Goal: Task Accomplishment & Management: Manage account settings

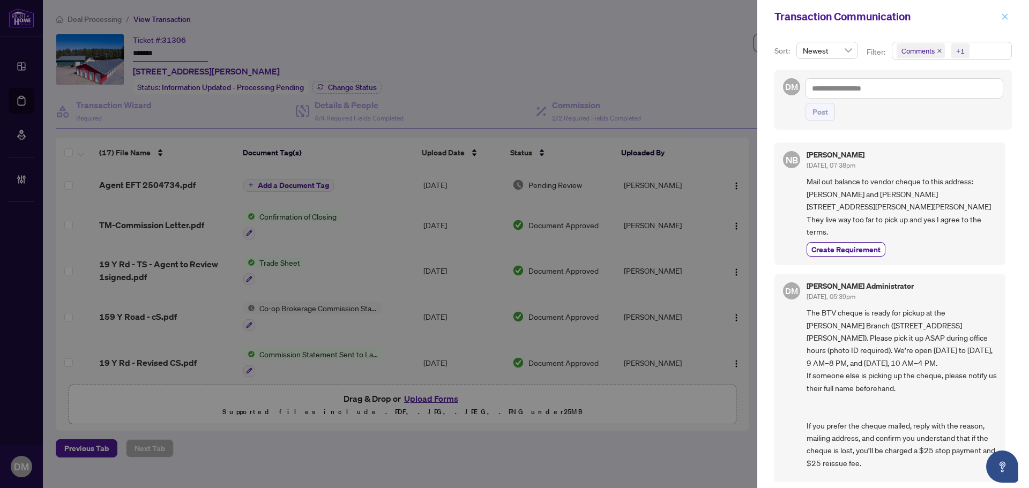
click at [1004, 17] on icon "close" at bounding box center [1005, 16] width 6 height 6
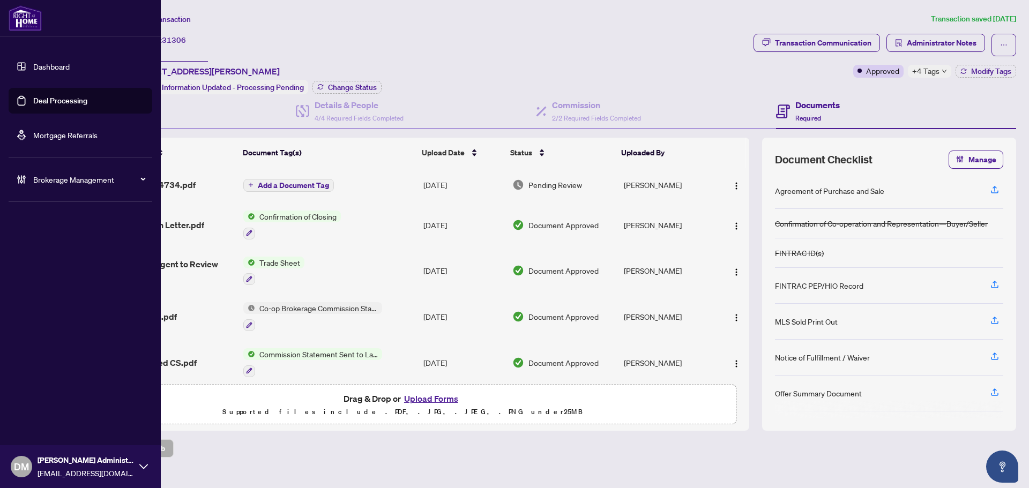
click at [33, 71] on link "Dashboard" at bounding box center [51, 67] width 36 height 10
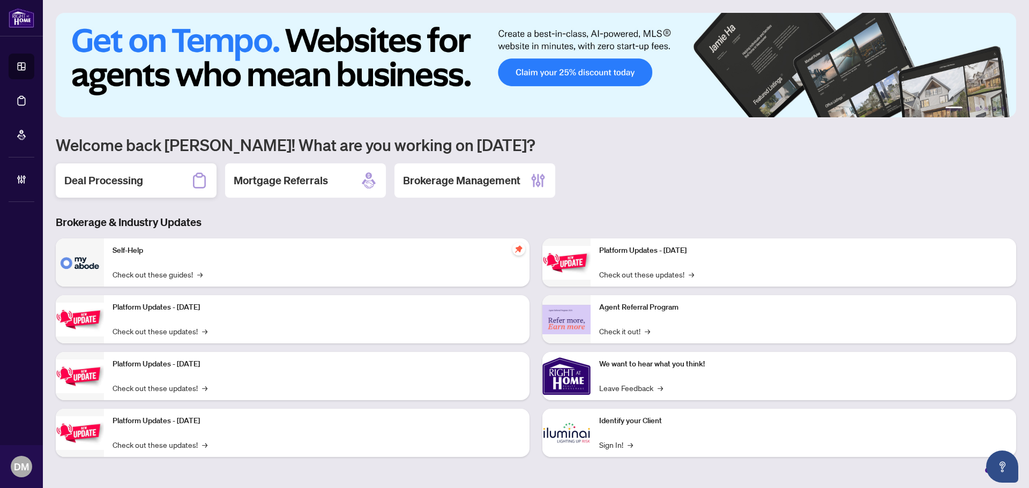
click at [163, 182] on div "Deal Processing" at bounding box center [136, 180] width 161 height 34
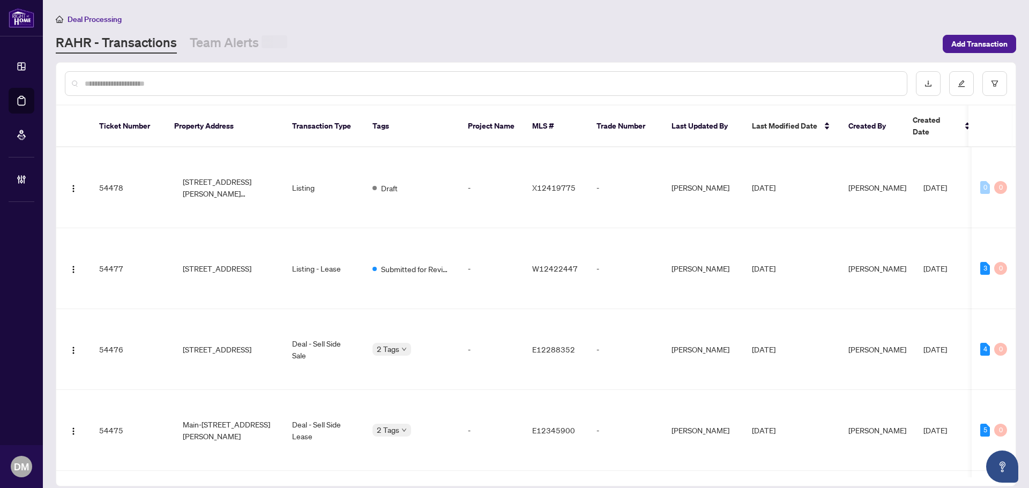
click at [147, 83] on input "text" at bounding box center [492, 84] width 814 height 12
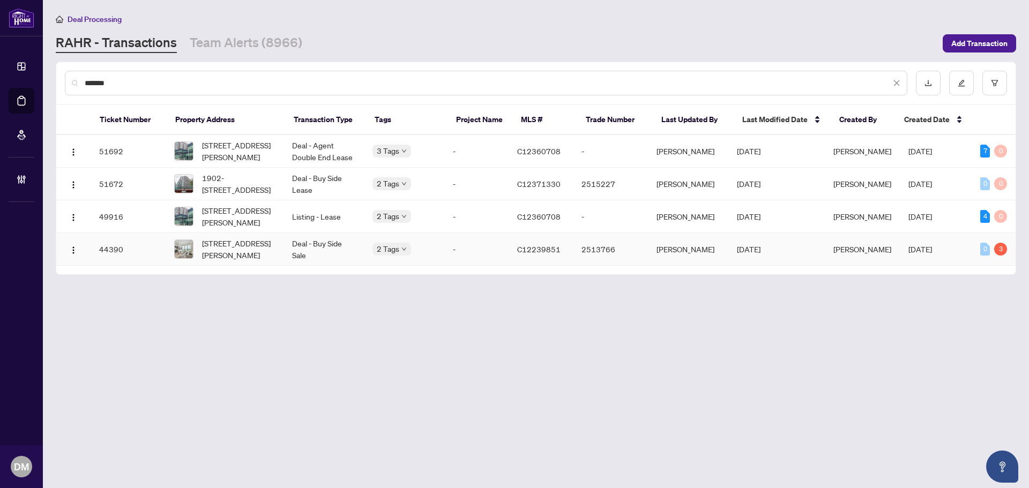
type input "*******"
click at [310, 242] on td "Deal - Buy Side Sale" at bounding box center [323, 249] width 80 height 33
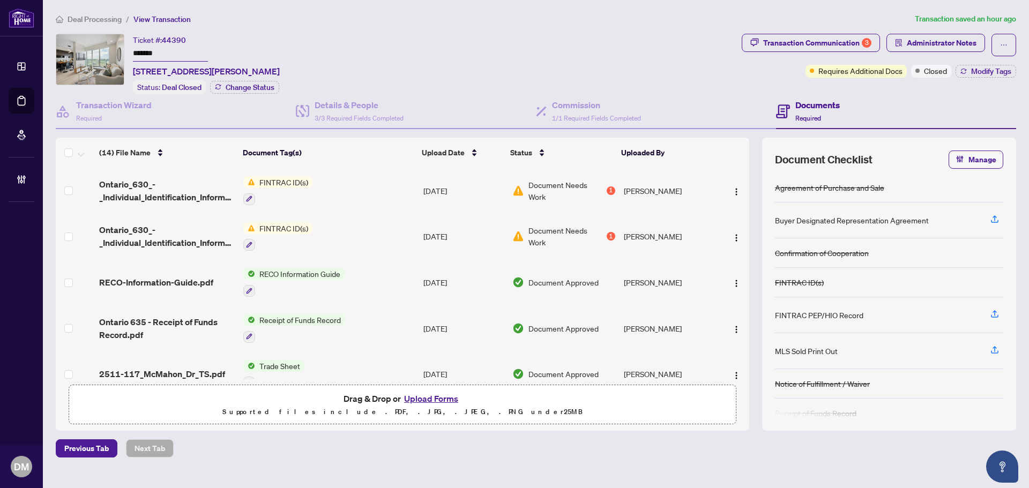
click at [867, 31] on div "Deal Processing / View Transaction Transaction saved an hour ago Ticket #: 4439…" at bounding box center [535, 235] width 969 height 445
click at [869, 41] on div "3" at bounding box center [867, 43] width 10 height 10
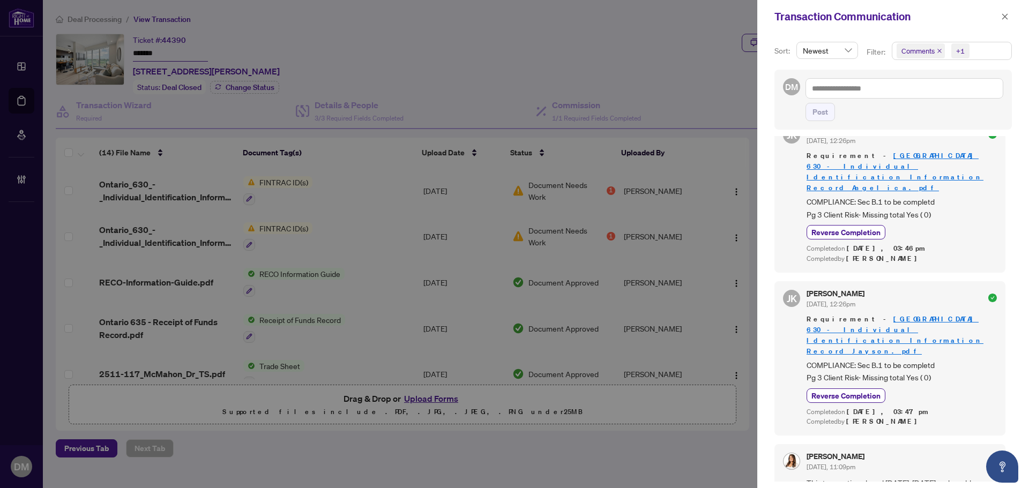
scroll to position [965, 0]
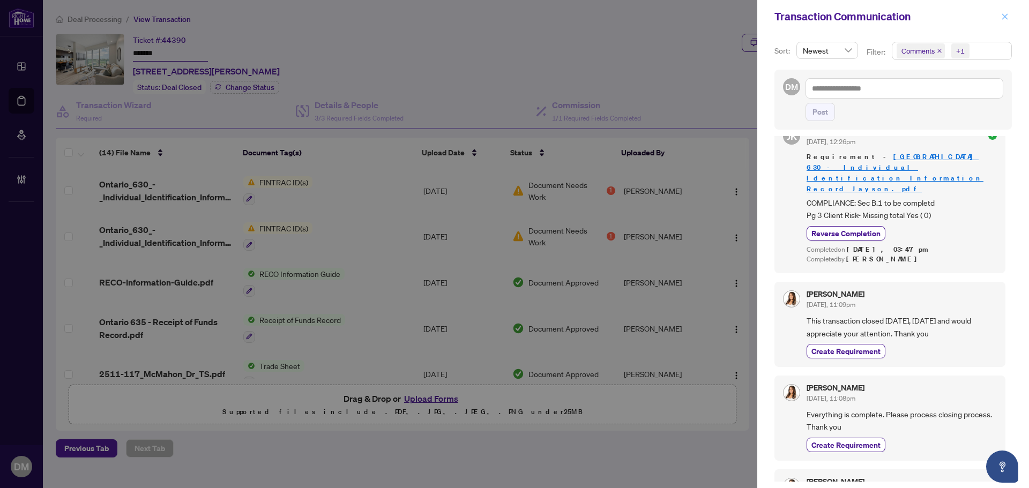
click at [1007, 16] on icon "close" at bounding box center [1005, 17] width 8 height 8
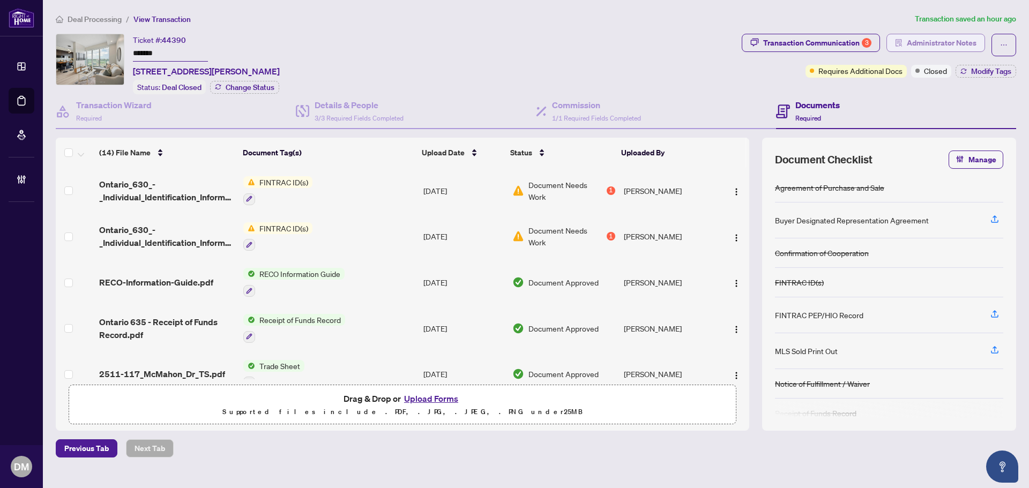
click at [950, 38] on span "Administrator Notes" at bounding box center [942, 42] width 70 height 17
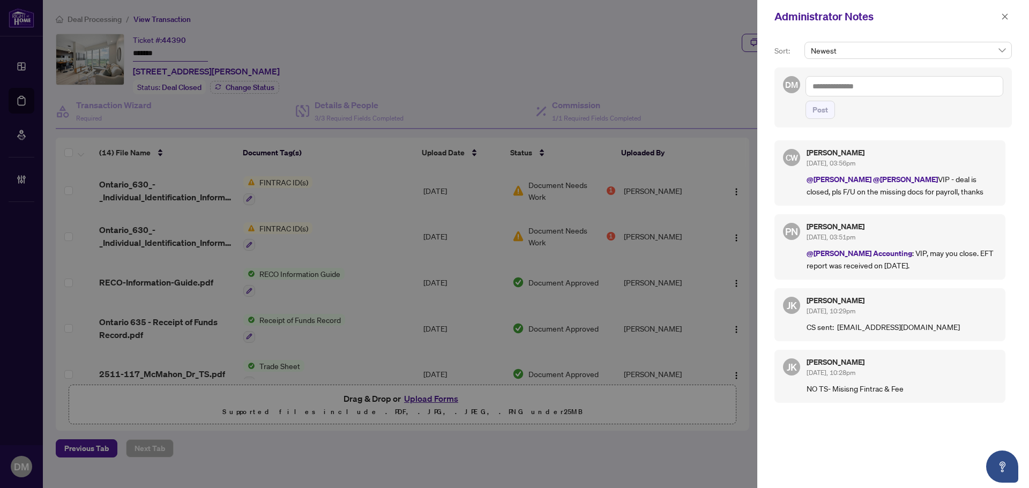
click at [940, 252] on p "@RAHR Accounting : VIP, may you close. EFT report was received on Sept 19." at bounding box center [902, 259] width 190 height 24
click at [923, 197] on div "CW Cheryl Wu Sep/23/2025, 03:56pm @Jaye Khosravi @Paula Nguyen VIP - deal is cl…" at bounding box center [889, 172] width 231 height 65
drag, startPoint x: 949, startPoint y: 195, endPoint x: 799, endPoint y: 181, distance: 150.7
click at [799, 181] on div "CW Cheryl Wu Sep/23/2025, 03:56pm @Jaye Khosravi @Paula Nguyen VIP - deal is cl…" at bounding box center [889, 172] width 231 height 65
click at [930, 238] on div "Paula Nguyen Sep/23/2025, 03:51pm" at bounding box center [902, 233] width 190 height 20
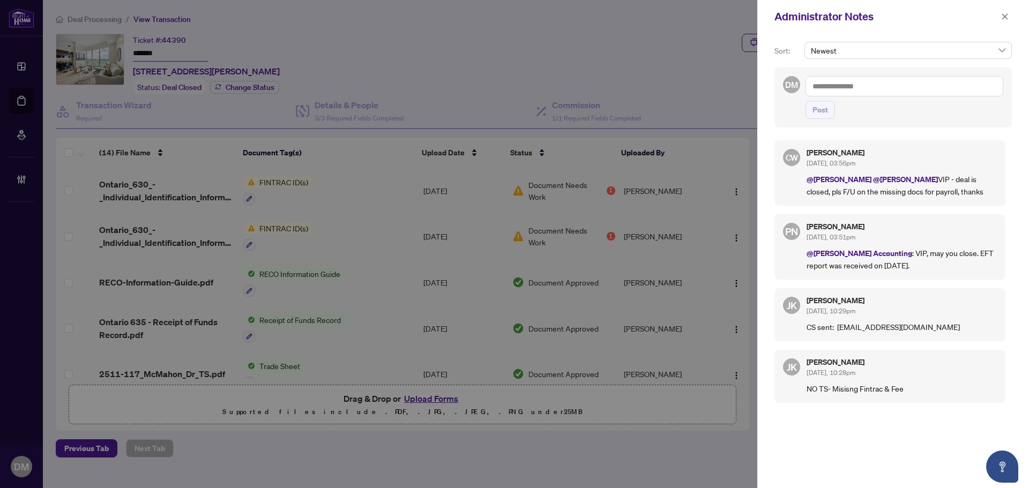
click at [823, 409] on div "CW Cheryl Wu Sep/23/2025, 03:56pm @Jaye Khosravi @Paula Nguyen VIP - deal is cl…" at bounding box center [892, 306] width 237 height 345
drag, startPoint x: 843, startPoint y: 158, endPoint x: 862, endPoint y: 154, distance: 19.7
click at [820, 153] on div "Cheryl Wu Sep/23/2025, 03:56pm" at bounding box center [902, 159] width 190 height 20
click at [874, 156] on h5 "Cheryl Wu" at bounding box center [902, 153] width 190 height 8
click at [1005, 14] on icon "close" at bounding box center [1005, 17] width 8 height 8
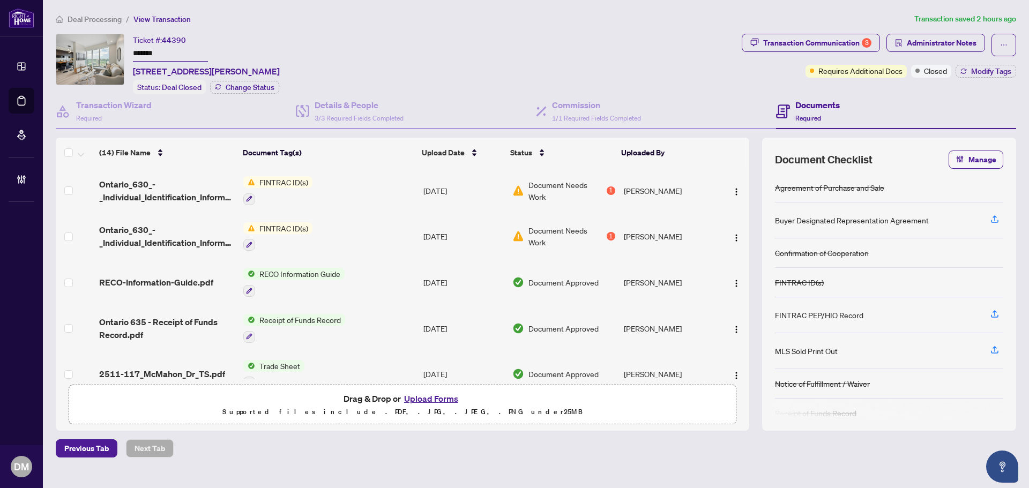
click at [495, 43] on div "Ticket #: 44390 ******* 2511-117 McMahon Dr, Toronto, Ontario M2K 0E4, Canada S…" at bounding box center [397, 64] width 682 height 61
click at [935, 46] on span "Administrator Notes" at bounding box center [942, 42] width 70 height 17
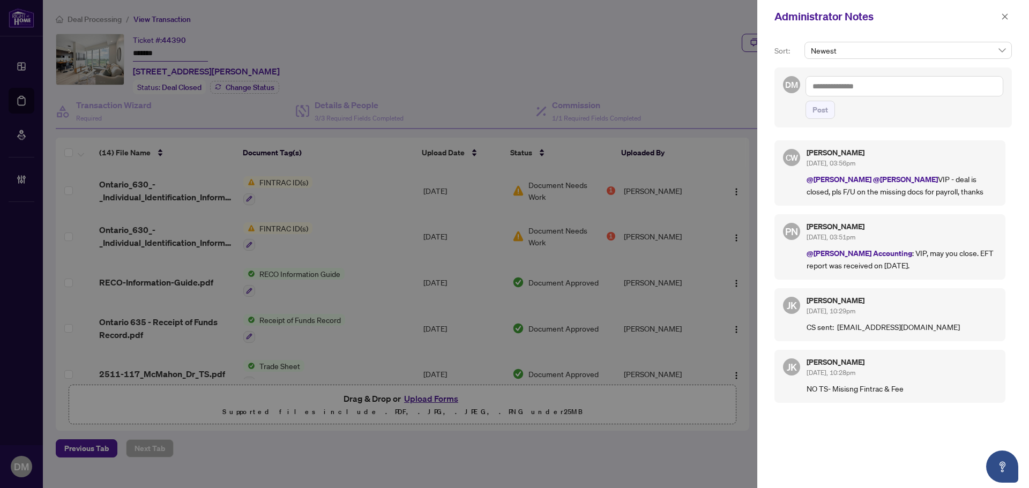
click at [922, 86] on textarea at bounding box center [904, 86] width 198 height 20
click at [1001, 12] on button "button" at bounding box center [1005, 16] width 14 height 13
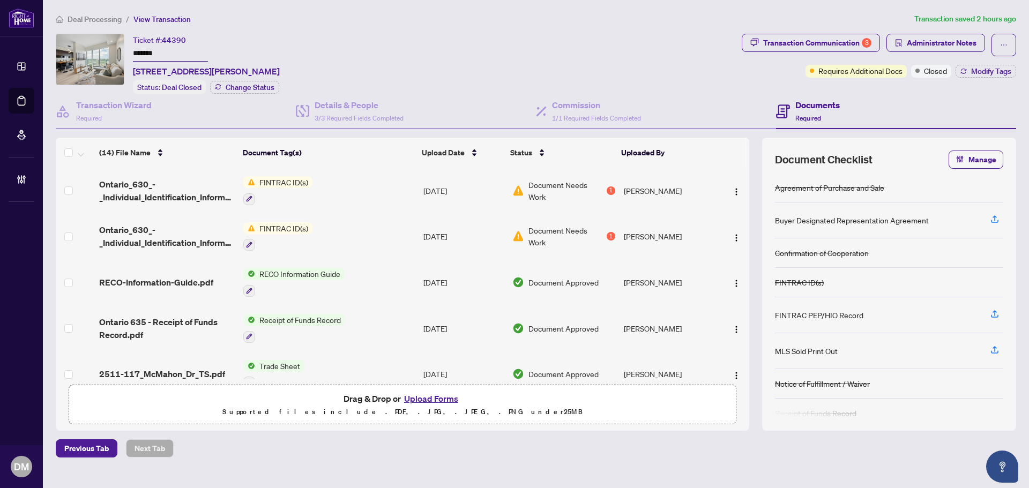
click at [577, 47] on div "Ticket #: 44390 ******* 2511-117 McMahon Dr, Toronto, Ontario M2K 0E4, Canada S…" at bounding box center [397, 64] width 682 height 61
click at [766, 426] on div "Document Checklist Manage Agreement of Purchase and Sale Buyer Designated Repre…" at bounding box center [889, 284] width 254 height 293
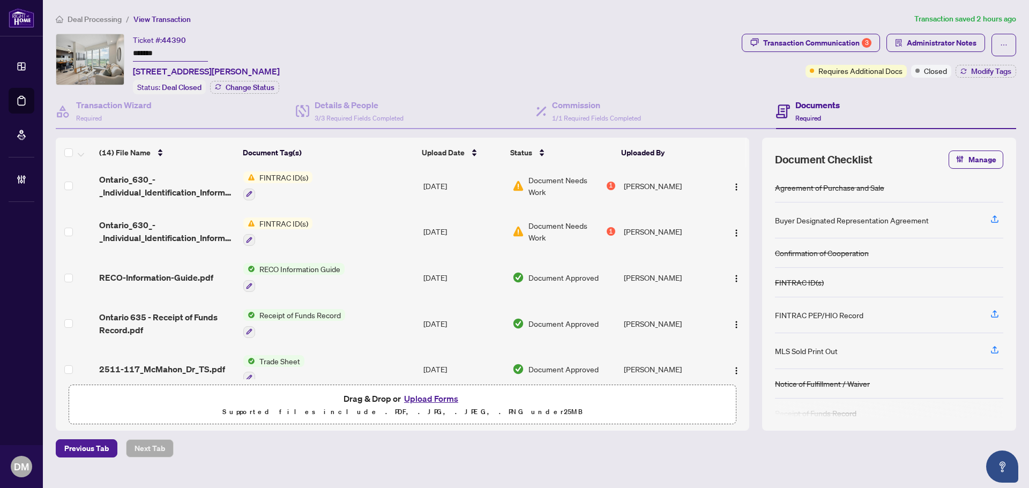
scroll to position [0, 0]
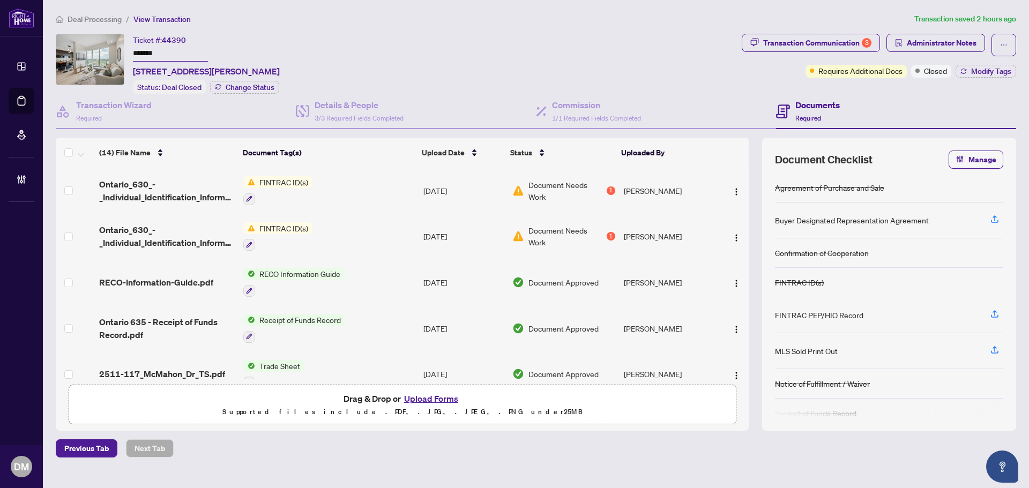
click at [381, 38] on div "Ticket #: 44390 ******* 2511-117 McMahon Dr, Toronto, Ontario M2K 0E4, Canada S…" at bounding box center [397, 64] width 682 height 61
click at [364, 52] on div "Ticket #: 44390 ******* 2511-117 McMahon Dr, Toronto, Ontario M2K 0E4, Canada S…" at bounding box center [397, 64] width 682 height 61
drag, startPoint x: 363, startPoint y: 70, endPoint x: 134, endPoint y: 73, distance: 228.9
click at [134, 73] on div "Ticket #: 44390 ******* 2511-117 McMahon Dr, Toronto, Ontario M2K 0E4, Canada S…" at bounding box center [397, 64] width 682 height 61
click at [548, 62] on div "Ticket #: 44390 ******* 2511-117 McMahon Dr, Toronto, Ontario M2K 0E4, Canada S…" at bounding box center [397, 64] width 682 height 61
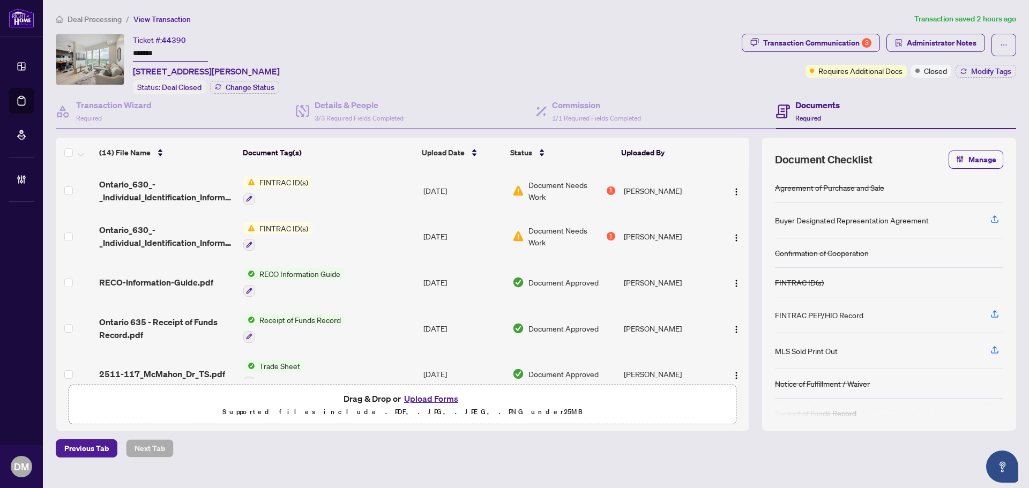
click at [702, 19] on ol "Deal Processing / View Transaction" at bounding box center [483, 19] width 854 height 12
click at [366, 72] on div "Ticket #: 44390 ******* 2511-117 McMahon Dr, Toronto, Ontario M2K 0E4, Canada S…" at bounding box center [397, 64] width 682 height 61
drag, startPoint x: 131, startPoint y: 71, endPoint x: 369, endPoint y: 66, distance: 238.0
click at [369, 66] on div "Ticket #: 44390 ******* 2511-117 McMahon Dr, Toronto, Ontario M2K 0E4, Canada S…" at bounding box center [397, 64] width 682 height 61
copy span "2511-117 McMahon Dr, Toronto, Ontario M2K 0E4, Canada"
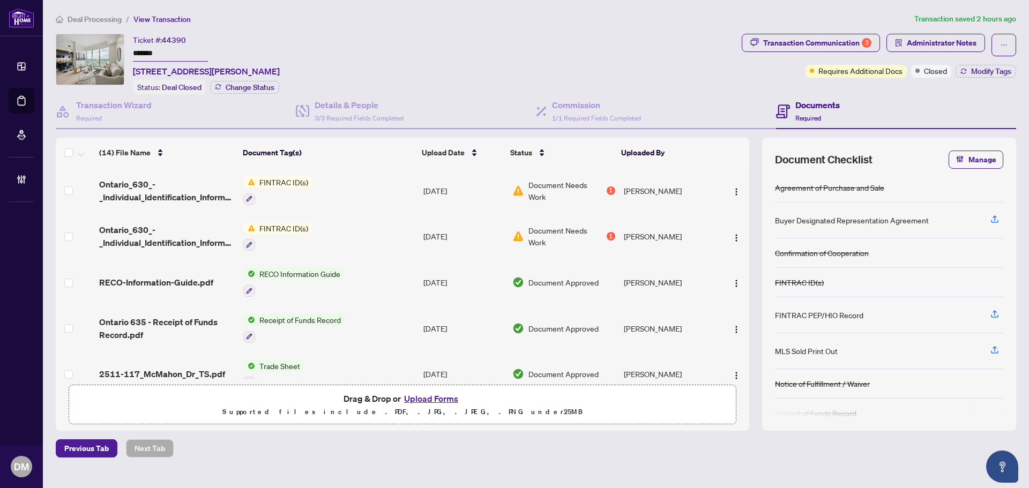
click at [462, 49] on div "Ticket #: 44390 ******* 2511-117 McMahon Dr, Toronto, Ontario M2K 0E4, Canada S…" at bounding box center [397, 64] width 682 height 61
click at [922, 38] on span "Administrator Notes" at bounding box center [942, 42] width 70 height 17
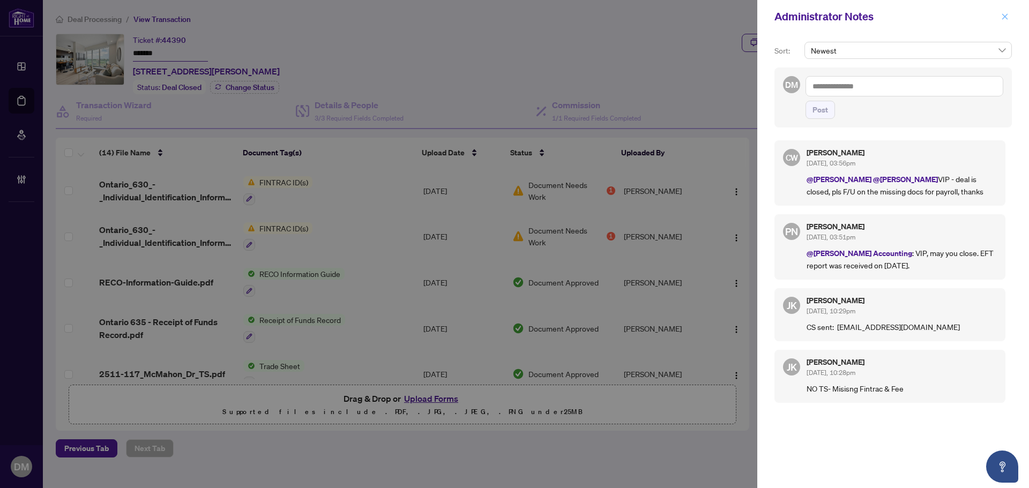
click at [1006, 19] on icon "close" at bounding box center [1005, 17] width 8 height 8
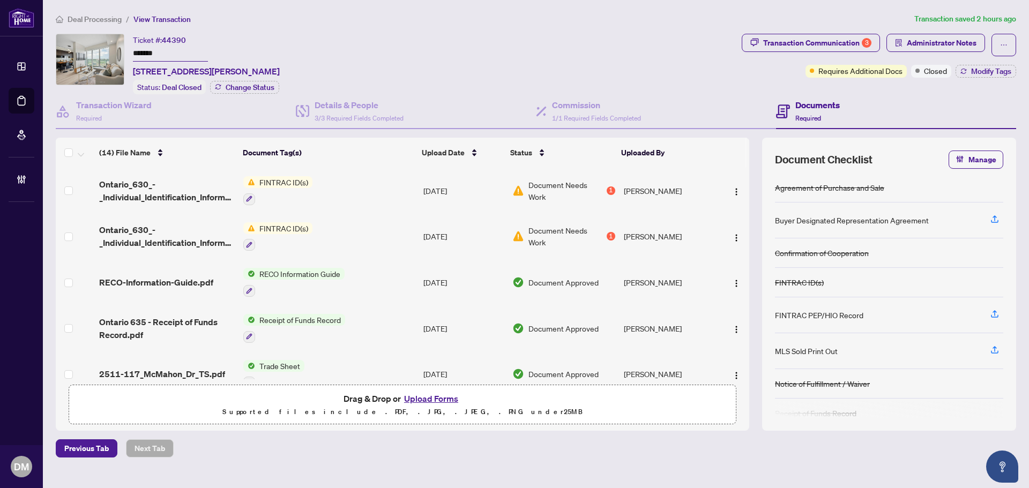
drag, startPoint x: 132, startPoint y: 71, endPoint x: 362, endPoint y: 65, distance: 229.4
click at [362, 65] on div "Ticket #: 44390 ******* 2511-117 McMahon Dr, Toronto, Ontario M2K 0E4, Canada S…" at bounding box center [397, 64] width 682 height 61
copy span "2511-117 McMahon Dr, Toronto, Ontario M2K 0E4, Canada"
click at [459, 49] on div "Ticket #: 44390 ******* 2511-117 McMahon Dr, Toronto, Ontario M2K 0E4, Canada S…" at bounding box center [397, 64] width 682 height 61
click at [655, 51] on div "Ticket #: 44390 ******* 2511-117 McMahon Dr, Toronto, Ontario M2K 0E4, Canada S…" at bounding box center [397, 64] width 682 height 61
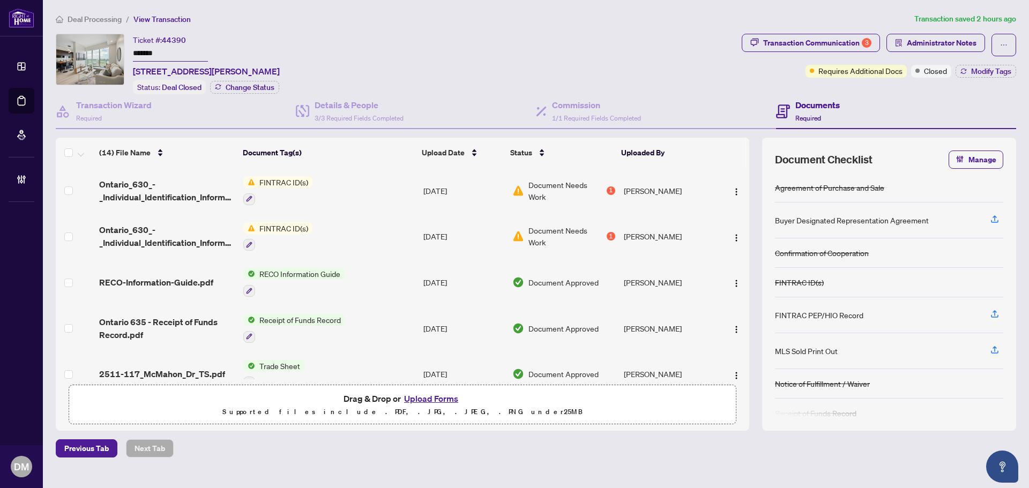
drag, startPoint x: 132, startPoint y: 73, endPoint x: 363, endPoint y: 68, distance: 230.5
click at [363, 68] on div "Ticket #: 44390 ******* 2511-117 McMahon Dr, Toronto, Ontario M2K 0E4, Canada S…" at bounding box center [397, 64] width 682 height 61
copy span "2511-117 McMahon Dr, Toronto, Ontario M2K 0E4, Canada"
click at [435, 39] on div "Ticket #: 44390 ******* 2511-117 McMahon Dr, Toronto, Ontario M2K 0E4, Canada S…" at bounding box center [397, 64] width 682 height 61
click at [434, 39] on div "Ticket #: 44390 ******* 2511-117 McMahon Dr, Toronto, Ontario M2K 0E4, Canada S…" at bounding box center [397, 64] width 682 height 61
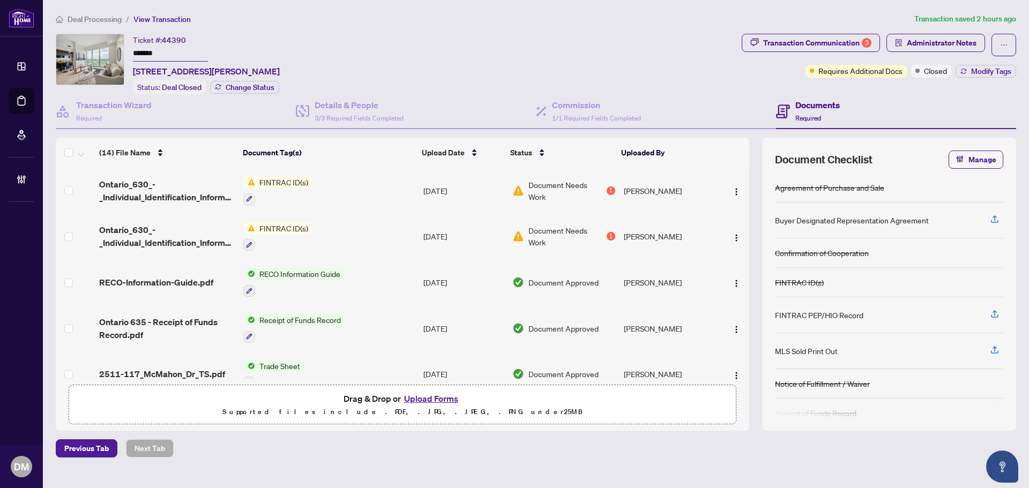
click at [579, 51] on div "Ticket #: 44390 ******* 2511-117 McMahon Dr, Toronto, Ontario M2K 0E4, Canada S…" at bounding box center [397, 64] width 682 height 61
drag, startPoint x: 358, startPoint y: 66, endPoint x: 133, endPoint y: 69, distance: 225.1
click at [133, 69] on span "2511-117 McMahon Dr, Toronto, Ontario M2K 0E4, Canada" at bounding box center [206, 71] width 147 height 13
copy span "2511-117 McMahon Dr, Toronto, Ontario M2K 0E4, Canada"
click at [280, 42] on div "Ticket #: 44390 ******* 2511-117 McMahon Dr, Toronto, Ontario M2K 0E4, Canada" at bounding box center [206, 56] width 147 height 44
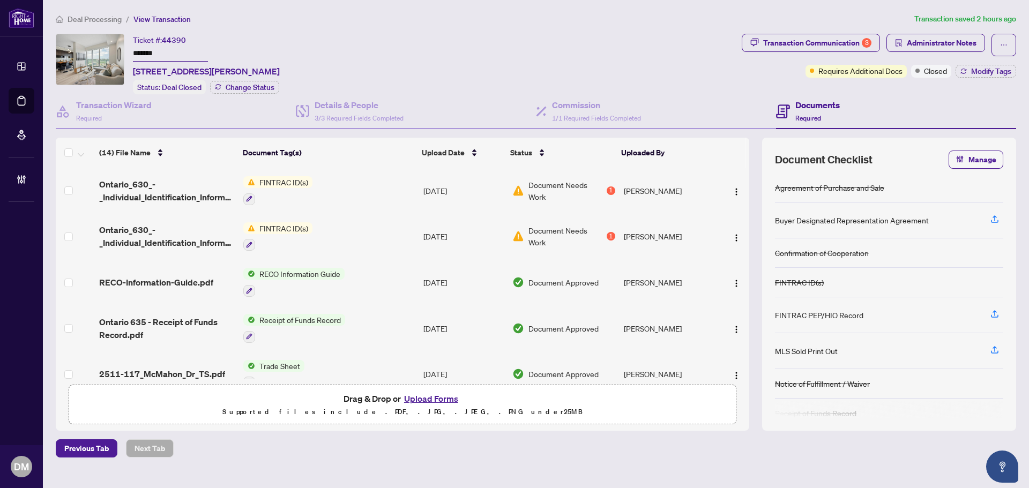
click at [369, 57] on div "Ticket #: 44390 ******* 2511-117 McMahon Dr, Toronto, Ontario M2K 0E4, Canada S…" at bounding box center [397, 64] width 682 height 61
drag, startPoint x: 358, startPoint y: 69, endPoint x: 133, endPoint y: 68, distance: 225.1
click at [132, 67] on div "Ticket #: 44390 ******* 2511-117 McMahon Dr, Toronto, Ontario M2K 0E4, Canada S…" at bounding box center [397, 64] width 682 height 61
click at [255, 38] on div "Ticket #: 44390 ******* 2511-117 McMahon Dr, Toronto, Ontario M2K 0E4, Canada" at bounding box center [206, 56] width 147 height 44
click at [751, 310] on div "(14) File Name Document Tag(s) Upload Date Status Uploaded By Ontario_630_-_Ind…" at bounding box center [536, 284] width 960 height 293
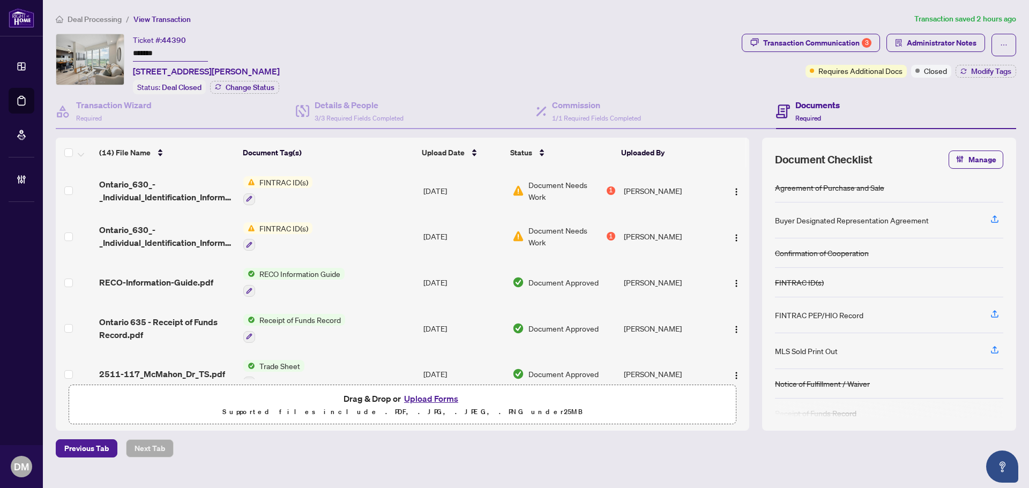
click at [751, 310] on div "(14) File Name Document Tag(s) Upload Date Status Uploaded By Ontario_630_-_Ind…" at bounding box center [536, 284] width 960 height 293
click at [759, 272] on div "(14) File Name Document Tag(s) Upload Date Status Uploaded By Ontario_630_-_Ind…" at bounding box center [536, 284] width 960 height 293
drag, startPoint x: 192, startPoint y: 36, endPoint x: 165, endPoint y: 38, distance: 27.4
click at [165, 38] on div "Ticket #: 44390 ******* 2511-117 McMahon Dr, Toronto, Ontario M2K 0E4, Canada" at bounding box center [206, 56] width 147 height 44
copy span "44390"
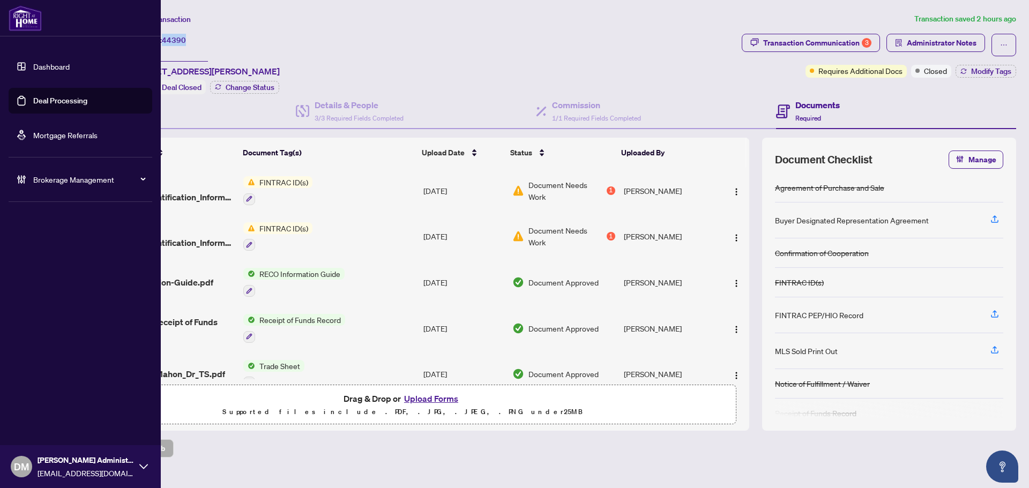
drag, startPoint x: 27, startPoint y: 65, endPoint x: 46, endPoint y: 72, distance: 20.0
click at [33, 65] on link "Dashboard" at bounding box center [51, 67] width 36 height 10
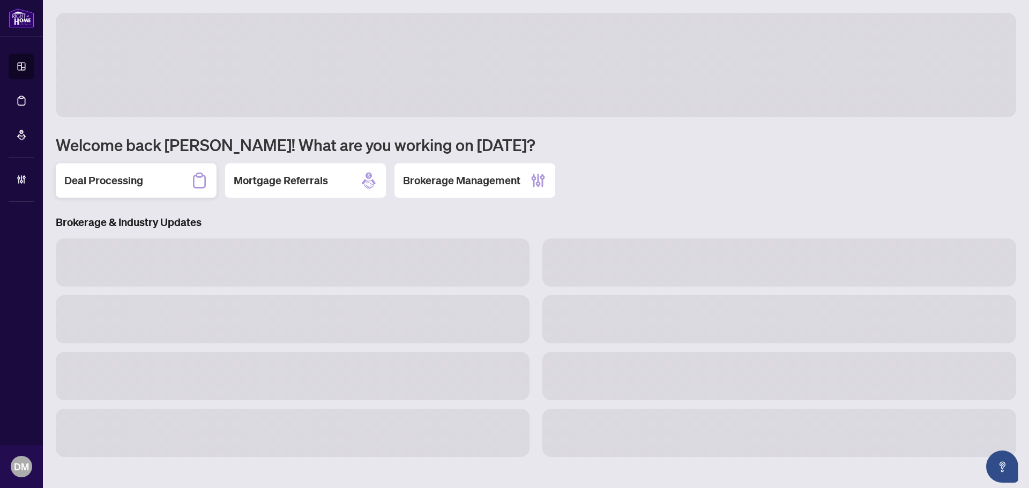
click at [157, 170] on div "Deal Processing" at bounding box center [136, 180] width 161 height 34
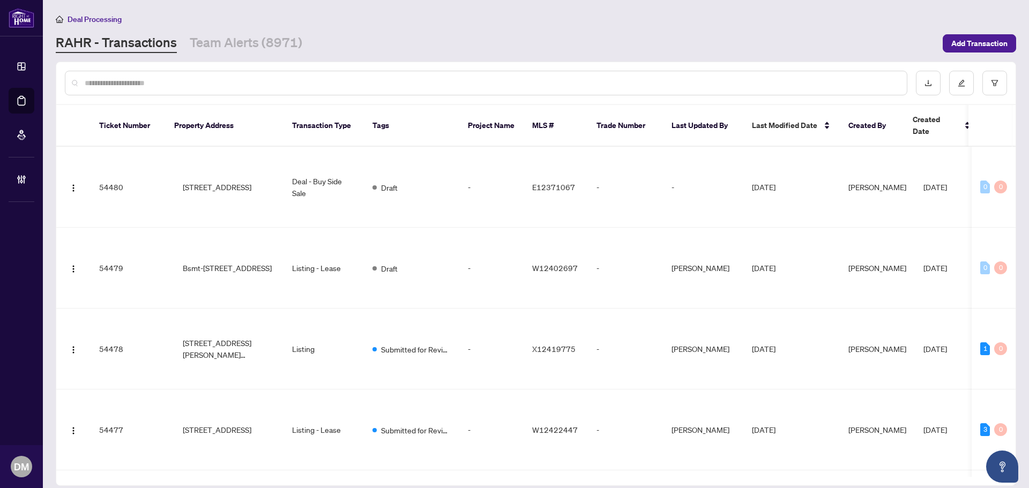
click at [403, 14] on div "Deal Processing" at bounding box center [536, 19] width 960 height 12
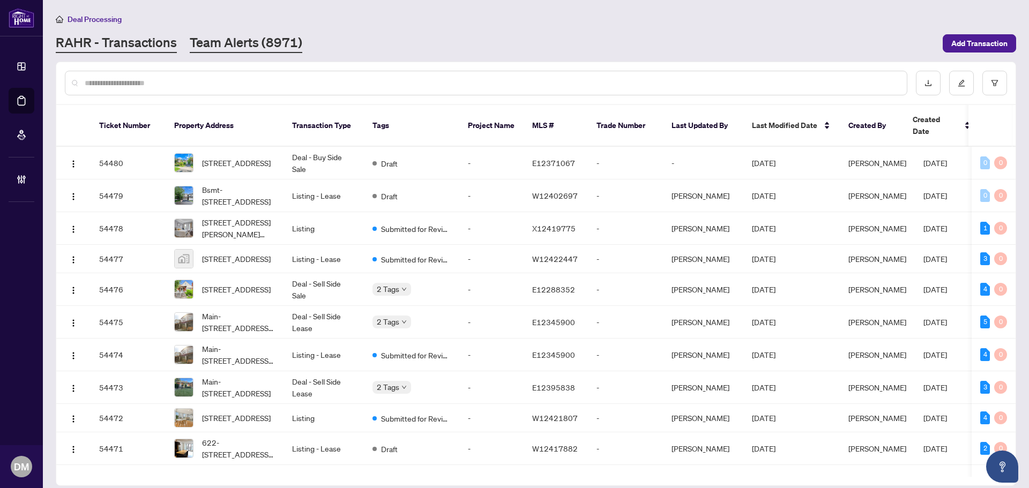
click at [237, 41] on link "Team Alerts (8971)" at bounding box center [246, 43] width 113 height 19
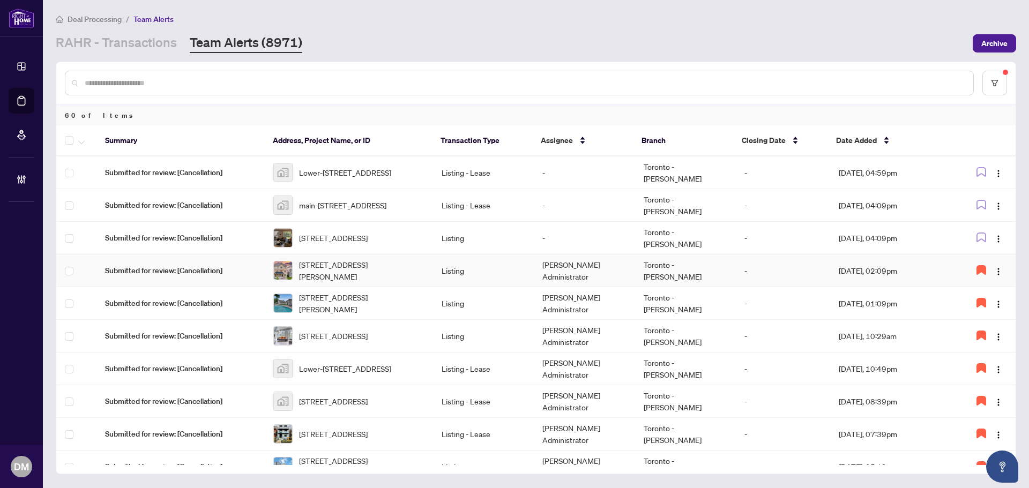
click at [911, 264] on td "[DATE], 02:09pm" at bounding box center [890, 271] width 121 height 33
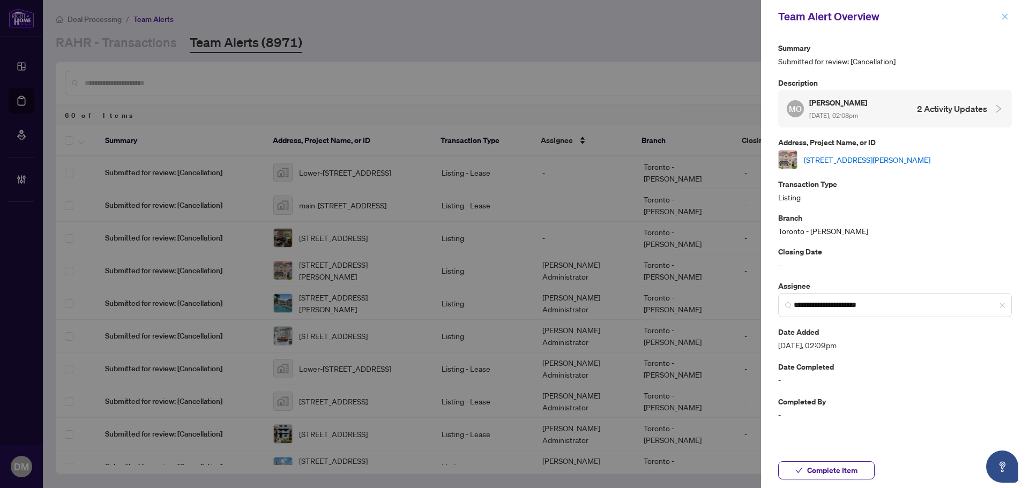
click at [1010, 14] on button "button" at bounding box center [1005, 16] width 14 height 13
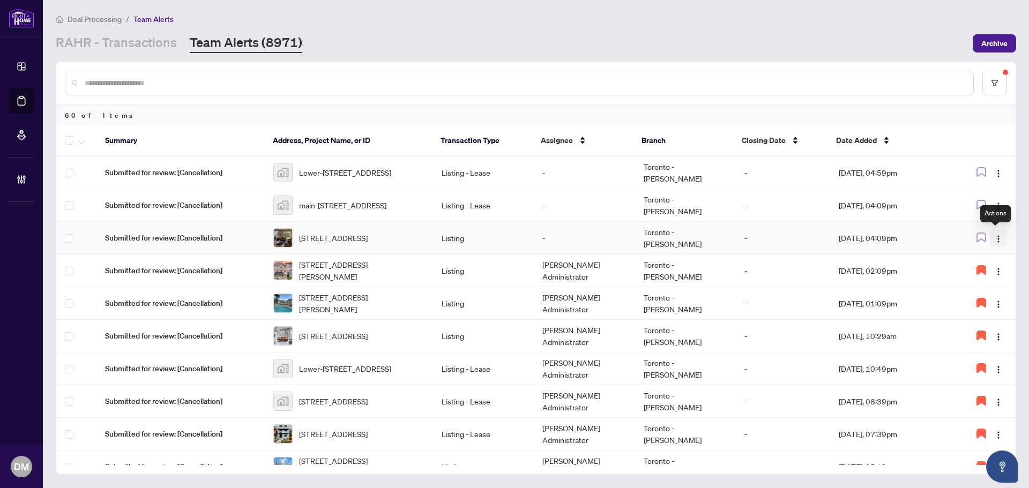
click at [994, 235] on img "button" at bounding box center [998, 239] width 9 height 9
click at [990, 261] on span "Assign Myself" at bounding box center [970, 259] width 50 height 12
click at [990, 237] on button "button" at bounding box center [998, 237] width 17 height 17
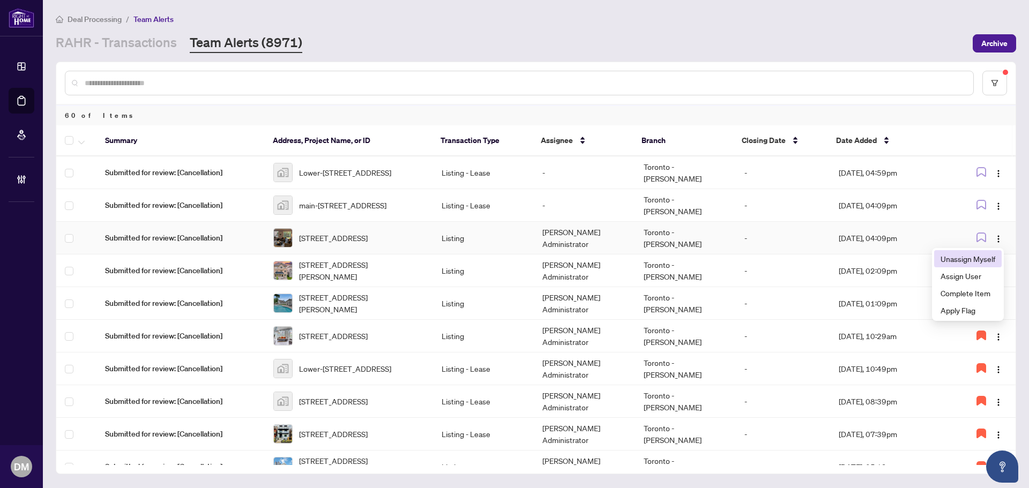
click at [986, 256] on span "Unassign Myself" at bounding box center [968, 259] width 55 height 12
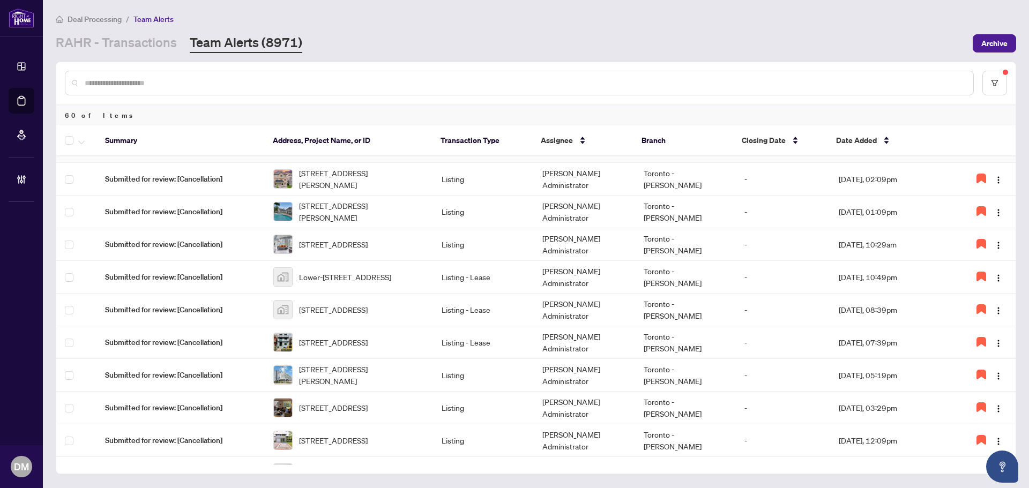
scroll to position [161, 0]
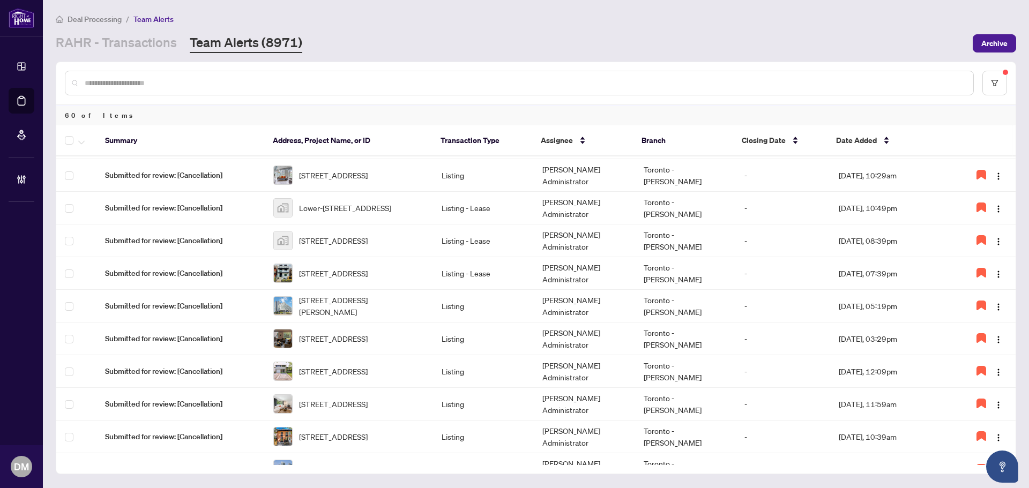
click at [432, 27] on div "Deal Processing / Team Alerts RAHR - Transactions Team Alerts (8971) Archive" at bounding box center [536, 33] width 960 height 40
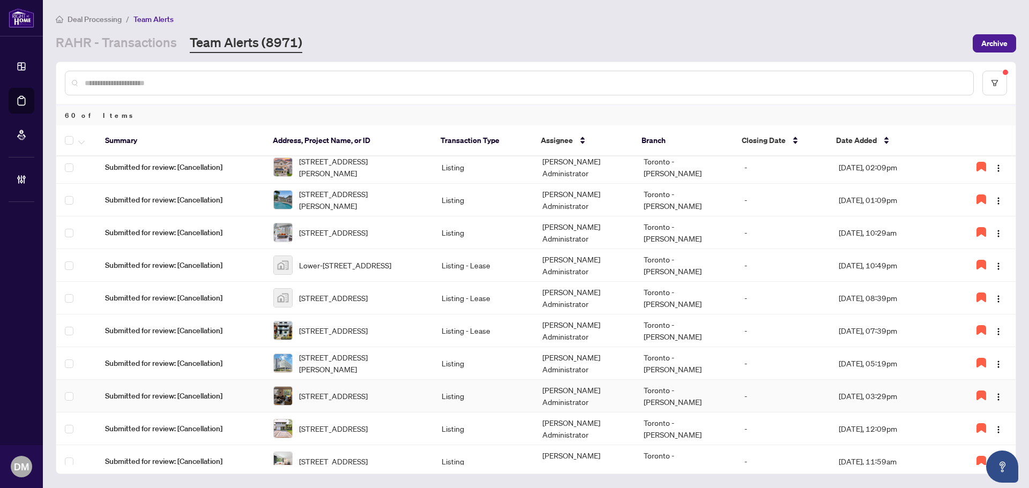
scroll to position [0, 0]
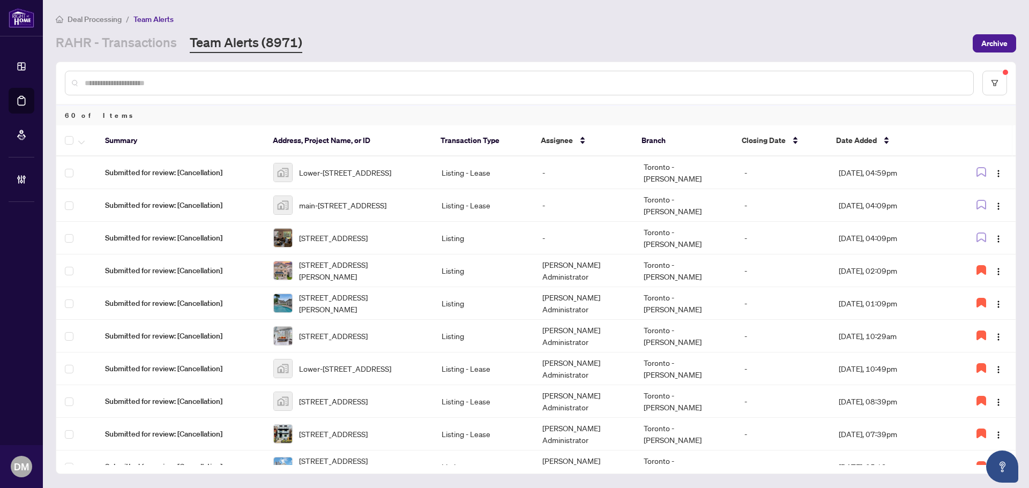
click at [532, 44] on div "RAHR - Transactions Team Alerts (8971)" at bounding box center [511, 43] width 911 height 19
click at [977, 233] on icon "button" at bounding box center [981, 237] width 9 height 9
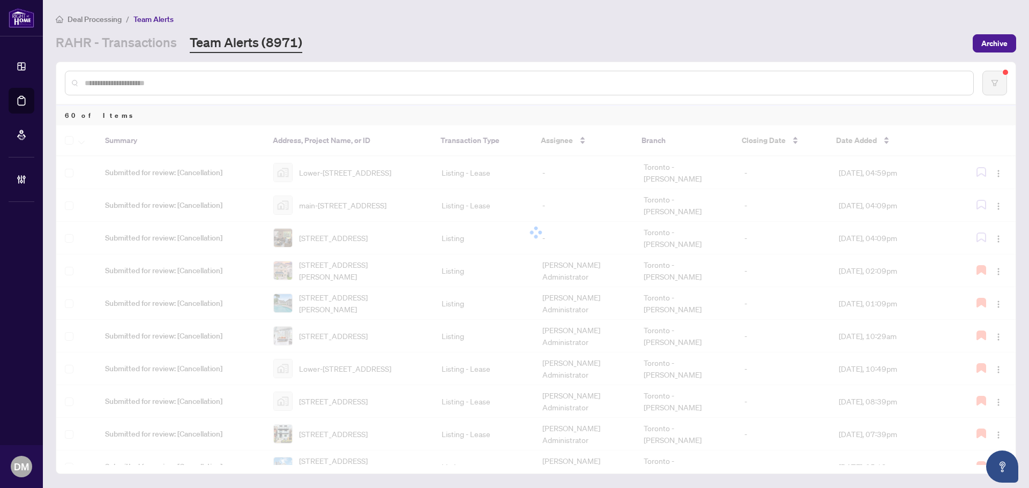
click at [994, 236] on img "button" at bounding box center [998, 239] width 9 height 9
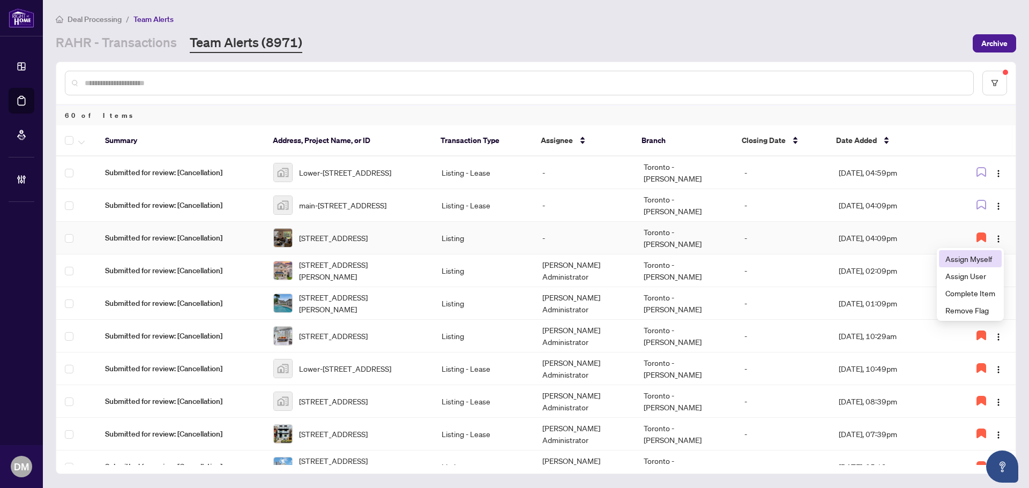
click at [987, 259] on span "Assign Myself" at bounding box center [970, 259] width 50 height 12
click at [918, 234] on td "Sep/23/2025, 04:09pm" at bounding box center [890, 238] width 121 height 33
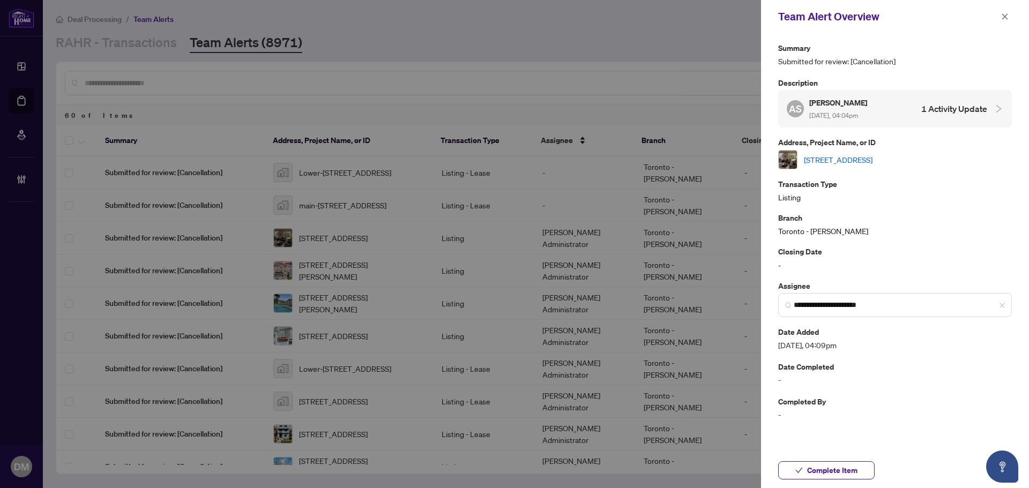
click at [872, 154] on link "104 Farm Greenway, Toronto, Ontario M3A 3M2, Canada" at bounding box center [838, 160] width 69 height 12
click at [1001, 23] on span "button" at bounding box center [1005, 16] width 8 height 17
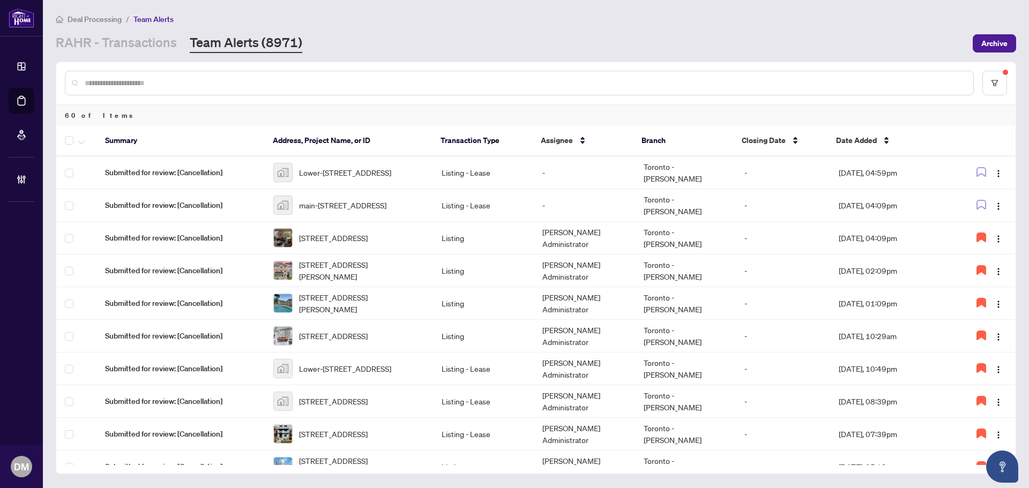
drag, startPoint x: 426, startPoint y: 43, endPoint x: 389, endPoint y: 41, distance: 36.5
click at [427, 43] on div "RAHR - Transactions Team Alerts (8971)" at bounding box center [511, 43] width 911 height 19
click at [570, 50] on div "RAHR - Transactions Team Alerts (8971)" at bounding box center [511, 43] width 911 height 19
drag, startPoint x: 651, startPoint y: 59, endPoint x: 691, endPoint y: 58, distance: 40.7
click at [651, 59] on main "Deal Processing / Team Alerts RAHR - Transactions Team Alerts (8971) Archive 60…" at bounding box center [536, 244] width 986 height 488
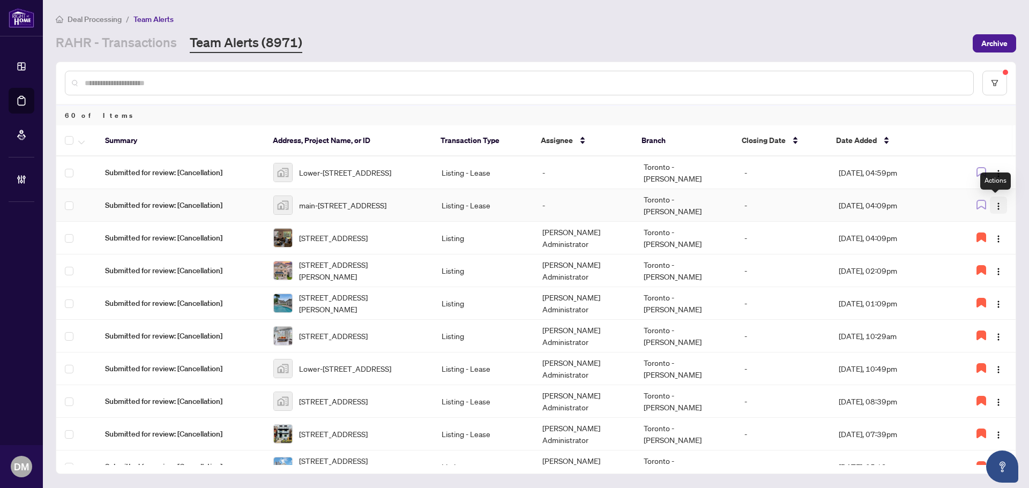
click at [998, 209] on img "button" at bounding box center [998, 206] width 9 height 9
click at [779, 41] on div "RAHR - Transactions Team Alerts (8971)" at bounding box center [511, 43] width 911 height 19
click at [735, 43] on div "RAHR - Transactions Team Alerts (8971)" at bounding box center [511, 43] width 911 height 19
click at [736, 43] on div "RAHR - Transactions Team Alerts (8971)" at bounding box center [511, 43] width 911 height 19
click at [737, 43] on div "RAHR - Transactions Team Alerts (8971)" at bounding box center [511, 43] width 911 height 19
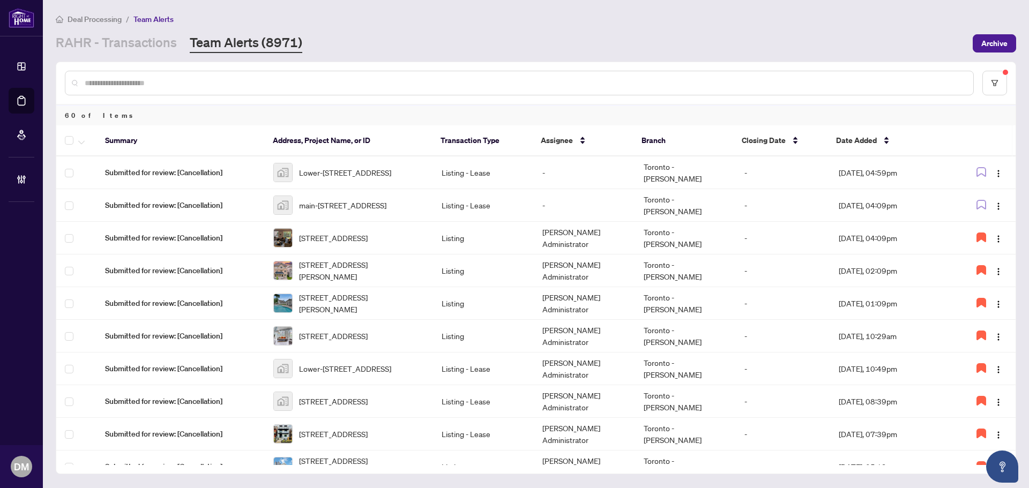
click at [746, 40] on div "RAHR - Transactions Team Alerts (8971)" at bounding box center [511, 43] width 911 height 19
click at [799, 62] on div at bounding box center [535, 83] width 959 height 42
click at [817, 49] on div "RAHR - Transactions Team Alerts (8971)" at bounding box center [511, 43] width 911 height 19
click at [1002, 211] on button "button" at bounding box center [998, 205] width 17 height 17
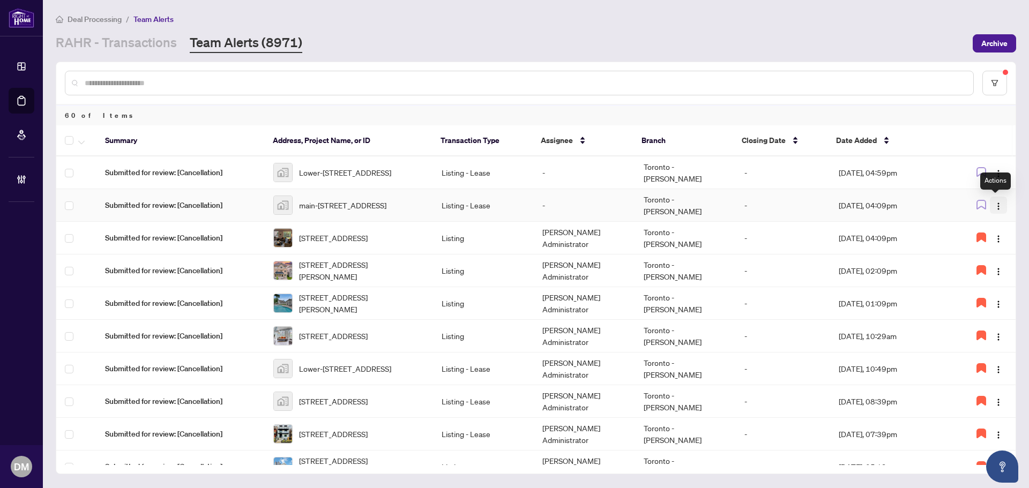
click at [1002, 211] on button "button" at bounding box center [998, 205] width 17 height 17
click at [787, 60] on main "Deal Processing / Team Alerts RAHR - Transactions Team Alerts (8971) Archive 60…" at bounding box center [536, 244] width 986 height 488
click at [995, 212] on button "button" at bounding box center [998, 205] width 17 height 17
click at [669, 35] on div "RAHR - Transactions Team Alerts (8971)" at bounding box center [511, 43] width 911 height 19
click at [805, 55] on main "Deal Processing / Team Alerts RAHR - Transactions Team Alerts (8971) Archive 60…" at bounding box center [536, 244] width 986 height 488
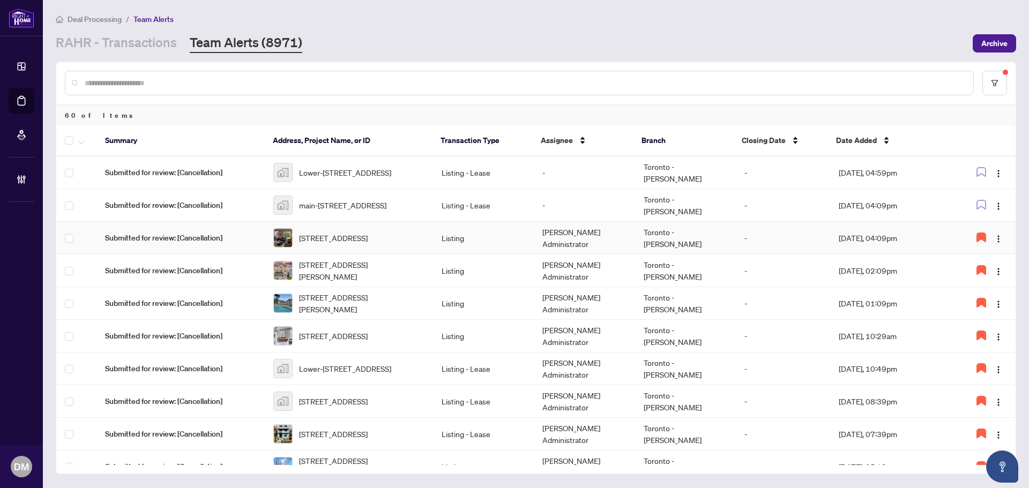
click at [913, 236] on td "Sep/23/2025, 04:09pm" at bounding box center [890, 238] width 121 height 33
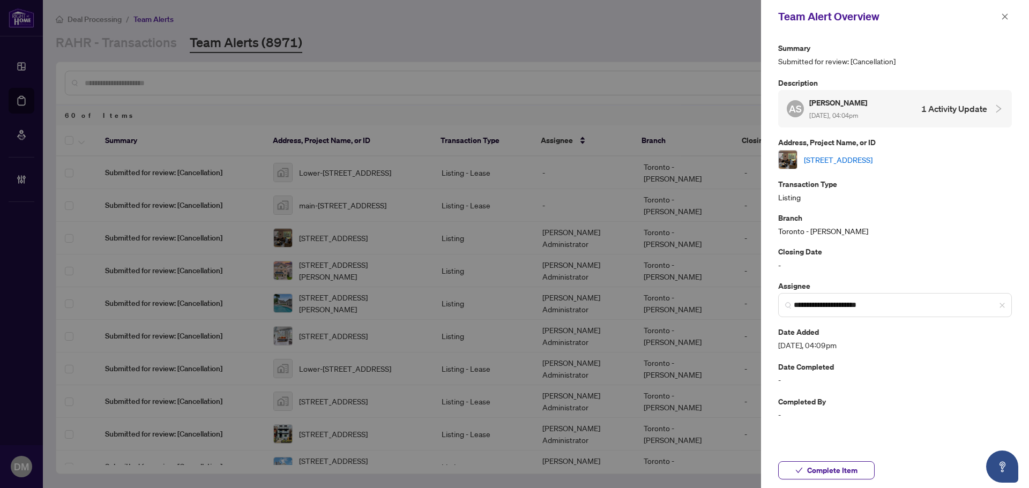
click at [872, 161] on link "104 Farm Greenway, Toronto, Ontario M3A 3M2, Canada" at bounding box center [838, 160] width 69 height 12
click at [1002, 10] on span "button" at bounding box center [1005, 16] width 8 height 17
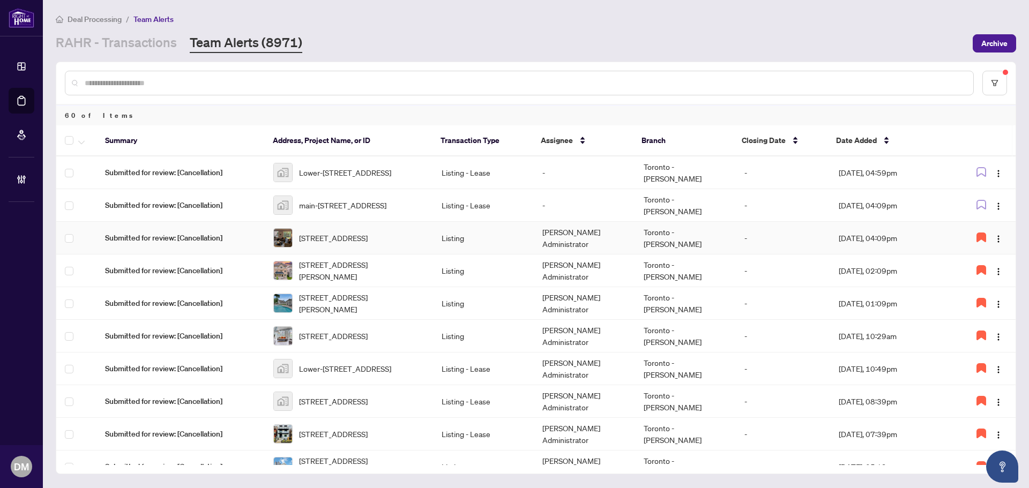
click at [508, 234] on td "Listing" at bounding box center [483, 238] width 101 height 33
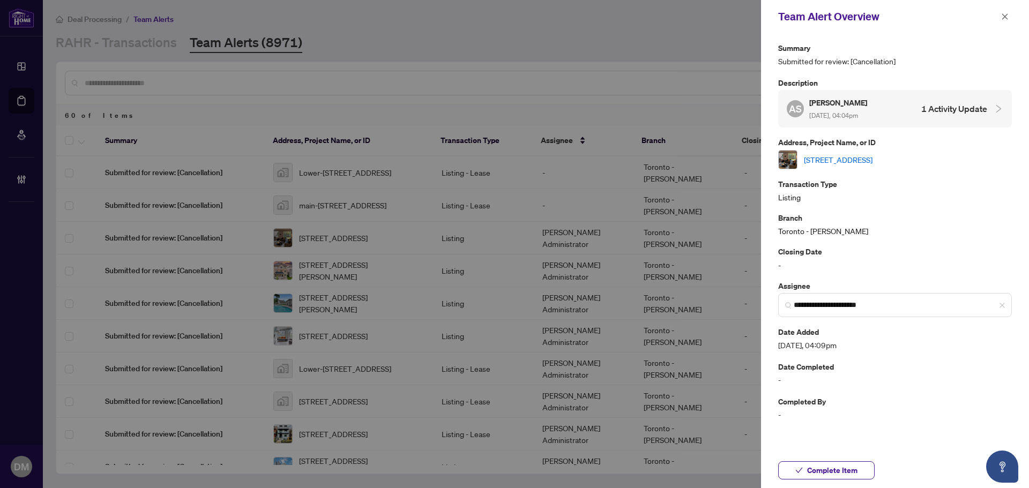
click at [872, 165] on div "[STREET_ADDRESS]" at bounding box center [895, 159] width 234 height 19
click at [872, 160] on link "[STREET_ADDRESS]" at bounding box center [838, 160] width 69 height 12
click at [1006, 20] on icon "close" at bounding box center [1005, 17] width 8 height 8
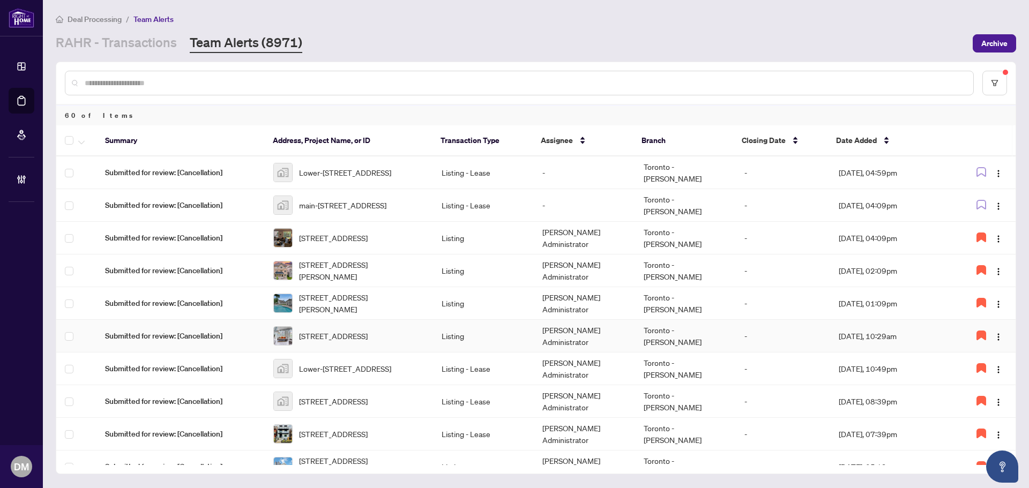
click at [501, 341] on td "Listing" at bounding box center [483, 336] width 101 height 33
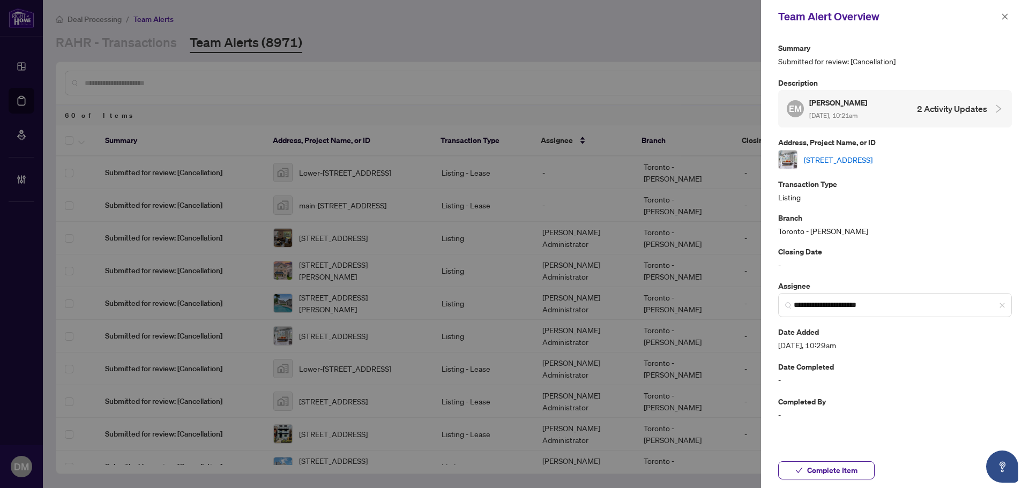
click at [870, 159] on link "415-170 Sudbury St, Toronto, Ontario M6J 0A1, Canada" at bounding box center [838, 160] width 69 height 12
click at [1005, 15] on icon "close" at bounding box center [1005, 17] width 8 height 8
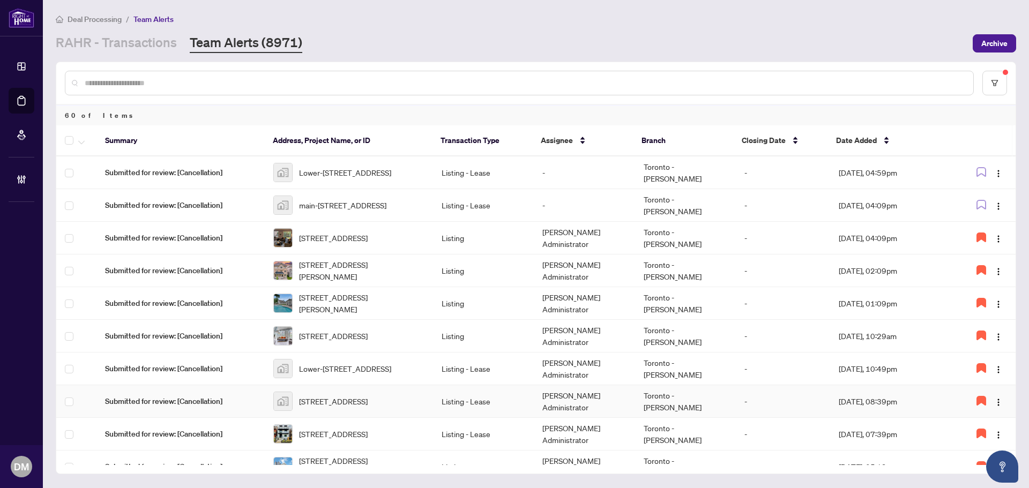
click at [502, 405] on td "Listing - Lease" at bounding box center [483, 401] width 101 height 33
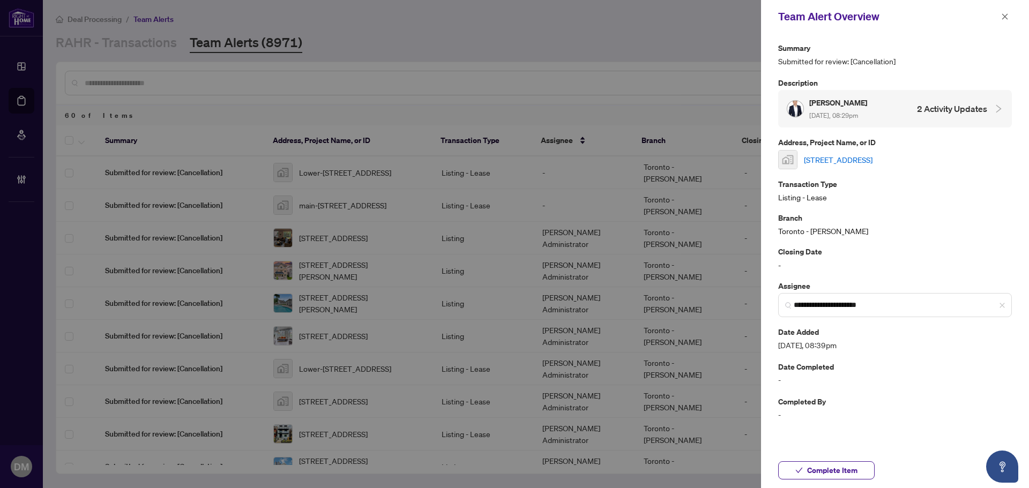
click at [872, 158] on link "[STREET_ADDRESS]" at bounding box center [838, 160] width 69 height 12
click at [1004, 18] on icon "close" at bounding box center [1005, 17] width 8 height 8
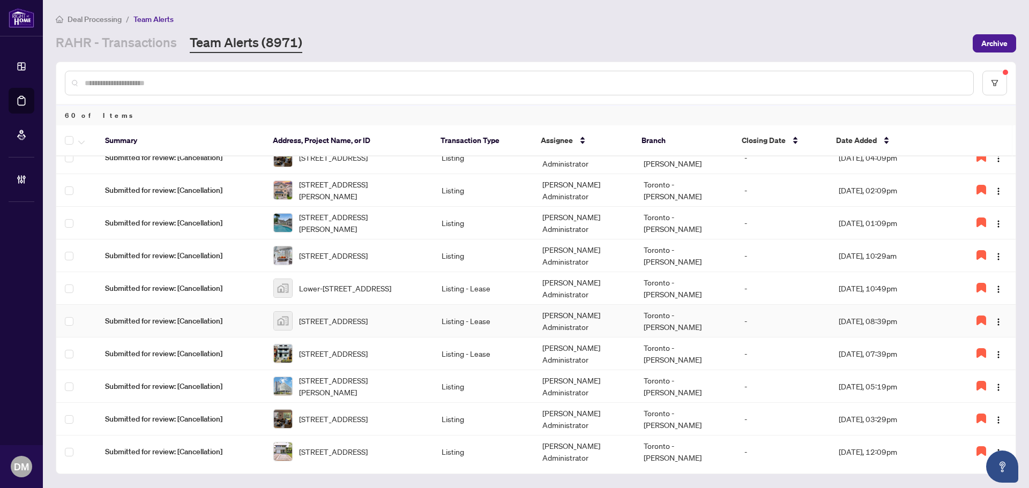
scroll to position [107, 0]
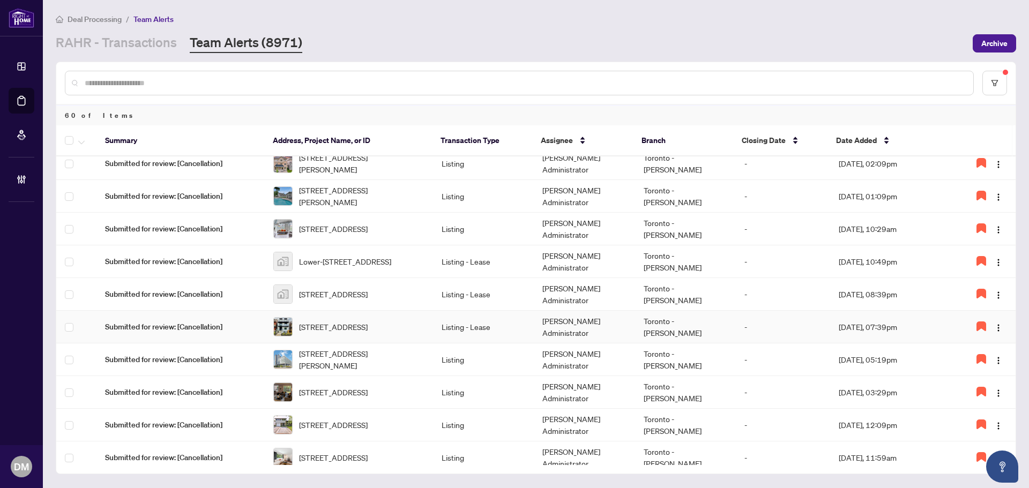
click at [554, 337] on td "[PERSON_NAME] Administrator" at bounding box center [584, 327] width 101 height 33
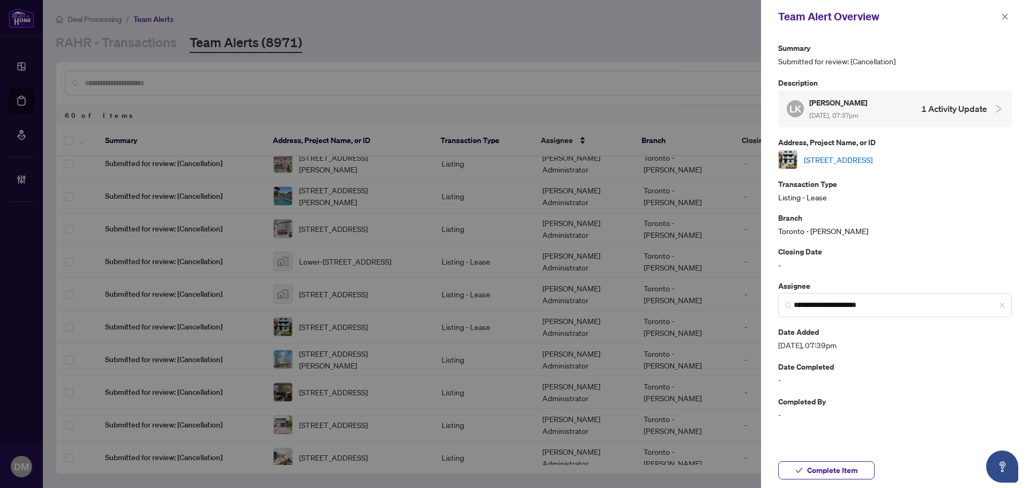
click at [882, 178] on p "Transaction Type" at bounding box center [895, 184] width 234 height 12
click at [872, 164] on link "1-435 Grace St, Toronto, Ontario M6G 3A8, Canada" at bounding box center [838, 160] width 69 height 12
click at [1003, 20] on icon "close" at bounding box center [1005, 17] width 8 height 8
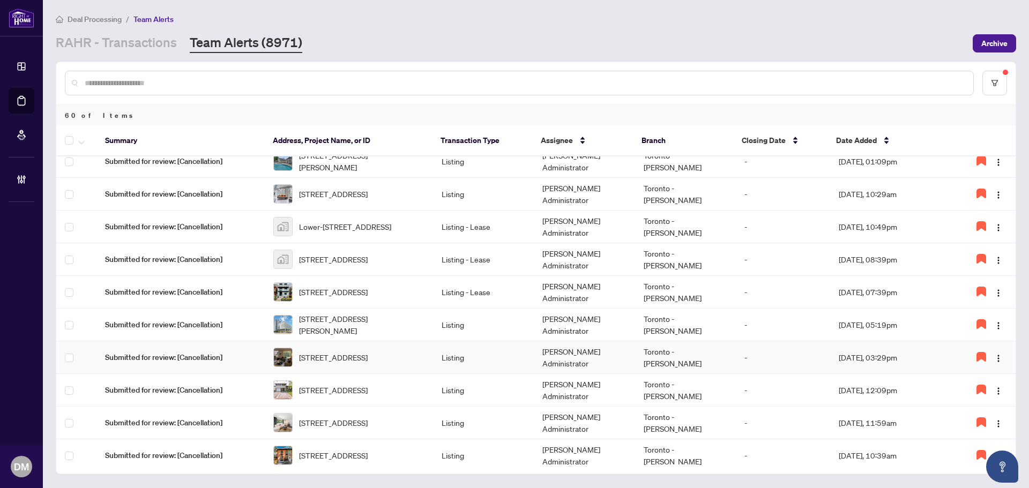
scroll to position [161, 0]
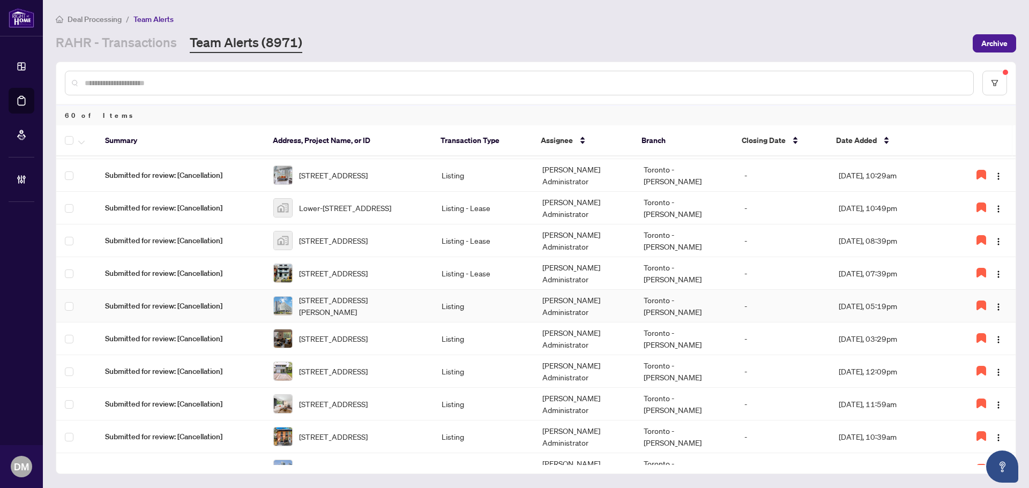
click at [456, 312] on td "Listing" at bounding box center [483, 306] width 101 height 33
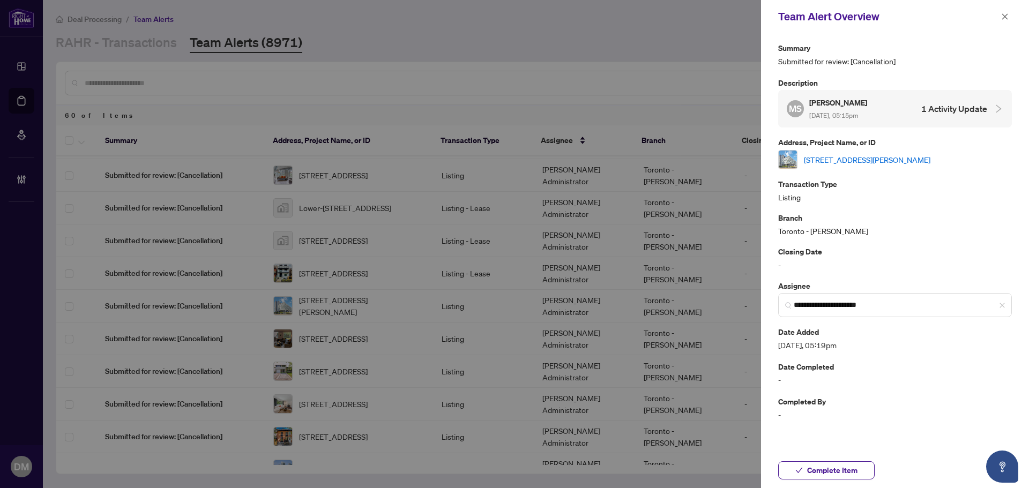
click at [910, 160] on link "804-34 Tubman Ave, Toronto, Ontario M5A 0R2, Canada" at bounding box center [867, 160] width 126 height 12
click at [1007, 12] on span "button" at bounding box center [1005, 16] width 8 height 17
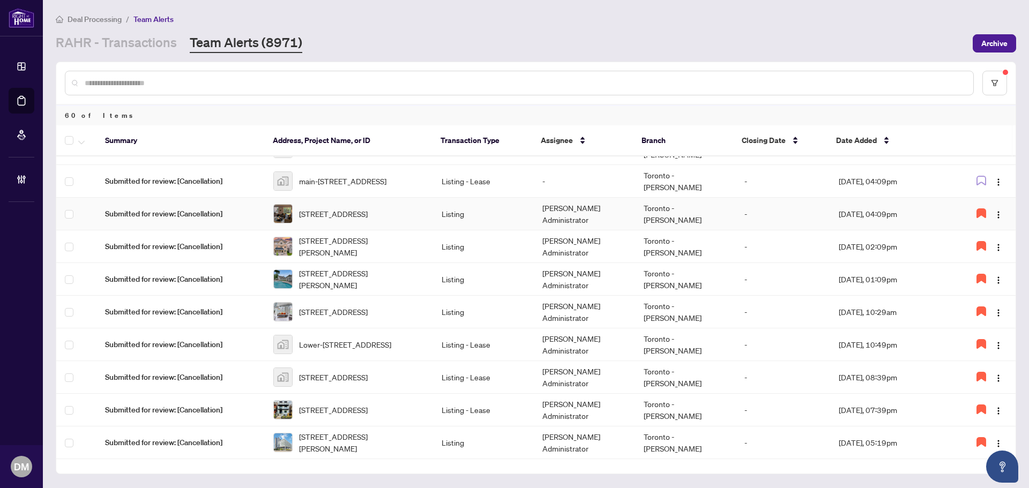
scroll to position [0, 0]
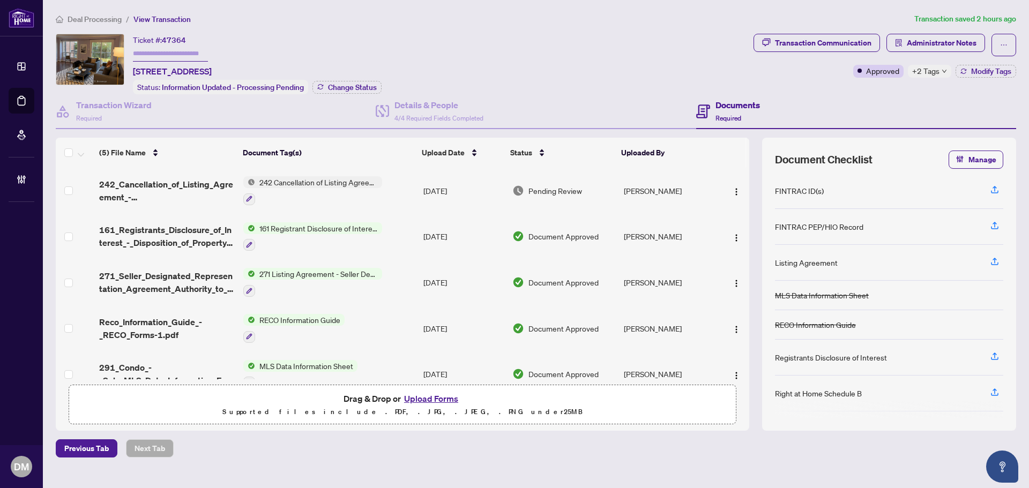
click at [607, 51] on div "Ticket #: 47364 [STREET_ADDRESS] Status: Information Updated - Processing Pendi…" at bounding box center [402, 64] width 693 height 61
click at [737, 184] on button "button" at bounding box center [736, 190] width 17 height 17
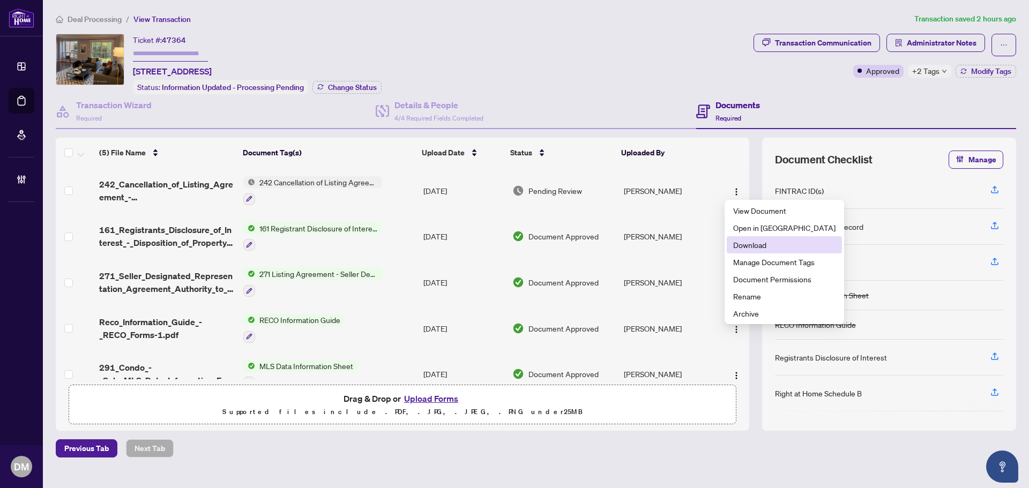
click at [757, 248] on span "Download" at bounding box center [784, 245] width 102 height 12
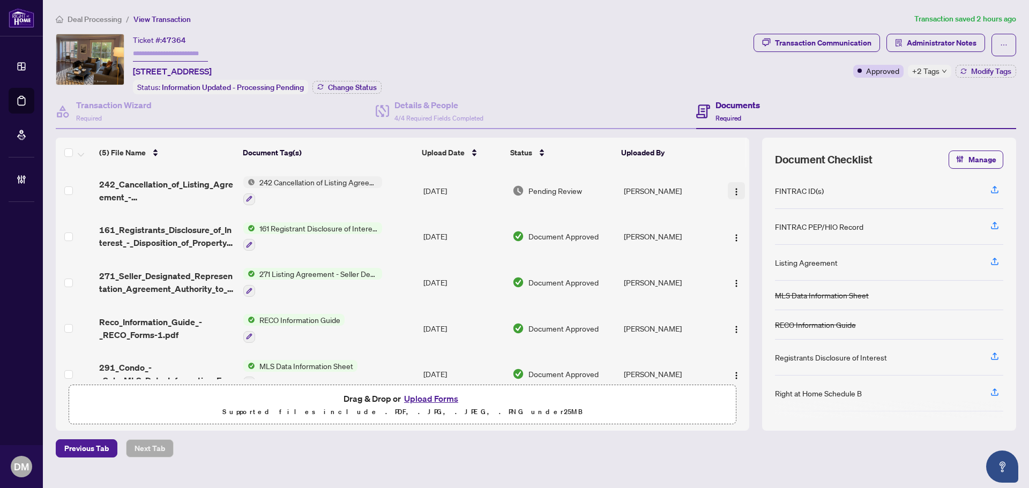
click at [734, 185] on span "button" at bounding box center [736, 191] width 9 height 12
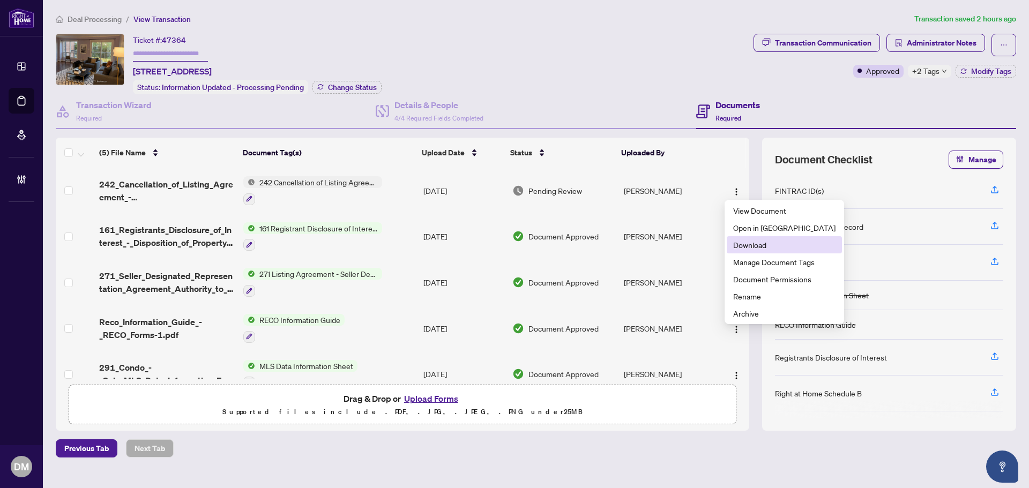
click at [745, 247] on span "Download" at bounding box center [784, 245] width 102 height 12
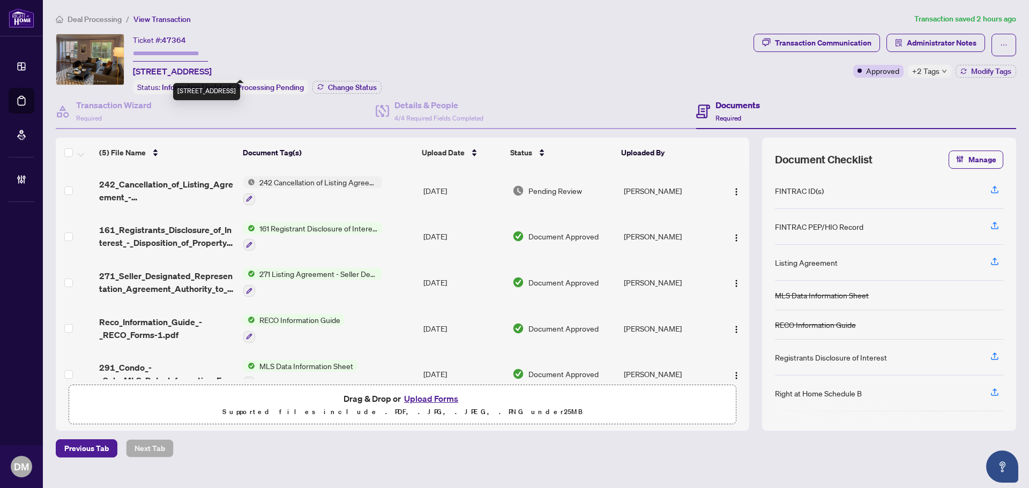
drag, startPoint x: 132, startPoint y: 70, endPoint x: 346, endPoint y: 64, distance: 213.9
click at [346, 64] on div "Ticket #: 47364 [STREET_ADDRESS] Status: Information Updated - Processing Pendi…" at bounding box center [402, 64] width 693 height 61
copy span "[STREET_ADDRESS]"
click at [732, 188] on img "button" at bounding box center [736, 192] width 9 height 9
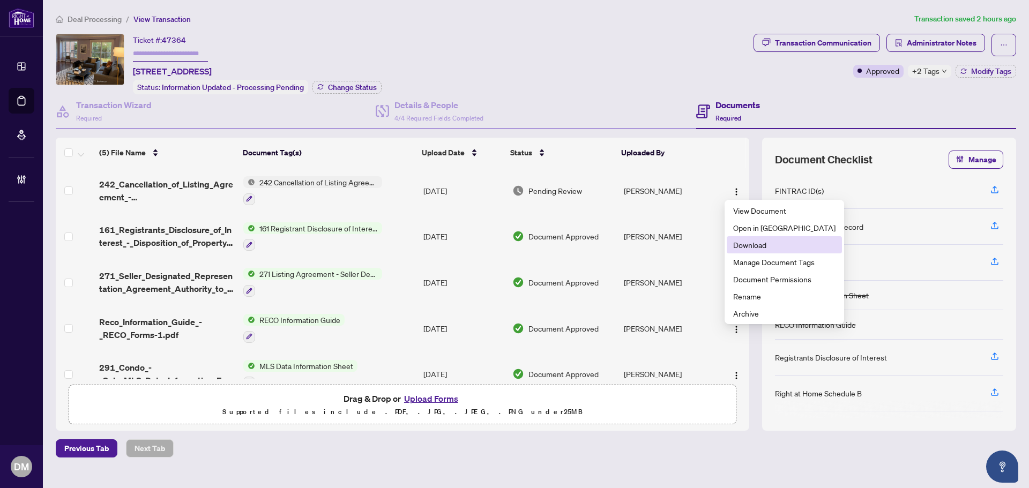
click at [760, 250] on span "Download" at bounding box center [784, 245] width 102 height 12
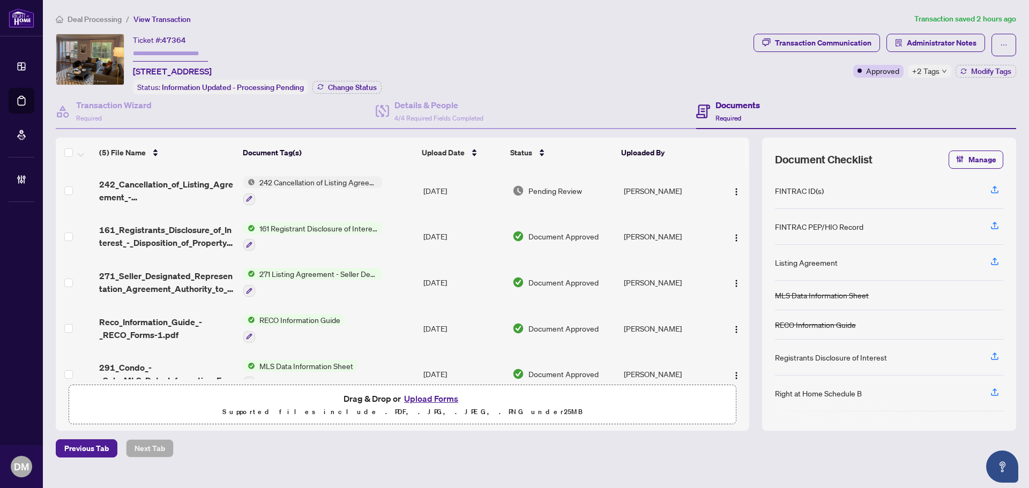
click at [735, 178] on td at bounding box center [734, 191] width 32 height 46
drag, startPoint x: 736, startPoint y: 195, endPoint x: 730, endPoint y: 227, distance: 32.1
click at [736, 195] on button "button" at bounding box center [736, 190] width 17 height 17
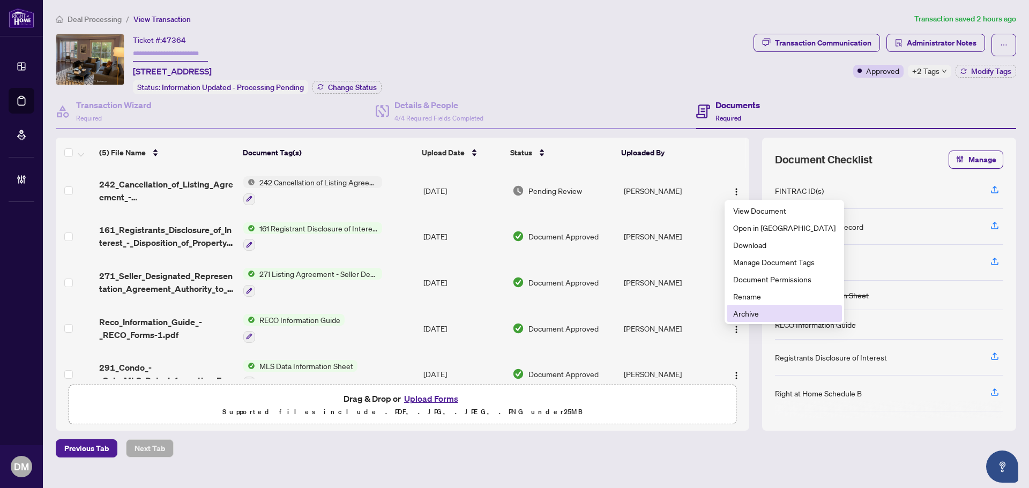
click at [743, 308] on span "Archive" at bounding box center [784, 314] width 102 height 12
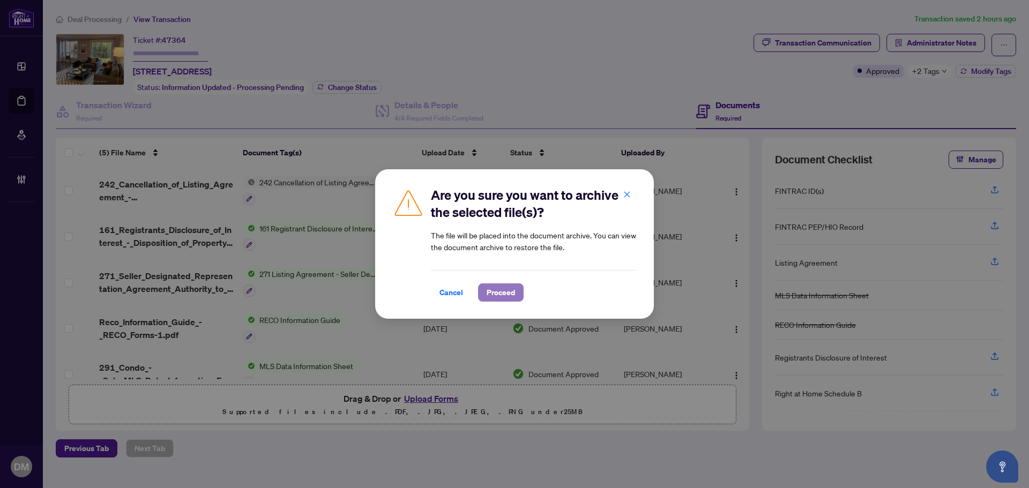
click at [514, 287] on span "Proceed" at bounding box center [501, 292] width 28 height 17
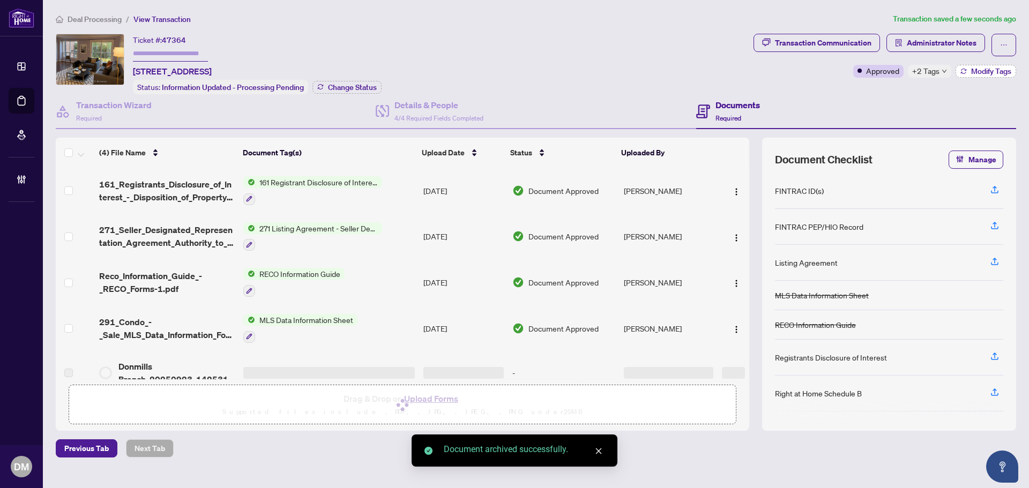
click at [972, 71] on span "Modify Tags" at bounding box center [991, 72] width 40 height 8
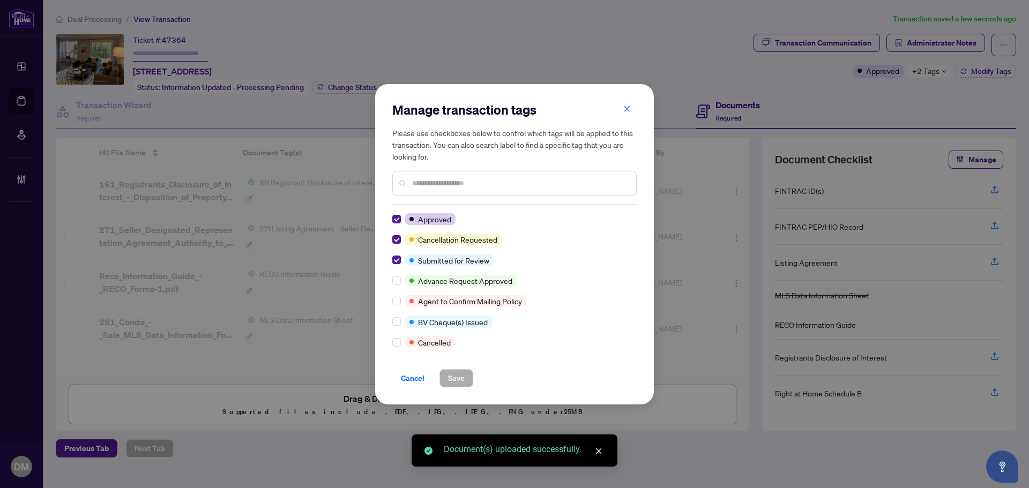
click at [394, 225] on div "Approved Cancellation Requested Submitted for Review Advance Request Approved A…" at bounding box center [514, 280] width 244 height 134
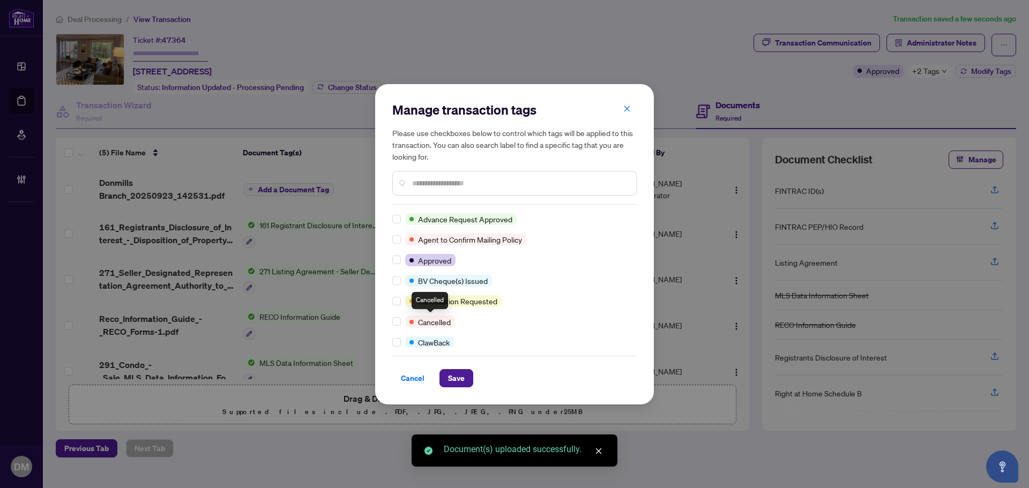
click at [399, 325] on div at bounding box center [398, 322] width 13 height 12
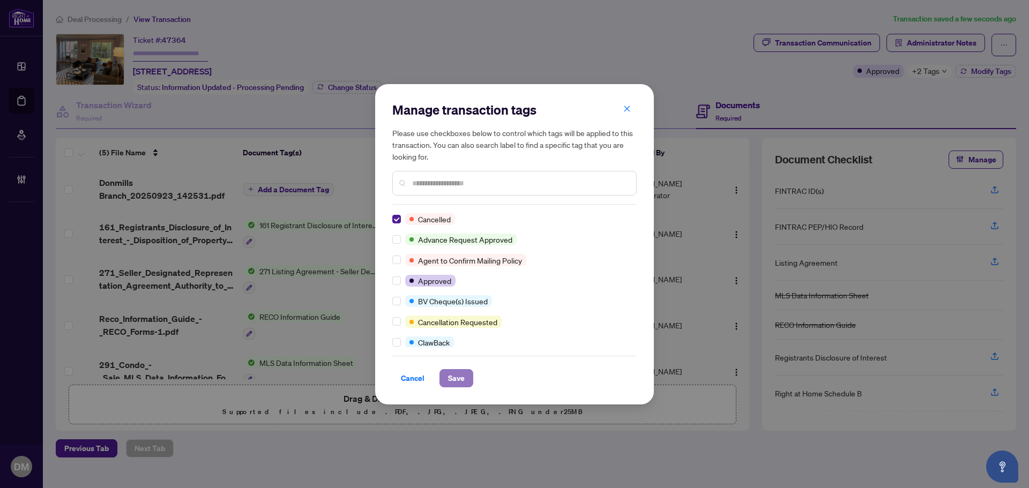
click at [459, 376] on span "Save" at bounding box center [456, 378] width 17 height 17
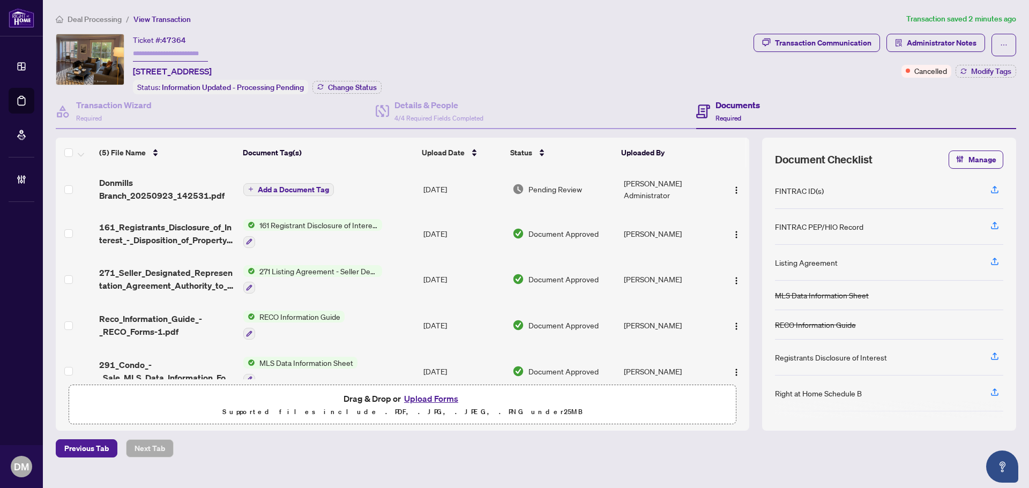
click at [742, 190] on td at bounding box center [734, 189] width 32 height 43
click at [737, 193] on button "button" at bounding box center [736, 189] width 17 height 17
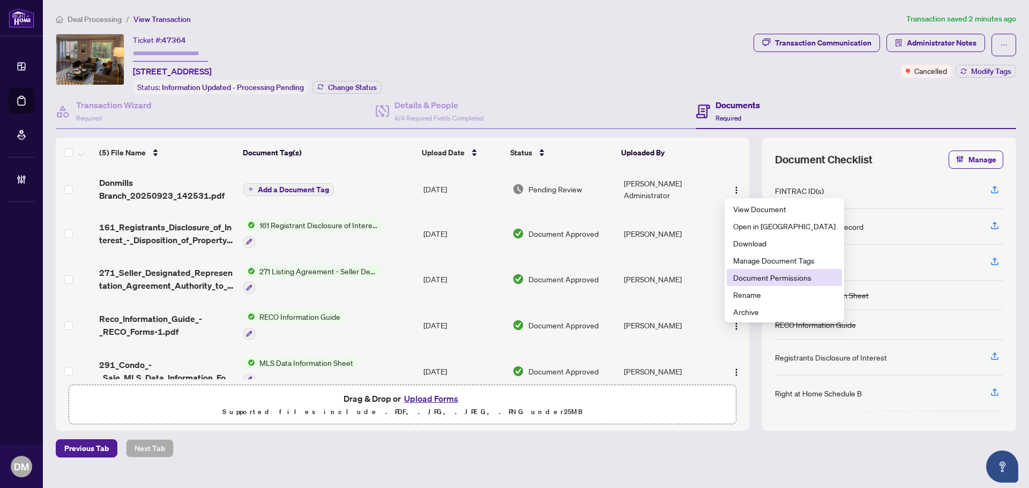
click at [760, 283] on li "Document Permissions" at bounding box center [784, 277] width 115 height 17
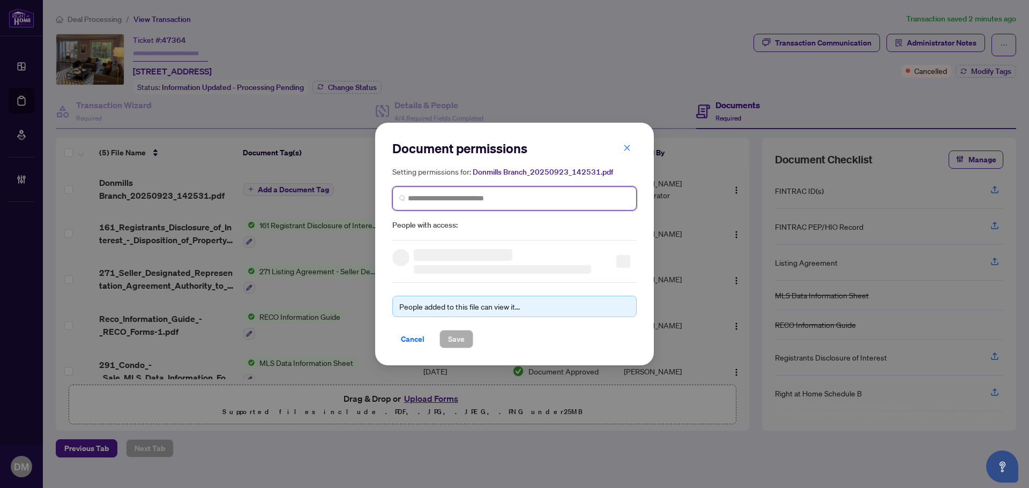
click at [538, 203] on input "search" at bounding box center [519, 198] width 222 height 11
type input "******"
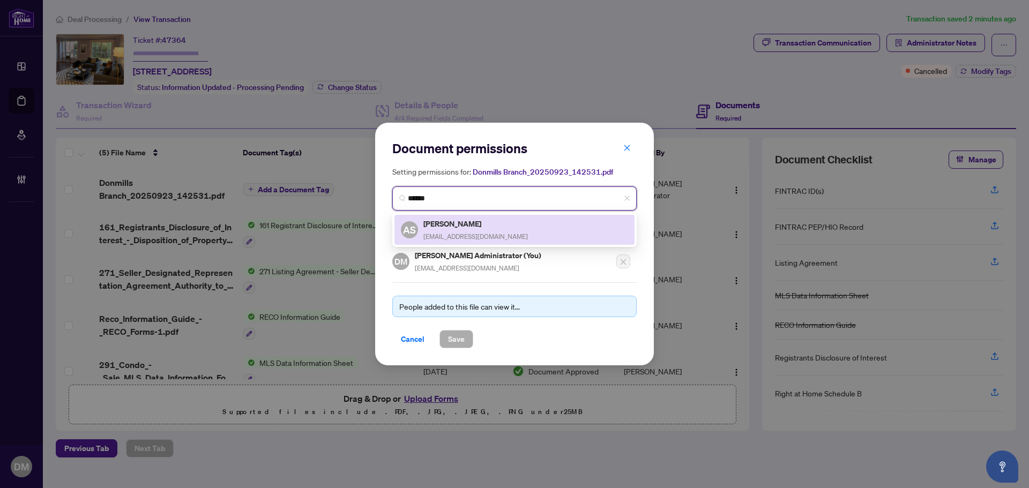
click at [525, 226] on div "AS Alex Serkis aserkis@gmail.com" at bounding box center [514, 230] width 227 height 25
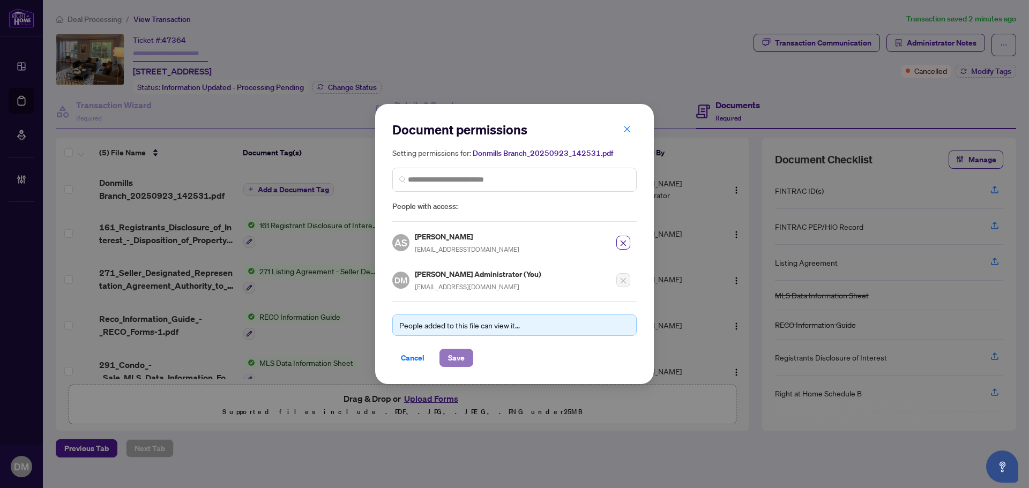
click at [466, 362] on button "Save" at bounding box center [456, 358] width 34 height 18
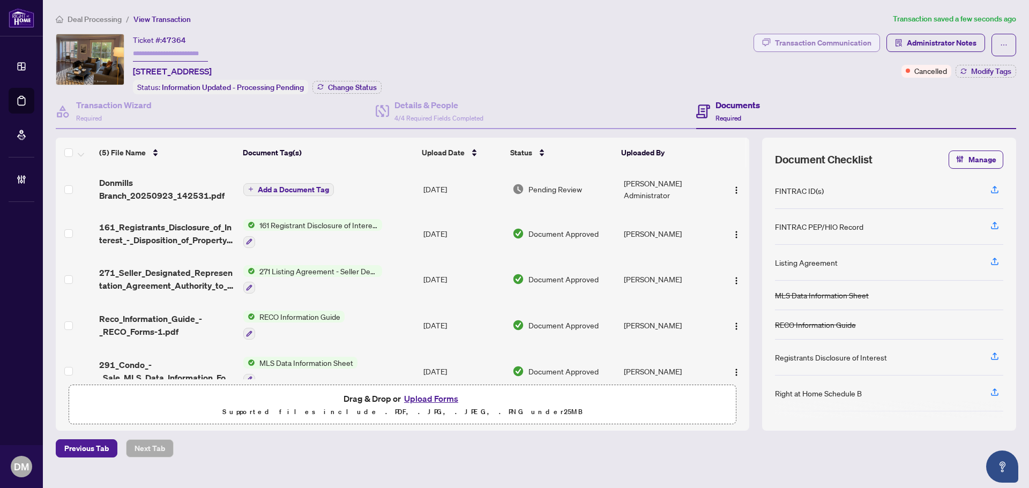
click at [816, 41] on div "Transaction Communication" at bounding box center [823, 42] width 96 height 17
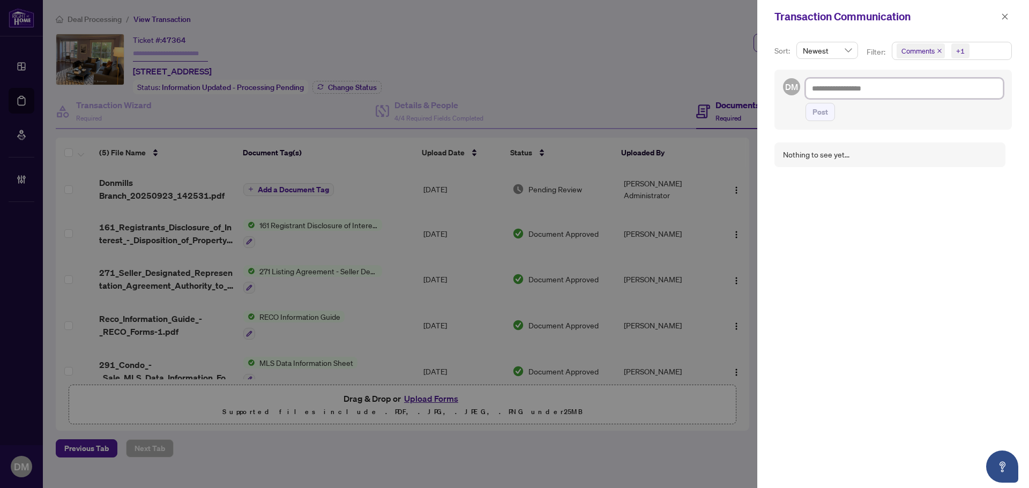
click at [852, 86] on textarea at bounding box center [904, 88] width 198 height 20
paste textarea "**********"
type textarea "**********"
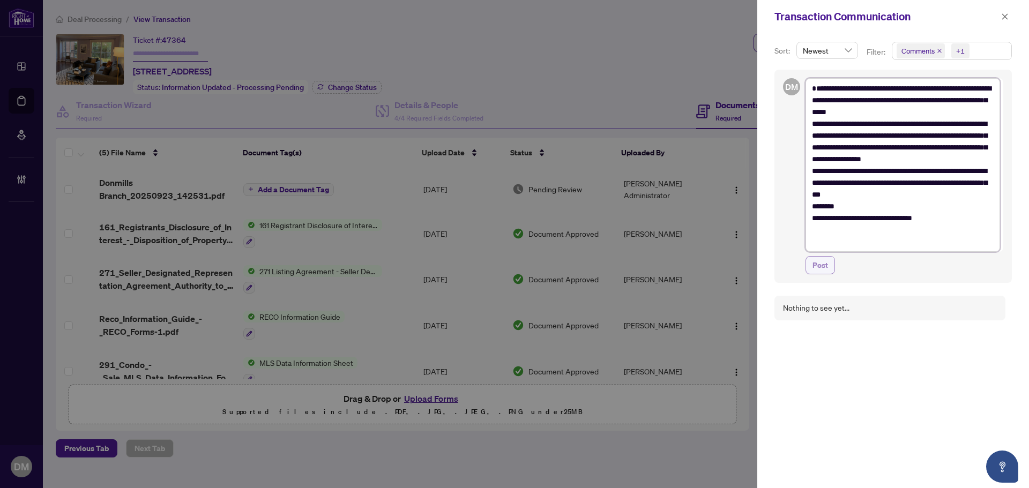
type textarea "**********"
click at [812, 267] on span "Post" at bounding box center [820, 265] width 16 height 17
type textarea "**********"
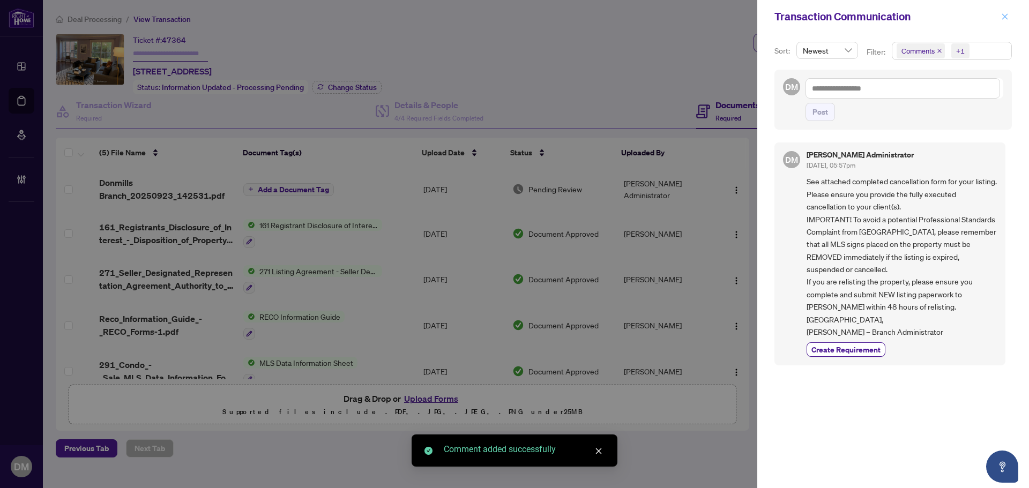
click at [1004, 23] on span "button" at bounding box center [1005, 16] width 8 height 17
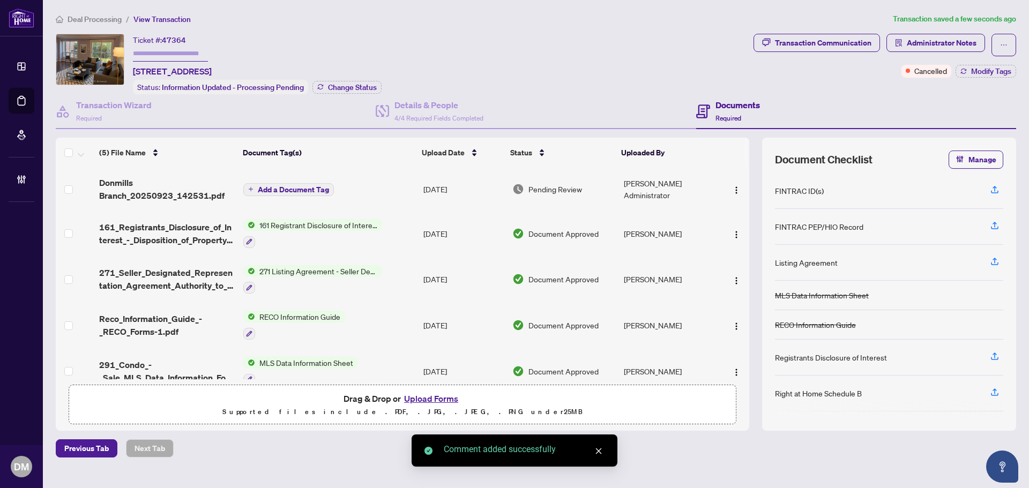
click at [486, 39] on div "Ticket #: 47364 104 Farm Greenway, Toronto, Ontario M3A 3M2, Canada Status: Inf…" at bounding box center [402, 64] width 693 height 61
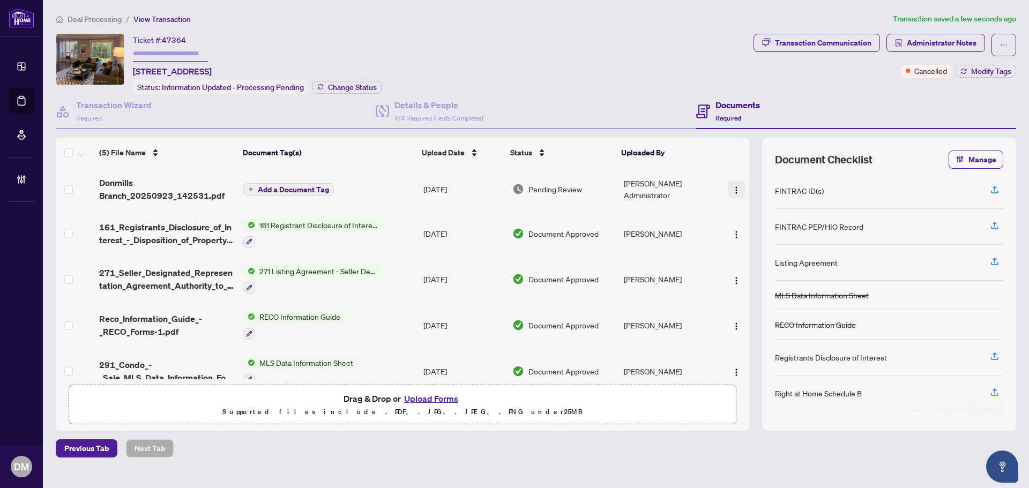
click at [732, 187] on img "button" at bounding box center [736, 190] width 9 height 9
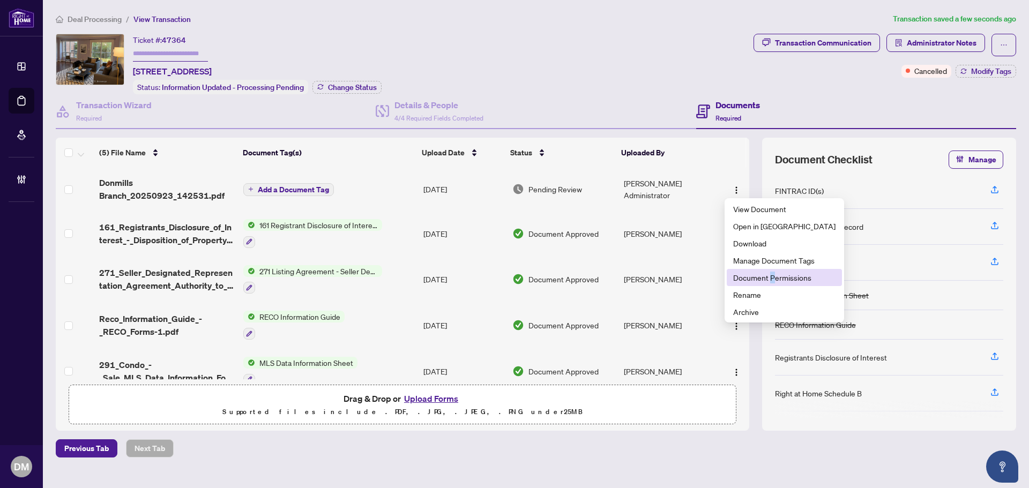
click at [772, 276] on span "Document Permissions" at bounding box center [784, 278] width 102 height 12
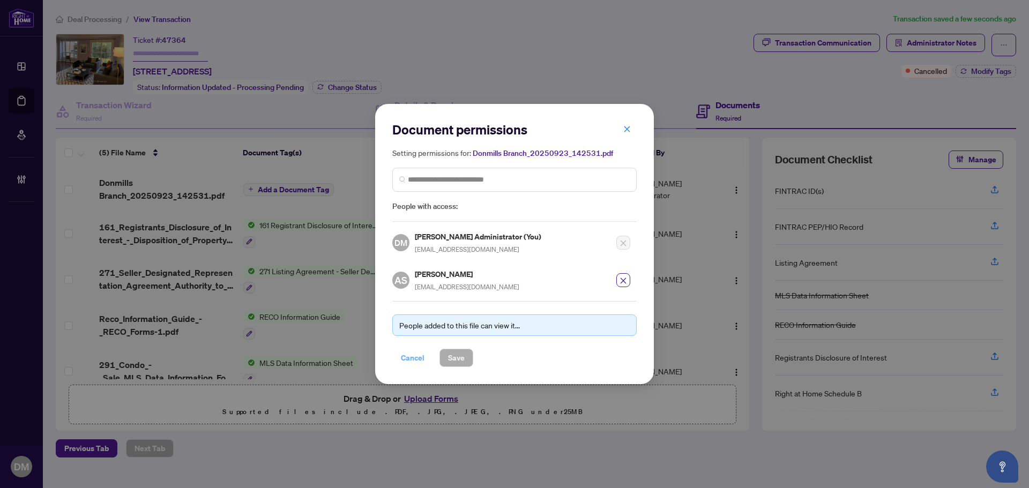
click at [410, 363] on span "Cancel" at bounding box center [413, 357] width 24 height 17
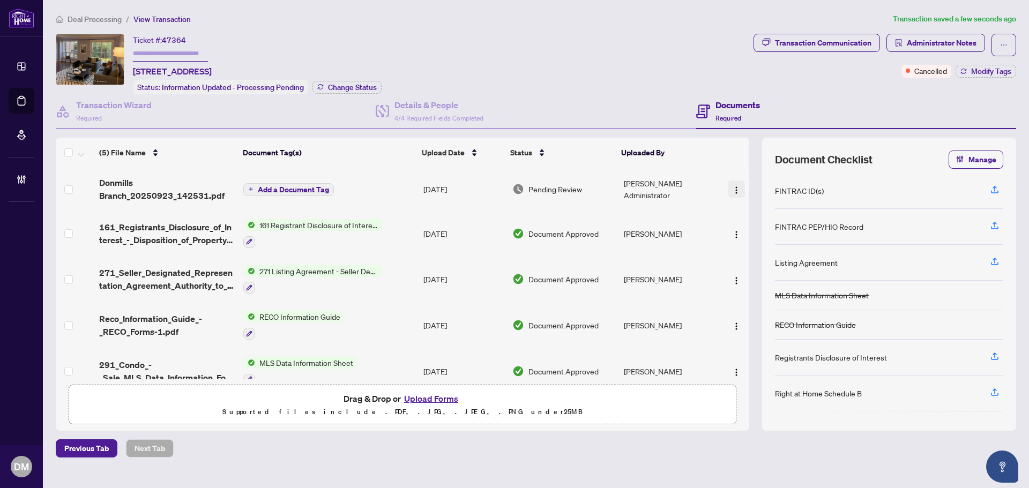
click at [736, 190] on img "button" at bounding box center [736, 190] width 9 height 9
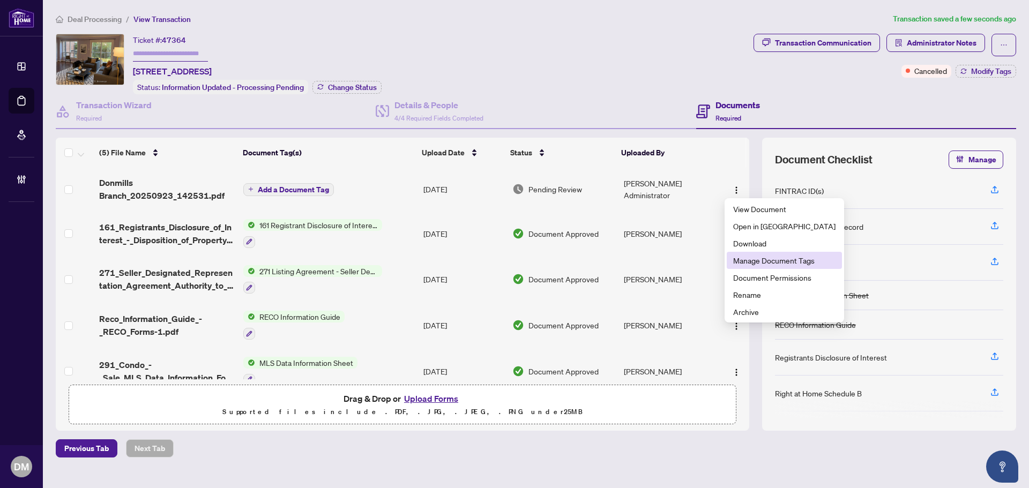
click at [771, 263] on span "Manage Document Tags" at bounding box center [784, 261] width 102 height 12
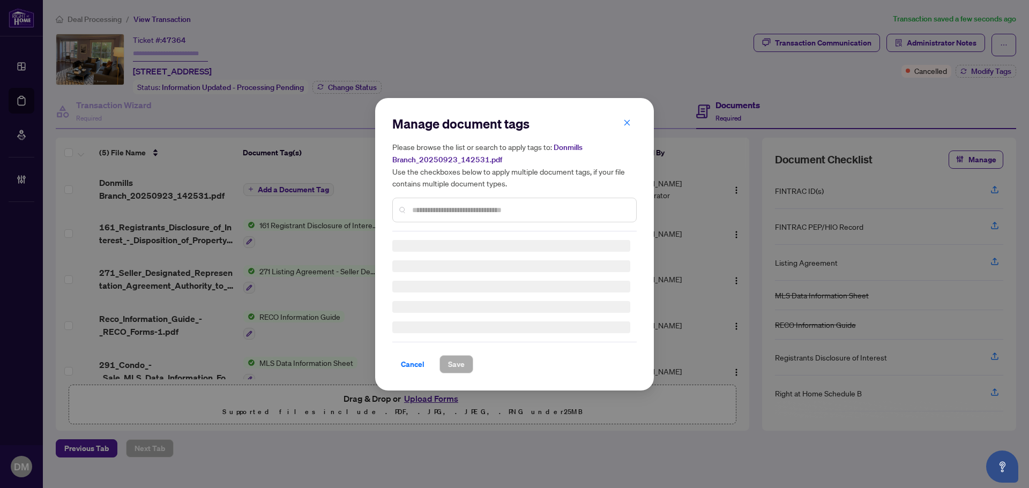
click at [490, 208] on input "text" at bounding box center [519, 210] width 215 height 12
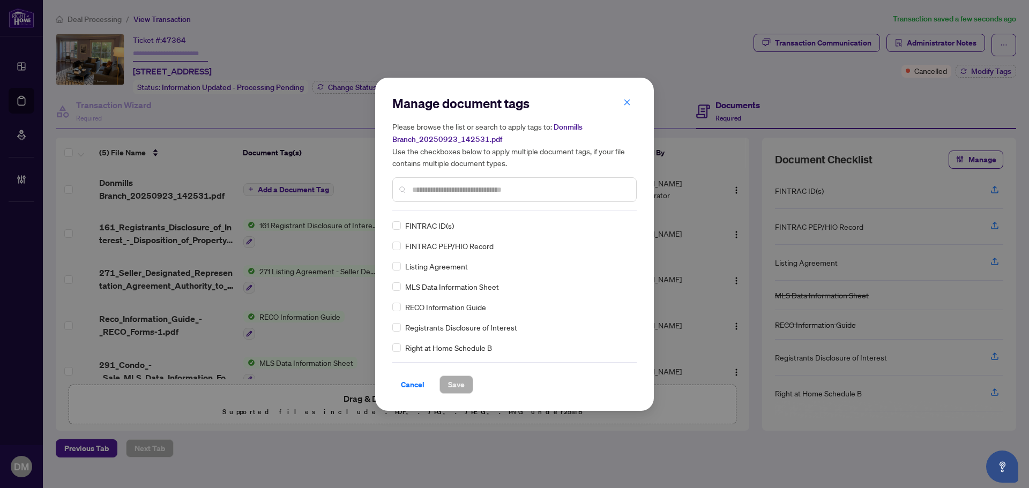
click at [538, 189] on input "text" at bounding box center [519, 190] width 215 height 12
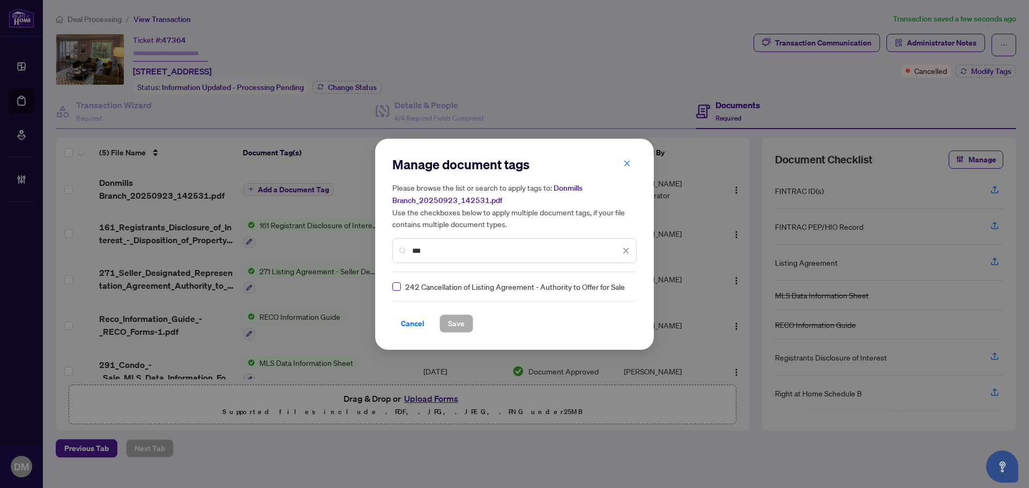
type input "***"
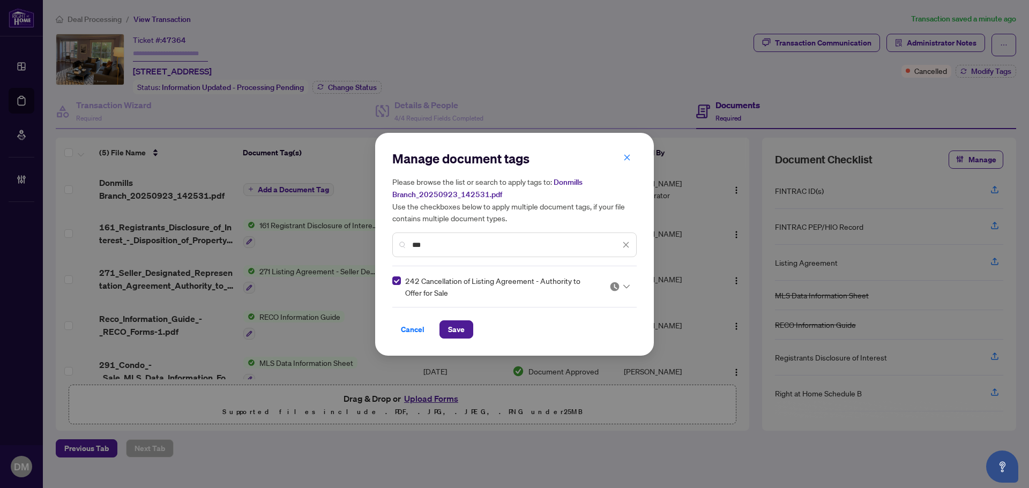
click at [615, 288] on img at bounding box center [614, 286] width 11 height 11
click at [572, 338] on div "Approved" at bounding box center [587, 339] width 69 height 12
drag, startPoint x: 452, startPoint y: 331, endPoint x: 623, endPoint y: 327, distance: 171.5
click at [452, 330] on span "Save" at bounding box center [456, 329] width 17 height 17
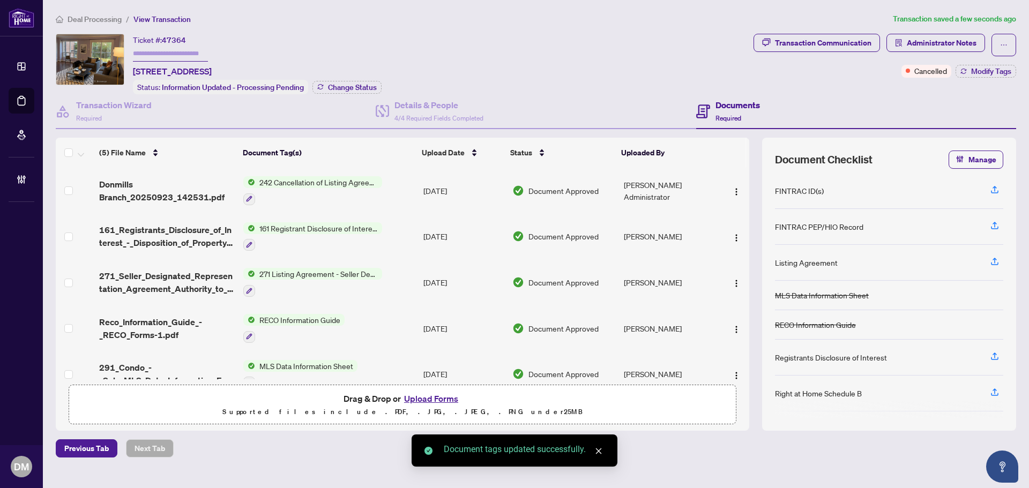
click at [582, 39] on div "Ticket #: 47364 104 Farm Greenway, Toronto, Ontario M3A 3M2, Canada Status: Inf…" at bounding box center [402, 64] width 693 height 61
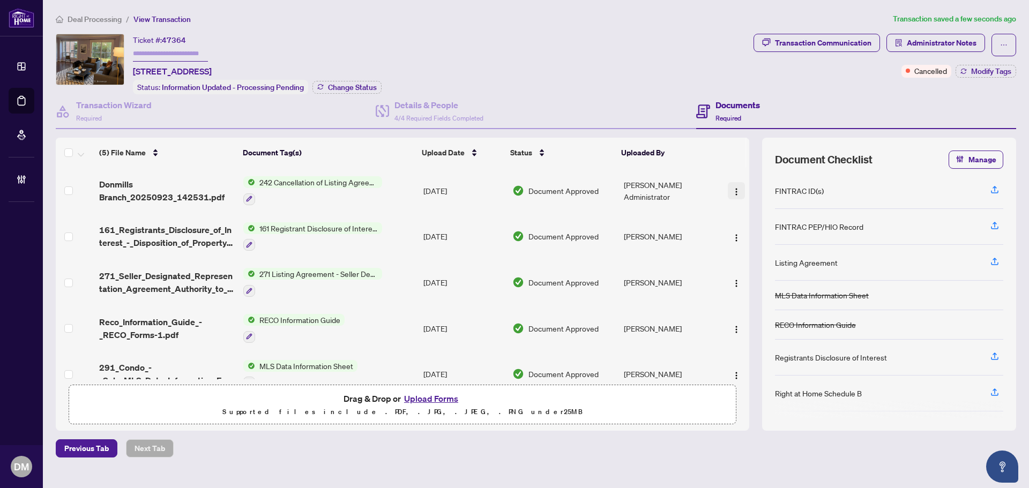
click at [735, 185] on span "button" at bounding box center [736, 191] width 9 height 12
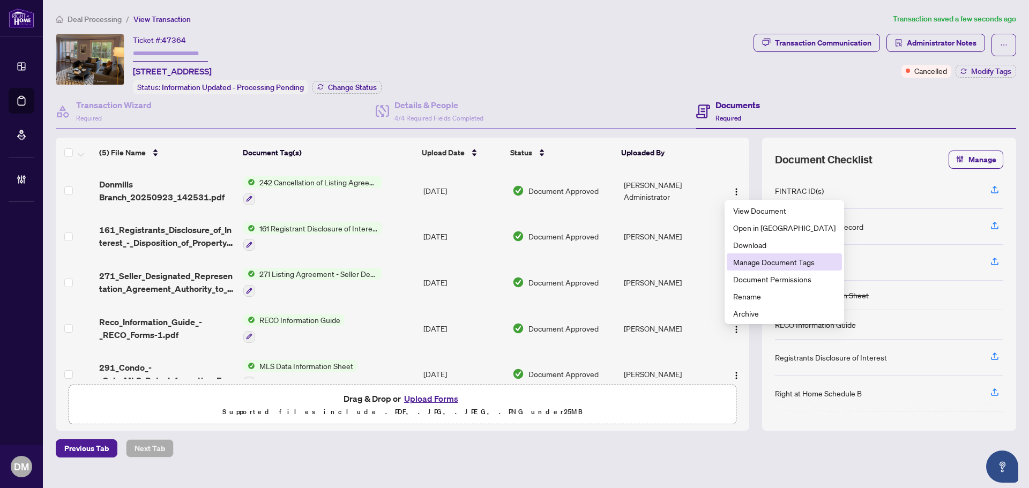
click at [772, 265] on span "Manage Document Tags" at bounding box center [784, 262] width 102 height 12
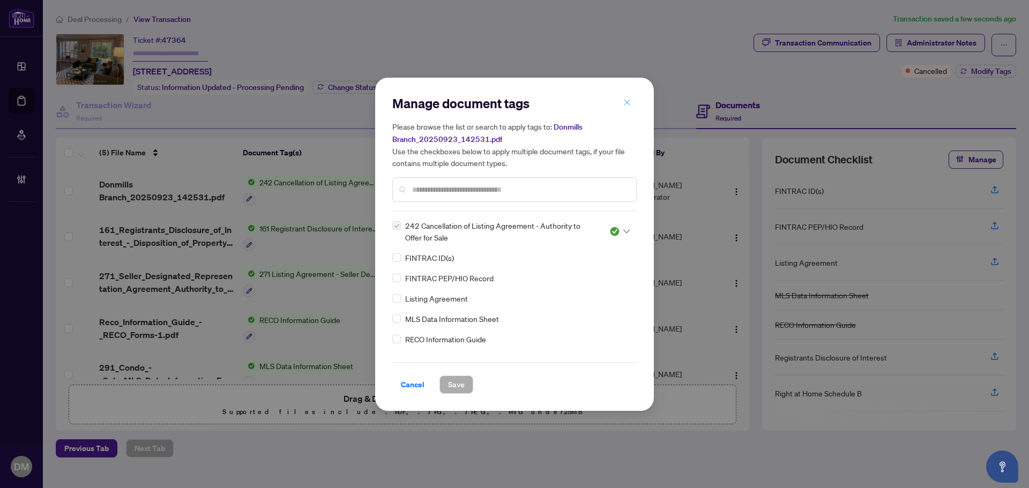
click at [633, 107] on button "button" at bounding box center [626, 103] width 21 height 18
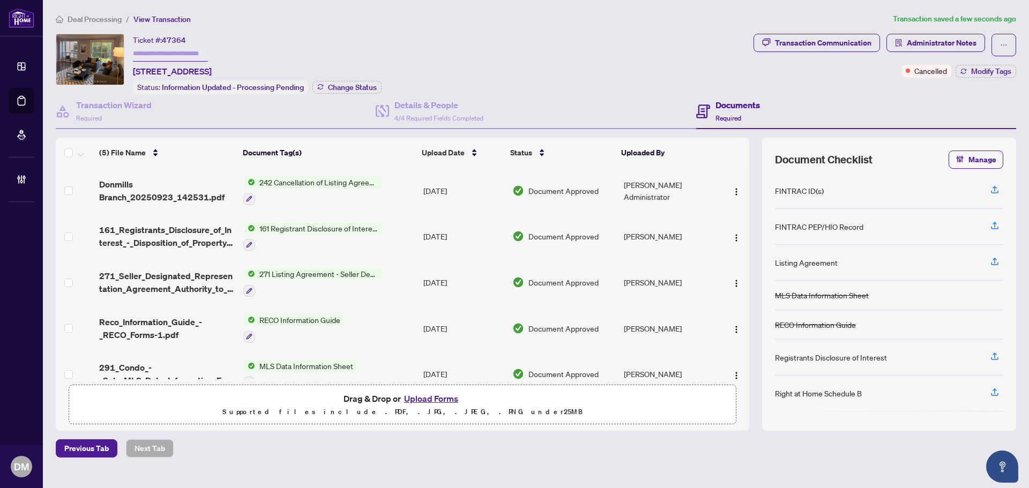
click at [859, 58] on div "Transaction Communication Administrator Notes Cancelled Modify Tags" at bounding box center [884, 56] width 263 height 44
click at [858, 50] on div "Transaction Communication" at bounding box center [823, 42] width 96 height 17
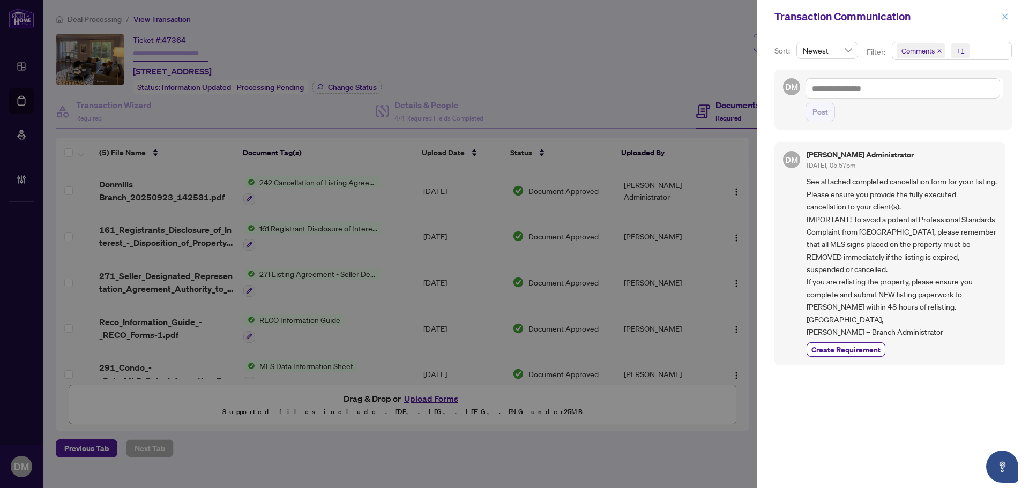
click at [1002, 9] on span "button" at bounding box center [1005, 16] width 8 height 17
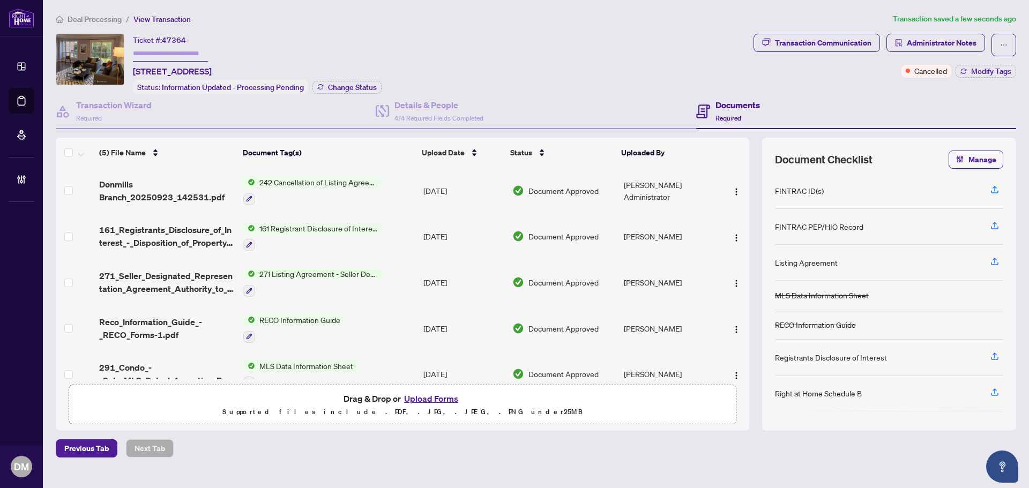
click at [945, 42] on span "Administrator Notes" at bounding box center [942, 42] width 70 height 17
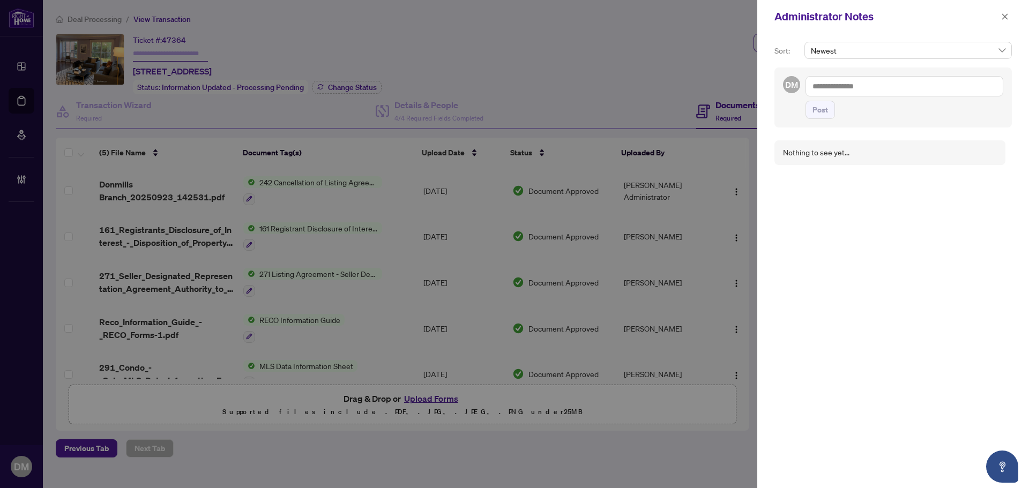
drag, startPoint x: 1005, startPoint y: 16, endPoint x: 994, endPoint y: 15, distance: 11.3
click at [1005, 15] on icon "close" at bounding box center [1005, 17] width 8 height 8
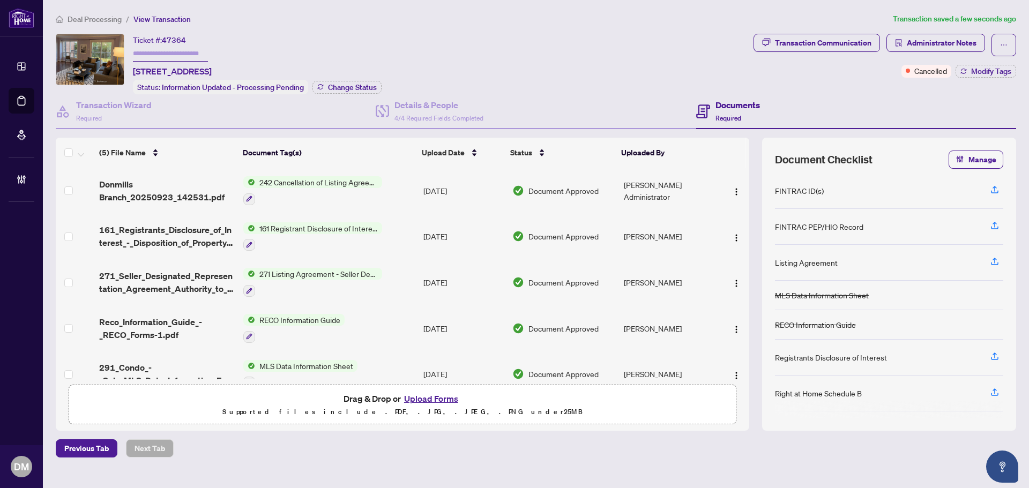
click at [511, 64] on div "Ticket #: 47364 104 Farm Greenway, Toronto, Ontario M3A 3M2, Canada Status: Inf…" at bounding box center [402, 64] width 693 height 61
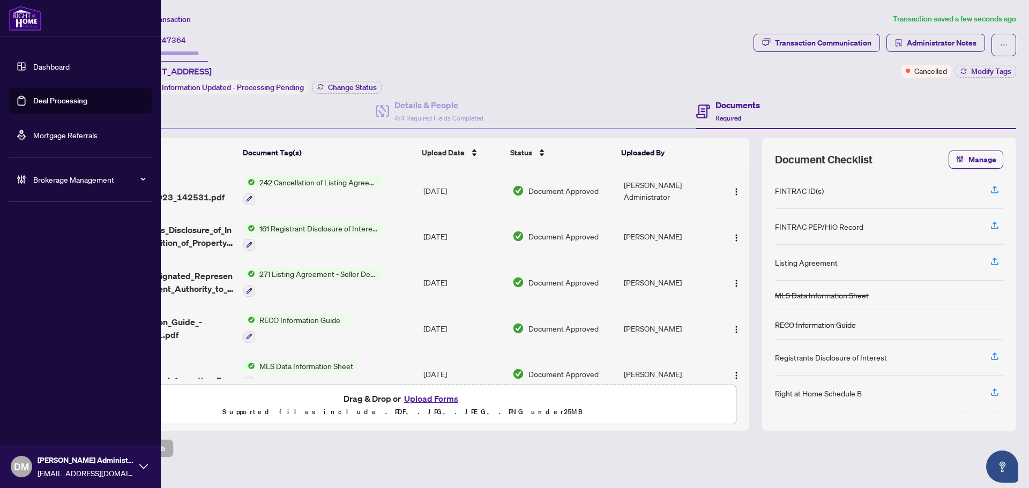
drag, startPoint x: 59, startPoint y: 70, endPoint x: 105, endPoint y: 90, distance: 49.9
click at [59, 70] on link "Dashboard" at bounding box center [51, 67] width 36 height 10
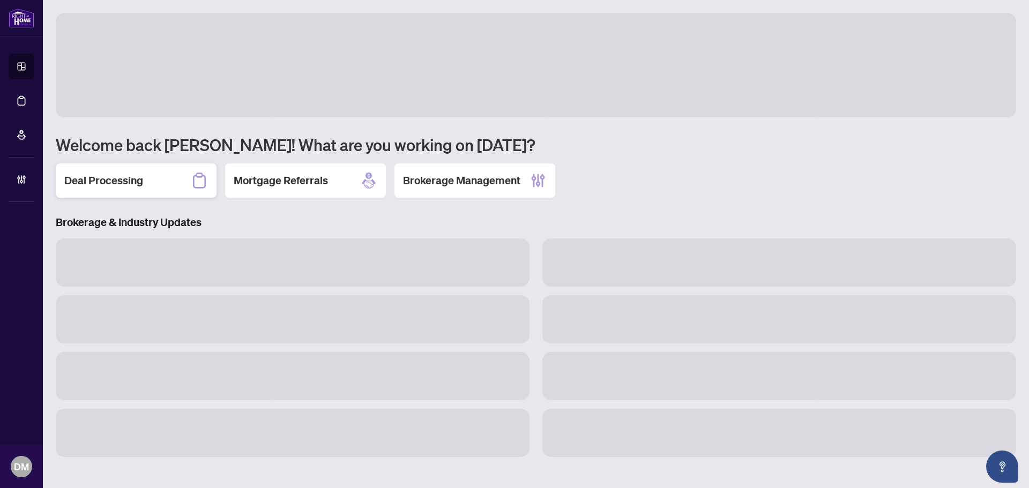
click at [184, 178] on div "Deal Processing" at bounding box center [136, 180] width 161 height 34
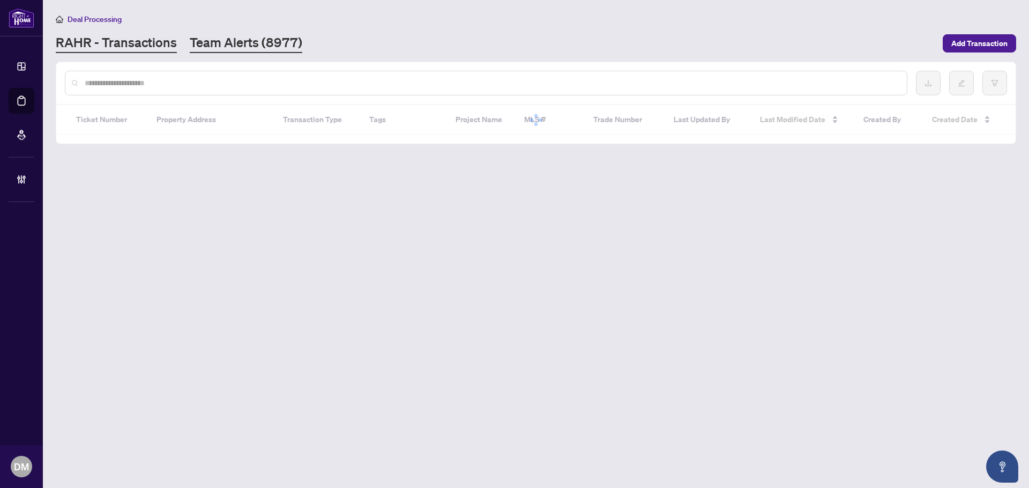
click at [251, 38] on link "Team Alerts (8977)" at bounding box center [246, 43] width 113 height 19
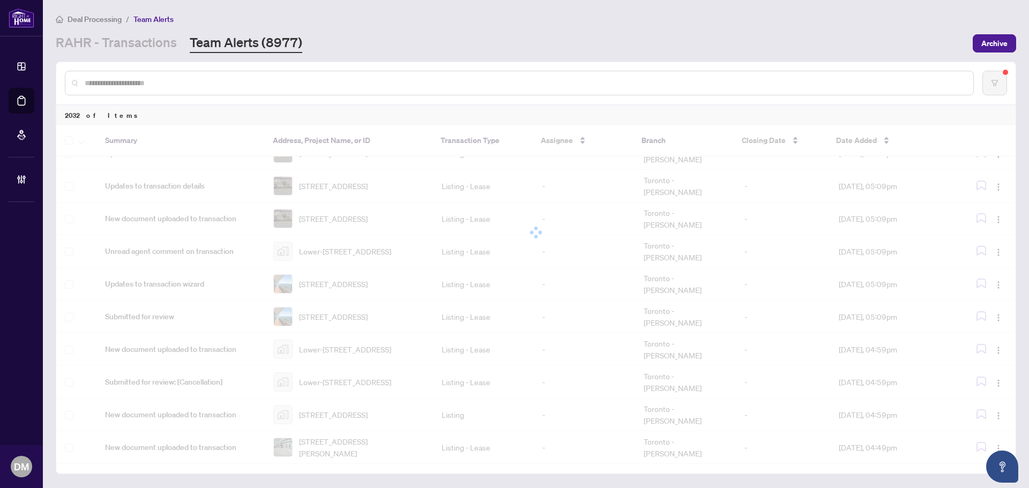
scroll to position [77, 0]
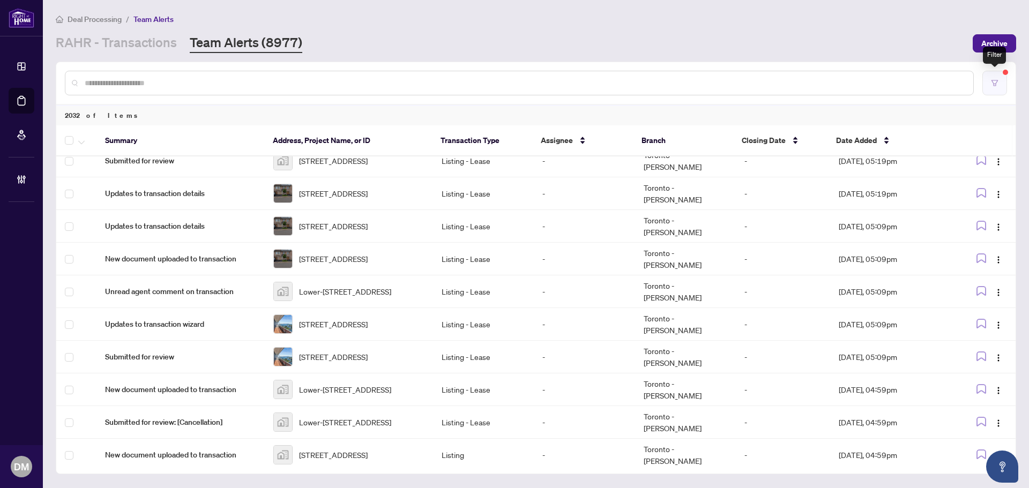
click at [996, 84] on icon "filter" at bounding box center [995, 83] width 8 height 8
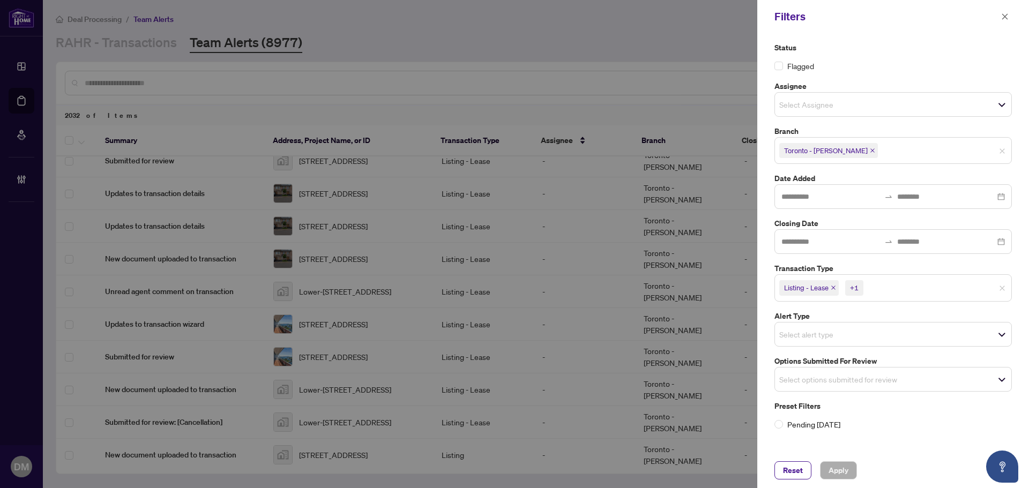
click at [838, 385] on input "search" at bounding box center [816, 379] width 75 height 13
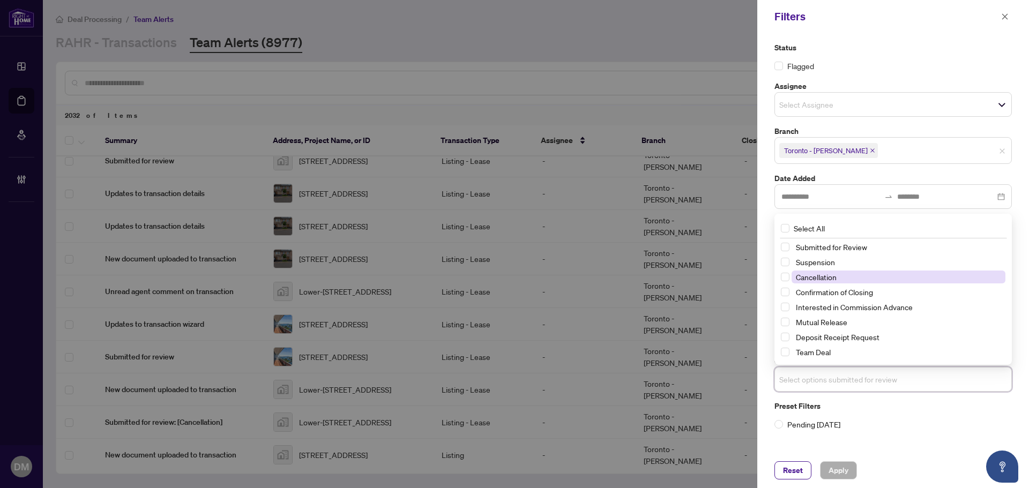
click at [825, 277] on span "Cancellation" at bounding box center [816, 277] width 41 height 10
click at [826, 264] on span "Suspension" at bounding box center [815, 262] width 39 height 10
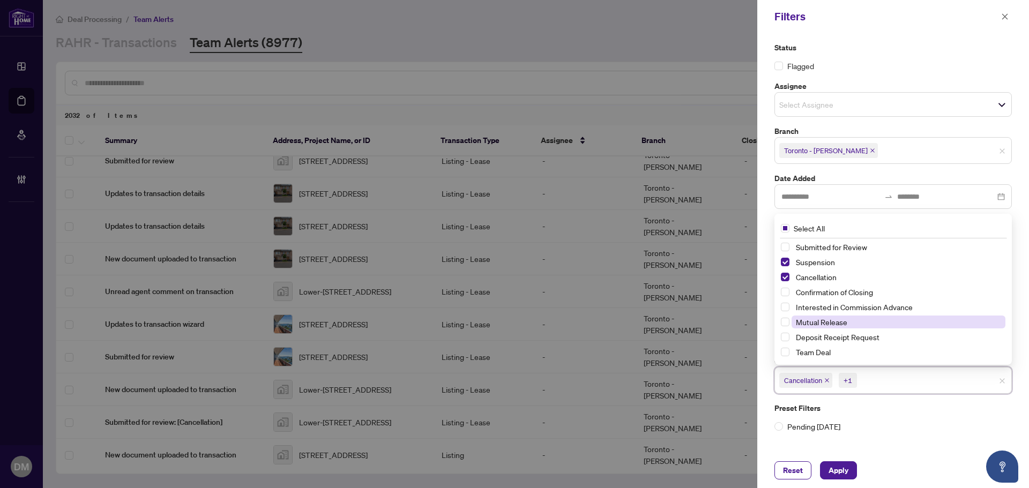
click at [839, 326] on span "Mutual Release" at bounding box center [821, 322] width 51 height 10
click at [834, 464] on span "Apply" at bounding box center [839, 470] width 20 height 17
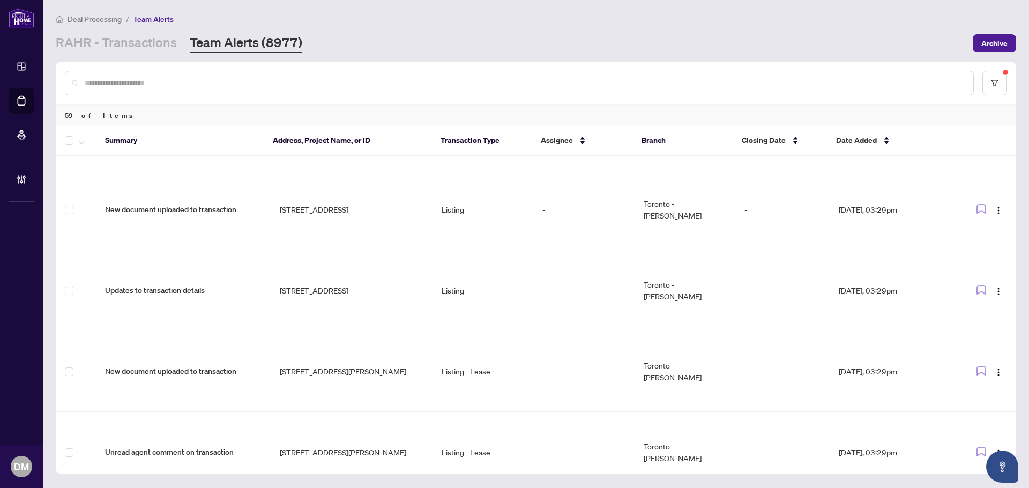
scroll to position [0, 0]
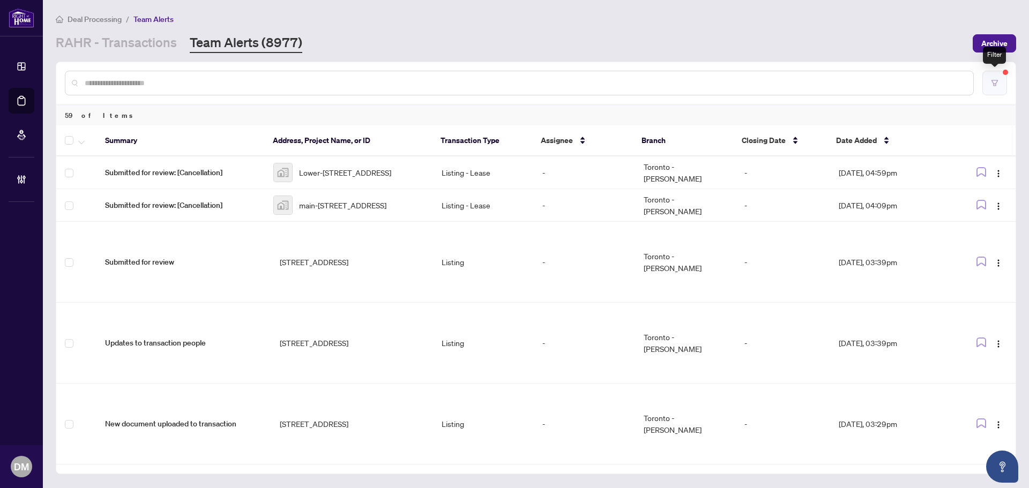
click at [1003, 84] on button "button" at bounding box center [994, 83] width 25 height 25
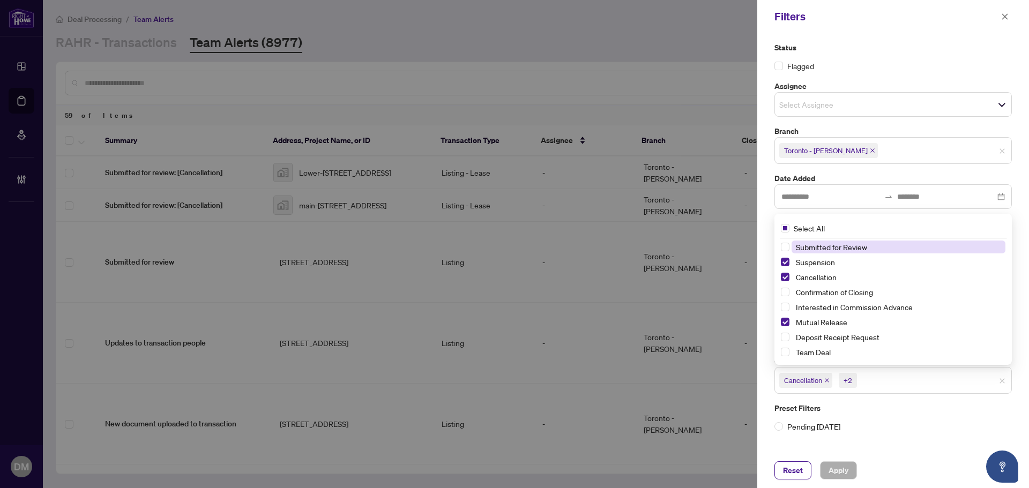
click at [853, 379] on span "+2" at bounding box center [848, 380] width 18 height 15
click at [1003, 12] on span "button" at bounding box center [1005, 16] width 8 height 17
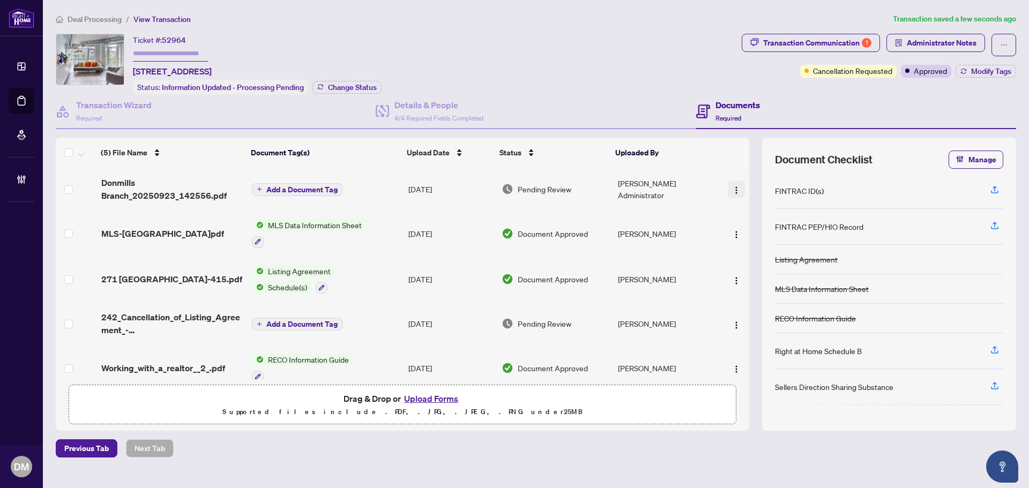
click at [735, 192] on img "button" at bounding box center [736, 190] width 9 height 9
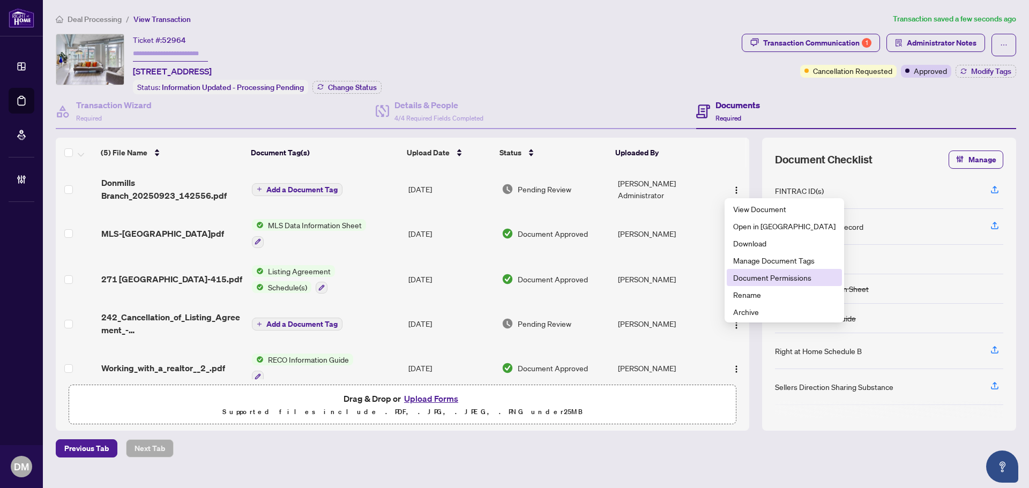
click at [788, 277] on span "Document Permissions" at bounding box center [784, 278] width 102 height 12
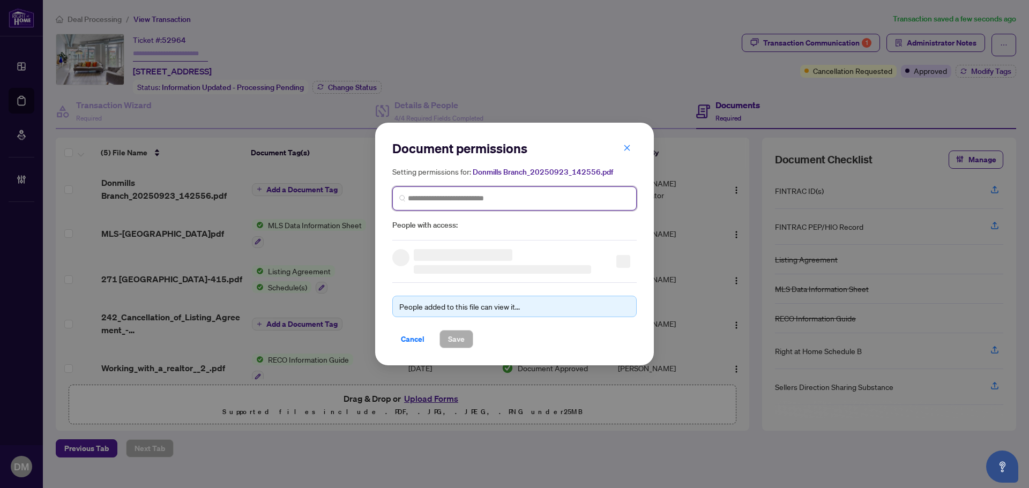
click at [546, 201] on input "search" at bounding box center [519, 198] width 222 height 11
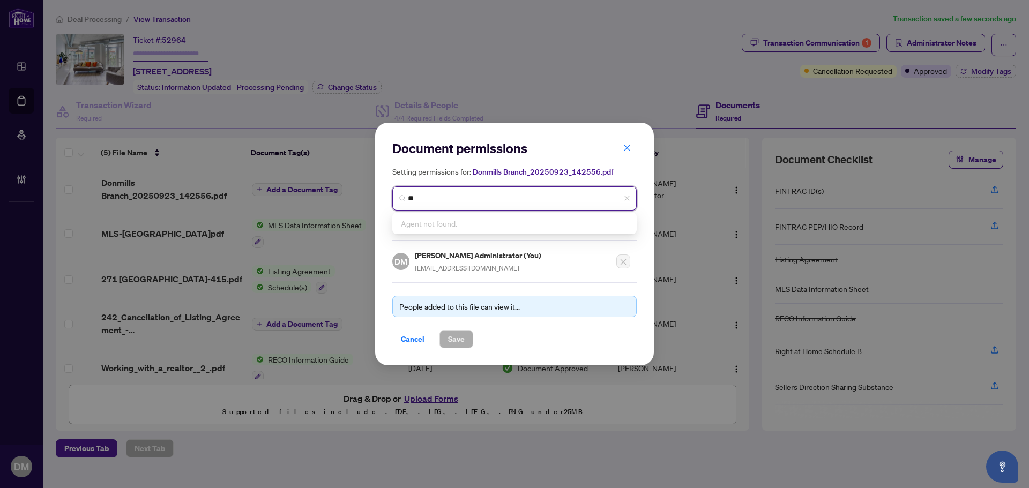
type input "*"
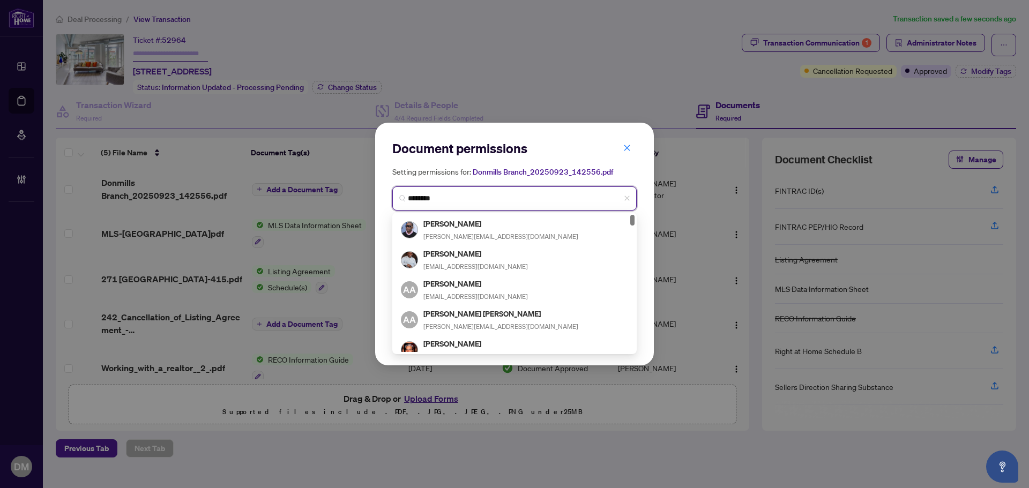
type input "*********"
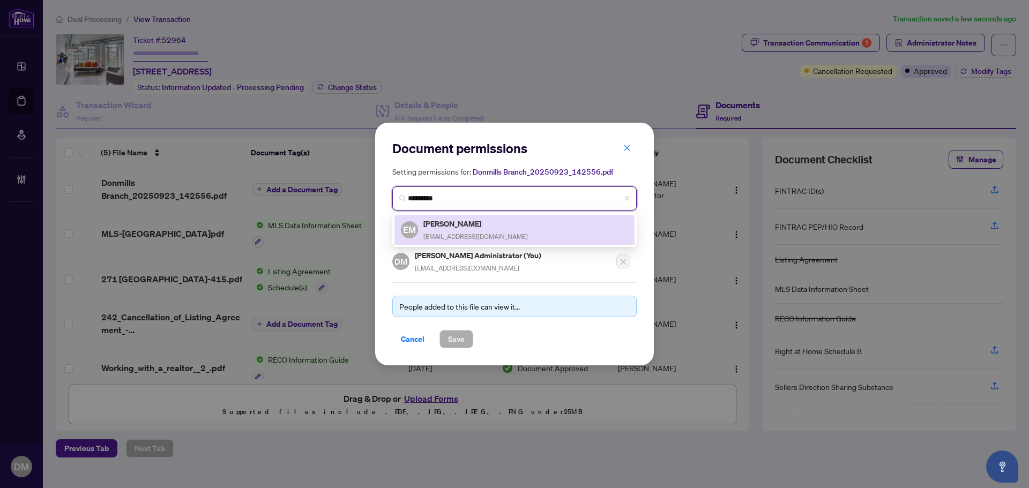
click at [495, 238] on div "EM Esan Mirhooshangi esansold@gmail.com" at bounding box center [514, 230] width 227 height 25
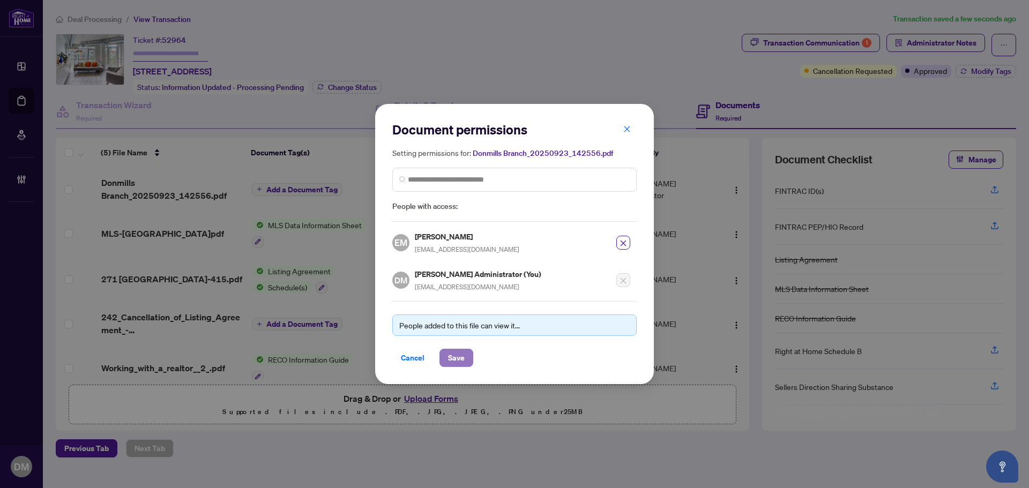
click at [458, 361] on span "Save" at bounding box center [456, 357] width 17 height 17
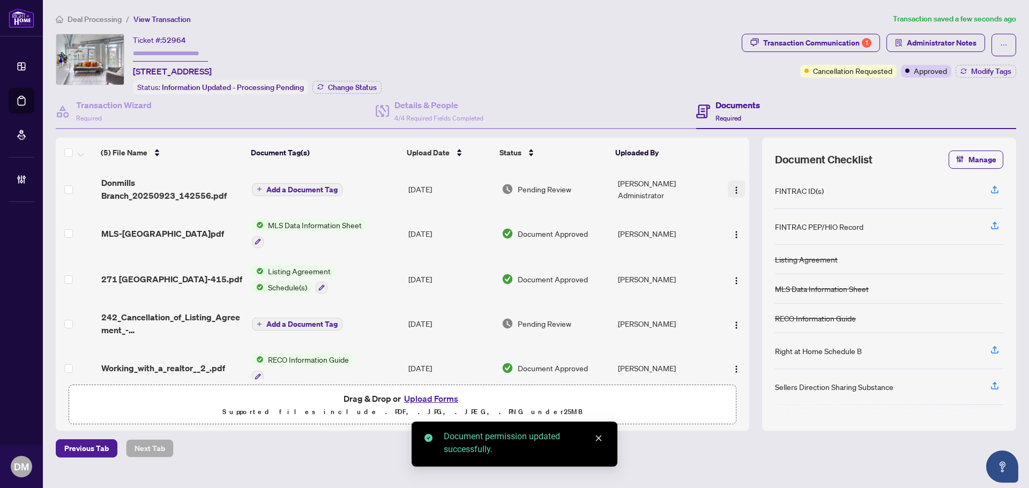
click at [732, 188] on img "button" at bounding box center [736, 190] width 9 height 9
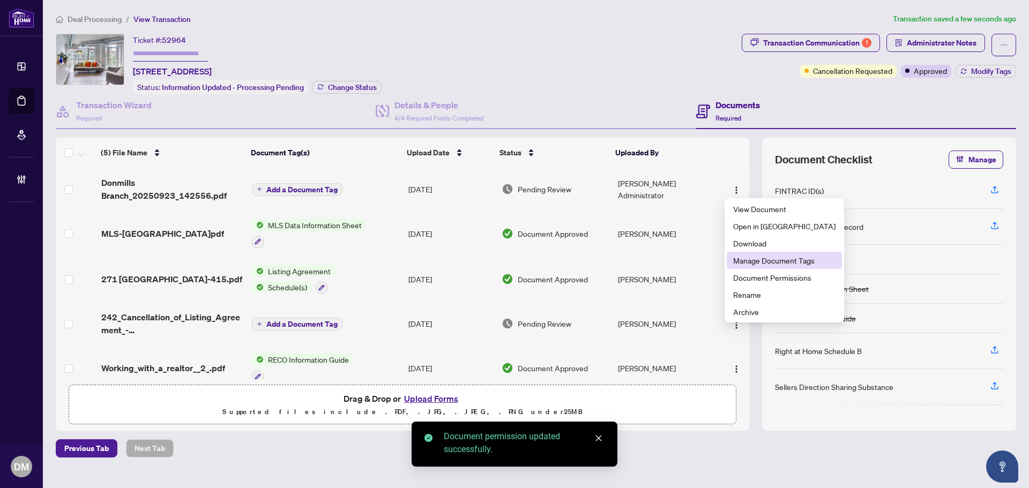
click at [761, 264] on span "Manage Document Tags" at bounding box center [784, 261] width 102 height 12
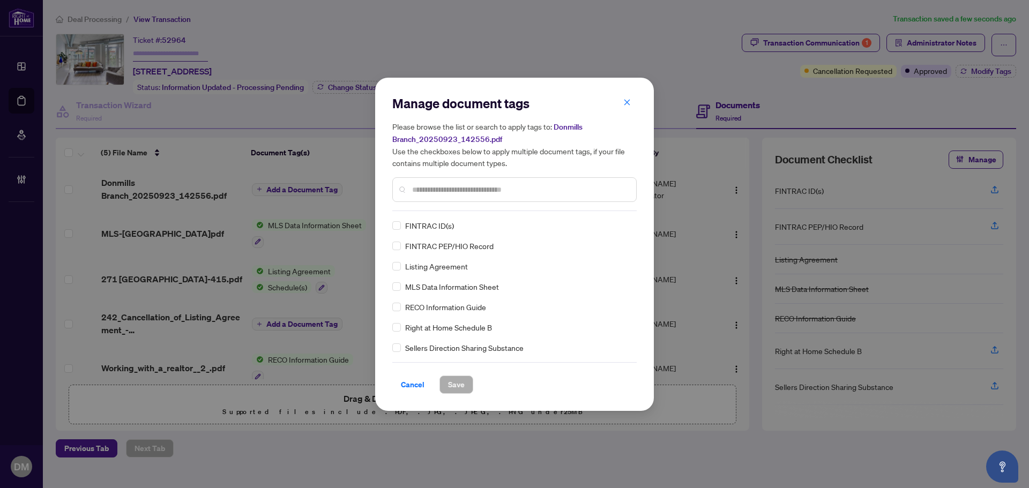
click at [461, 196] on div at bounding box center [514, 189] width 244 height 25
click at [469, 190] on input "text" at bounding box center [519, 190] width 215 height 12
drag, startPoint x: 453, startPoint y: 189, endPoint x: 475, endPoint y: 178, distance: 24.7
click at [453, 189] on input "text" at bounding box center [519, 190] width 215 height 12
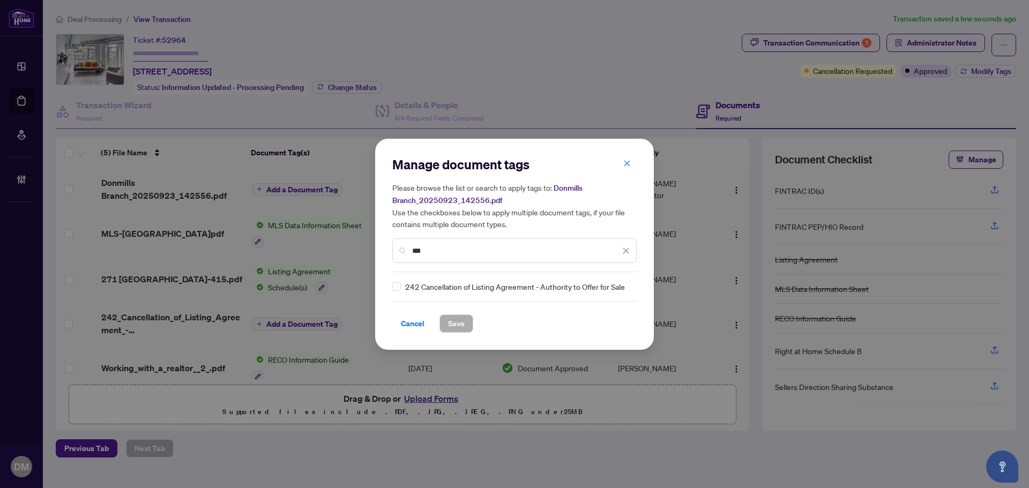
type input "***"
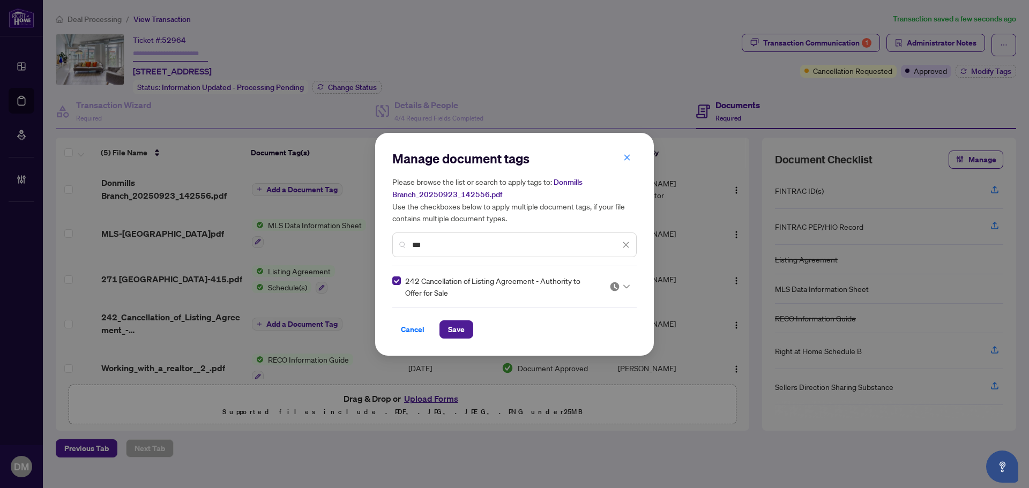
click at [623, 292] on span at bounding box center [619, 287] width 20 height 16
click at [584, 339] on div "Approved" at bounding box center [587, 339] width 69 height 12
click at [459, 331] on span "Save" at bounding box center [456, 329] width 17 height 17
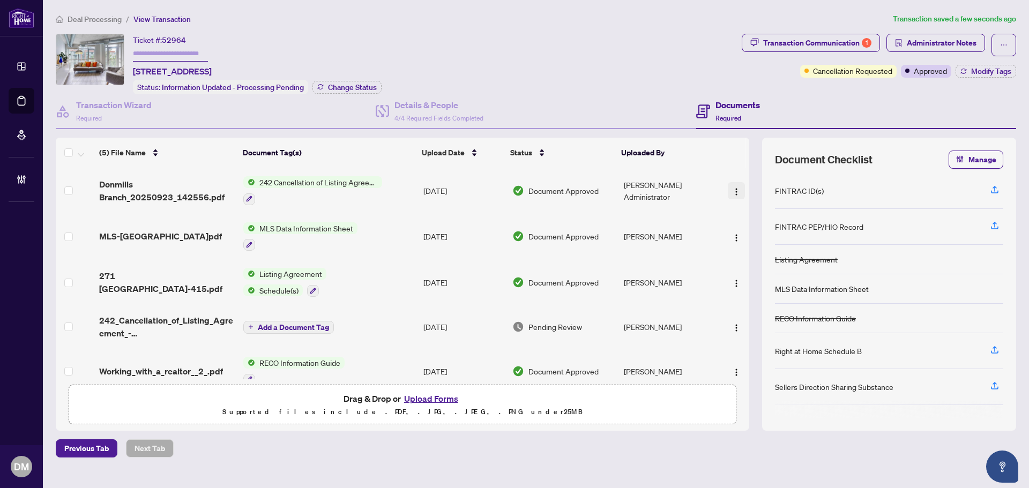
click at [732, 189] on img "button" at bounding box center [736, 192] width 9 height 9
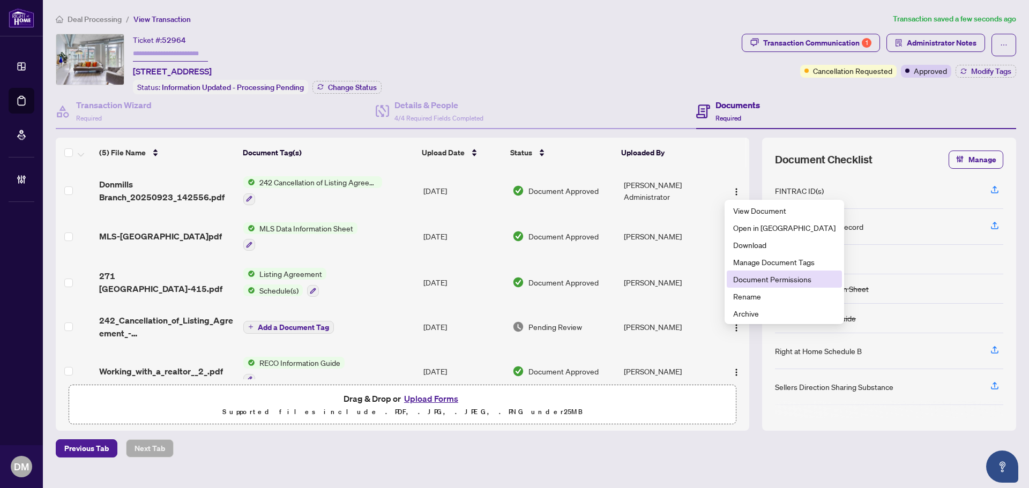
click at [750, 285] on li "Document Permissions" at bounding box center [784, 279] width 115 height 17
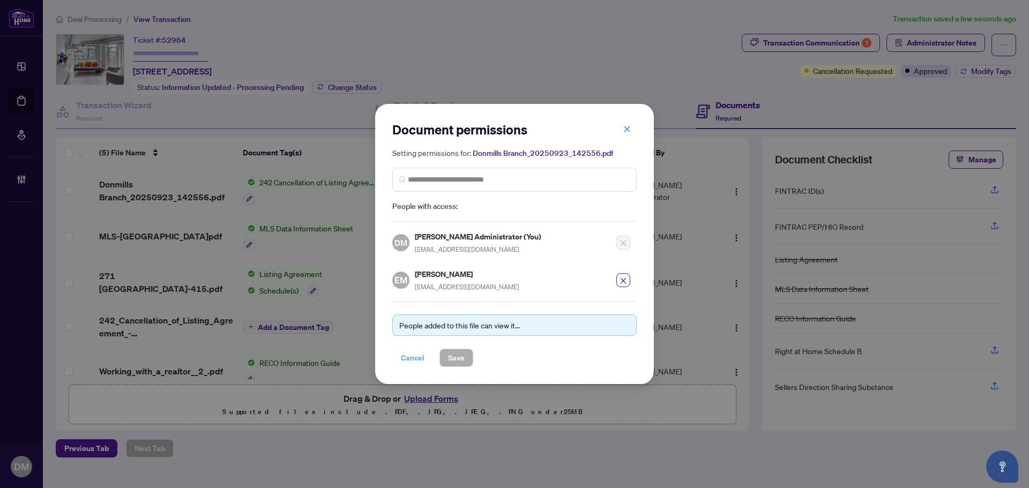
click at [401, 360] on span "Cancel" at bounding box center [413, 357] width 24 height 17
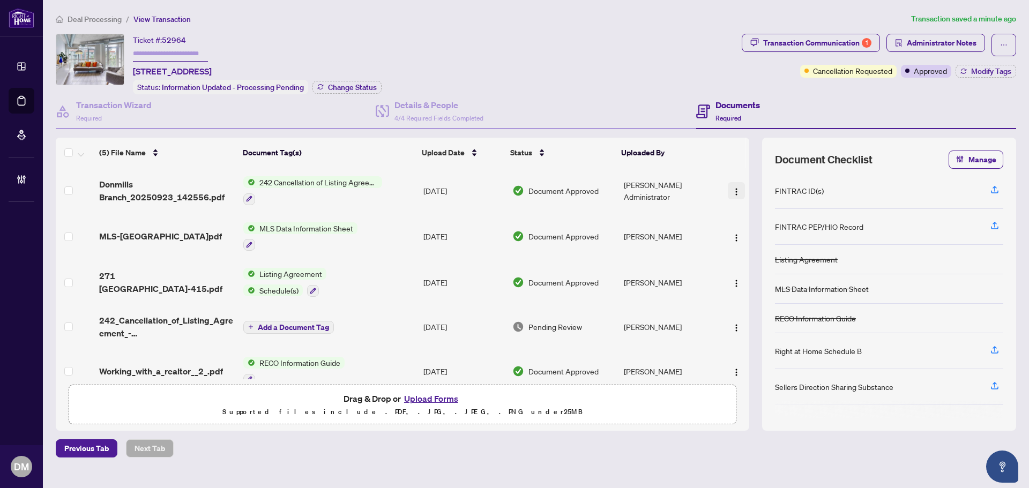
click at [740, 187] on button "button" at bounding box center [736, 190] width 17 height 17
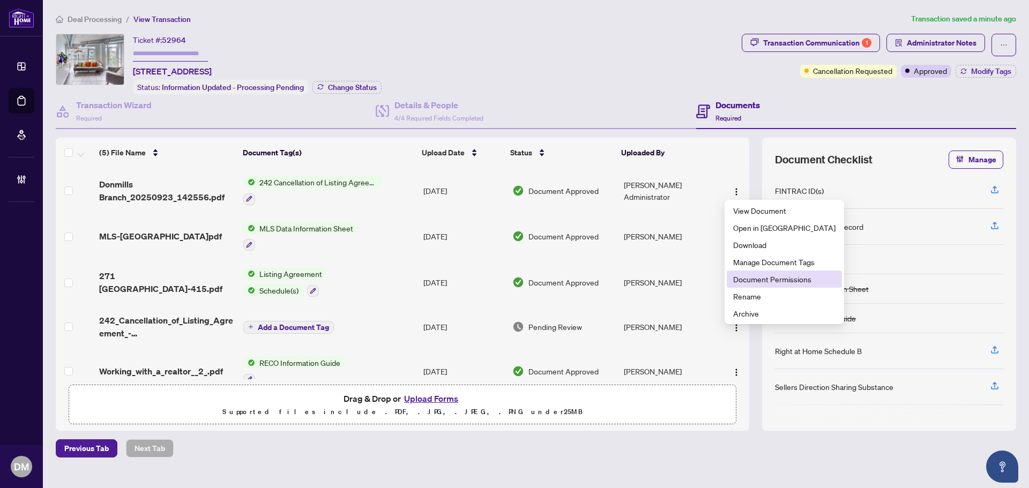
click at [740, 280] on span "Document Permissions" at bounding box center [784, 279] width 102 height 12
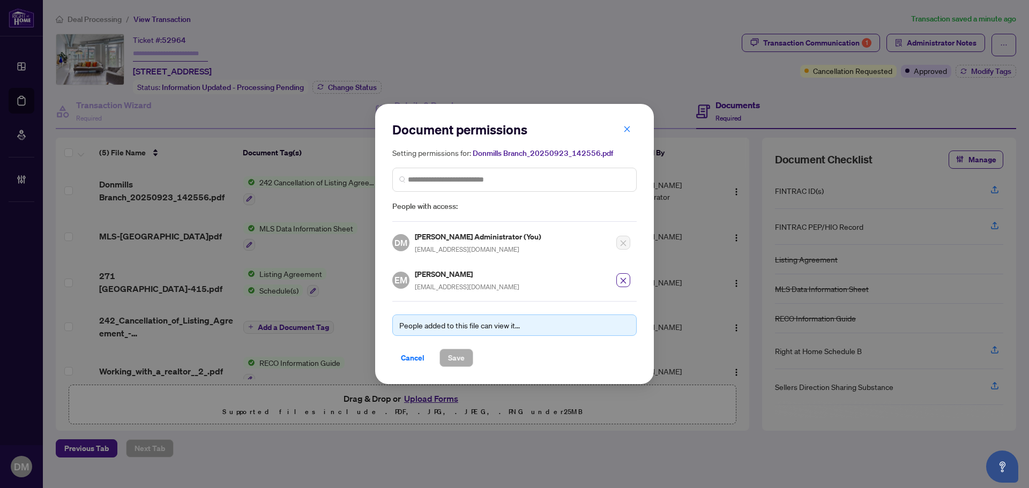
click at [409, 362] on span "Cancel" at bounding box center [413, 357] width 24 height 17
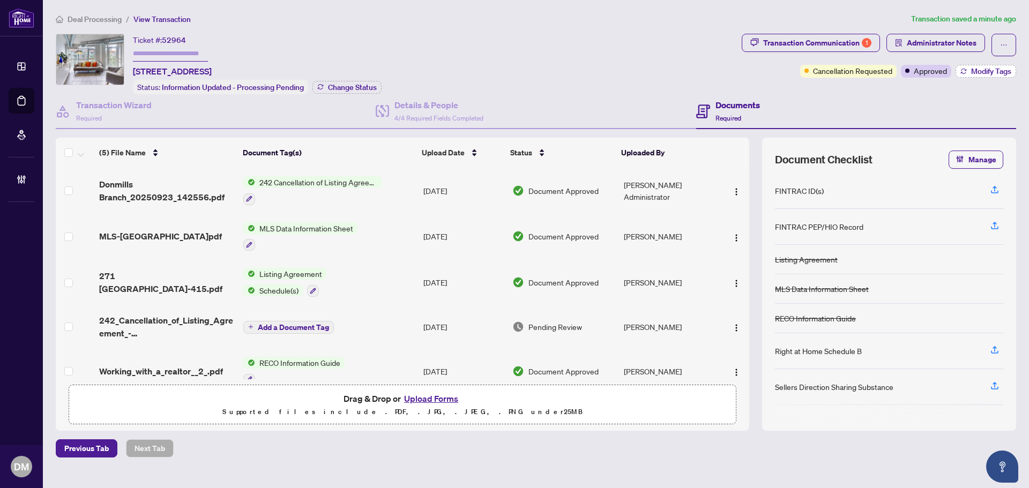
click at [979, 76] on button "Modify Tags" at bounding box center [986, 71] width 61 height 13
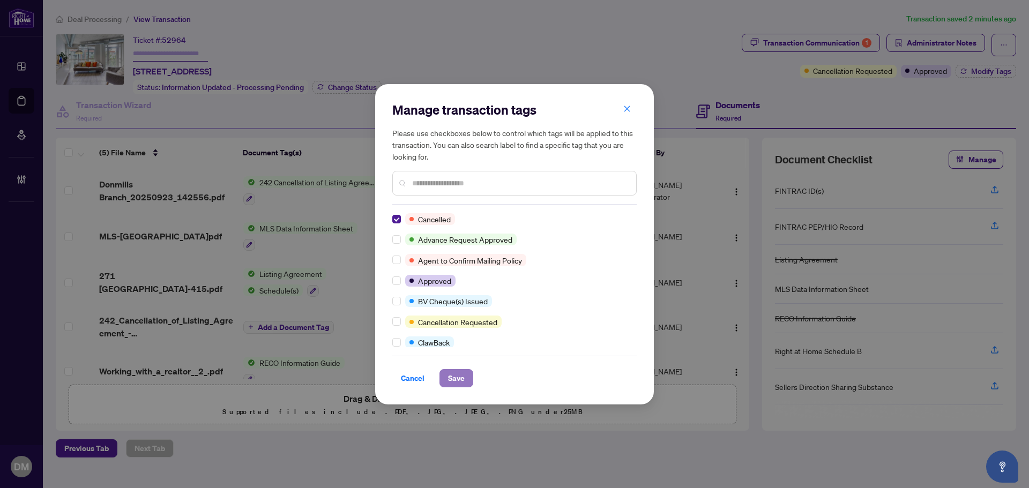
click at [453, 374] on span "Save" at bounding box center [456, 378] width 17 height 17
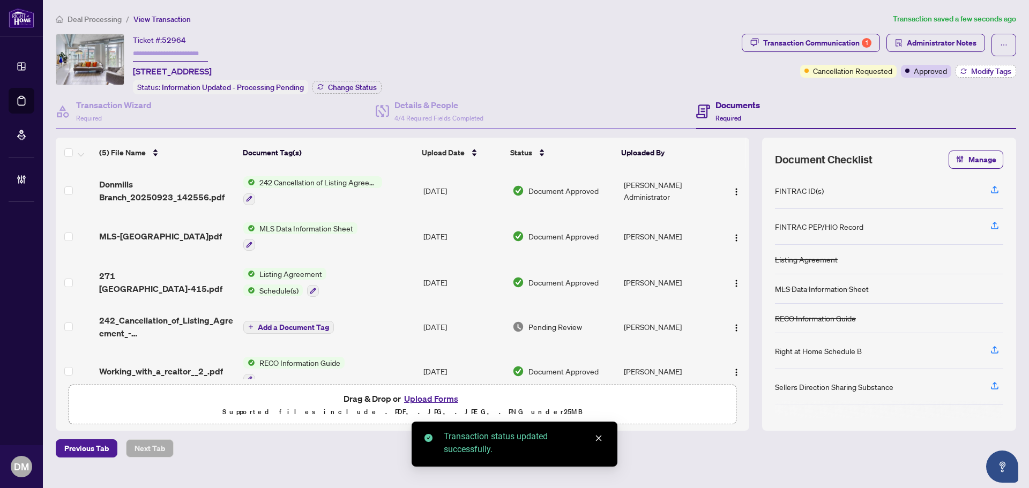
click at [970, 65] on button "Modify Tags" at bounding box center [986, 71] width 61 height 13
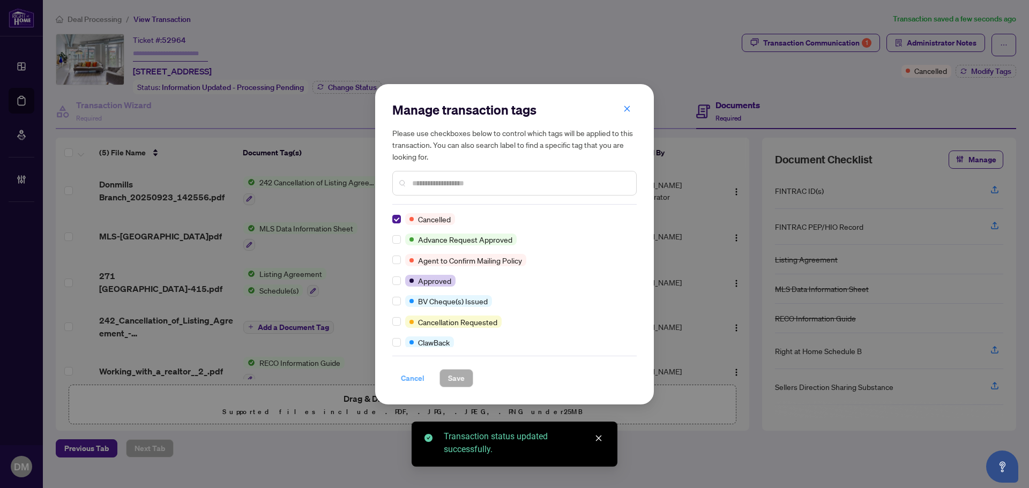
click at [416, 370] on span "Cancel" at bounding box center [413, 378] width 24 height 17
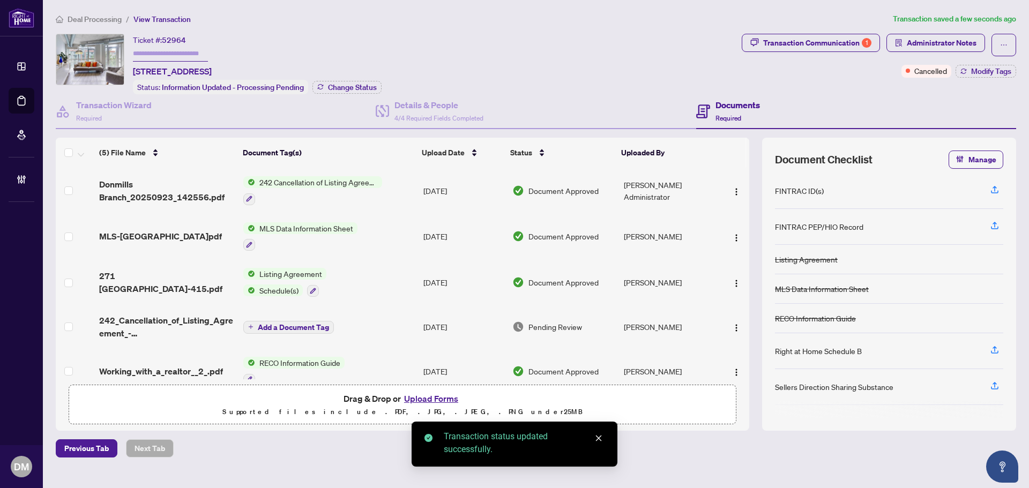
click at [826, 56] on div "Transaction Communication 1 Administrator Notes Cancelled Modify Tags" at bounding box center [879, 56] width 274 height 44
click at [831, 50] on div "Transaction Communication 1" at bounding box center [817, 42] width 108 height 17
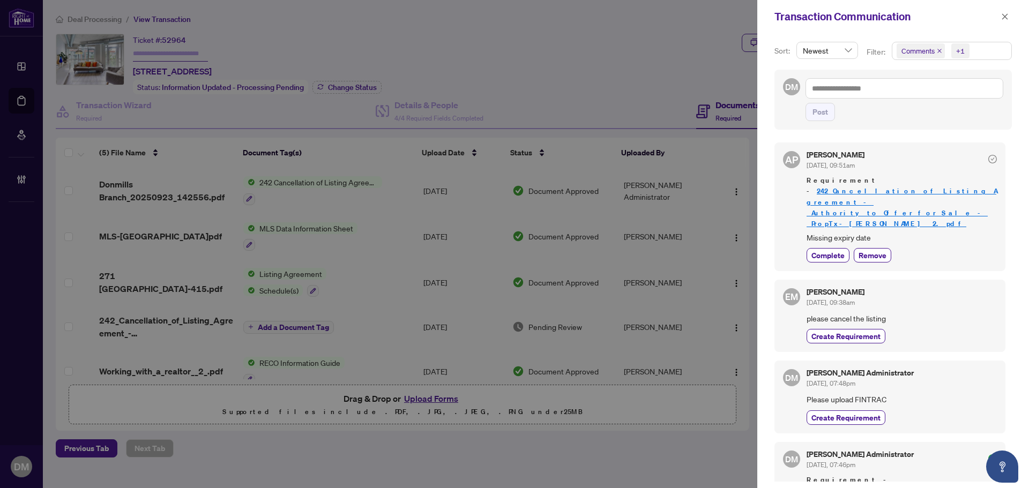
click at [885, 280] on div "EM Esan Mirhooshangi Sep/22/2025, 09:38am please cancel the listing Create Requ…" at bounding box center [889, 316] width 231 height 72
click at [824, 250] on span "Complete" at bounding box center [827, 255] width 33 height 11
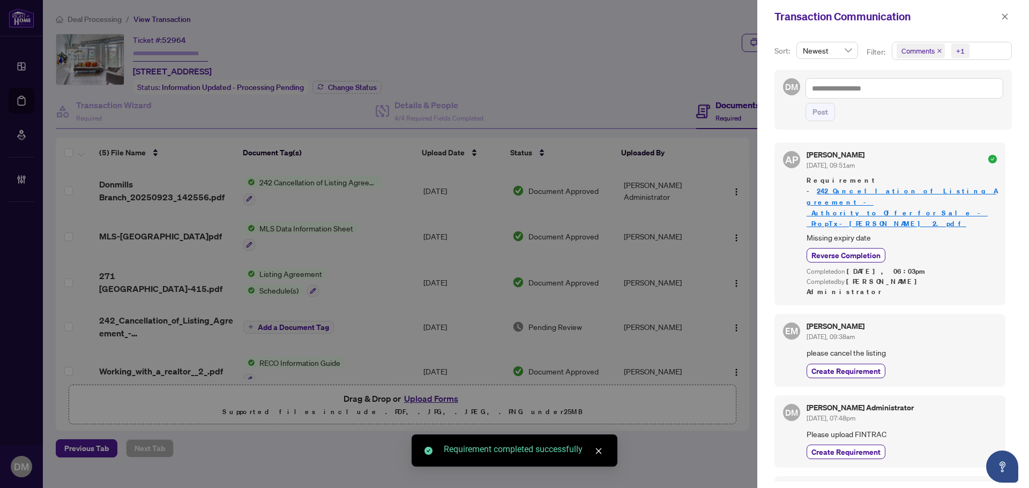
scroll to position [227, 0]
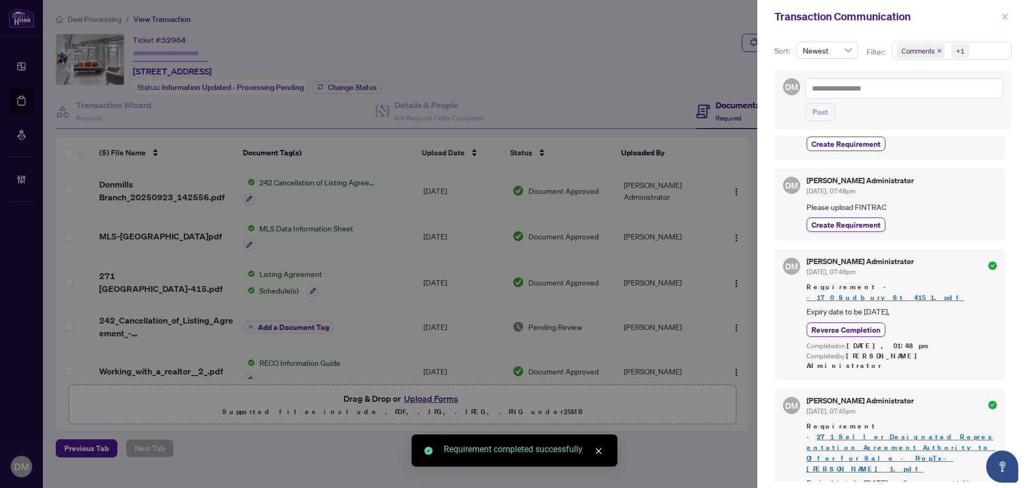
click at [1002, 18] on icon "close" at bounding box center [1005, 17] width 8 height 8
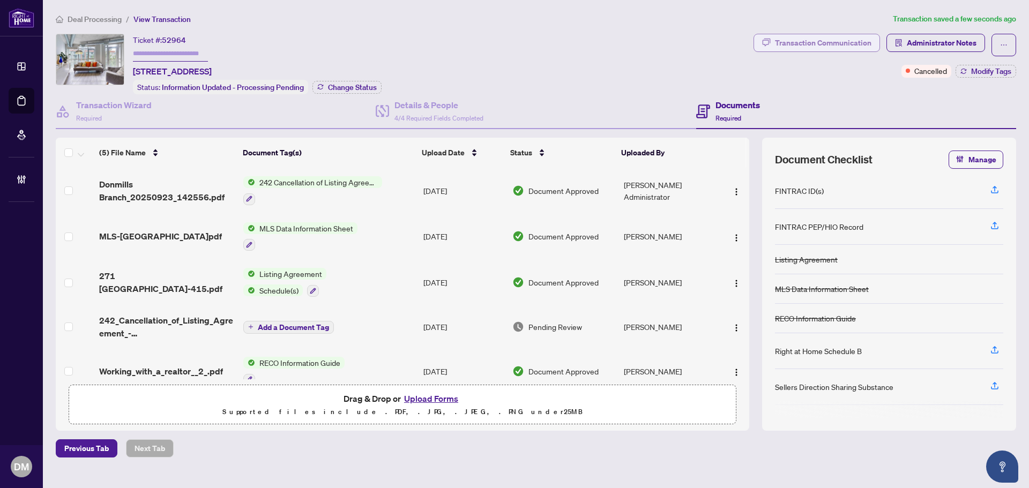
click at [831, 38] on div "Transaction Communication" at bounding box center [823, 42] width 96 height 17
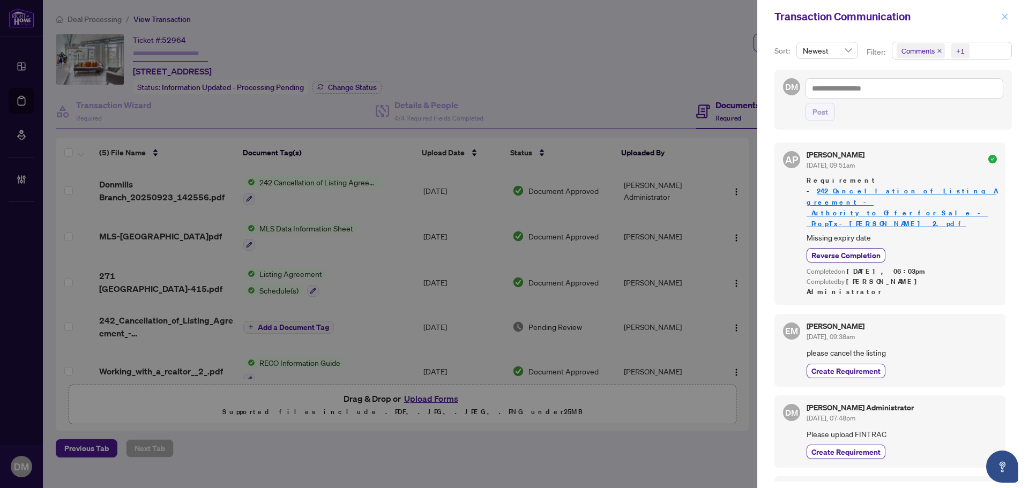
click at [1010, 17] on button "button" at bounding box center [1005, 16] width 14 height 13
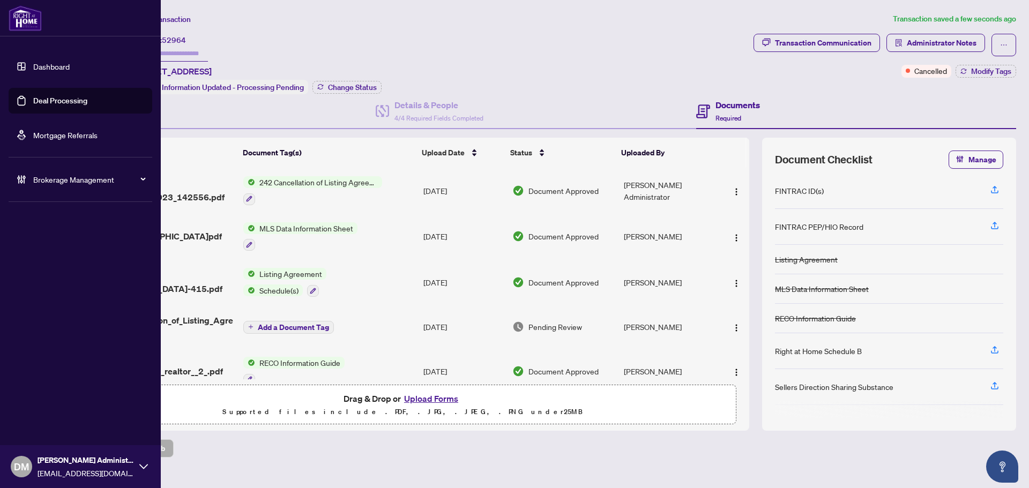
click at [58, 69] on link "Dashboard" at bounding box center [51, 67] width 36 height 10
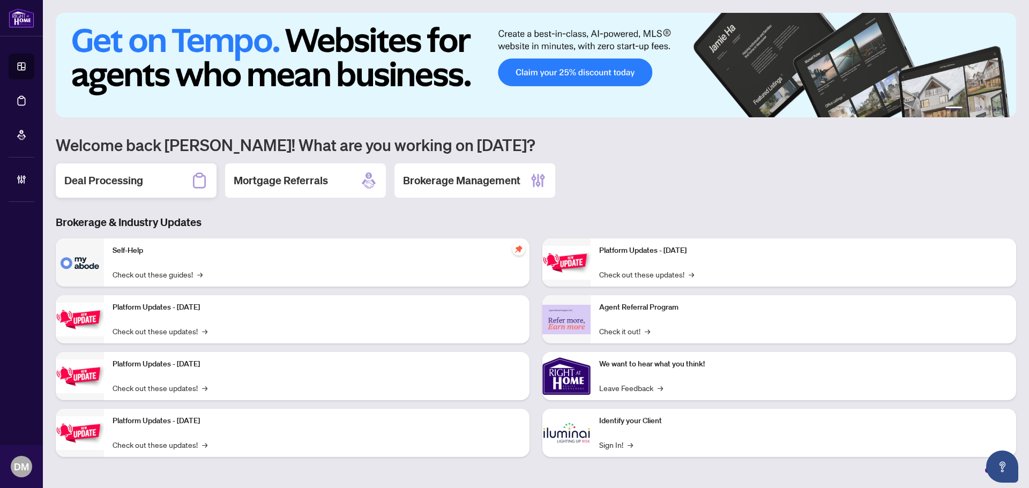
click at [176, 188] on div "Deal Processing" at bounding box center [136, 180] width 161 height 34
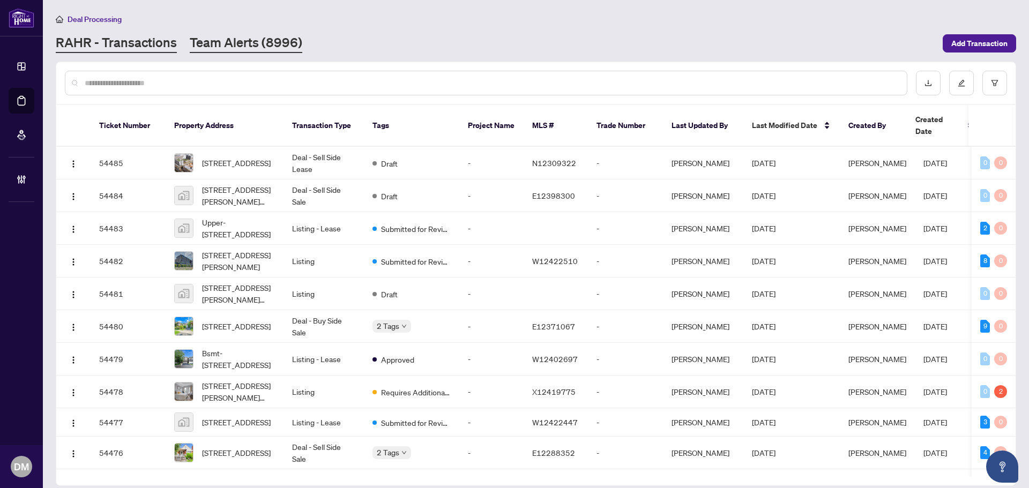
click at [270, 49] on link "Team Alerts (8996)" at bounding box center [246, 43] width 113 height 19
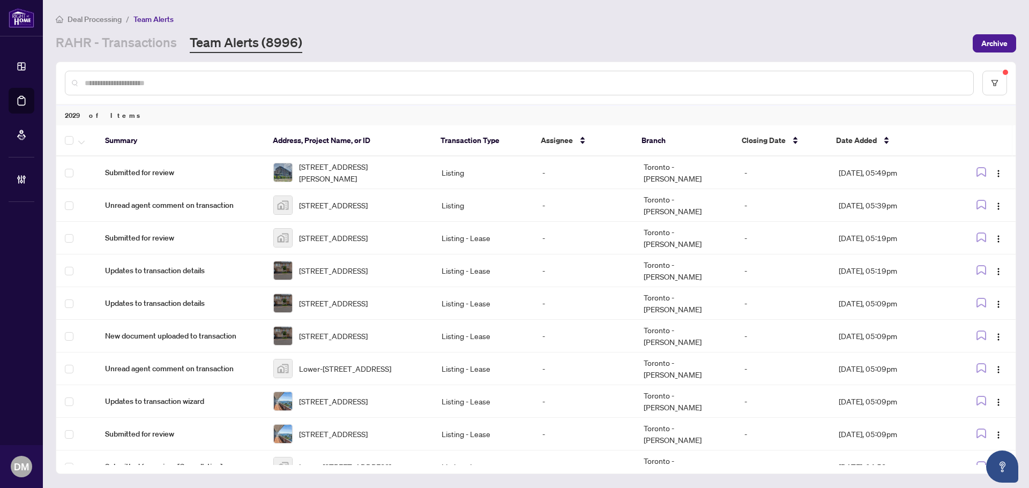
click at [508, 84] on input "text" at bounding box center [525, 83] width 880 height 12
click at [1004, 79] on button "button" at bounding box center [994, 83] width 25 height 25
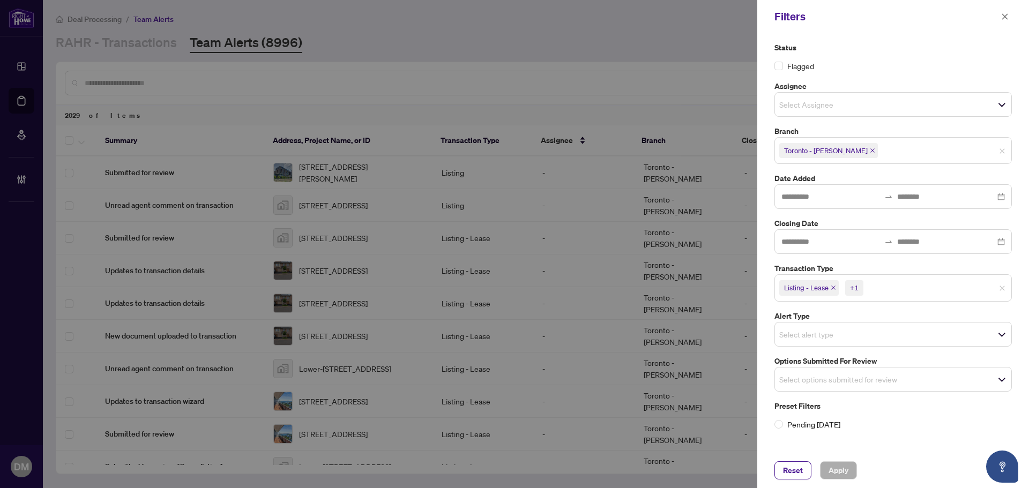
click at [877, 332] on span "Select alert type" at bounding box center [893, 334] width 236 height 15
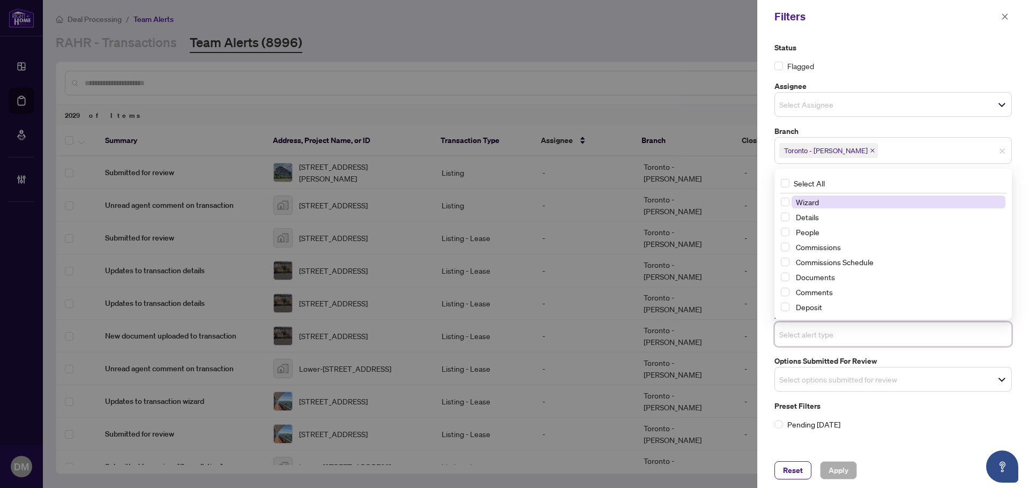
click at [850, 374] on input "search" at bounding box center [816, 379] width 75 height 13
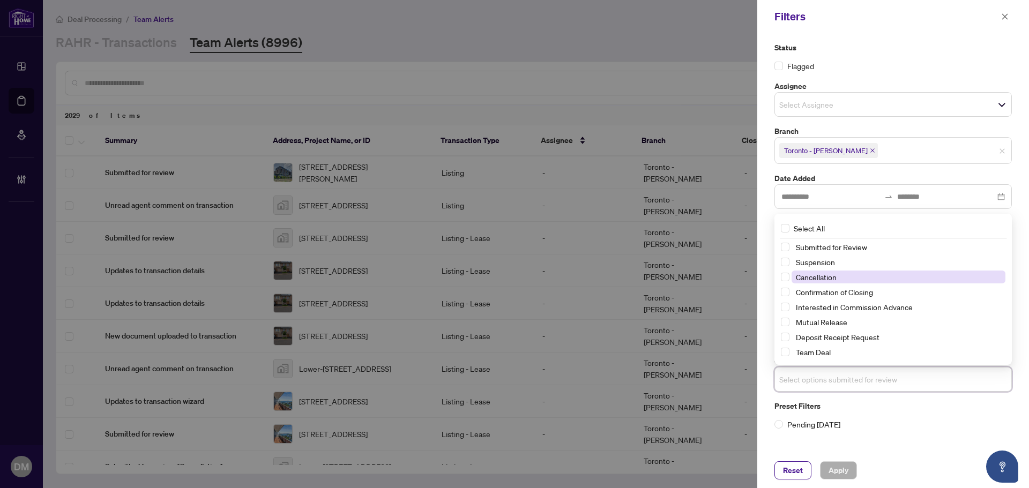
click at [837, 274] on span "Cancellation" at bounding box center [816, 277] width 41 height 10
click at [840, 263] on span "Suspension" at bounding box center [899, 262] width 214 height 13
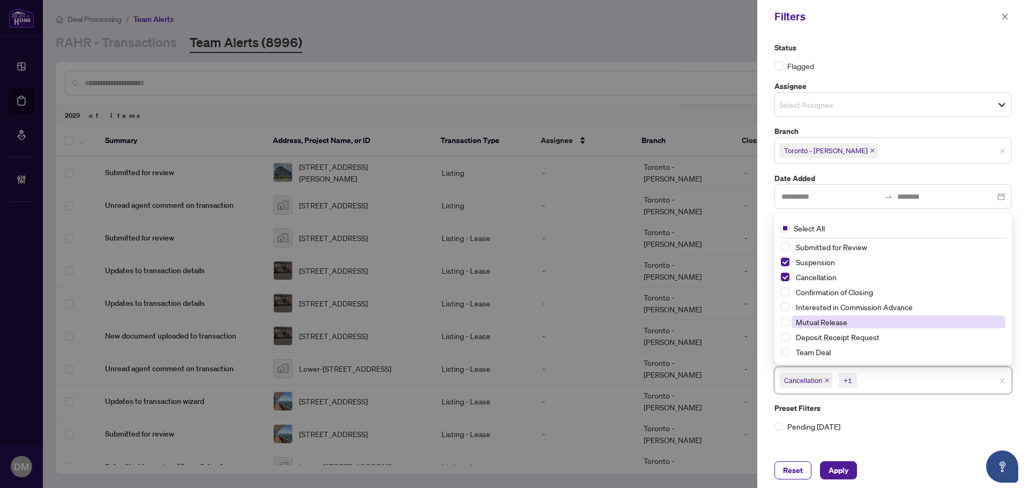
click at [847, 322] on span "Mutual Release" at bounding box center [821, 322] width 51 height 10
click at [829, 479] on span "Apply" at bounding box center [839, 470] width 20 height 17
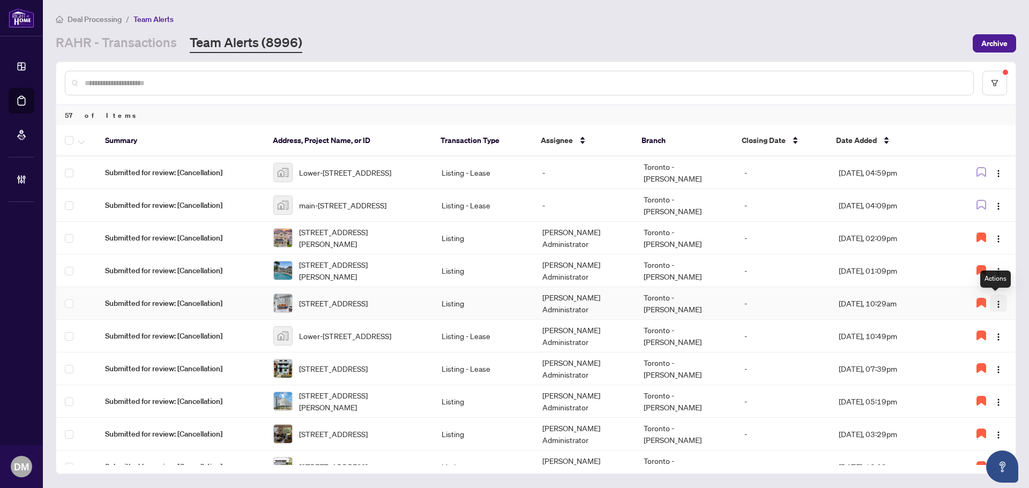
click at [1001, 306] on button "button" at bounding box center [998, 303] width 17 height 17
click at [988, 359] on span "Complete Item" at bounding box center [968, 359] width 55 height 12
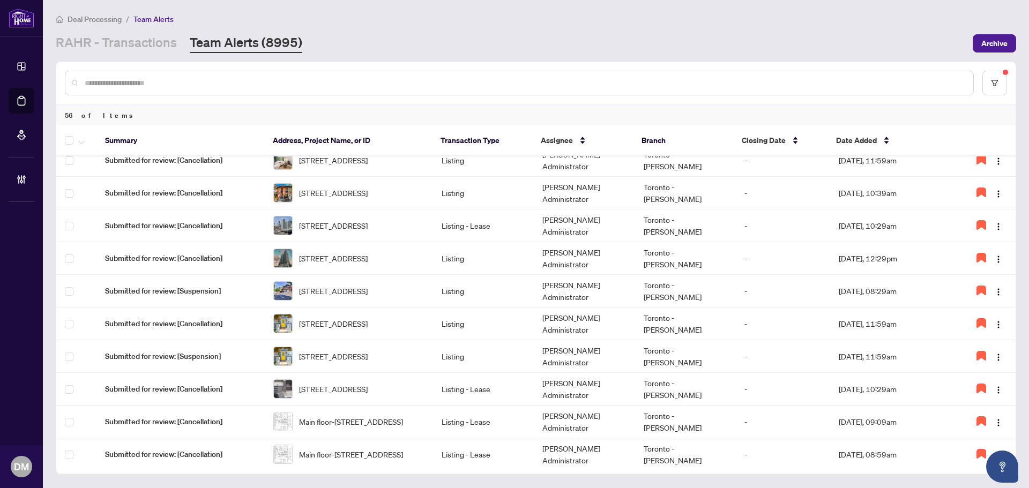
scroll to position [322, 0]
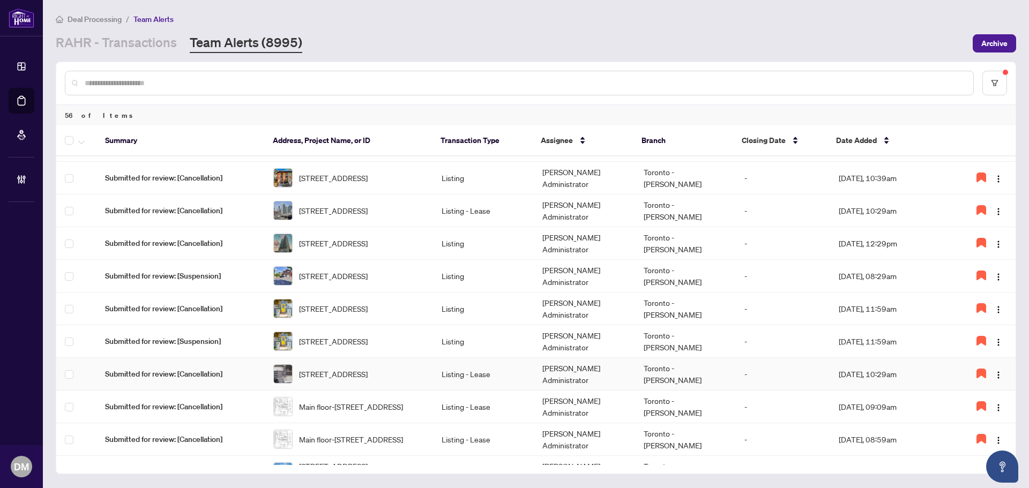
click at [516, 380] on td "Listing - Lease" at bounding box center [483, 374] width 101 height 33
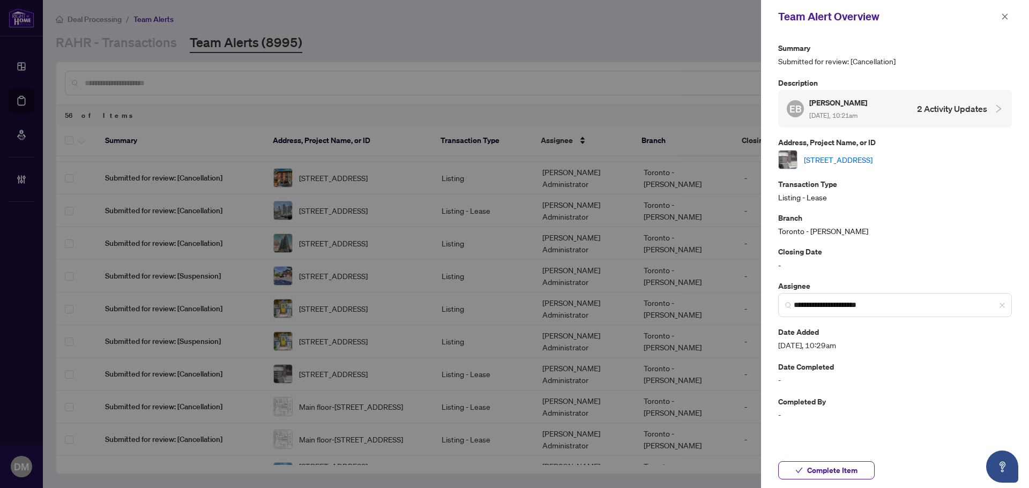
click at [872, 157] on link "[STREET_ADDRESS]" at bounding box center [838, 160] width 69 height 12
click at [833, 466] on span "Complete Item" at bounding box center [832, 470] width 50 height 17
click at [1006, 18] on icon "close" at bounding box center [1005, 16] width 6 height 6
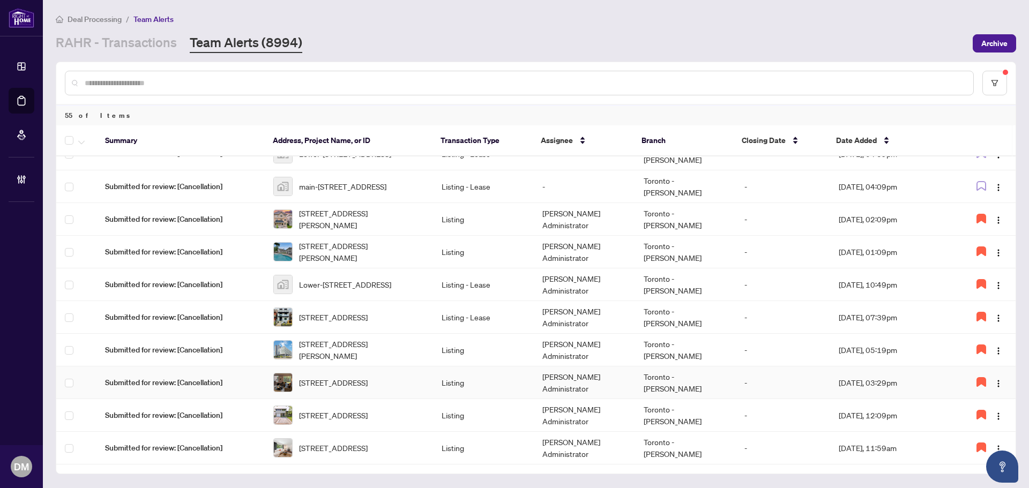
scroll to position [0, 0]
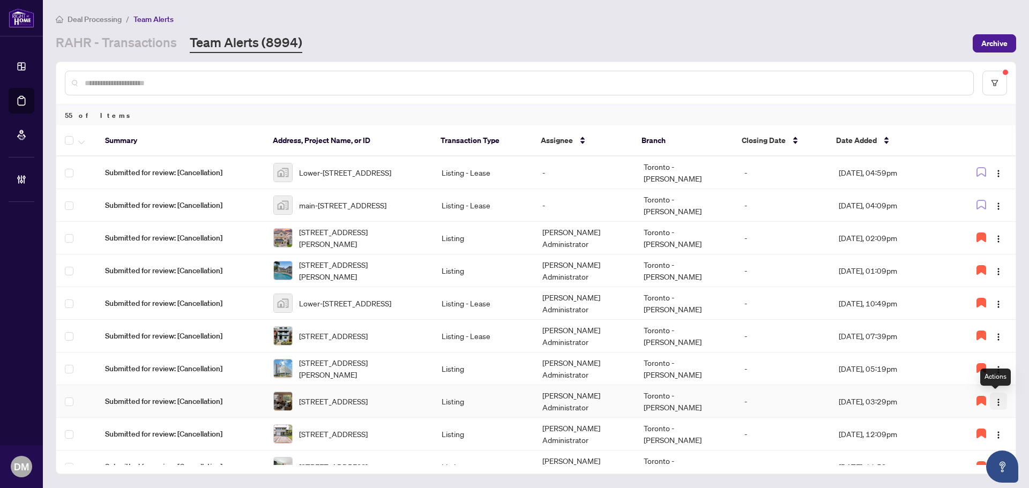
click at [994, 399] on img "button" at bounding box center [998, 402] width 9 height 9
click at [974, 453] on span "Complete Item" at bounding box center [968, 457] width 55 height 12
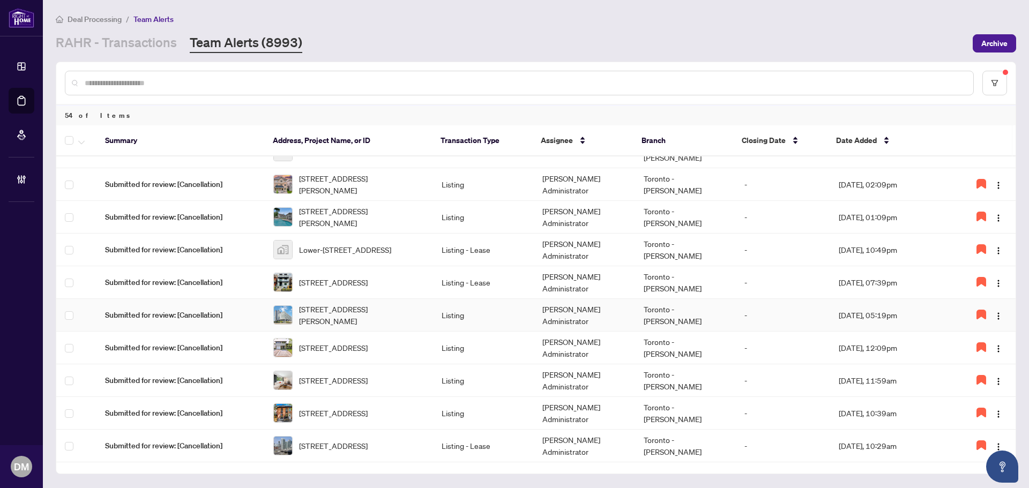
scroll to position [268, 0]
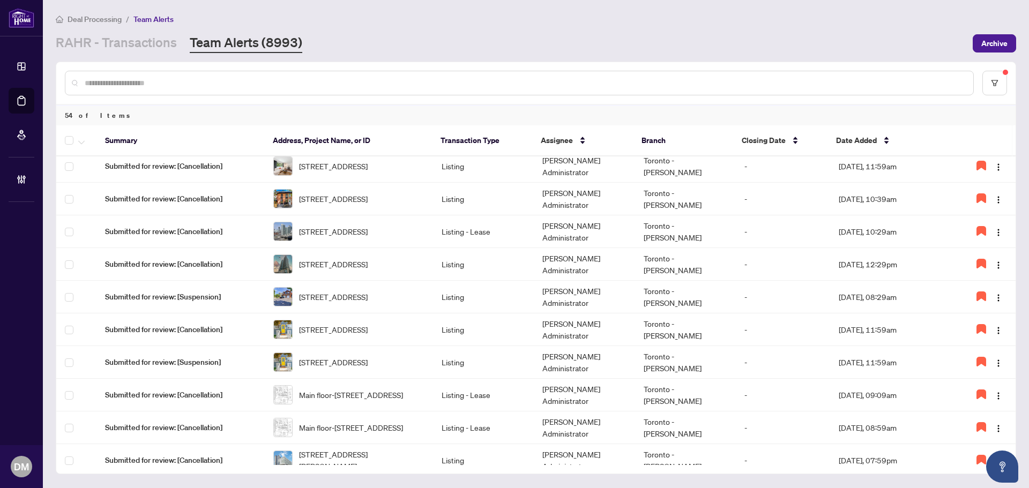
click at [385, 89] on div at bounding box center [519, 83] width 909 height 25
click at [394, 80] on input "text" at bounding box center [525, 83] width 880 height 12
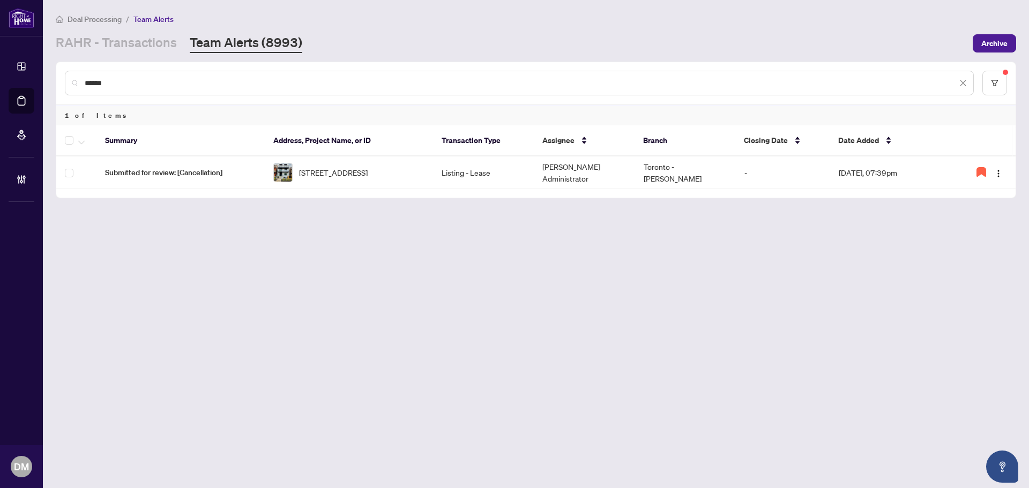
scroll to position [0, 0]
type input "*****"
click at [657, 170] on td "Toronto - Don Mills" at bounding box center [685, 172] width 101 height 33
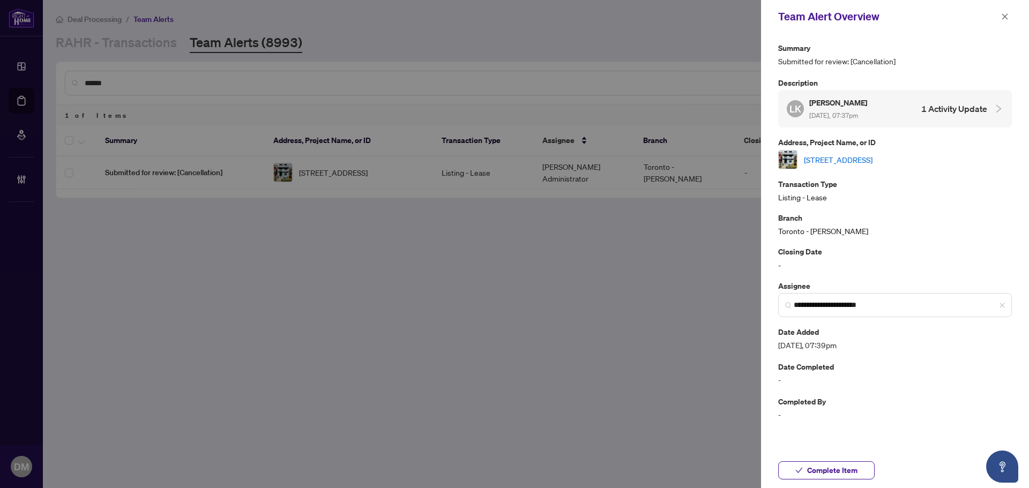
click at [872, 154] on link "1-435 Grace St, Toronto, Ontario M6G 3A8, Canada" at bounding box center [838, 160] width 69 height 12
click at [830, 467] on span "Complete Item" at bounding box center [832, 470] width 50 height 17
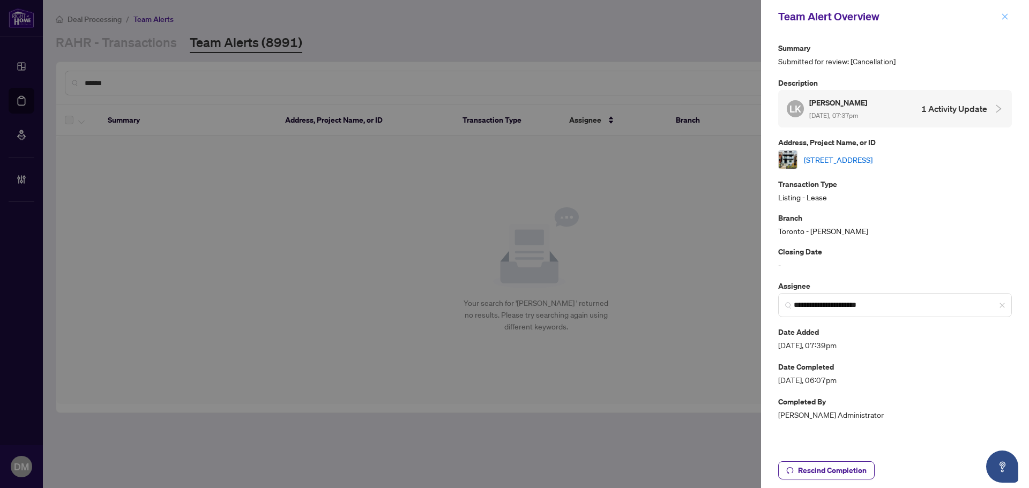
click at [1003, 18] on icon "close" at bounding box center [1005, 17] width 8 height 8
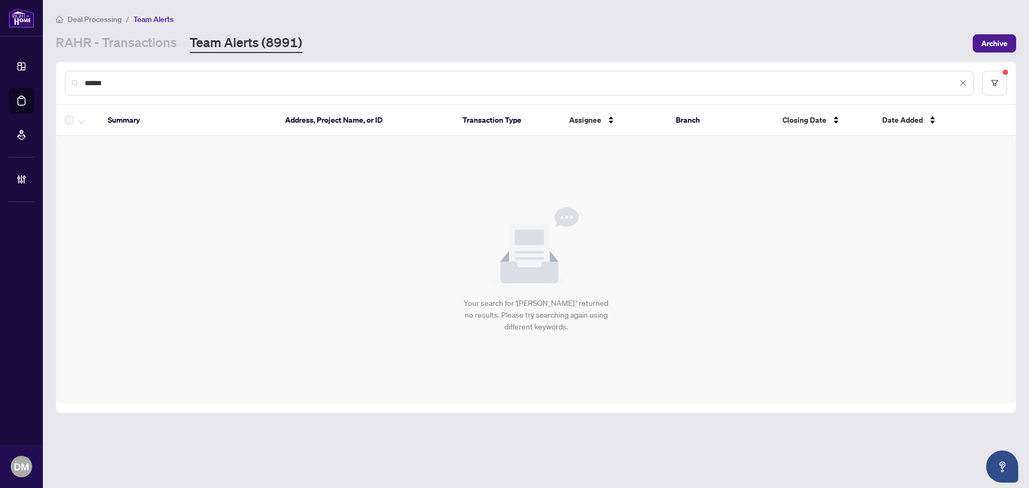
click at [600, 36] on div "RAHR - Transactions Team Alerts (8991)" at bounding box center [511, 43] width 911 height 19
click at [964, 86] on icon "close" at bounding box center [963, 83] width 8 height 8
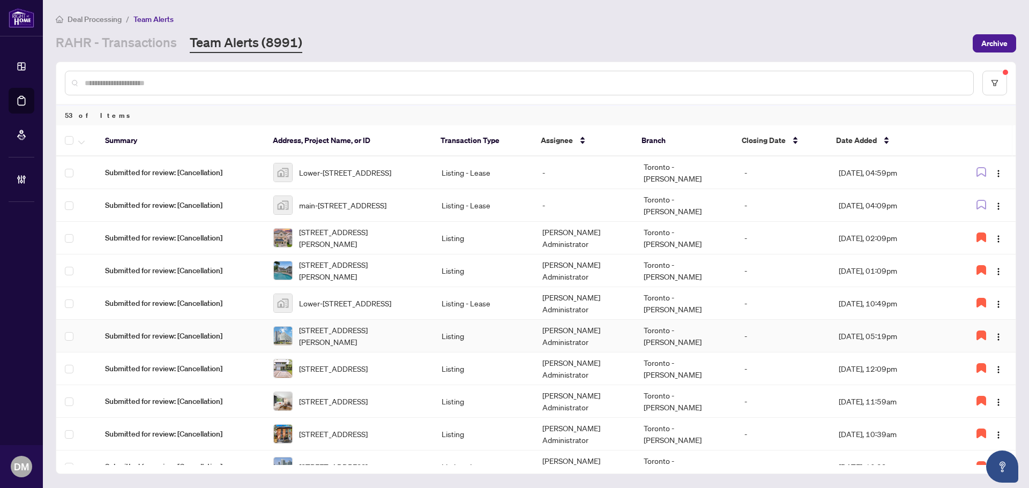
click at [433, 338] on td "Listing" at bounding box center [483, 336] width 101 height 33
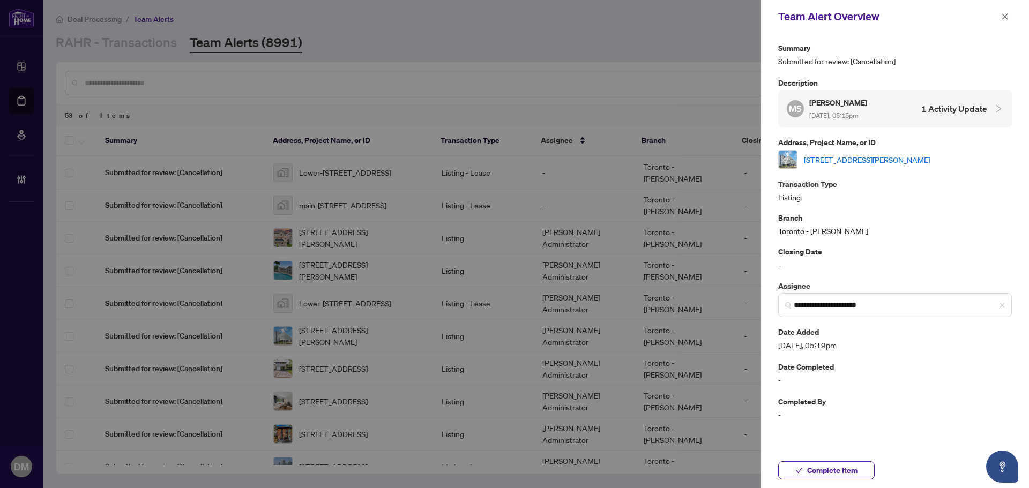
click at [909, 167] on div "804-34 Tubman Ave, Toronto, Ontario M5A 0R2, Canada" at bounding box center [895, 159] width 234 height 19
click at [914, 163] on link "804-34 Tubman Ave, Toronto, Ontario M5A 0R2, Canada" at bounding box center [867, 160] width 126 height 12
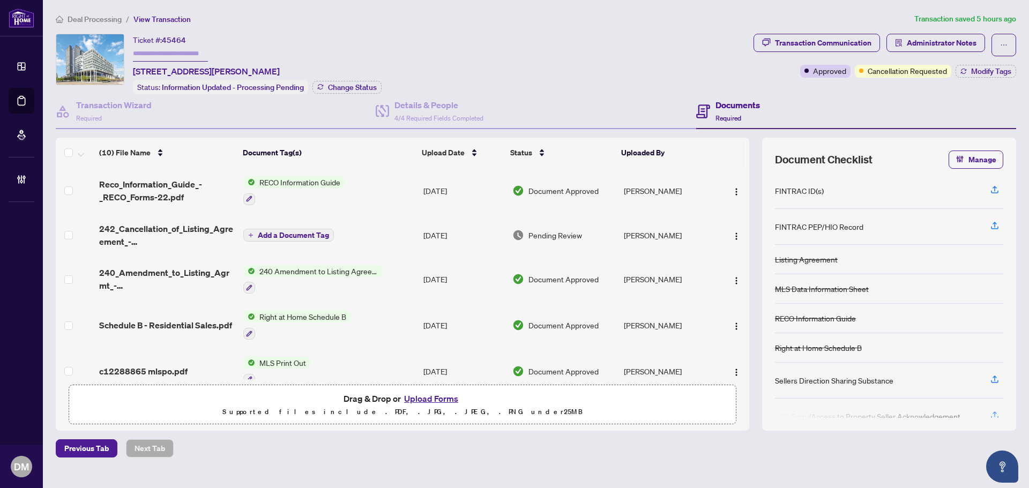
drag, startPoint x: 132, startPoint y: 69, endPoint x: 364, endPoint y: 58, distance: 231.8
click at [364, 58] on div "Ticket #: 45464 [STREET_ADDRESS][PERSON_NAME] Status: Information Updated - Pro…" at bounding box center [402, 64] width 693 height 61
copy span "[STREET_ADDRESS][PERSON_NAME]"
click at [732, 232] on img "button" at bounding box center [736, 236] width 9 height 9
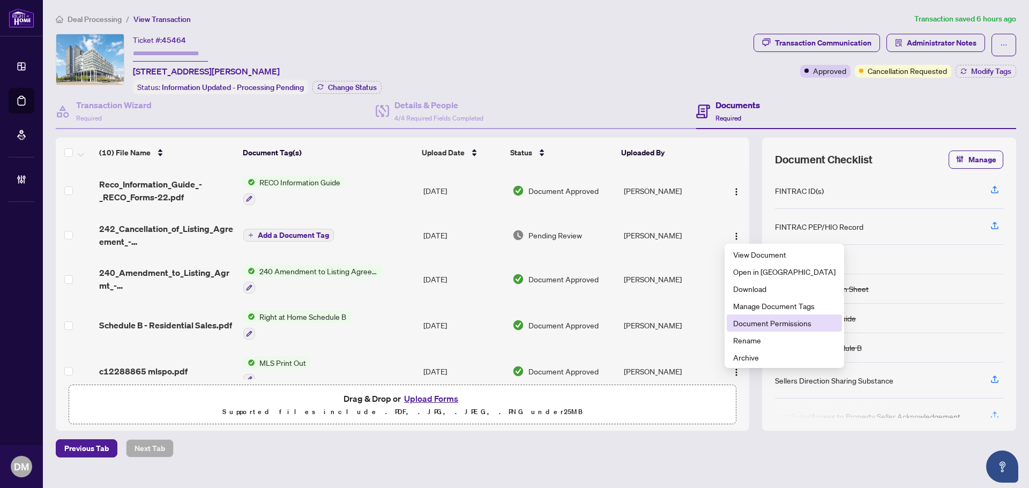
click at [772, 316] on li "Document Permissions" at bounding box center [784, 323] width 115 height 17
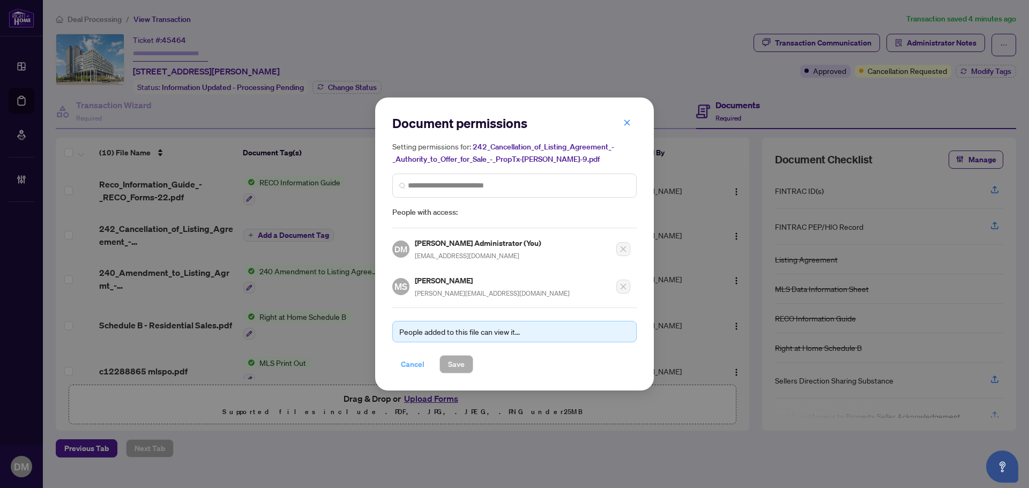
click at [406, 358] on span "Cancel" at bounding box center [413, 364] width 24 height 17
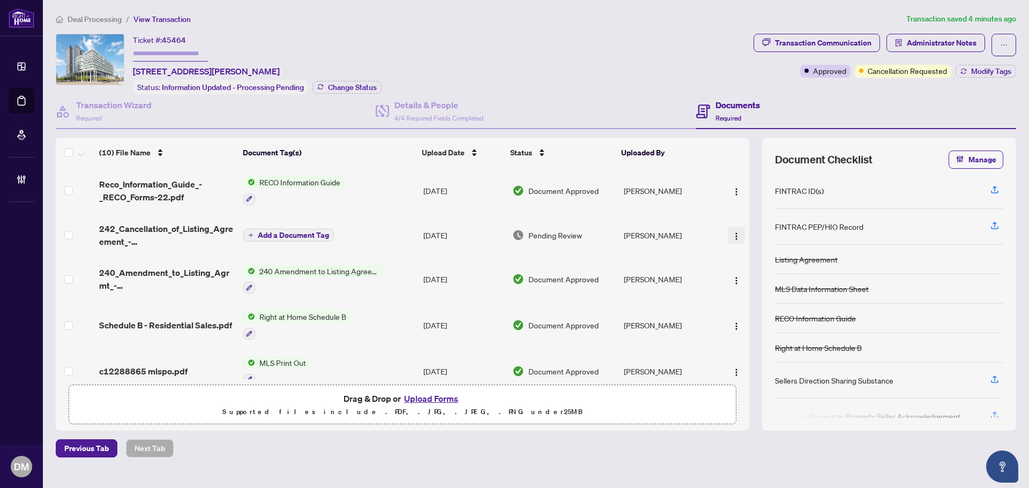
click at [739, 234] on button "button" at bounding box center [736, 235] width 17 height 17
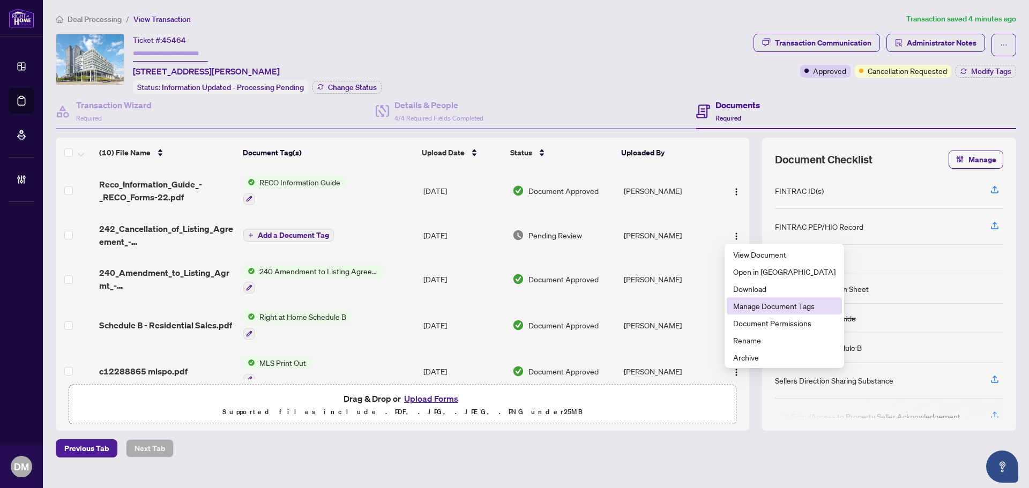
click at [769, 301] on span "Manage Document Tags" at bounding box center [784, 306] width 102 height 12
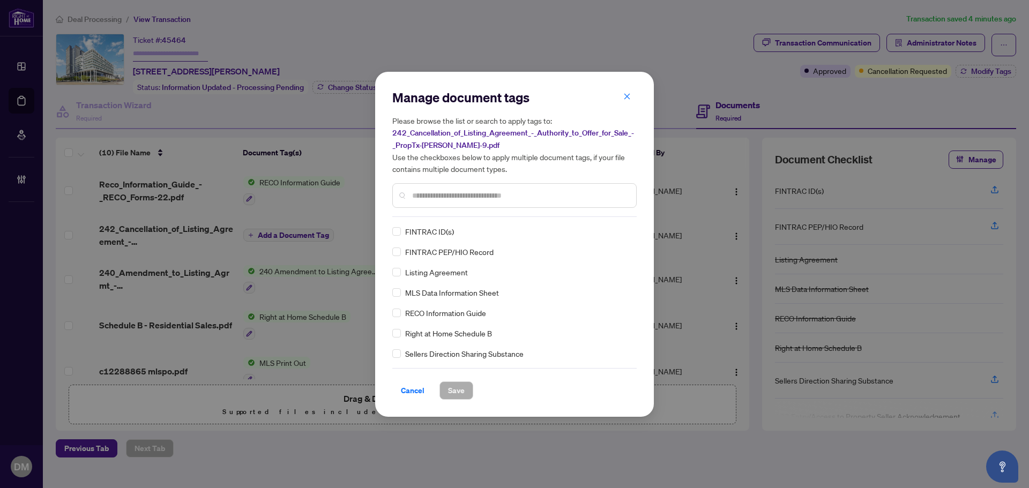
click at [501, 185] on div at bounding box center [514, 195] width 244 height 25
click at [539, 198] on input "text" at bounding box center [519, 196] width 215 height 12
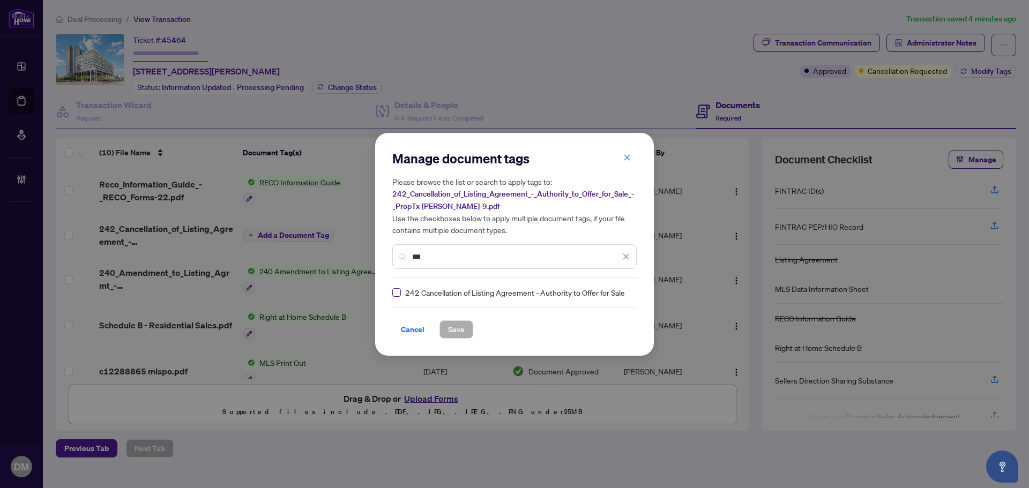
type input "***"
click at [399, 287] on label at bounding box center [396, 293] width 9 height 12
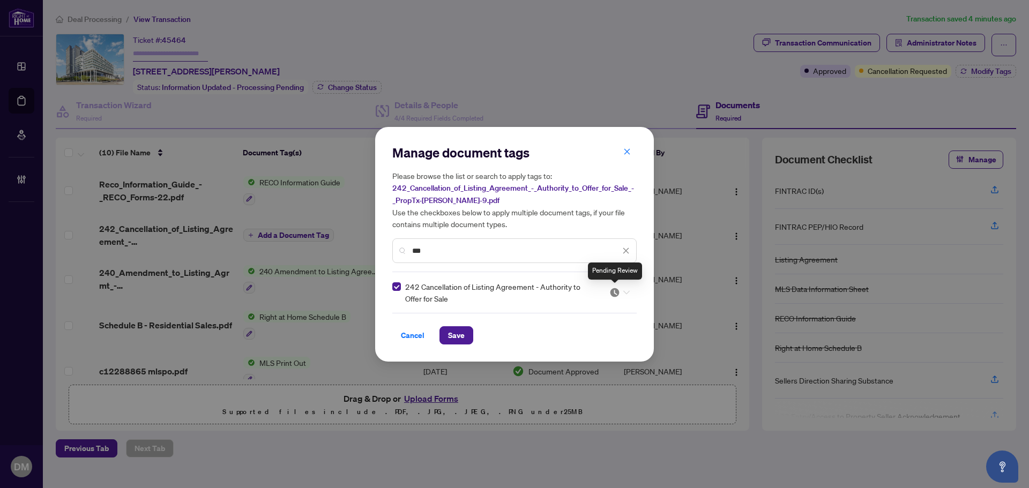
click at [617, 290] on img at bounding box center [614, 292] width 11 height 11
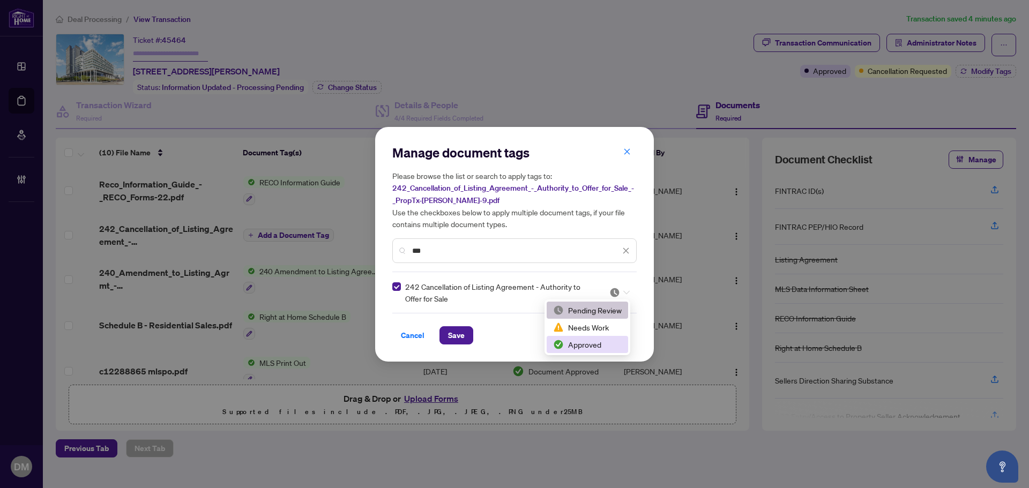
click at [591, 349] on div "Approved" at bounding box center [587, 345] width 69 height 12
click at [465, 337] on button "Save" at bounding box center [456, 335] width 34 height 18
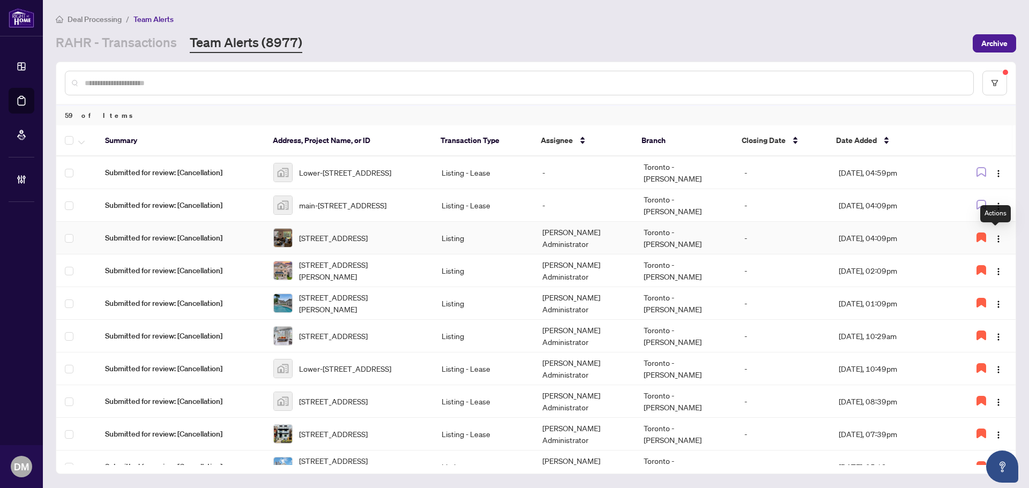
drag, startPoint x: 994, startPoint y: 240, endPoint x: 991, endPoint y: 289, distance: 49.4
click at [994, 240] on img "button" at bounding box center [998, 239] width 9 height 9
click at [988, 296] on span "Complete Item" at bounding box center [968, 293] width 55 height 12
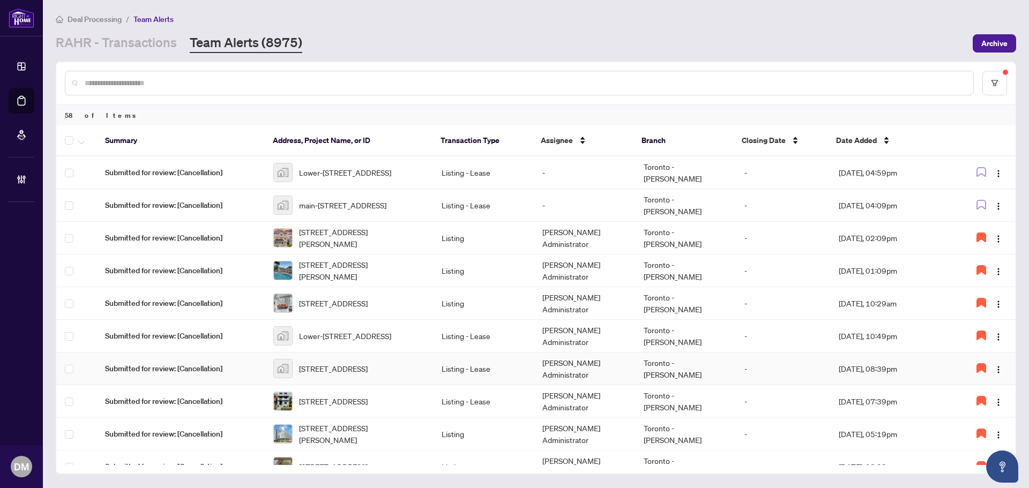
click at [472, 367] on td "Listing - Lease" at bounding box center [483, 369] width 101 height 33
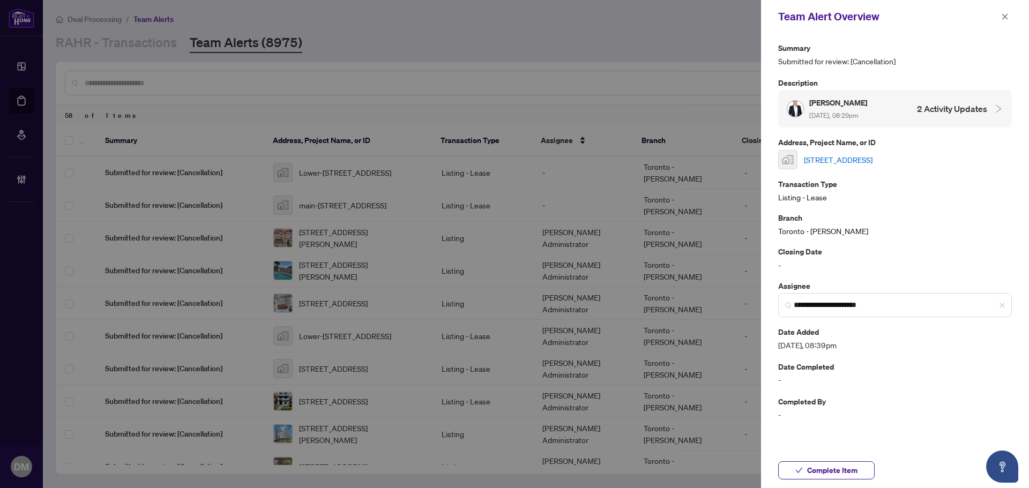
click at [877, 167] on div "527-120 Dallimore Circle, North York, ON, Canada" at bounding box center [895, 159] width 234 height 19
click at [872, 161] on link "527-120 Dallimore Circle, North York, ON, Canada" at bounding box center [838, 160] width 69 height 12
click at [838, 471] on span "Complete Item" at bounding box center [832, 470] width 50 height 17
click at [1000, 20] on button "button" at bounding box center [1005, 16] width 14 height 13
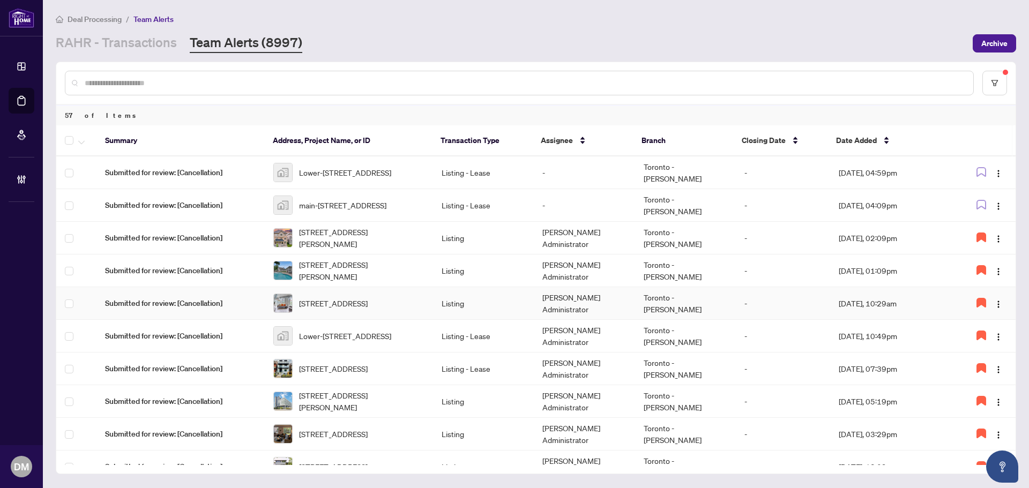
click at [676, 297] on td "Toronto - [PERSON_NAME]" at bounding box center [685, 303] width 101 height 33
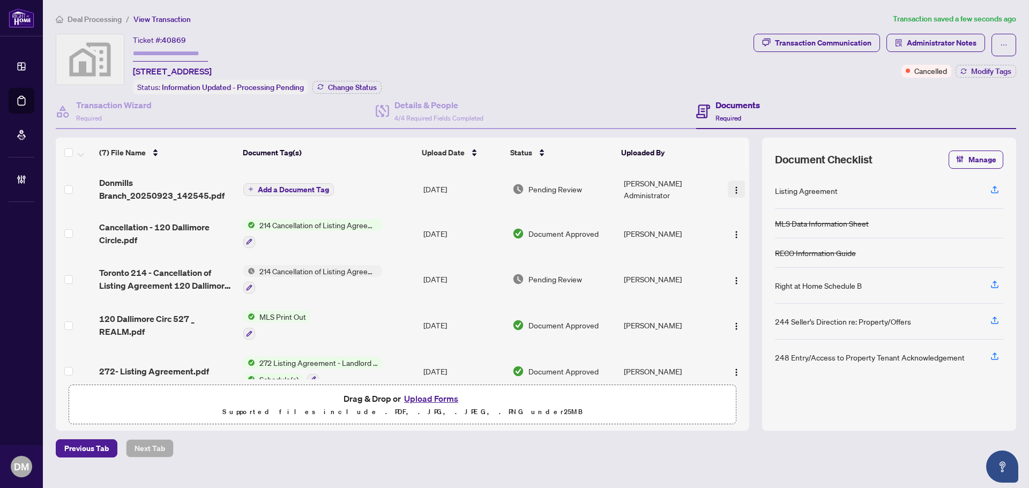
click at [732, 188] on img "button" at bounding box center [736, 190] width 9 height 9
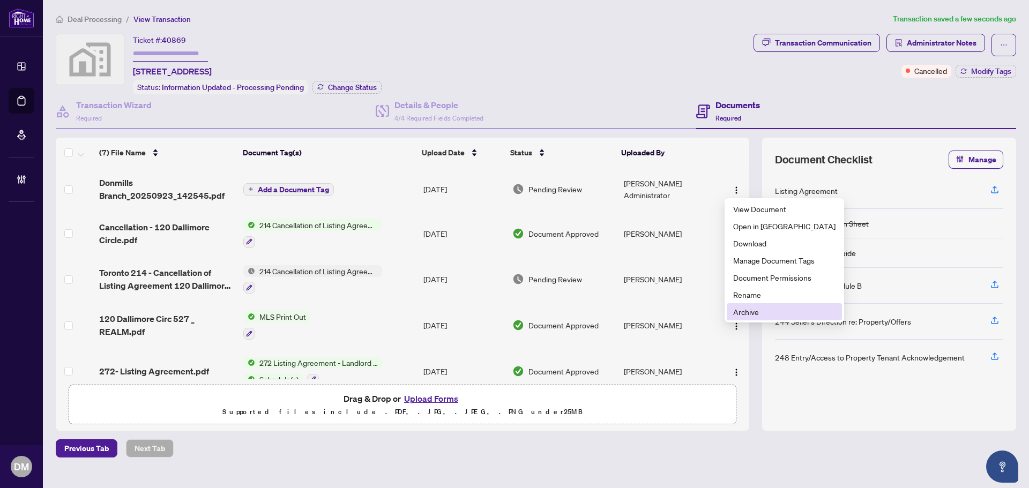
click at [785, 307] on span "Archive" at bounding box center [784, 312] width 102 height 12
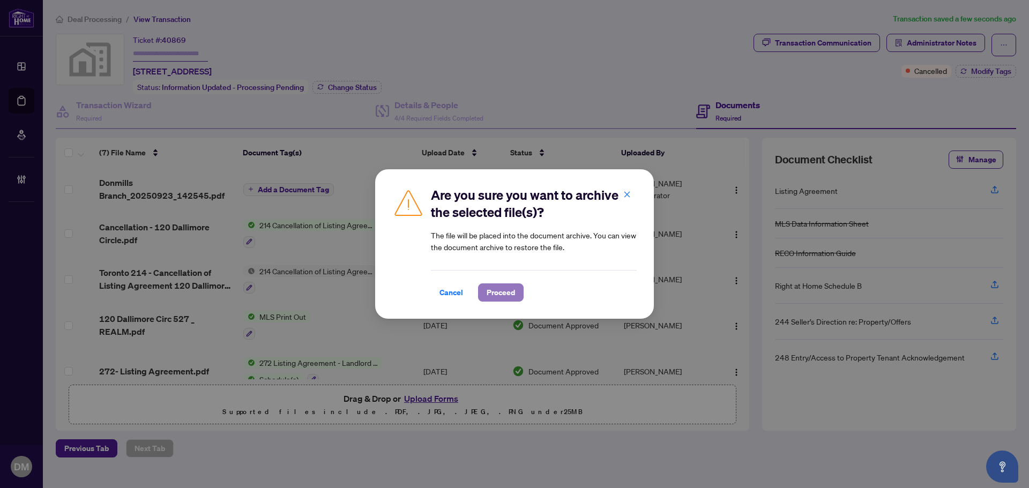
click at [499, 297] on span "Proceed" at bounding box center [501, 292] width 28 height 17
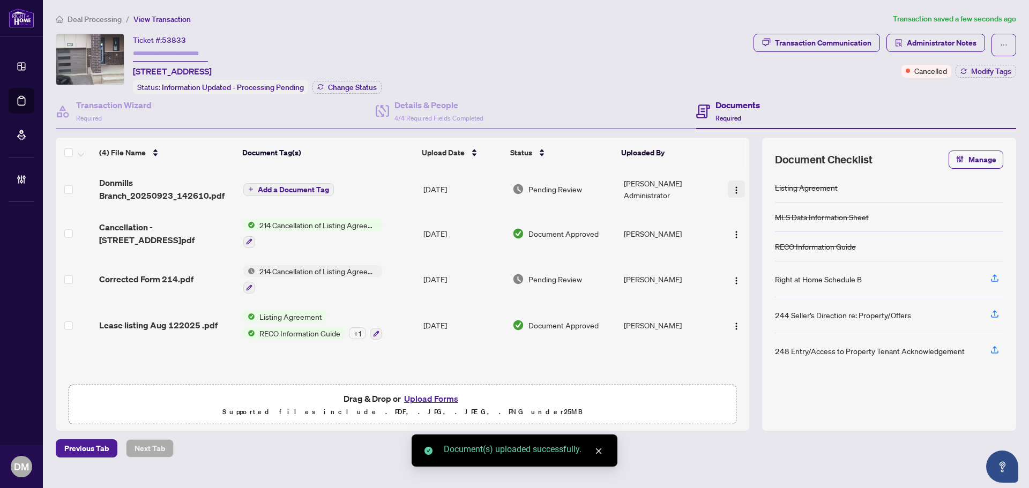
click at [735, 186] on img "button" at bounding box center [736, 190] width 9 height 9
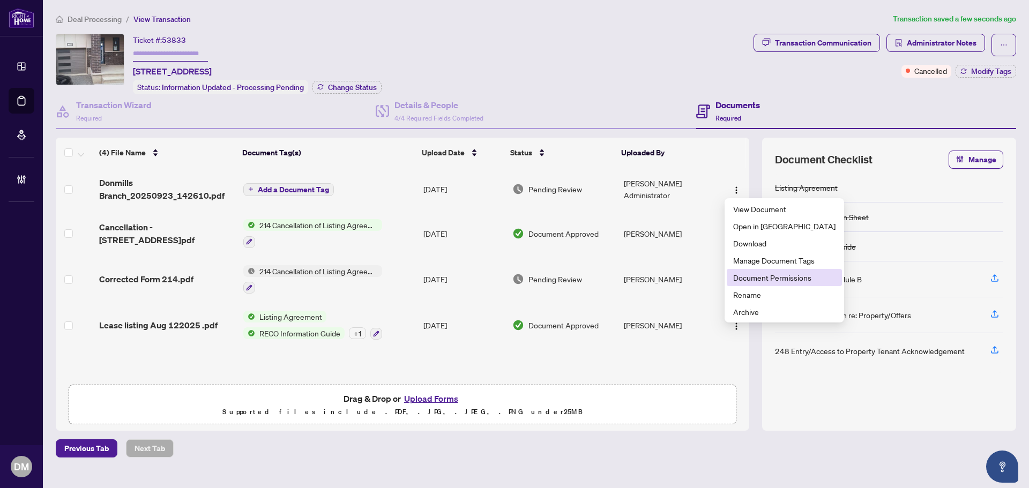
click at [761, 274] on span "Document Permissions" at bounding box center [784, 278] width 102 height 12
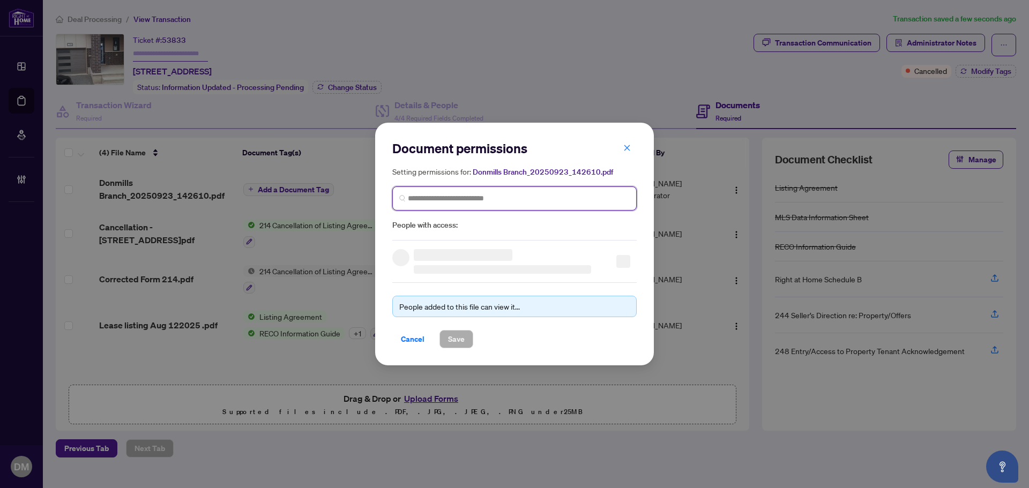
click at [544, 194] on input "search" at bounding box center [519, 198] width 222 height 11
type input "**********"
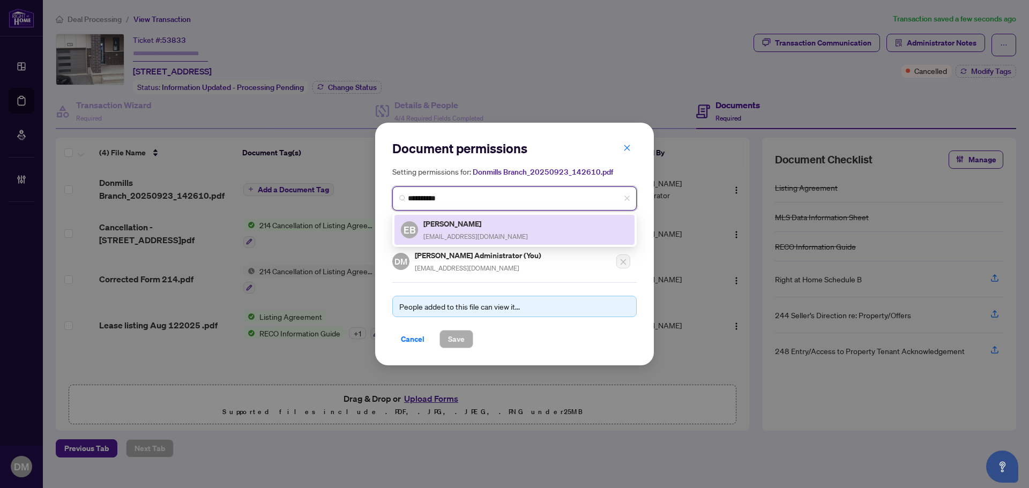
click at [488, 240] on span "[EMAIL_ADDRESS][DOMAIN_NAME]" at bounding box center [475, 237] width 105 height 8
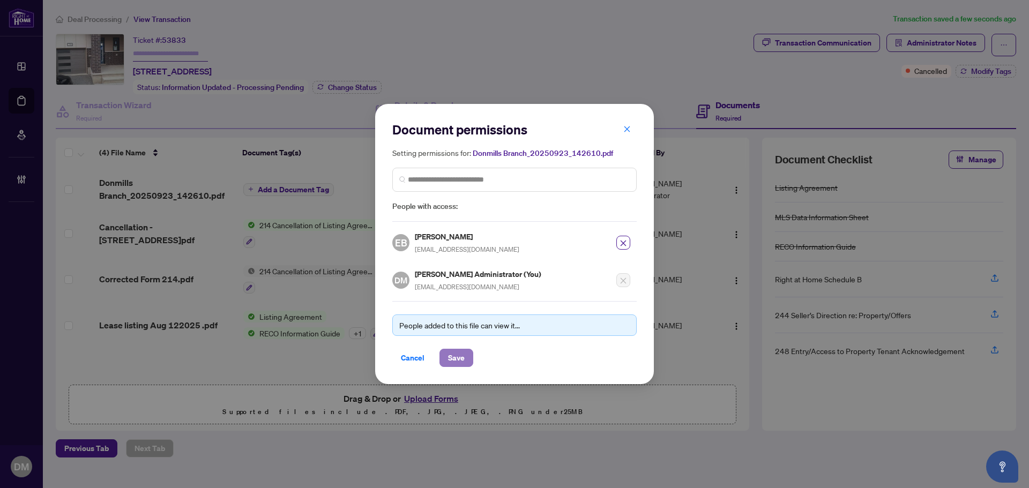
click at [450, 352] on span "Save" at bounding box center [456, 357] width 17 height 17
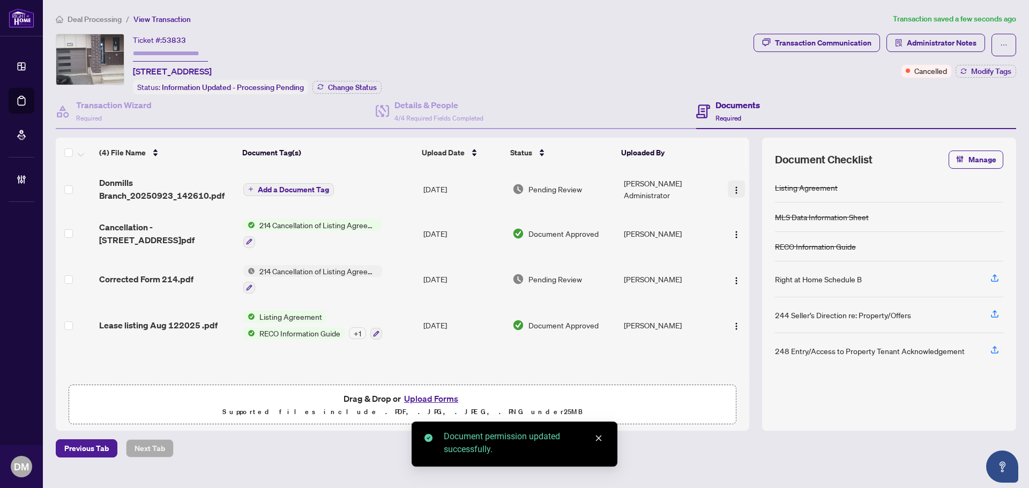
click at [732, 188] on img "button" at bounding box center [736, 190] width 9 height 9
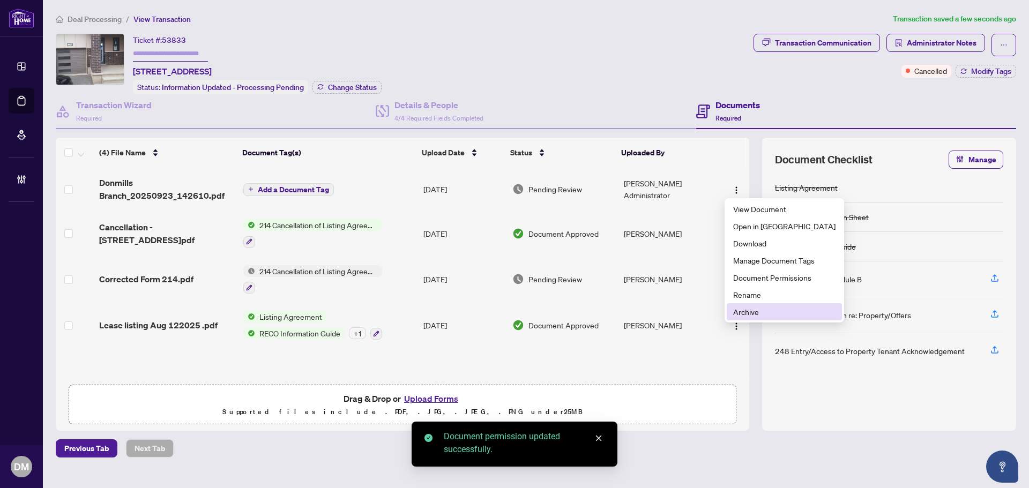
click at [763, 314] on span "Archive" at bounding box center [784, 312] width 102 height 12
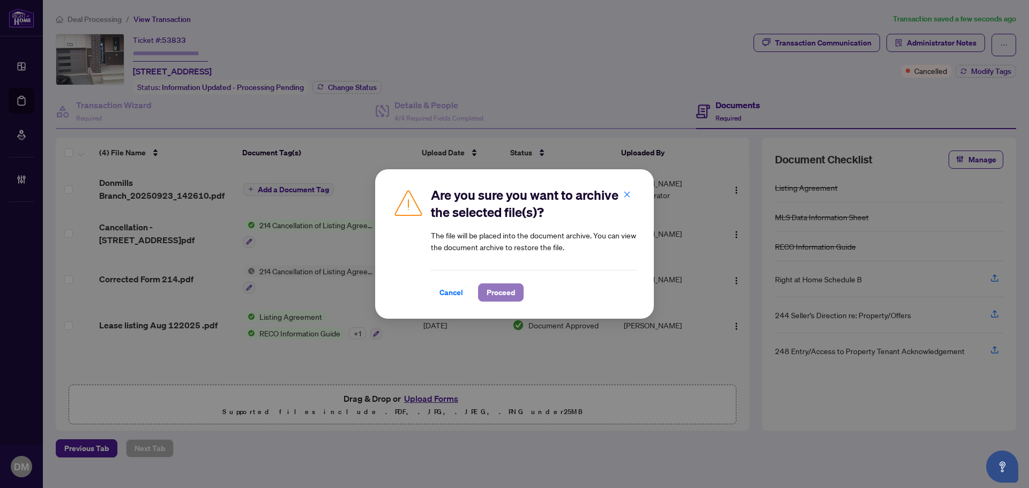
click at [499, 294] on span "Proceed" at bounding box center [501, 292] width 28 height 17
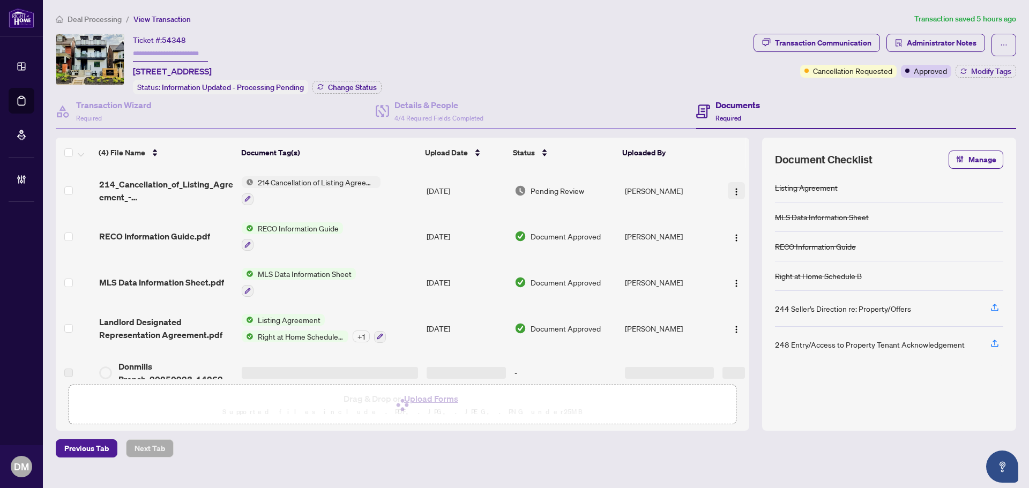
click at [736, 185] on span "button" at bounding box center [736, 191] width 9 height 12
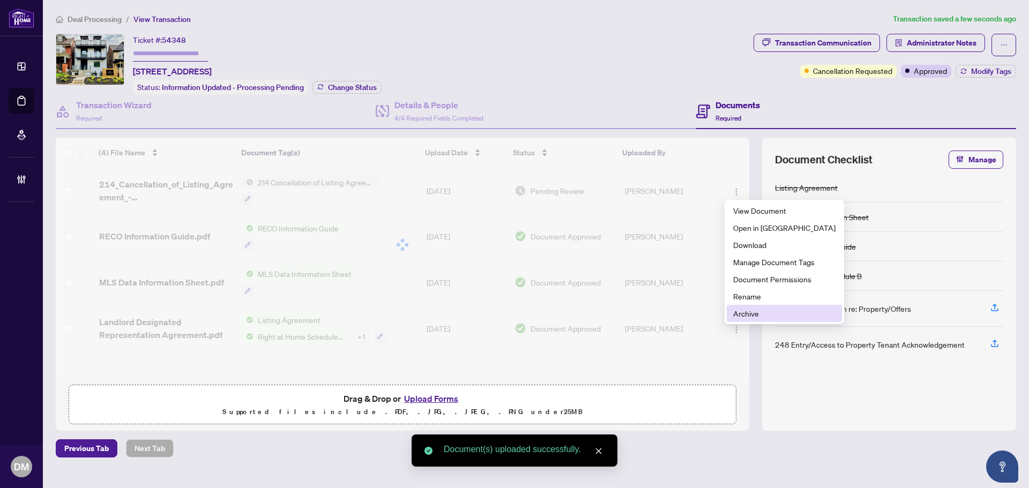
click at [755, 310] on span "Archive" at bounding box center [784, 314] width 102 height 12
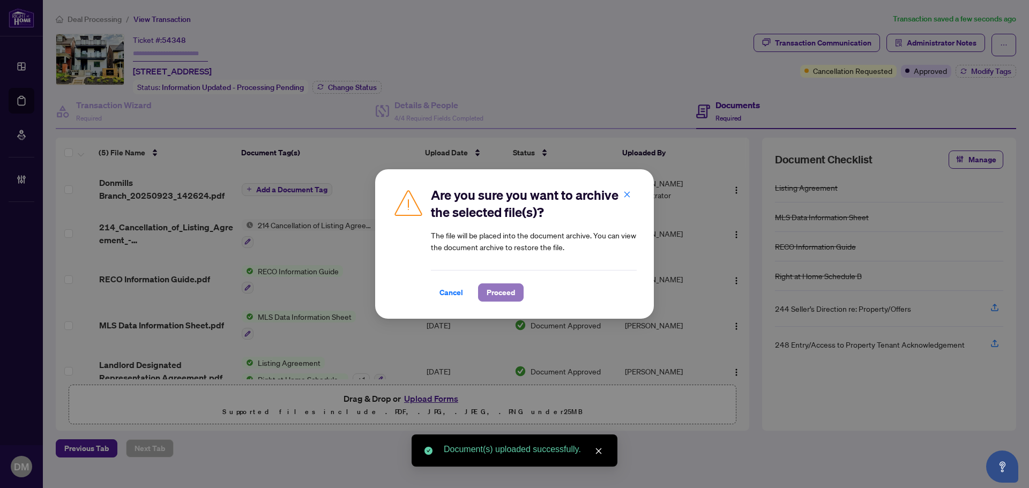
click at [508, 294] on span "Proceed" at bounding box center [501, 292] width 28 height 17
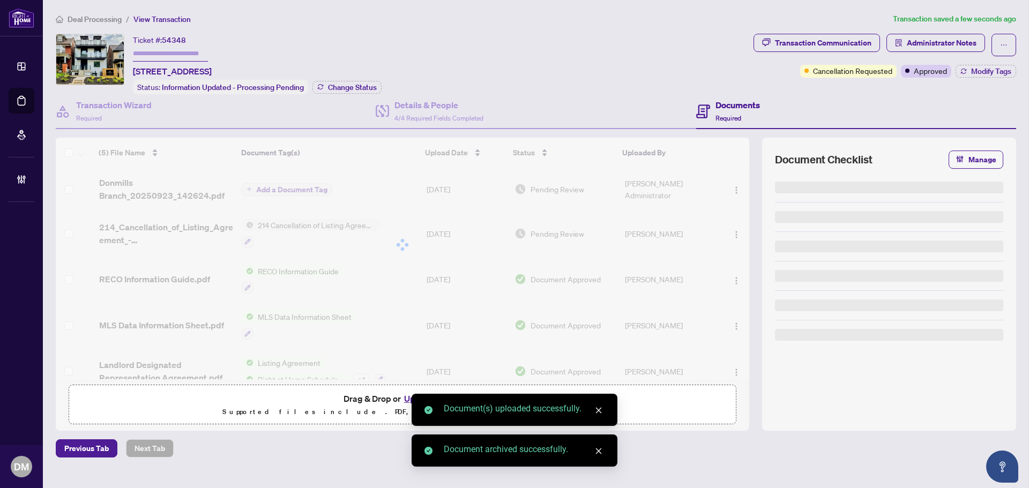
click at [829, 43] on div "Transaction Communication" at bounding box center [823, 42] width 96 height 17
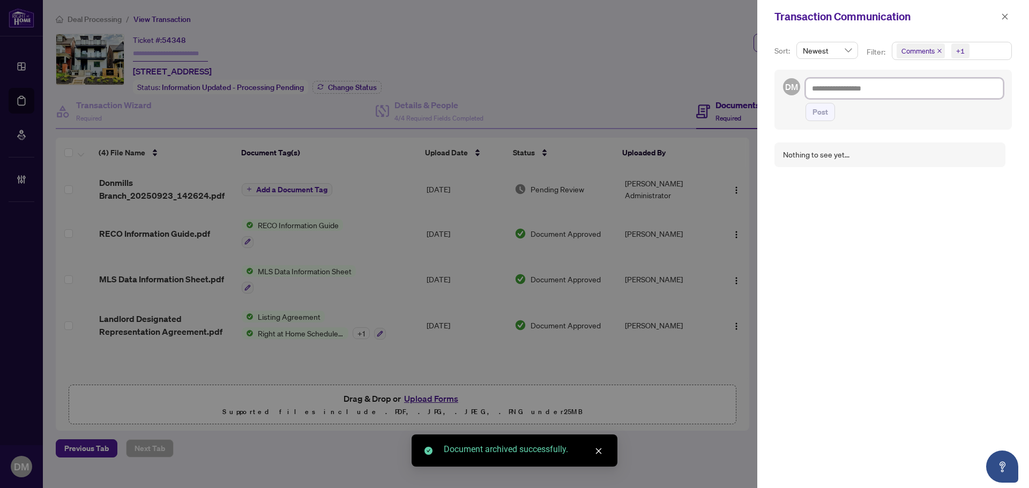
click at [881, 83] on textarea at bounding box center [904, 88] width 198 height 20
paste textarea "**********"
type textarea "**********"
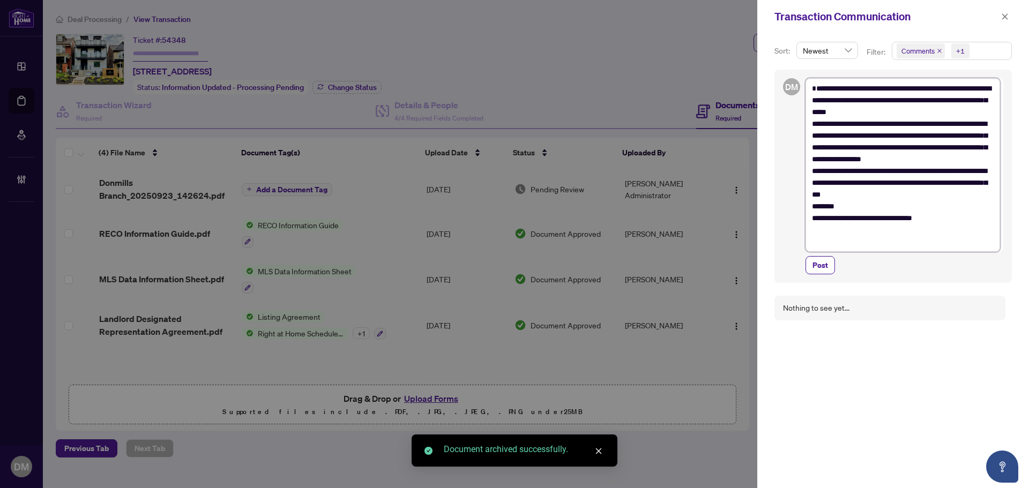
type textarea "**********"
click at [824, 268] on span "Post" at bounding box center [820, 265] width 16 height 17
type textarea "**********"
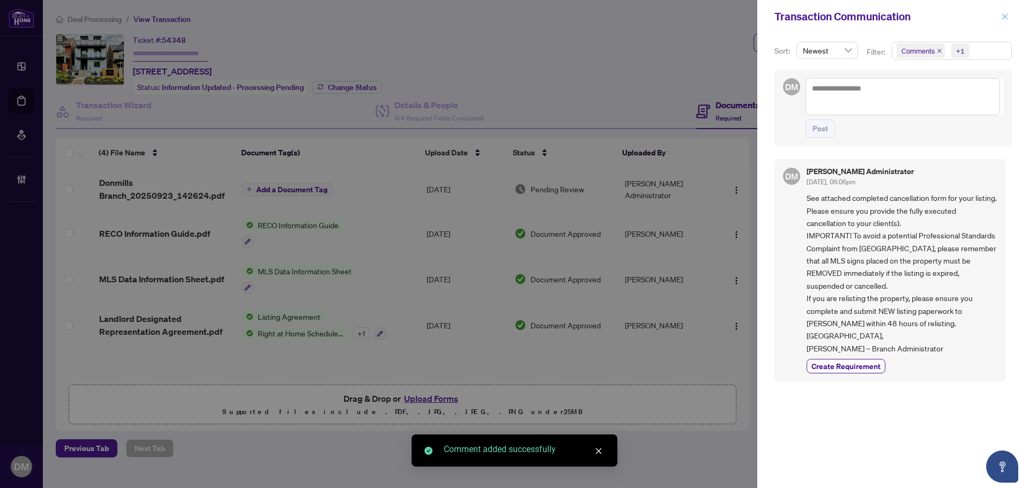
click at [1003, 13] on icon "close" at bounding box center [1005, 17] width 8 height 8
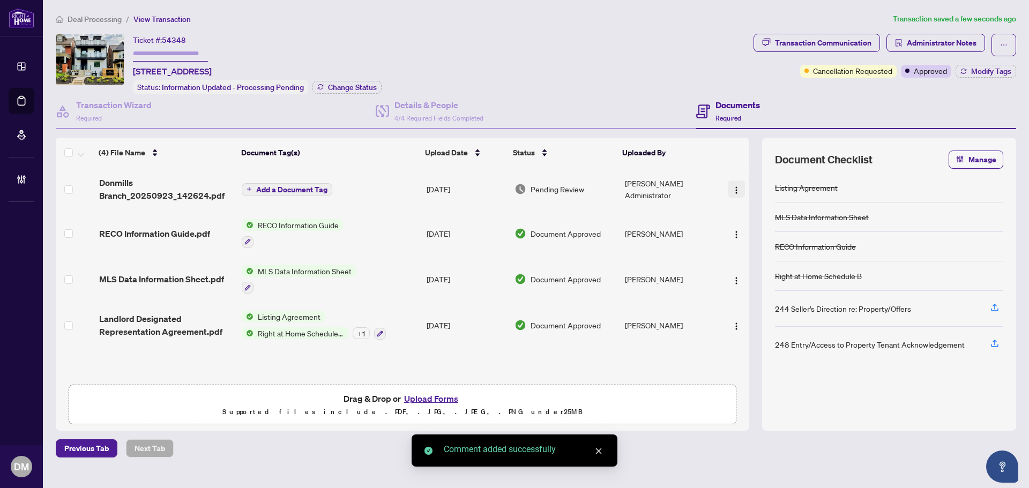
click at [733, 186] on img "button" at bounding box center [736, 190] width 9 height 9
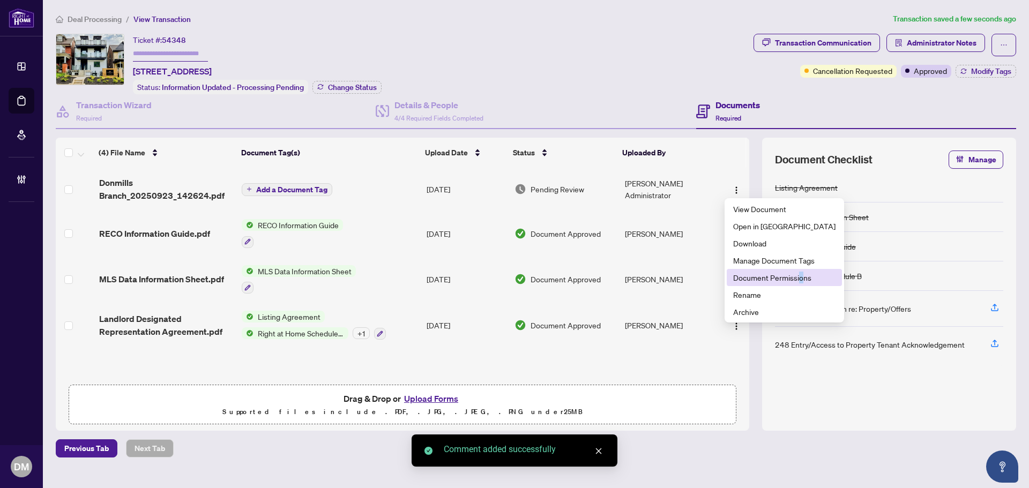
click at [801, 279] on span "Document Permissions" at bounding box center [784, 278] width 102 height 12
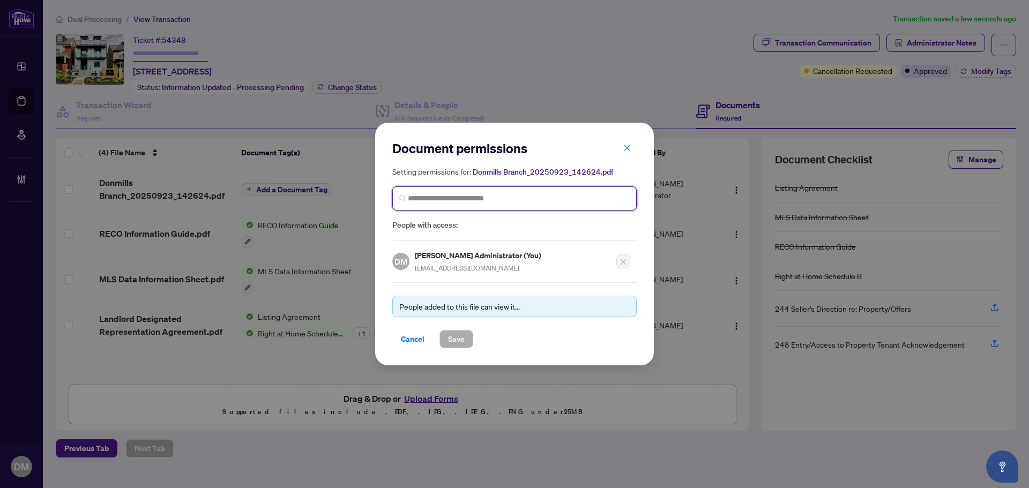
click at [475, 200] on input "search" at bounding box center [519, 198] width 222 height 11
type input "*****"
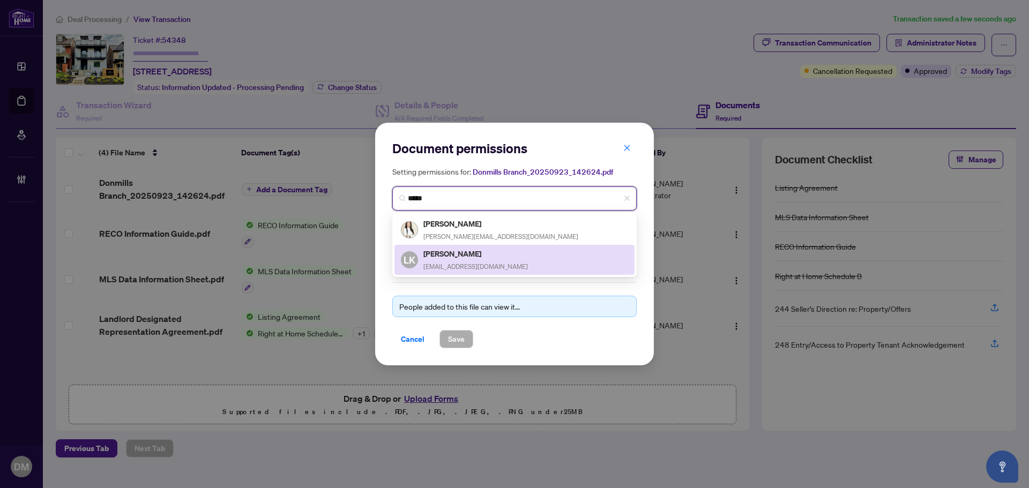
click at [473, 268] on span "kotovrealestate@gmail.com" at bounding box center [475, 267] width 105 height 8
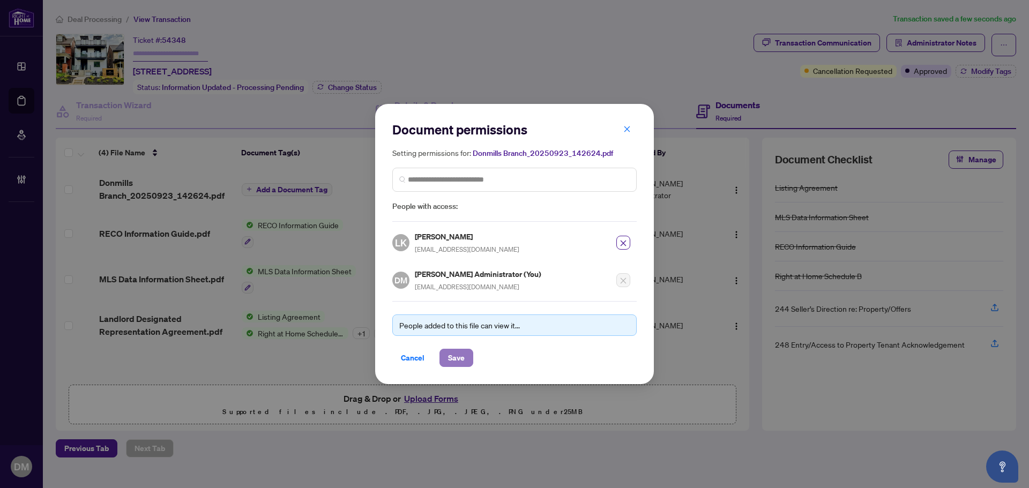
click at [449, 349] on span "Save" at bounding box center [456, 357] width 17 height 17
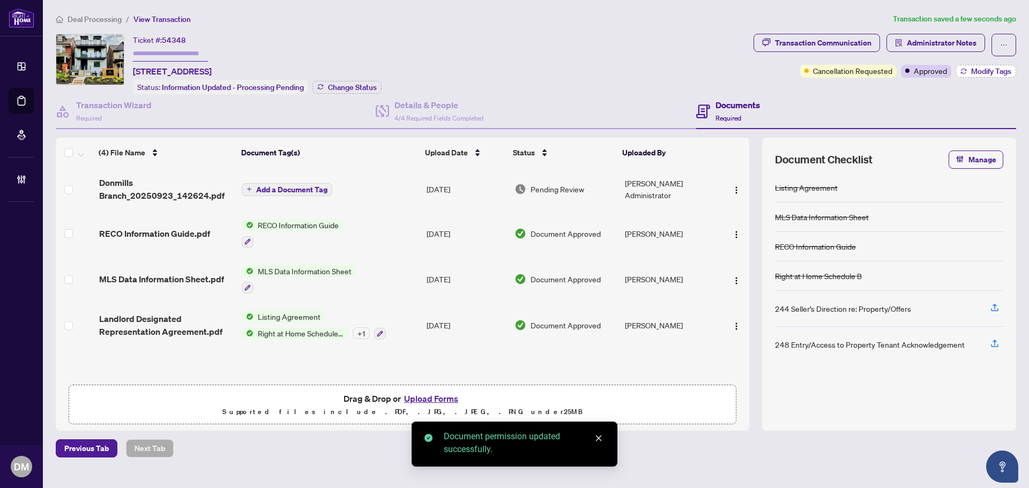
click at [983, 71] on span "Modify Tags" at bounding box center [991, 72] width 40 height 8
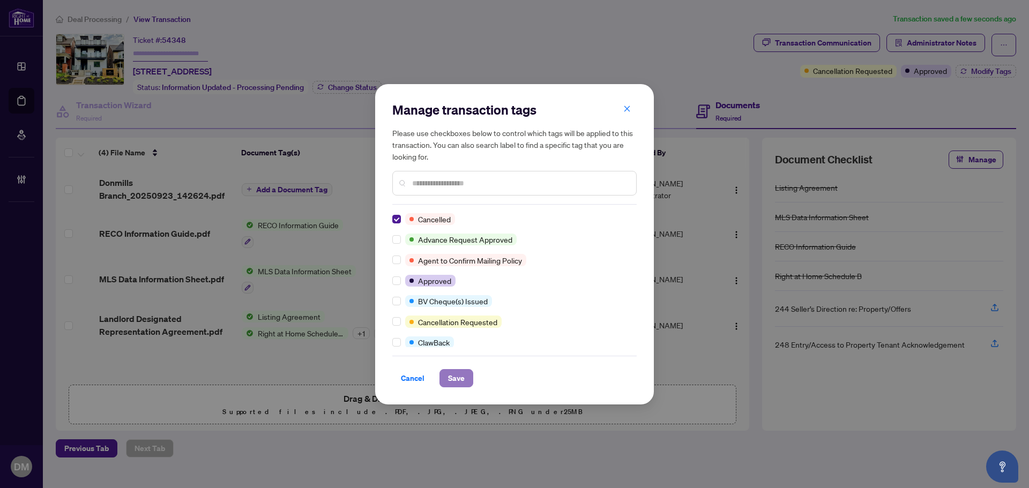
click at [463, 376] on span "Save" at bounding box center [456, 378] width 17 height 17
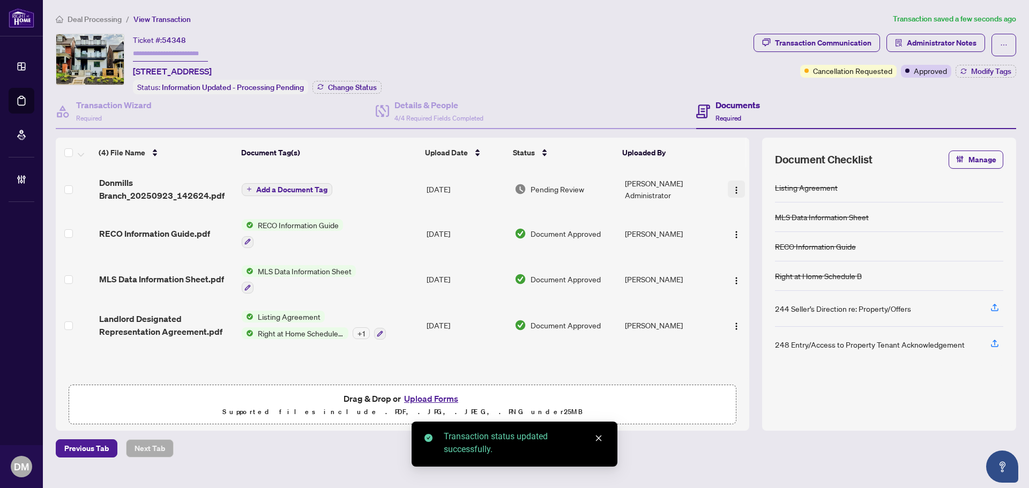
click at [738, 189] on button "button" at bounding box center [736, 189] width 17 height 17
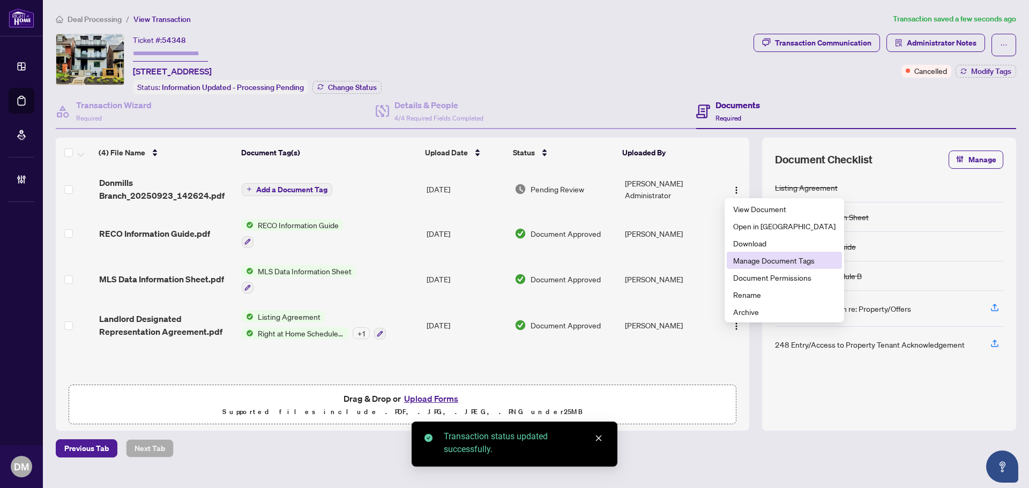
click at [782, 263] on span "Manage Document Tags" at bounding box center [784, 261] width 102 height 12
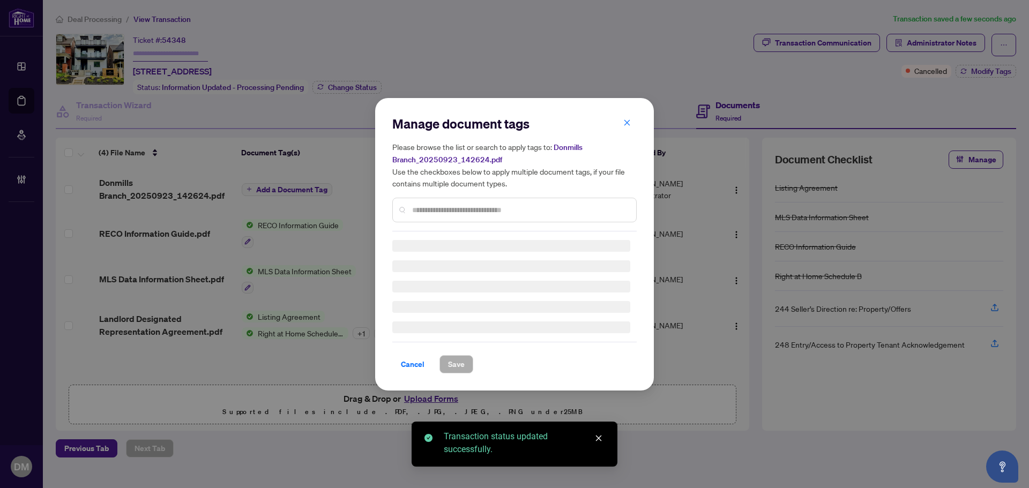
click at [479, 206] on div "Manage document tags Please browse the list or search to apply tags to: Donmill…" at bounding box center [514, 173] width 244 height 116
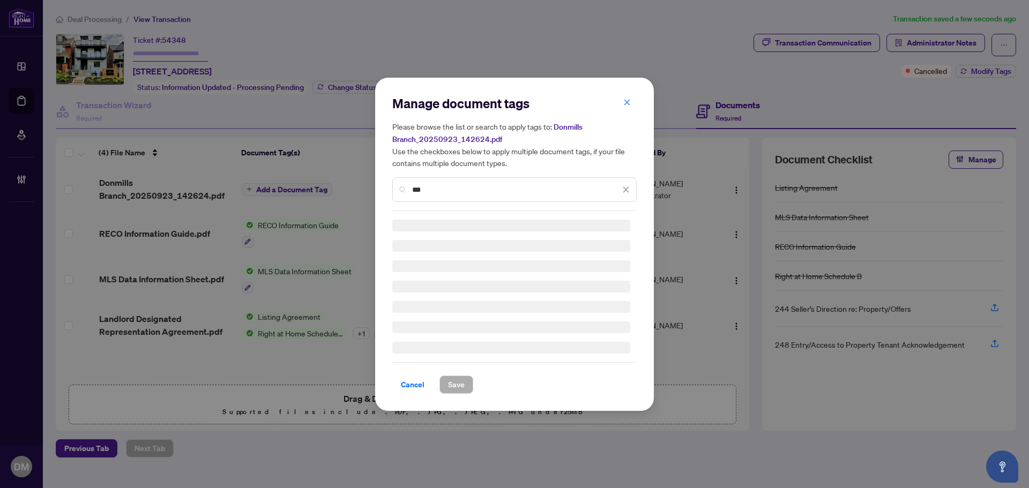
type input "***"
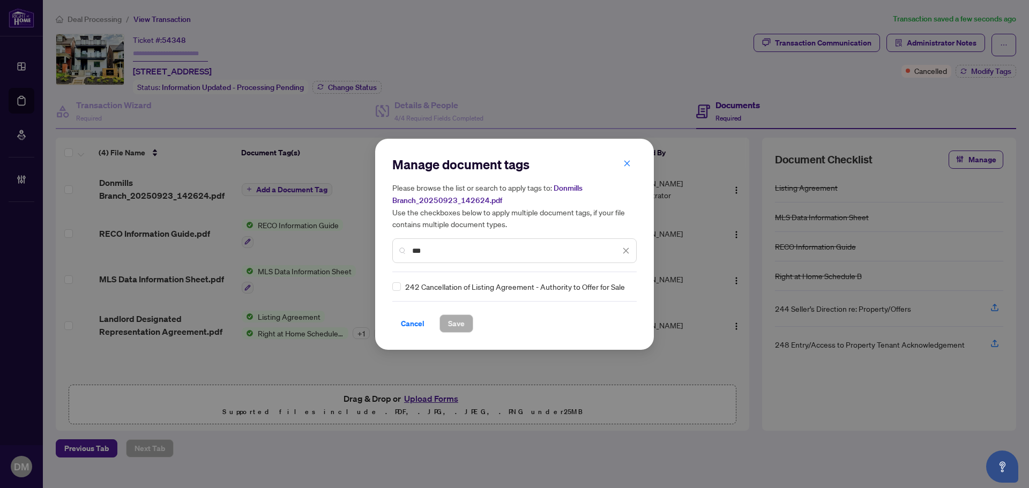
drag, startPoint x: 466, startPoint y: 249, endPoint x: 345, endPoint y: 244, distance: 121.2
click at [345, 244] on div "Manage document tags Please browse the list or search to apply tags to: Donmill…" at bounding box center [514, 244] width 1029 height 488
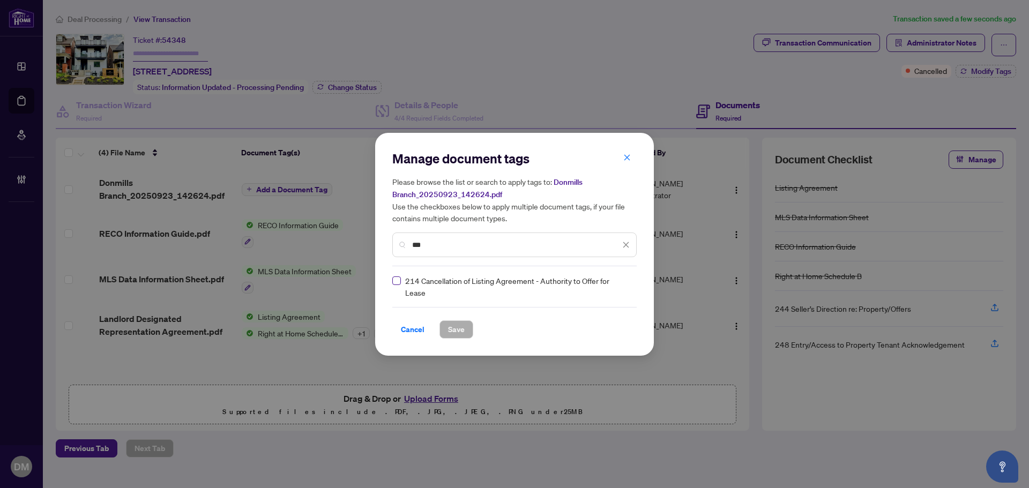
type input "***"
click at [625, 282] on div at bounding box center [619, 286] width 20 height 11
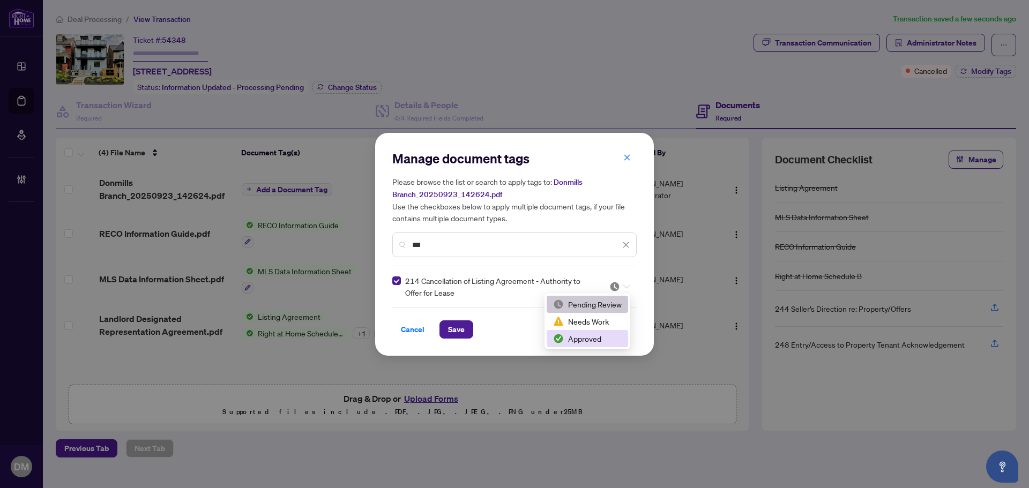
click at [575, 340] on div "Approved" at bounding box center [587, 339] width 69 height 12
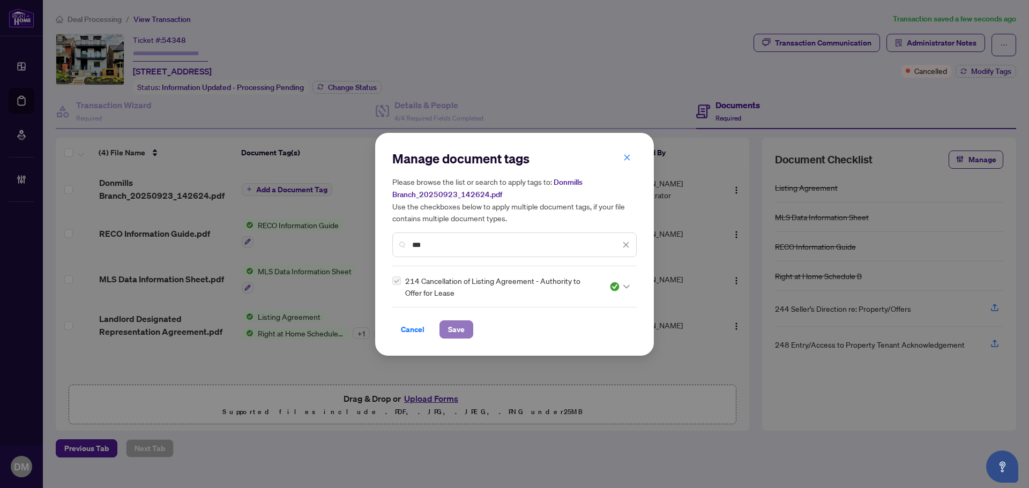
click at [450, 324] on span "Save" at bounding box center [456, 329] width 17 height 17
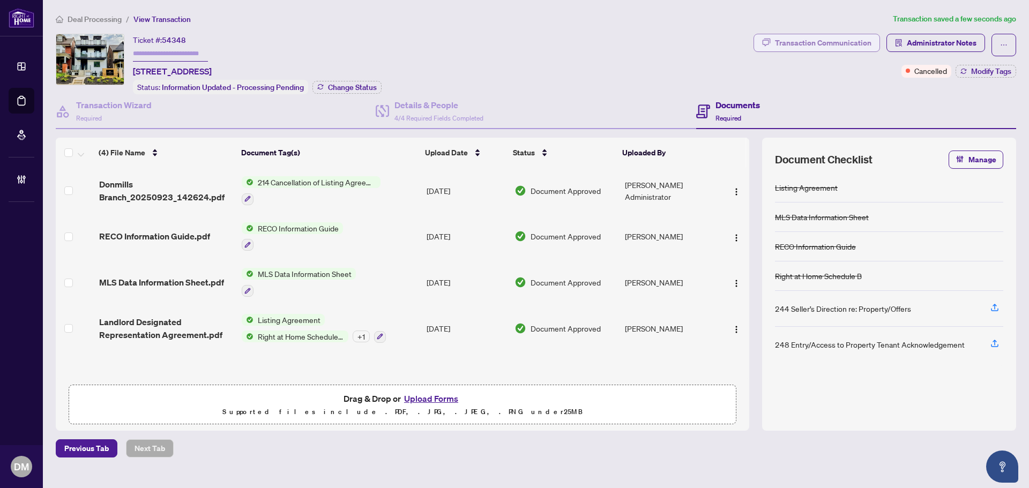
click at [792, 40] on div "Transaction Communication" at bounding box center [823, 42] width 96 height 17
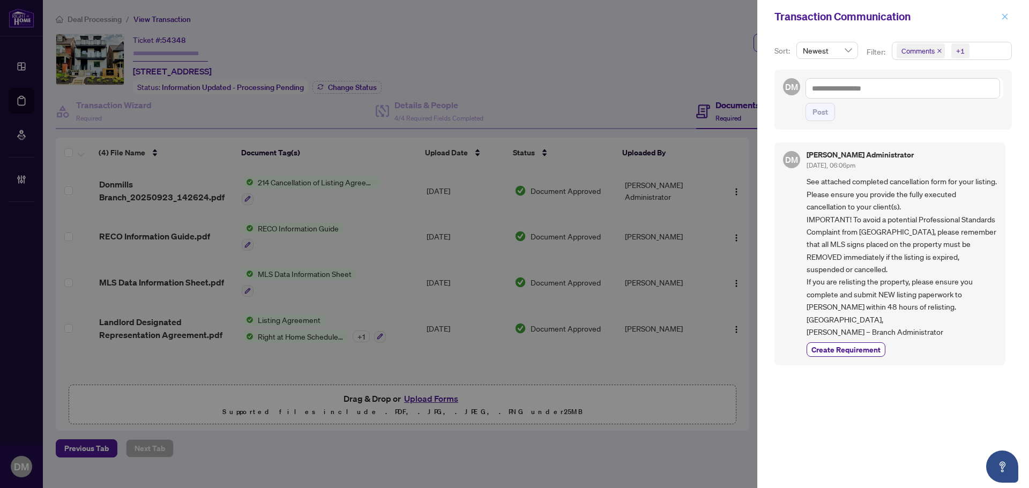
click at [1007, 17] on icon "close" at bounding box center [1005, 17] width 8 height 8
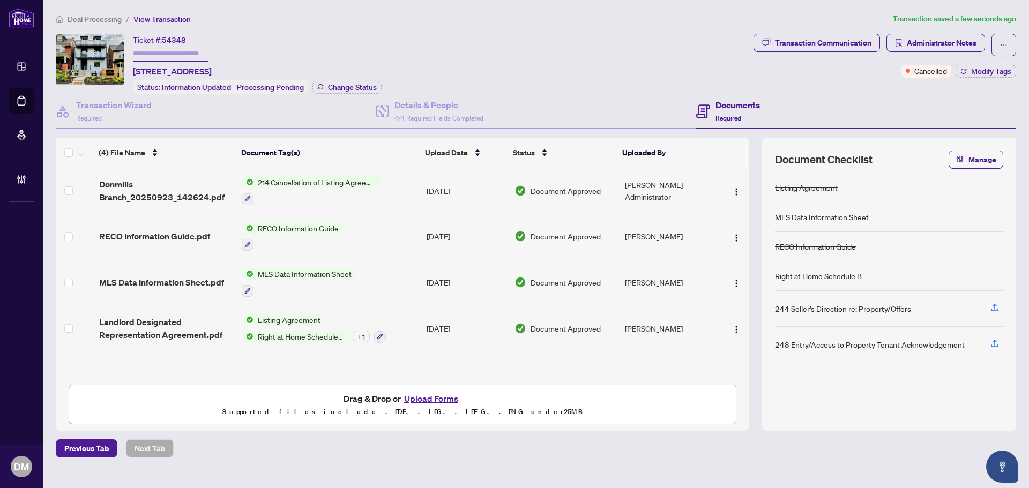
click at [570, 25] on div "Deal Processing / View Transaction Transaction saved a few seconds ago Ticket #…" at bounding box center [535, 235] width 969 height 445
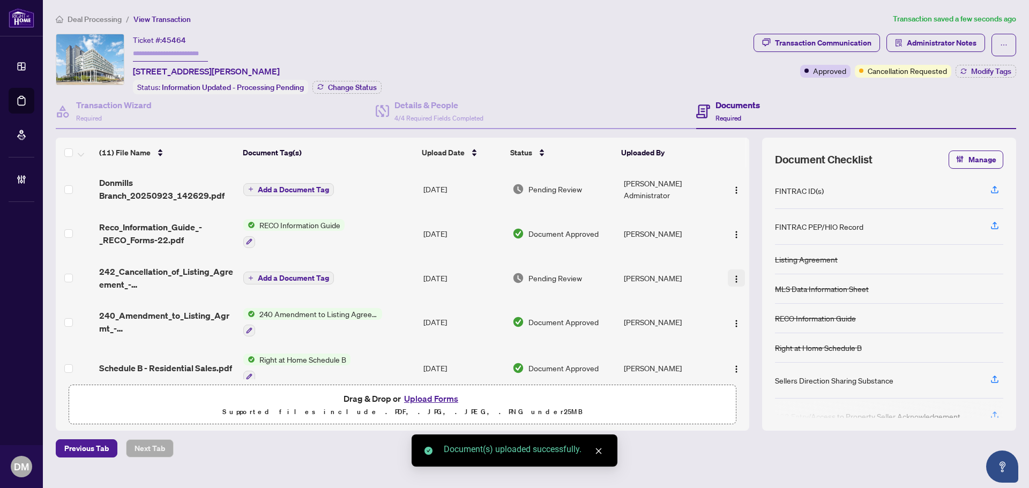
click at [736, 279] on img "button" at bounding box center [736, 279] width 9 height 9
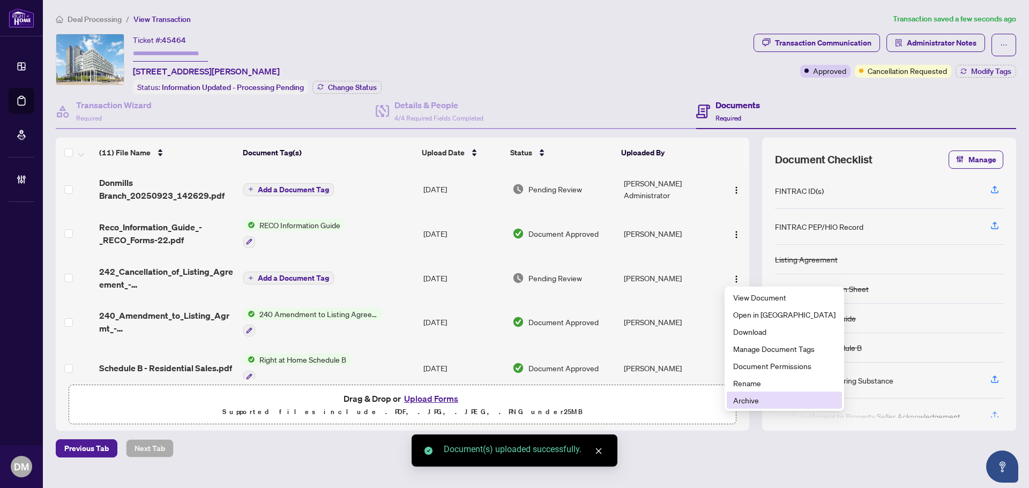
click at [760, 396] on span "Archive" at bounding box center [784, 400] width 102 height 12
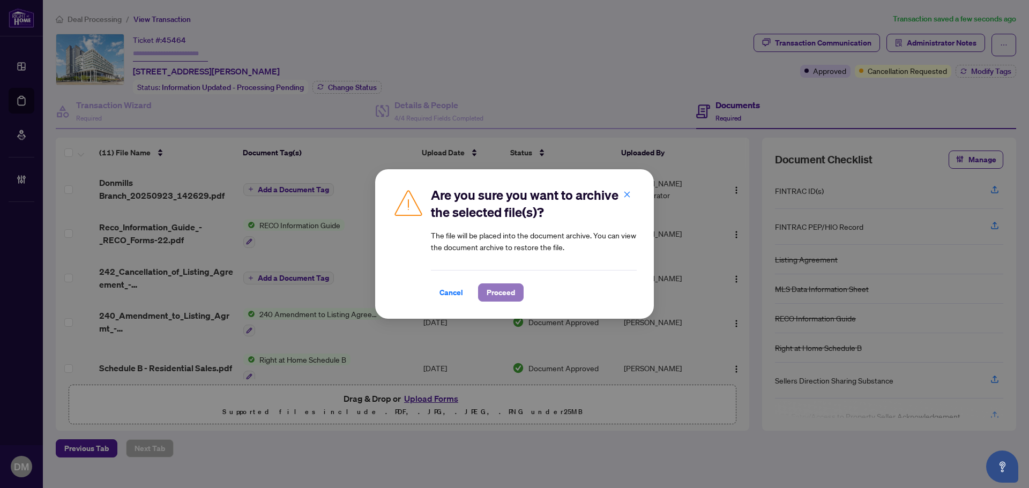
click at [505, 291] on span "Proceed" at bounding box center [501, 292] width 28 height 17
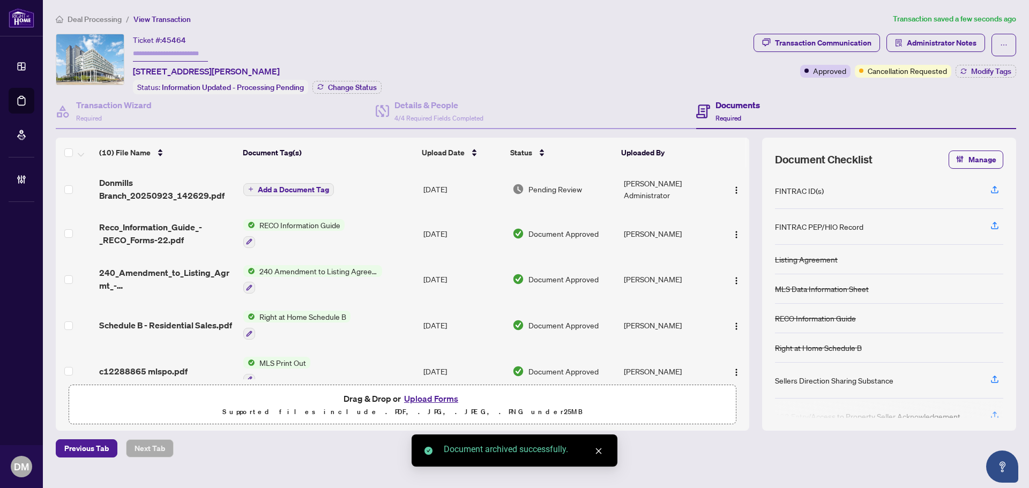
click at [732, 190] on img "button" at bounding box center [736, 190] width 9 height 9
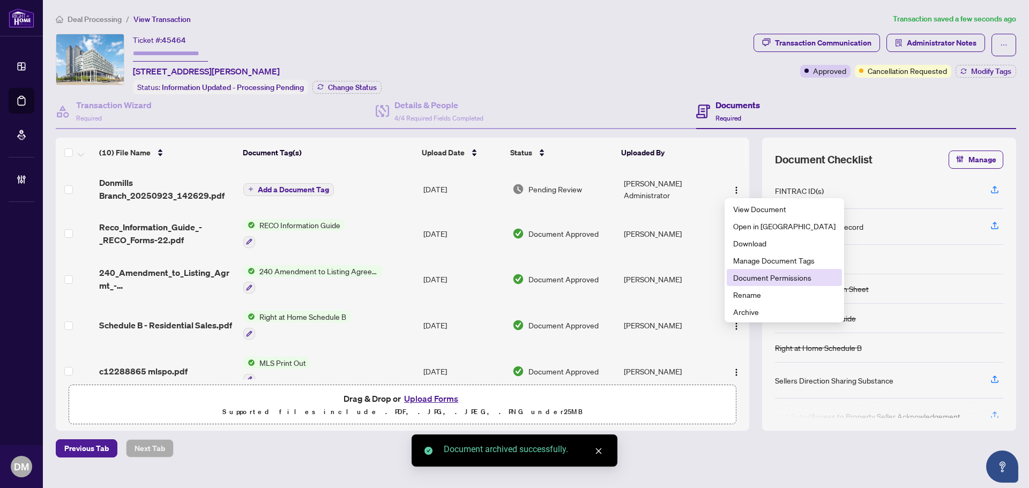
click at [763, 275] on span "Document Permissions" at bounding box center [784, 278] width 102 height 12
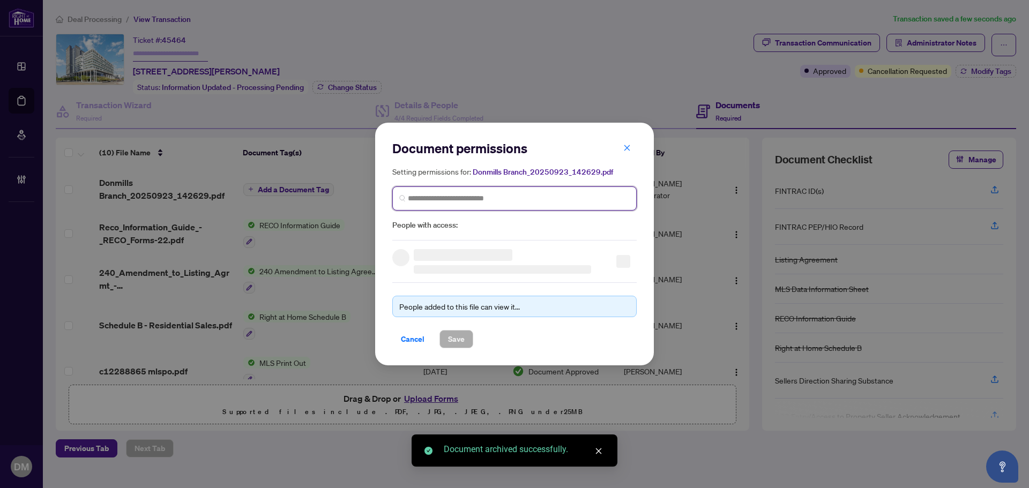
click at [520, 201] on input "search" at bounding box center [519, 198] width 222 height 11
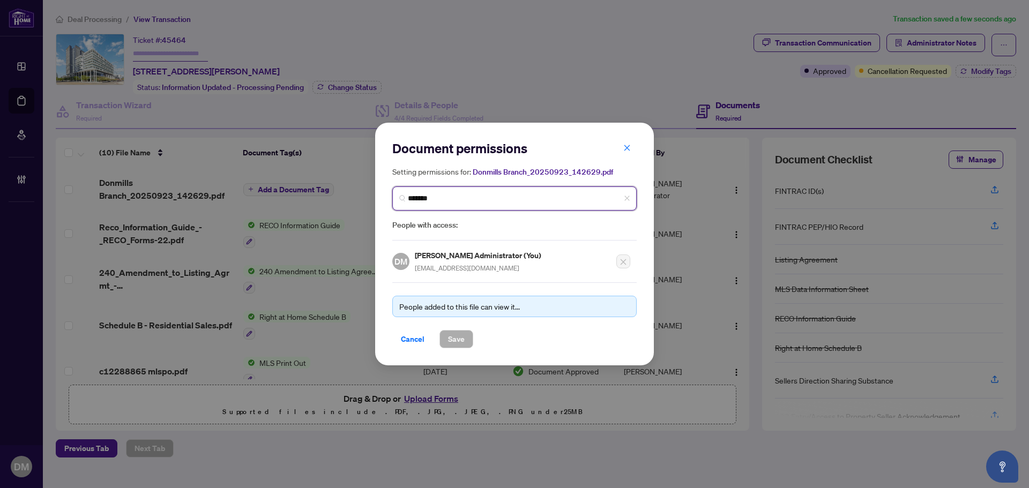
type input "********"
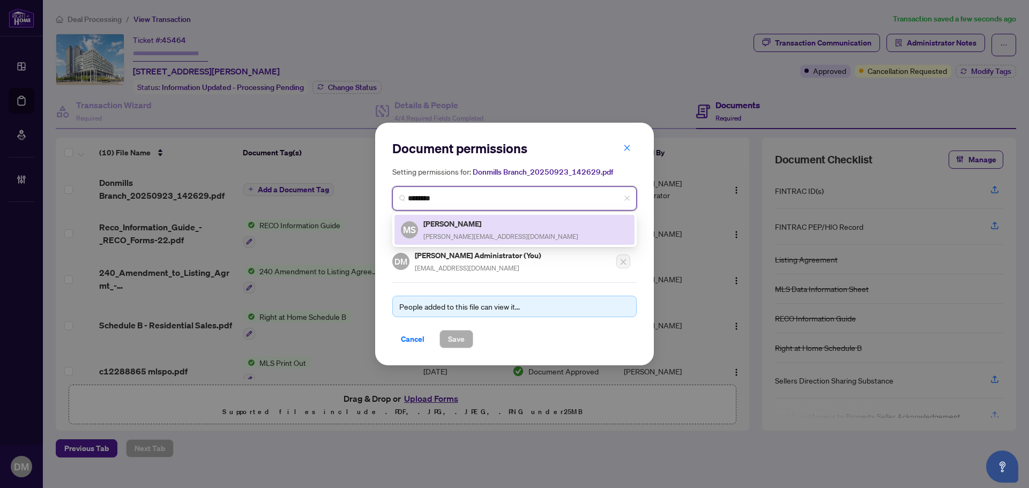
click at [488, 223] on h5 "[PERSON_NAME]" at bounding box center [500, 224] width 155 height 12
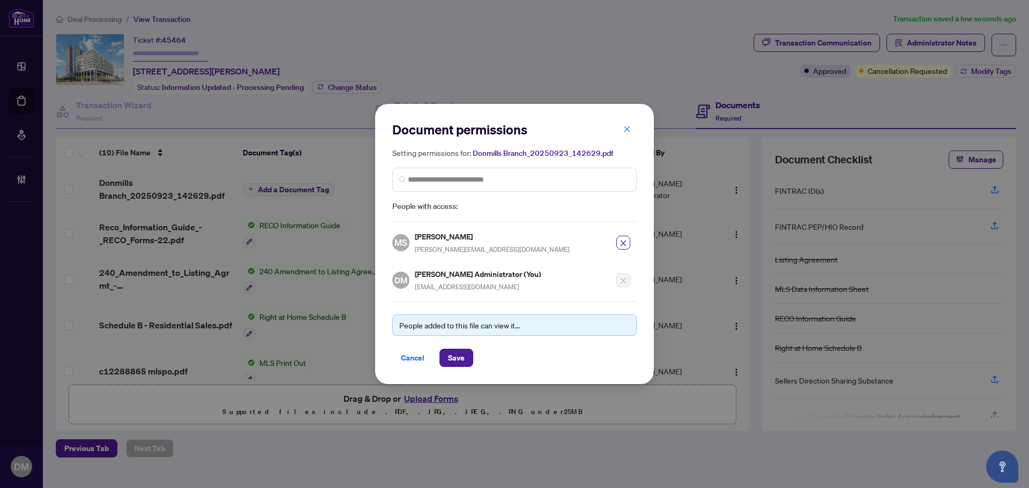
click at [474, 352] on div "Cancel Save" at bounding box center [514, 358] width 244 height 18
click at [466, 356] on button "Save" at bounding box center [456, 358] width 34 height 18
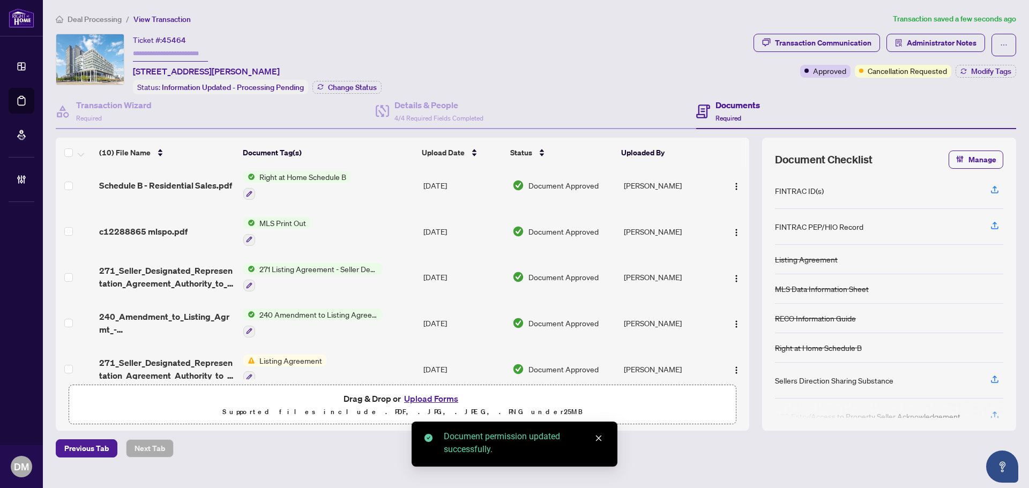
scroll to position [246, 0]
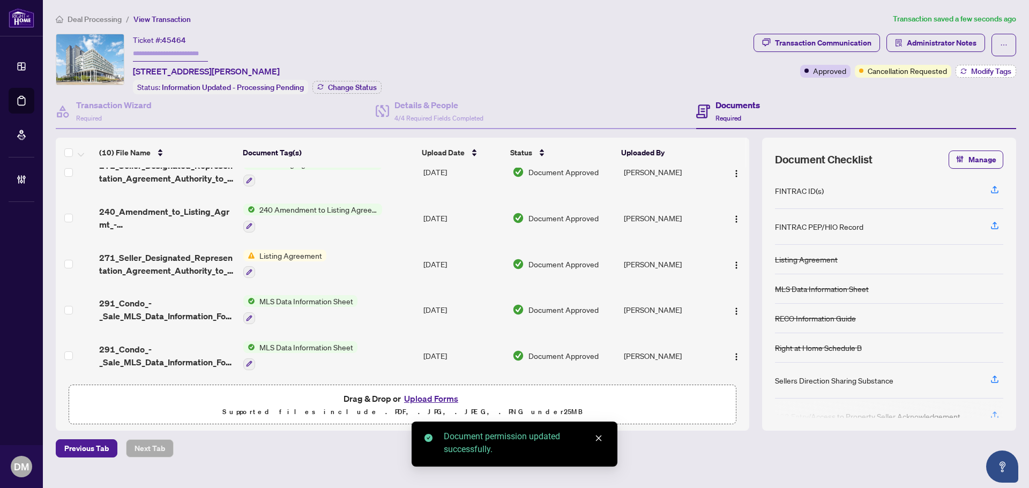
click at [975, 69] on span "Modify Tags" at bounding box center [991, 72] width 40 height 8
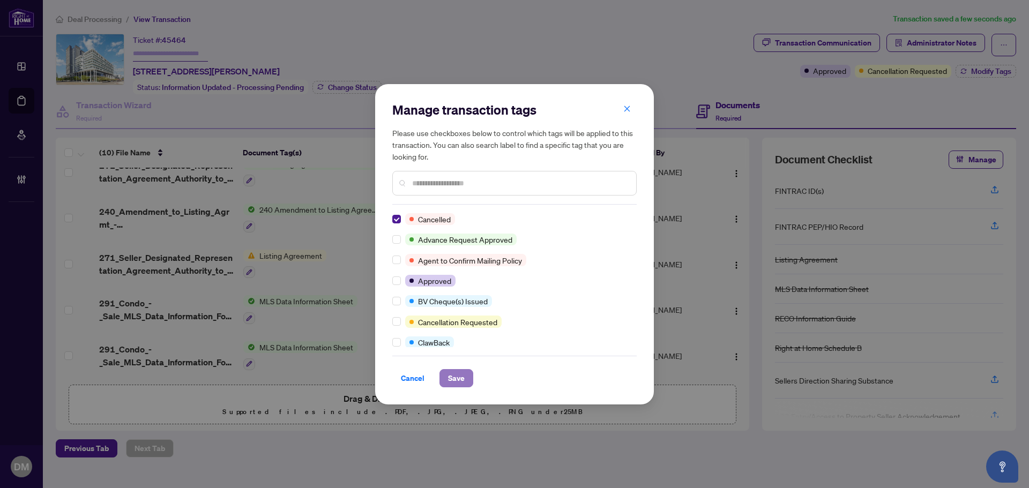
click at [444, 379] on button "Save" at bounding box center [456, 378] width 34 height 18
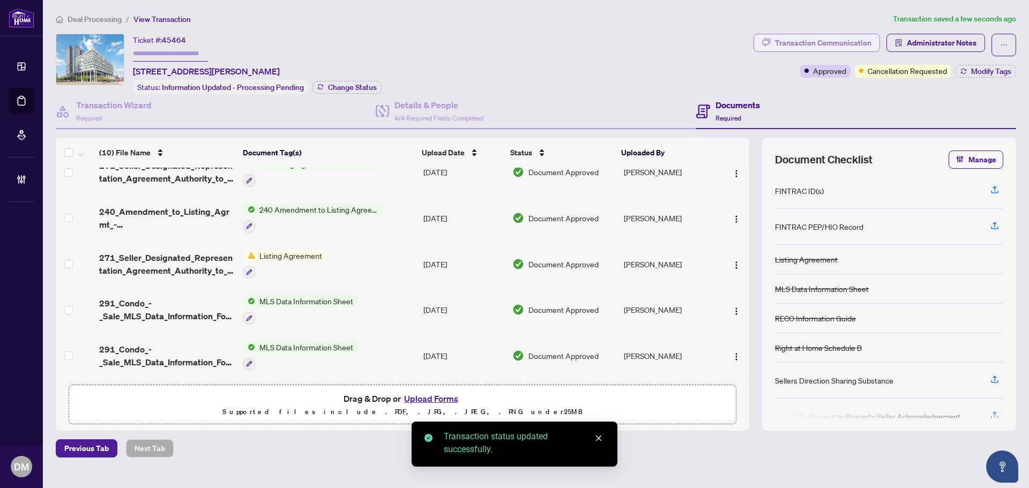
click at [780, 43] on div "Transaction Communication" at bounding box center [823, 42] width 96 height 17
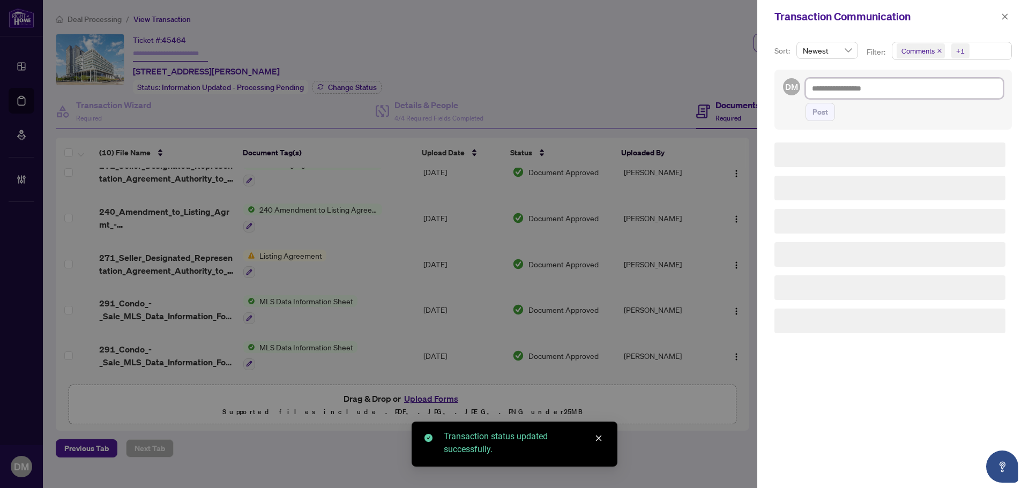
click at [867, 88] on textarea at bounding box center [904, 88] width 198 height 20
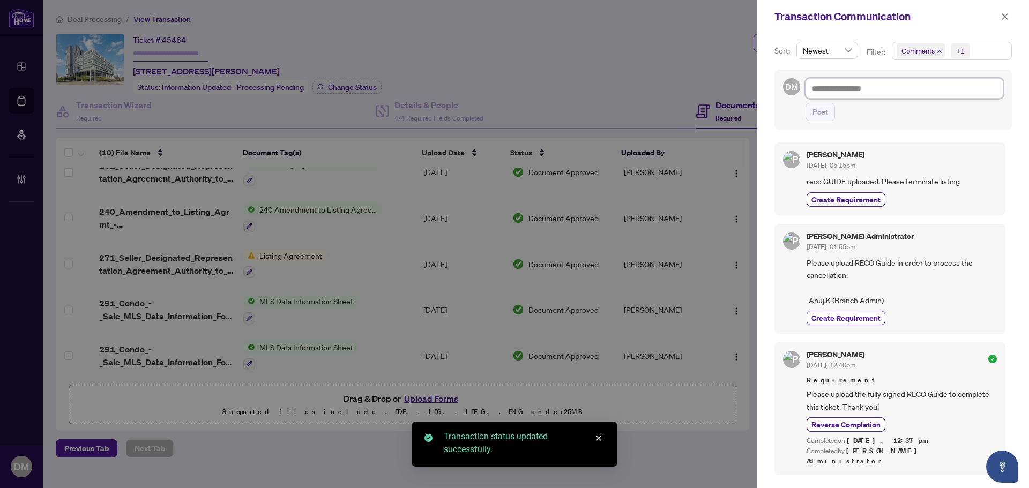
paste textarea "**********"
type textarea "**********"
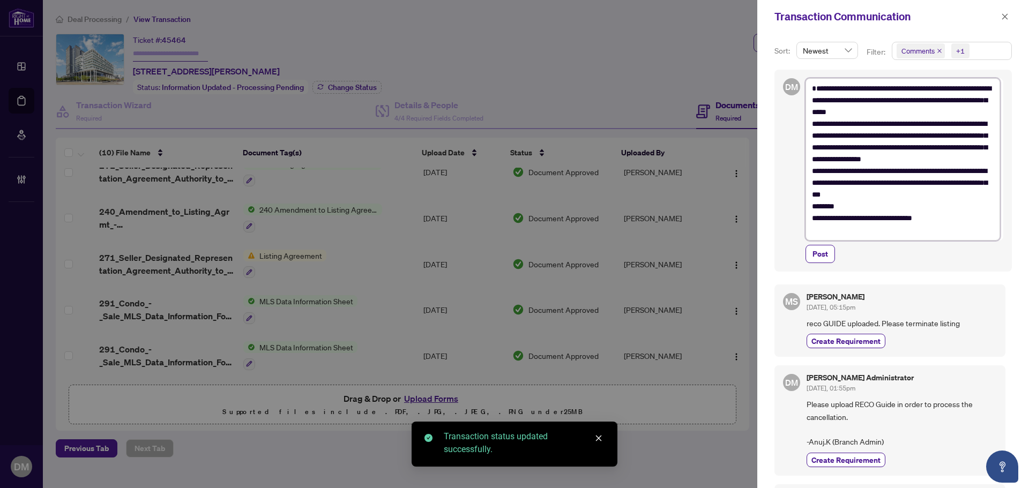
scroll to position [0, 0]
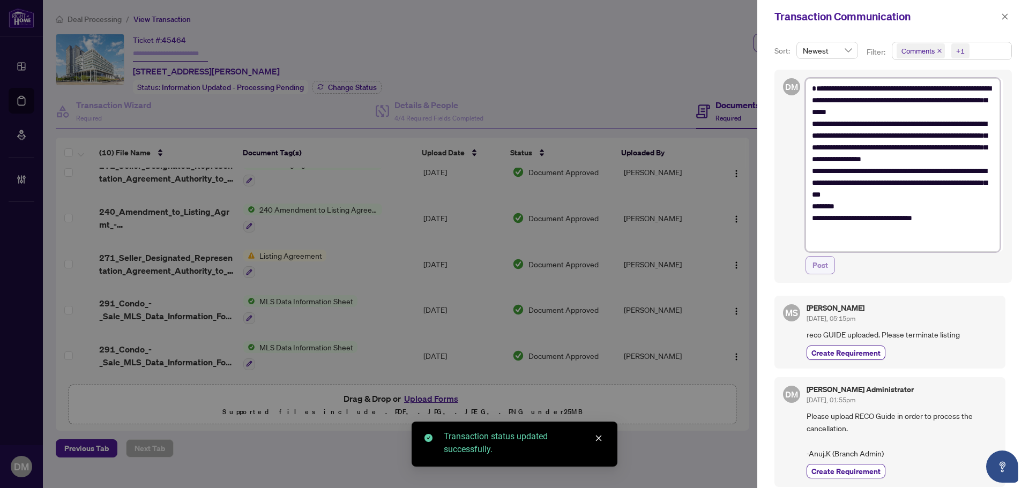
type textarea "**********"
click at [825, 267] on span "Post" at bounding box center [820, 265] width 16 height 17
type textarea "**********"
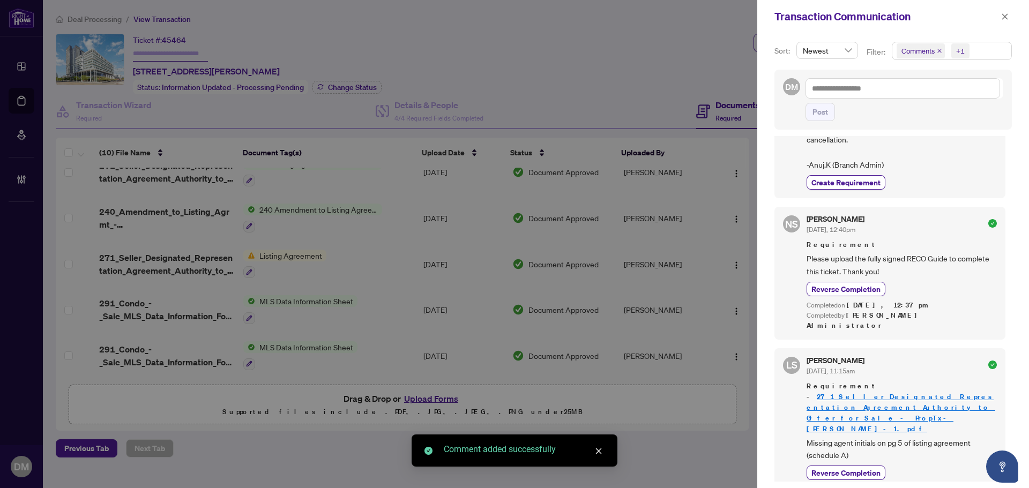
scroll to position [2, 0]
click at [1010, 17] on button "button" at bounding box center [1005, 16] width 14 height 13
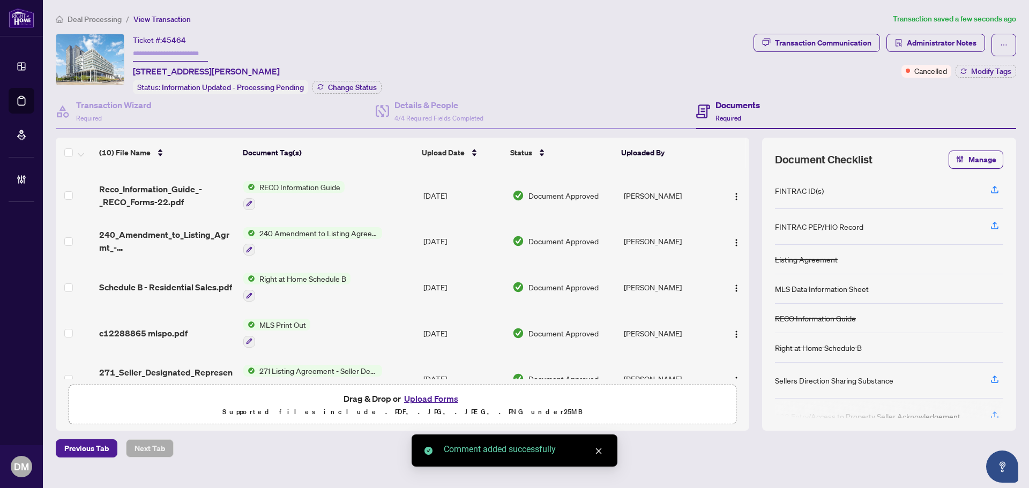
scroll to position [0, 0]
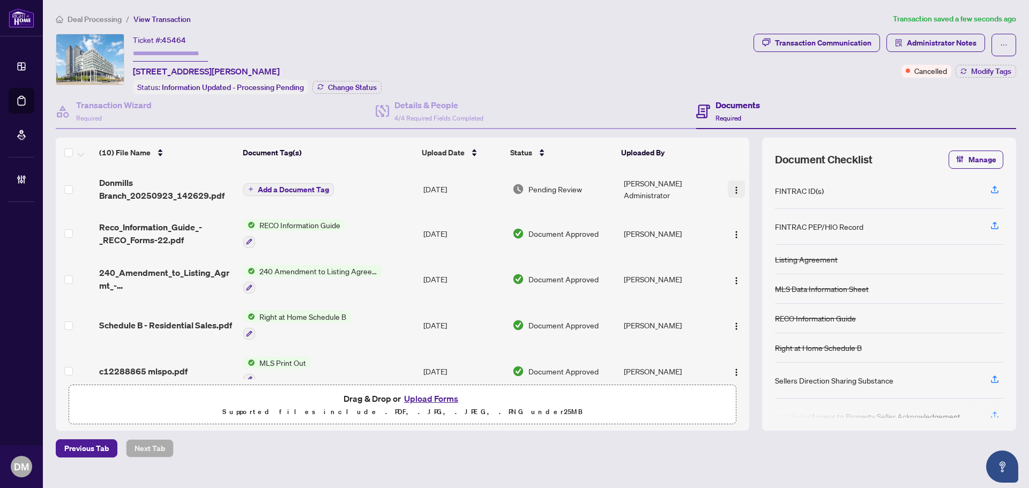
click at [740, 190] on button "button" at bounding box center [736, 189] width 17 height 17
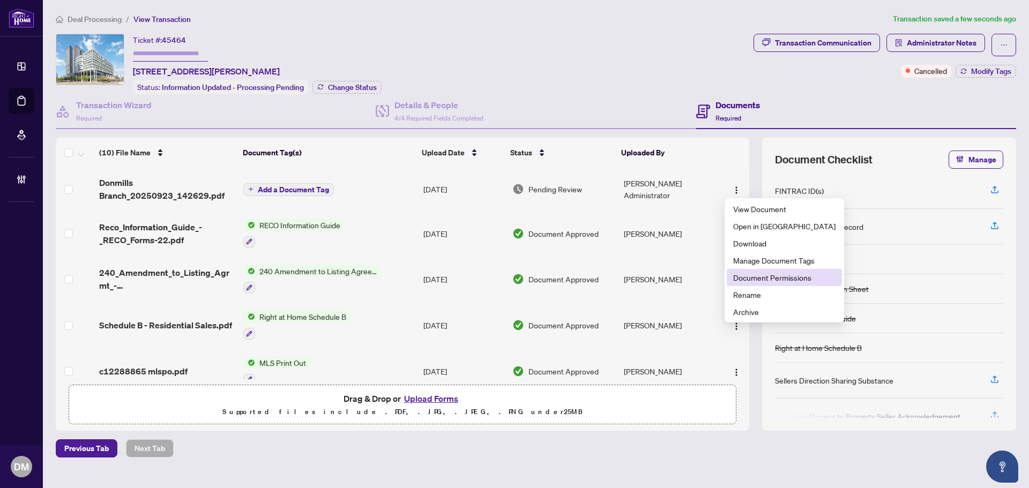
click at [769, 273] on span "Document Permissions" at bounding box center [784, 278] width 102 height 12
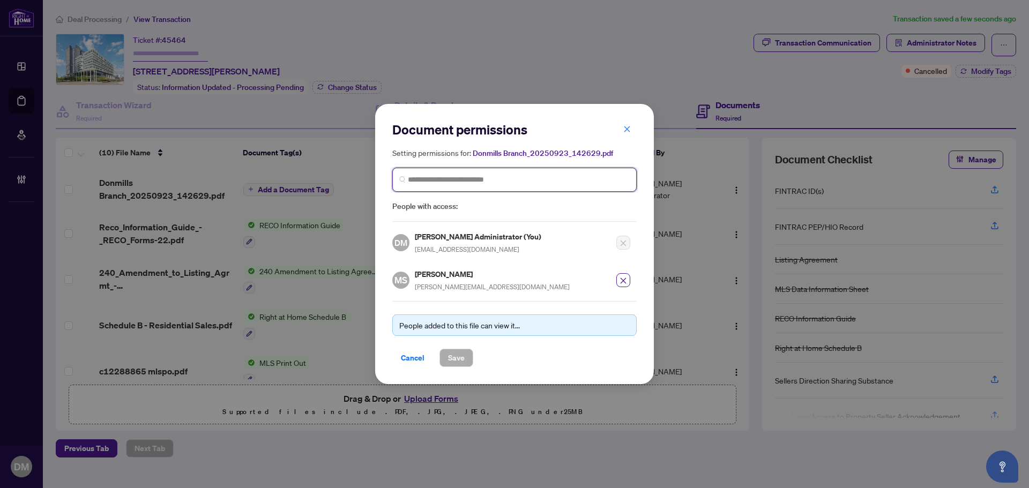
drag, startPoint x: 546, startPoint y: 182, endPoint x: 556, endPoint y: 175, distance: 12.8
click at [548, 181] on input "search" at bounding box center [519, 179] width 222 height 11
click at [614, 130] on h2 "Document permissions" at bounding box center [514, 129] width 244 height 17
click at [625, 133] on icon "close" at bounding box center [627, 129] width 8 height 8
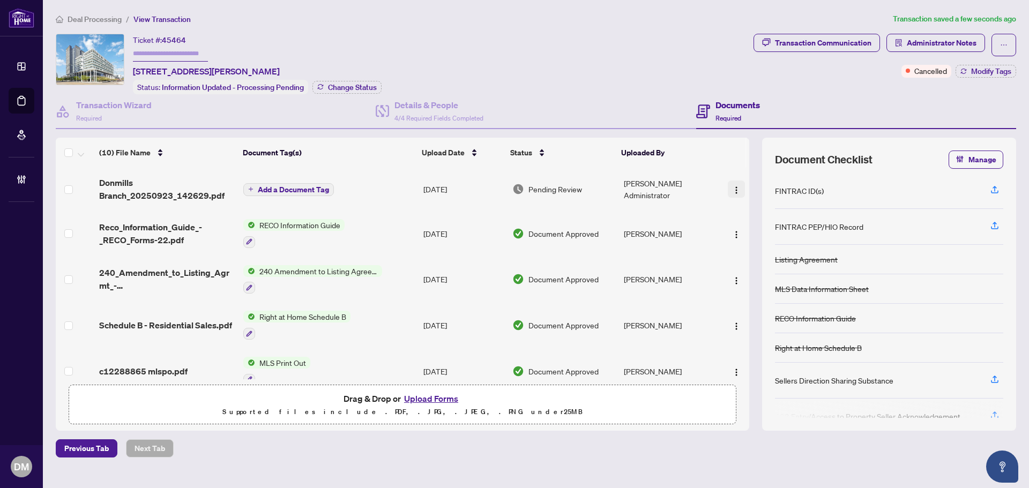
click at [732, 189] on img "button" at bounding box center [736, 190] width 9 height 9
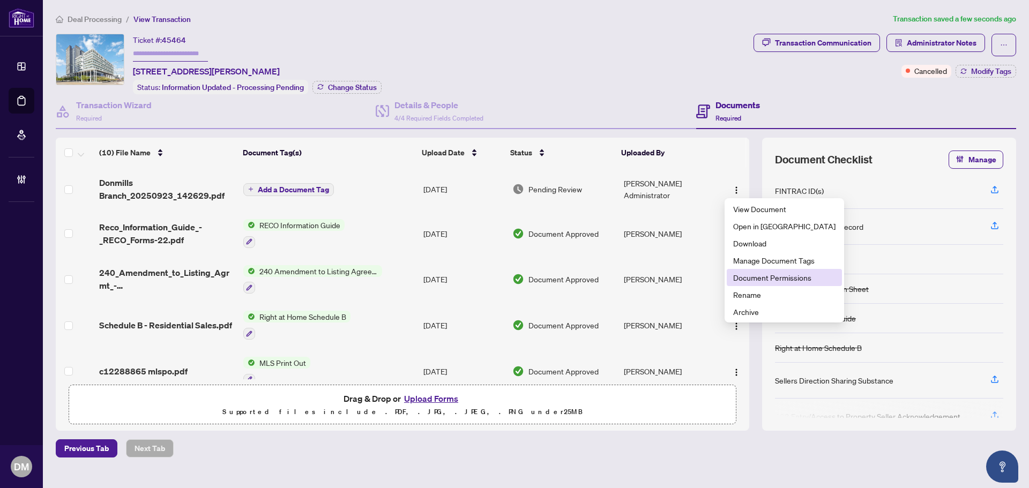
click at [754, 270] on li "Document Permissions" at bounding box center [784, 277] width 115 height 17
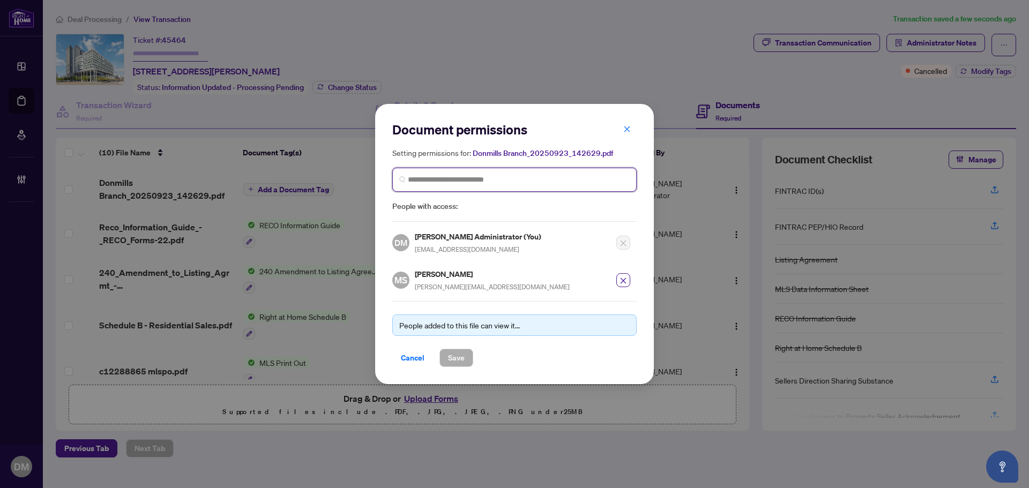
click at [516, 184] on input "search" at bounding box center [519, 179] width 222 height 11
drag, startPoint x: 423, startPoint y: 360, endPoint x: 598, endPoint y: 296, distance: 185.8
click at [422, 360] on button "Cancel" at bounding box center [412, 358] width 41 height 18
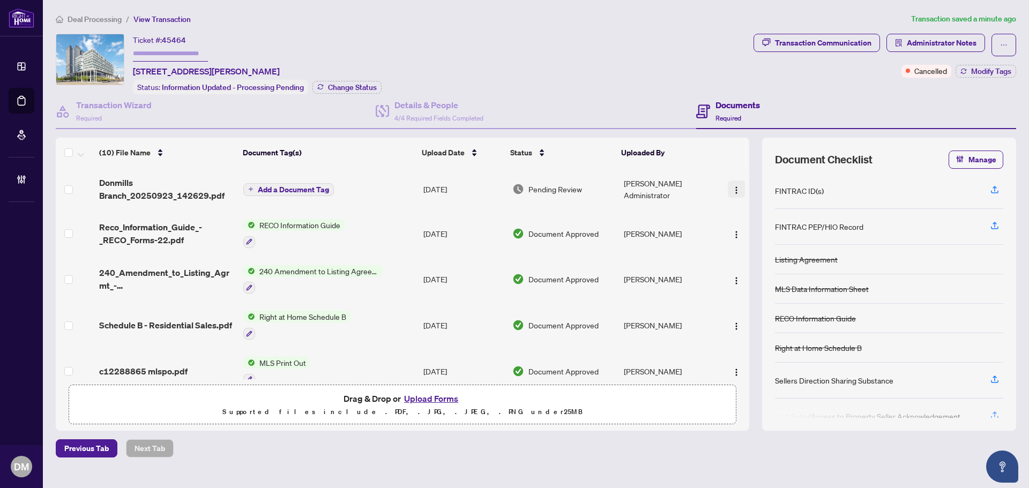
click at [732, 181] on button "button" at bounding box center [736, 189] width 17 height 17
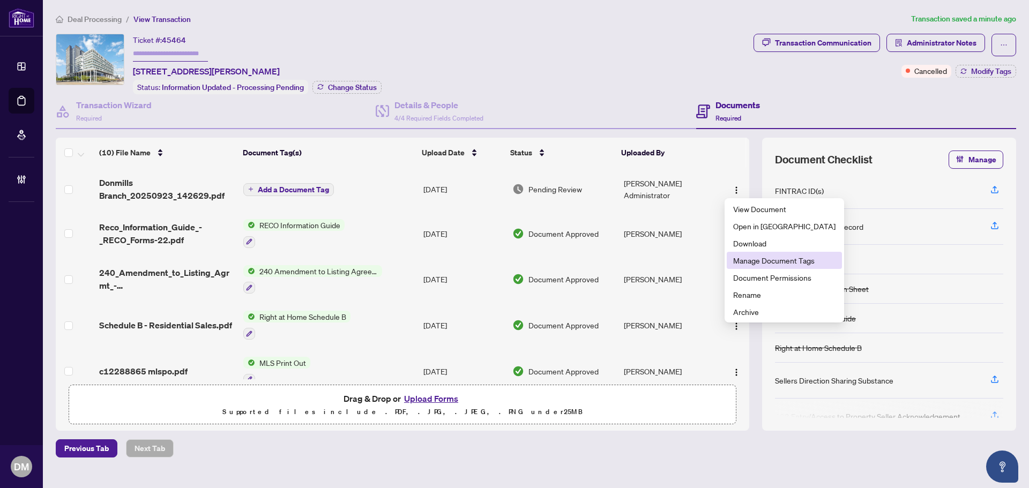
click at [772, 259] on span "Manage Document Tags" at bounding box center [784, 261] width 102 height 12
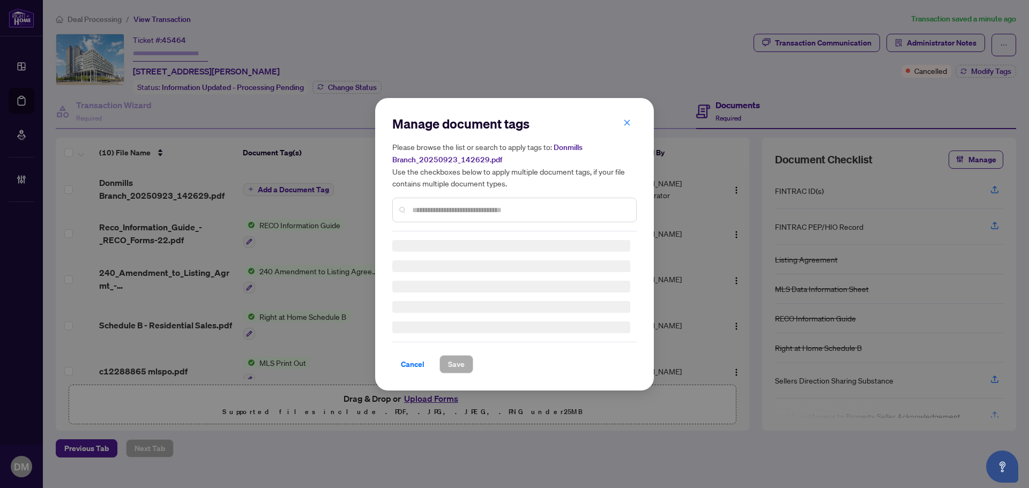
click at [504, 213] on div "Manage document tags Please browse the list or search to apply tags to: Donmill…" at bounding box center [514, 244] width 244 height 258
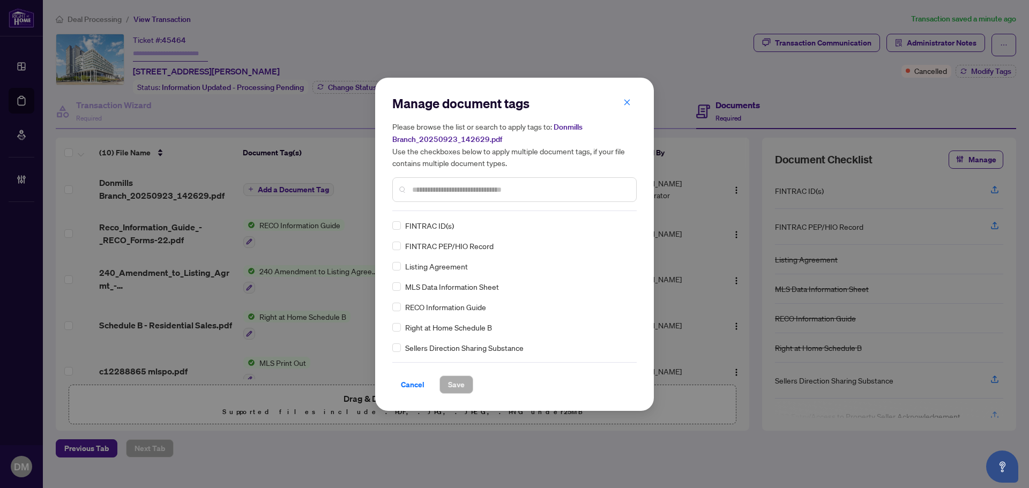
click at [506, 187] on input "text" at bounding box center [519, 190] width 215 height 12
type input "*"
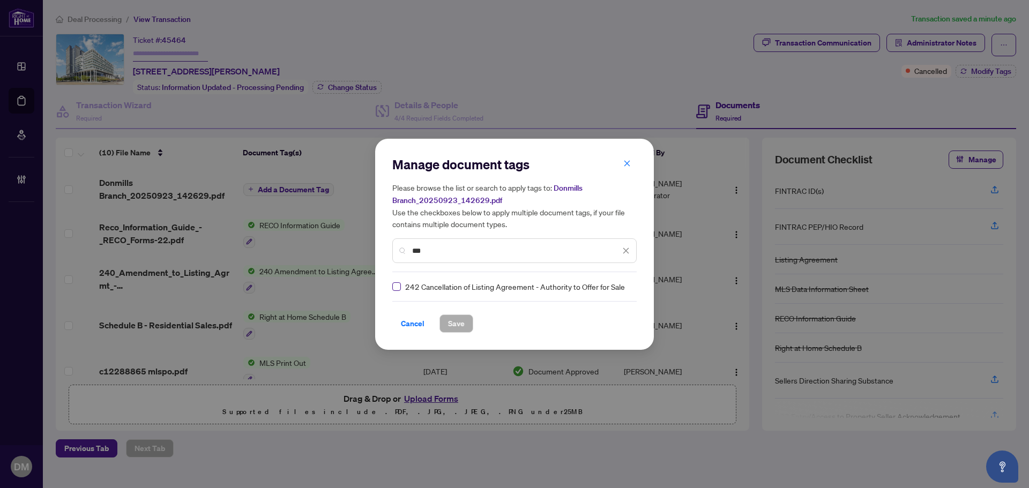
type input "***"
click at [394, 292] on label at bounding box center [396, 287] width 9 height 12
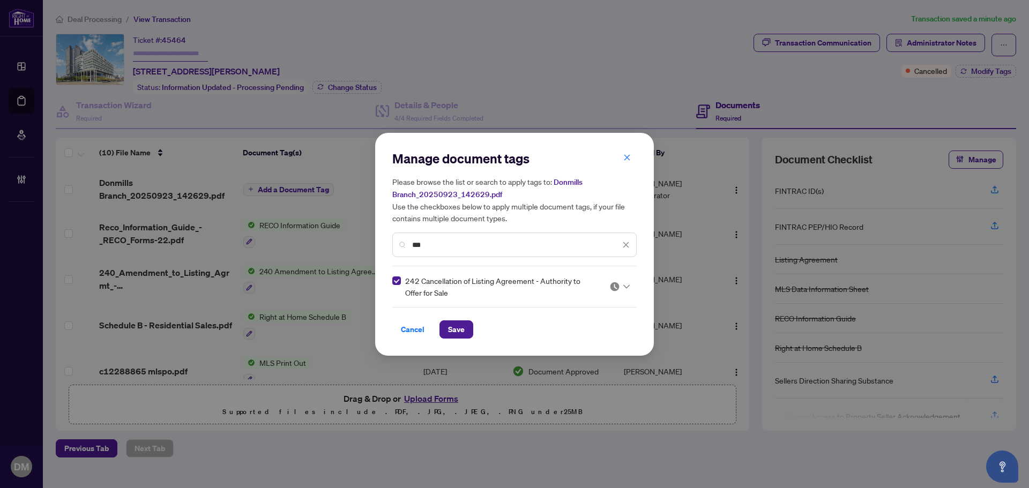
click at [610, 283] on img at bounding box center [614, 286] width 11 height 11
click at [596, 340] on div "Approved" at bounding box center [587, 339] width 69 height 12
click at [466, 329] on button "Save" at bounding box center [456, 329] width 34 height 18
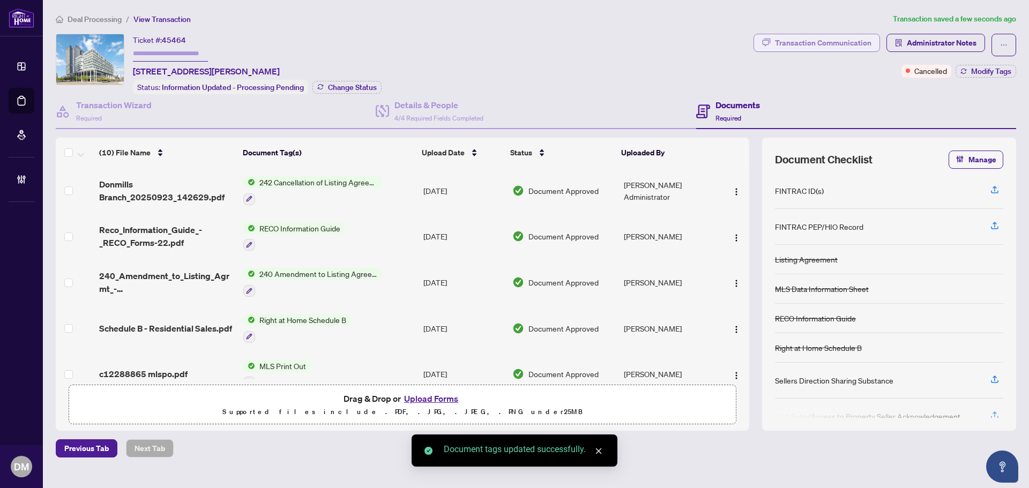
click at [865, 38] on div "Transaction Communication" at bounding box center [823, 42] width 96 height 17
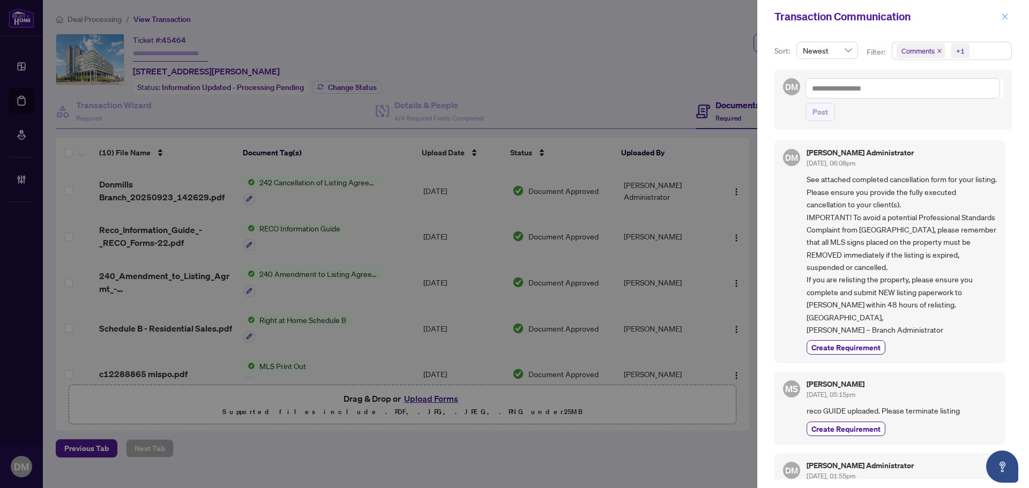
drag, startPoint x: 996, startPoint y: 19, endPoint x: 1011, endPoint y: 19, distance: 15.0
click at [997, 19] on div "Transaction Communication" at bounding box center [885, 17] width 223 height 16
click at [1012, 18] on div "Transaction Communication" at bounding box center [893, 16] width 272 height 33
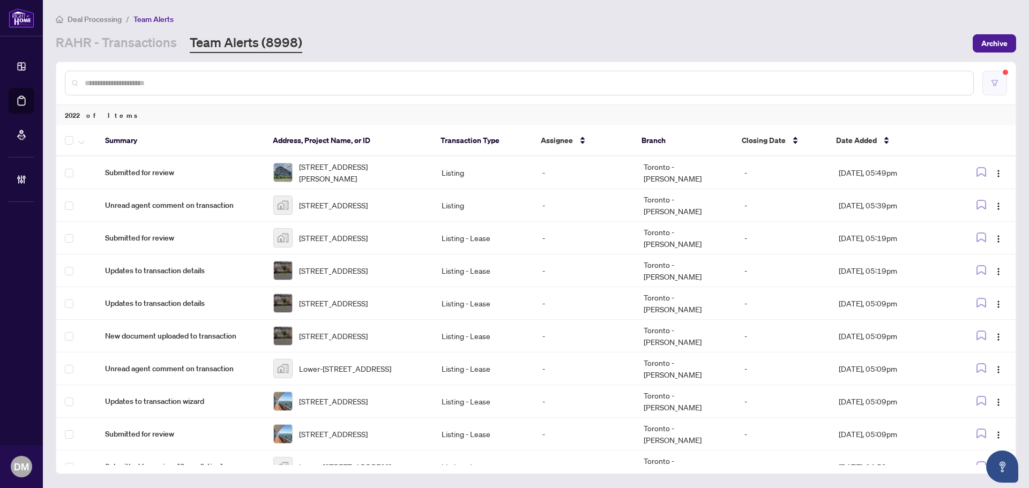
click at [1003, 81] on button "button" at bounding box center [994, 83] width 25 height 25
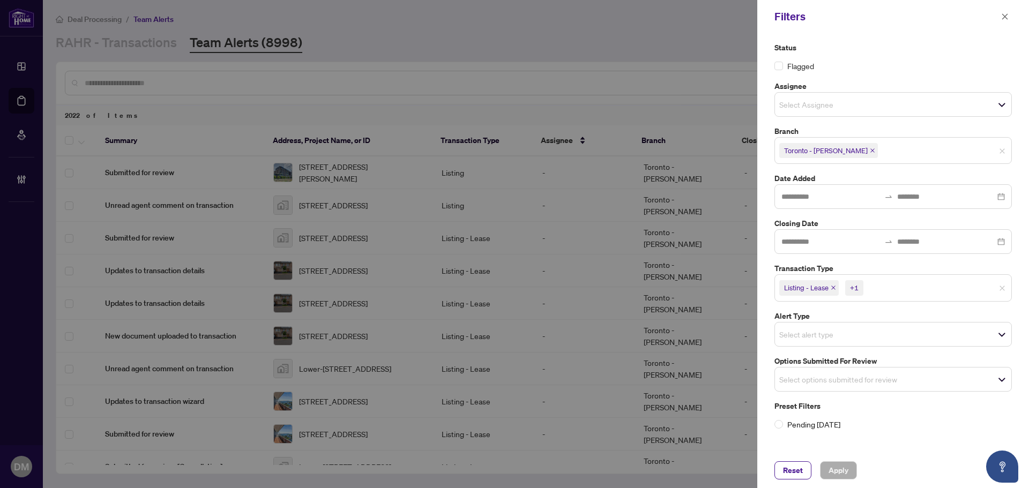
click at [838, 372] on div "Select options submitted for review" at bounding box center [892, 379] width 237 height 25
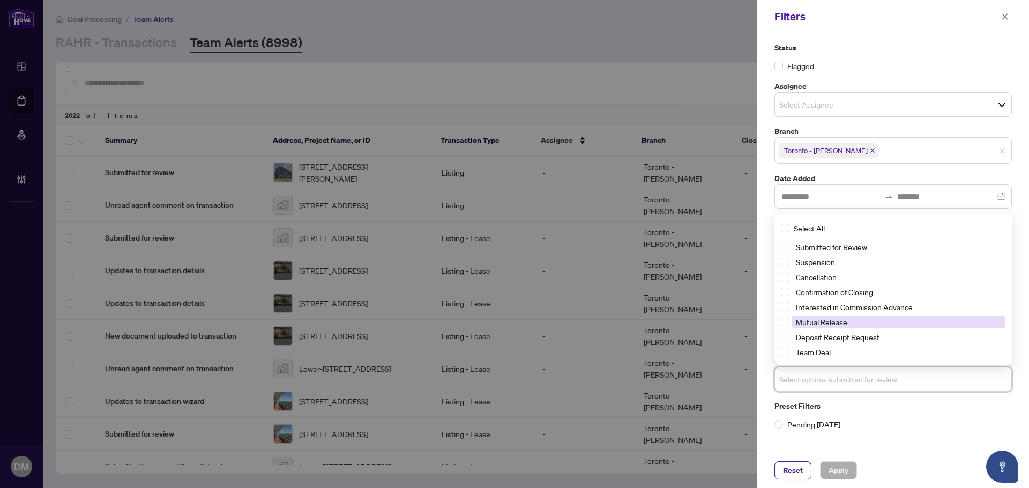
click at [820, 326] on span "Mutual Release" at bounding box center [821, 322] width 51 height 10
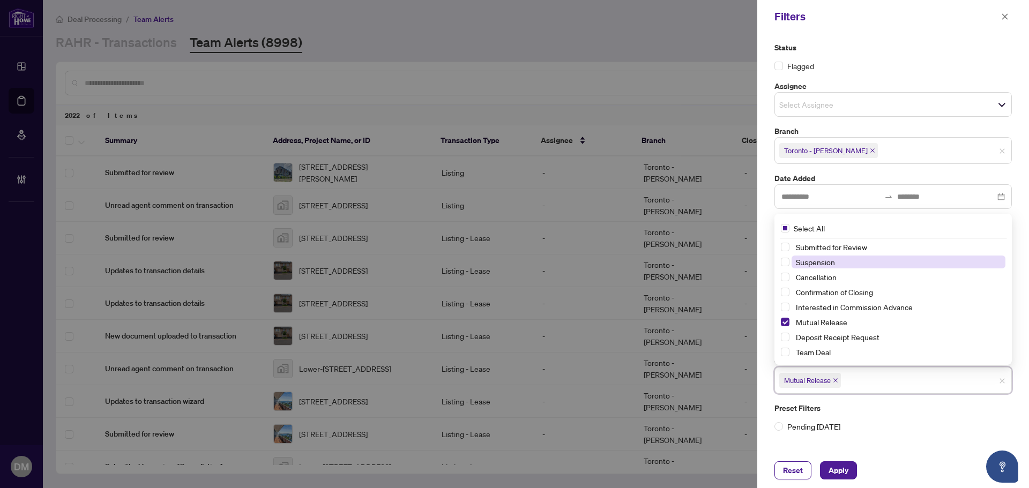
click at [825, 261] on span "Suspension" at bounding box center [815, 262] width 39 height 10
click at [824, 278] on span "Cancellation" at bounding box center [816, 277] width 41 height 10
click at [841, 468] on span "Apply" at bounding box center [839, 470] width 20 height 17
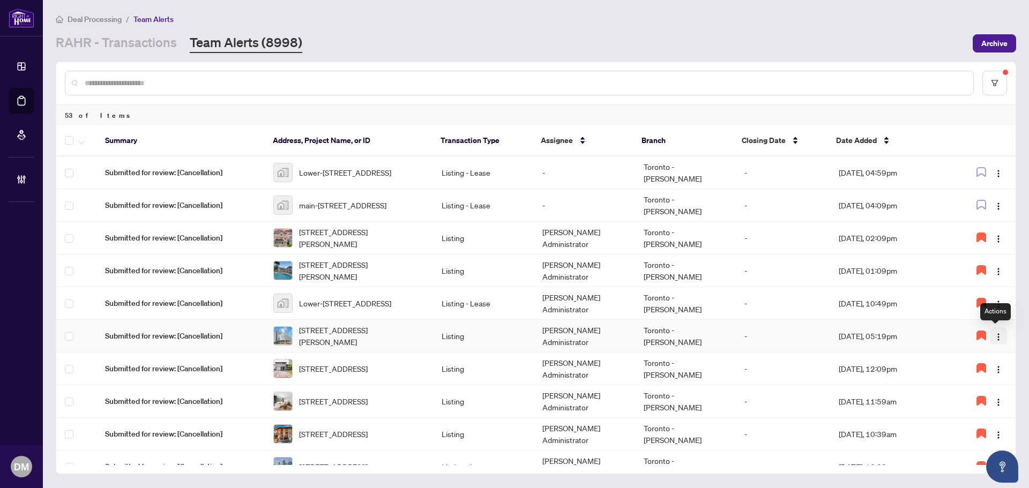
click at [998, 341] on img "button" at bounding box center [998, 337] width 9 height 9
click at [976, 395] on span "Complete Item" at bounding box center [968, 391] width 55 height 12
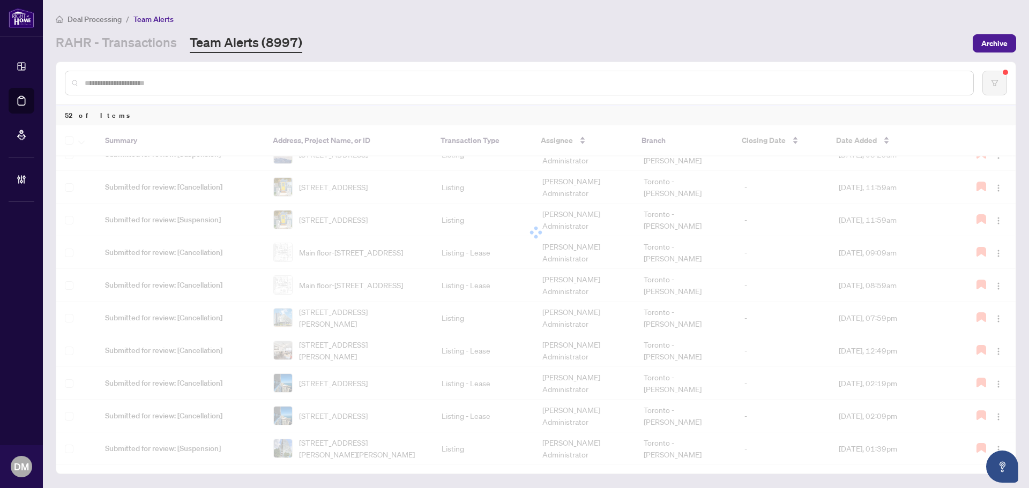
scroll to position [360, 0]
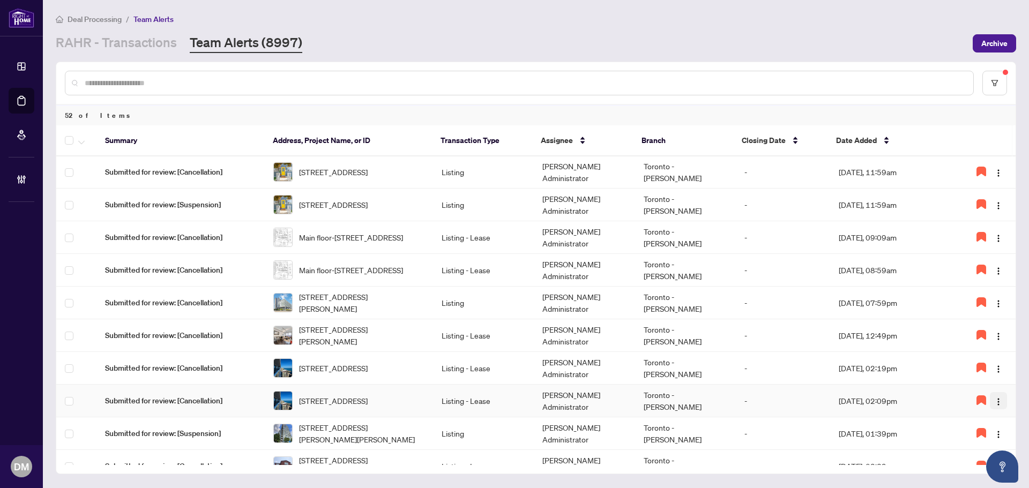
click at [998, 399] on img "button" at bounding box center [998, 402] width 9 height 9
click at [971, 459] on span "Complete Item" at bounding box center [968, 456] width 55 height 12
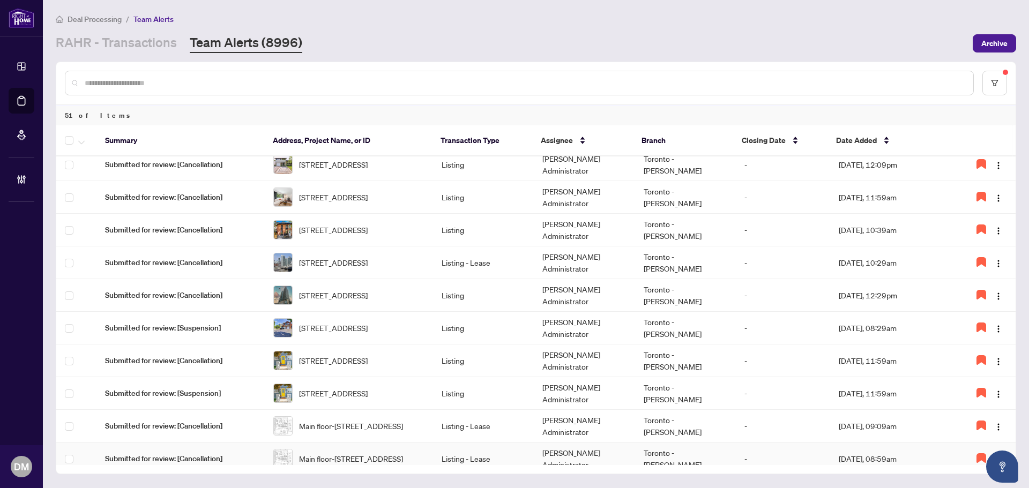
scroll to position [322, 0]
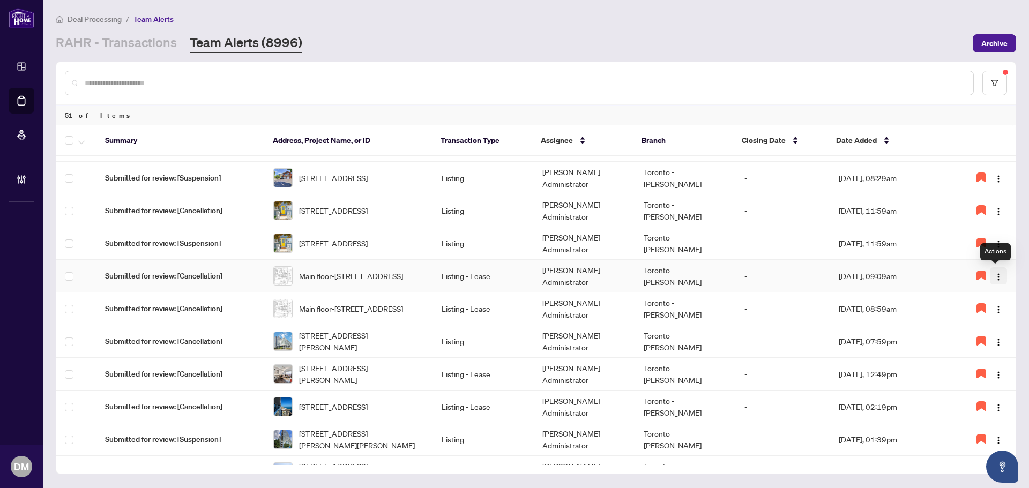
click at [1001, 277] on button "button" at bounding box center [998, 275] width 17 height 17
click at [989, 335] on span "Complete Item" at bounding box center [968, 331] width 55 height 12
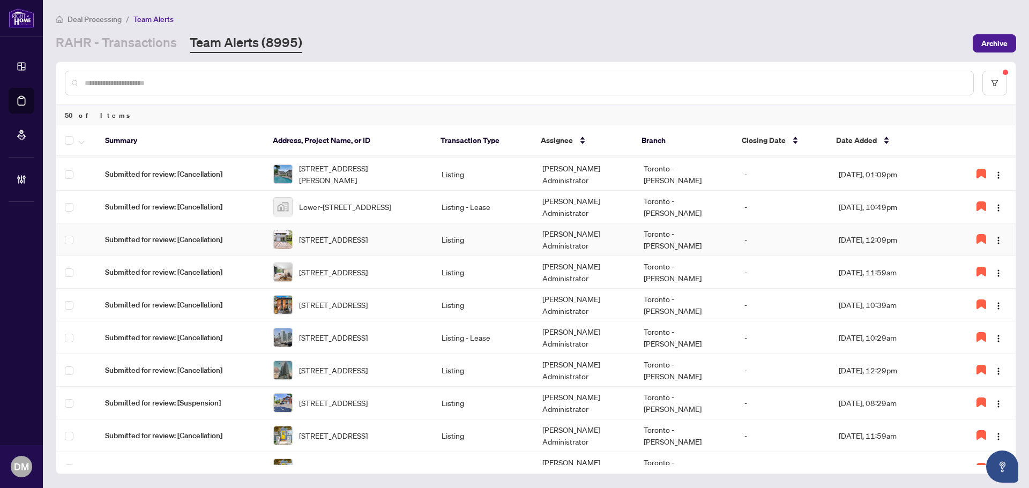
scroll to position [214, 0]
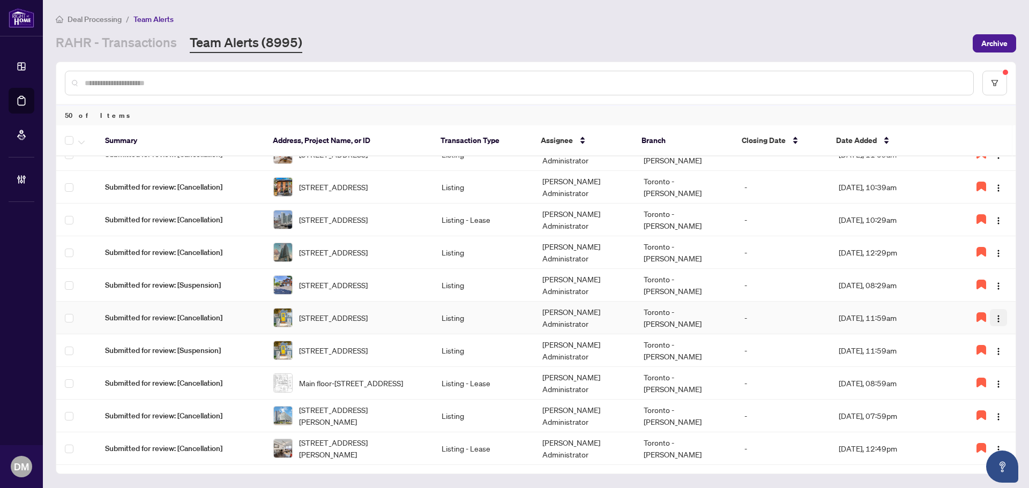
click at [994, 317] on img "button" at bounding box center [998, 319] width 9 height 9
click at [982, 366] on li "Complete Item" at bounding box center [968, 372] width 68 height 17
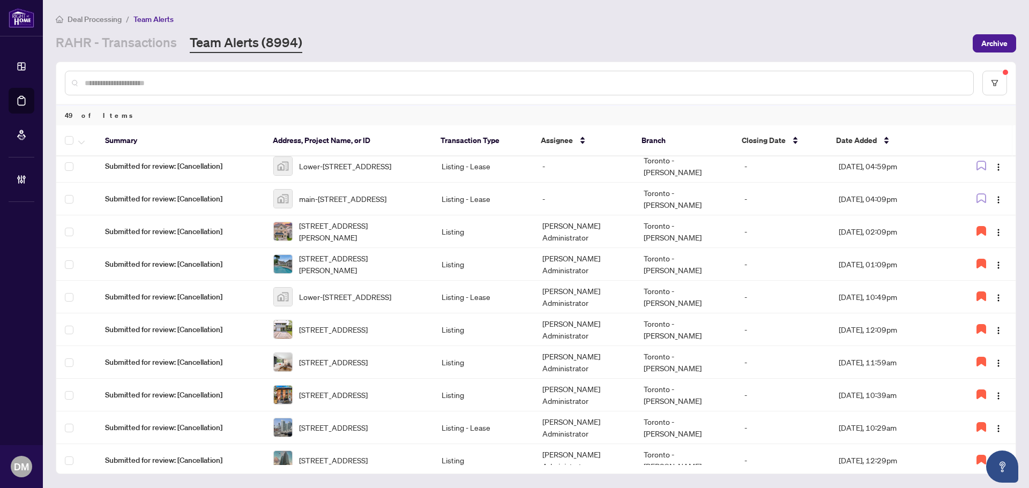
scroll to position [0, 0]
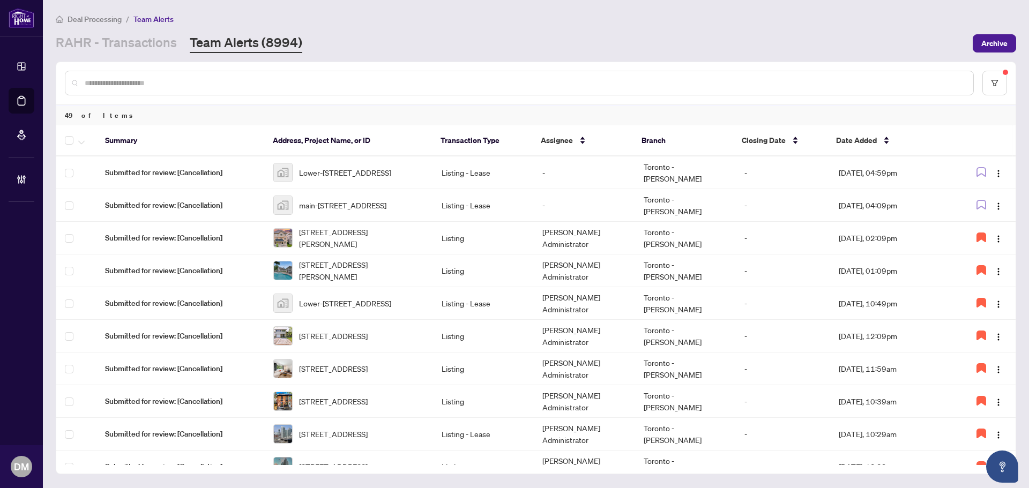
click at [675, 41] on div "RAHR - Transactions Team Alerts (8994)" at bounding box center [511, 43] width 911 height 19
click at [622, 51] on div "RAHR - Transactions Team Alerts (8994)" at bounding box center [511, 43] width 911 height 19
click at [624, 44] on div "RAHR - Transactions Team Alerts (8994)" at bounding box center [511, 43] width 911 height 19
click at [147, 43] on link "RAHR - Transactions" at bounding box center [116, 43] width 121 height 19
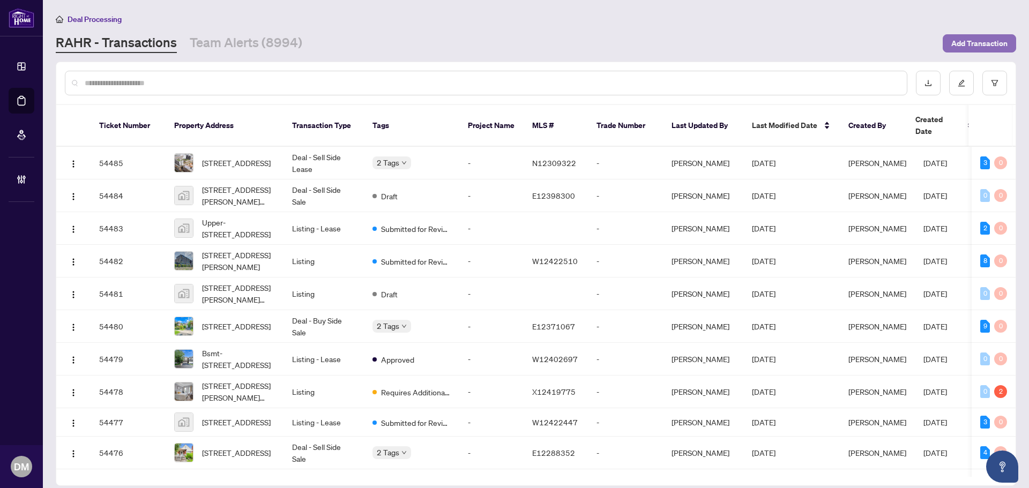
click at [998, 51] on button "Add Transaction" at bounding box center [979, 43] width 73 height 18
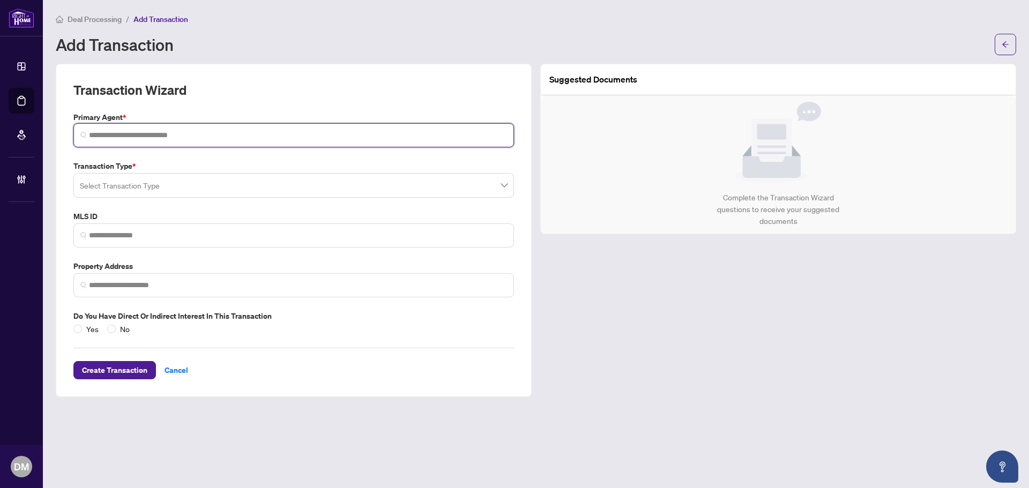
click at [163, 135] on input "search" at bounding box center [298, 135] width 418 height 11
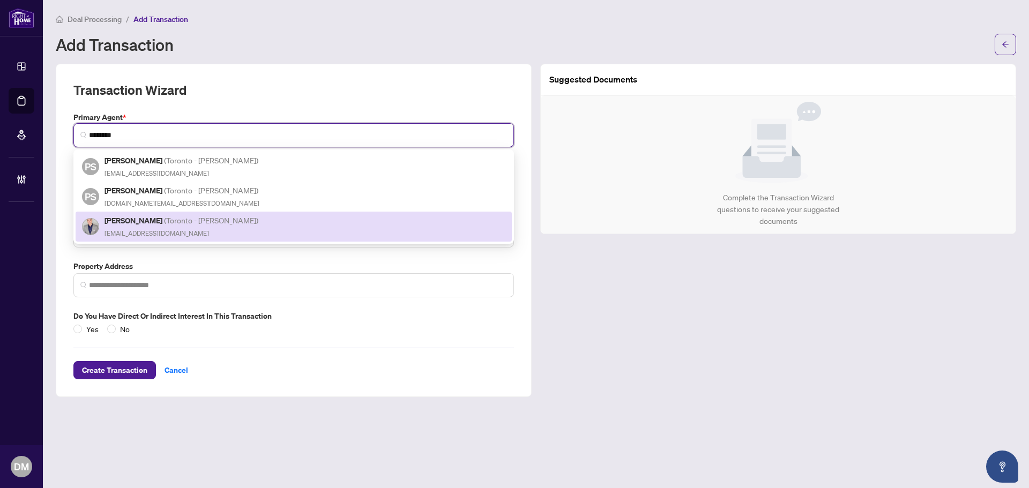
click at [193, 227] on div "Philip Sum ( Toronto - Don Mills ) mail4philipsum@gmail.com" at bounding box center [182, 226] width 155 height 25
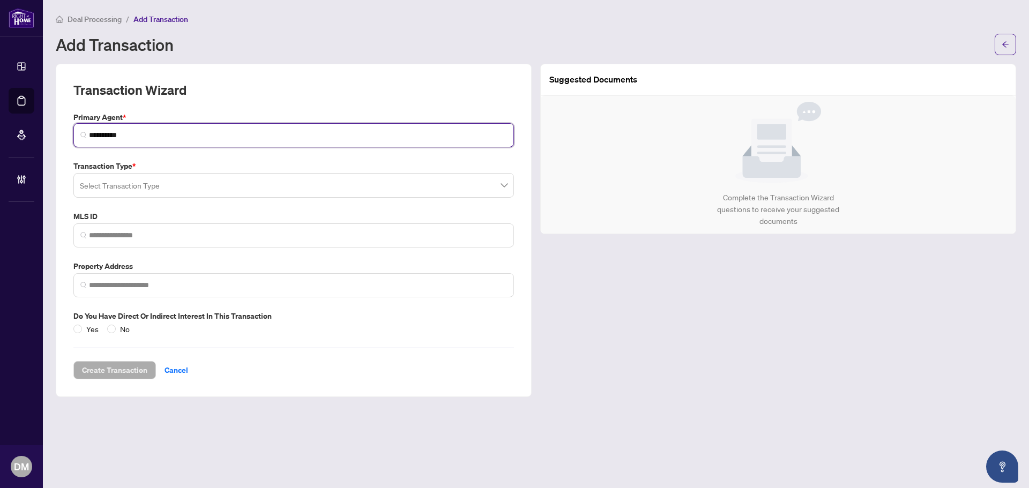
type input "**********"
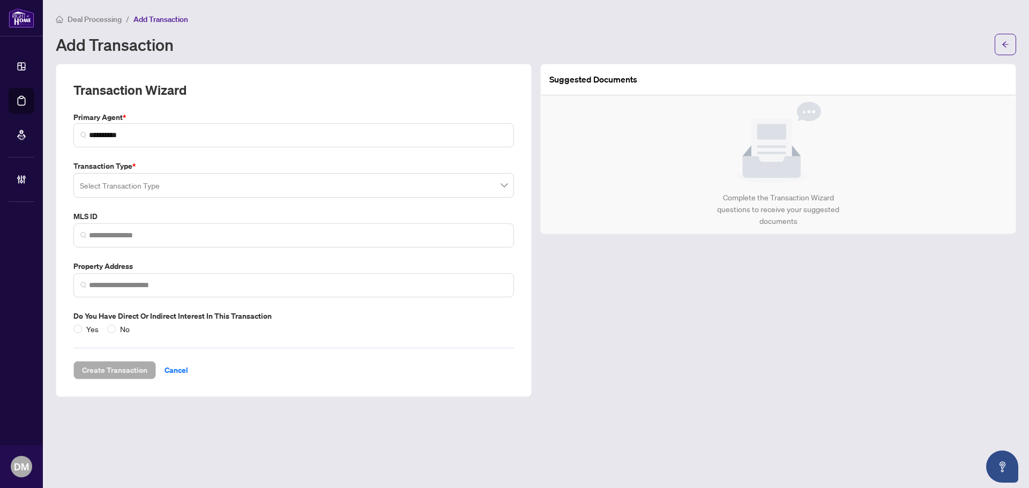
click at [159, 186] on input "search" at bounding box center [289, 187] width 418 height 24
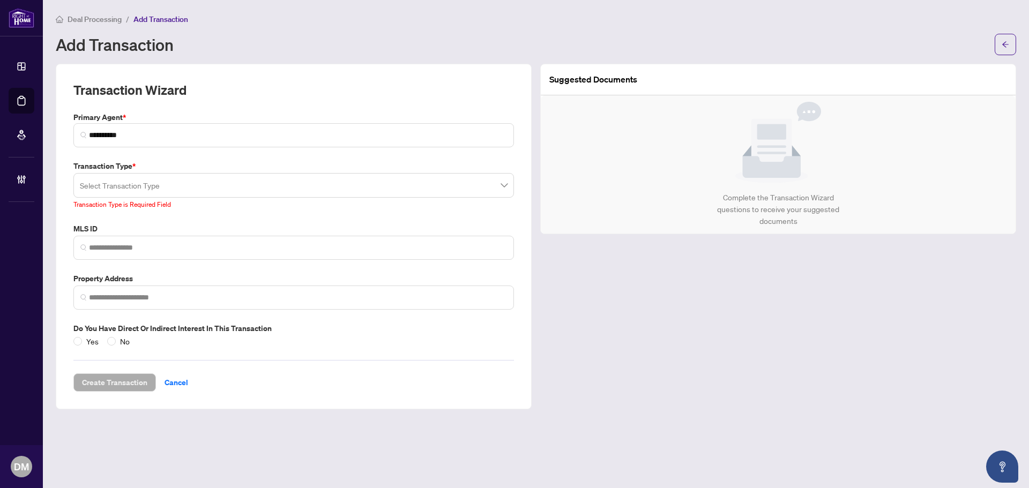
click at [648, 446] on main "**********" at bounding box center [536, 244] width 986 height 488
drag, startPoint x: 520, startPoint y: 418, endPoint x: 498, endPoint y: 477, distance: 62.9
click at [519, 418] on main "**********" at bounding box center [536, 244] width 986 height 488
click at [294, 181] on input "search" at bounding box center [289, 187] width 418 height 24
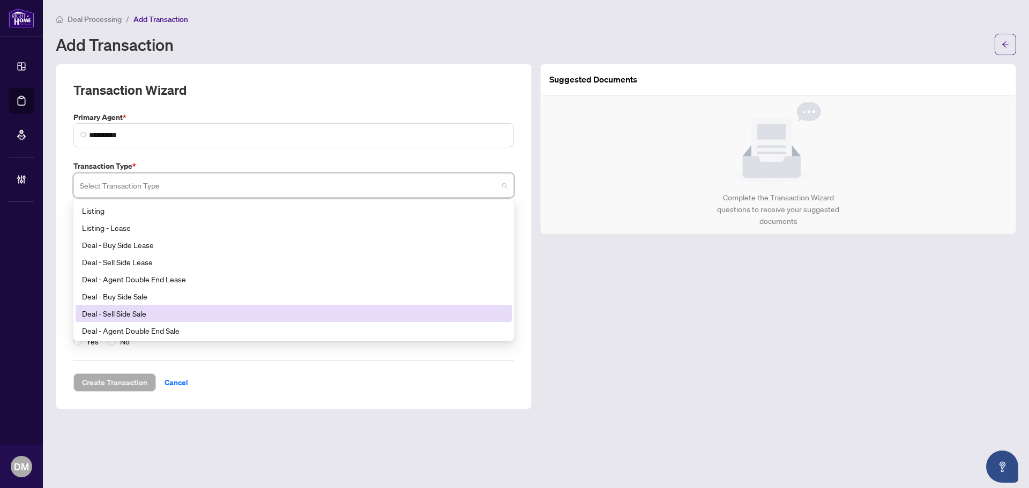
click at [294, 181] on input "search" at bounding box center [289, 187] width 418 height 24
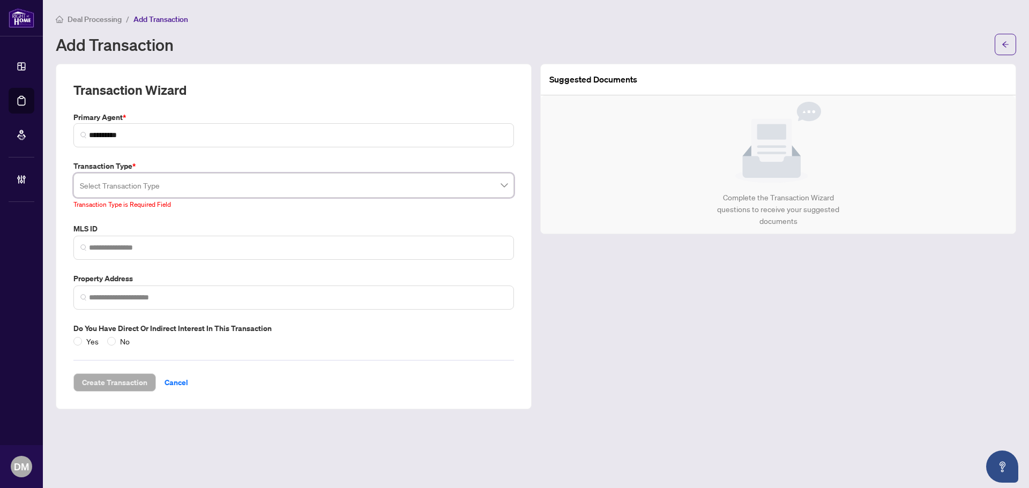
click at [285, 181] on input "search" at bounding box center [289, 187] width 418 height 24
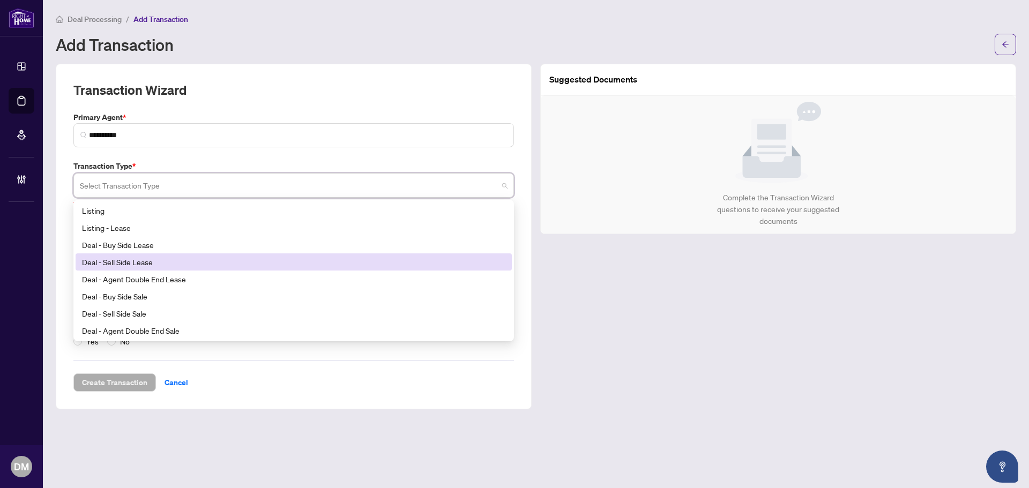
click at [175, 263] on div "Deal - Sell Side Lease" at bounding box center [293, 262] width 423 height 12
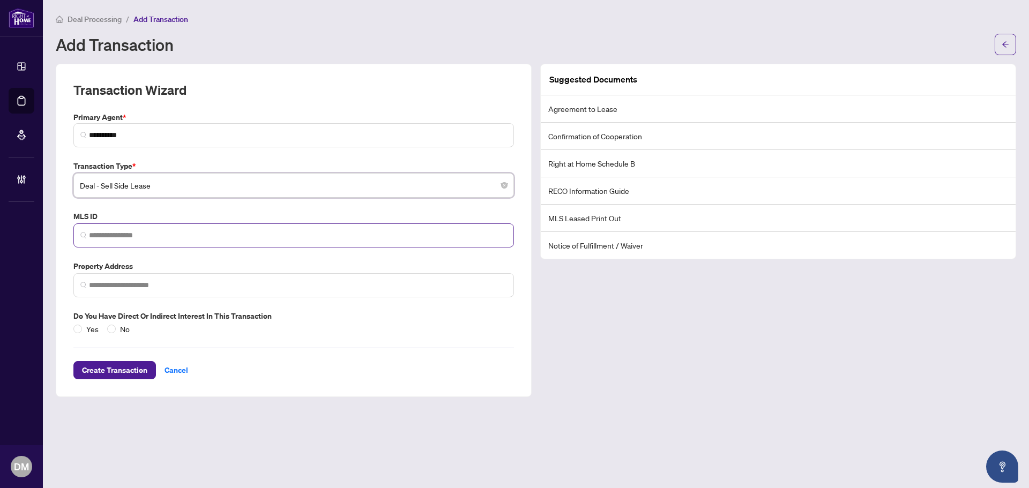
click at [162, 226] on span at bounding box center [293, 235] width 441 height 24
click at [163, 233] on input "search" at bounding box center [298, 235] width 418 height 11
paste input "*********"
type input "*********"
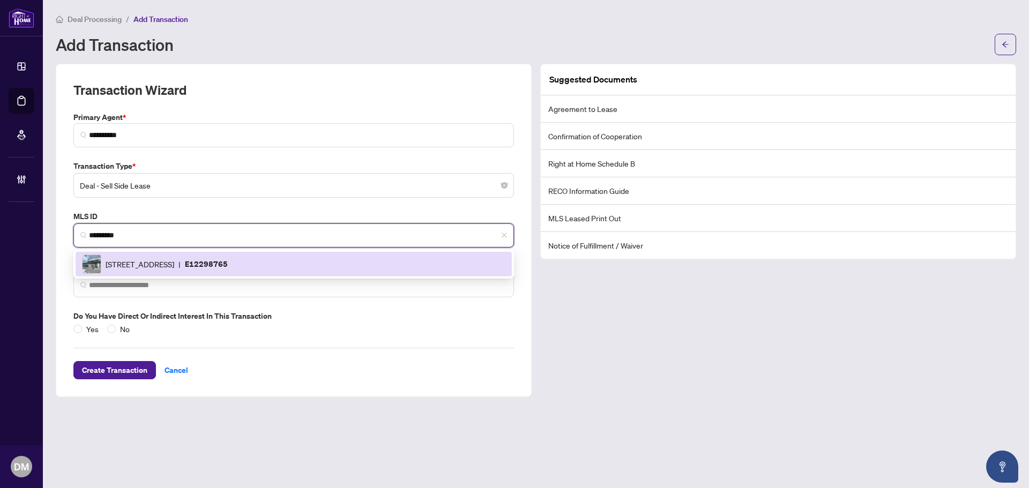
click at [200, 257] on div "4779 Steeles Ave, Toronto, Ontario M1V 4S5, Canada | E12298765" at bounding box center [293, 264] width 423 height 19
type input "**********"
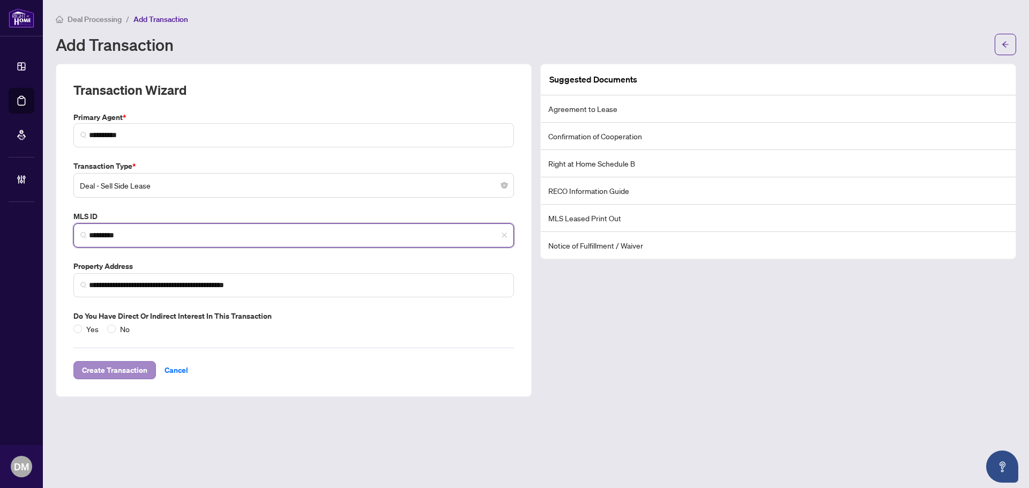
type input "*********"
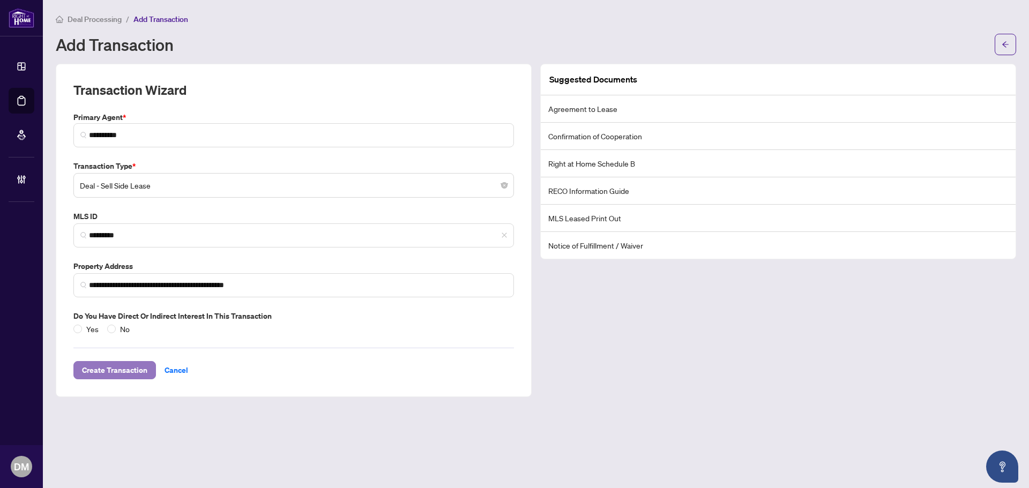
click at [115, 372] on span "Create Transaction" at bounding box center [114, 370] width 65 height 17
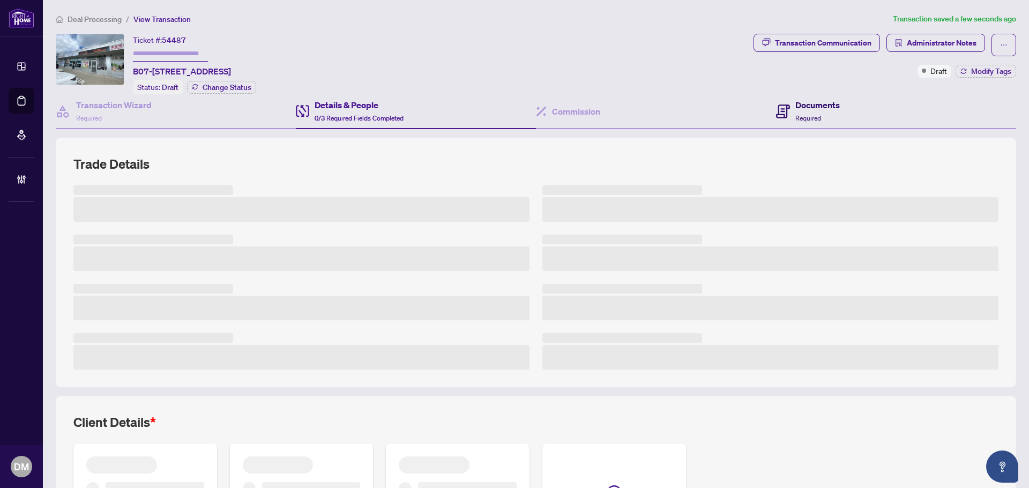
click at [797, 119] on span "Required" at bounding box center [808, 118] width 26 height 8
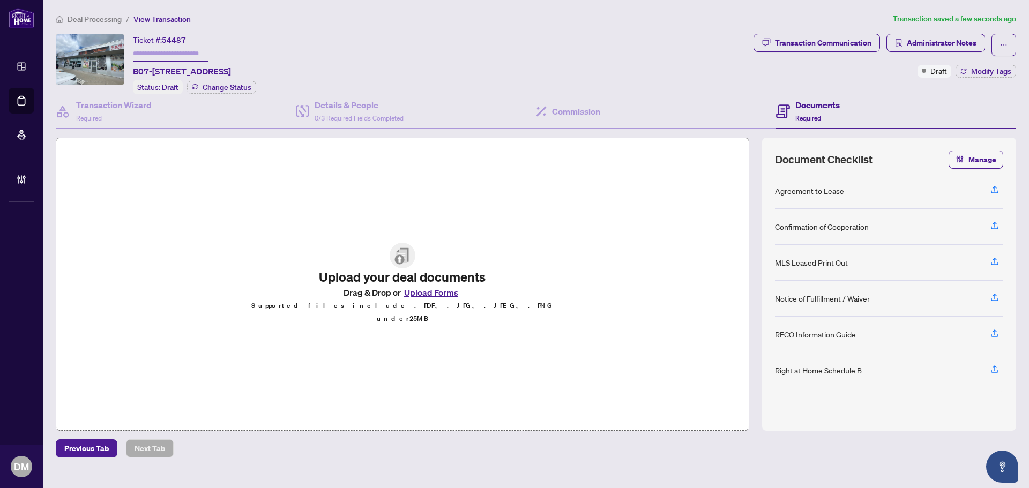
click at [570, 60] on div "Ticket #: 54487 B07-4779 Steeles Ave, Toronto, Ontario M1V 4S5, Canada Status: …" at bounding box center [402, 64] width 693 height 61
click at [831, 44] on div "Transaction Communication" at bounding box center [823, 42] width 96 height 17
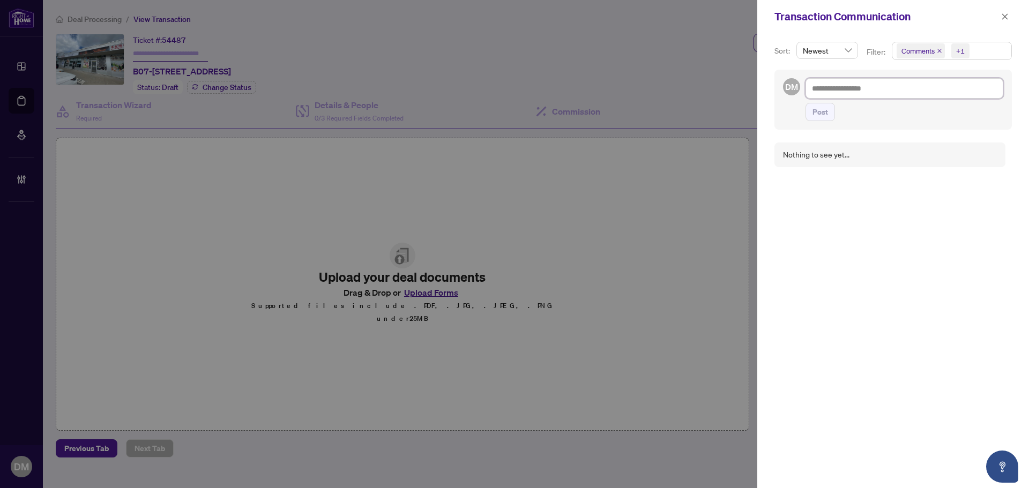
click at [869, 92] on textarea at bounding box center [904, 88] width 198 height 20
paste textarea "**********"
type textarea "**********"
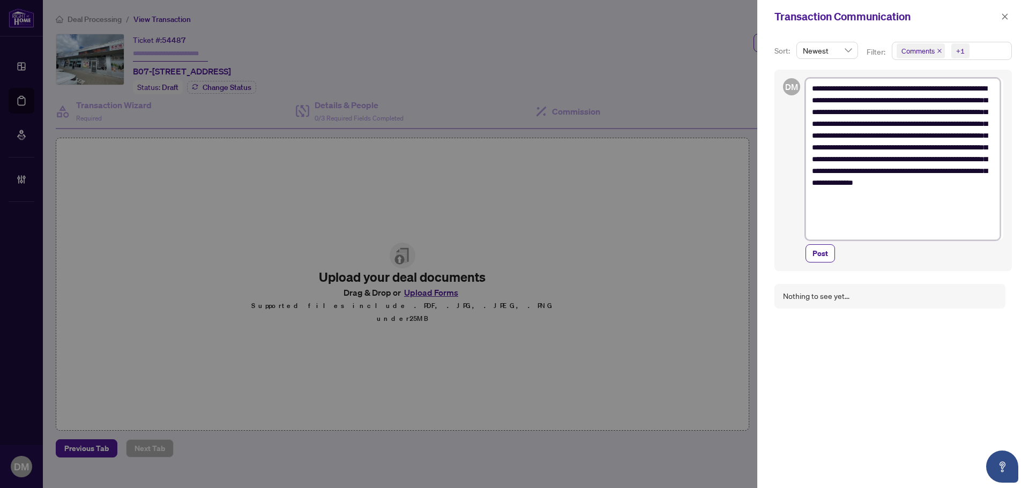
drag, startPoint x: 926, startPoint y: 87, endPoint x: 873, endPoint y: 83, distance: 53.2
click at [874, 83] on textarea "**********" at bounding box center [902, 159] width 195 height 162
type textarea "**********"
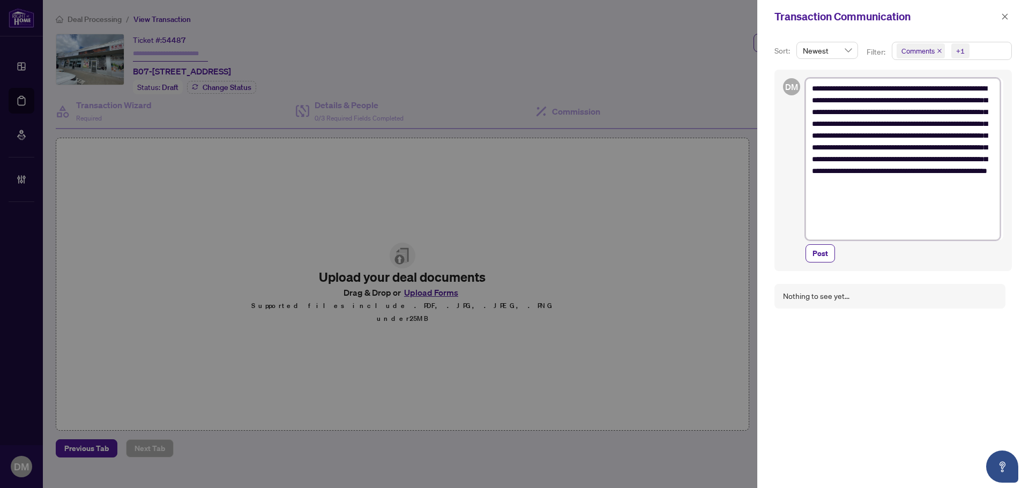
type textarea "**********"
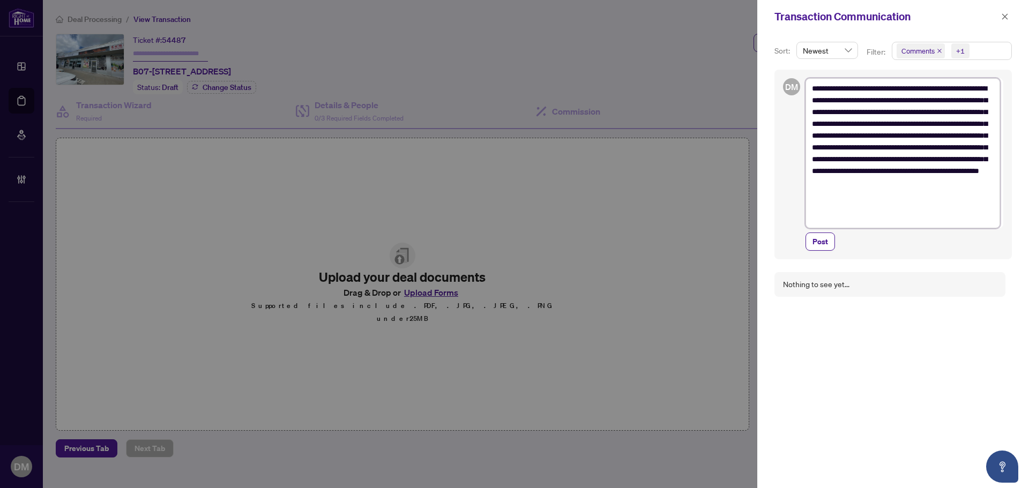
type textarea "**********"
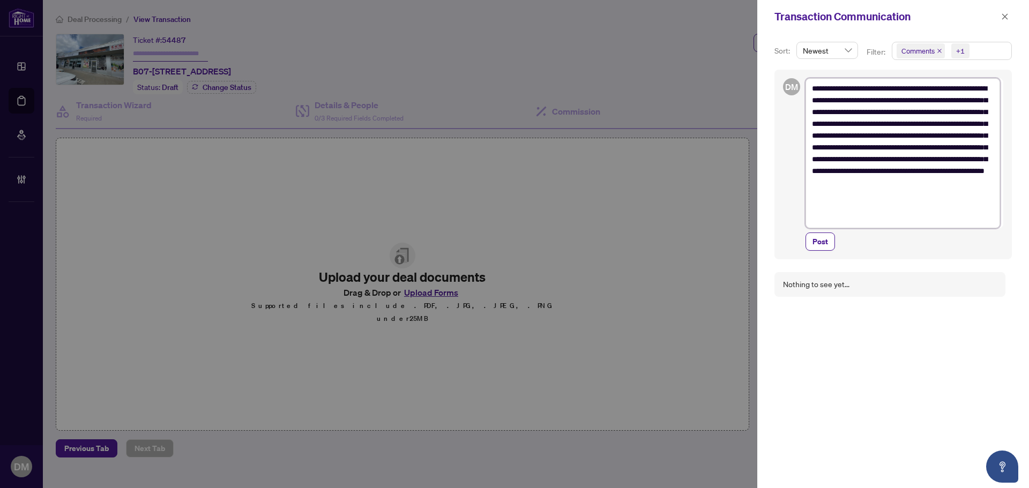
type textarea "**********"
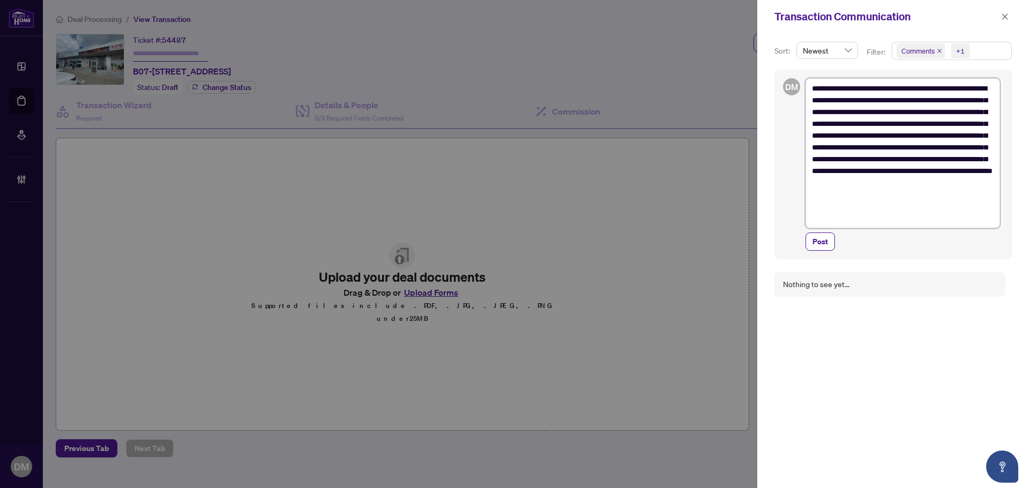
type textarea "**********"
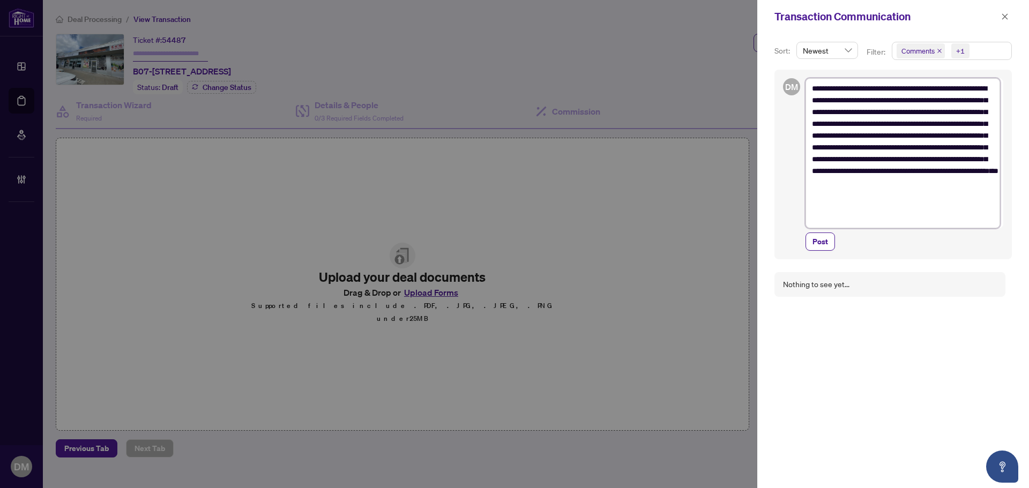
type textarea "**********"
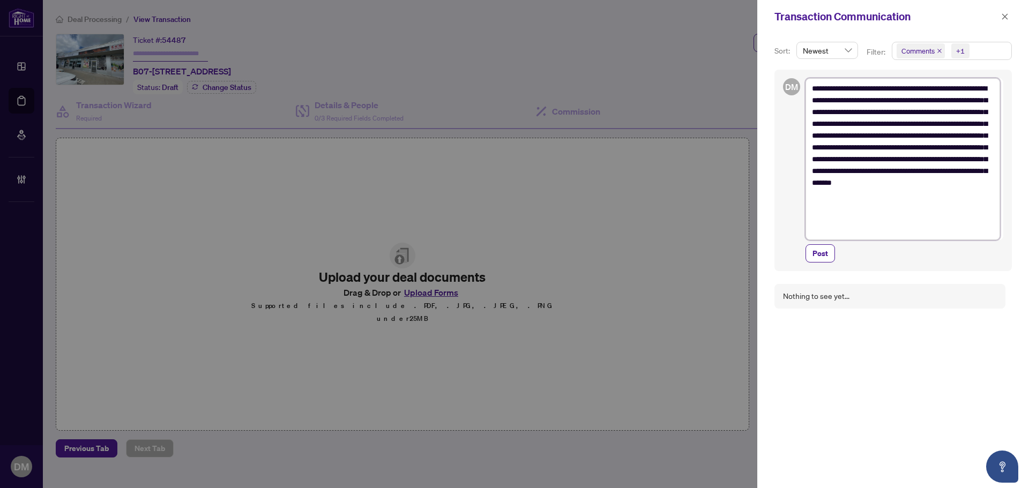
type textarea "**********"
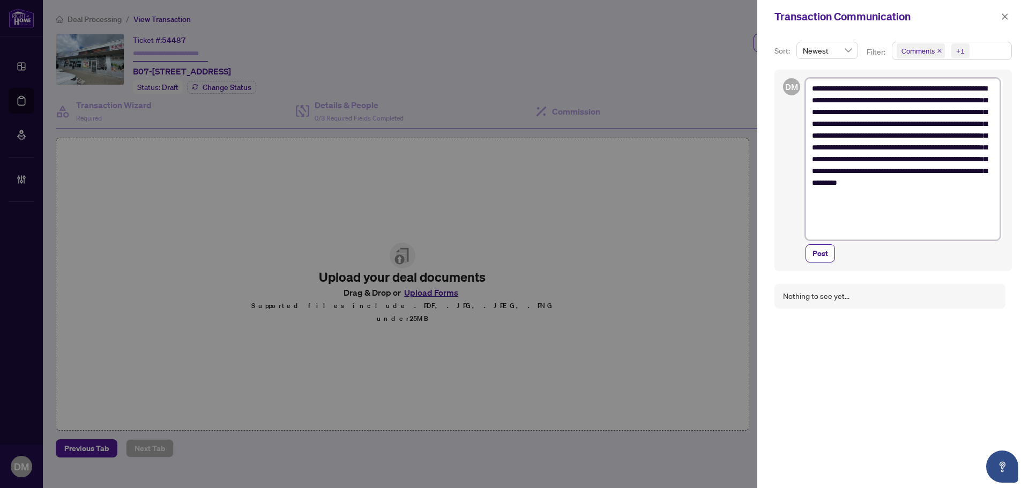
type textarea "**********"
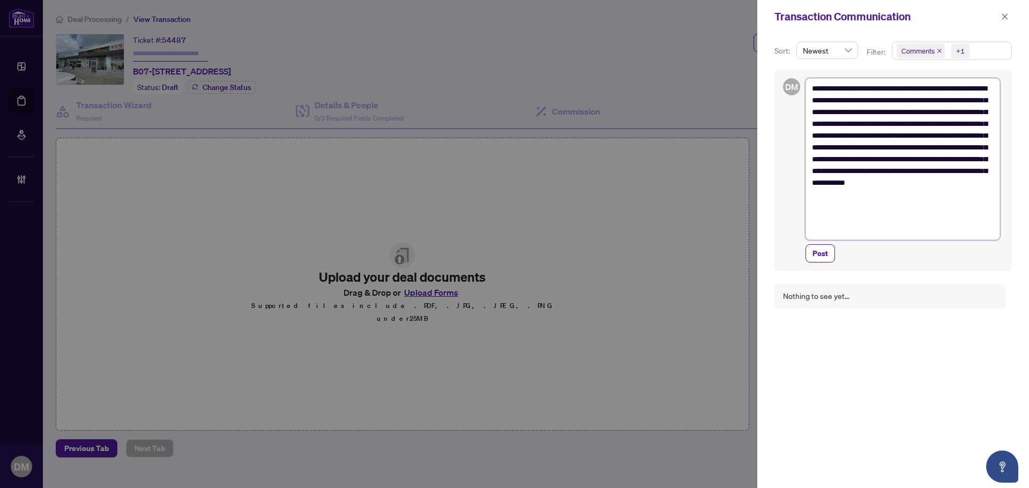
type textarea "**********"
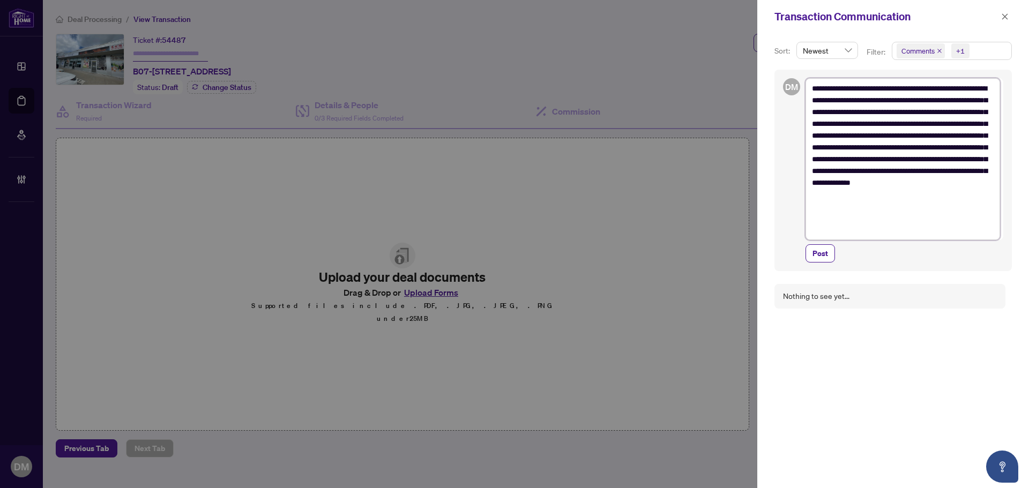
type textarea "**********"
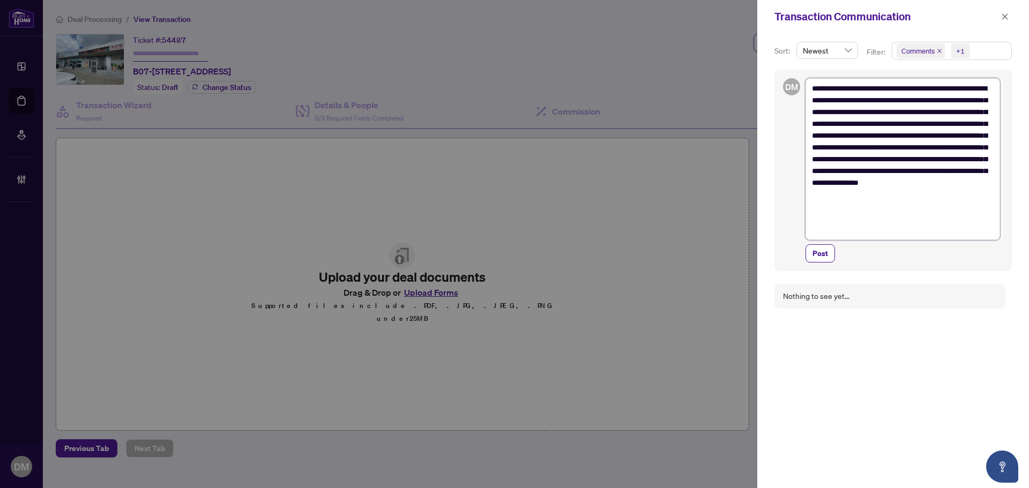
type textarea "**********"
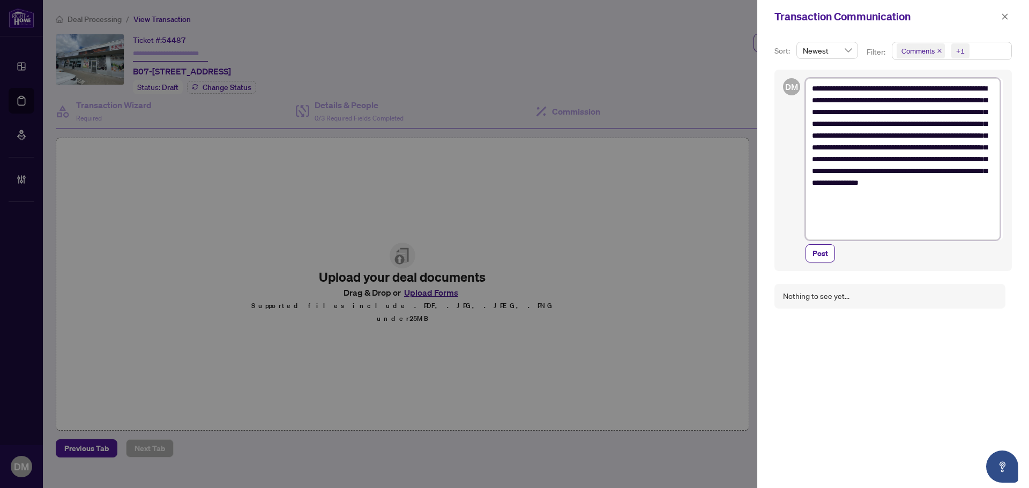
type textarea "**********"
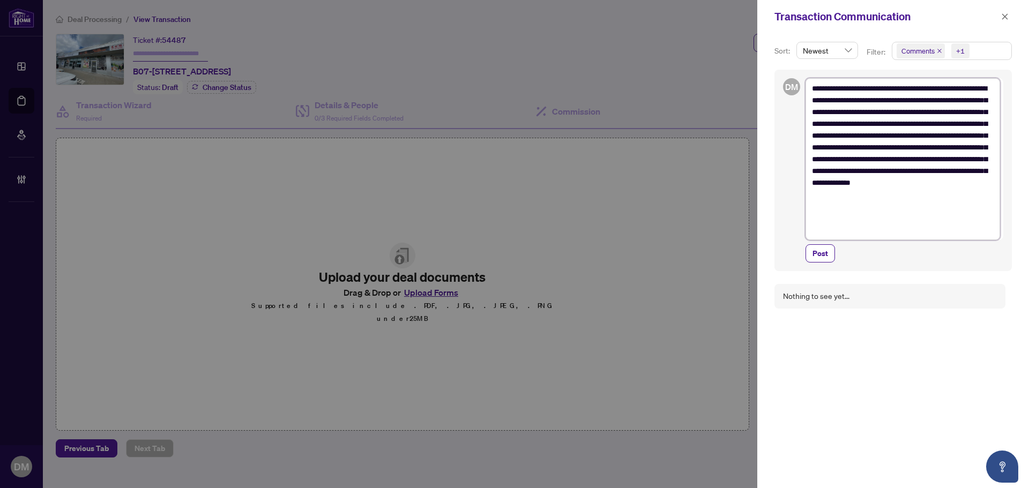
type textarea "**********"
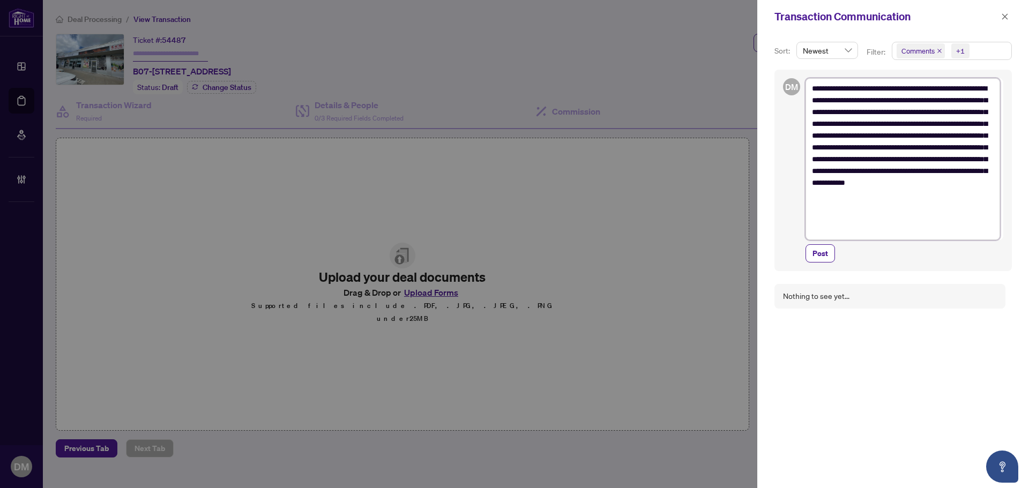
type textarea "**********"
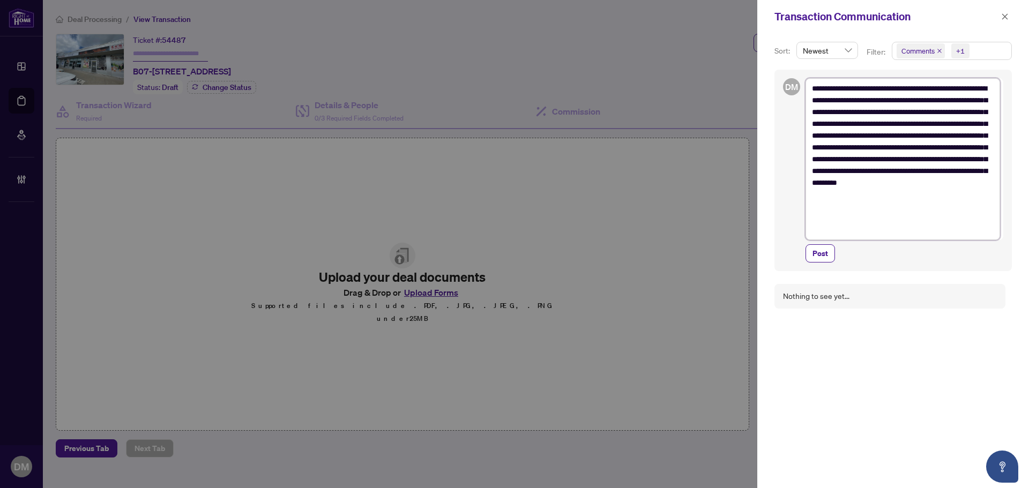
type textarea "**********"
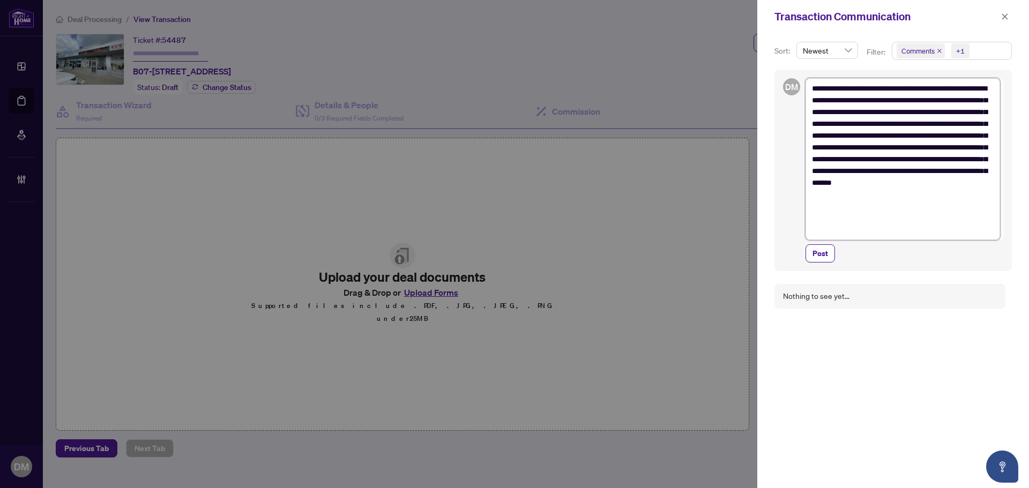
type textarea "**********"
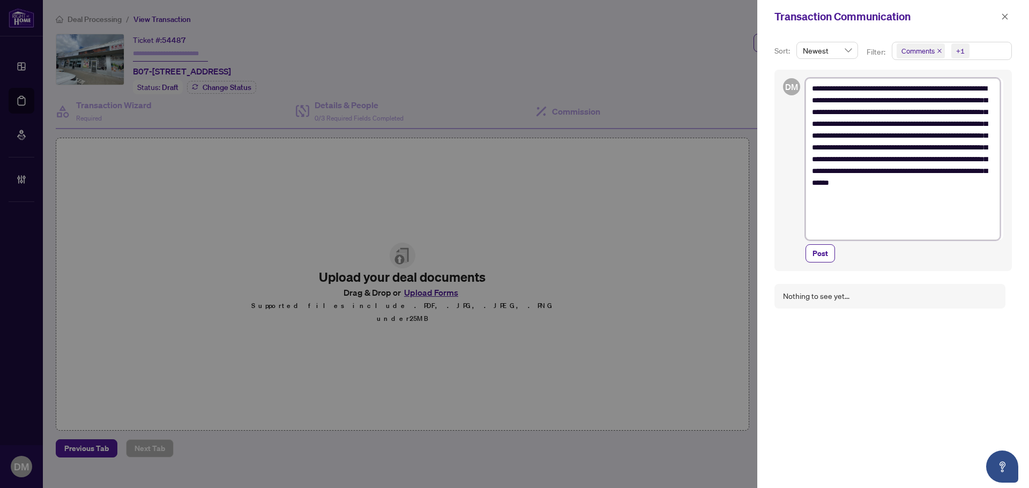
type textarea "**********"
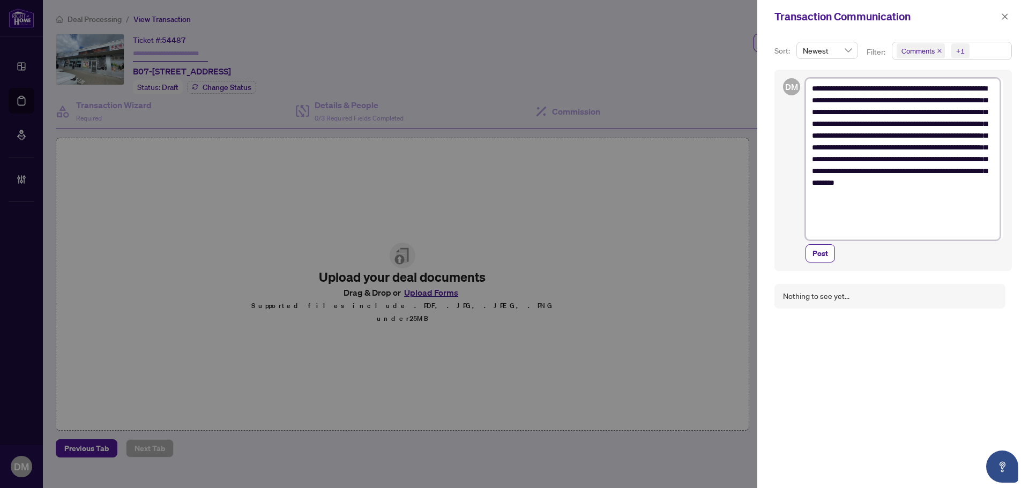
type textarea "**********"
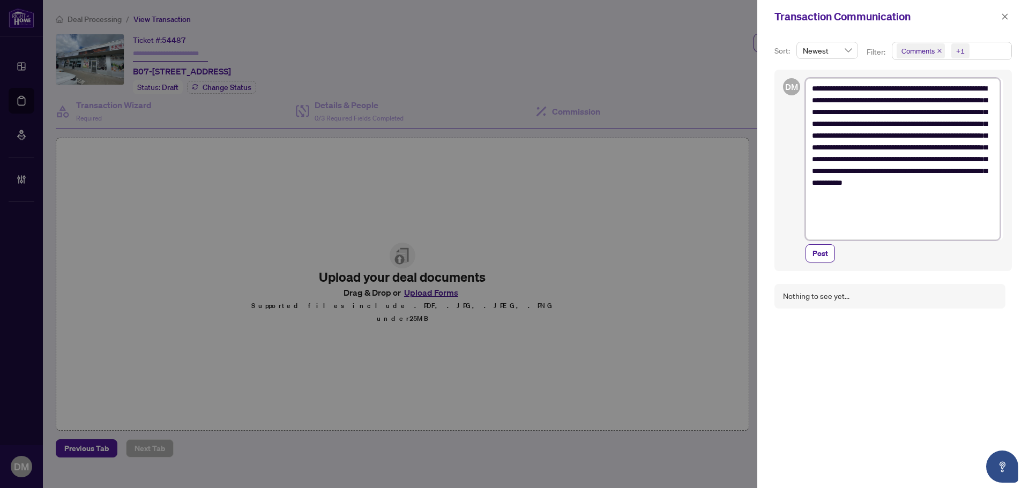
type textarea "**********"
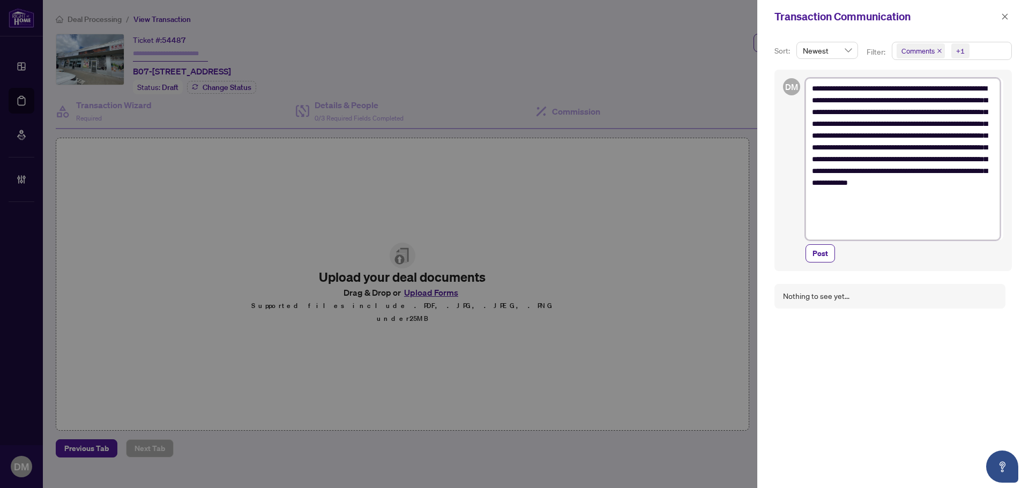
type textarea "**********"
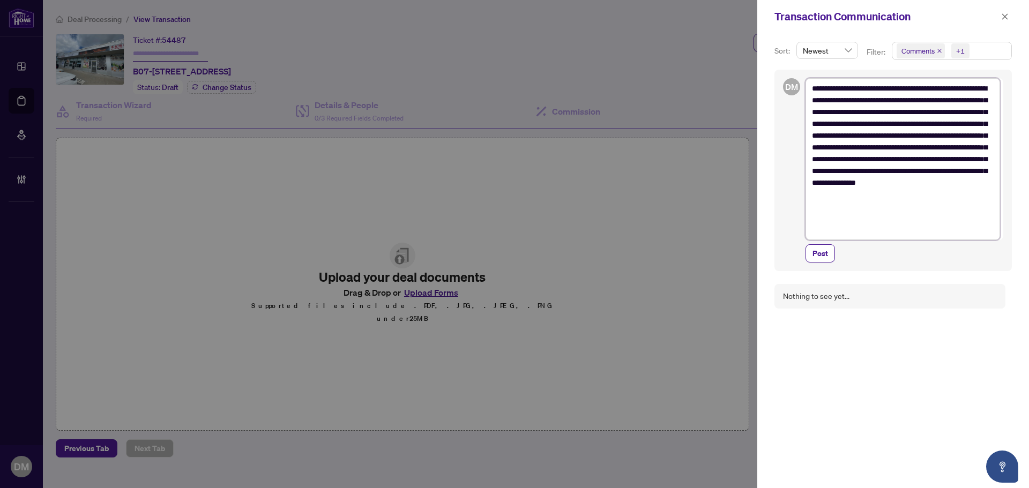
type textarea "**********"
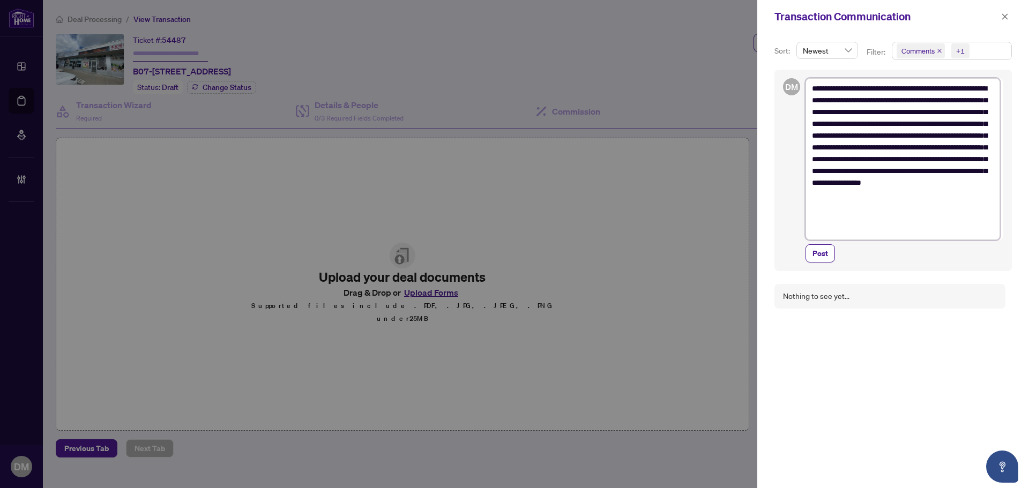
type textarea "**********"
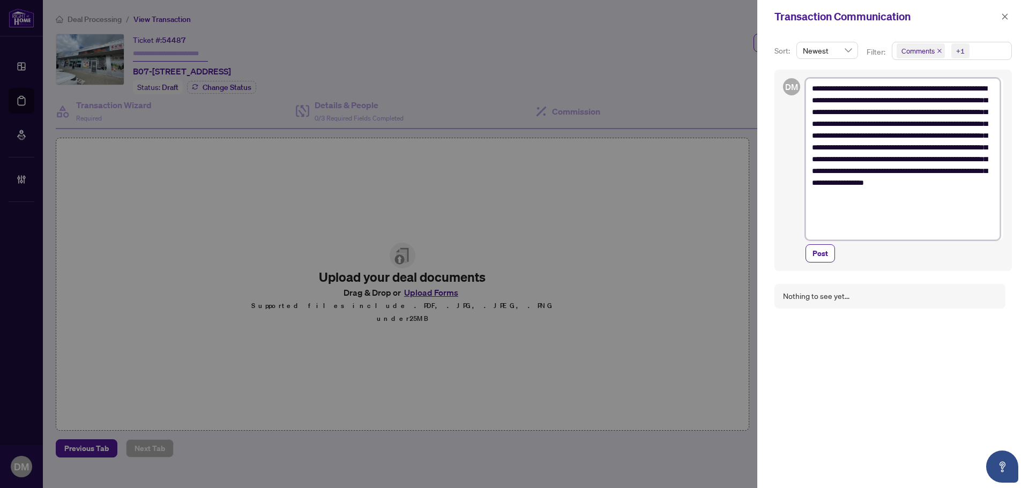
type textarea "**********"
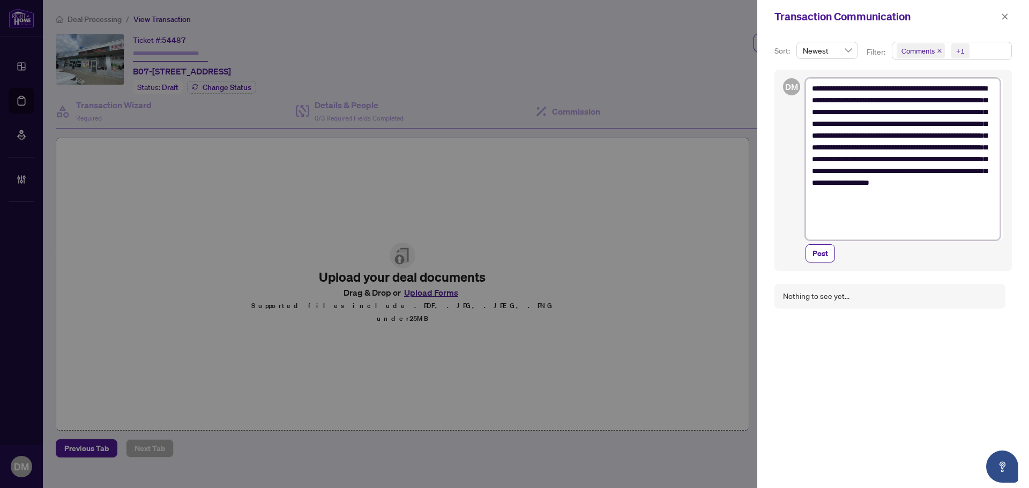
type textarea "**********"
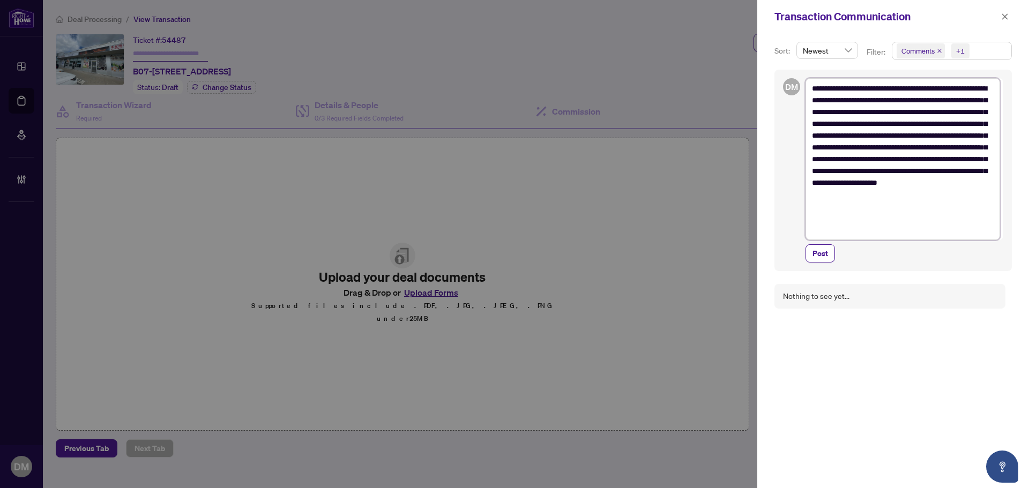
type textarea "**********"
drag, startPoint x: 866, startPoint y: 86, endPoint x: 872, endPoint y: 87, distance: 6.5
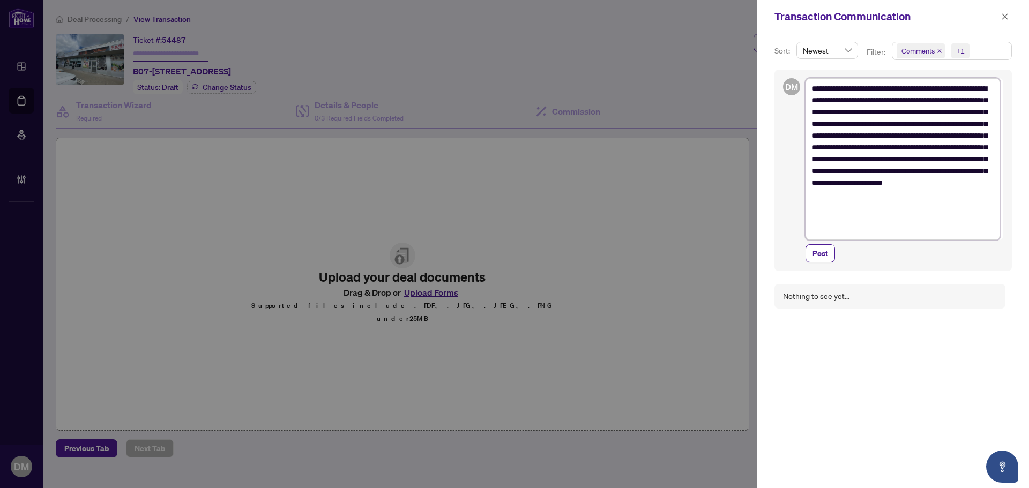
click at [868, 87] on textarea "**********" at bounding box center [902, 159] width 195 height 162
click at [870, 92] on textarea "**********" at bounding box center [902, 159] width 195 height 162
type textarea "**********"
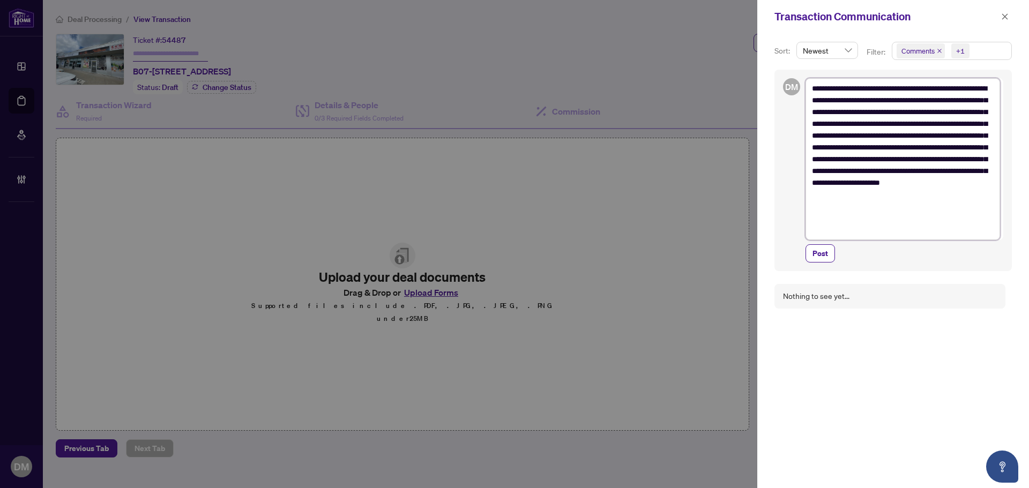
type textarea "**********"
click at [889, 219] on textarea "**********" at bounding box center [902, 159] width 195 height 162
type textarea "**********"
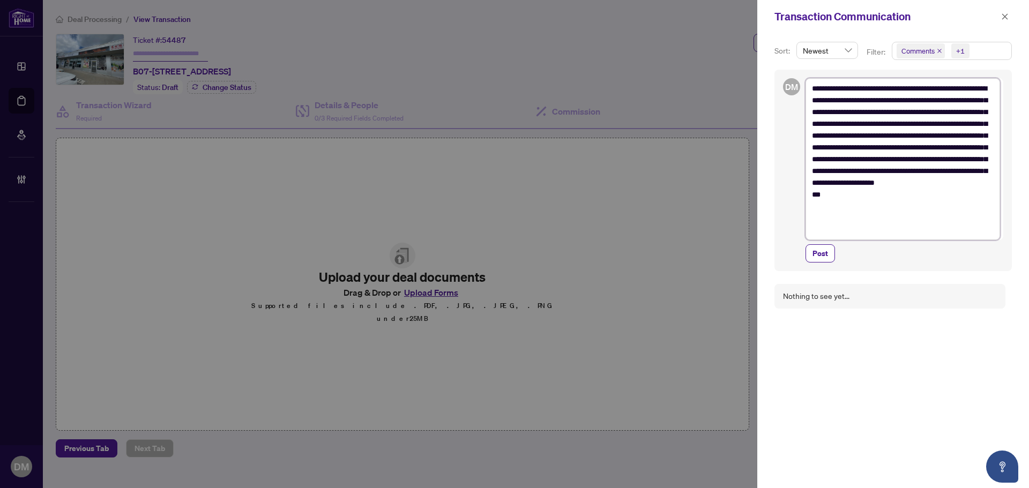
type textarea "**********"
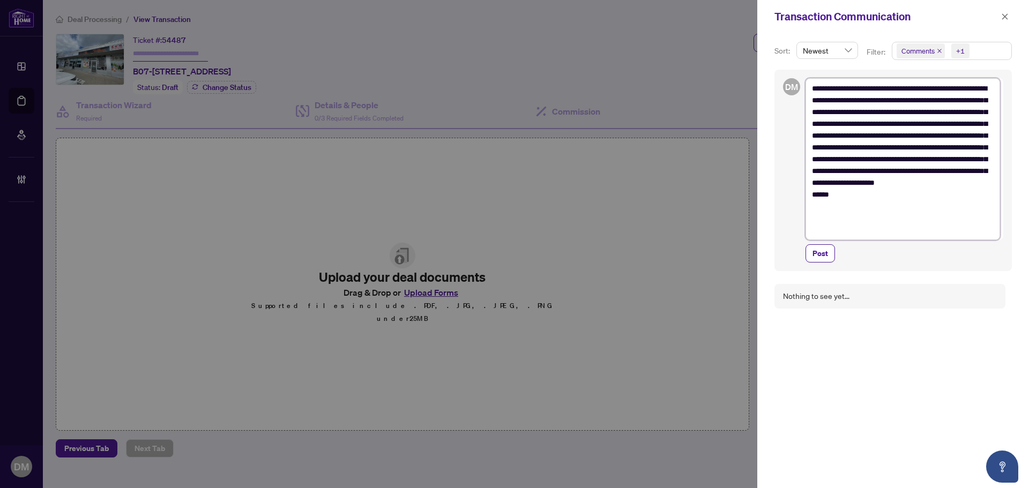
type textarea "**********"
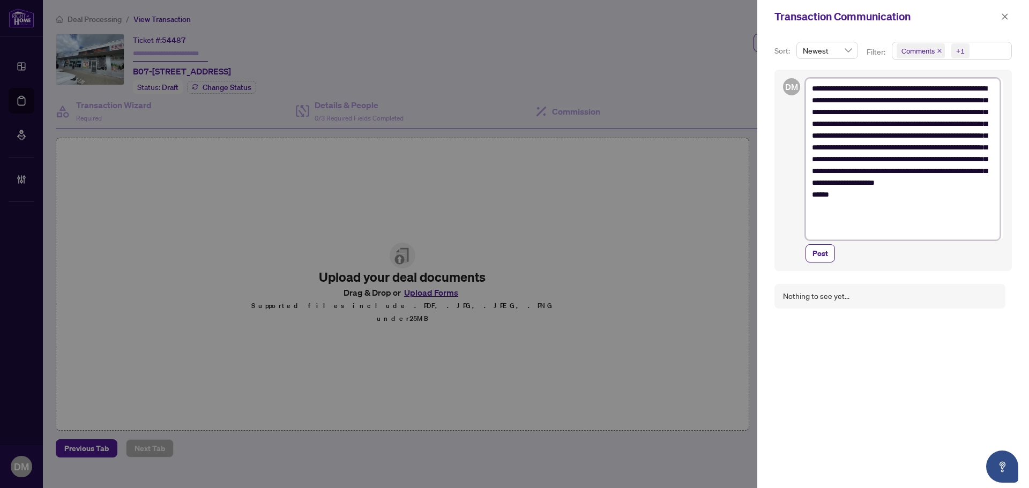
type textarea "**********"
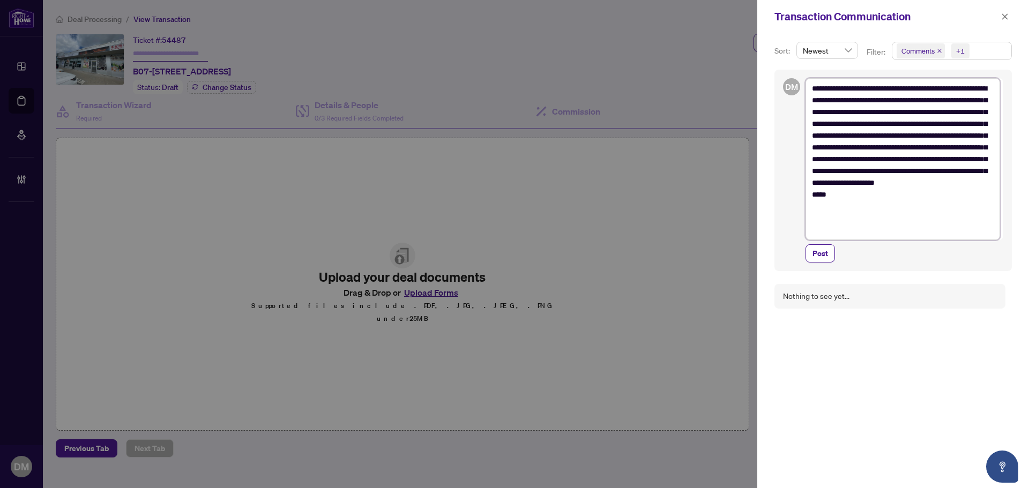
type textarea "**********"
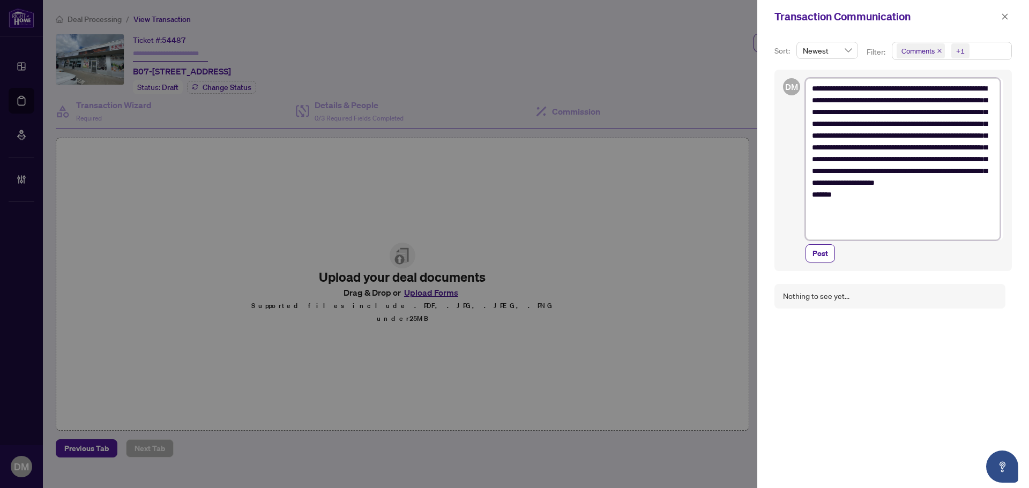
type textarea "**********"
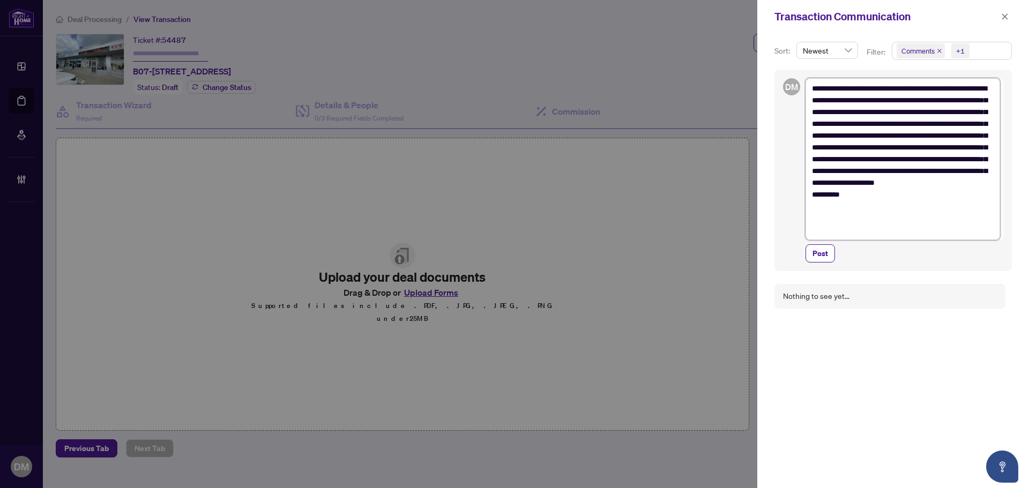
type textarea "**********"
click at [902, 206] on textarea "**********" at bounding box center [902, 159] width 195 height 162
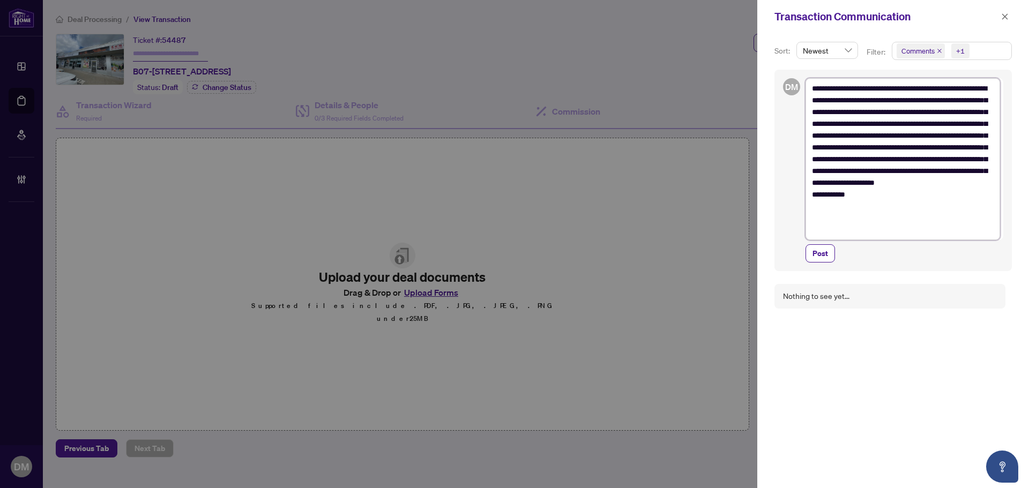
type textarea "**********"
drag, startPoint x: 919, startPoint y: 101, endPoint x: 871, endPoint y: 101, distance: 47.7
click at [871, 101] on textarea "**********" at bounding box center [902, 165] width 195 height 174
type textarea "**********"
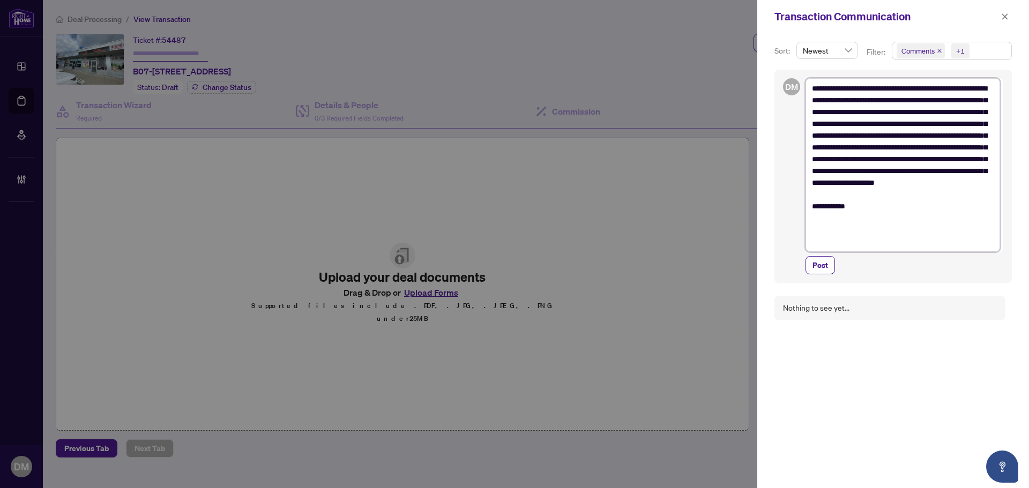
type textarea "**********"
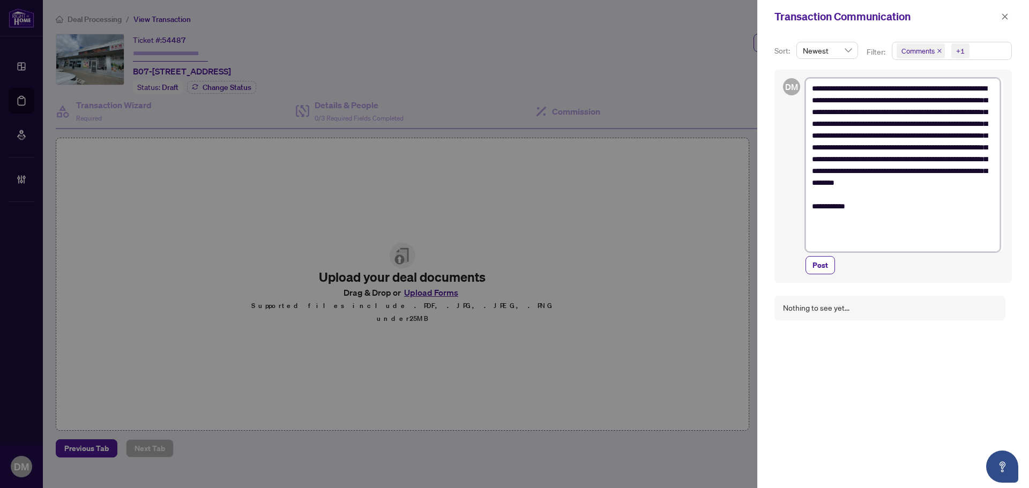
type textarea "**********"
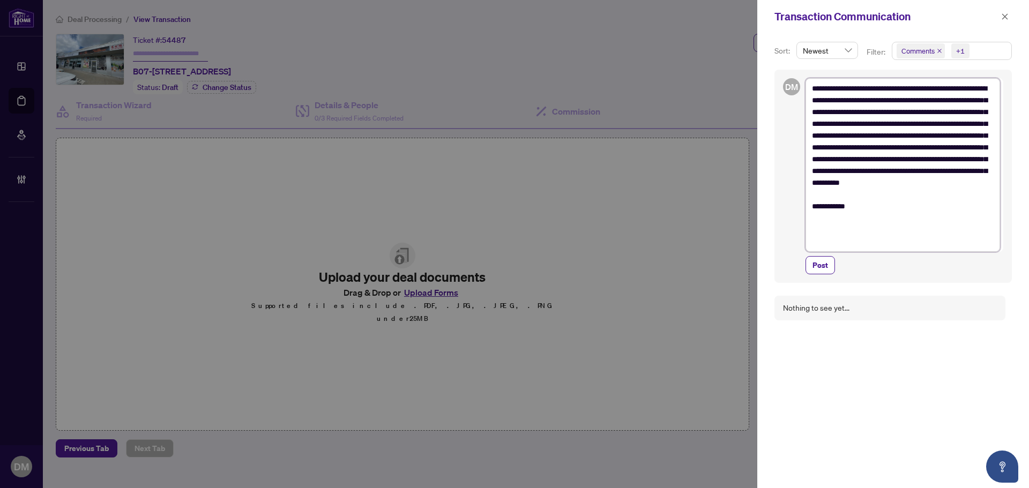
type textarea "**********"
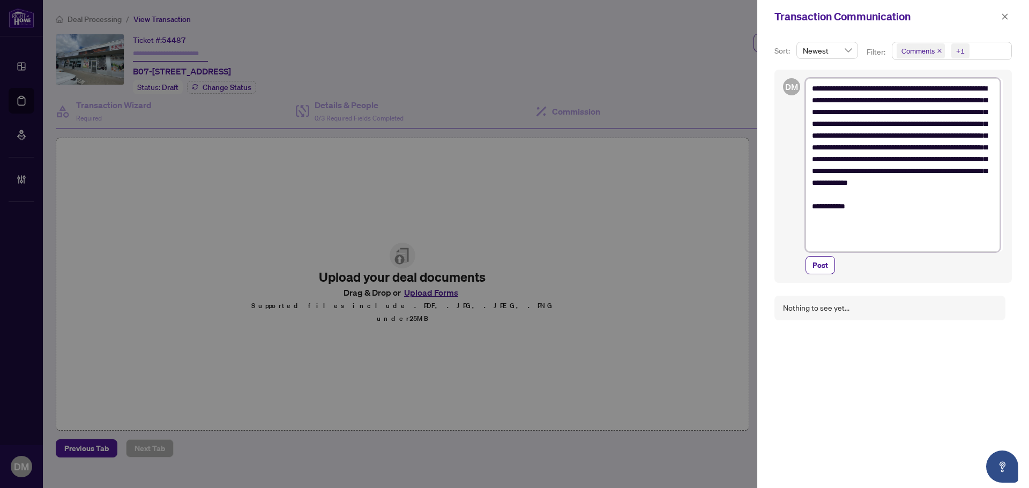
type textarea "**********"
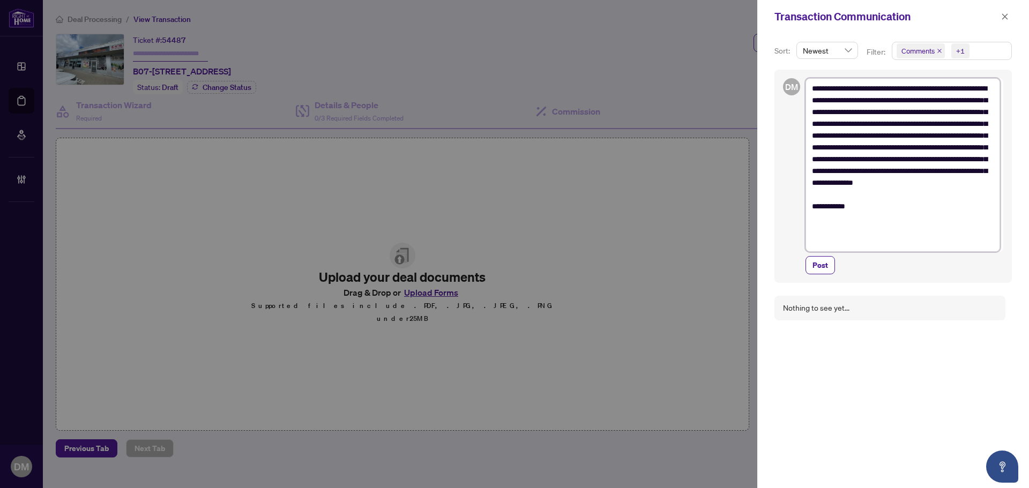
type textarea "**********"
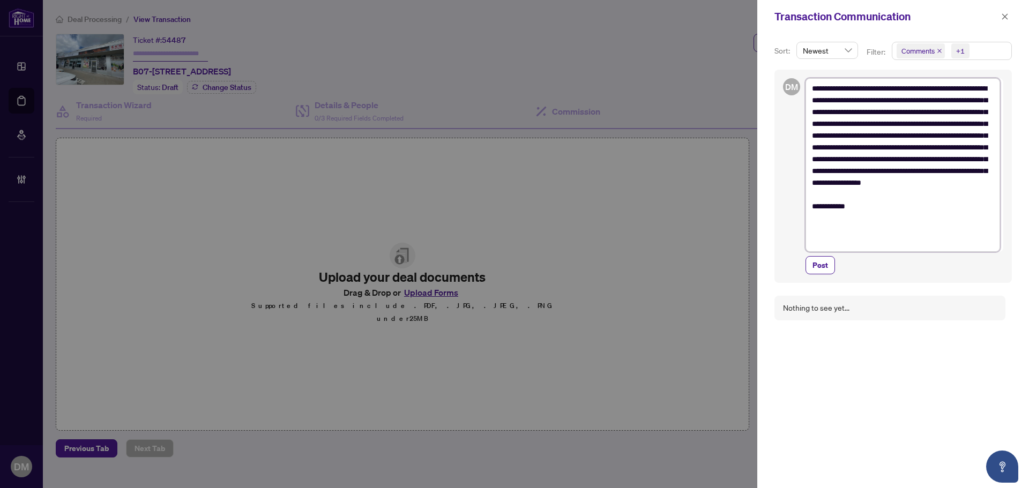
type textarea "**********"
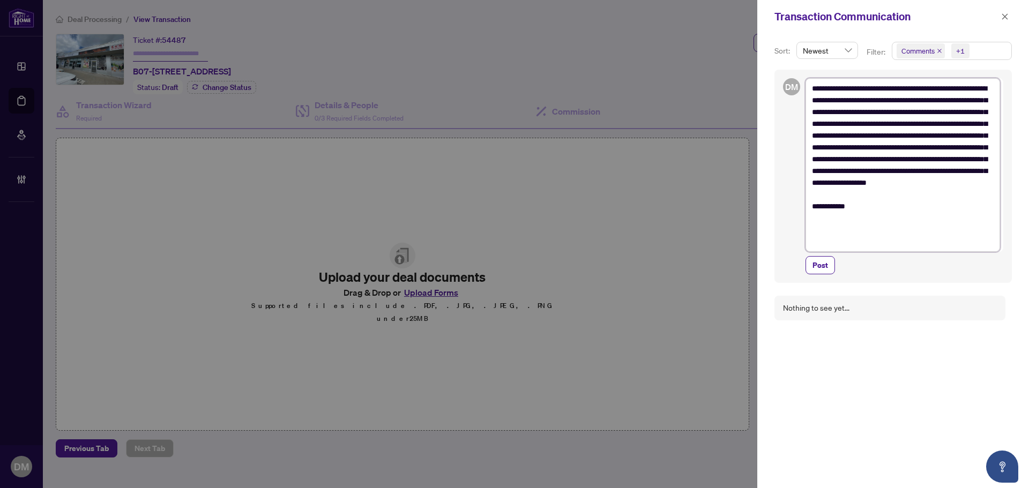
type textarea "**********"
click at [830, 259] on button "Post" at bounding box center [819, 265] width 29 height 18
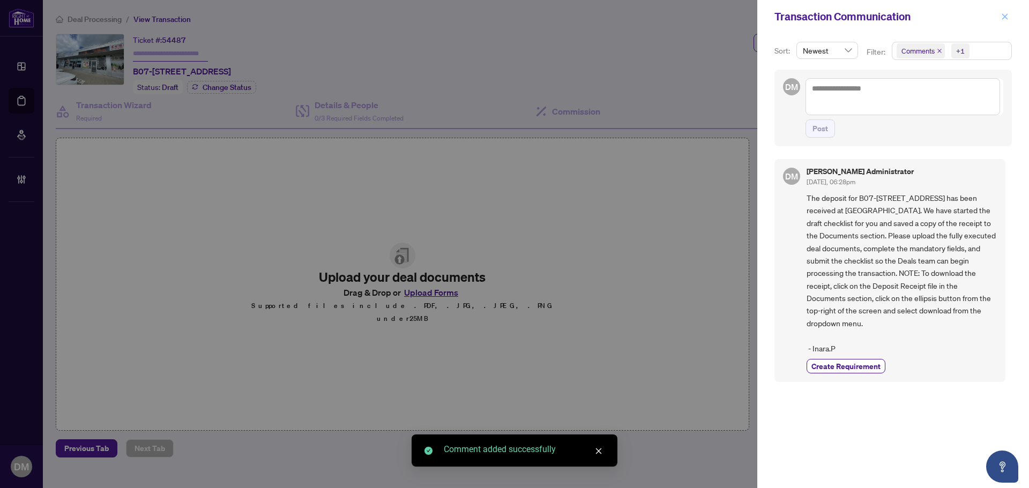
click at [1005, 19] on icon "close" at bounding box center [1005, 17] width 8 height 8
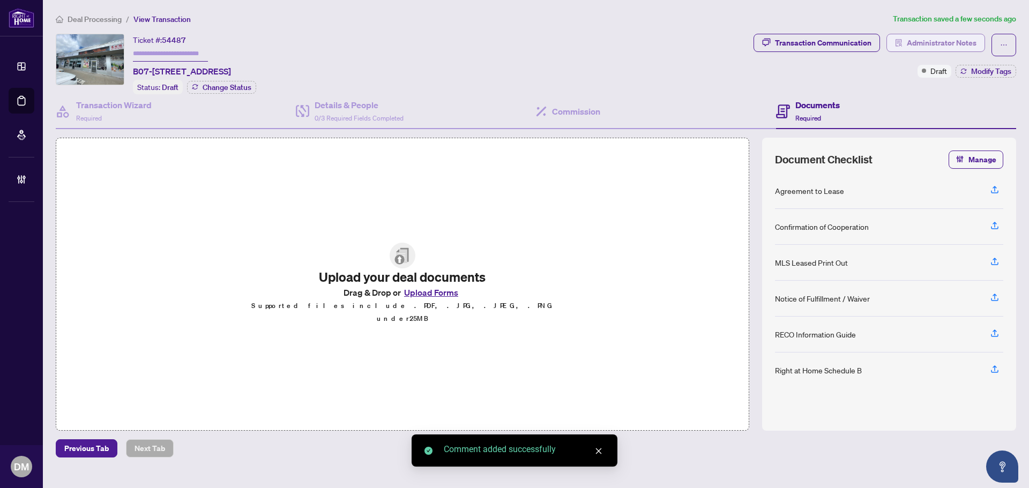
click at [920, 37] on span "Administrator Notes" at bounding box center [942, 42] width 70 height 17
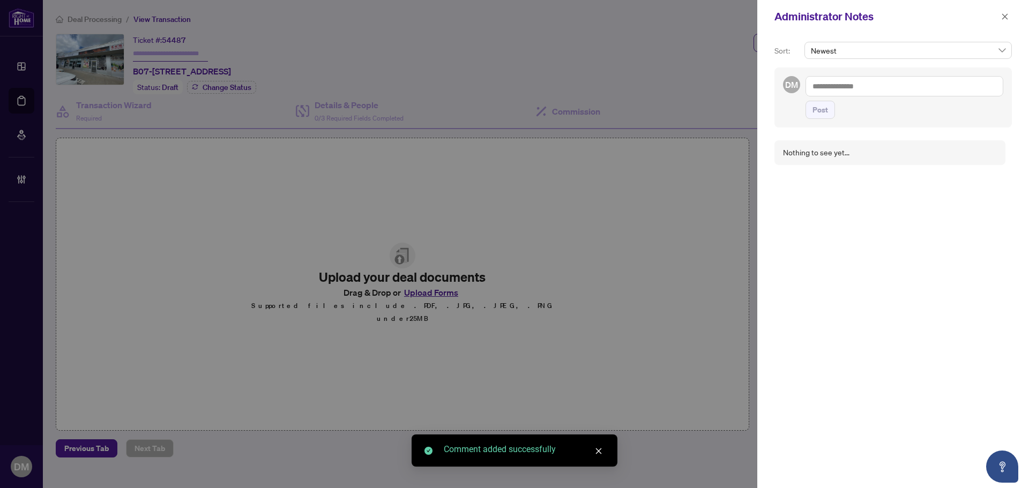
click at [899, 87] on textarea at bounding box center [904, 86] width 198 height 20
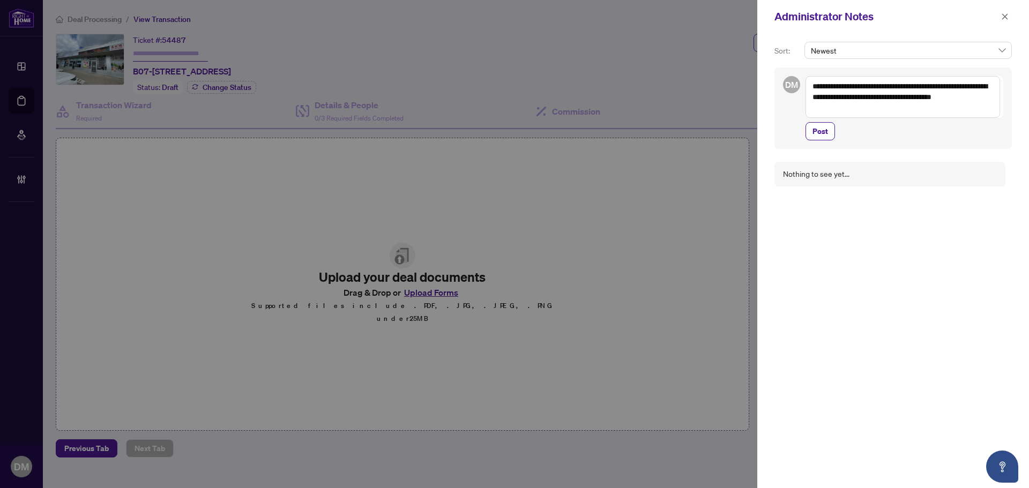
click at [862, 107] on textarea "**********" at bounding box center [902, 97] width 195 height 42
click at [825, 152] on span "Post" at bounding box center [820, 152] width 16 height 17
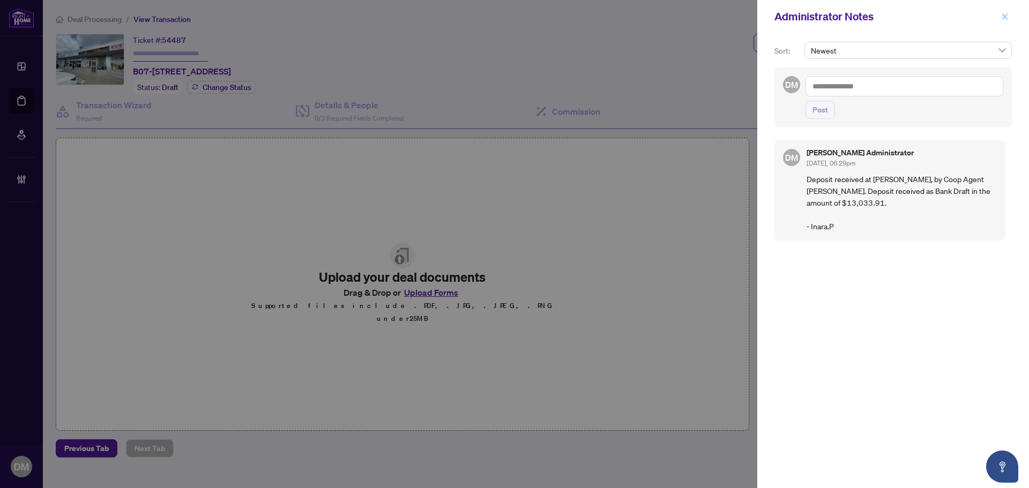
click at [1003, 15] on icon "close" at bounding box center [1005, 16] width 6 height 6
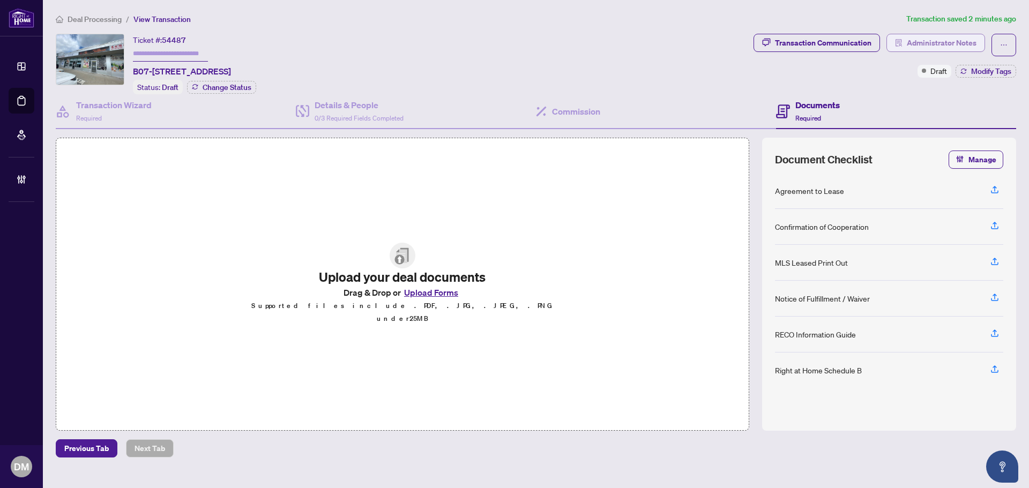
click at [950, 38] on span "Administrator Notes" at bounding box center [942, 42] width 70 height 17
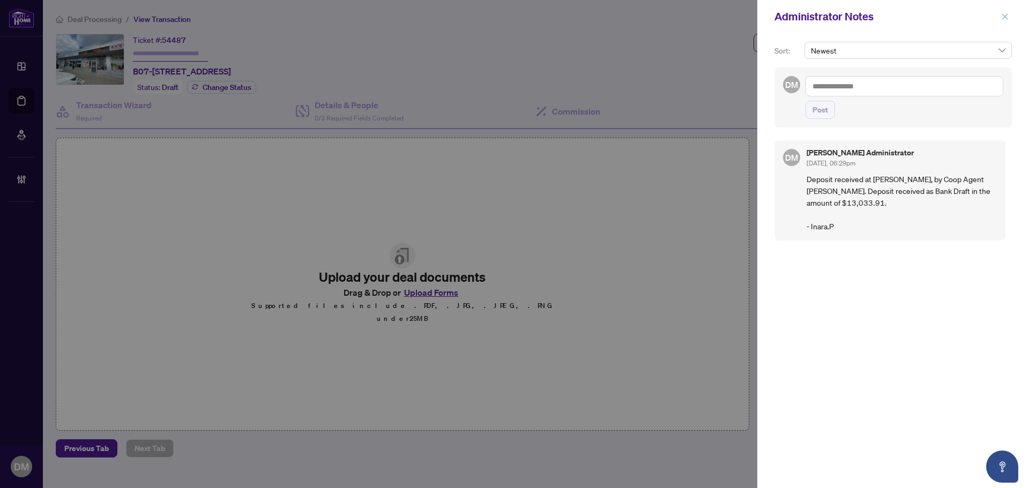
click at [998, 14] on button "button" at bounding box center [1005, 16] width 14 height 13
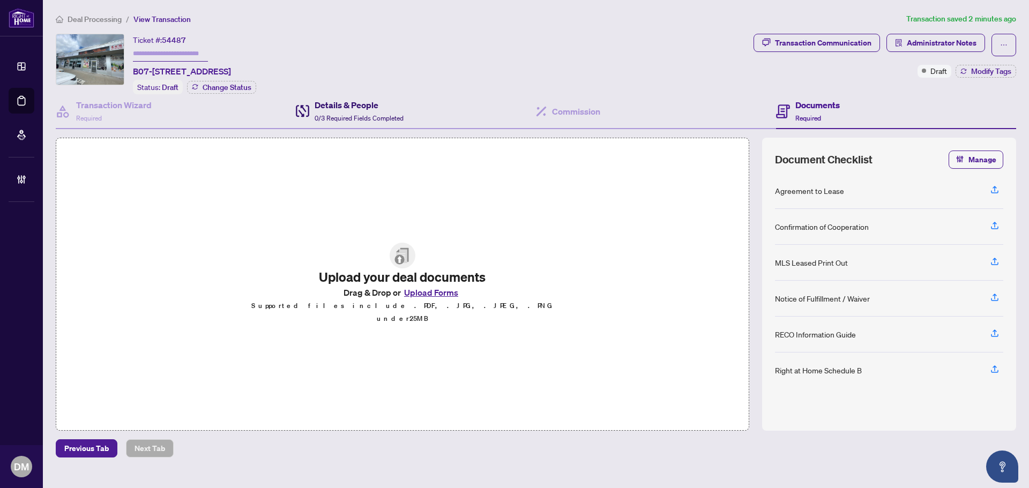
click at [372, 111] on div "Details & People 0/3 Required Fields Completed" at bounding box center [359, 111] width 89 height 25
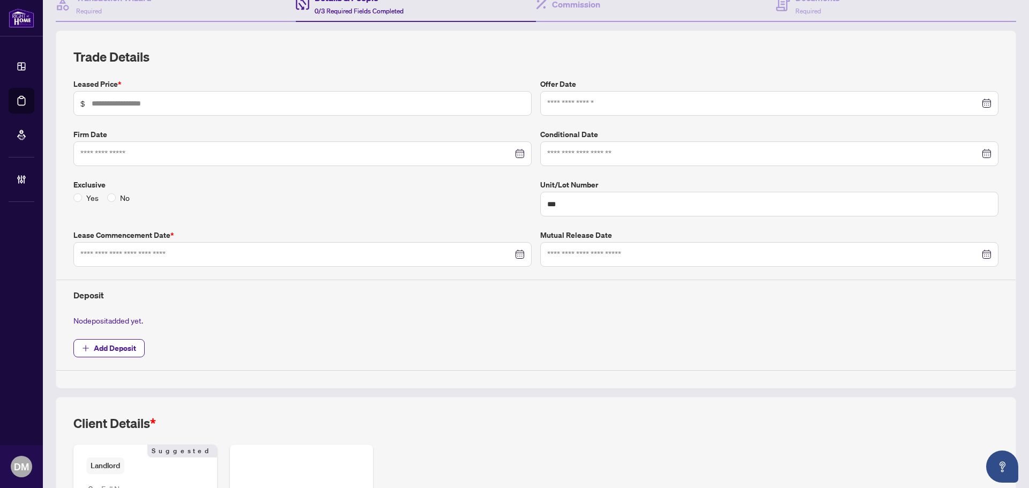
scroll to position [161, 0]
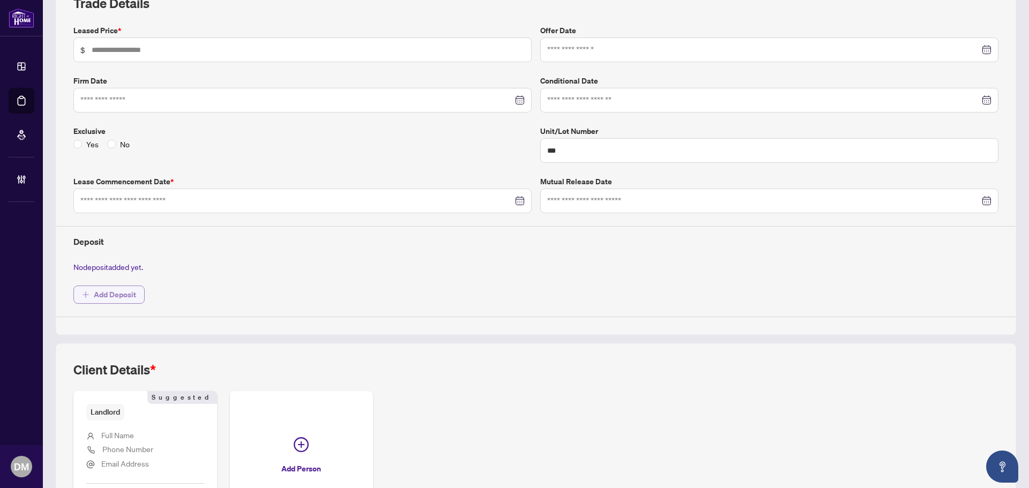
click at [122, 296] on span "Add Deposit" at bounding box center [115, 294] width 42 height 17
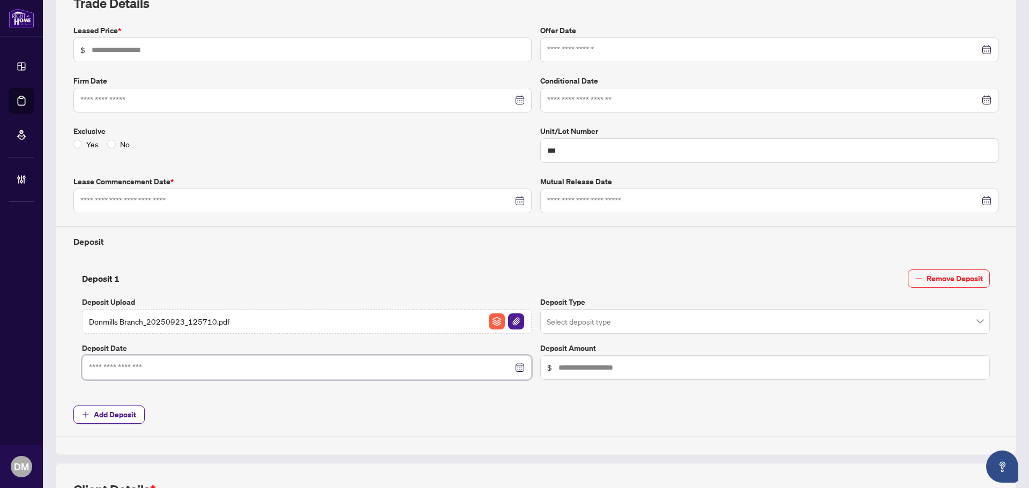
click at [165, 367] on input at bounding box center [301, 368] width 424 height 12
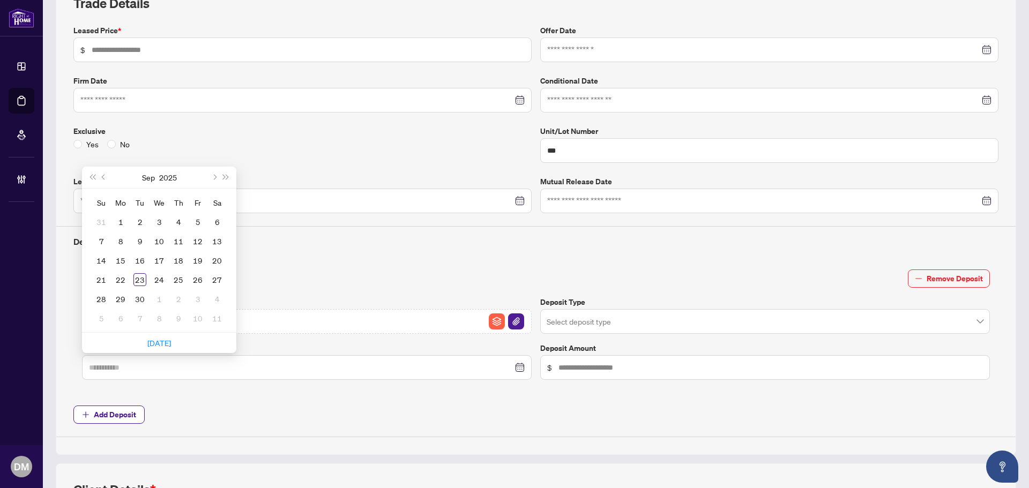
click at [136, 282] on div "23" at bounding box center [139, 279] width 13 height 13
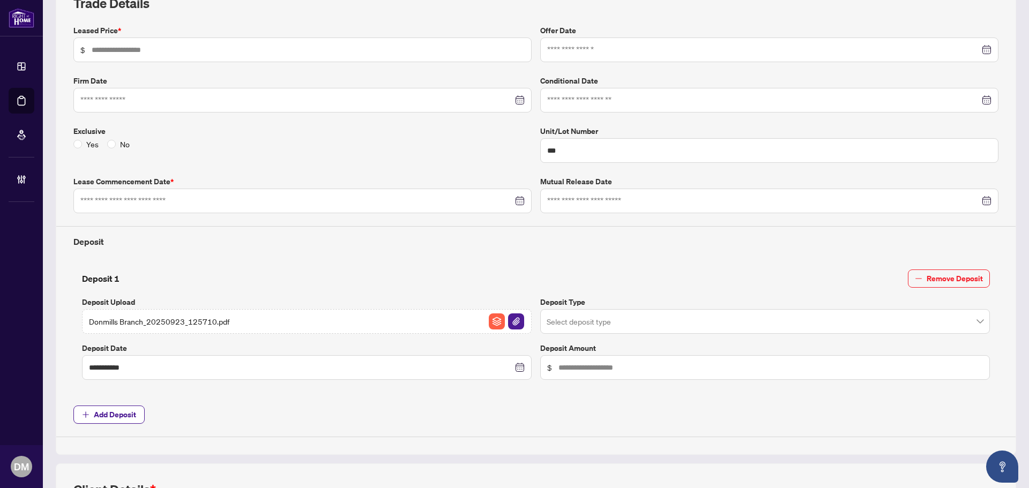
click at [600, 331] on input "search" at bounding box center [760, 323] width 427 height 24
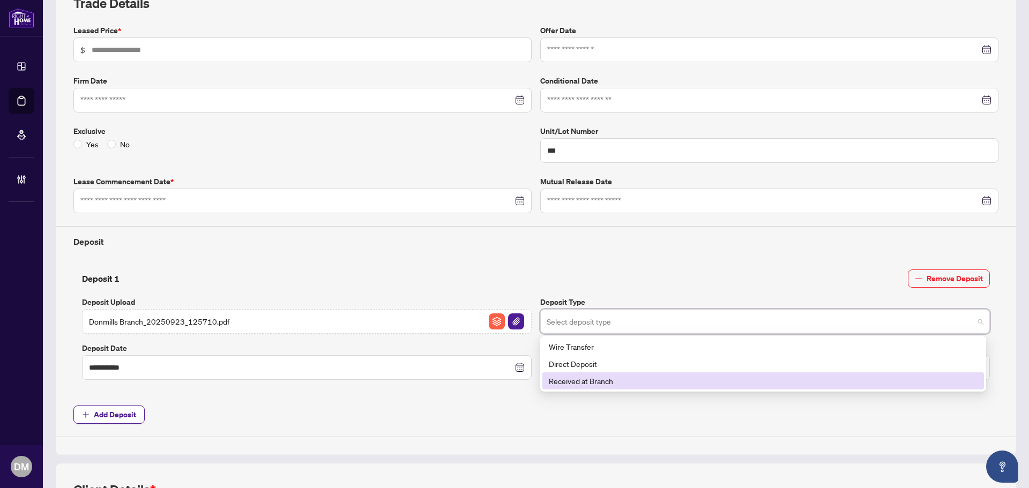
click at [608, 380] on div "Received at Branch" at bounding box center [763, 381] width 429 height 12
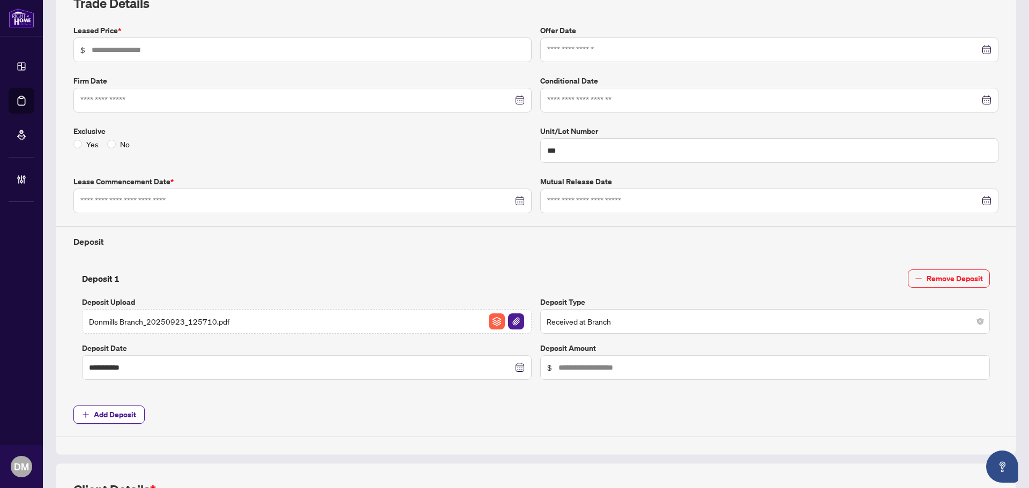
click at [617, 357] on span "$" at bounding box center [765, 367] width 450 height 25
click at [620, 369] on input "text" at bounding box center [770, 368] width 424 height 12
click at [618, 397] on div "**********" at bounding box center [536, 231] width 934 height 413
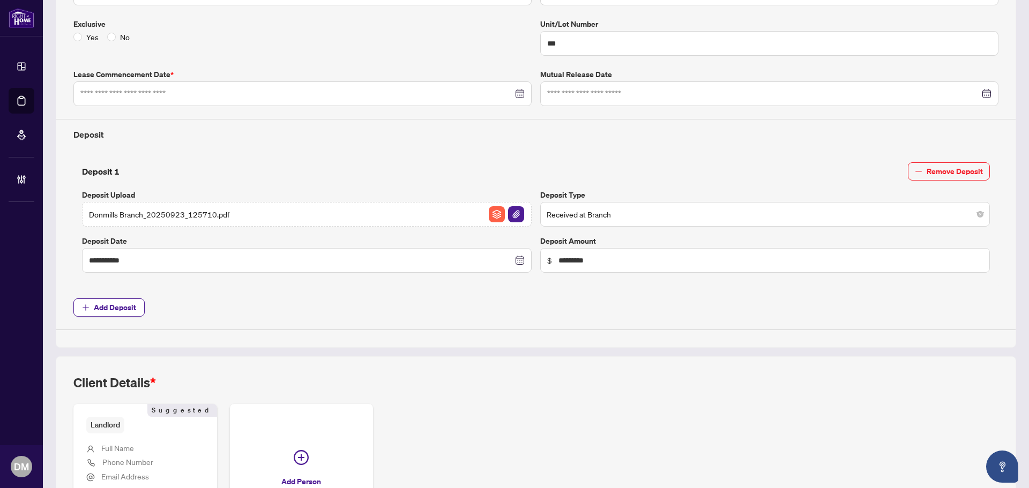
scroll to position [0, 0]
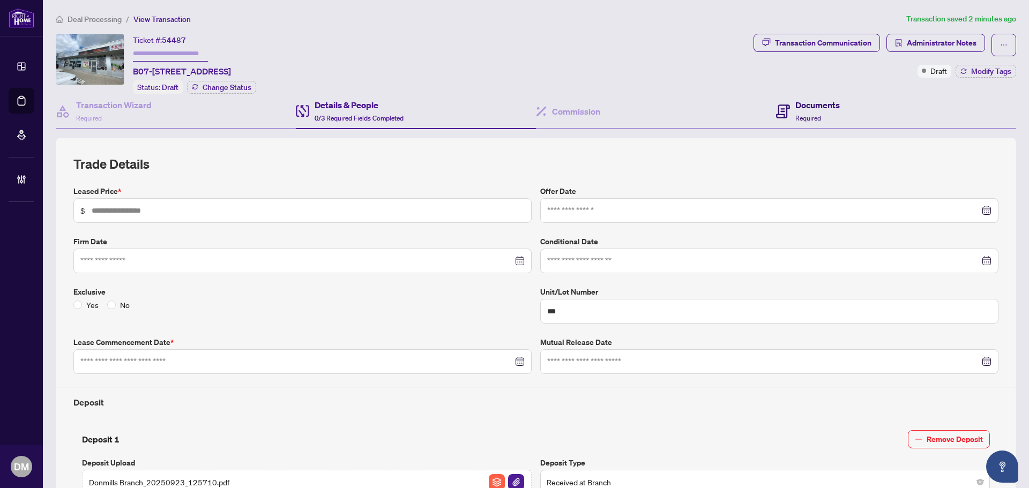
click at [831, 119] on div "Documents Required" at bounding box center [817, 111] width 44 height 25
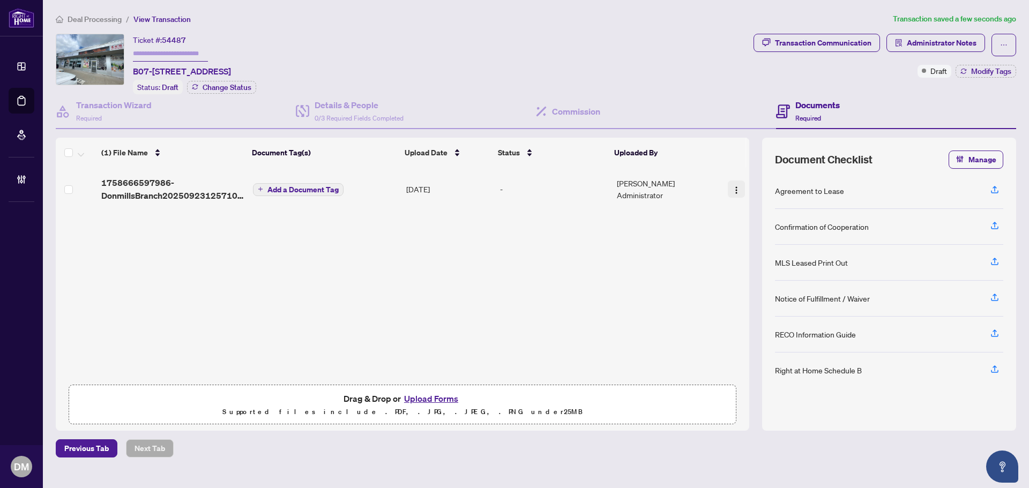
click at [738, 185] on button "button" at bounding box center [736, 189] width 17 height 17
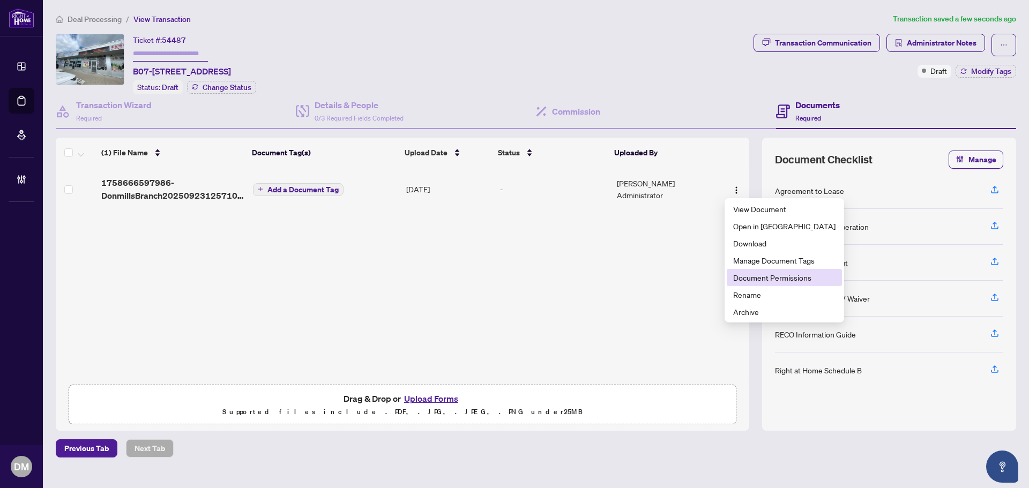
click at [750, 280] on span "Document Permissions" at bounding box center [784, 278] width 102 height 12
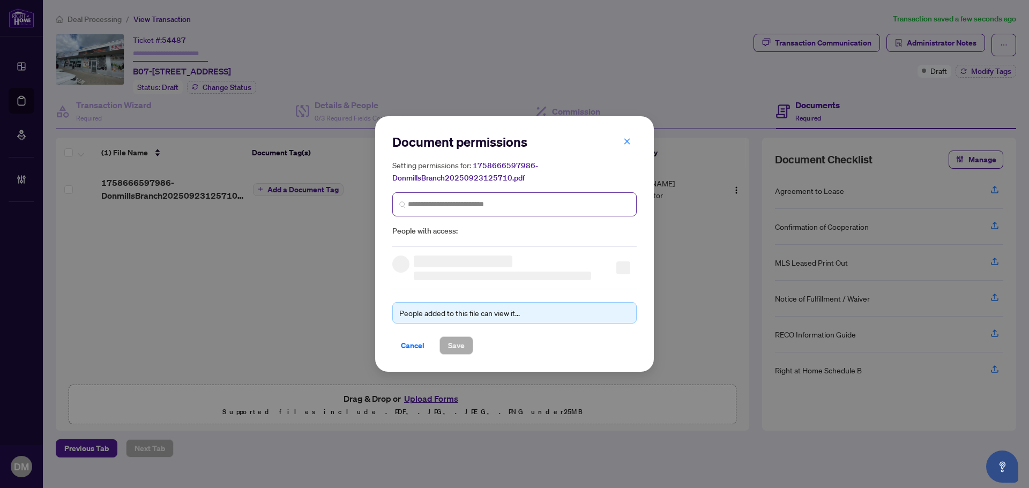
click at [472, 195] on span at bounding box center [514, 204] width 244 height 24
click at [472, 202] on input "search" at bounding box center [519, 204] width 222 height 11
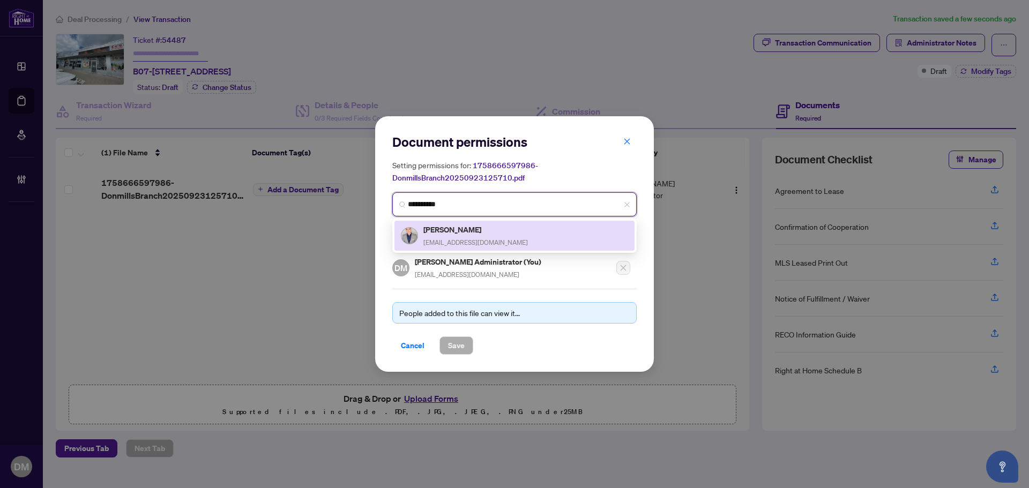
click at [490, 240] on span "mail4philipsum@gmail.com" at bounding box center [475, 242] width 105 height 8
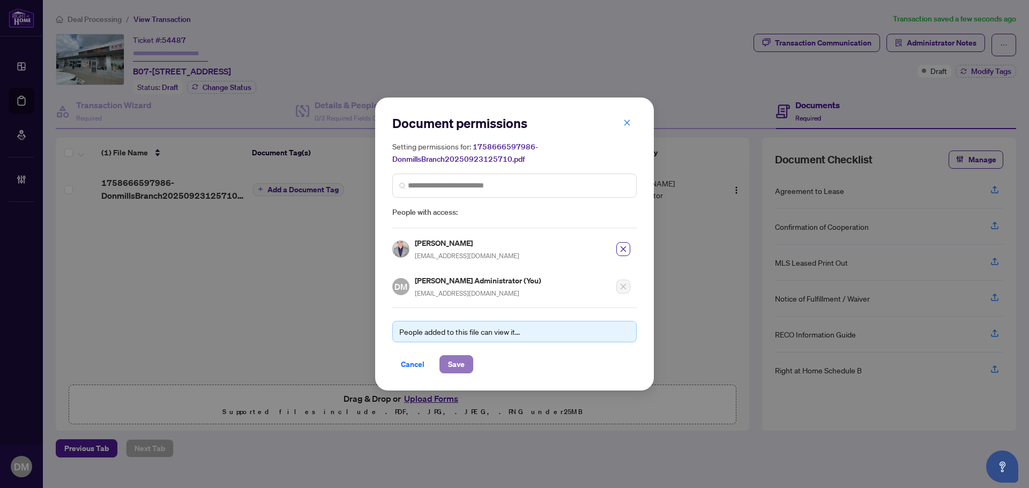
click at [456, 370] on span "Save" at bounding box center [456, 364] width 17 height 17
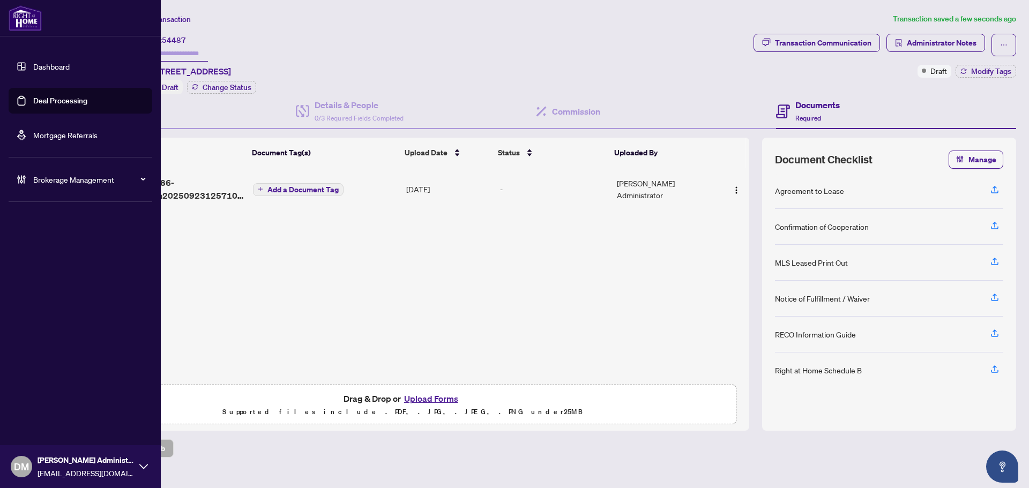
click at [36, 71] on link "Dashboard" at bounding box center [51, 67] width 36 height 10
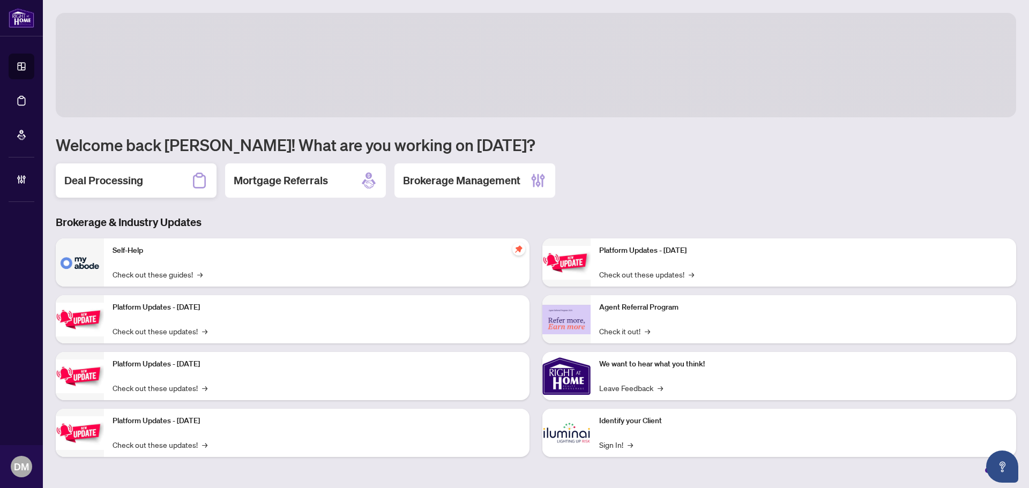
click at [162, 173] on div "Deal Processing" at bounding box center [136, 180] width 161 height 34
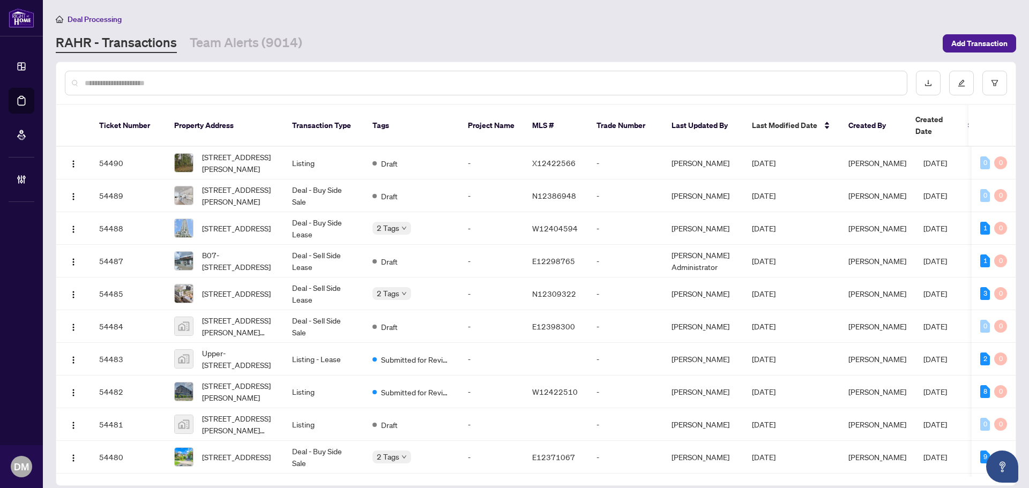
drag, startPoint x: 273, startPoint y: 44, endPoint x: 353, endPoint y: 59, distance: 81.9
click at [273, 44] on link "Team Alerts (9014)" at bounding box center [246, 43] width 113 height 19
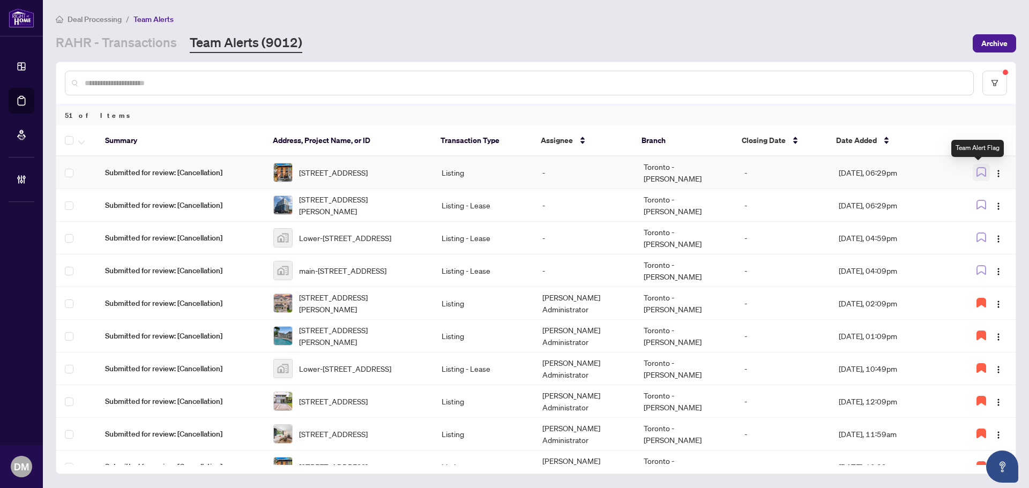
click at [977, 175] on icon "button" at bounding box center [981, 172] width 9 height 9
click at [994, 174] on img "button" at bounding box center [998, 173] width 9 height 9
click at [984, 215] on span "Assign User" at bounding box center [970, 211] width 50 height 12
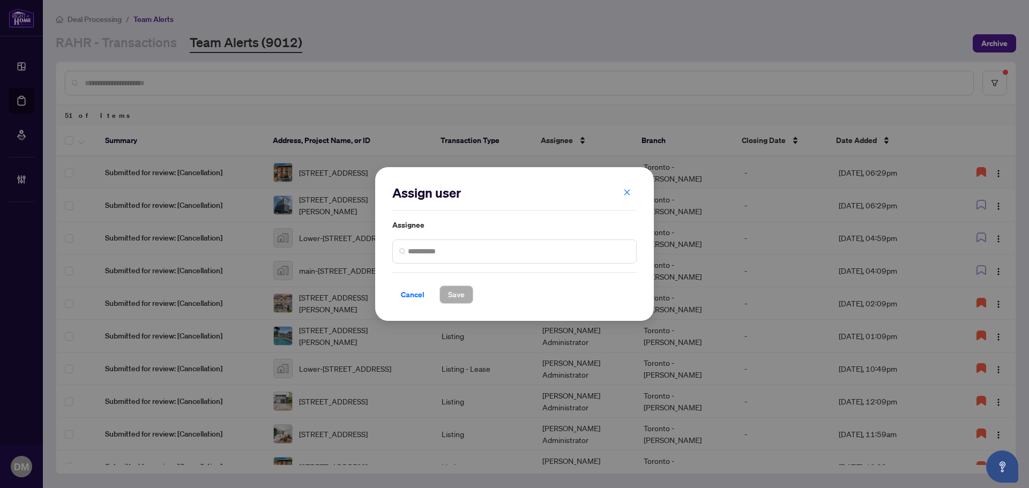
drag, startPoint x: 614, startPoint y: 189, endPoint x: 619, endPoint y: 191, distance: 5.5
click at [614, 189] on h2 "Assign user" at bounding box center [514, 192] width 244 height 17
click at [622, 192] on button "button" at bounding box center [626, 192] width 21 height 18
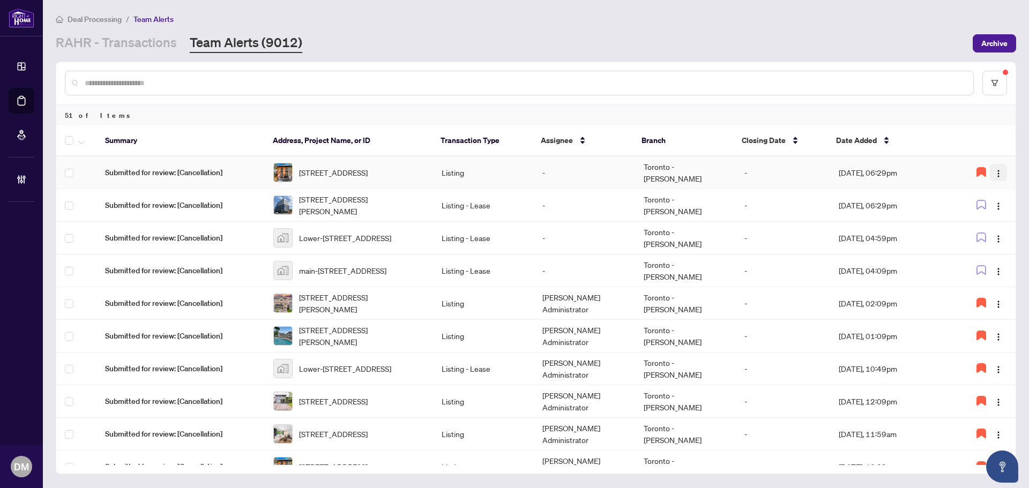
click at [995, 174] on img "button" at bounding box center [998, 173] width 9 height 9
click at [990, 192] on span "Assign Myself" at bounding box center [970, 194] width 50 height 12
click at [600, 43] on div "RAHR - Transactions Team Alerts (9012)" at bounding box center [511, 43] width 911 height 19
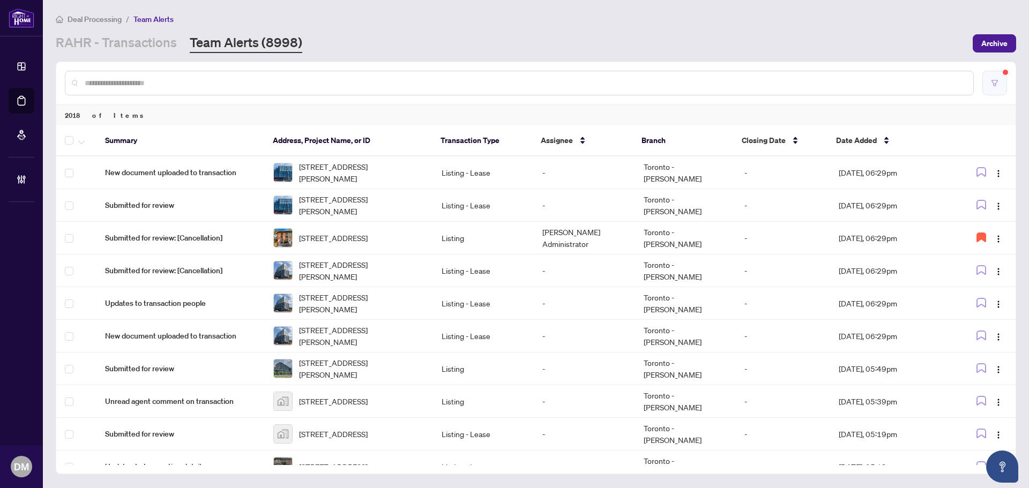
click at [982, 85] on button "button" at bounding box center [994, 83] width 25 height 25
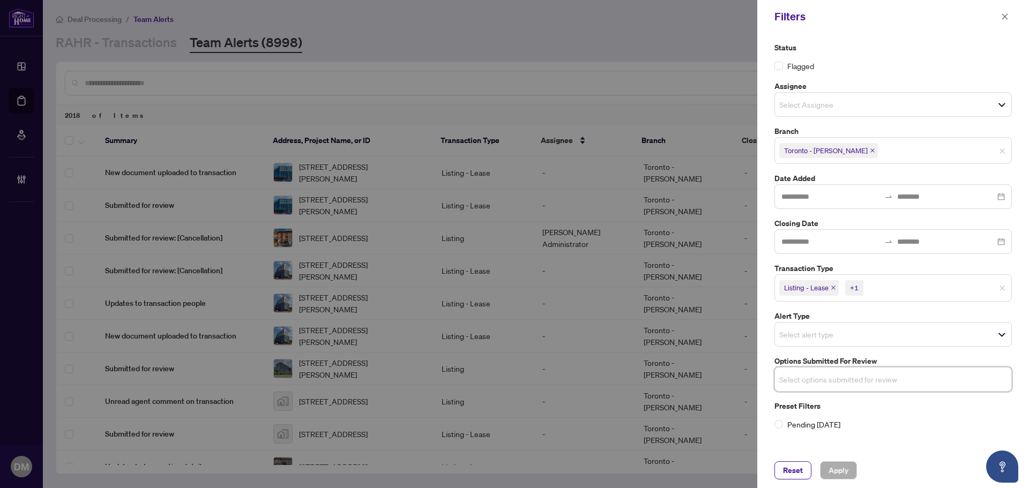
click at [829, 384] on input "search" at bounding box center [816, 379] width 75 height 13
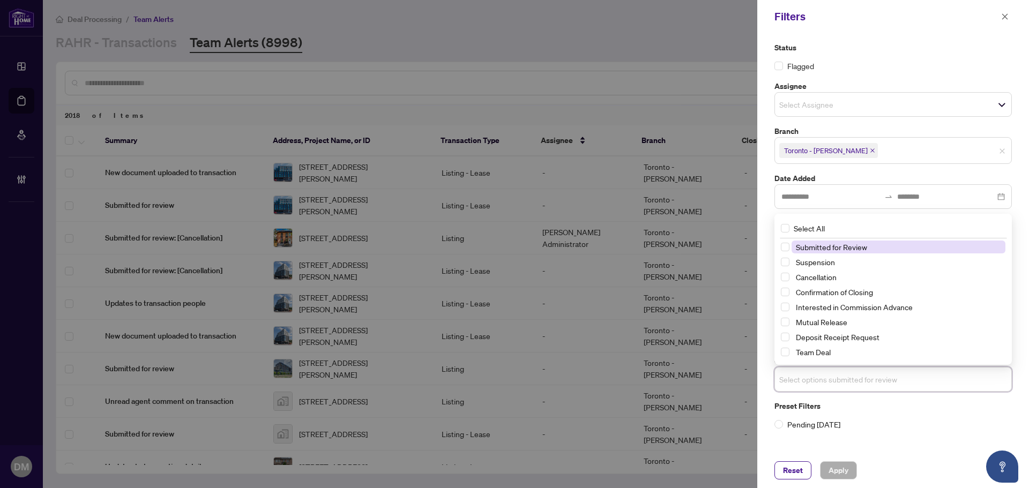
click at [829, 384] on input "search" at bounding box center [816, 379] width 75 height 13
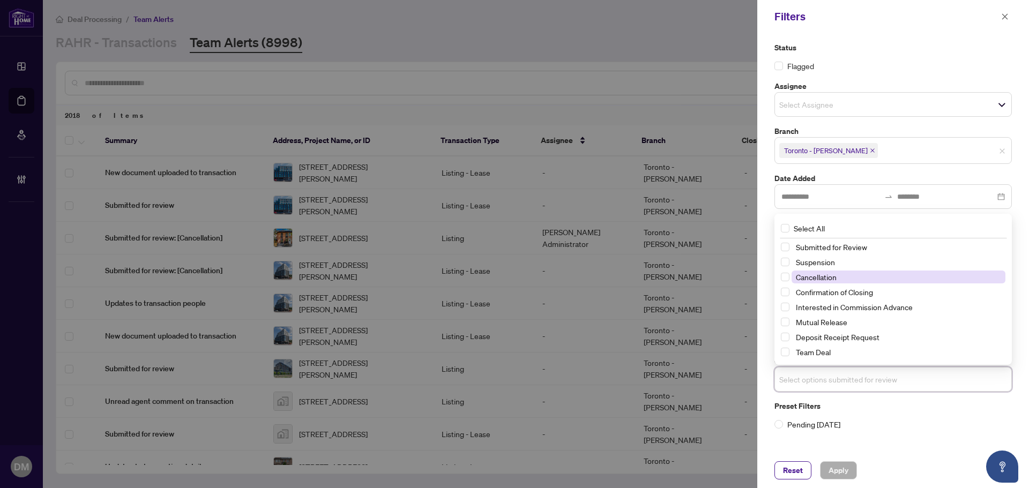
click at [827, 278] on span "Cancellation" at bounding box center [816, 277] width 41 height 10
click at [831, 263] on span "Suspension" at bounding box center [815, 262] width 39 height 10
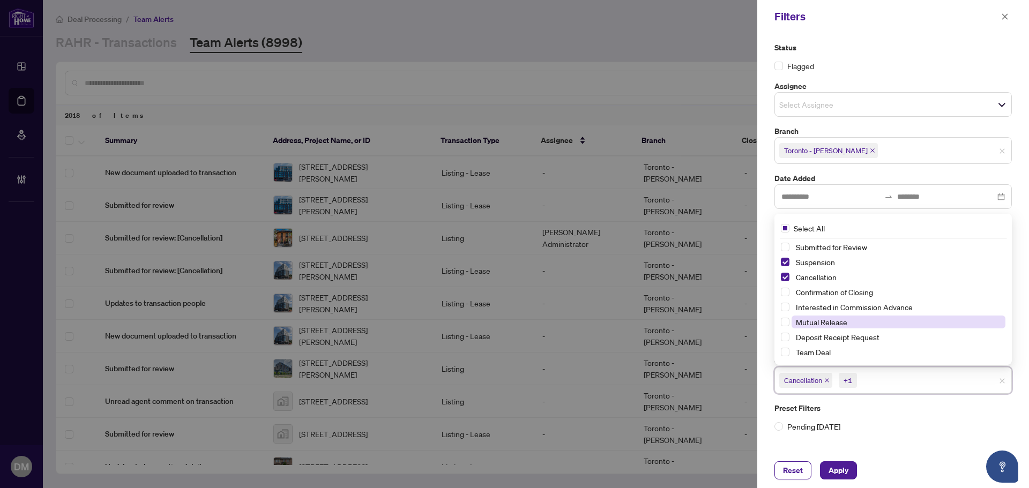
click at [844, 323] on span "Mutual Release" at bounding box center [821, 322] width 51 height 10
click at [834, 465] on span "Apply" at bounding box center [839, 470] width 20 height 17
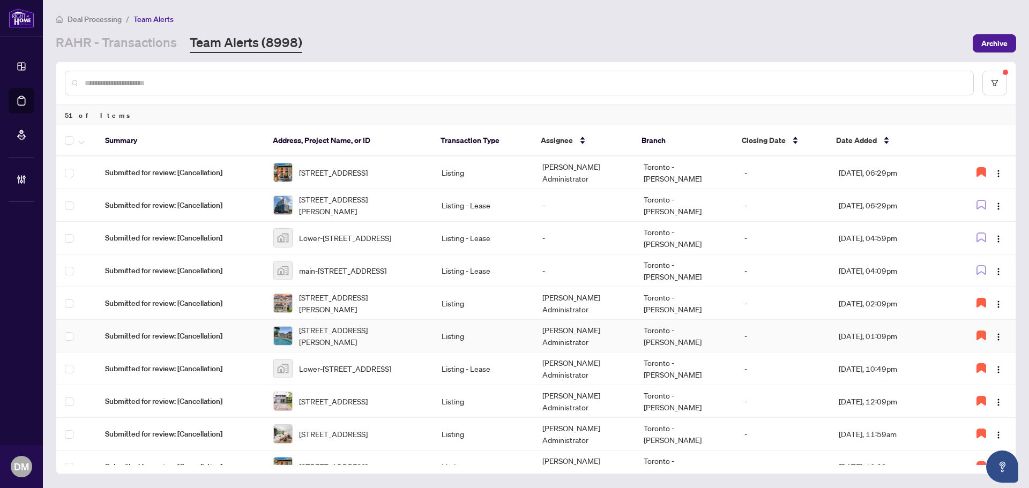
click at [489, 336] on td "Listing" at bounding box center [483, 336] width 101 height 33
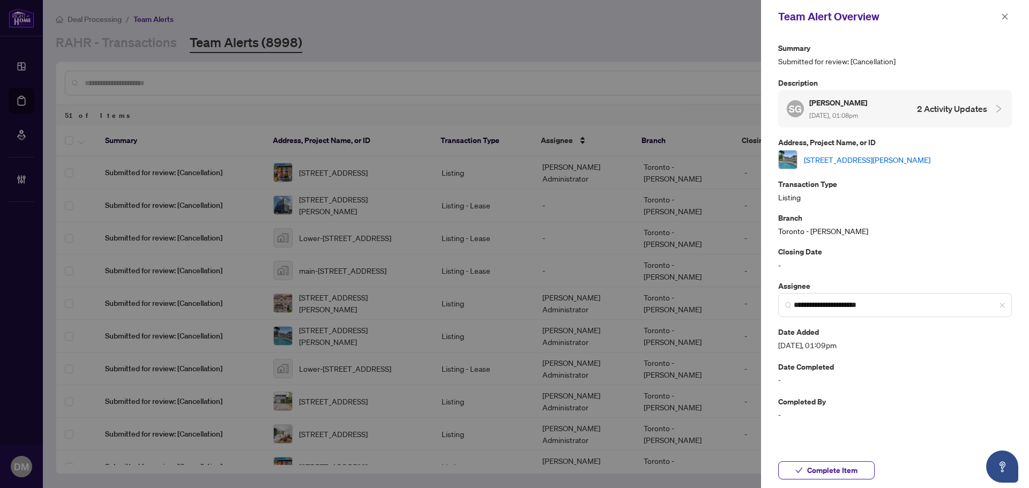
click at [867, 154] on link "[STREET_ADDRESS][PERSON_NAME]" at bounding box center [867, 160] width 126 height 12
click at [833, 472] on span "Complete Item" at bounding box center [832, 470] width 50 height 17
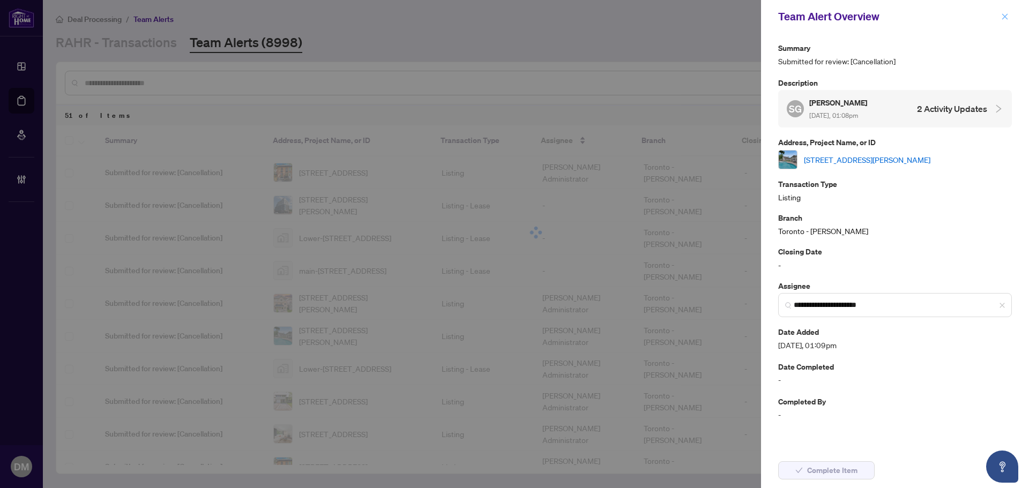
click at [1008, 21] on span "button" at bounding box center [1005, 16] width 8 height 17
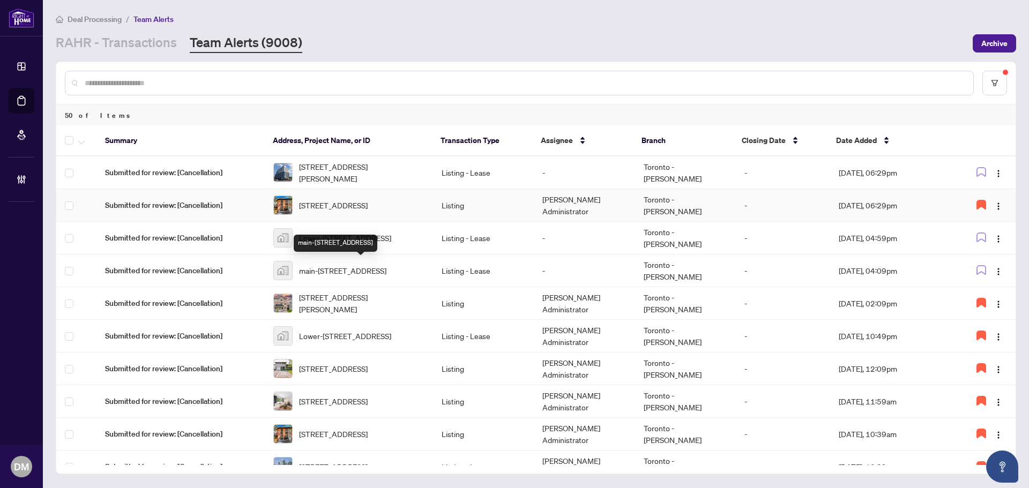
click at [450, 197] on td "Listing" at bounding box center [483, 205] width 101 height 33
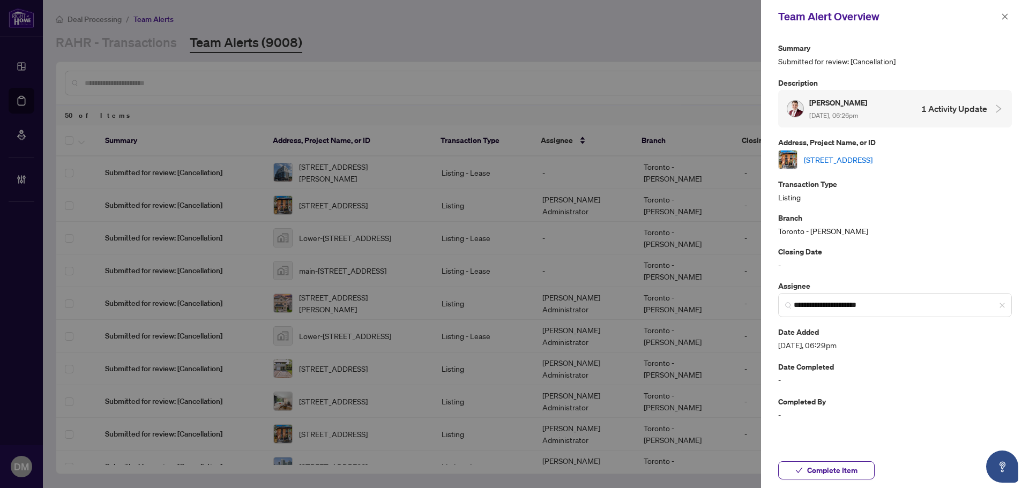
click at [872, 154] on link "[STREET_ADDRESS]" at bounding box center [838, 160] width 69 height 12
click at [813, 478] on span "Complete Item" at bounding box center [832, 470] width 50 height 17
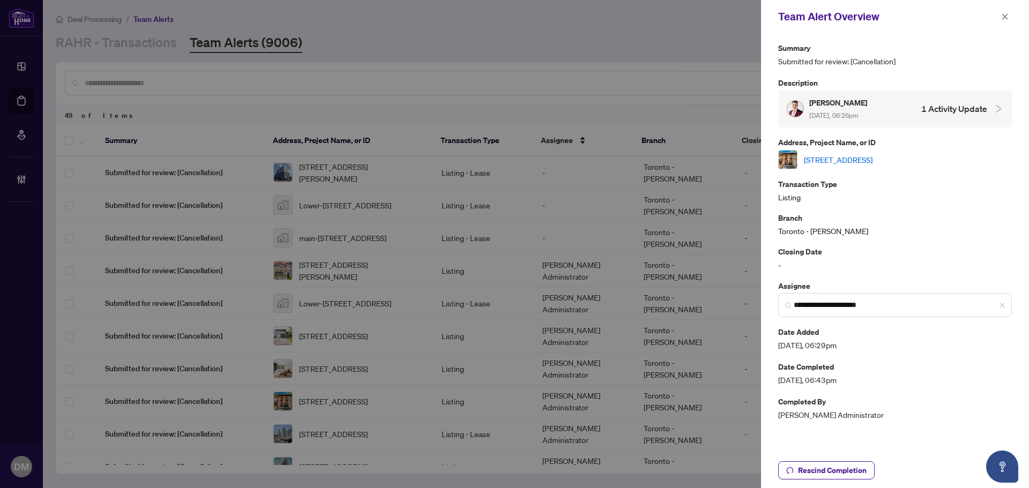
drag, startPoint x: 1009, startPoint y: 20, endPoint x: 788, endPoint y: 133, distance: 247.6
click at [1009, 20] on button "button" at bounding box center [1005, 16] width 14 height 13
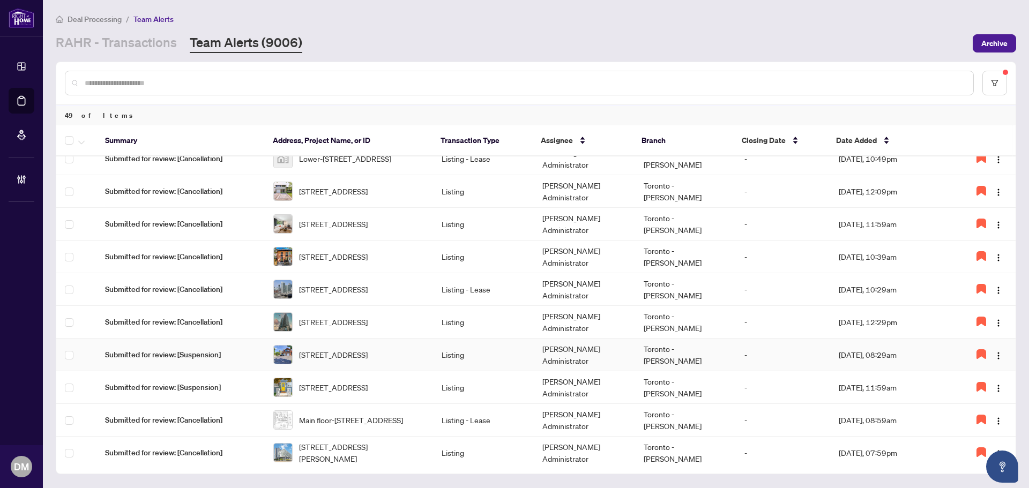
scroll to position [161, 0]
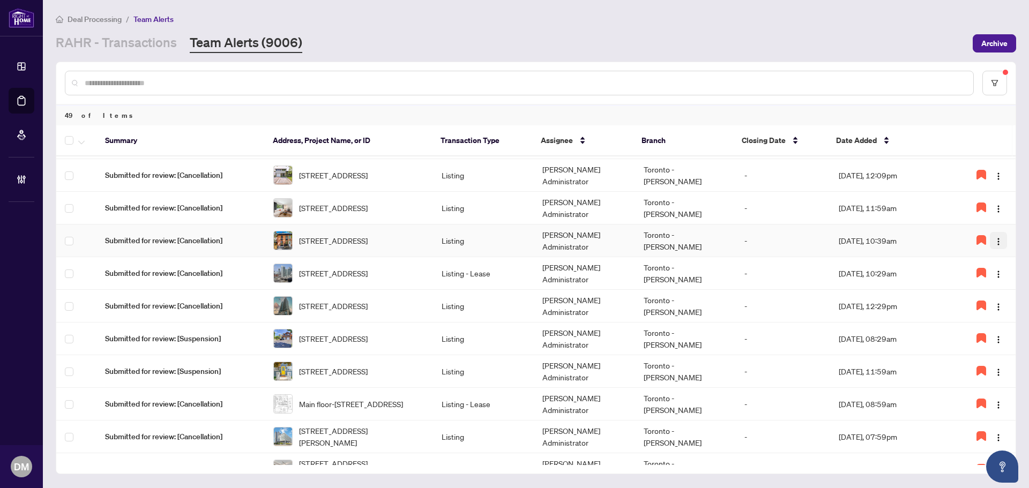
click at [994, 243] on img "button" at bounding box center [998, 241] width 9 height 9
click at [974, 297] on span "Complete Item" at bounding box center [968, 296] width 55 height 12
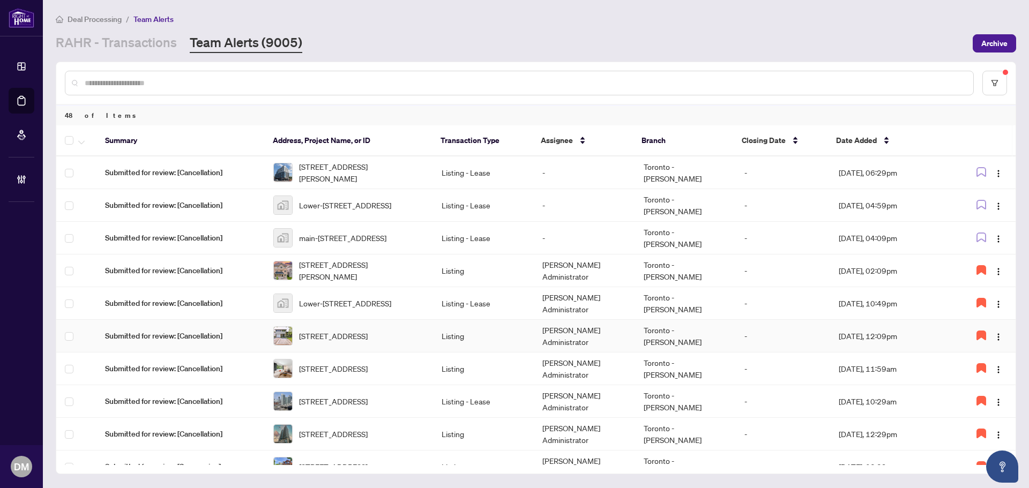
scroll to position [268, 0]
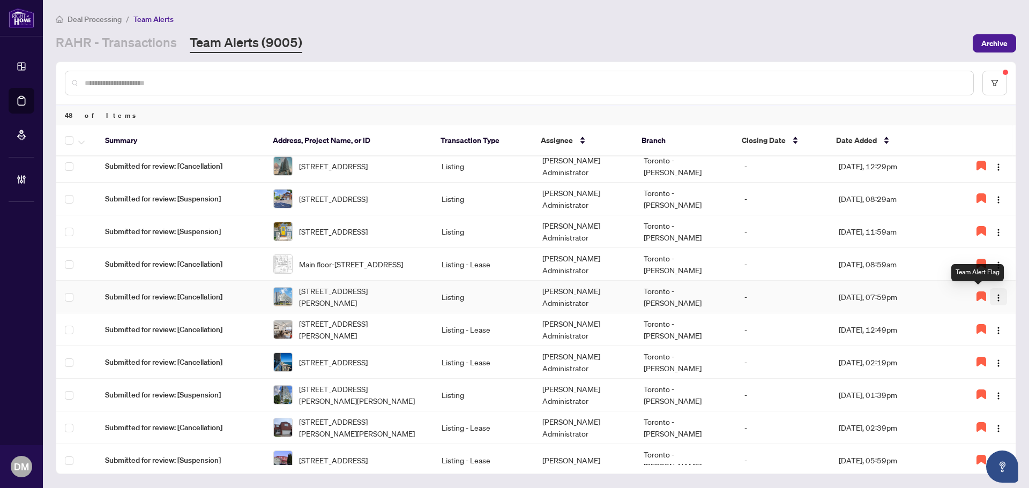
click at [1002, 295] on button "button" at bounding box center [998, 296] width 17 height 17
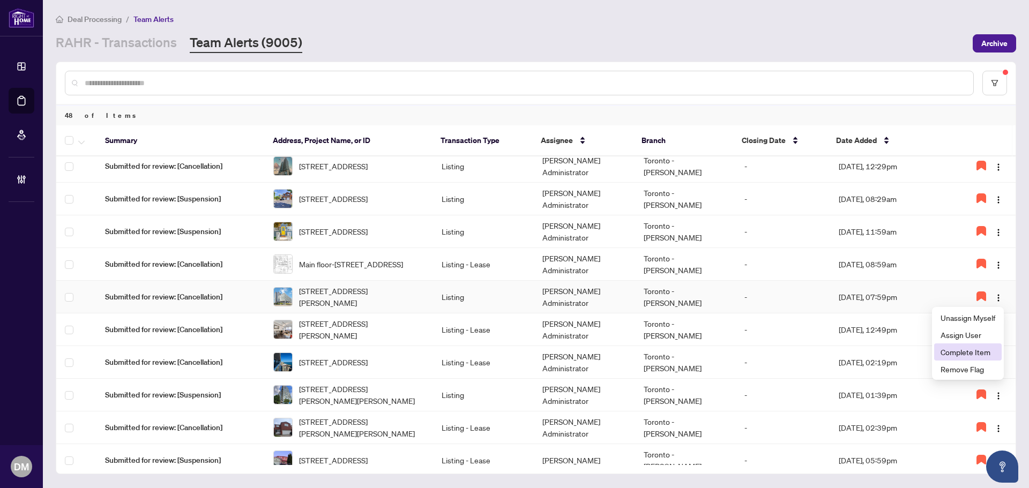
drag, startPoint x: 968, startPoint y: 357, endPoint x: 947, endPoint y: 355, distance: 20.5
click at [968, 357] on span "Complete Item" at bounding box center [968, 352] width 55 height 12
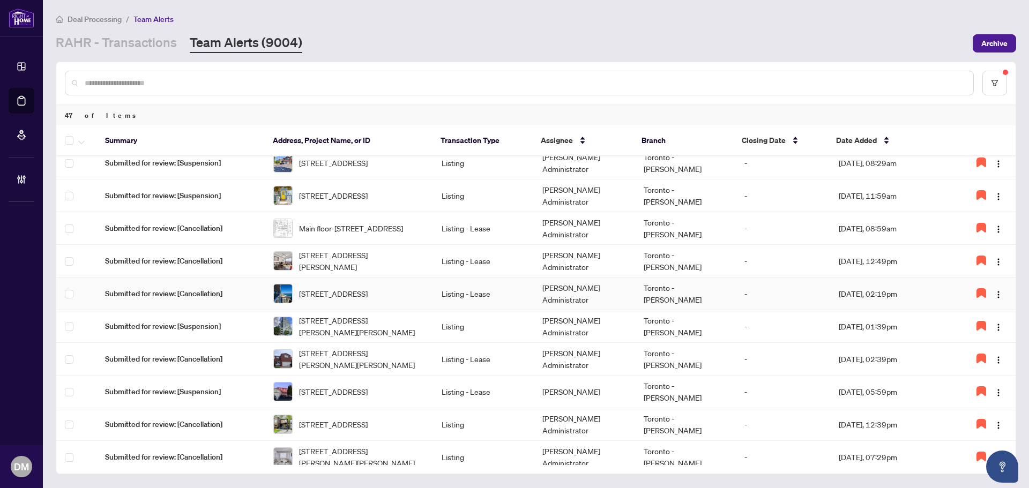
scroll to position [322, 0]
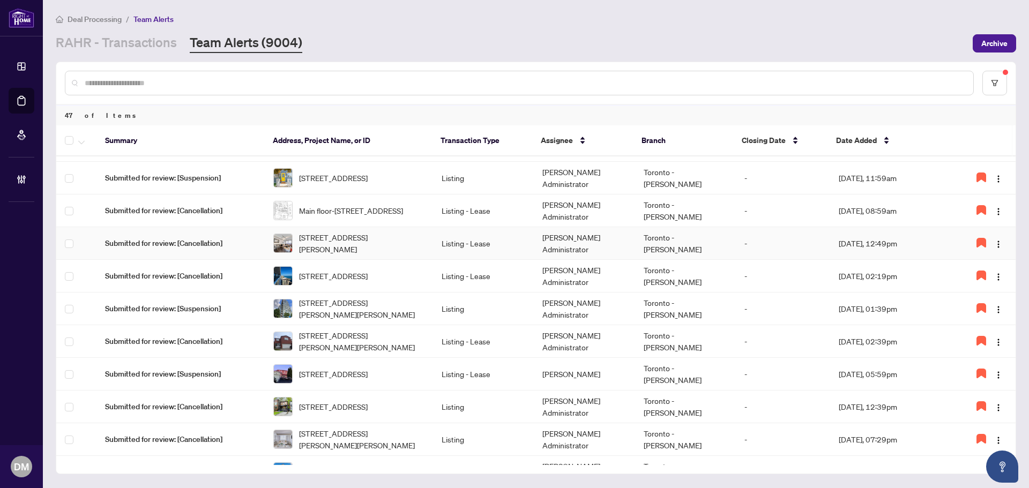
click at [715, 242] on td "Toronto - [PERSON_NAME]" at bounding box center [685, 243] width 101 height 33
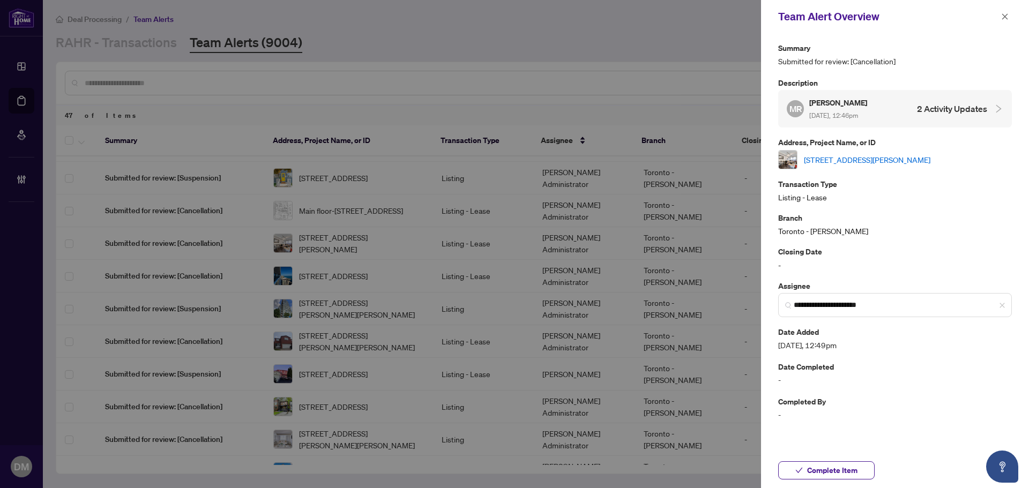
click at [1013, 18] on div "Team Alert Overview" at bounding box center [895, 16] width 268 height 33
click at [1010, 17] on button "button" at bounding box center [1005, 16] width 14 height 13
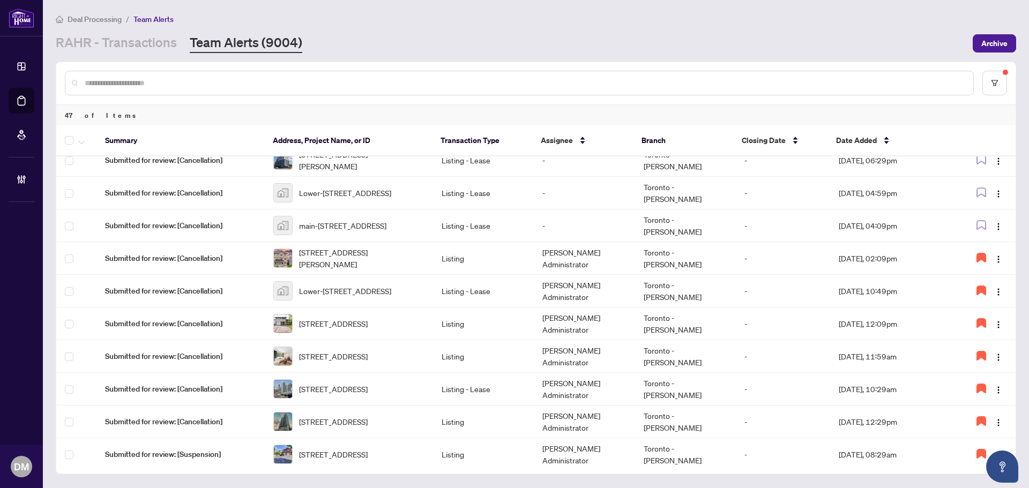
scroll to position [0, 0]
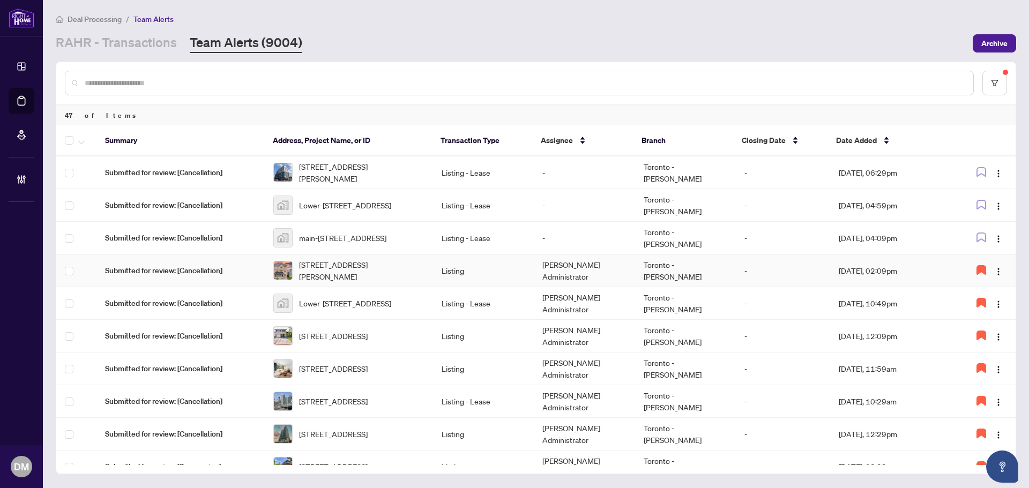
click at [951, 270] on td at bounding box center [983, 271] width 65 height 33
click at [934, 270] on td "Sep/23/2025, 02:09pm" at bounding box center [890, 271] width 121 height 33
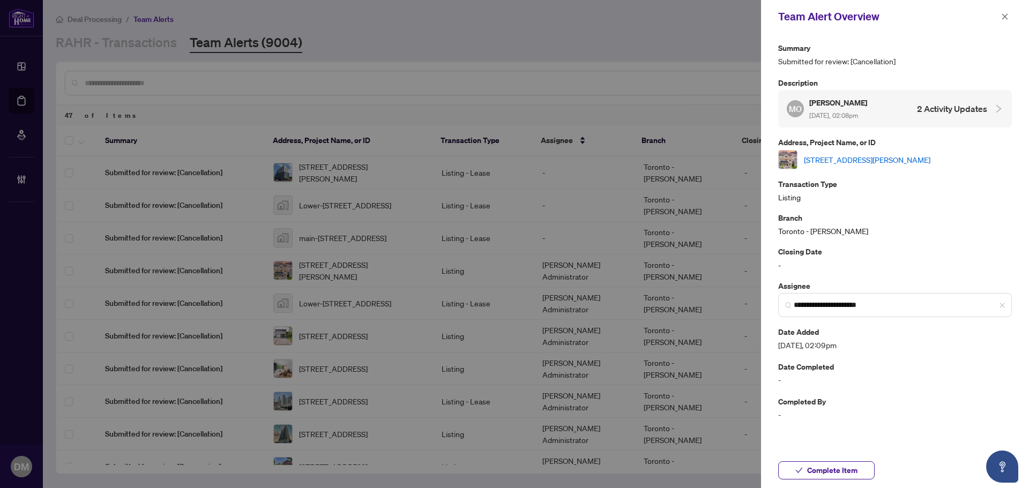
click at [927, 162] on link "97 Ainley Rd, Ajax, Ontario L1Z 0S9, Canada" at bounding box center [867, 160] width 126 height 12
click at [1009, 21] on button "button" at bounding box center [1005, 16] width 14 height 13
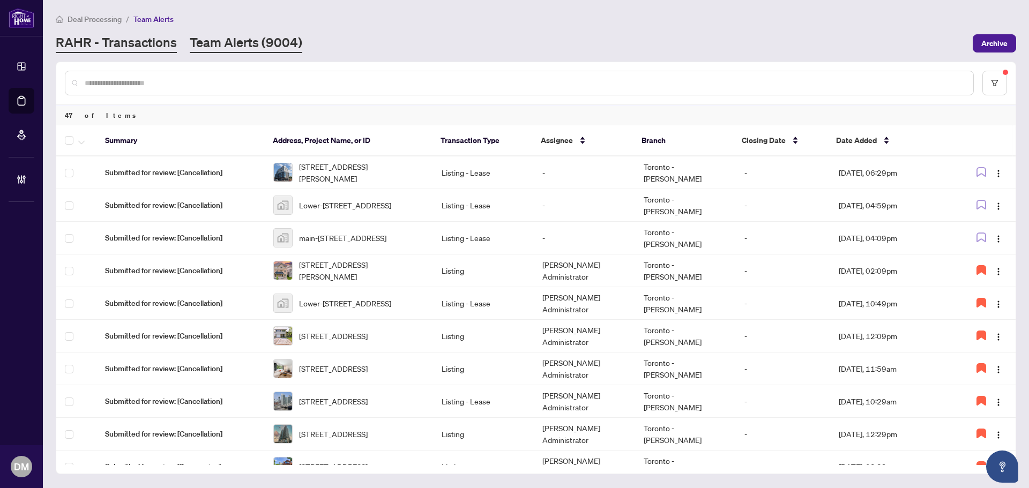
click at [145, 47] on link "RAHR - Transactions" at bounding box center [116, 43] width 121 height 19
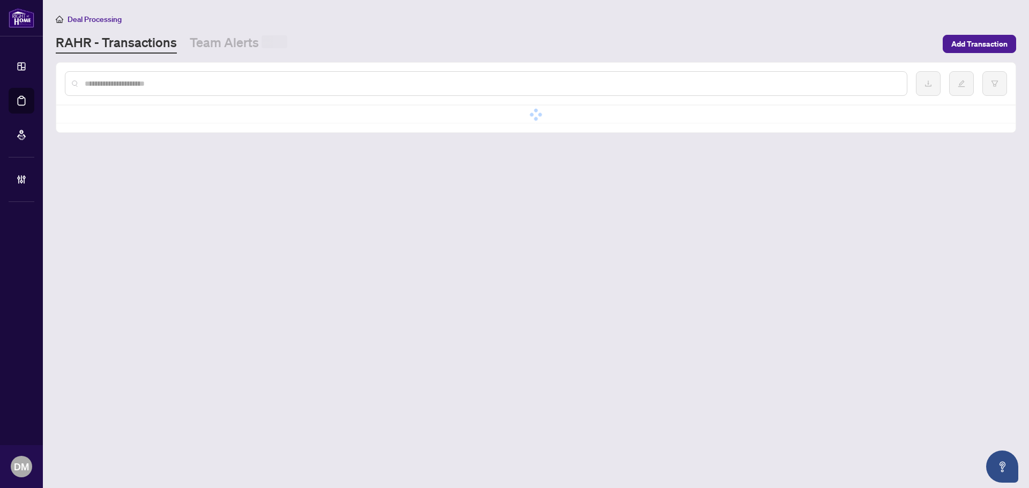
click at [168, 78] on input "text" at bounding box center [492, 84] width 814 height 12
paste input "**********"
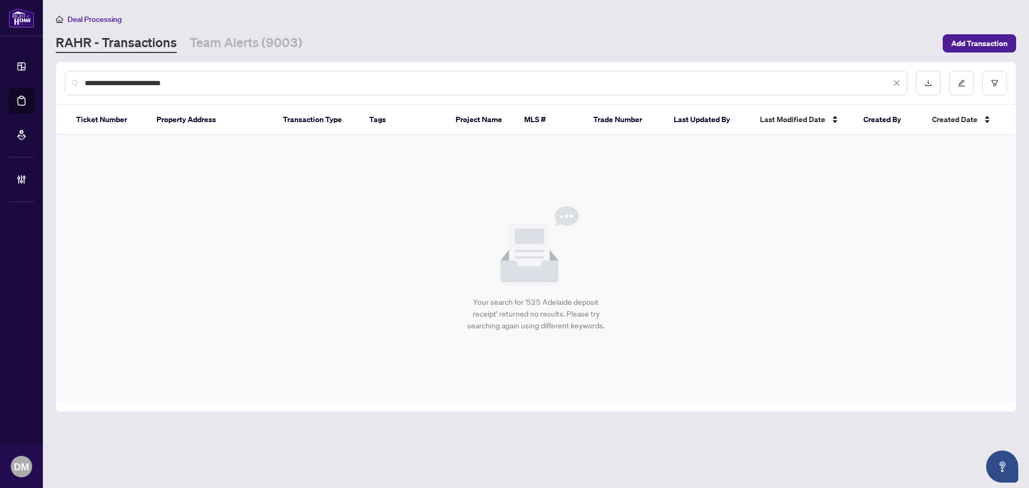
drag, startPoint x: 186, startPoint y: 85, endPoint x: 136, endPoint y: 84, distance: 49.8
click at [136, 84] on input "**********" at bounding box center [488, 83] width 806 height 12
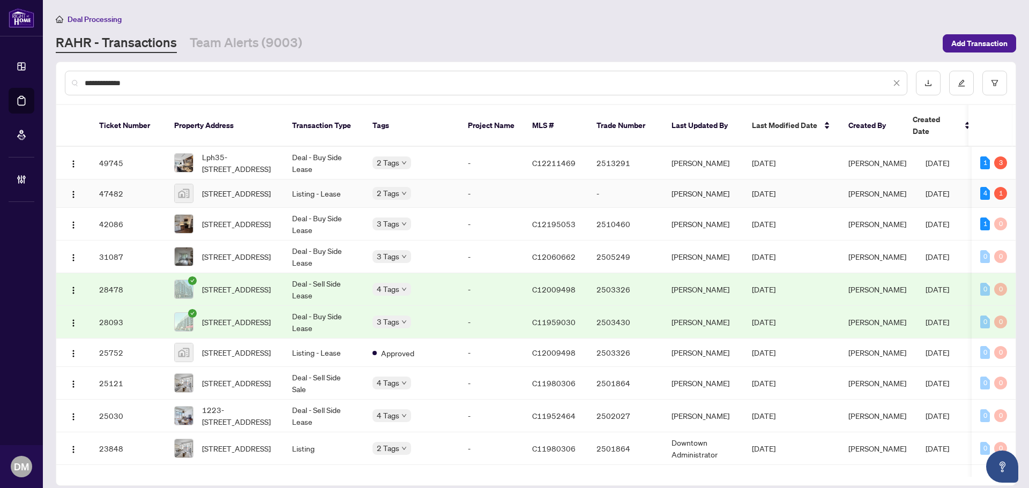
type input "**********"
click at [844, 180] on td "Serena Budhwani" at bounding box center [878, 194] width 77 height 28
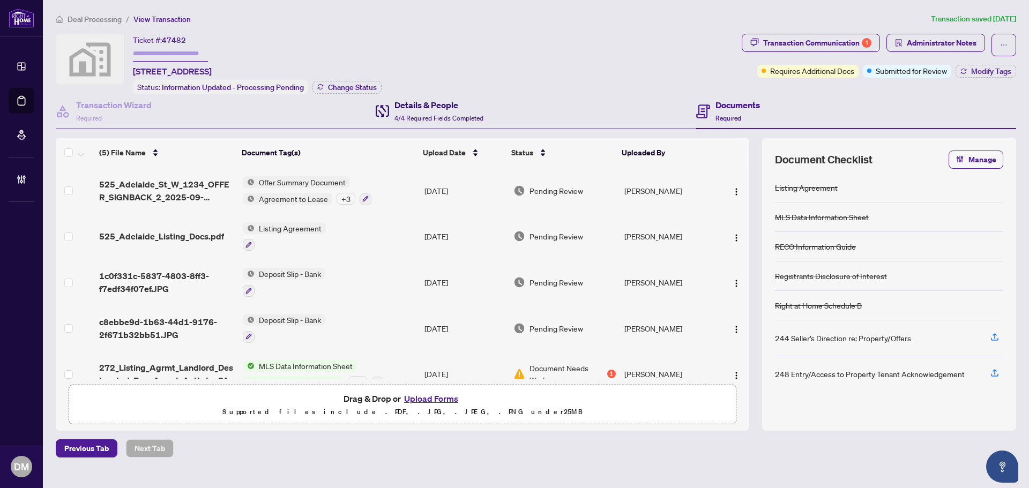
click at [428, 119] on span "4/4 Required Fields Completed" at bounding box center [438, 118] width 89 height 8
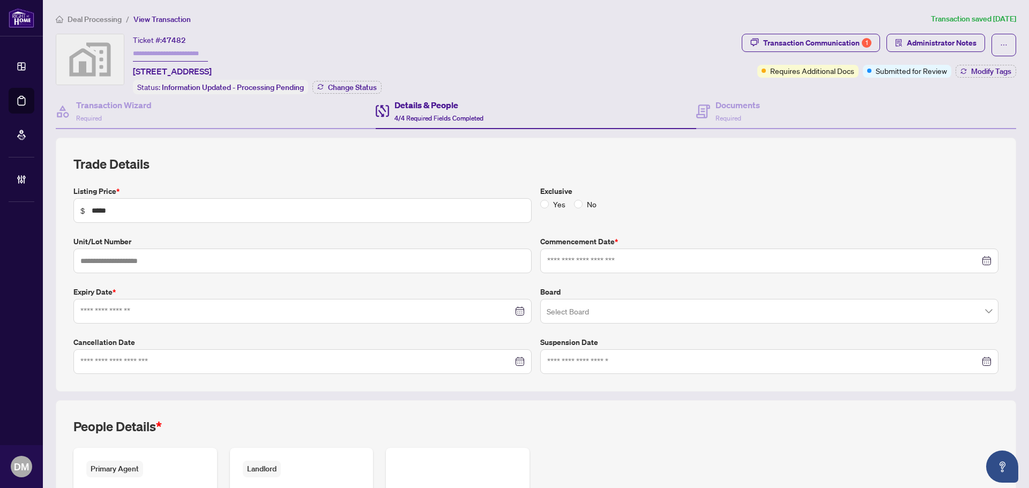
type input "**********"
click at [116, 111] on div "Transaction Wizard Required" at bounding box center [114, 111] width 76 height 25
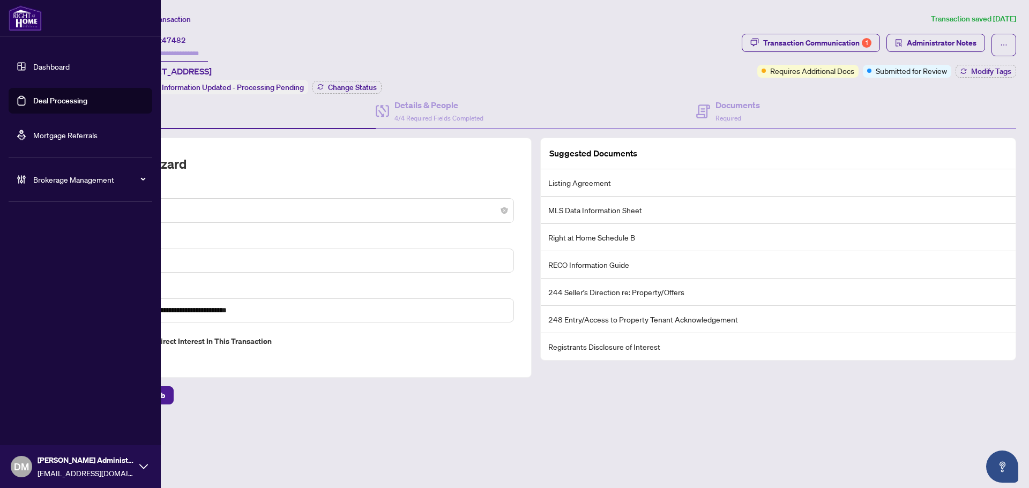
click at [33, 71] on link "Dashboard" at bounding box center [51, 67] width 36 height 10
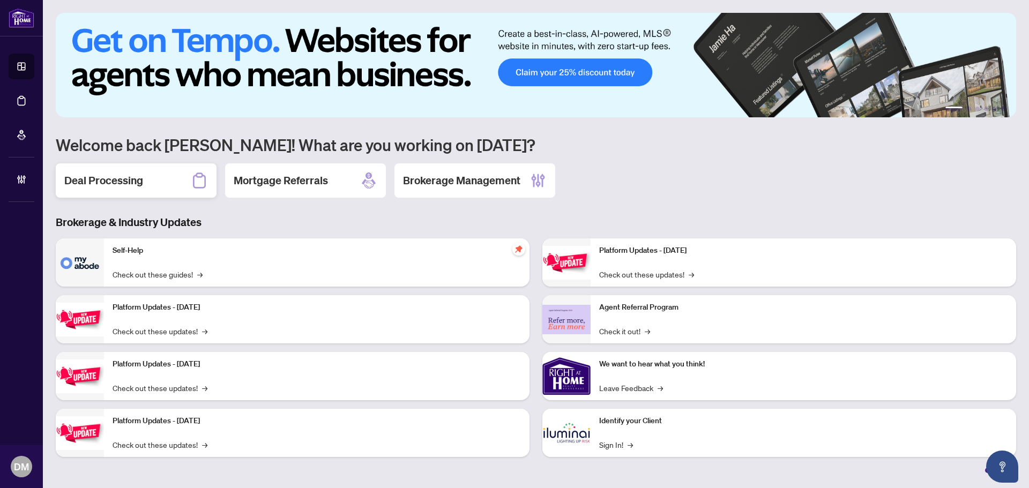
click at [163, 183] on div "Deal Processing" at bounding box center [136, 180] width 161 height 34
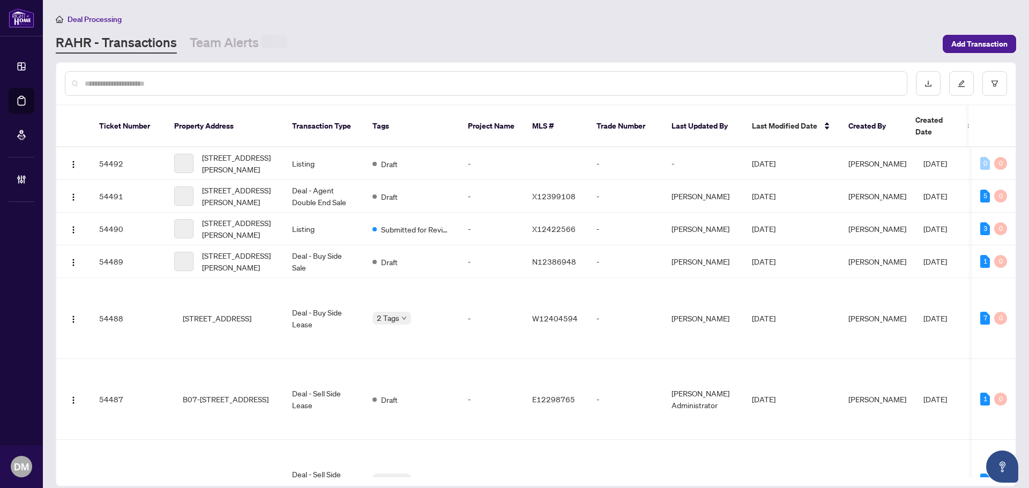
click at [203, 82] on input "text" at bounding box center [492, 84] width 814 height 12
paste input "**********"
type input "**********"
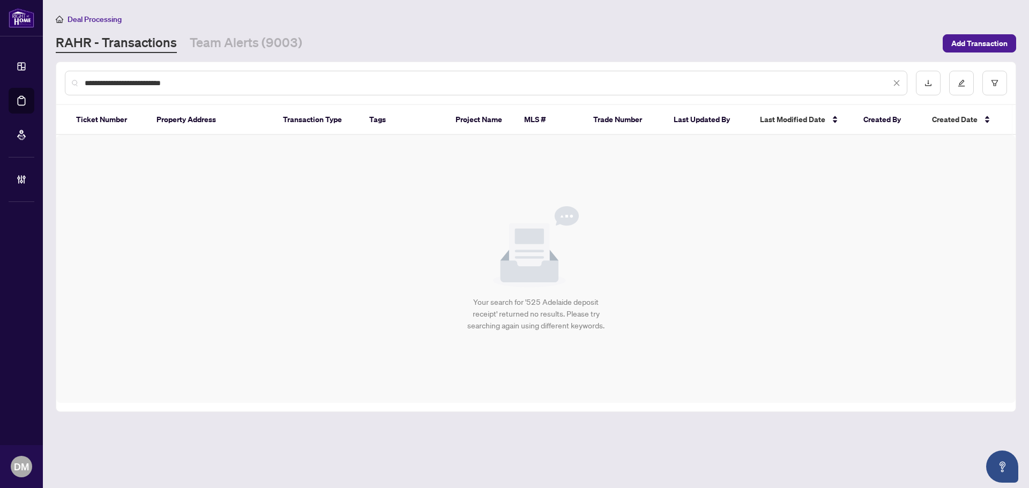
drag, startPoint x: 203, startPoint y: 82, endPoint x: 84, endPoint y: 75, distance: 119.2
click at [84, 75] on div "**********" at bounding box center [486, 83] width 842 height 25
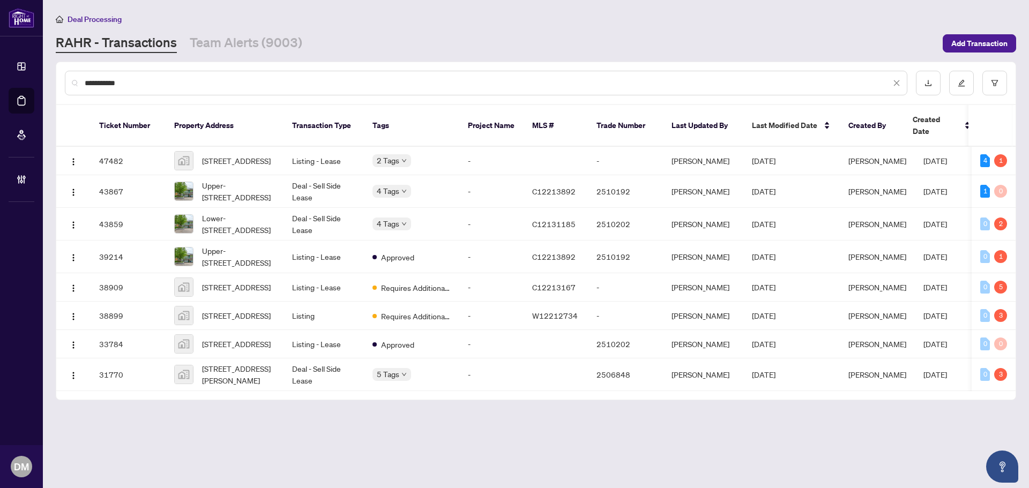
type input "**********"
drag, startPoint x: 708, startPoint y: 413, endPoint x: 691, endPoint y: 397, distance: 23.9
click at [707, 413] on main "**********" at bounding box center [536, 244] width 986 height 488
click at [900, 80] on icon "close" at bounding box center [897, 83] width 8 height 8
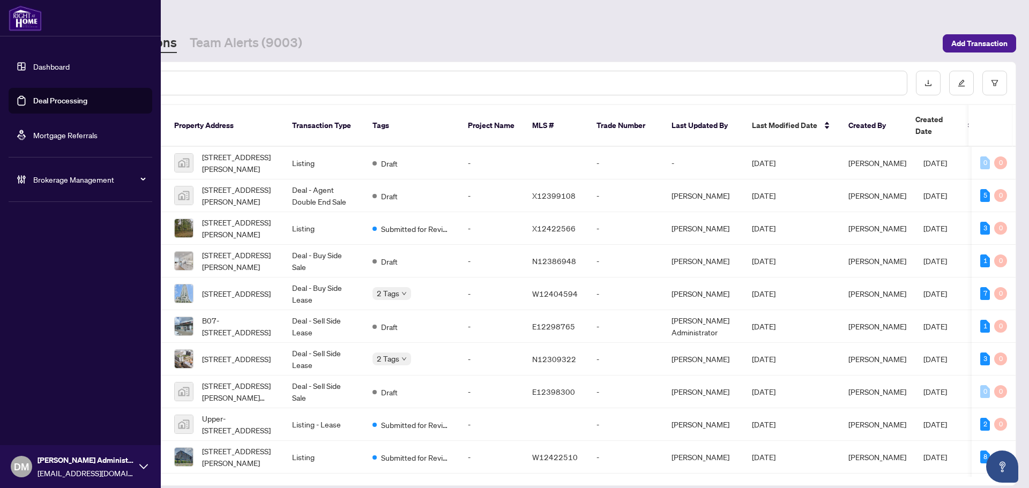
click at [19, 179] on icon at bounding box center [18, 179] width 3 height 8
click at [57, 256] on link "Manage Agents" at bounding box center [49, 257] width 53 height 10
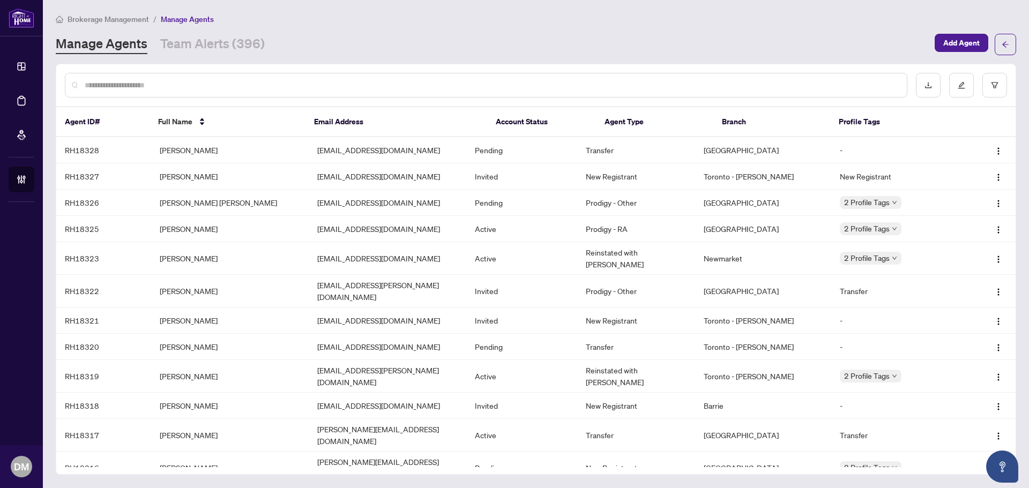
click at [270, 87] on input "text" at bounding box center [492, 85] width 814 height 12
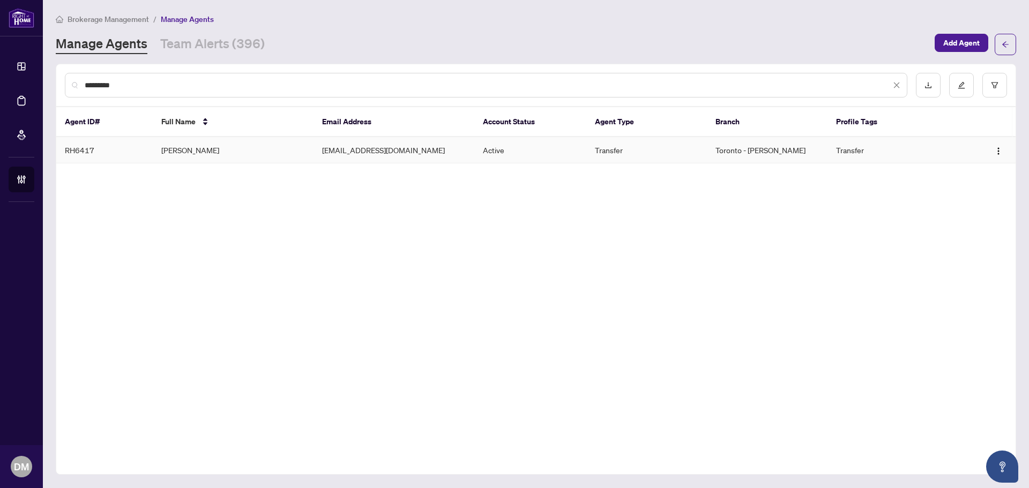
type input "*********"
click at [234, 159] on td "Serena Budhwani" at bounding box center [233, 150] width 161 height 26
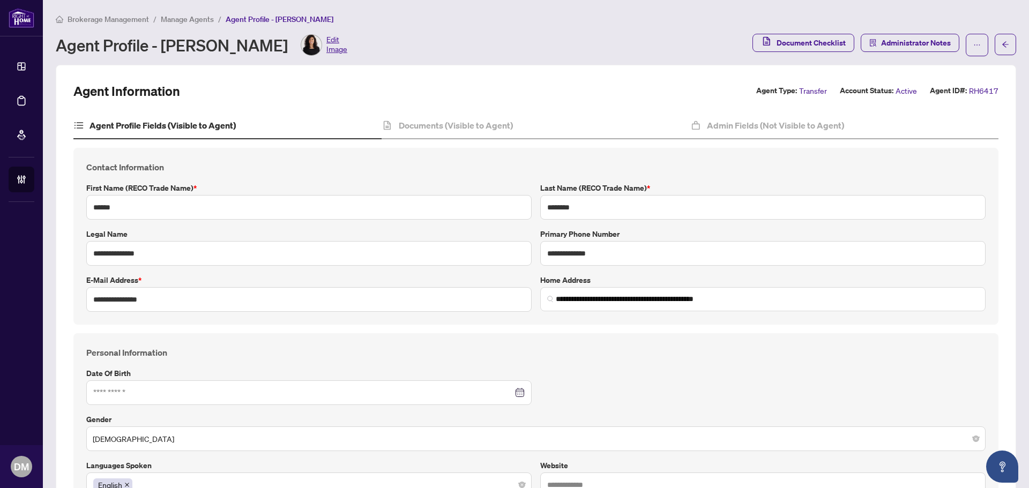
type input "**********"
type input "****"
type input "**********"
click at [469, 22] on div "Brokerage Management / Manage Agents / Agent Profile - Serena Budhwani" at bounding box center [536, 19] width 960 height 12
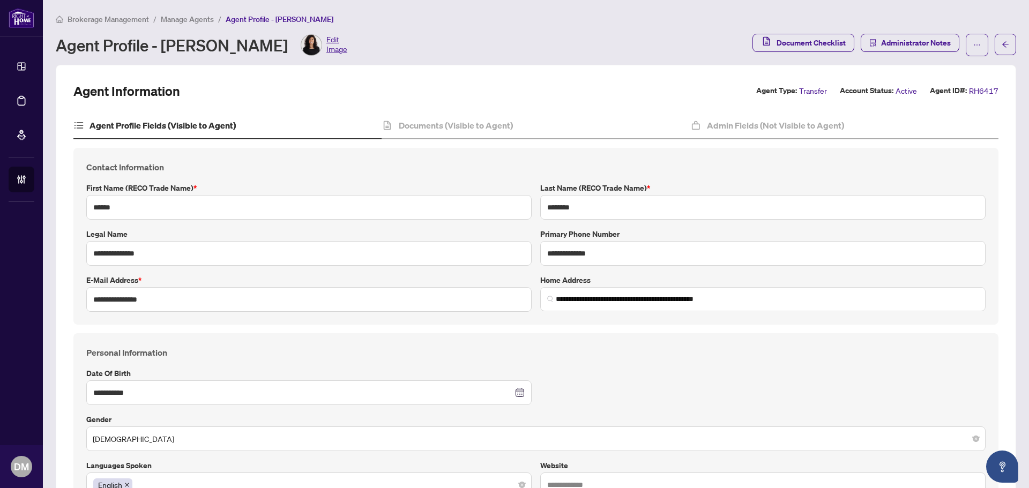
click at [471, 58] on div "Brokerage Management / Manage Agents / Agent Profile - Serena Budhwani Agent Pr…" at bounding box center [536, 39] width 960 height 52
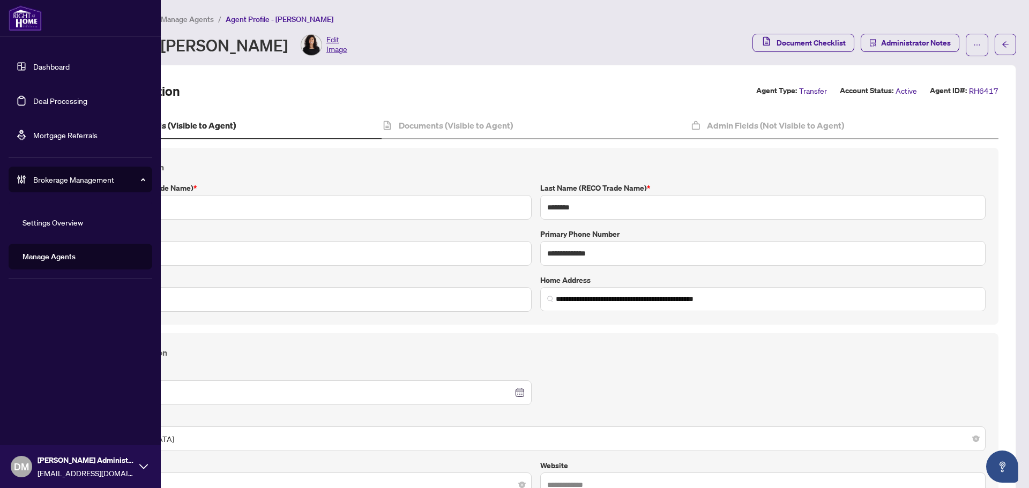
click at [33, 69] on link "Dashboard" at bounding box center [51, 67] width 36 height 10
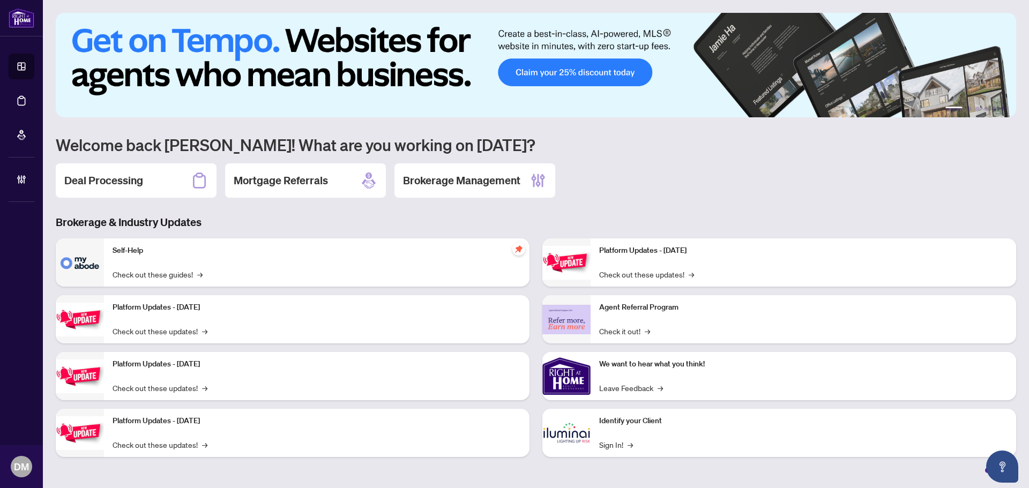
drag, startPoint x: 112, startPoint y: 177, endPoint x: 125, endPoint y: 167, distance: 16.5
click at [113, 177] on h2 "Deal Processing" at bounding box center [103, 180] width 79 height 15
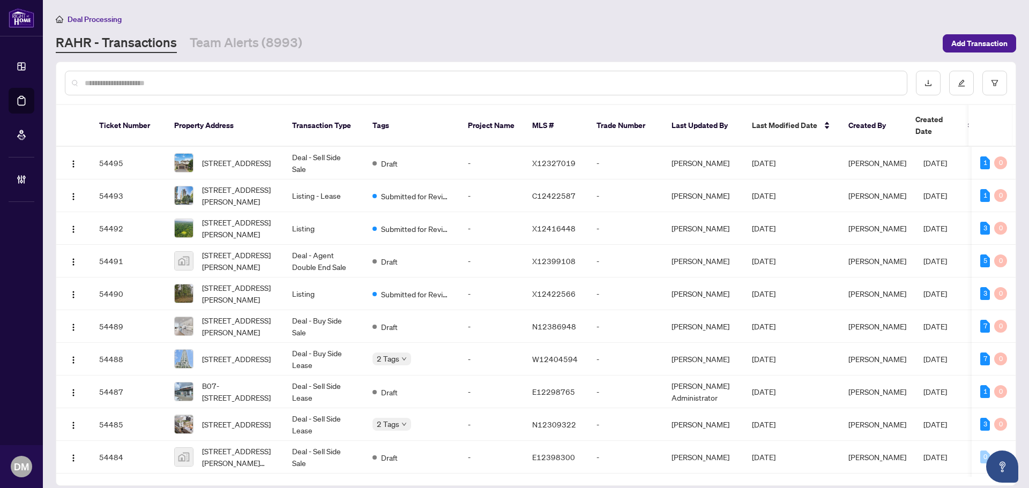
click at [133, 81] on input "text" at bounding box center [492, 83] width 814 height 12
click at [333, 81] on input "text" at bounding box center [492, 83] width 814 height 12
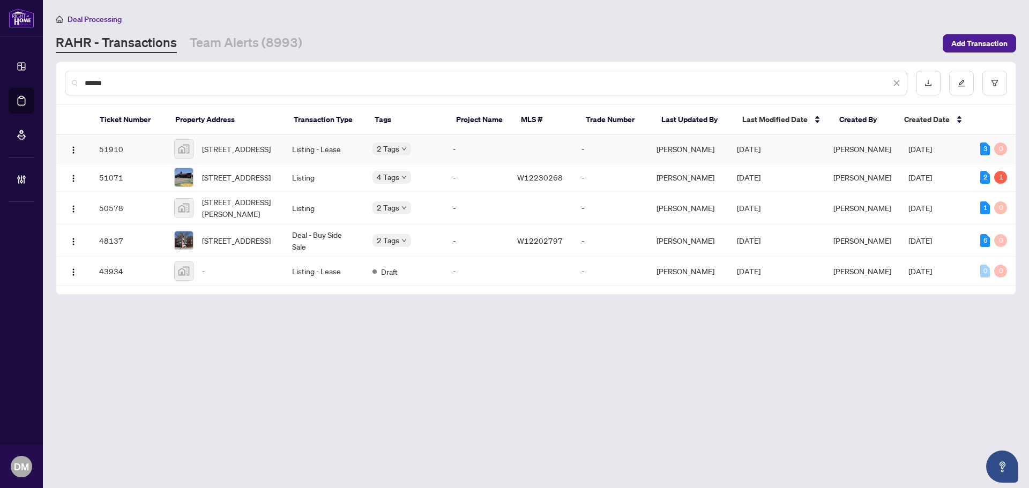
type input "******"
click at [444, 148] on td "2 Tags" at bounding box center [404, 149] width 80 height 28
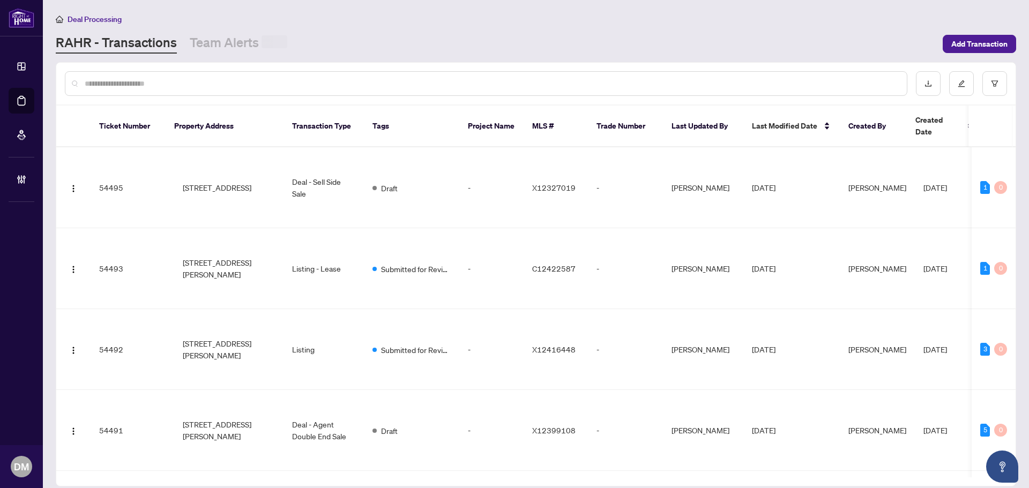
click at [189, 87] on input "text" at bounding box center [492, 84] width 814 height 12
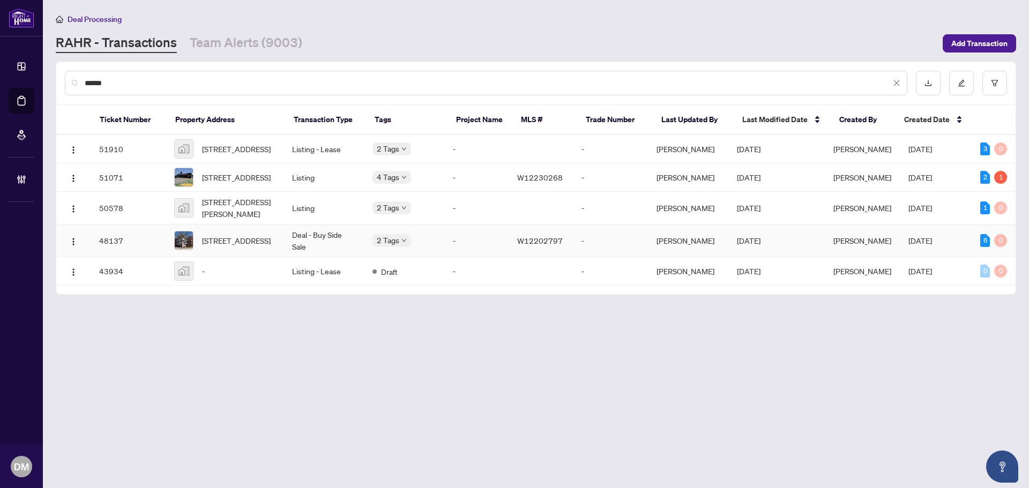
type input "******"
click at [340, 253] on td "Deal - Buy Side Sale" at bounding box center [323, 241] width 80 height 33
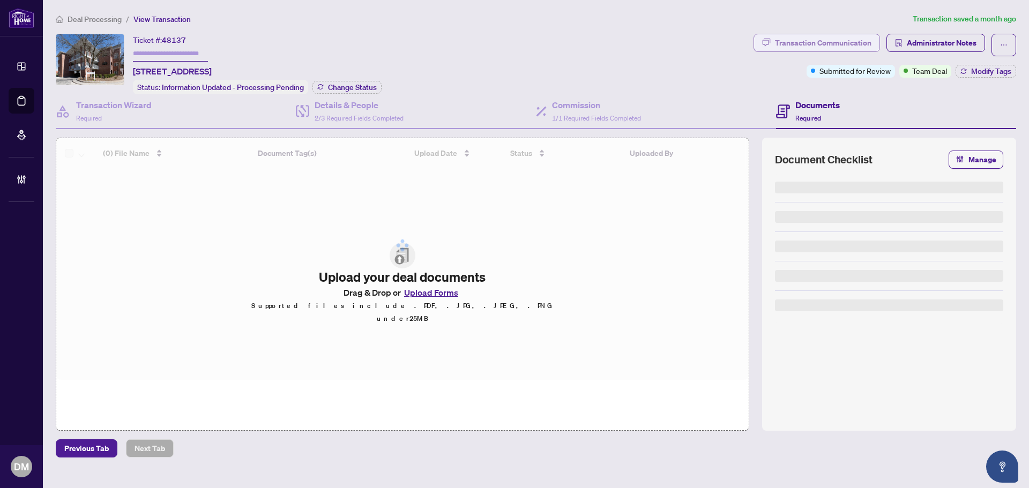
click at [854, 44] on div "Transaction Communication" at bounding box center [823, 42] width 96 height 17
type textarea "**********"
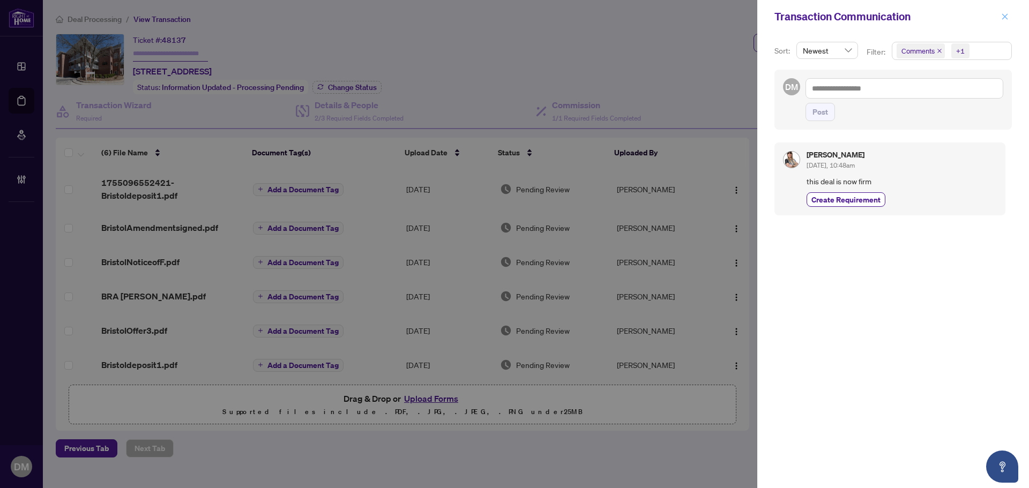
click at [1009, 19] on button "button" at bounding box center [1005, 16] width 14 height 13
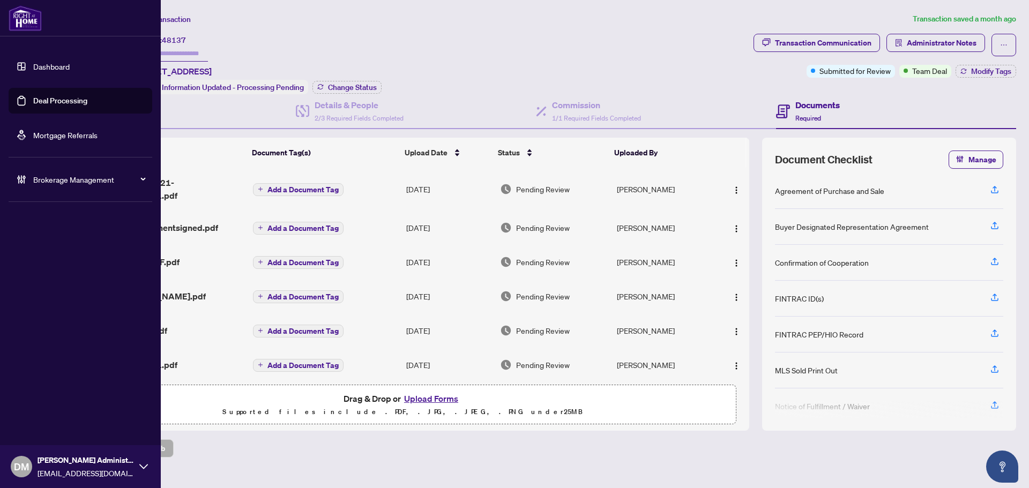
drag, startPoint x: 25, startPoint y: 58, endPoint x: 154, endPoint y: 146, distance: 156.4
click at [33, 62] on link "Dashboard" at bounding box center [51, 67] width 36 height 10
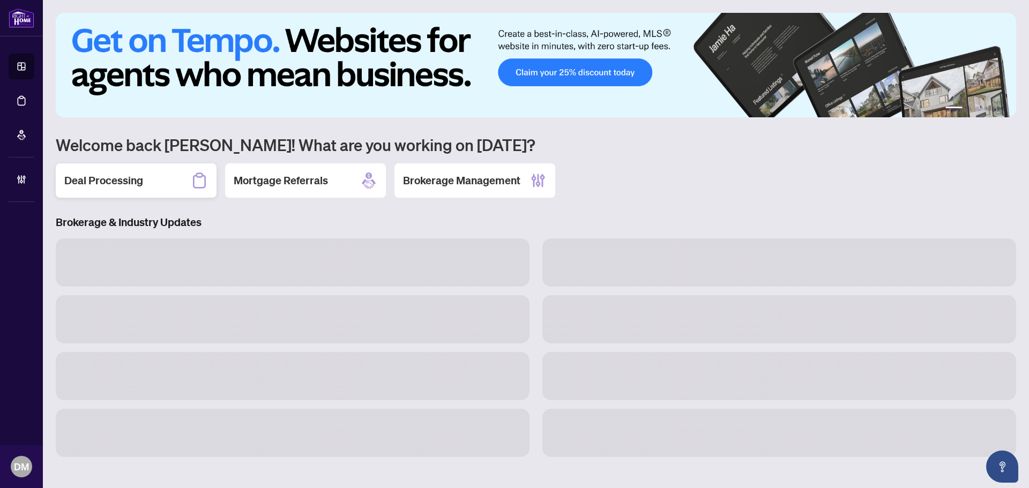
click at [140, 184] on h2 "Deal Processing" at bounding box center [103, 180] width 79 height 15
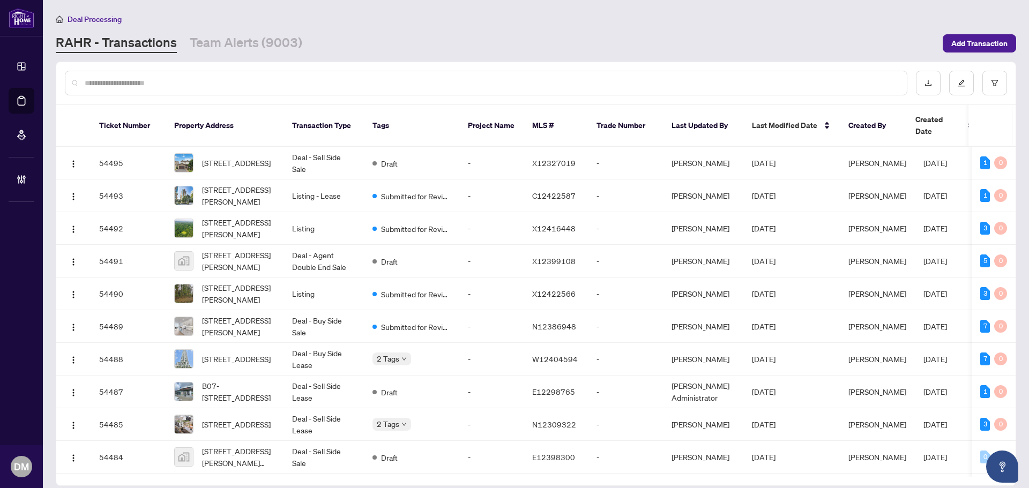
drag, startPoint x: 180, startPoint y: 85, endPoint x: 204, endPoint y: 92, distance: 24.6
click at [180, 85] on input "text" at bounding box center [492, 83] width 814 height 12
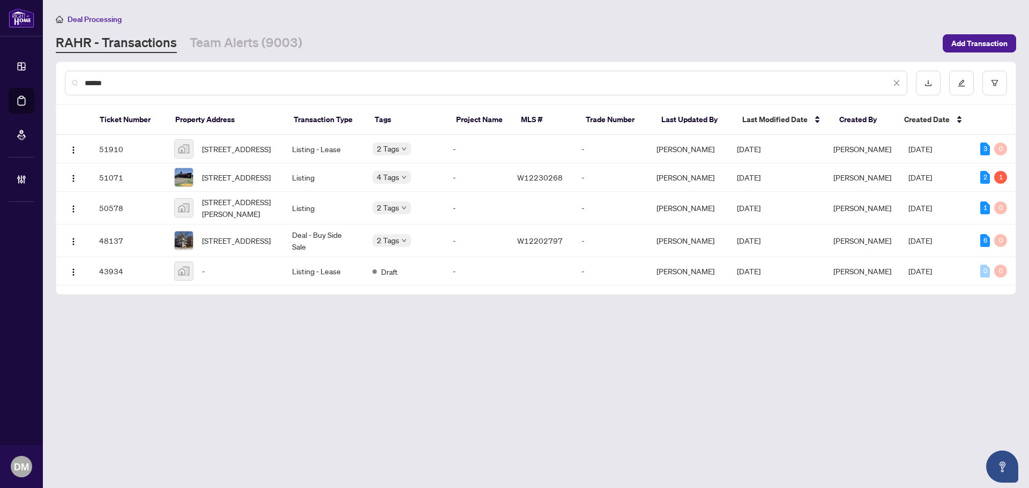
type input "******"
click at [898, 79] on icon "close" at bounding box center [897, 83] width 8 height 8
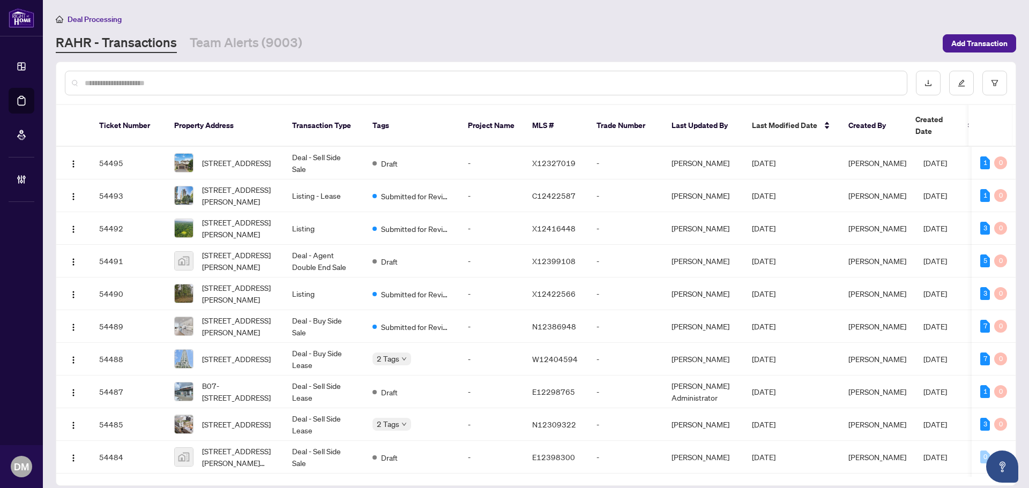
click at [338, 31] on div "Deal Processing RAHR - Transactions Team Alerts (9003) Add Transaction" at bounding box center [536, 33] width 960 height 40
click at [250, 35] on link "Team Alerts (9003)" at bounding box center [246, 43] width 113 height 19
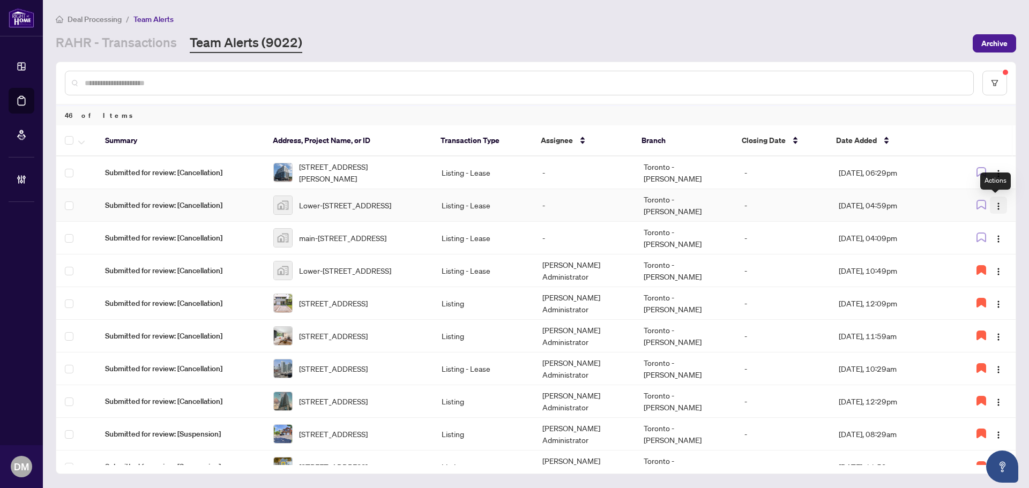
click at [990, 203] on button "button" at bounding box center [998, 205] width 17 height 17
click at [988, 260] on span "Complete Item" at bounding box center [970, 261] width 50 height 12
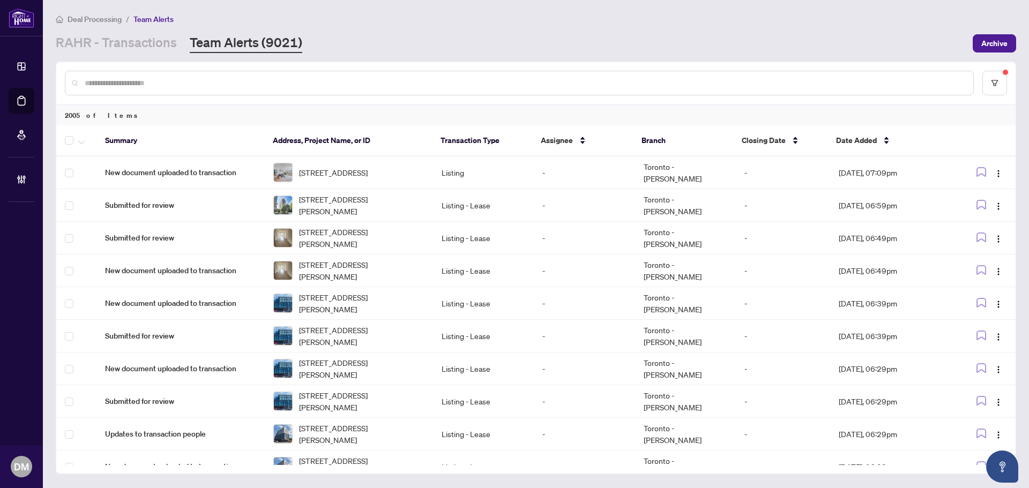
click at [995, 96] on div at bounding box center [535, 83] width 959 height 42
click at [995, 88] on button "button" at bounding box center [994, 83] width 25 height 25
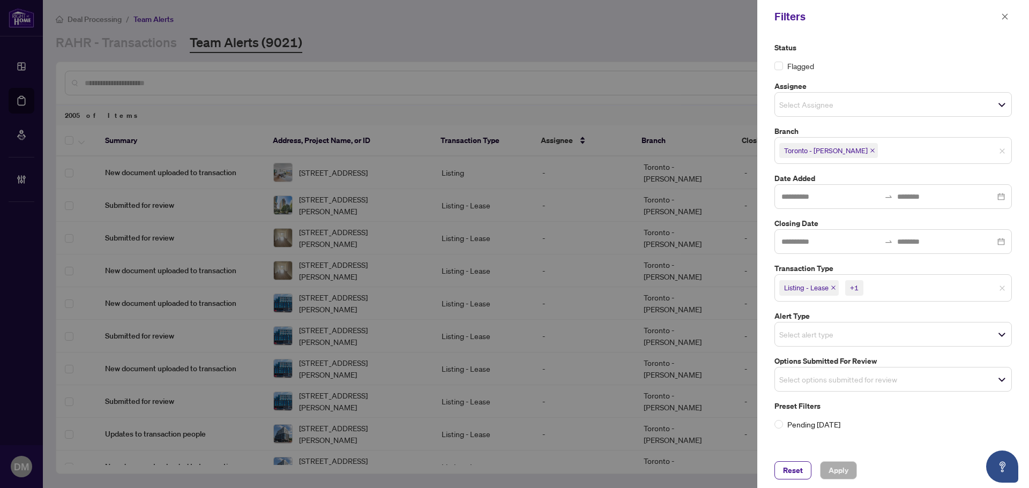
click at [854, 338] on input "search" at bounding box center [816, 334] width 75 height 13
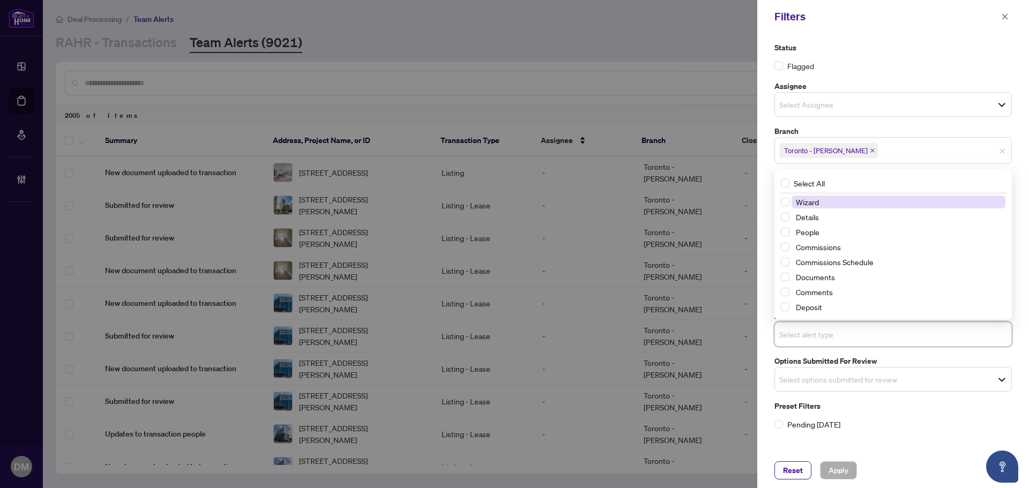
click at [845, 377] on input "search" at bounding box center [816, 379] width 75 height 13
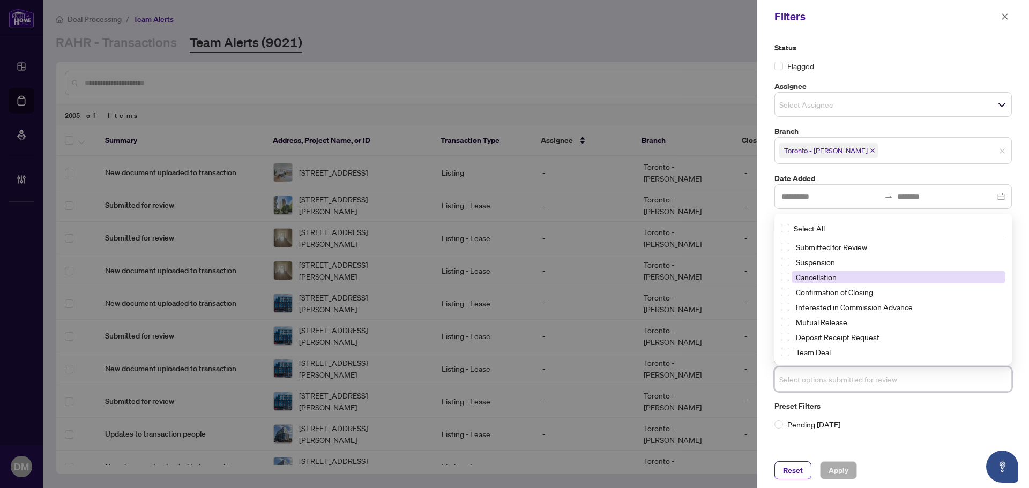
click at [831, 276] on span "Cancellation" at bounding box center [816, 277] width 41 height 10
click at [834, 263] on span "Suspension" at bounding box center [815, 262] width 39 height 10
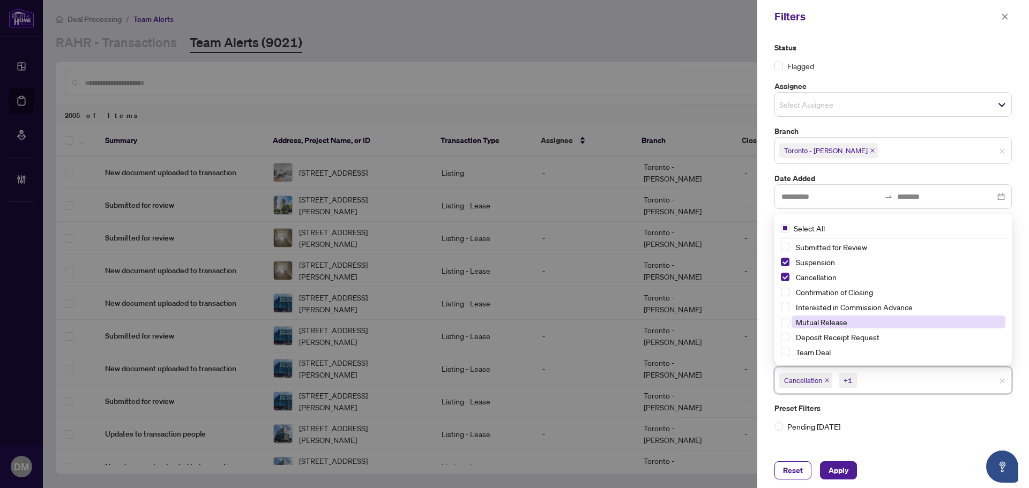
click at [842, 325] on span "Mutual Release" at bounding box center [821, 322] width 51 height 10
click at [840, 465] on span "Apply" at bounding box center [839, 470] width 20 height 17
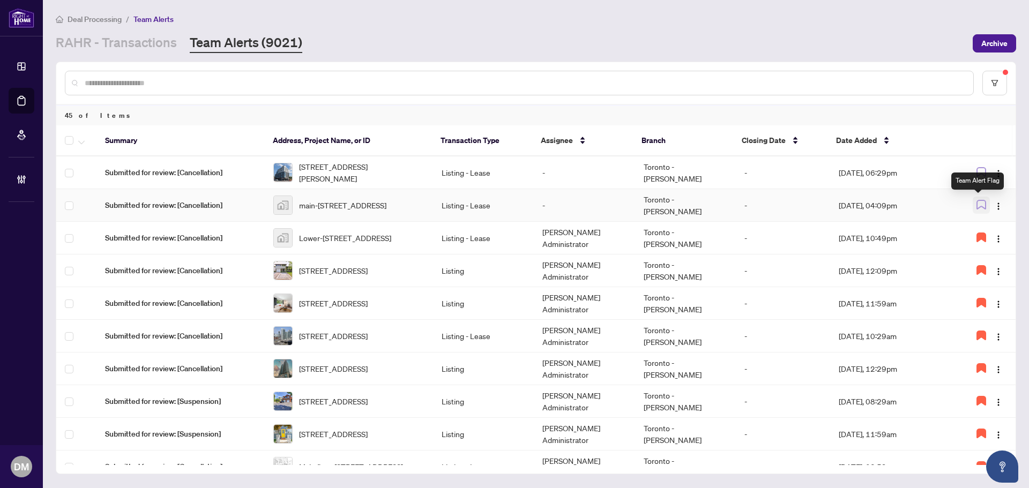
click at [979, 204] on icon "button" at bounding box center [981, 205] width 10 height 10
click at [994, 204] on img "button" at bounding box center [998, 206] width 9 height 9
click at [984, 226] on span "Assign Myself" at bounding box center [970, 226] width 50 height 12
drag, startPoint x: 140, startPoint y: 45, endPoint x: 164, endPoint y: 57, distance: 26.6
click at [140, 45] on link "RAHR - Transactions" at bounding box center [116, 43] width 121 height 19
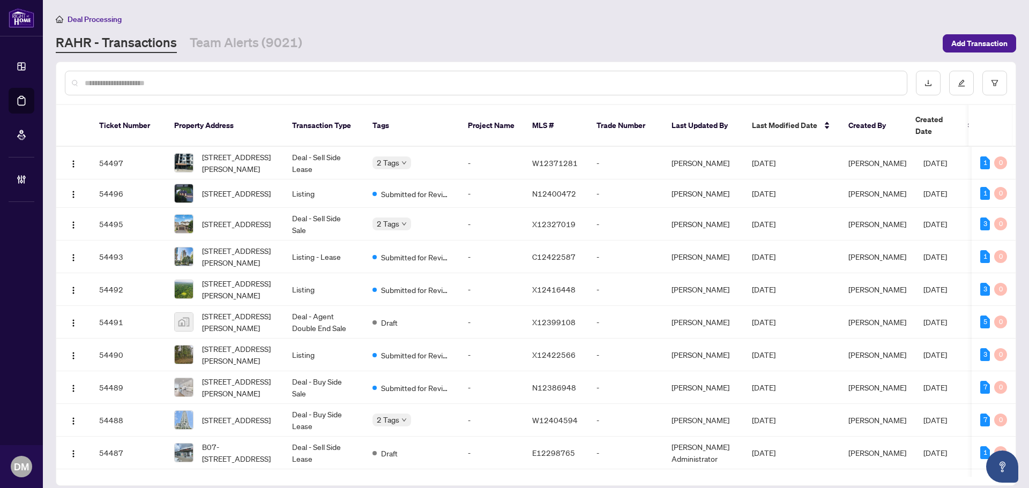
click at [147, 80] on input "text" at bounding box center [492, 83] width 814 height 12
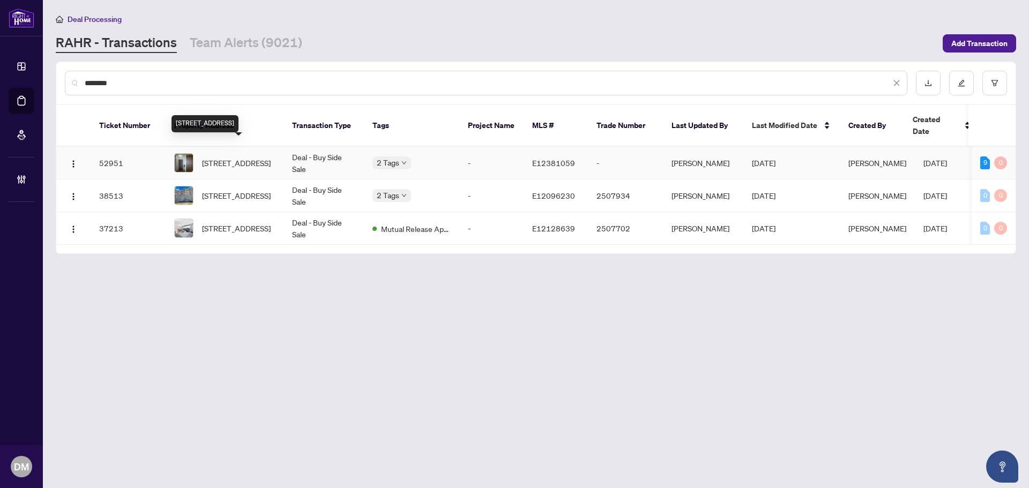
type input "********"
click at [218, 157] on span "1401-301 Prudential Dr, Toronto, Ontario M1P 4V3, Canada" at bounding box center [236, 163] width 69 height 12
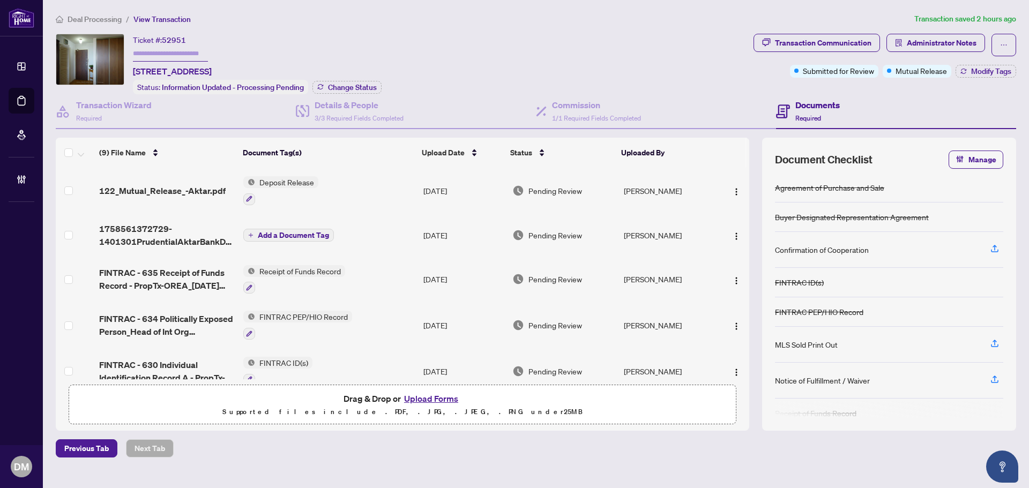
click at [212, 47] on div "Ticket #: 52951 1401-301 Prudential Dr, Toronto, Ontario M1P 4V3, Canada" at bounding box center [172, 56] width 79 height 44
click at [833, 47] on div "Transaction Communication" at bounding box center [823, 42] width 96 height 17
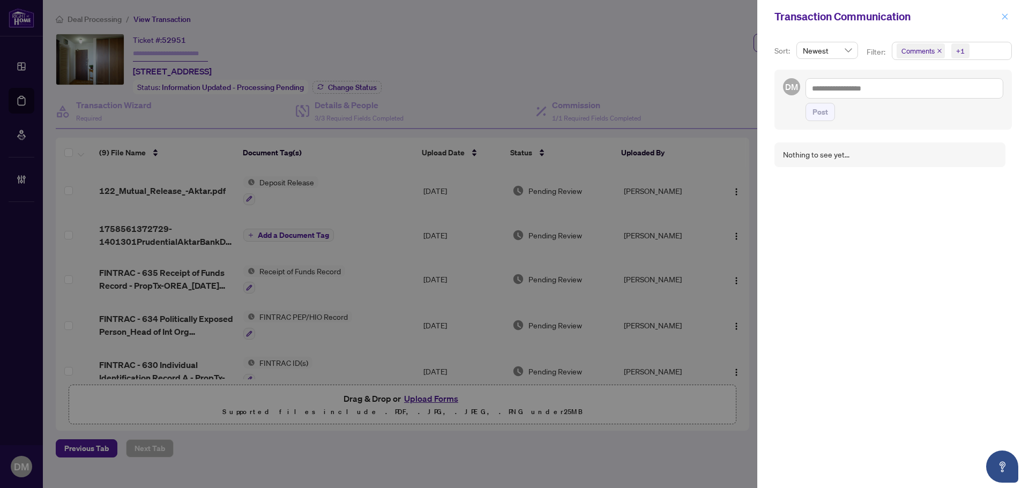
click at [1004, 17] on icon "close" at bounding box center [1005, 17] width 8 height 8
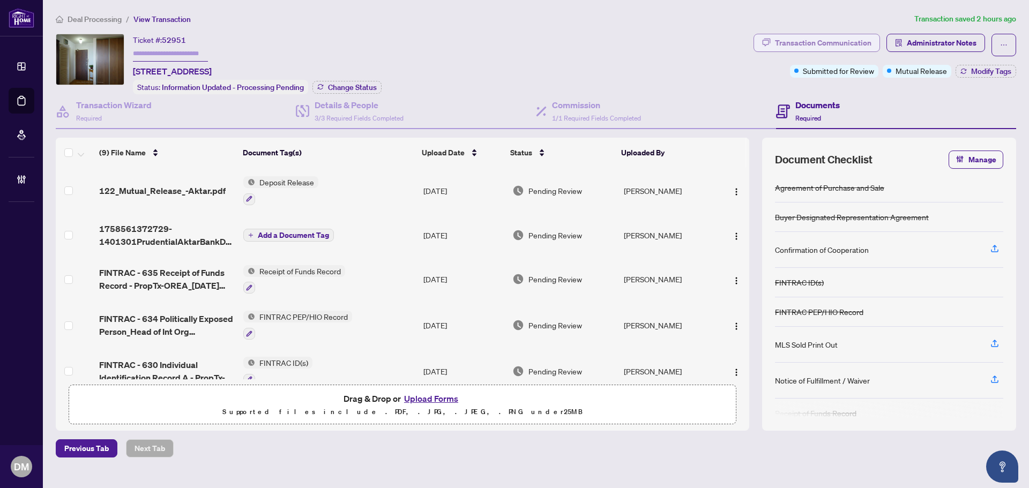
click at [787, 35] on div "Transaction Communication" at bounding box center [823, 42] width 96 height 17
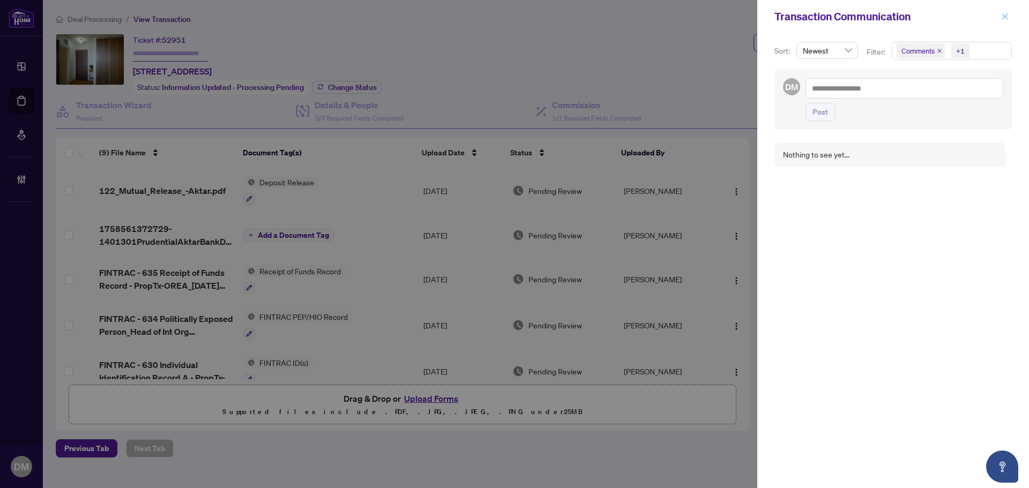
click at [1005, 9] on span "button" at bounding box center [1005, 16] width 8 height 17
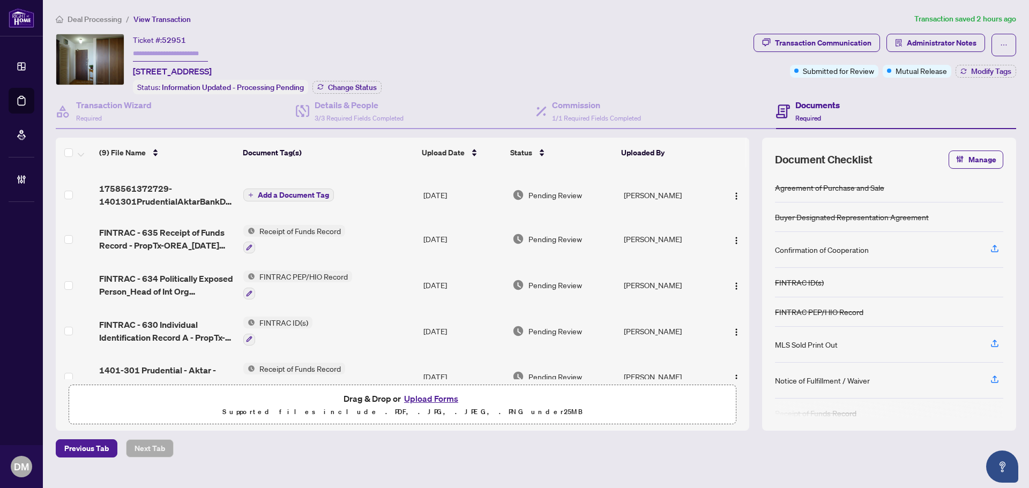
scroll to position [40, 0]
click at [473, 190] on td "Sep/22/2025" at bounding box center [463, 195] width 89 height 43
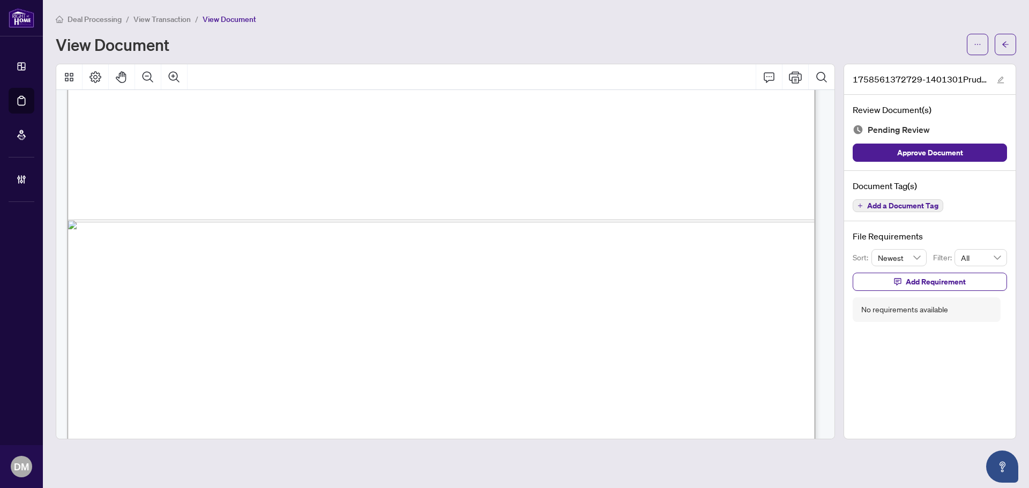
scroll to position [732, 0]
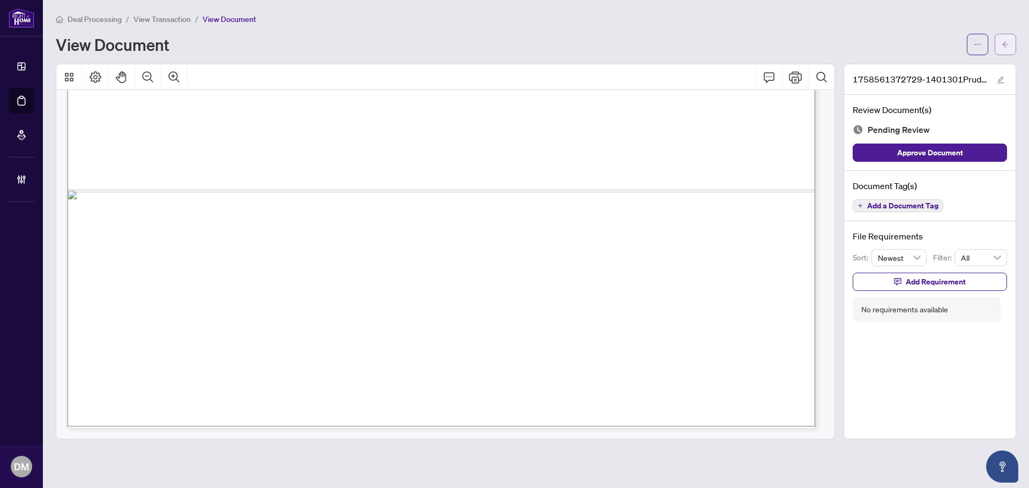
click at [1005, 46] on icon "arrow-left" at bounding box center [1006, 45] width 8 height 8
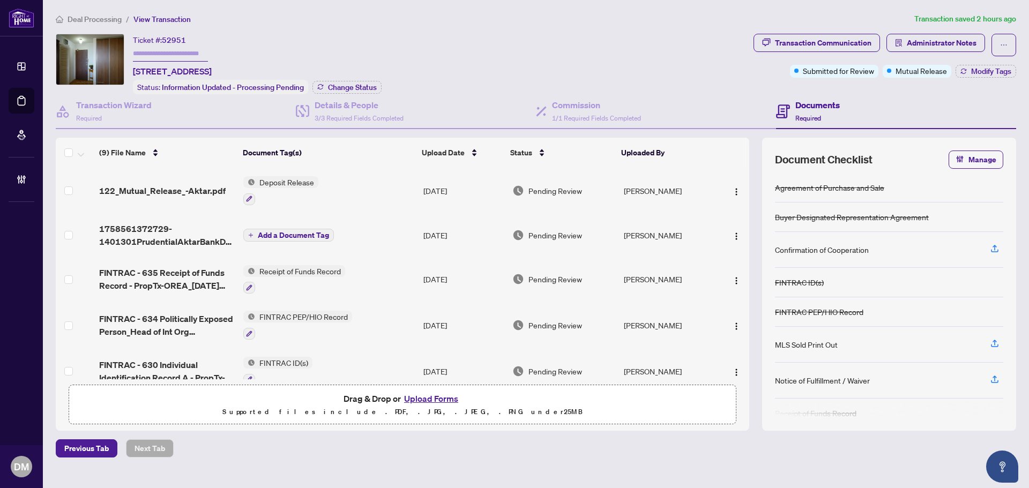
click at [658, 192] on td "Nassir Jaan" at bounding box center [669, 191] width 98 height 46
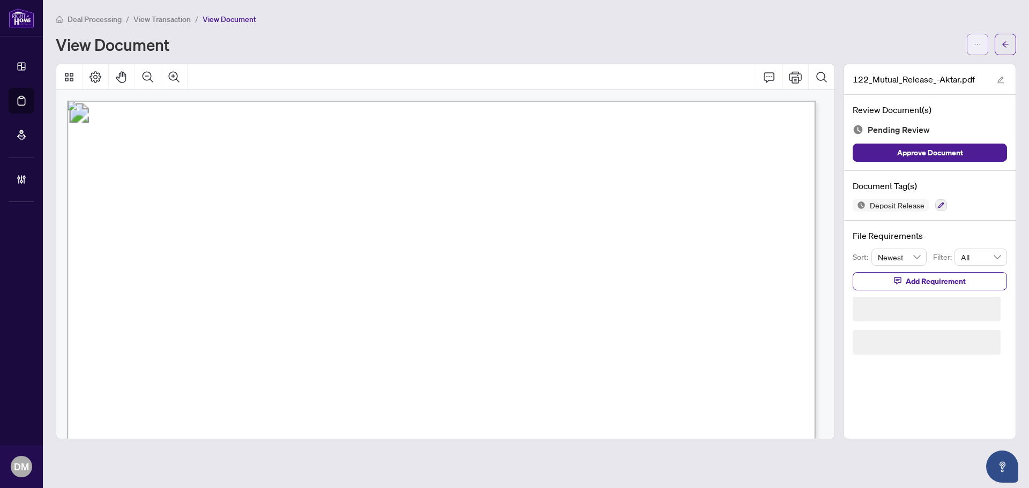
click at [974, 41] on icon "ellipsis" at bounding box center [978, 45] width 8 height 8
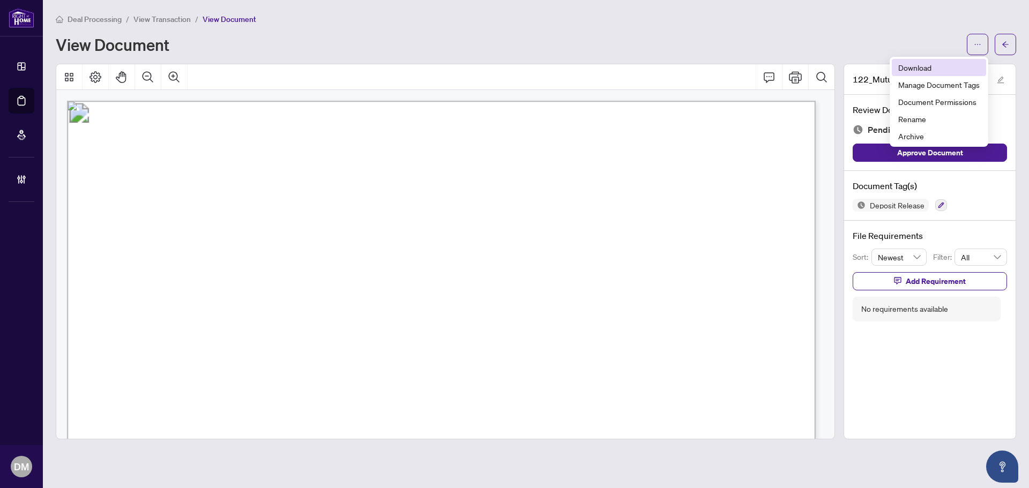
click at [960, 66] on span "Download" at bounding box center [938, 68] width 81 height 12
click at [165, 222] on span "BETWEEN:" at bounding box center [141, 223] width 48 height 13
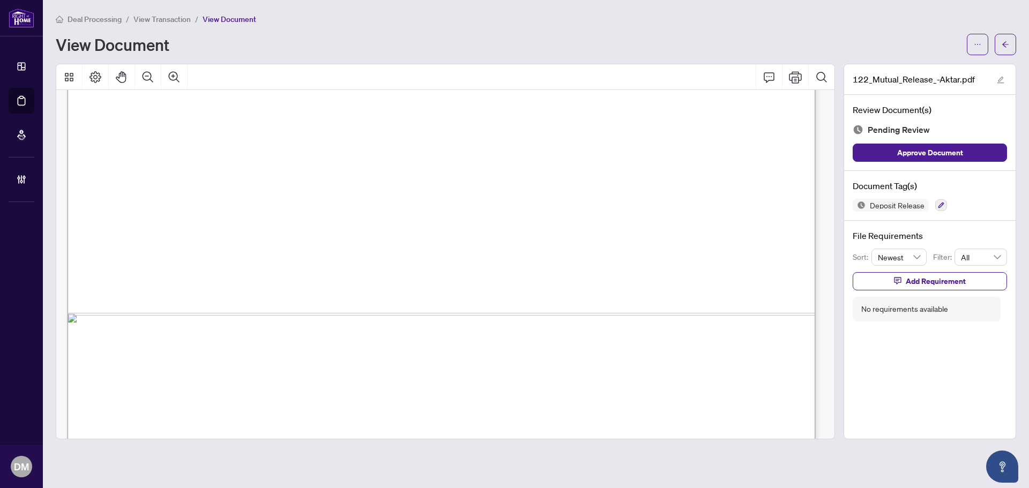
scroll to position [641, 0]
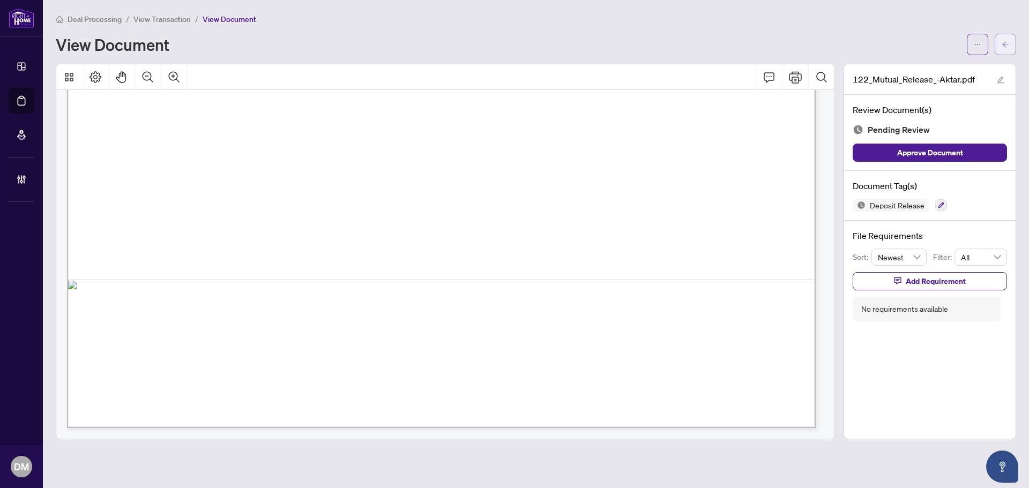
click at [1006, 46] on icon "arrow-left" at bounding box center [1006, 45] width 8 height 8
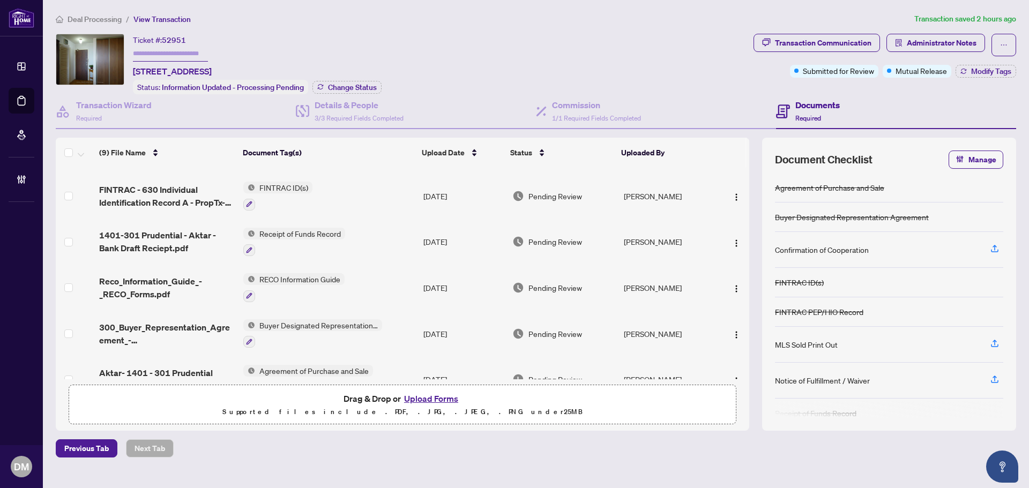
scroll to position [200, 0]
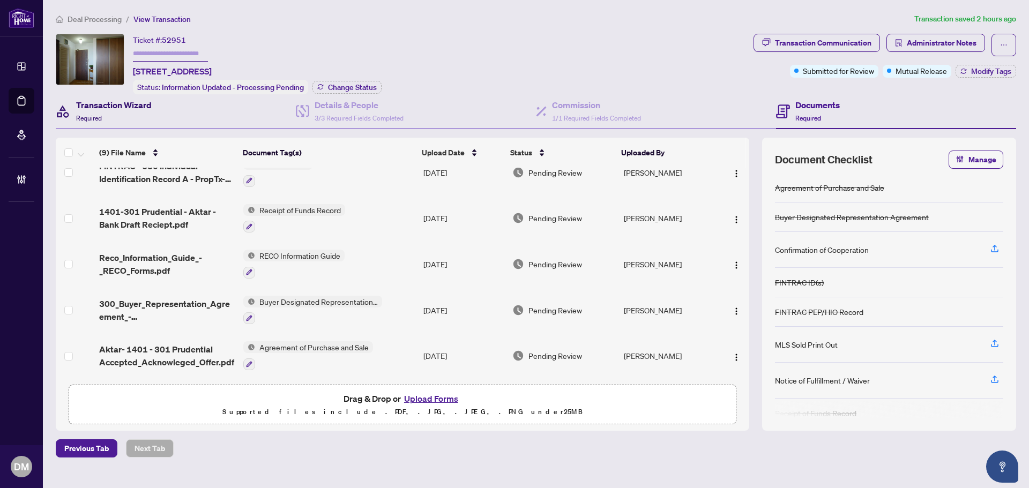
click at [132, 114] on div "Transaction Wizard Required" at bounding box center [114, 111] width 76 height 25
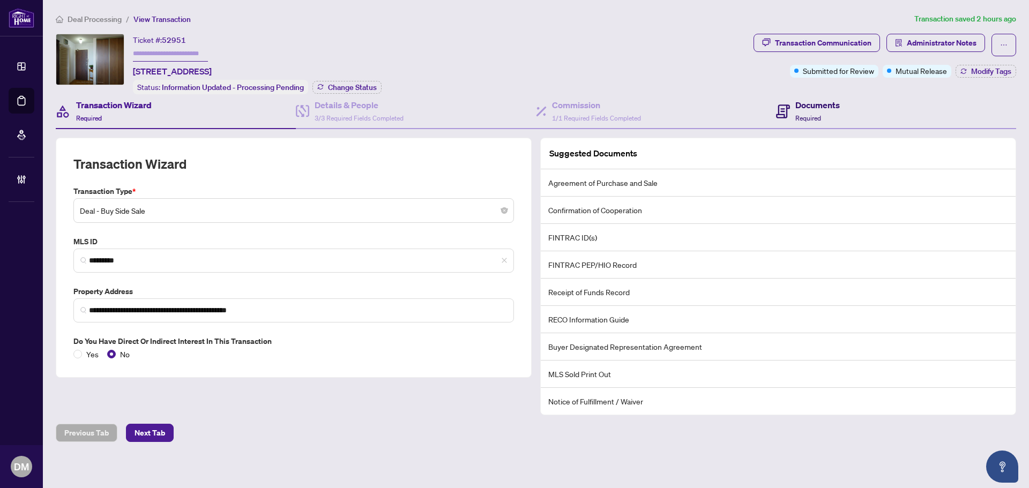
click at [786, 107] on icon at bounding box center [783, 112] width 14 height 14
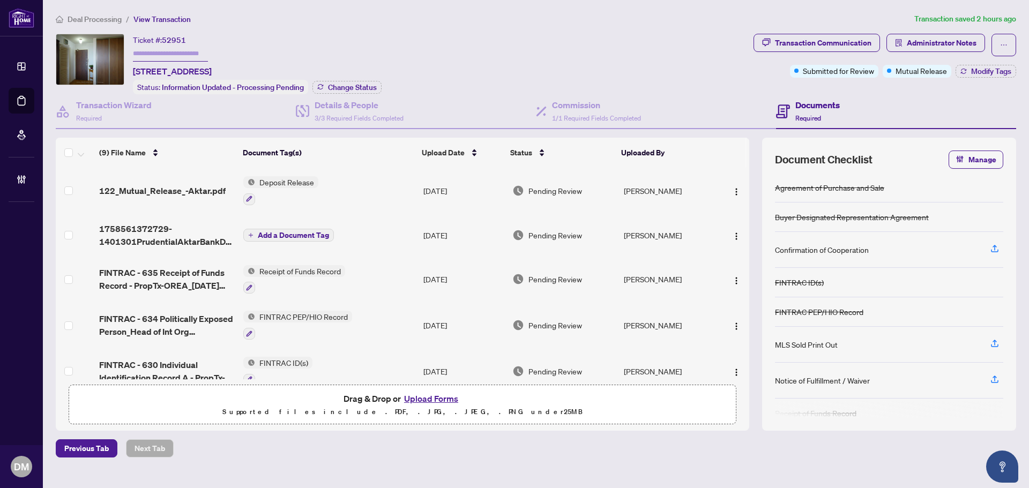
click at [546, 36] on div "Ticket #: 52951 1401-301 Prudential Dr, Toronto, Ontario M1P 4V3, Canada Status…" at bounding box center [402, 64] width 693 height 61
click at [402, 182] on td "Deposit Release" at bounding box center [329, 191] width 180 height 46
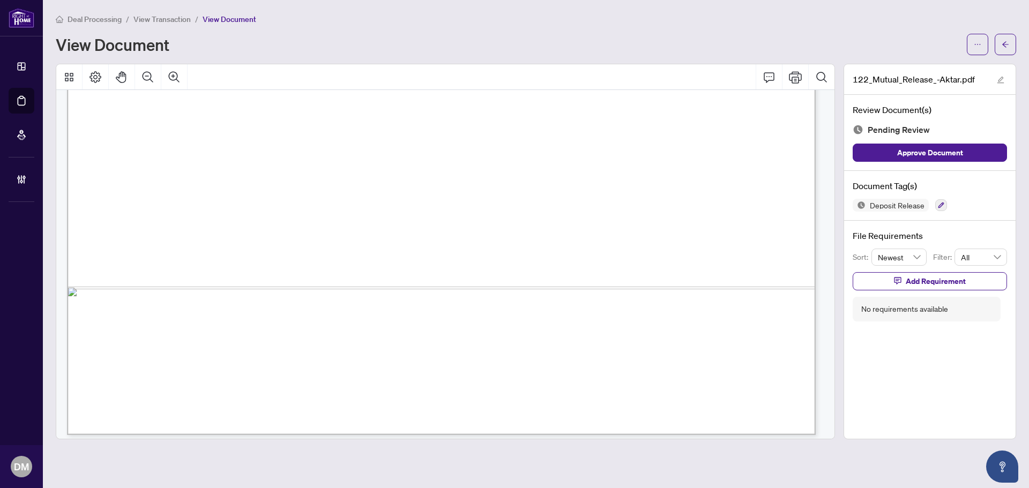
scroll to position [641, 0]
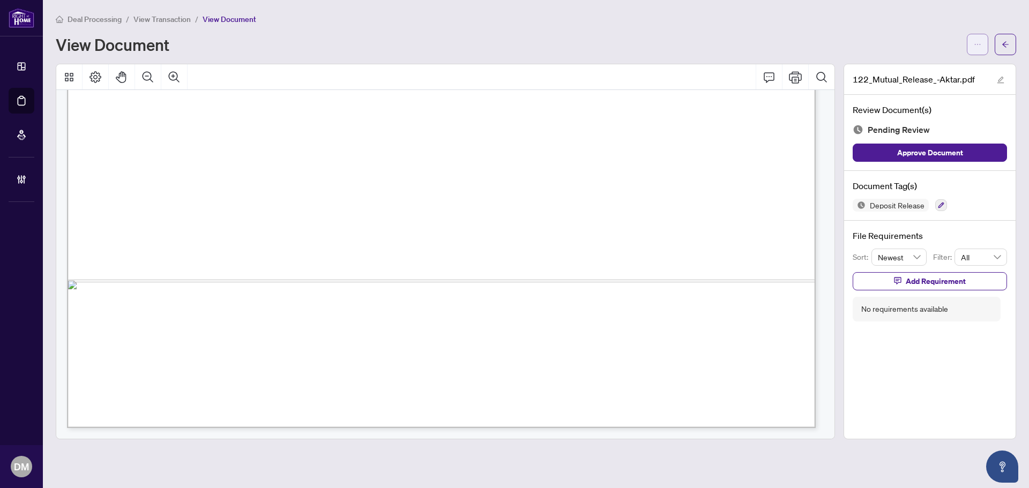
click at [978, 47] on icon "ellipsis" at bounding box center [978, 45] width 8 height 8
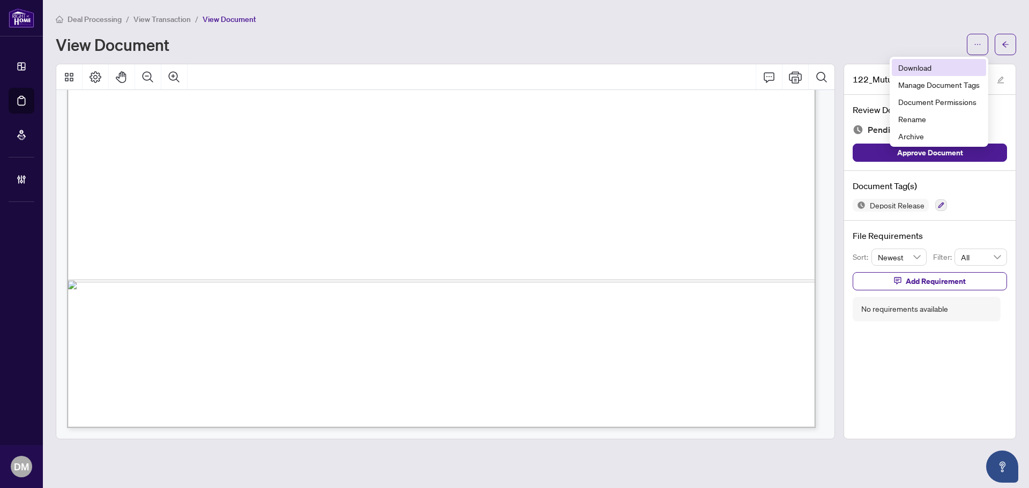
click at [963, 66] on span "Download" at bounding box center [938, 68] width 81 height 12
click at [1005, 43] on icon "arrow-left" at bounding box center [1006, 45] width 8 height 8
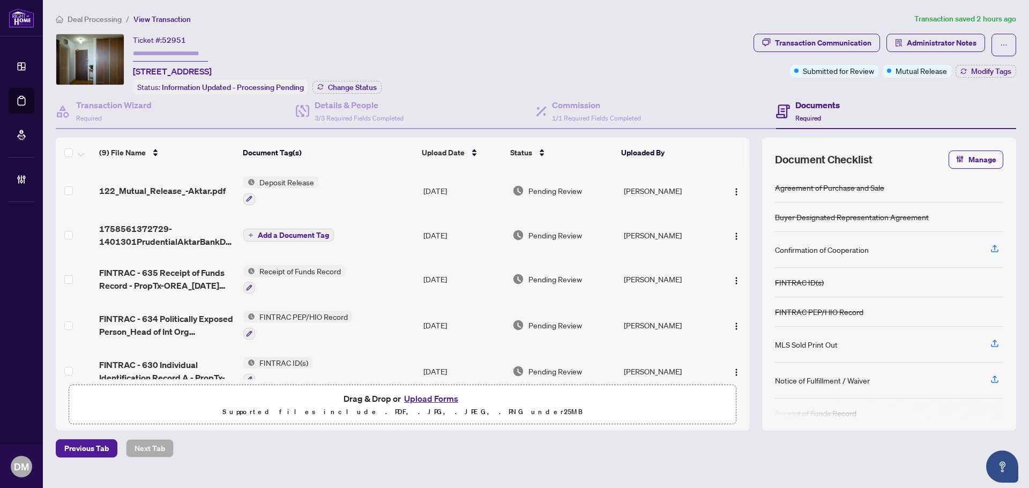
click at [384, 226] on td "Add a Document Tag" at bounding box center [329, 235] width 180 height 43
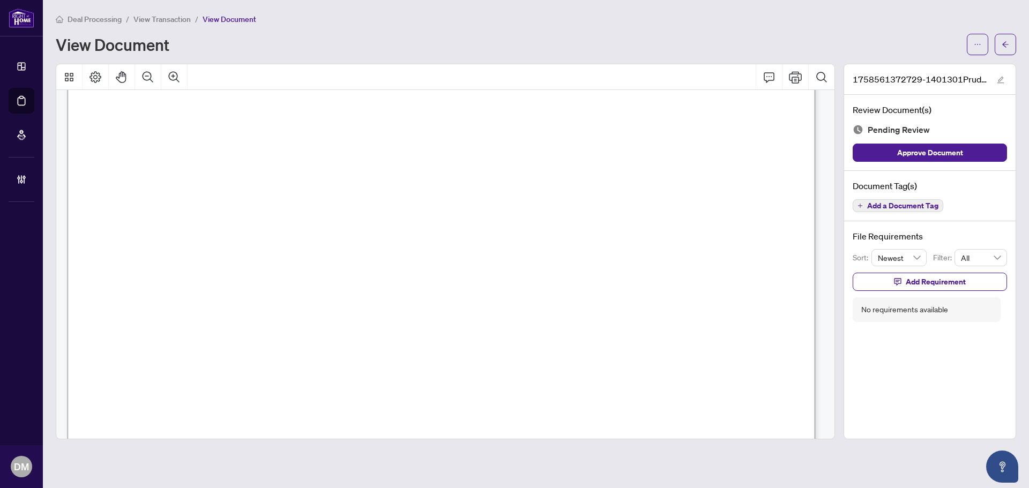
scroll to position [732, 0]
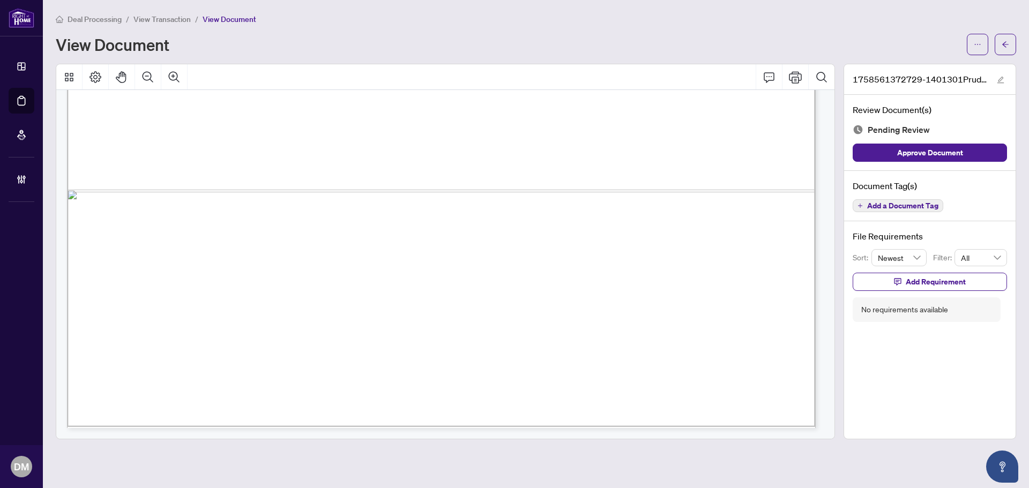
click at [1010, 56] on div "Deal Processing / View Transaction / View Document View Document 1758561372729-…" at bounding box center [536, 226] width 960 height 427
click at [1013, 48] on button "button" at bounding box center [1005, 44] width 21 height 21
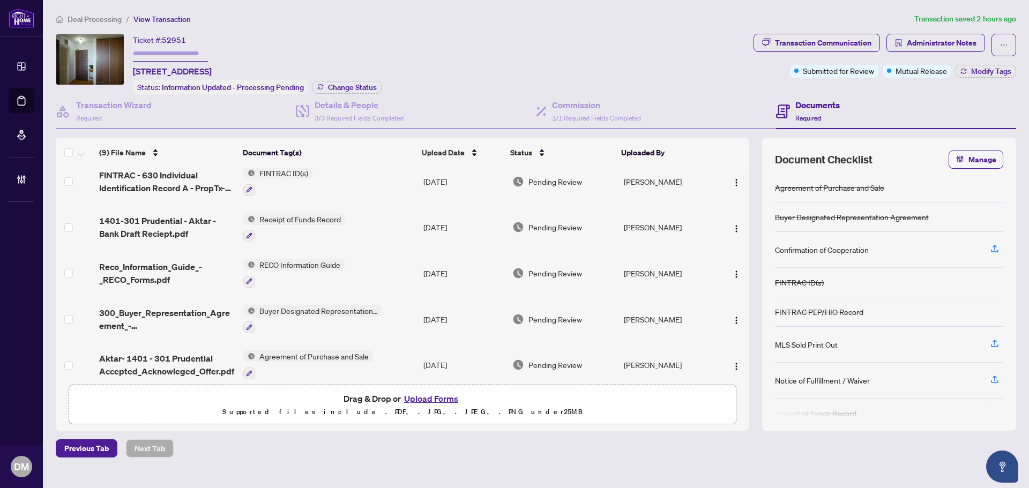
scroll to position [200, 0]
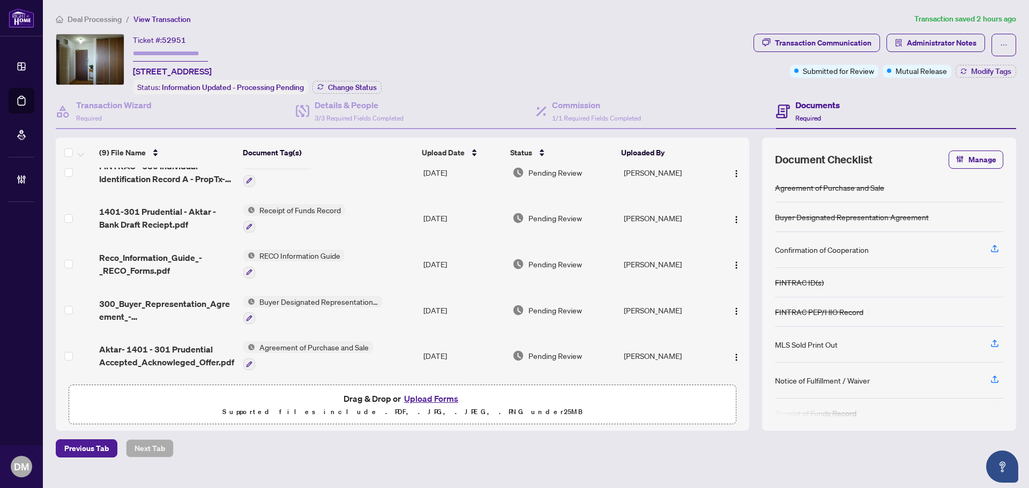
click at [441, 335] on td "[DATE]" at bounding box center [463, 356] width 89 height 46
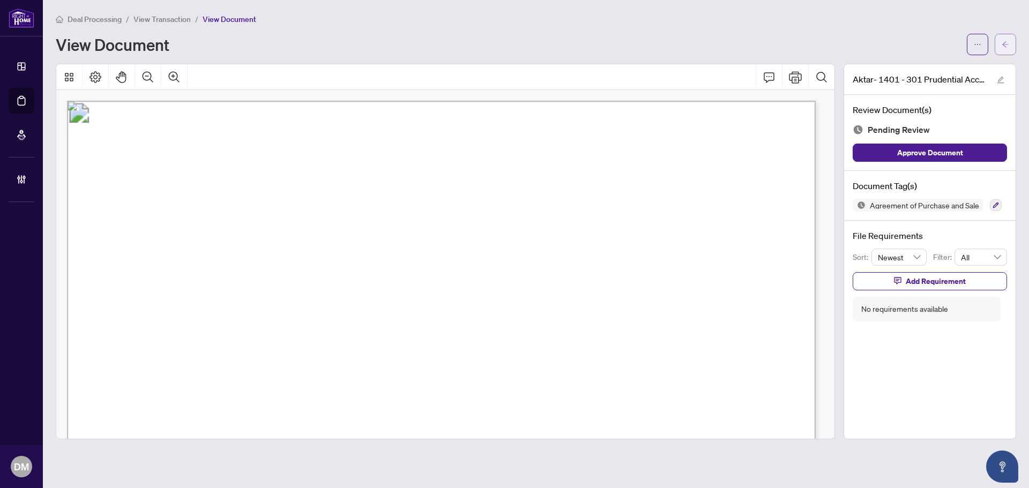
click at [1015, 44] on button "button" at bounding box center [1005, 44] width 21 height 21
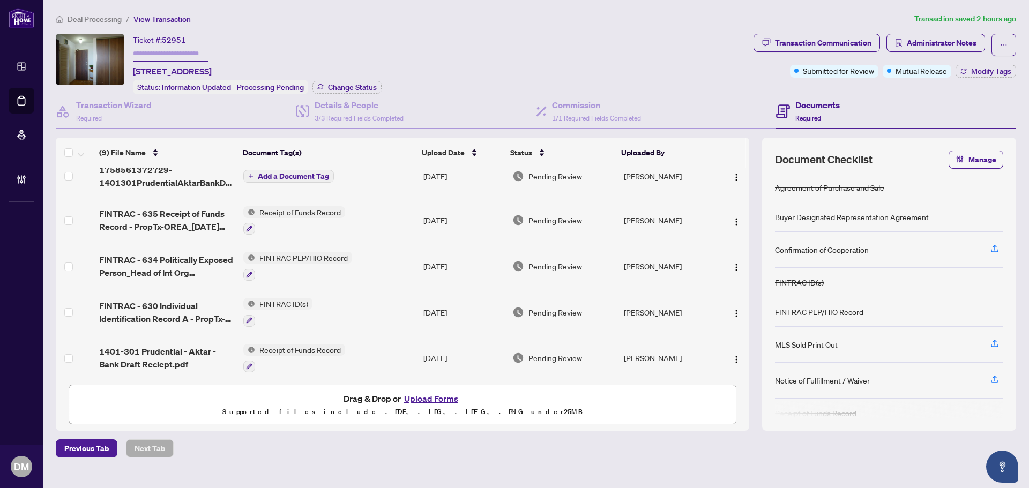
scroll to position [200, 0]
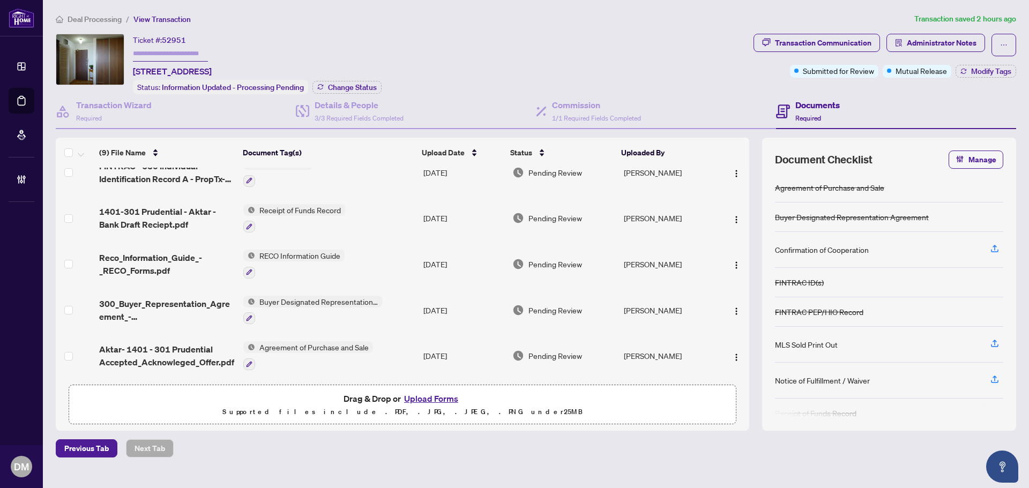
click at [428, 350] on td "[DATE]" at bounding box center [463, 356] width 89 height 46
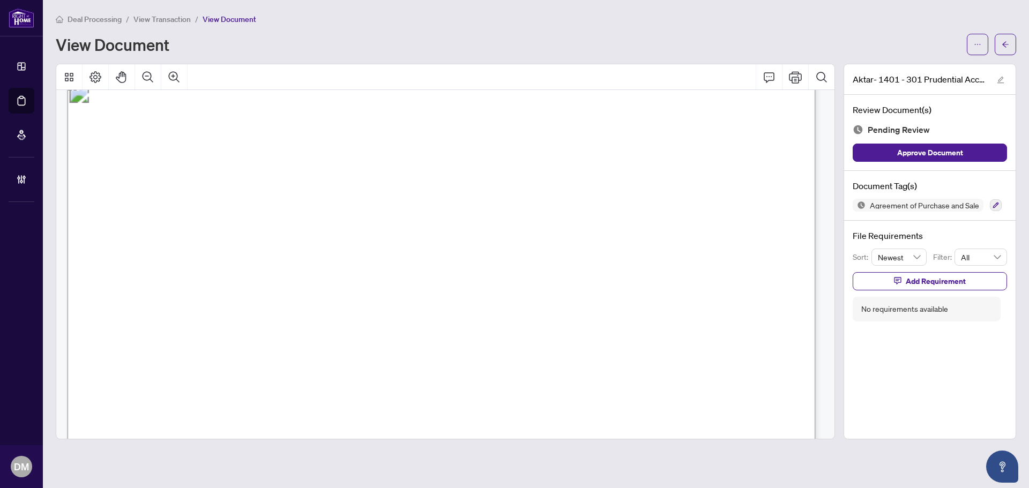
scroll to position [3001, 0]
click at [1004, 47] on icon "arrow-left" at bounding box center [1006, 45] width 8 height 8
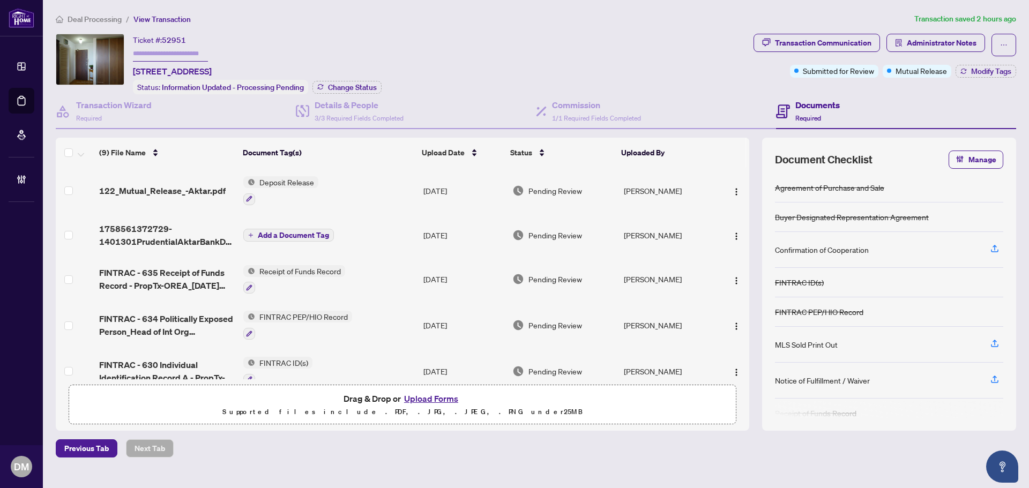
click at [596, 34] on div "Ticket #: 52951 1401-301 Prudential Dr, Toronto, Ontario M1P 4V3, Canada Status…" at bounding box center [402, 64] width 693 height 61
click at [634, 31] on div "Deal Processing / View Transaction Transaction saved 2 hours ago Ticket #: 5295…" at bounding box center [535, 235] width 969 height 445
click at [579, 5] on main "Deal Processing / View Transaction Transaction saved 2 hours ago Ticket #: 5295…" at bounding box center [536, 244] width 986 height 488
click at [393, 183] on td "Deposit Release" at bounding box center [329, 191] width 180 height 46
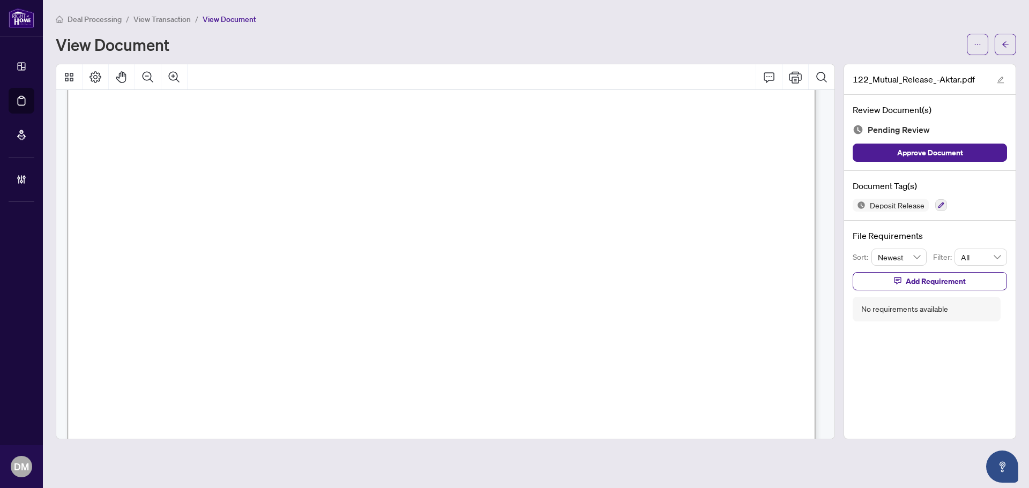
scroll to position [159, 0]
click at [1011, 49] on button "button" at bounding box center [1005, 44] width 21 height 21
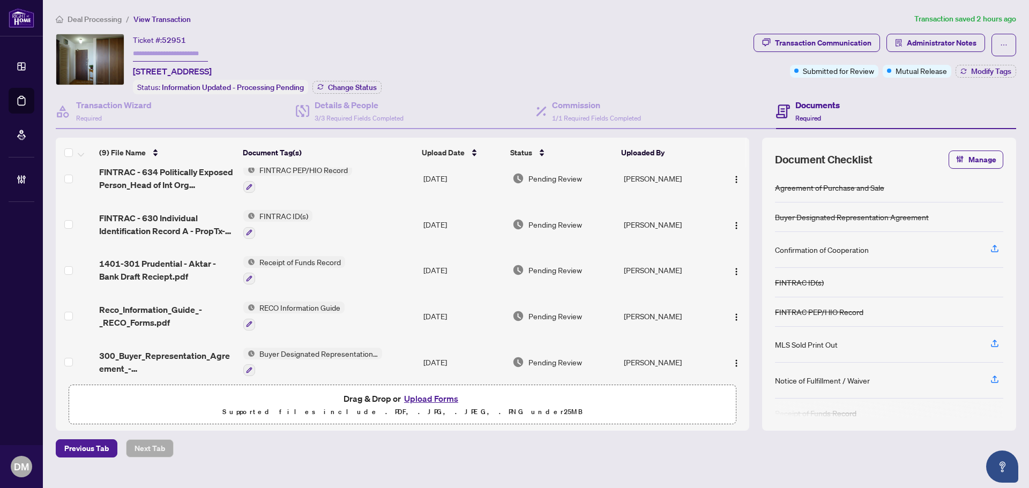
scroll to position [200, 0]
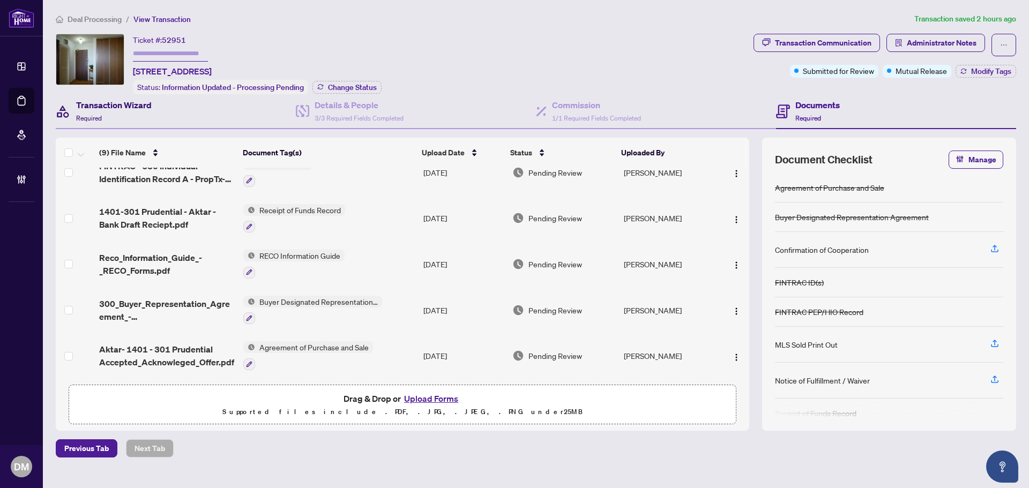
click at [126, 110] on div "Transaction Wizard Required" at bounding box center [114, 111] width 76 height 25
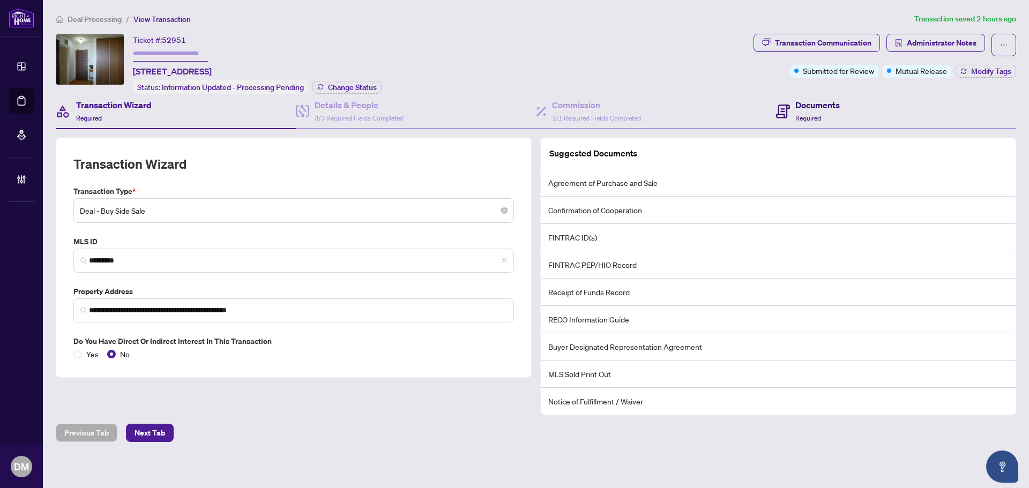
click at [813, 110] on div "Documents Required" at bounding box center [817, 111] width 44 height 25
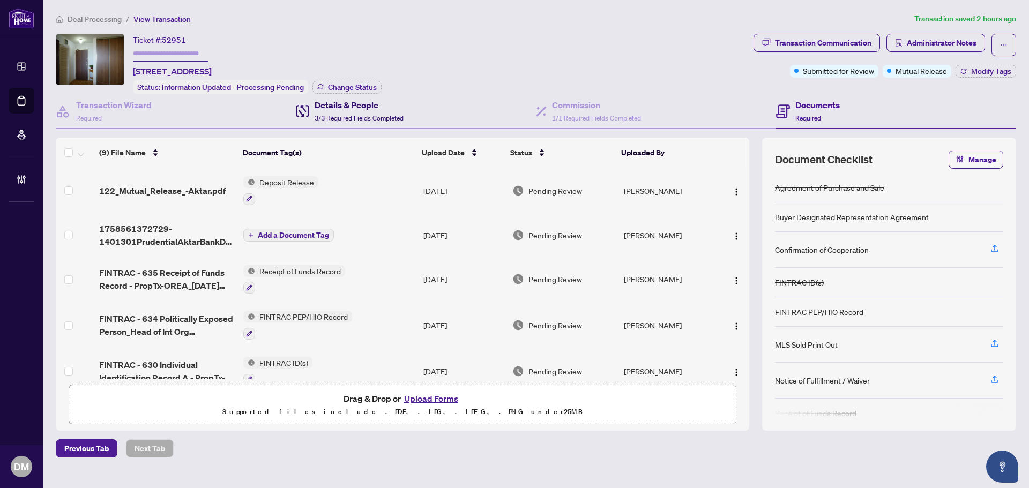
click at [401, 112] on div "Details & People 3/3 Required Fields Completed" at bounding box center [359, 111] width 89 height 25
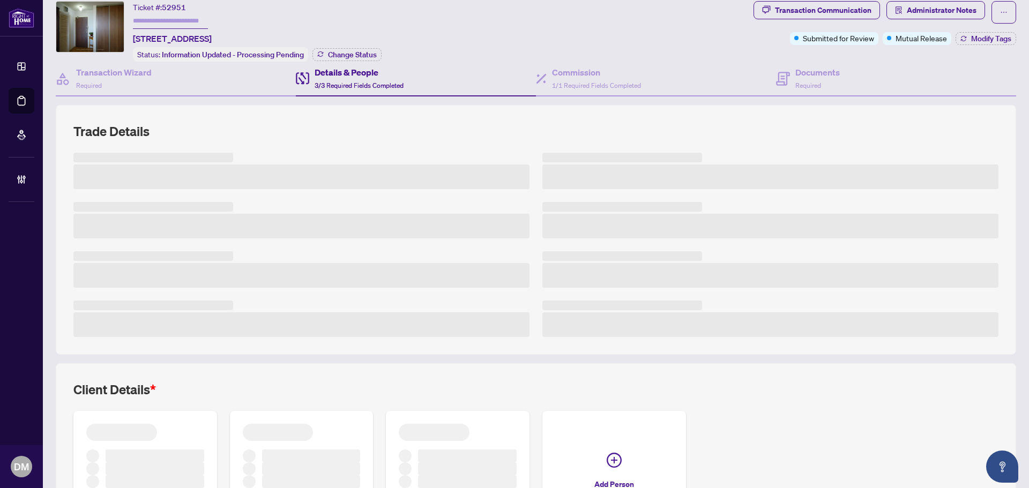
scroll to position [54, 0]
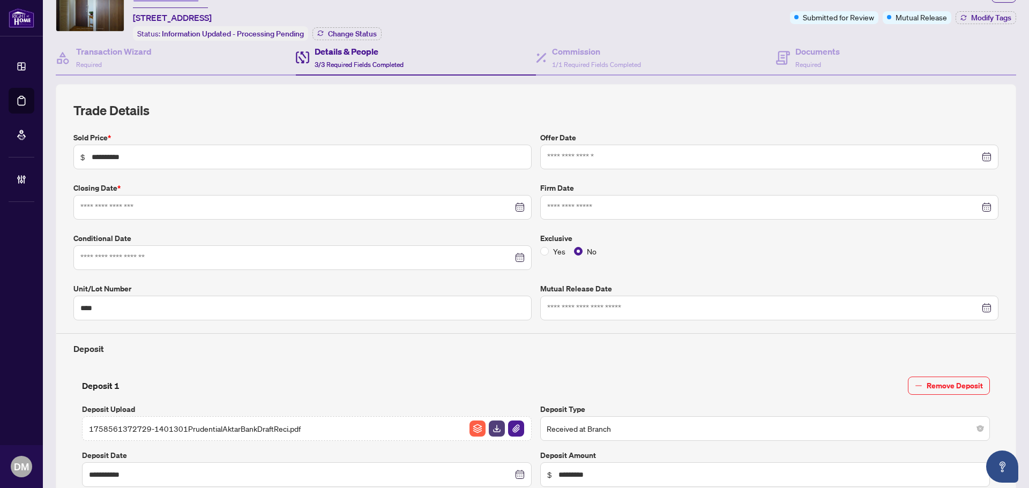
type input "**********"
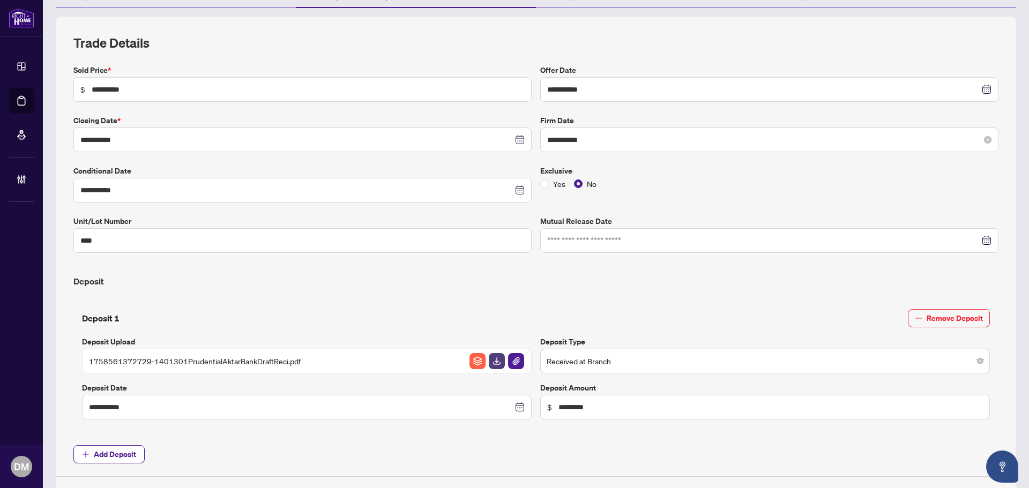
scroll to position [161, 0]
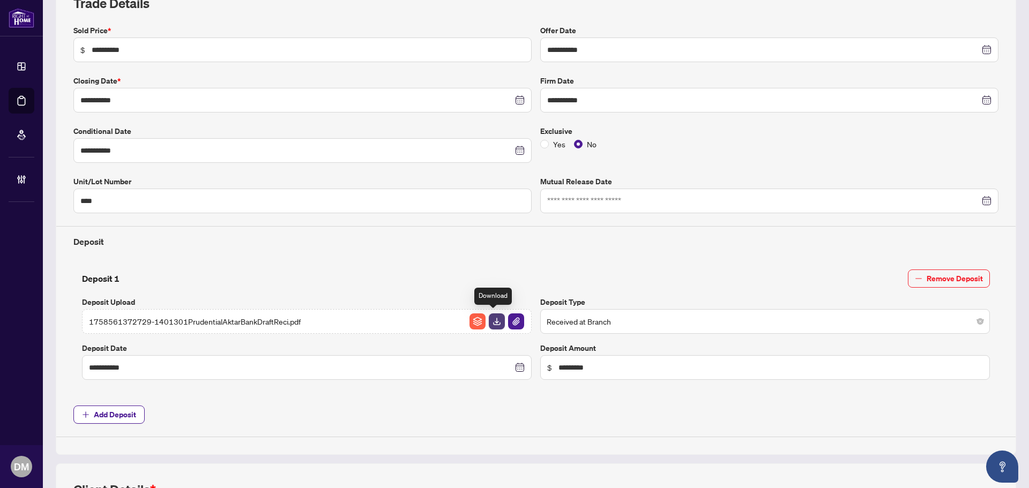
click at [489, 319] on img "button" at bounding box center [497, 322] width 16 height 16
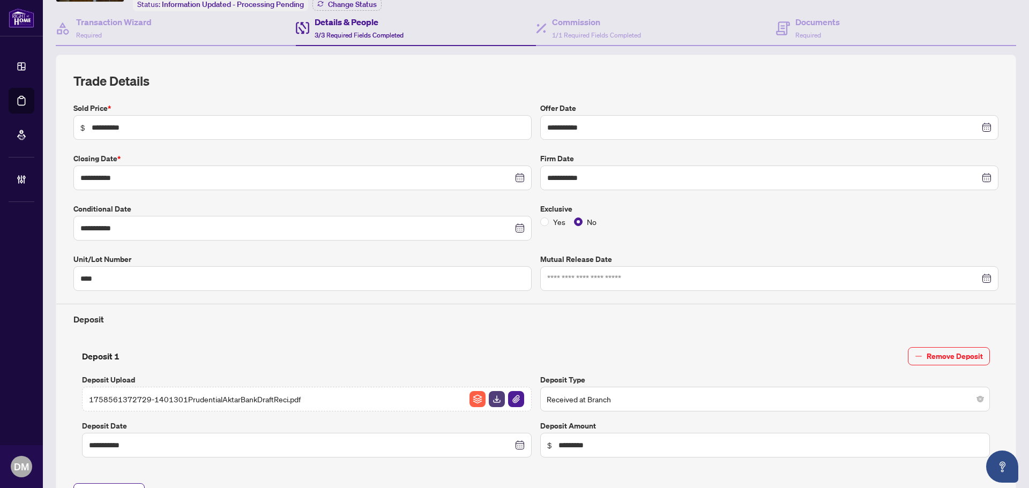
scroll to position [0, 0]
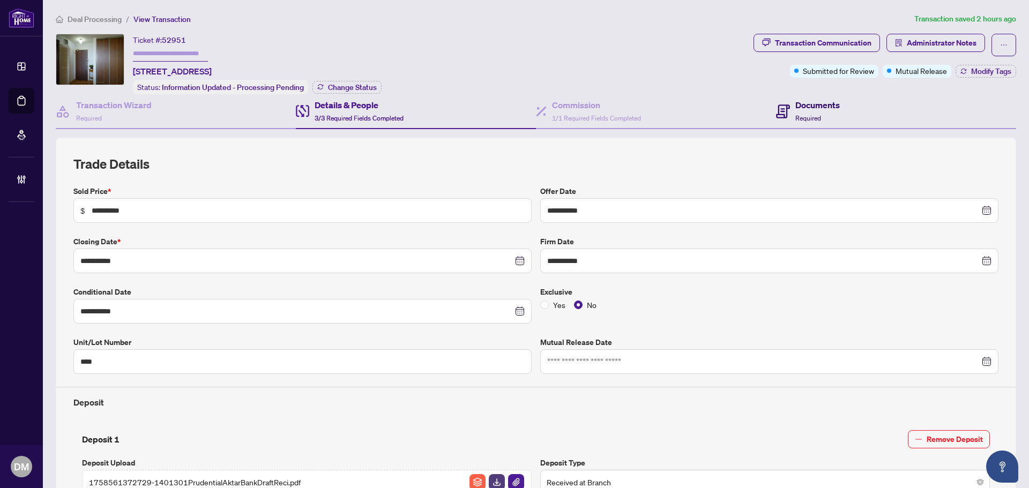
click at [797, 117] on span "Required" at bounding box center [808, 118] width 26 height 8
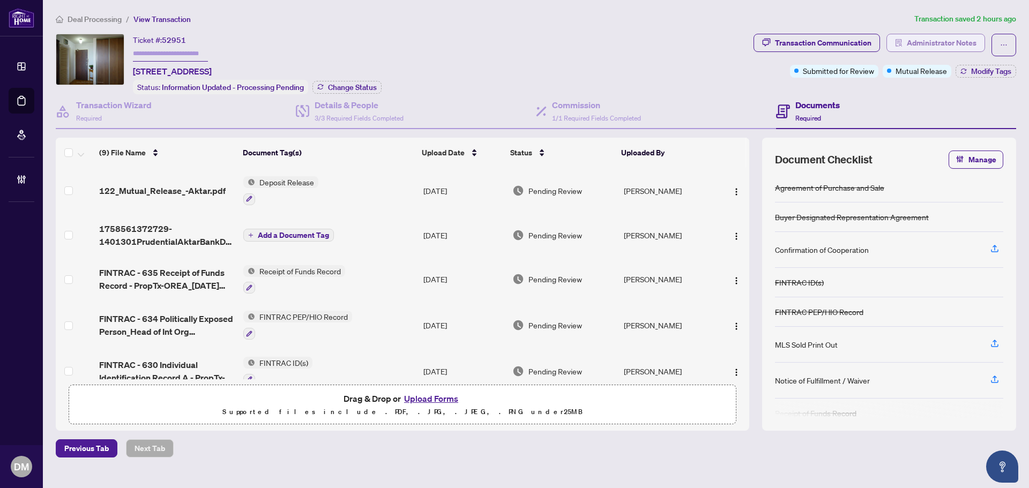
click at [898, 43] on icon "solution" at bounding box center [899, 43] width 6 height 8
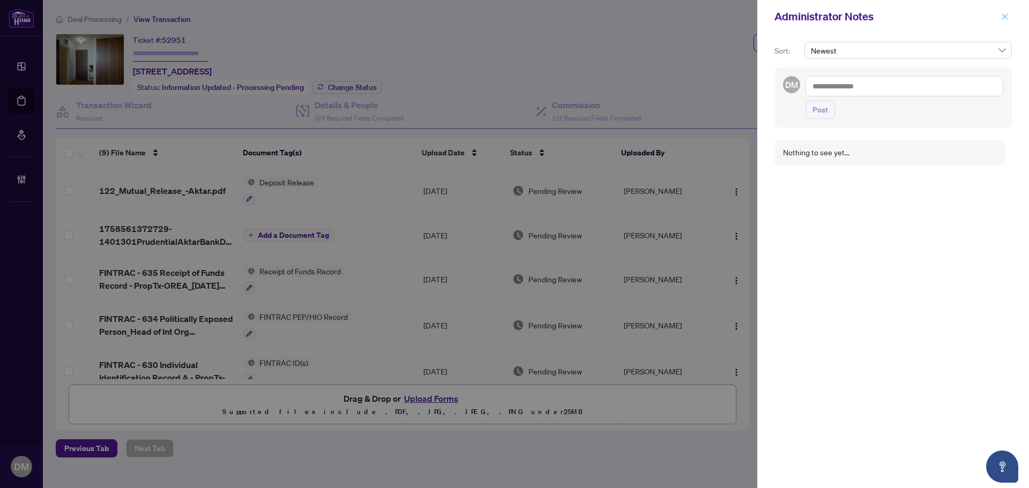
click at [1010, 13] on button "button" at bounding box center [1005, 16] width 14 height 13
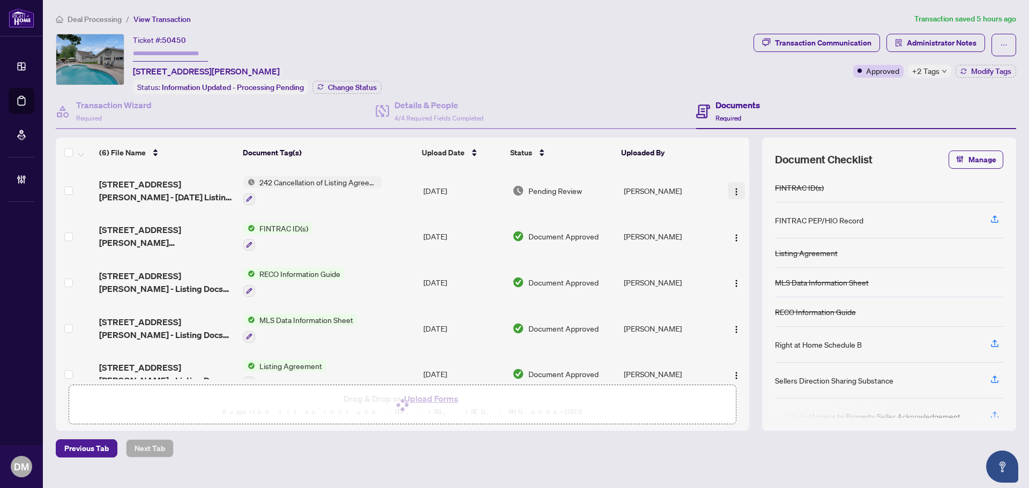
click at [738, 192] on button "button" at bounding box center [736, 190] width 17 height 17
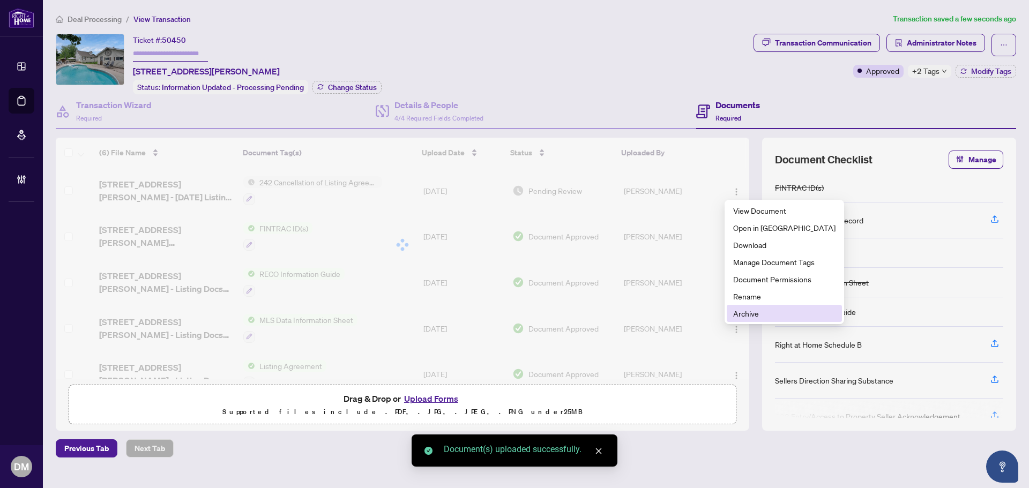
click at [757, 309] on span "Archive" at bounding box center [784, 314] width 102 height 12
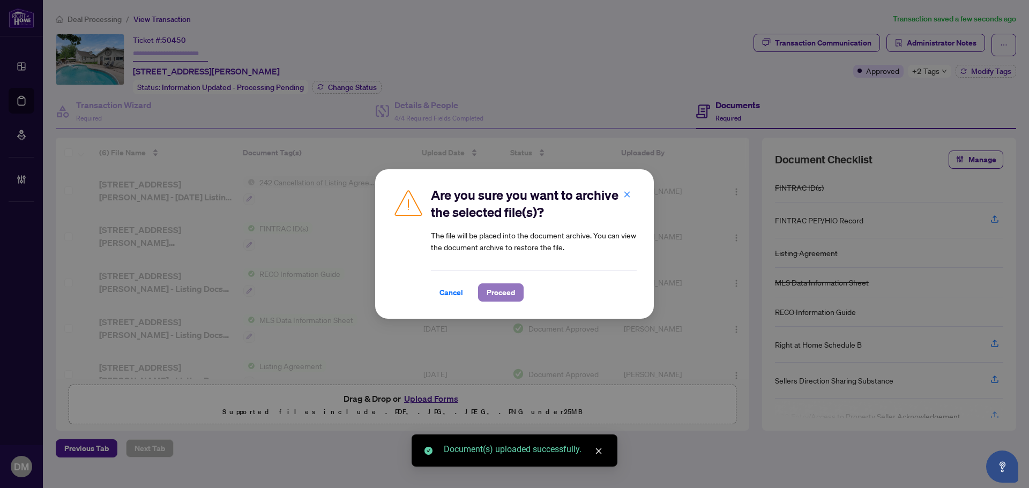
click at [507, 299] on span "Proceed" at bounding box center [501, 292] width 28 height 17
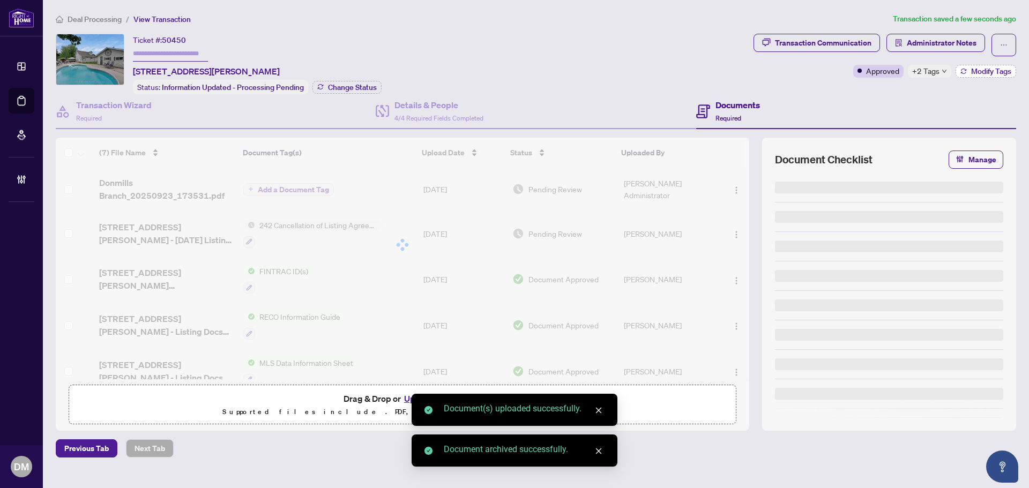
click at [980, 72] on span "Modify Tags" at bounding box center [991, 72] width 40 height 8
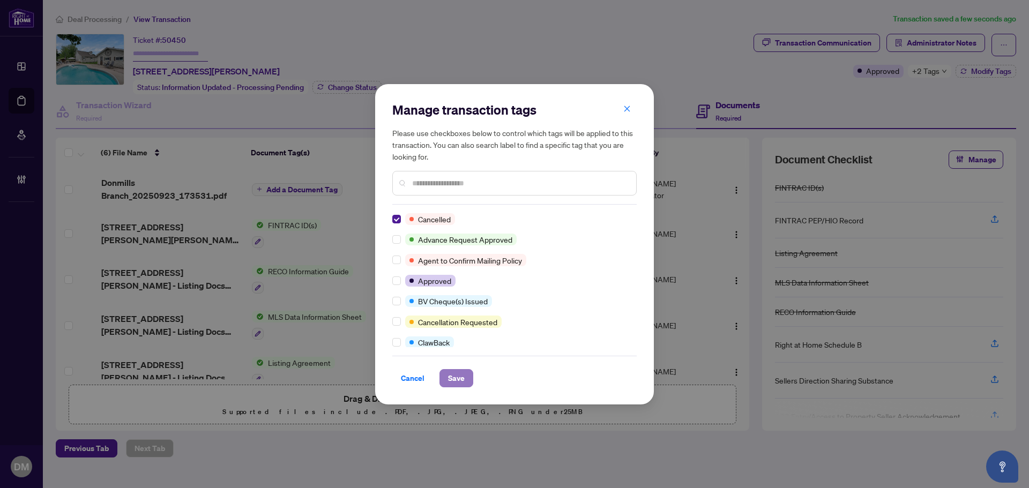
click at [458, 374] on span "Save" at bounding box center [456, 378] width 17 height 17
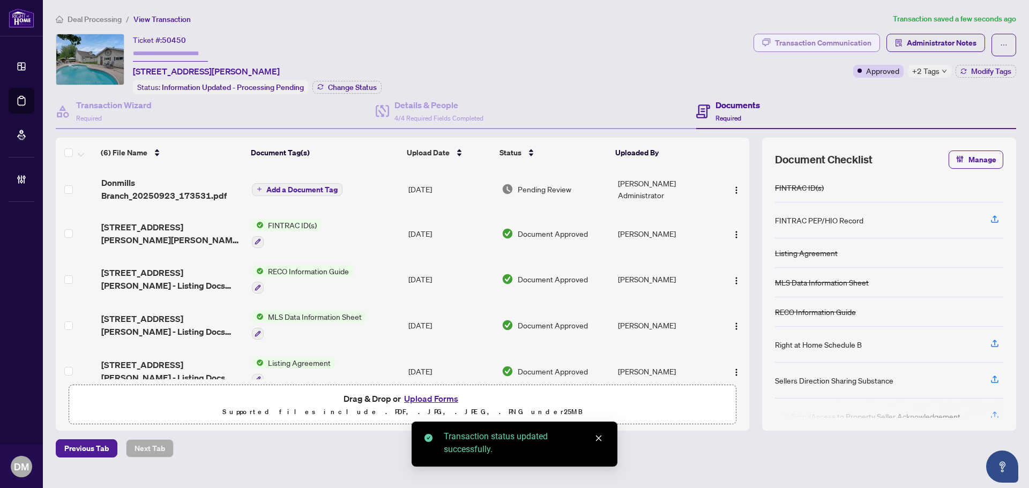
click at [857, 36] on div "Transaction Communication" at bounding box center [823, 42] width 96 height 17
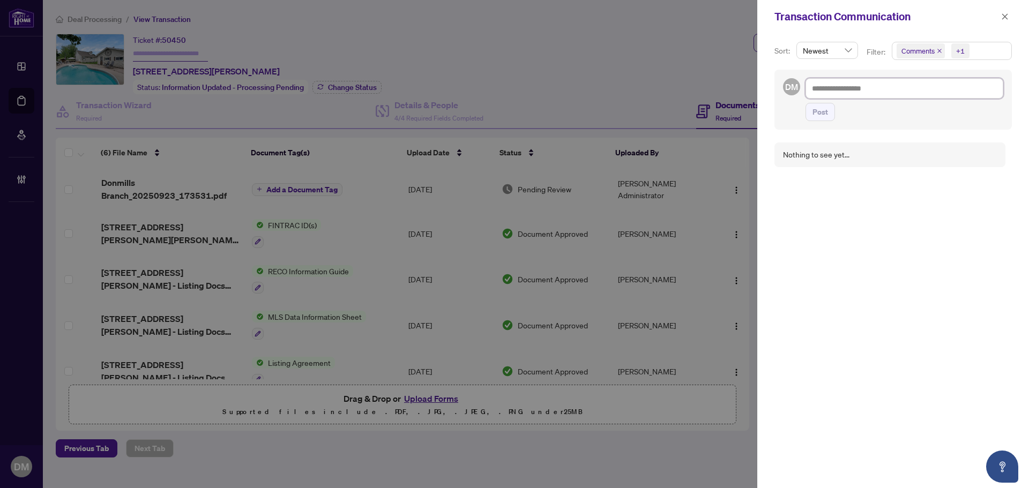
click at [869, 84] on textarea at bounding box center [904, 88] width 198 height 20
click at [854, 87] on textarea at bounding box center [904, 88] width 198 height 20
paste textarea "**********"
type textarea "**********"
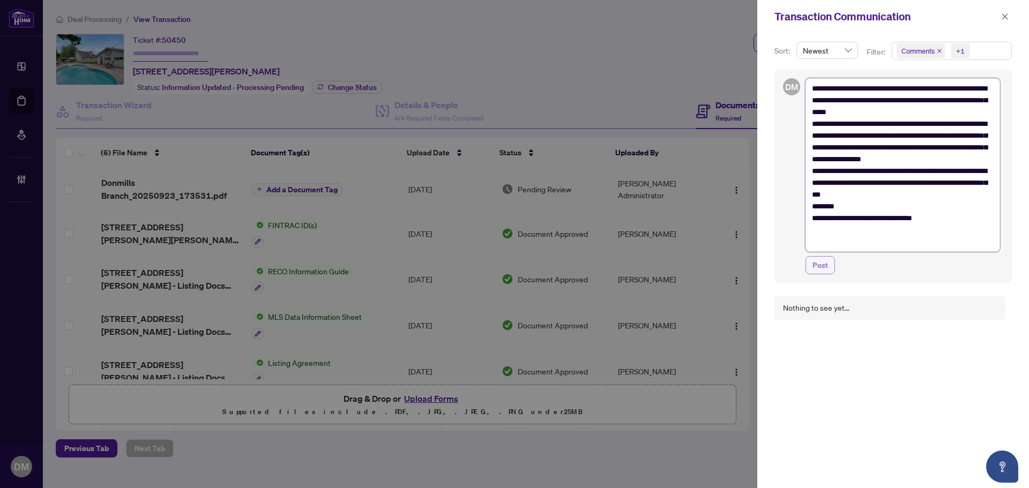
type textarea "**********"
click at [830, 269] on button "Post" at bounding box center [819, 265] width 29 height 18
type textarea "**********"
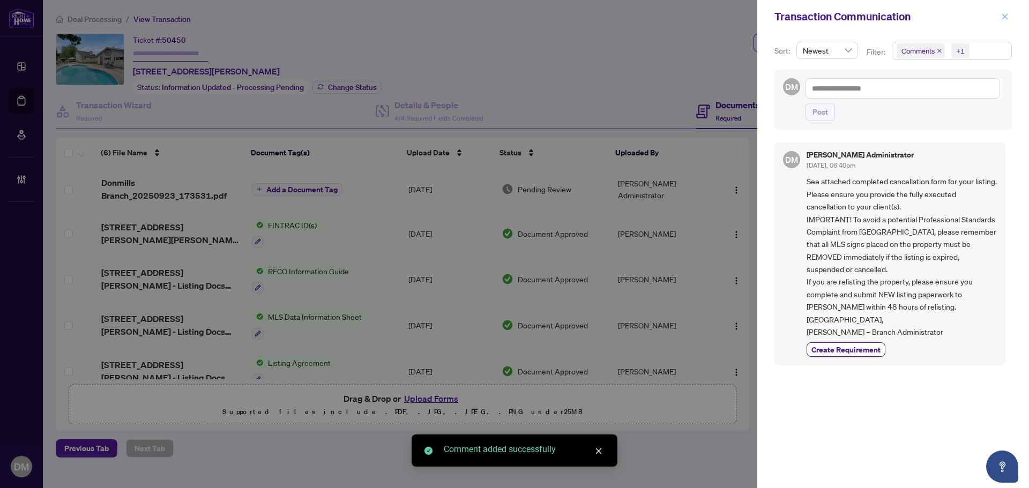
click at [1002, 18] on icon "close" at bounding box center [1005, 17] width 8 height 8
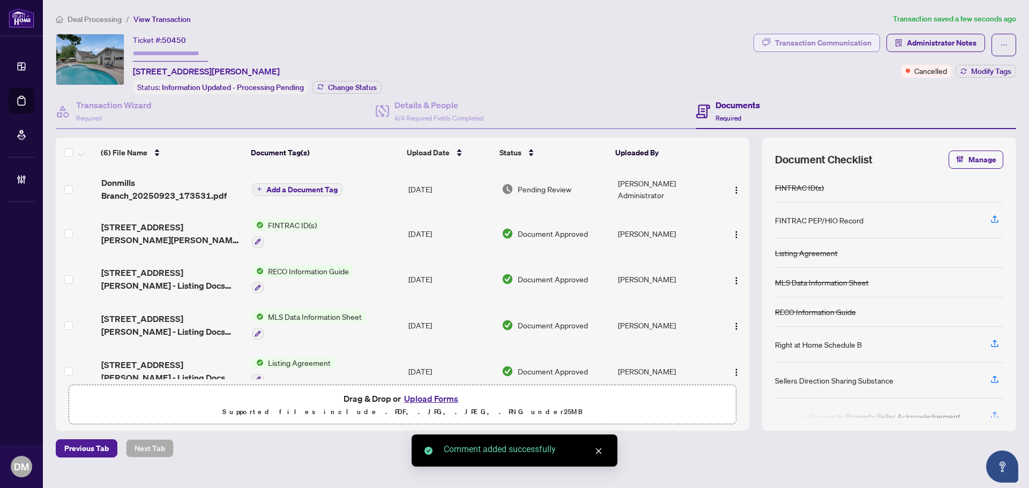
click at [781, 42] on div "Transaction Communication" at bounding box center [823, 42] width 96 height 17
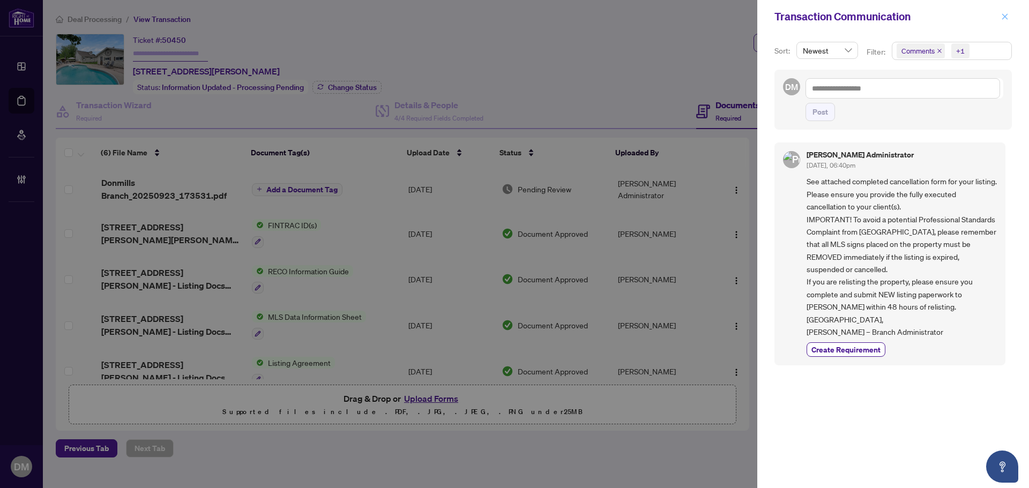
click at [1001, 18] on icon "close" at bounding box center [1005, 17] width 8 height 8
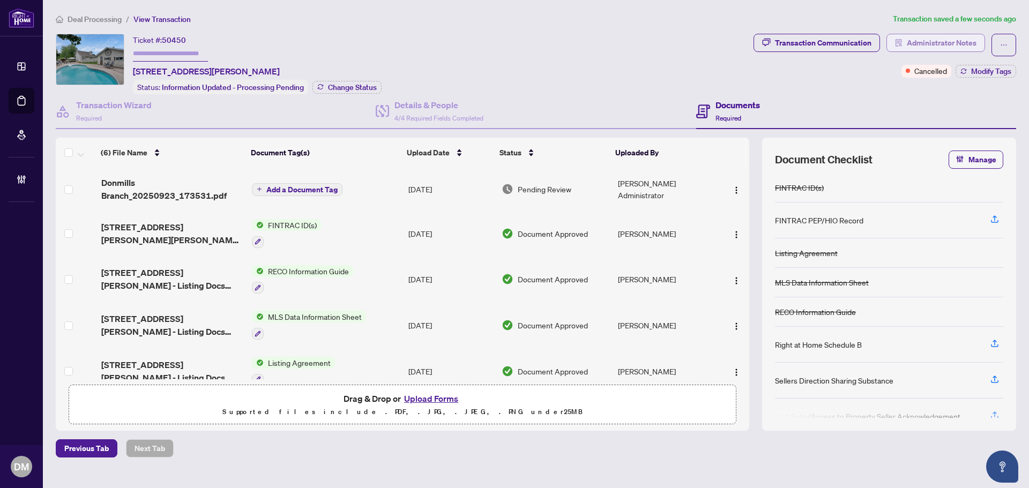
click at [912, 48] on span "Administrator Notes" at bounding box center [942, 42] width 70 height 17
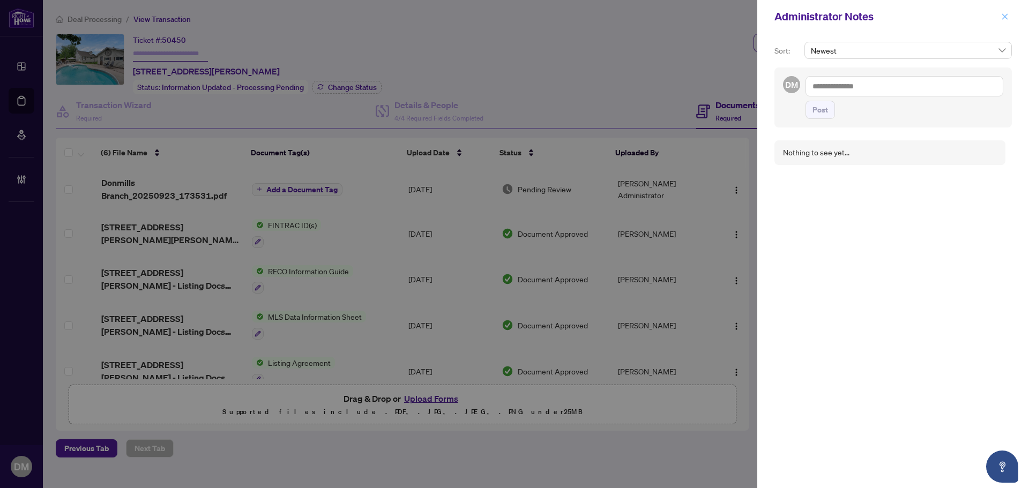
click at [1002, 16] on icon "close" at bounding box center [1005, 17] width 8 height 8
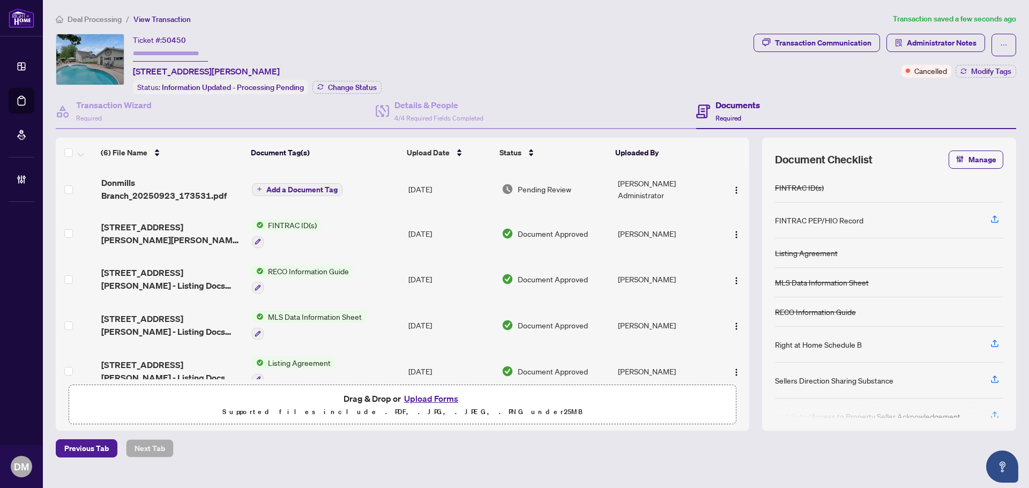
click at [637, 16] on ol "Deal Processing / View Transaction" at bounding box center [472, 19] width 833 height 12
click at [738, 181] on button "button" at bounding box center [736, 189] width 17 height 17
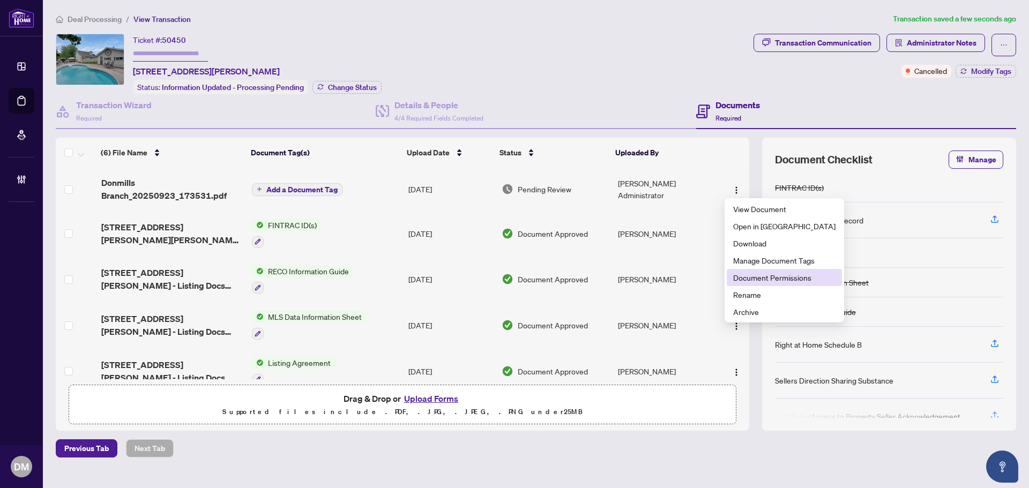
click at [766, 281] on span "Document Permissions" at bounding box center [784, 278] width 102 height 12
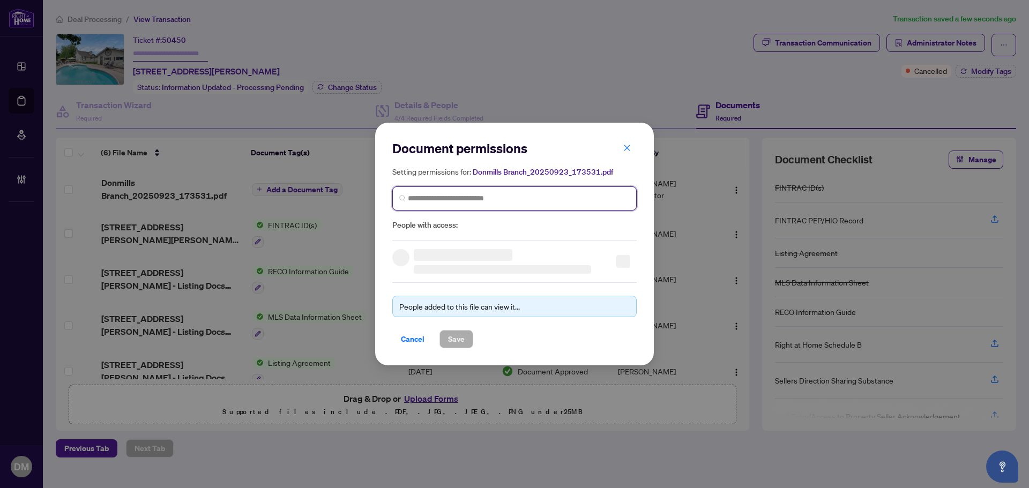
click at [539, 198] on input "search" at bounding box center [519, 198] width 222 height 11
type input "*******"
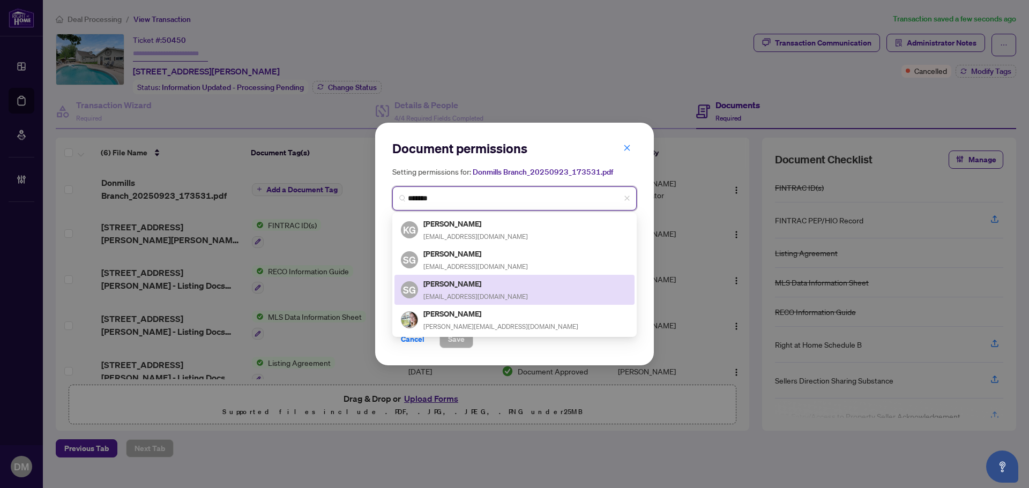
click at [505, 293] on div "SG [PERSON_NAME] [EMAIL_ADDRESS][DOMAIN_NAME]" at bounding box center [514, 290] width 227 height 25
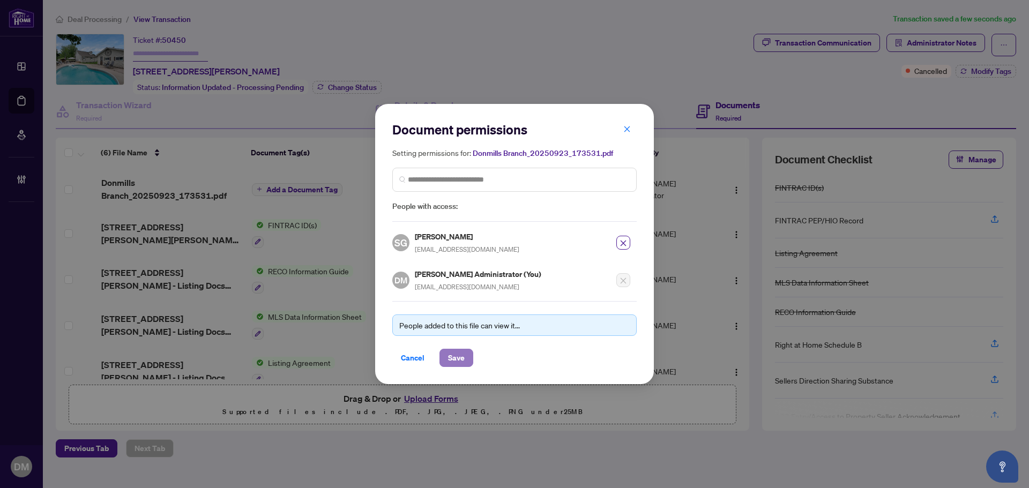
click at [465, 356] on button "Save" at bounding box center [456, 358] width 34 height 18
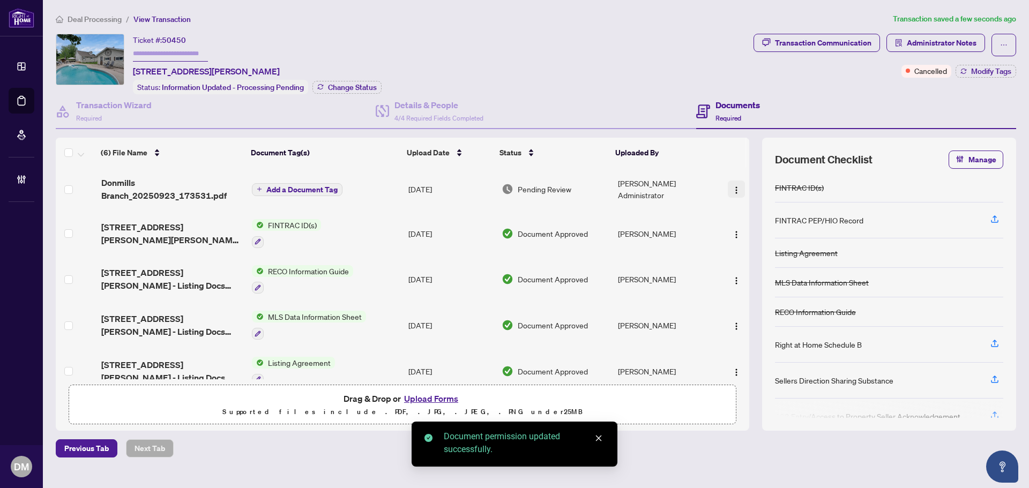
click at [734, 191] on img "button" at bounding box center [736, 190] width 9 height 9
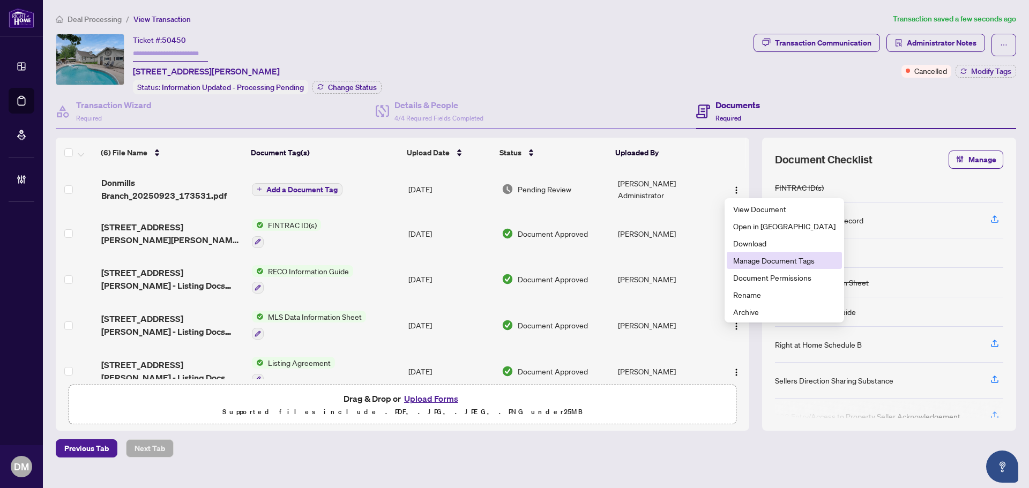
click at [770, 254] on li "Manage Document Tags" at bounding box center [784, 260] width 115 height 17
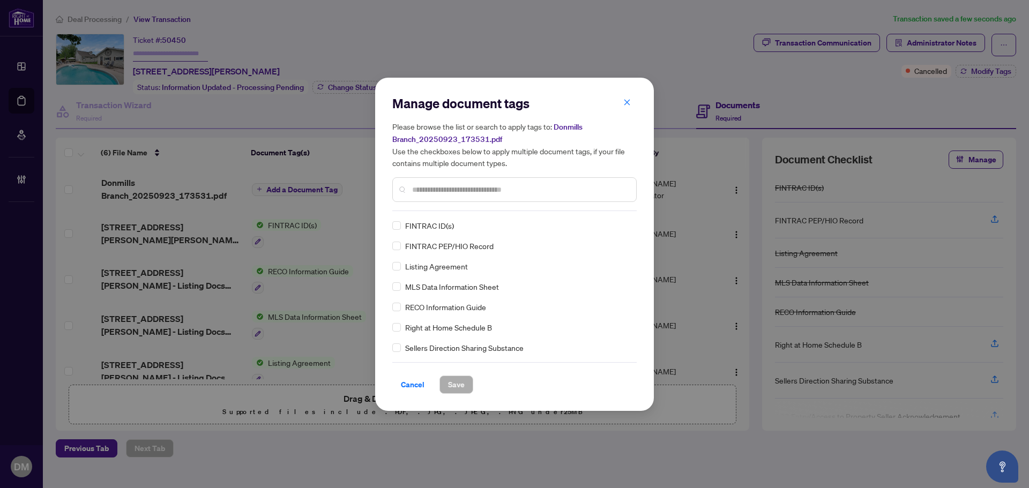
click at [531, 184] on input "text" at bounding box center [519, 190] width 215 height 12
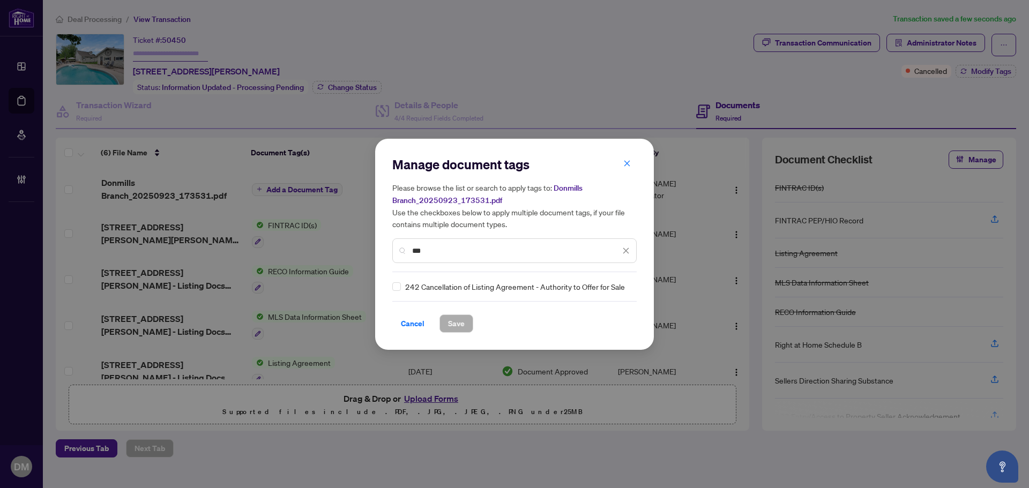
type input "***"
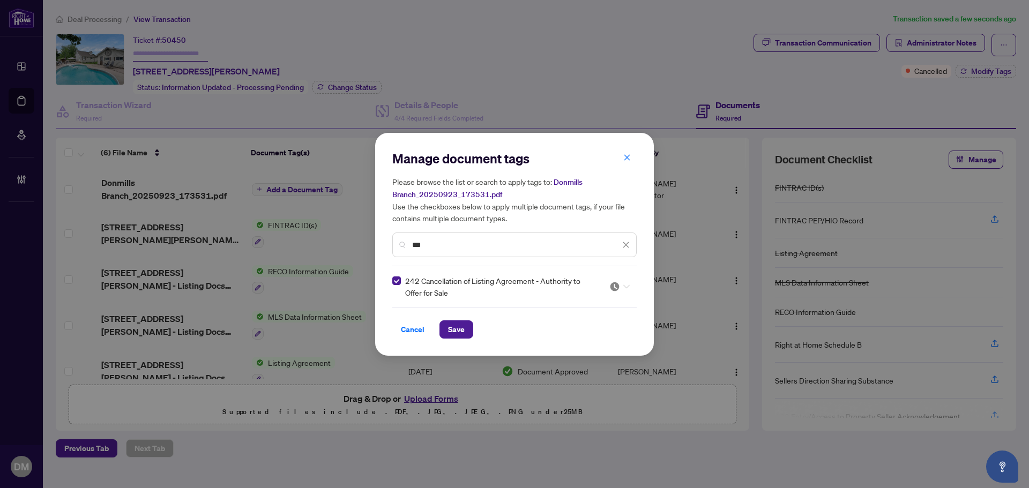
click at [606, 289] on div at bounding box center [616, 286] width 27 height 11
drag, startPoint x: 577, startPoint y: 338, endPoint x: 485, endPoint y: 333, distance: 91.7
click at [576, 338] on div "Approved" at bounding box center [587, 339] width 69 height 12
click at [462, 323] on span "Save" at bounding box center [456, 329] width 17 height 17
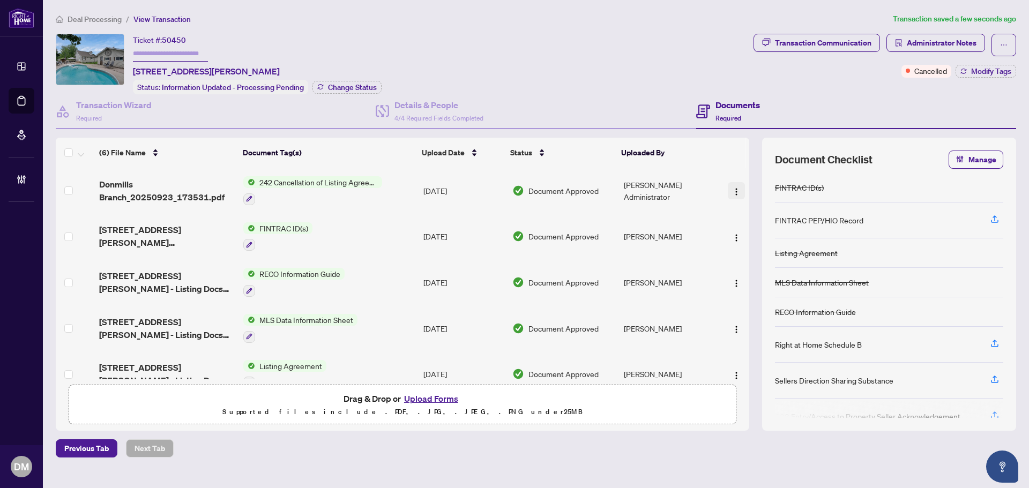
click at [733, 191] on img "button" at bounding box center [736, 192] width 9 height 9
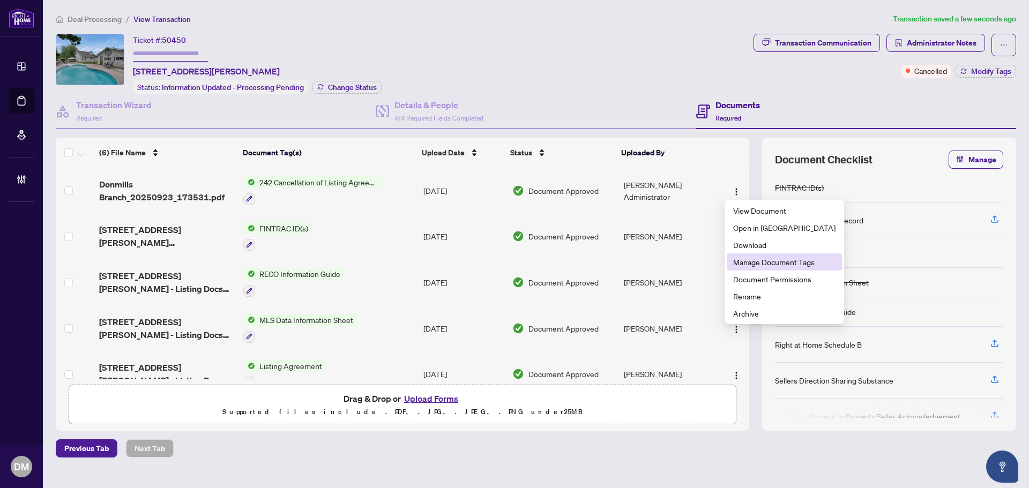
click at [763, 260] on span "Manage Document Tags" at bounding box center [784, 262] width 102 height 12
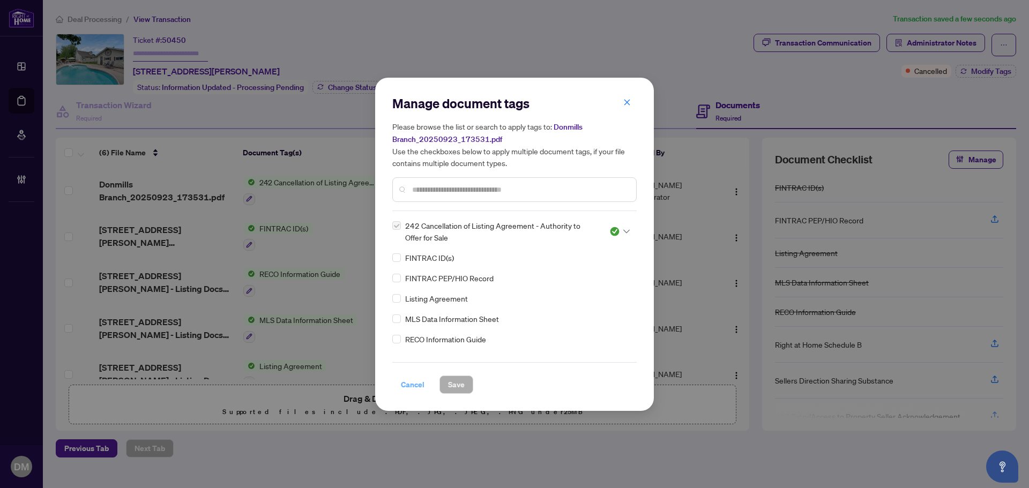
click at [414, 387] on span "Cancel" at bounding box center [413, 384] width 24 height 17
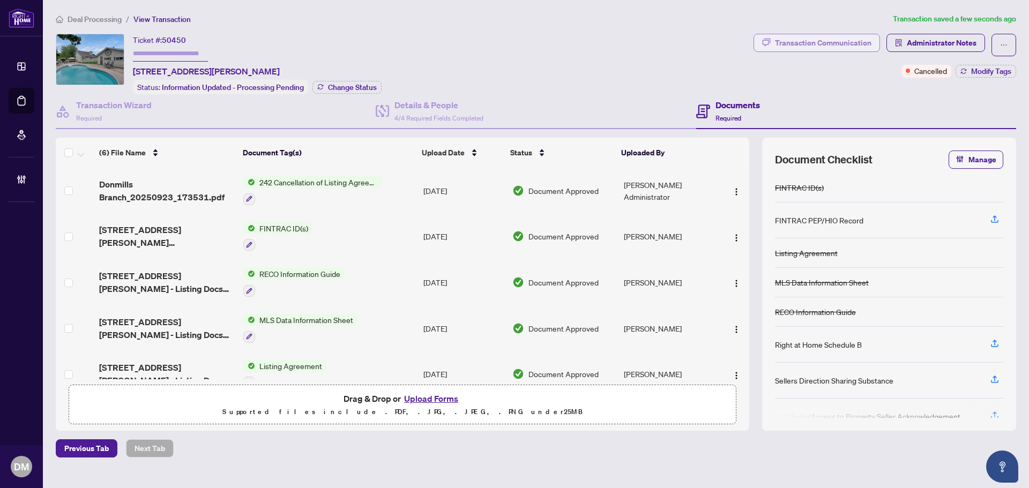
click at [824, 49] on div "Transaction Communication" at bounding box center [823, 42] width 96 height 17
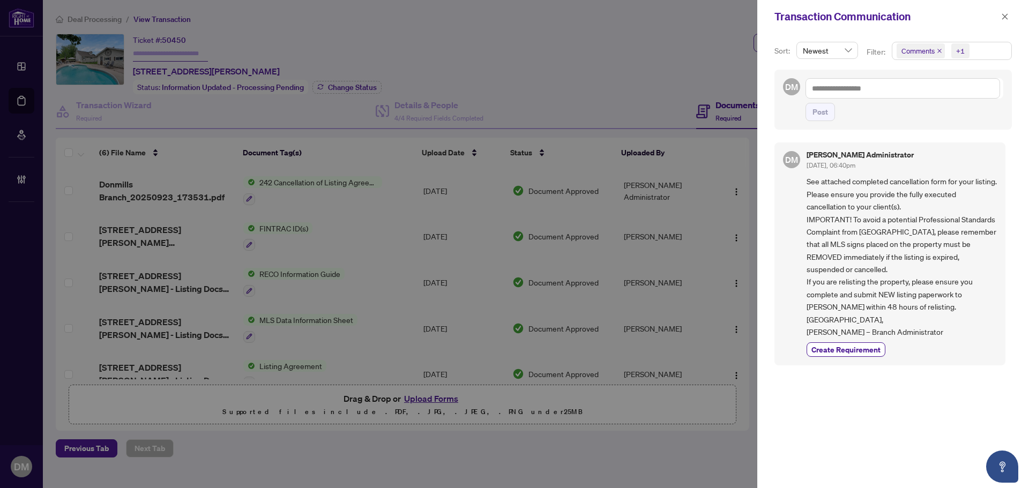
click at [998, 9] on div "Transaction Communication" at bounding box center [893, 16] width 272 height 33
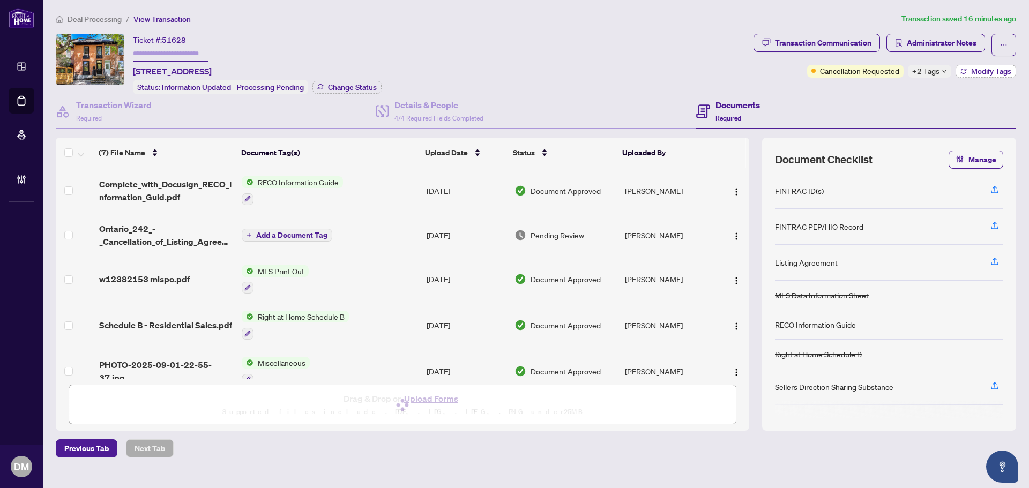
click at [997, 71] on span "Modify Tags" at bounding box center [991, 72] width 40 height 8
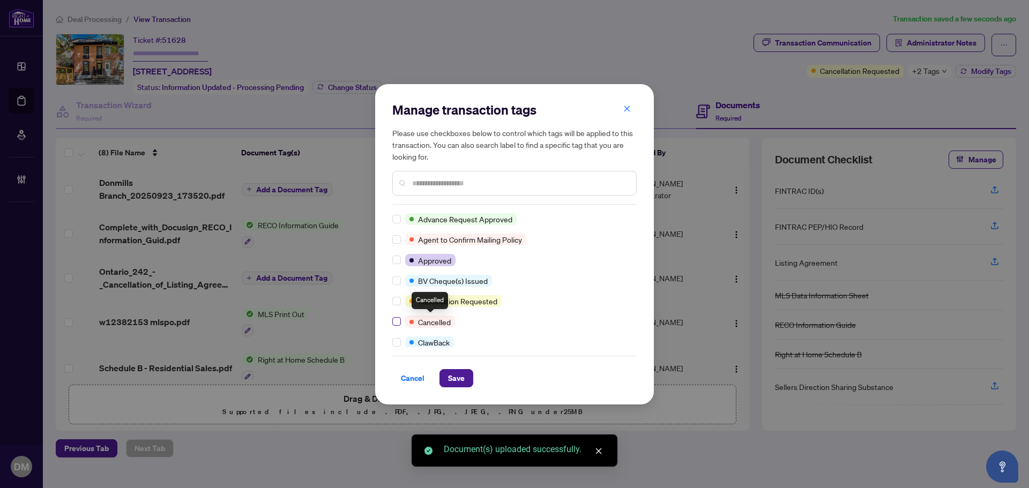
click at [398, 326] on label at bounding box center [396, 322] width 9 height 12
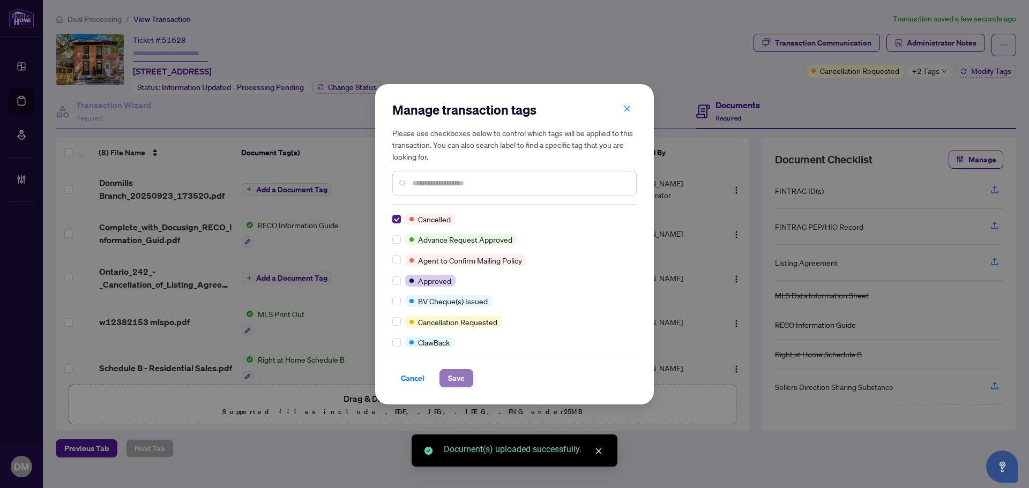
click at [458, 381] on span "Save" at bounding box center [456, 378] width 17 height 17
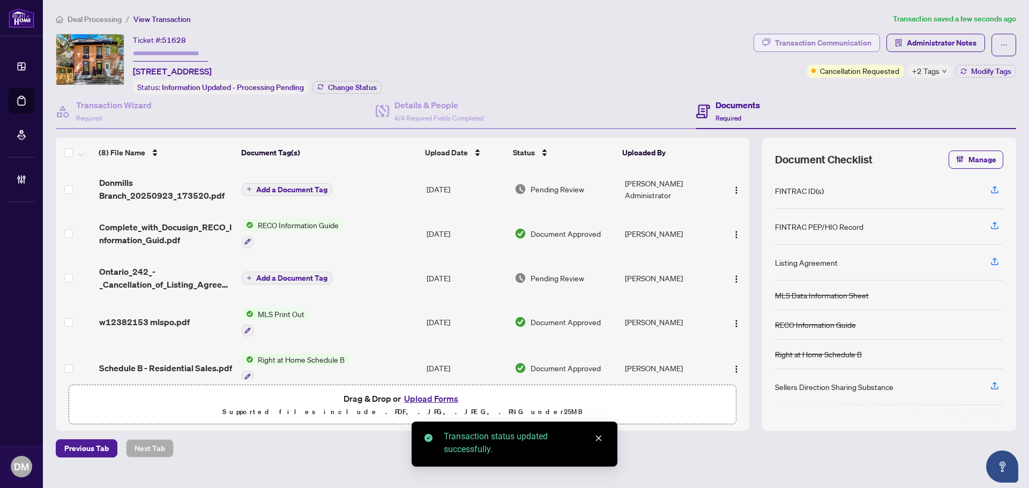
click at [815, 41] on div "Transaction Communication" at bounding box center [823, 42] width 96 height 17
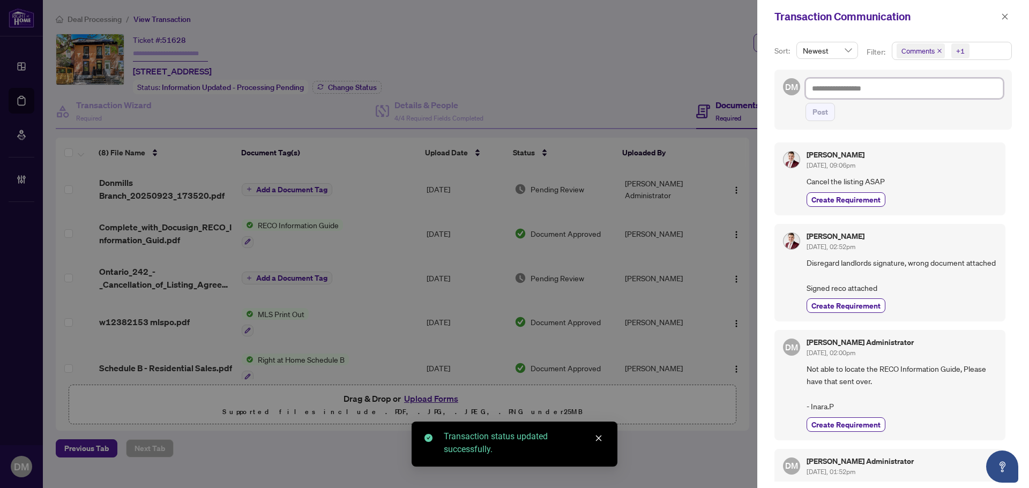
click at [903, 78] on textarea at bounding box center [904, 88] width 198 height 20
paste textarea "**********"
type textarea "**********"
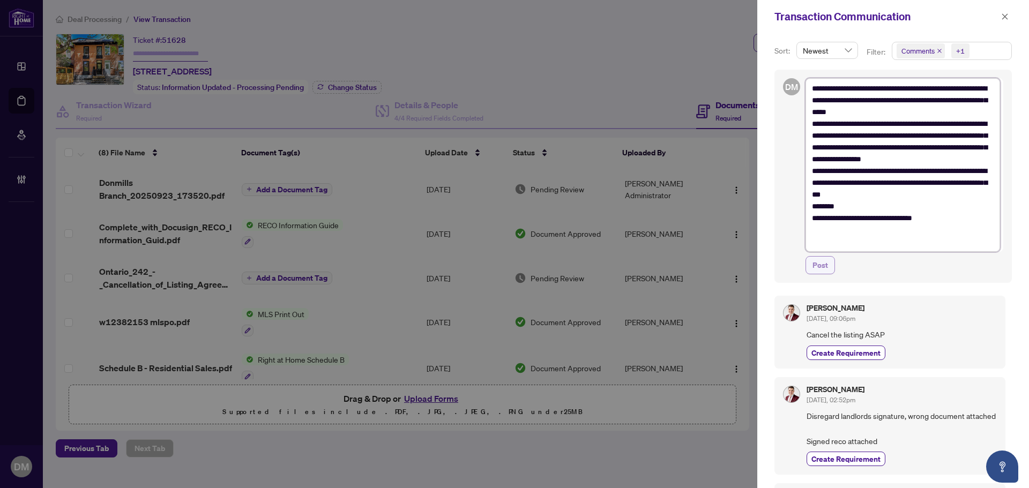
type textarea "**********"
click at [827, 268] on span "Post" at bounding box center [820, 265] width 16 height 17
type textarea "**********"
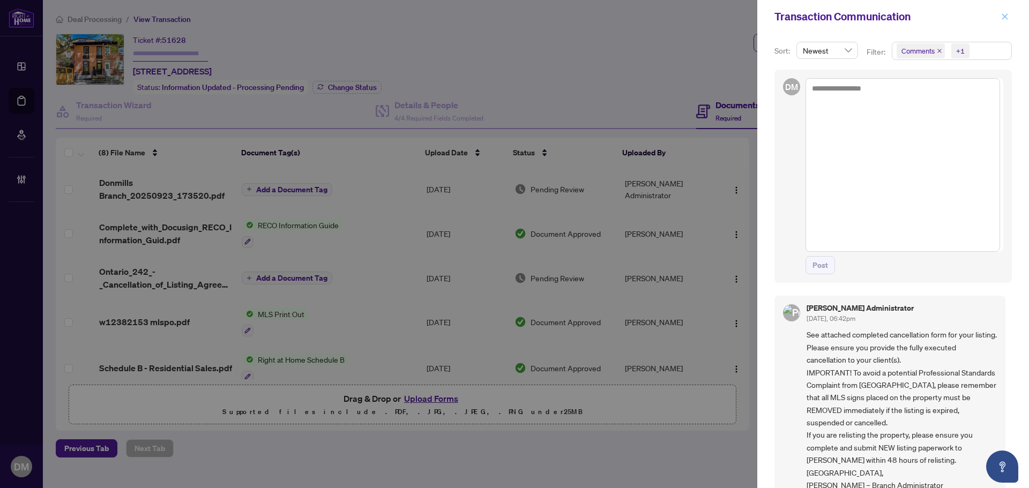
click at [1002, 17] on icon "close" at bounding box center [1005, 17] width 8 height 8
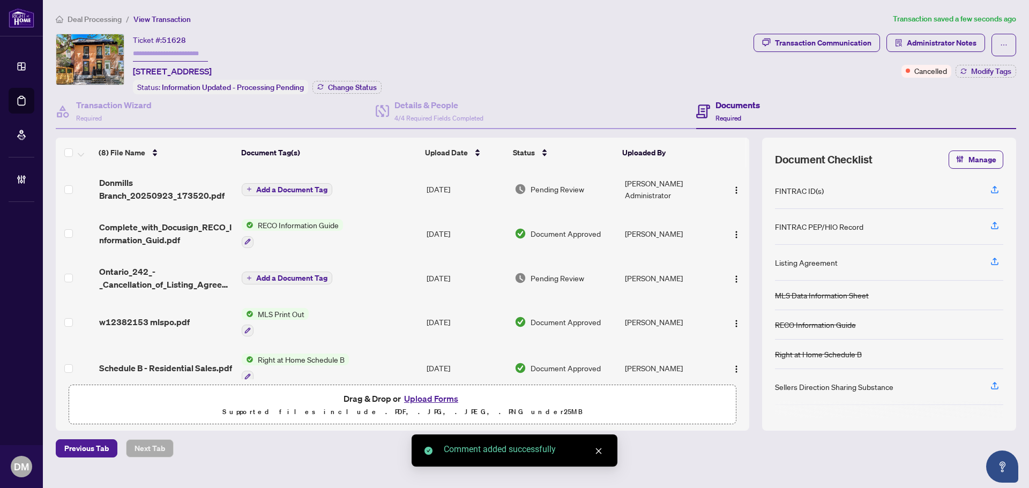
click at [743, 194] on td at bounding box center [733, 189] width 31 height 43
click at [738, 195] on button "button" at bounding box center [736, 189] width 17 height 17
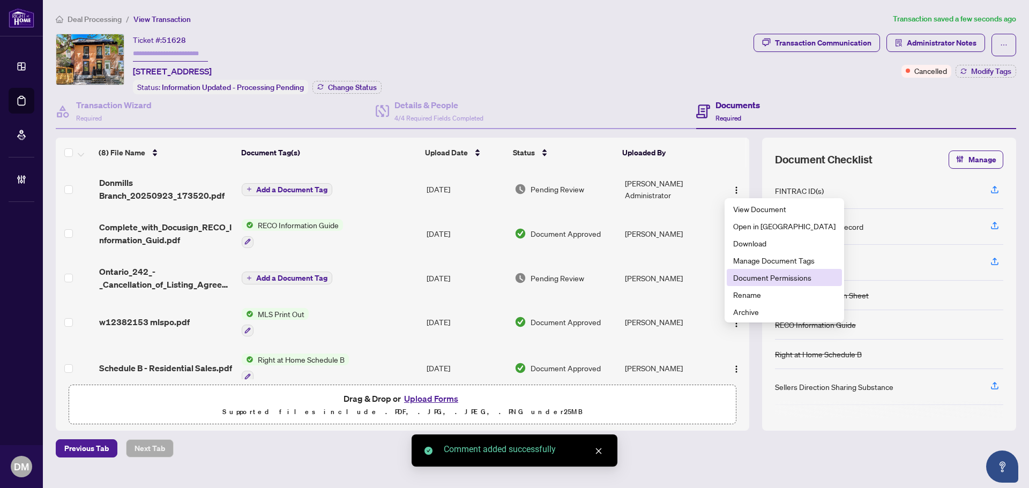
click at [768, 280] on span "Document Permissions" at bounding box center [784, 278] width 102 height 12
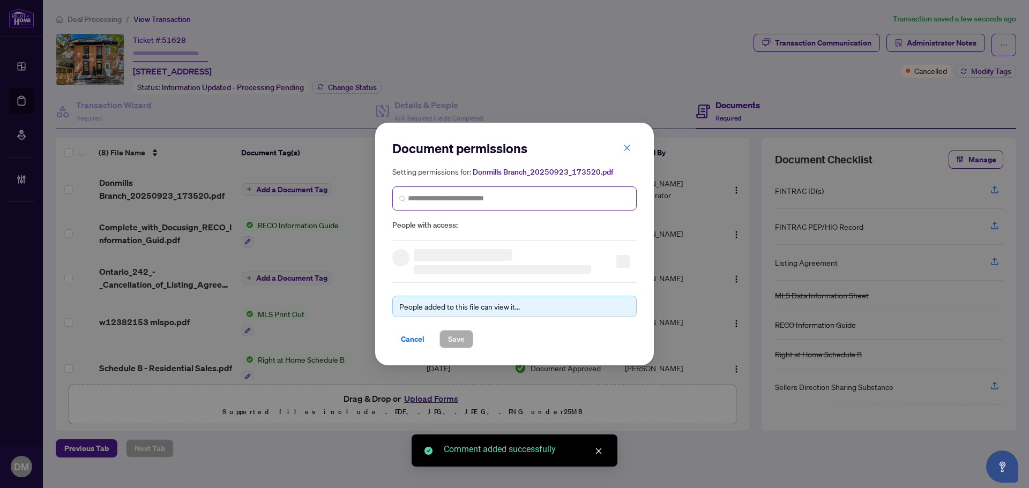
click at [570, 186] on span at bounding box center [514, 198] width 244 height 24
click at [565, 193] on input "search" at bounding box center [519, 198] width 222 height 11
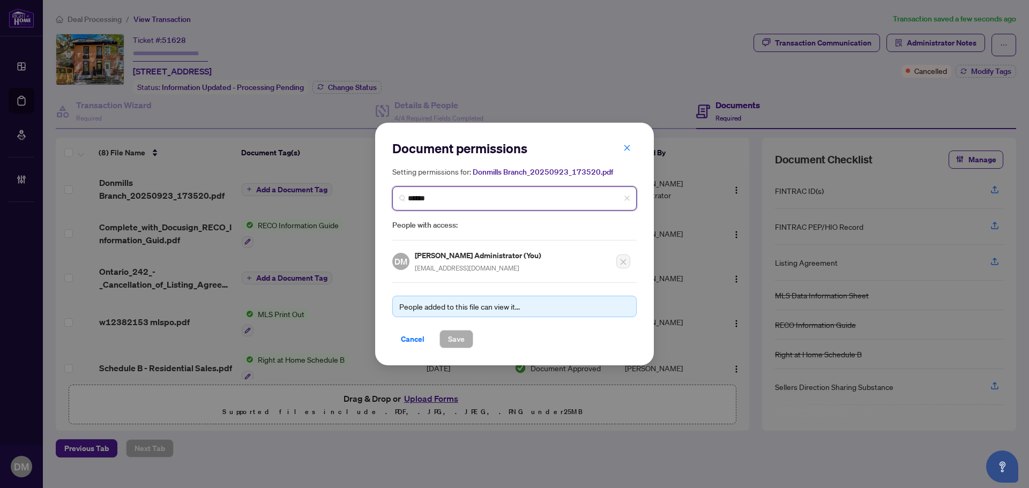
type input "*******"
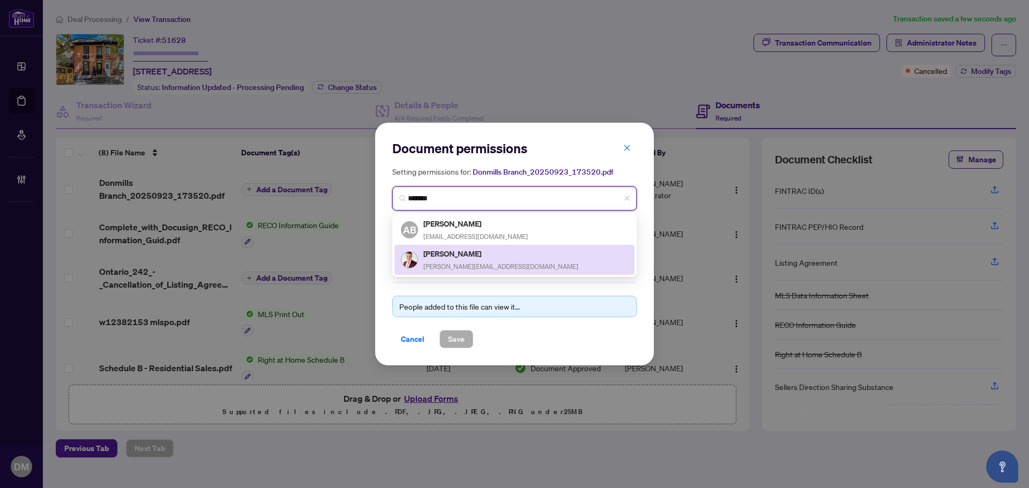
click at [483, 253] on div "Alex Balikoti alex@balikoti.com" at bounding box center [514, 260] width 227 height 25
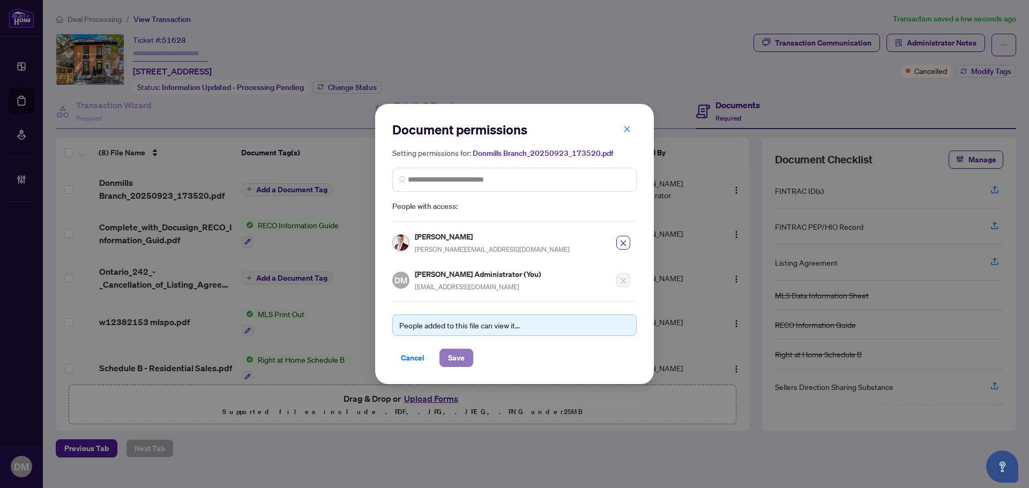
click at [452, 365] on span "Save" at bounding box center [456, 357] width 17 height 17
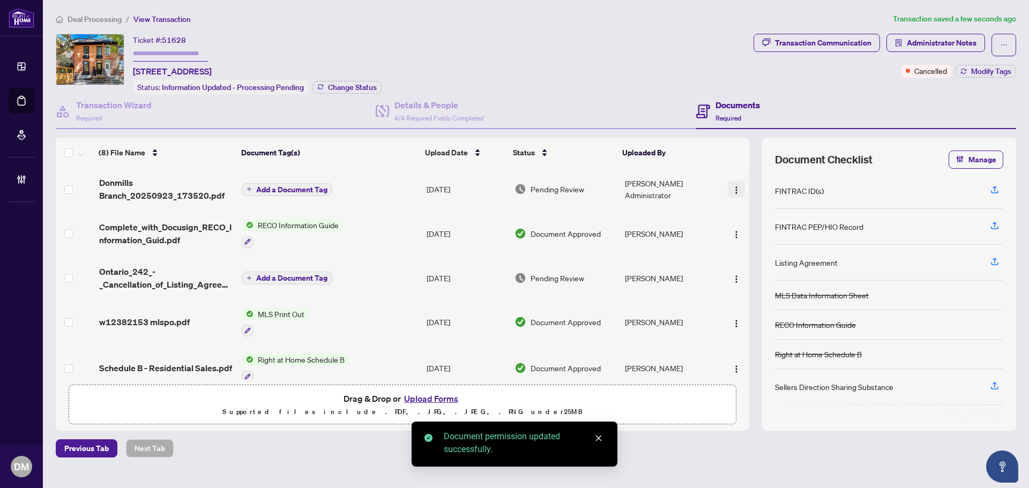
click at [736, 189] on img "button" at bounding box center [736, 190] width 9 height 9
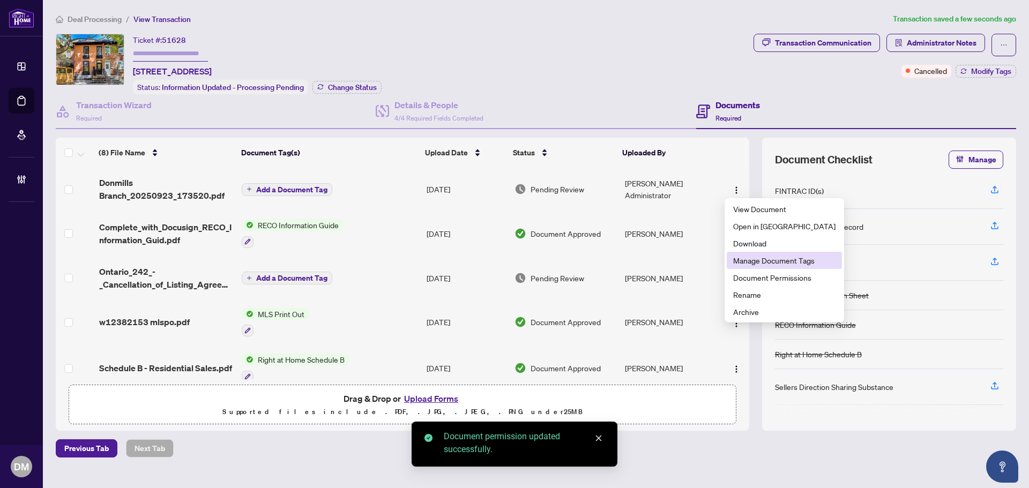
click at [767, 256] on span "Manage Document Tags" at bounding box center [784, 261] width 102 height 12
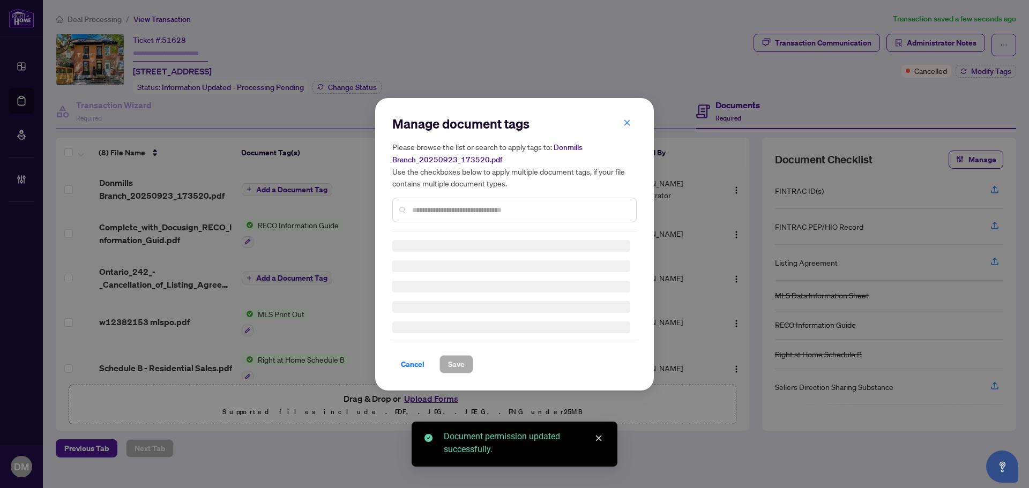
click at [455, 198] on div at bounding box center [514, 210] width 244 height 25
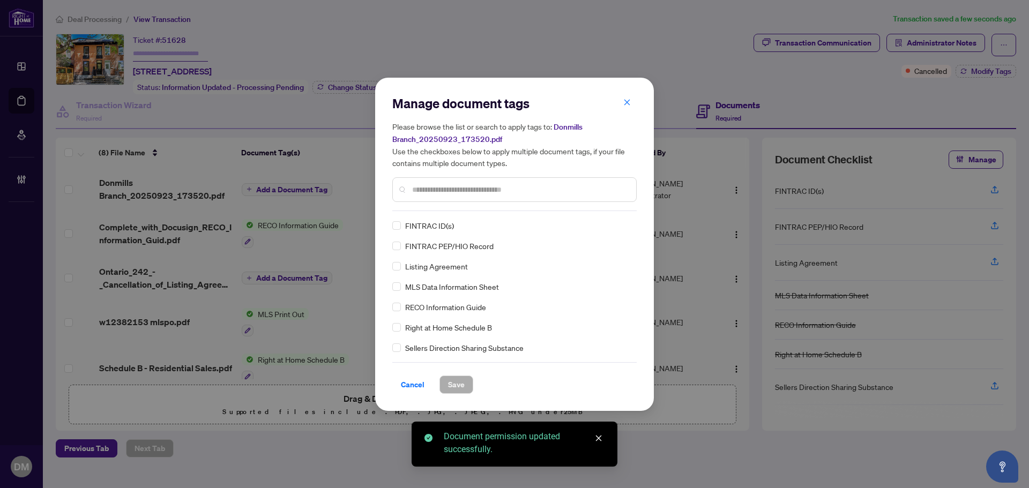
drag, startPoint x: 445, startPoint y: 193, endPoint x: 670, endPoint y: 163, distance: 227.1
click at [452, 194] on input "text" at bounding box center [519, 190] width 215 height 12
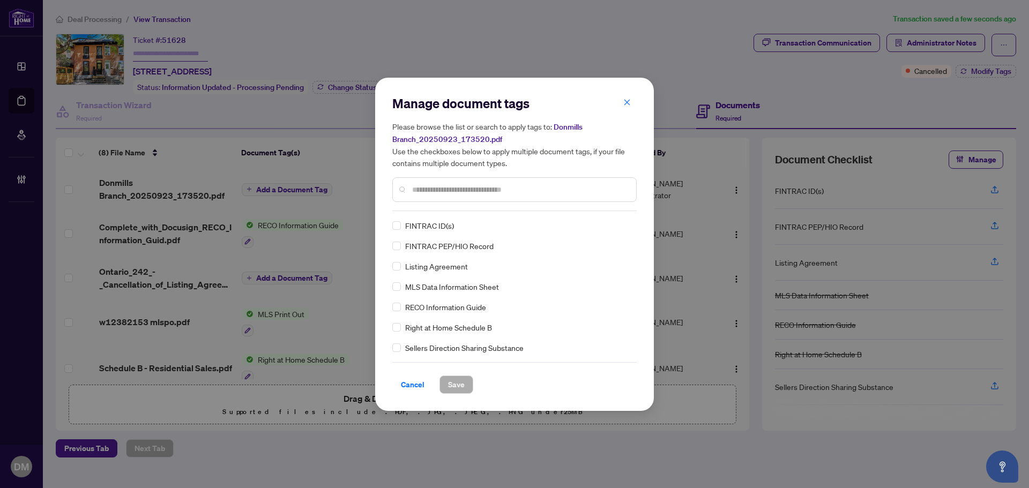
click at [525, 188] on input "text" at bounding box center [519, 190] width 215 height 12
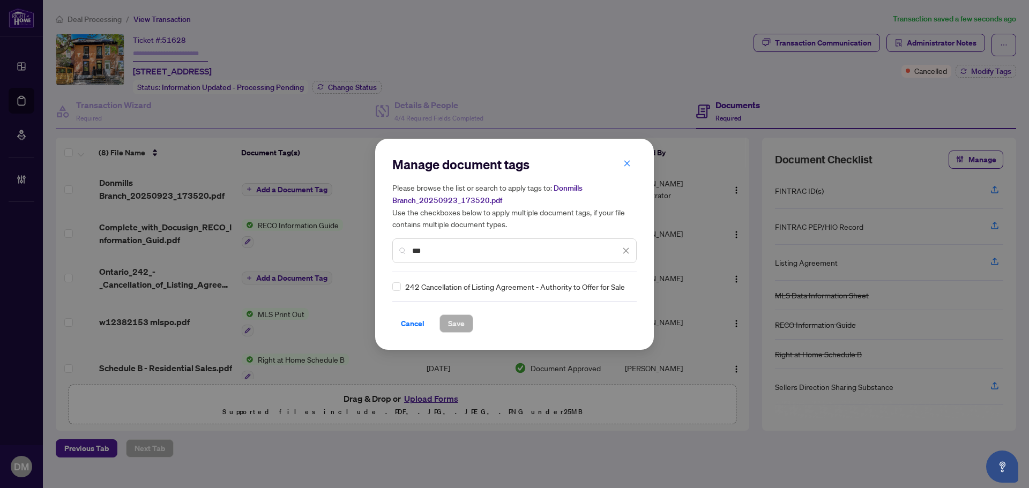
type input "***"
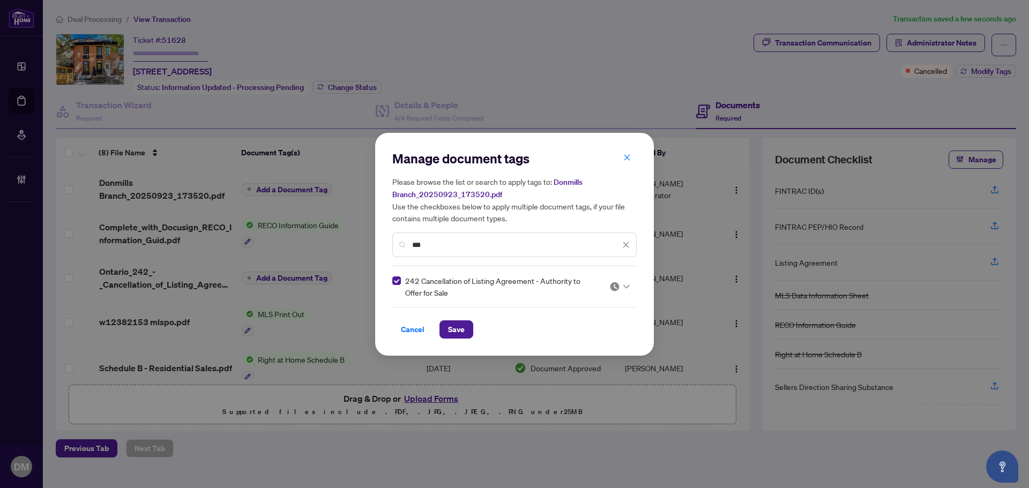
click at [624, 282] on div at bounding box center [619, 286] width 20 height 11
click at [585, 337] on div "Approved" at bounding box center [587, 339] width 69 height 12
click at [471, 333] on button "Save" at bounding box center [456, 329] width 34 height 18
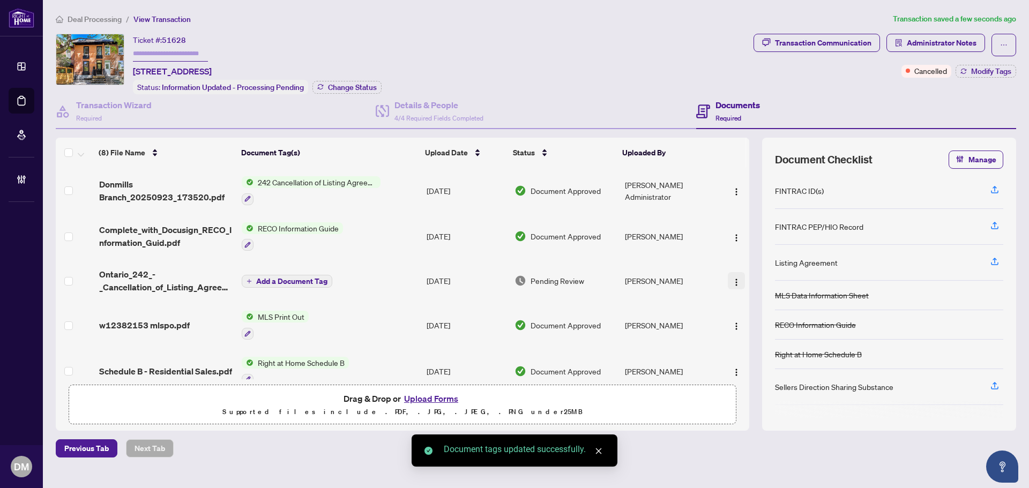
click at [735, 287] on button "button" at bounding box center [736, 280] width 17 height 17
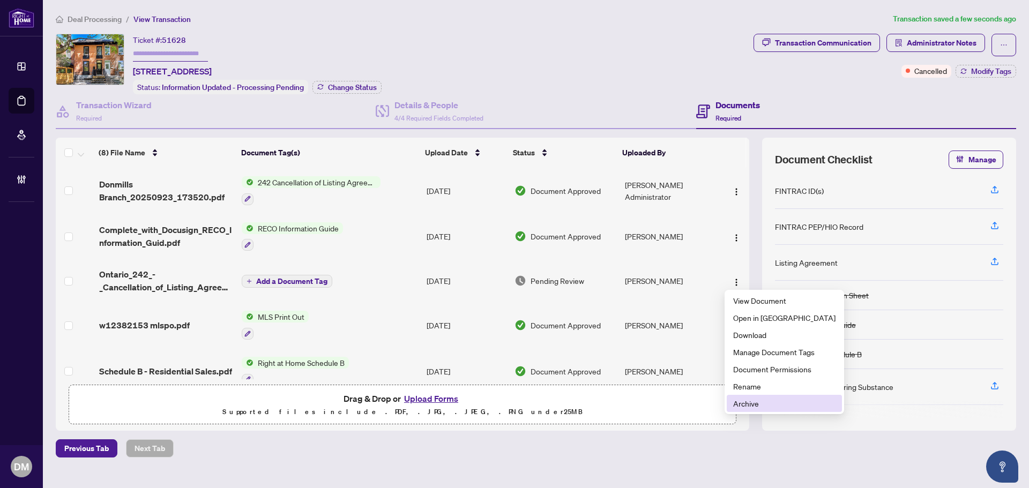
click at [750, 406] on span "Archive" at bounding box center [784, 404] width 102 height 12
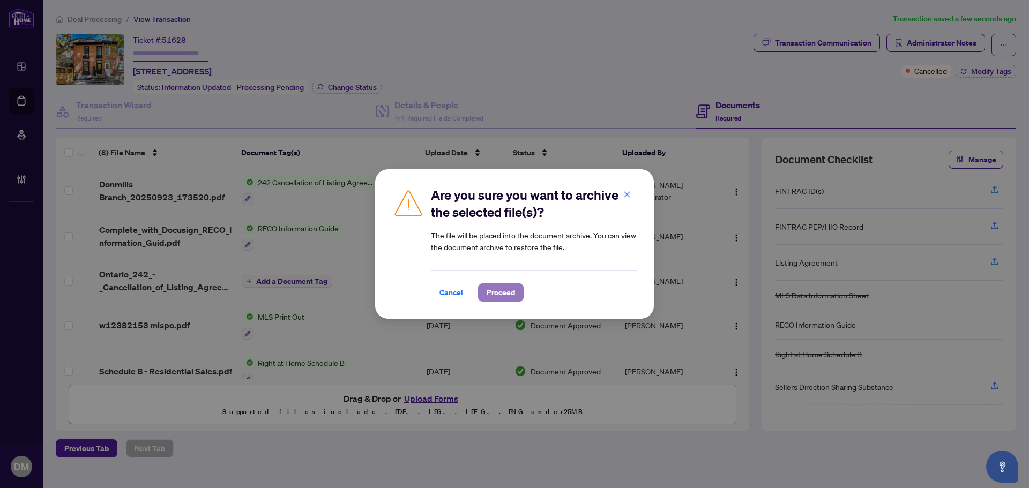
click at [507, 288] on span "Proceed" at bounding box center [501, 292] width 28 height 17
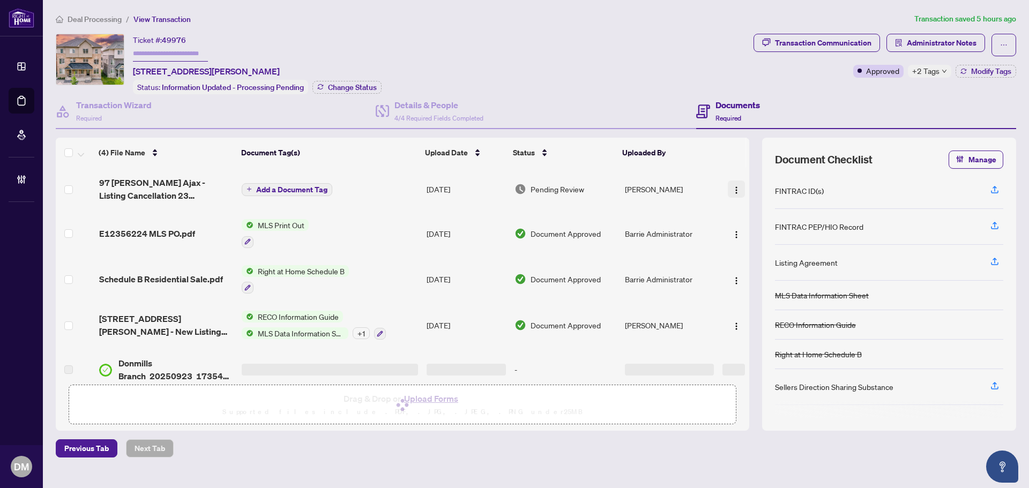
click at [732, 186] on img "button" at bounding box center [736, 190] width 9 height 9
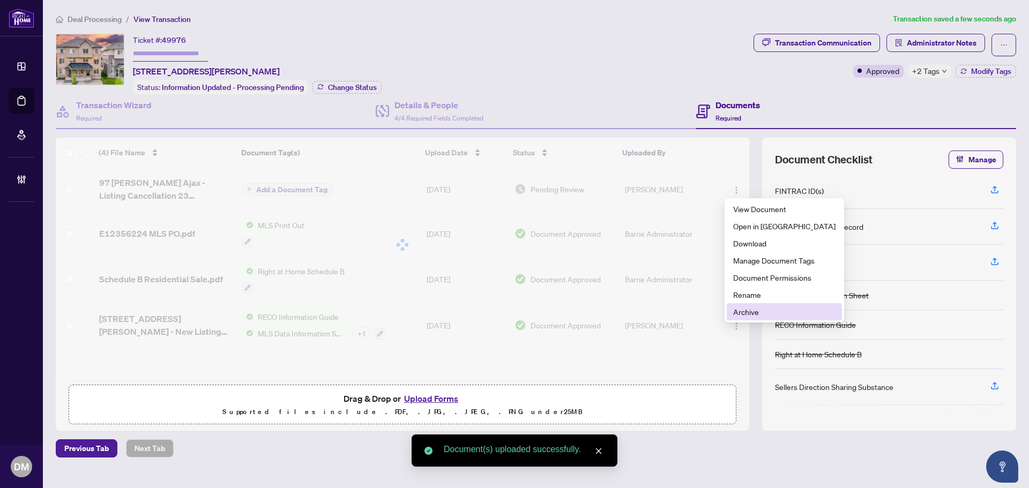
click at [749, 315] on span "Archive" at bounding box center [784, 312] width 102 height 12
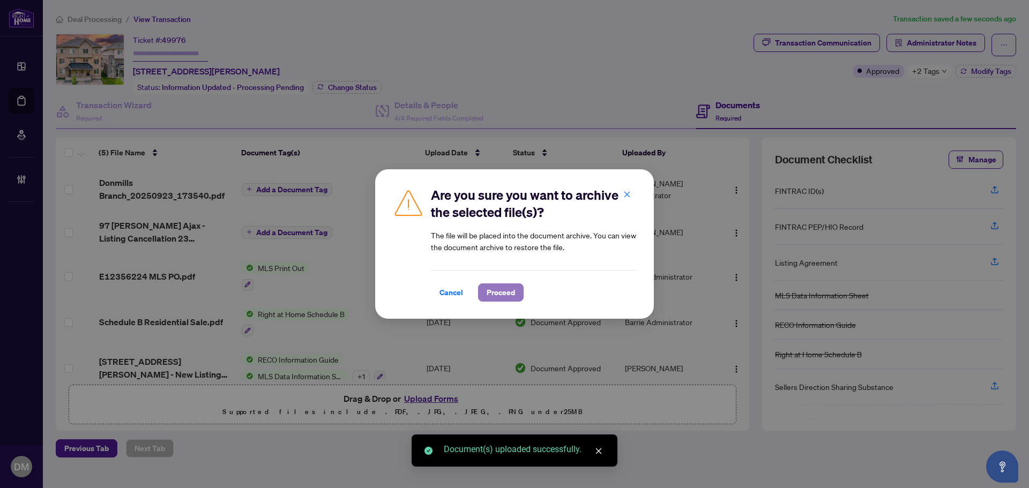
click at [514, 292] on span "Proceed" at bounding box center [501, 292] width 28 height 17
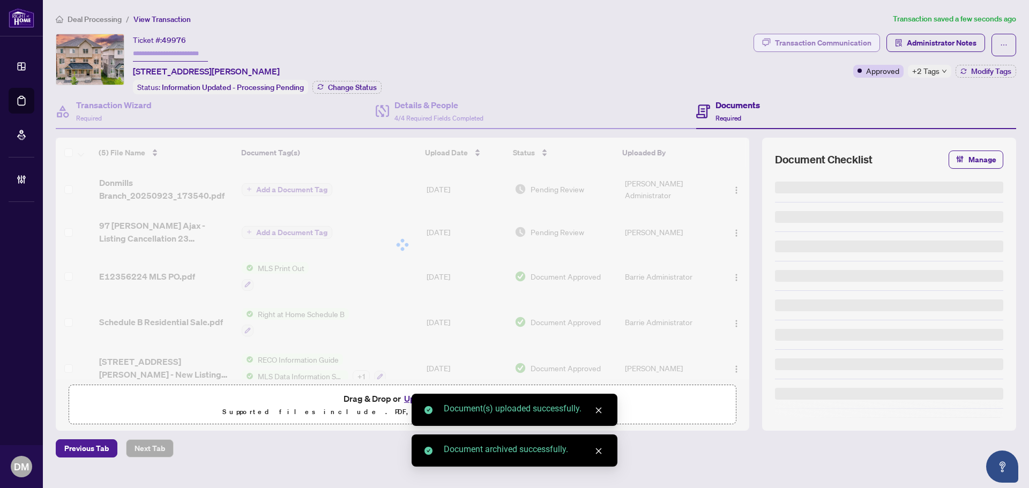
click at [857, 49] on div "Transaction Communication" at bounding box center [823, 42] width 96 height 17
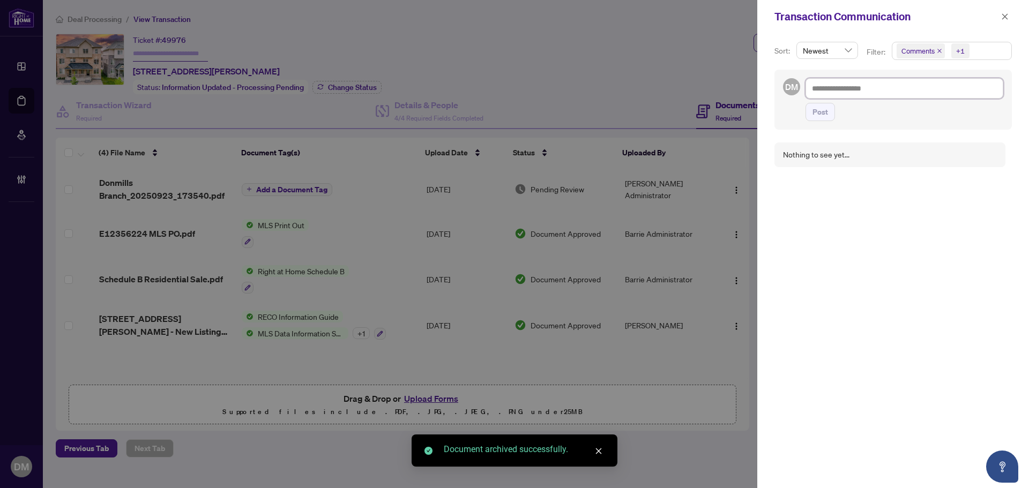
paste textarea "**********"
type textarea "**********"
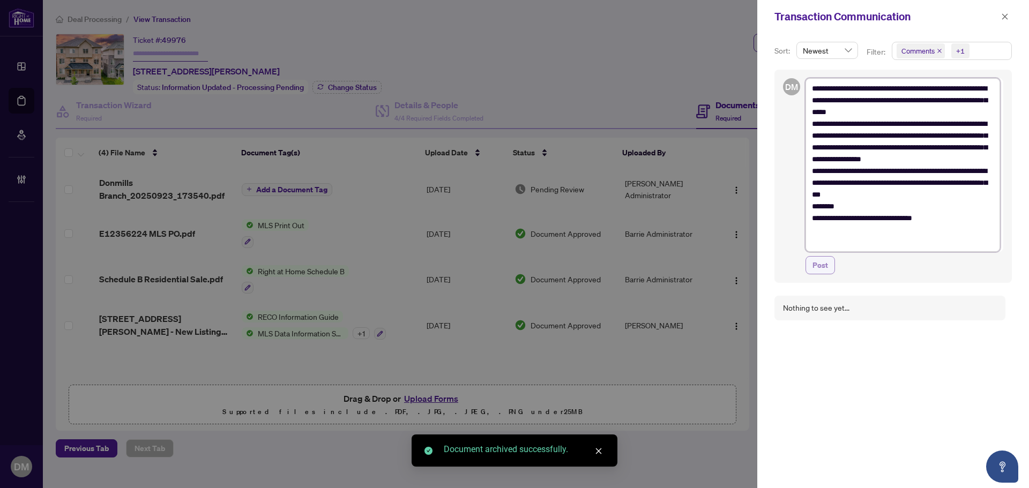
type textarea "**********"
click at [818, 269] on span "Post" at bounding box center [820, 265] width 16 height 17
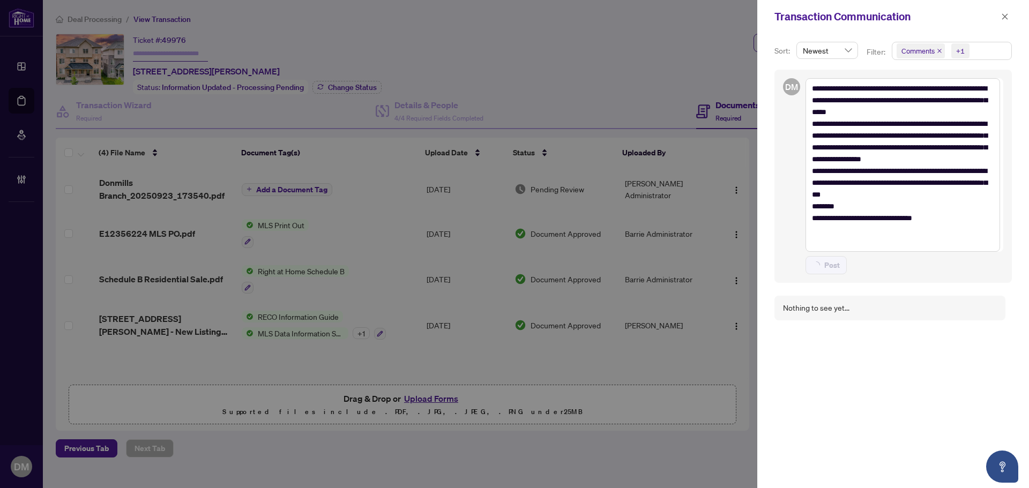
type textarea "**********"
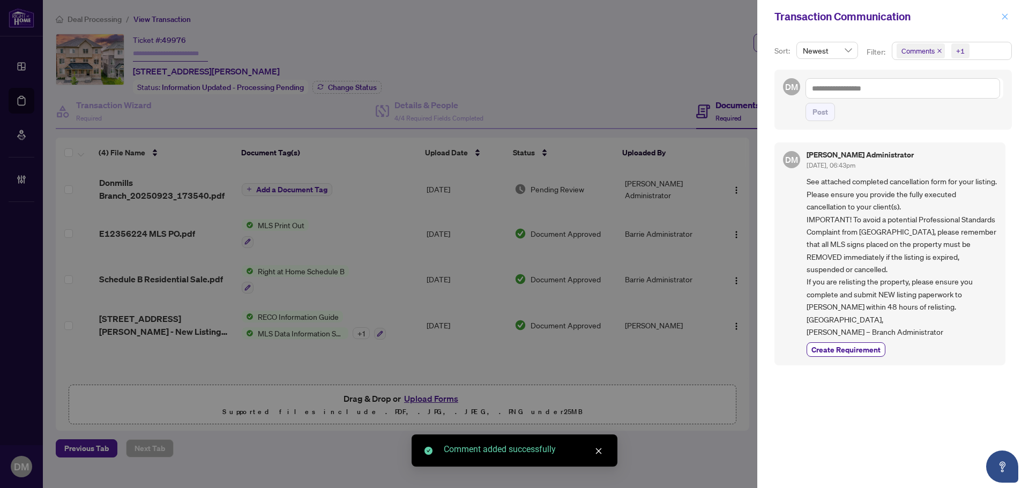
click at [999, 14] on button "button" at bounding box center [1005, 16] width 14 height 13
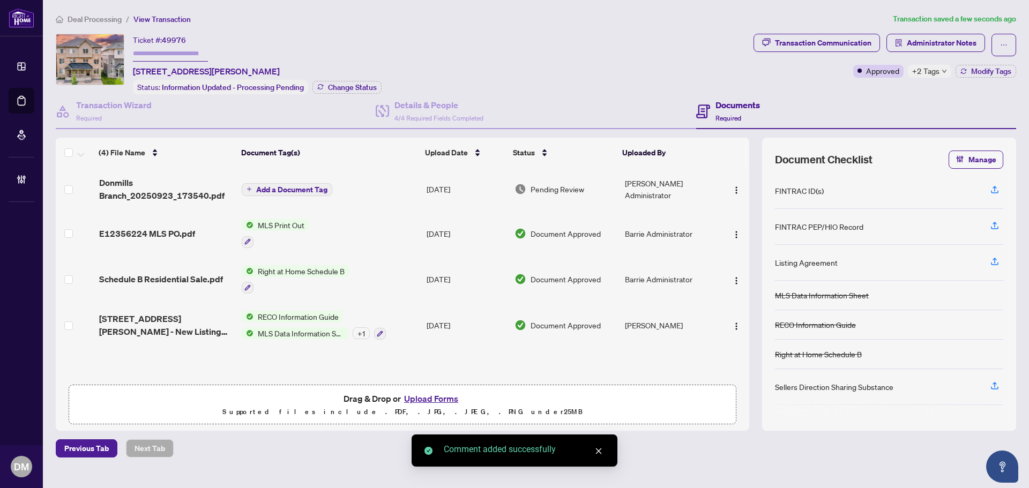
click at [982, 61] on div "Transaction Communication Administrator Notes Approved +2 Tags Modify Tags" at bounding box center [884, 56] width 263 height 44
click at [982, 68] on span "Modify Tags" at bounding box center [991, 72] width 40 height 8
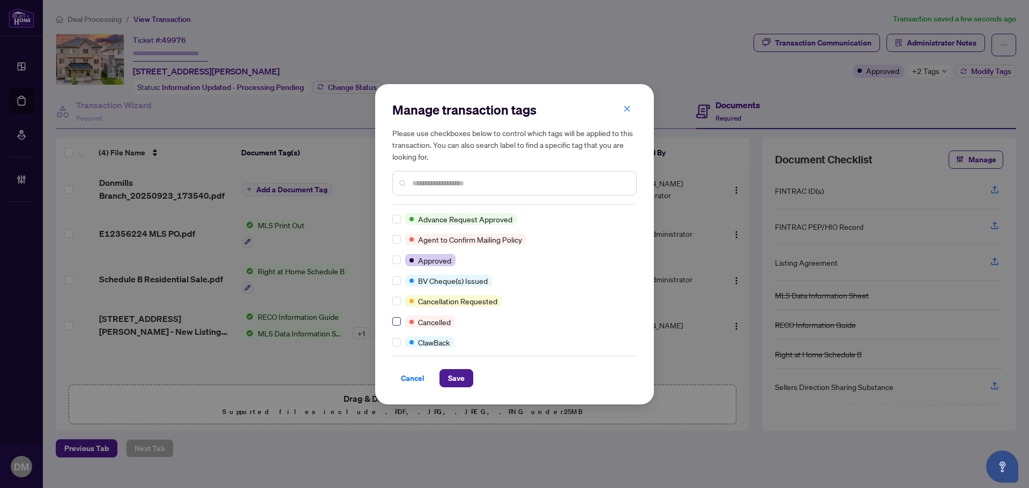
click at [397, 327] on label at bounding box center [396, 322] width 9 height 12
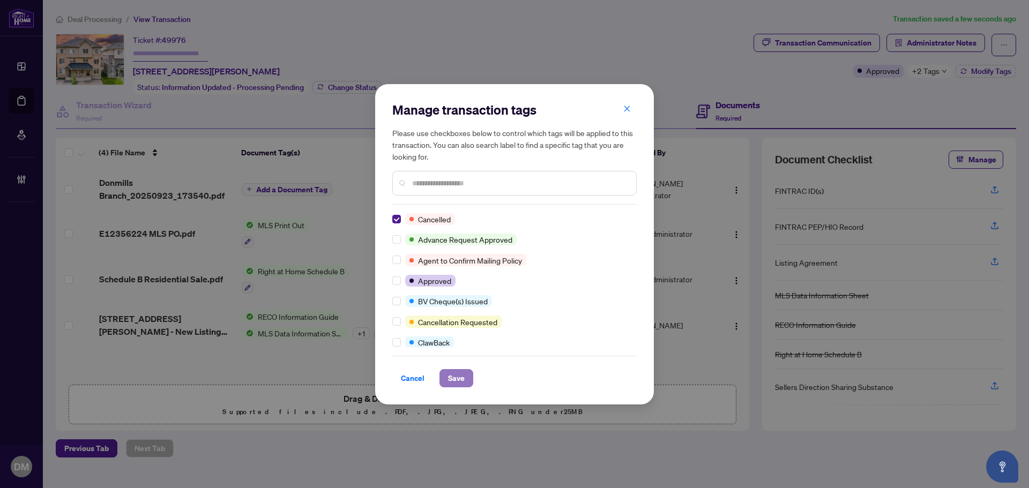
click at [469, 380] on button "Save" at bounding box center [456, 378] width 34 height 18
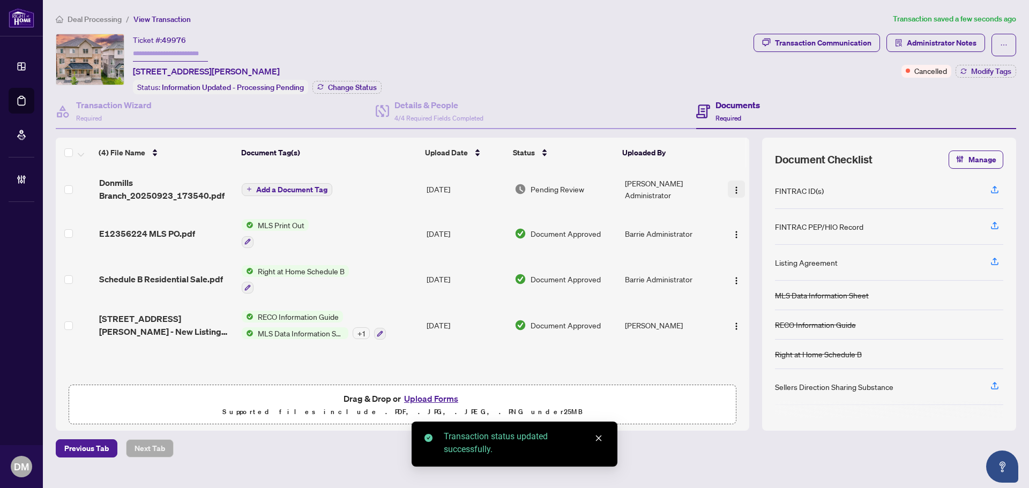
click at [735, 188] on img "button" at bounding box center [736, 190] width 9 height 9
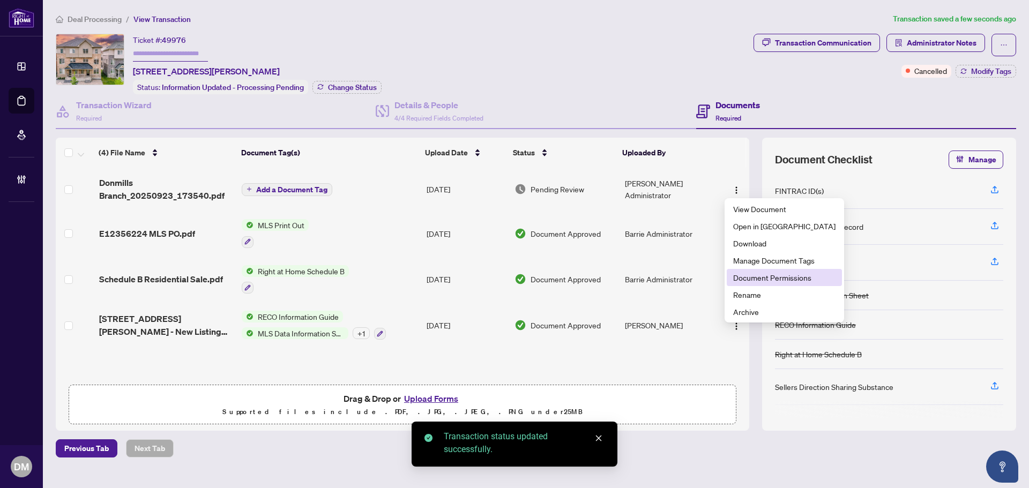
click at [756, 271] on li "Document Permissions" at bounding box center [784, 277] width 115 height 17
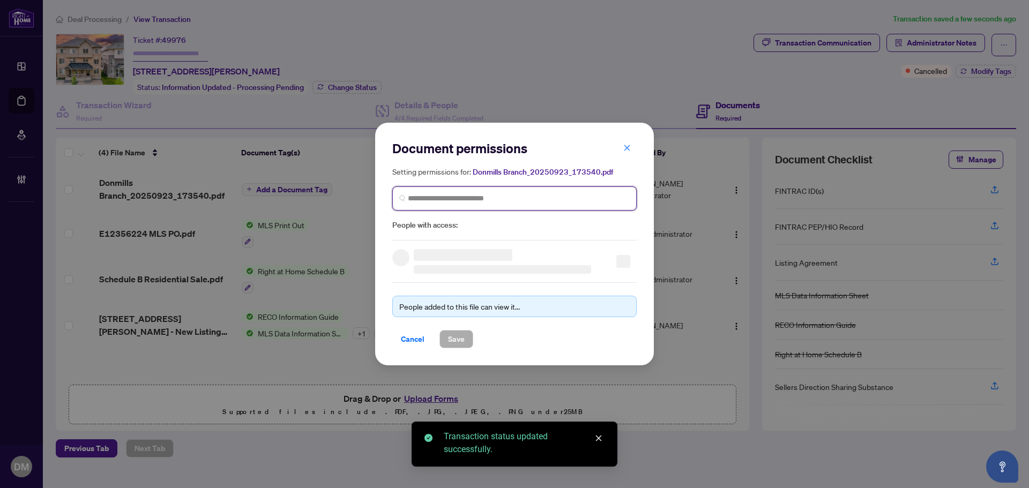
click at [483, 197] on input "search" at bounding box center [519, 198] width 222 height 11
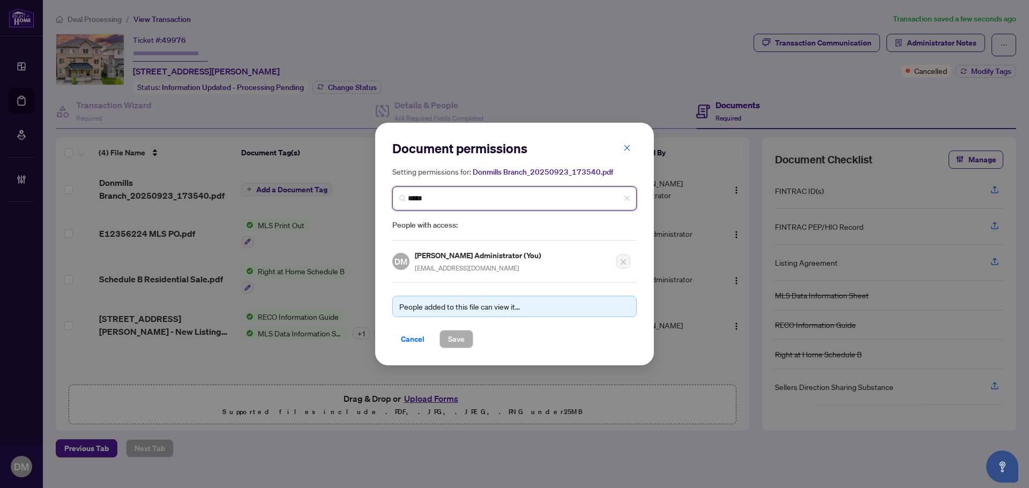
type input "******"
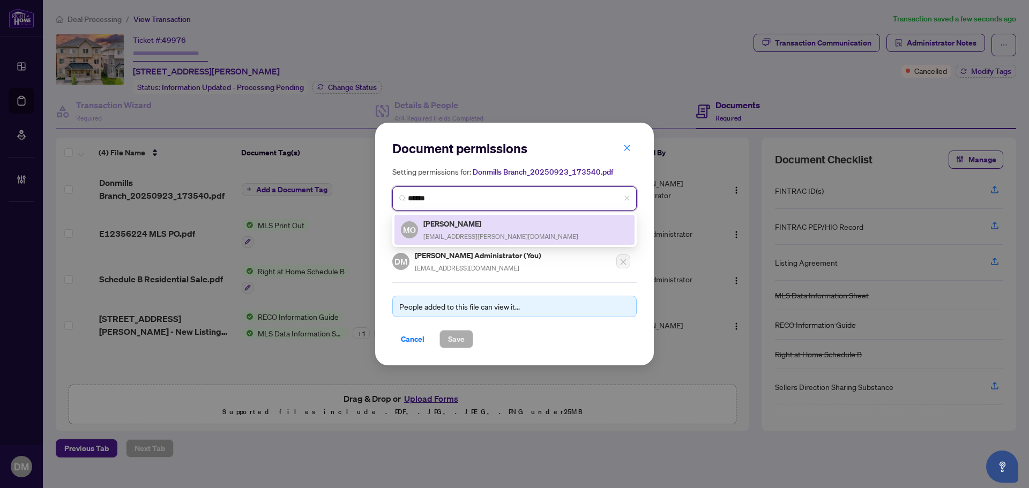
click at [480, 221] on h5 "Mahbub Osmani" at bounding box center [500, 224] width 155 height 12
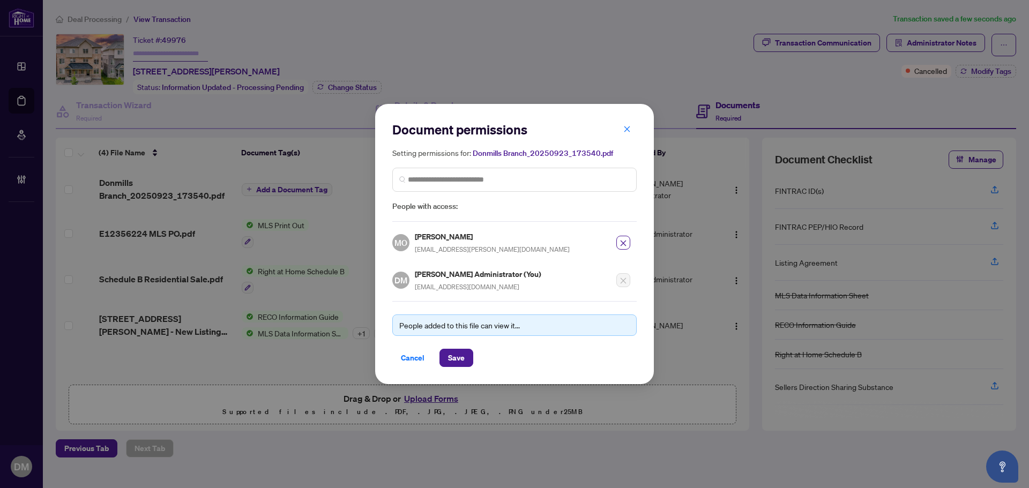
click at [453, 341] on div "People added to this file can view it... Cancel Save" at bounding box center [514, 334] width 244 height 66
click at [453, 349] on span "Save" at bounding box center [456, 357] width 17 height 17
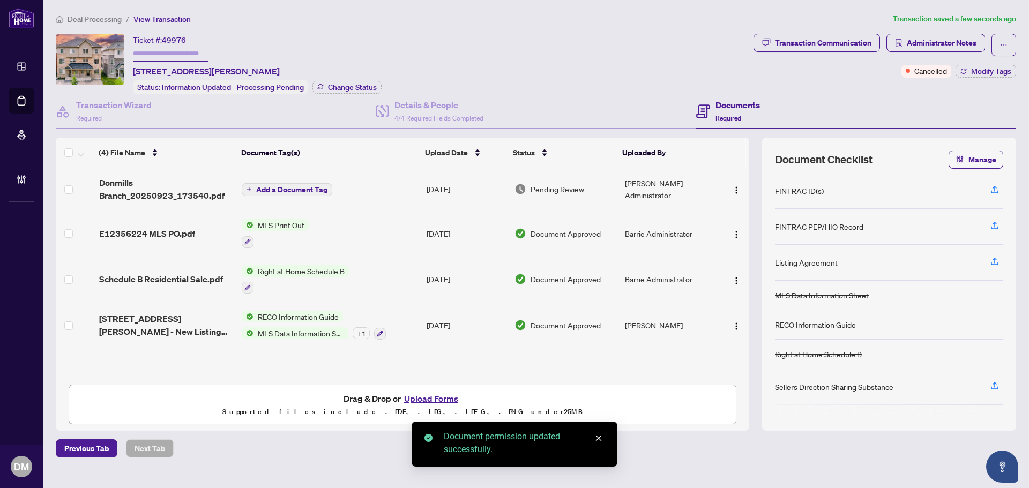
click at [735, 188] on img "button" at bounding box center [736, 190] width 9 height 9
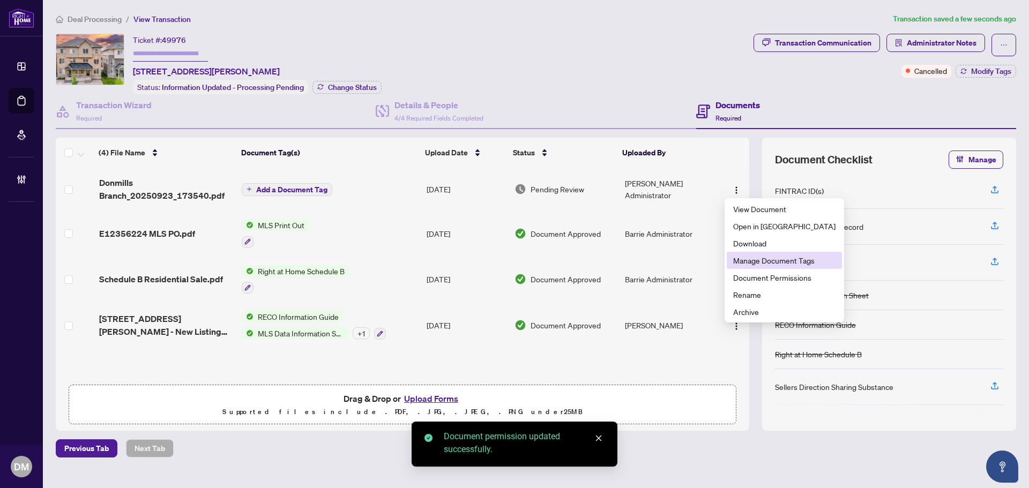
click at [778, 265] on span "Manage Document Tags" at bounding box center [784, 261] width 102 height 12
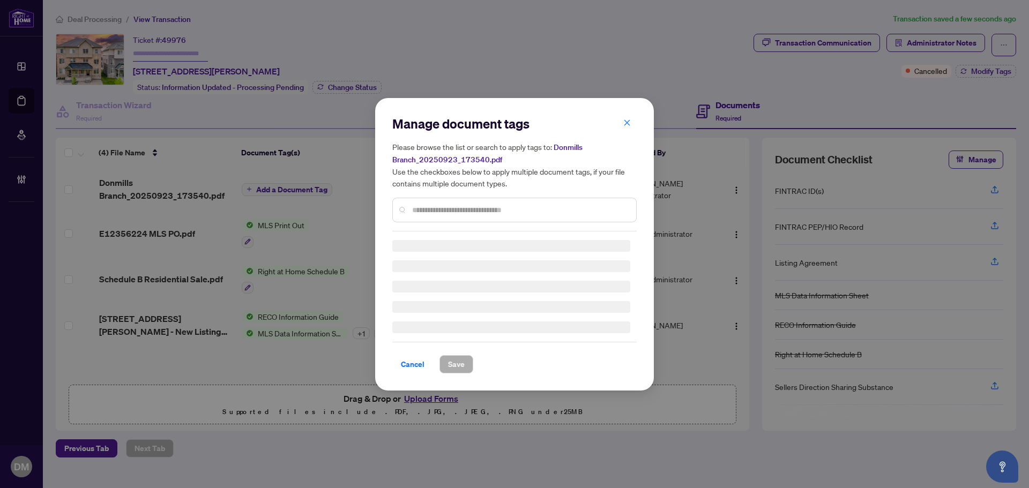
click at [446, 202] on div "Manage document tags Please browse the list or search to apply tags to: Donmill…" at bounding box center [514, 173] width 244 height 116
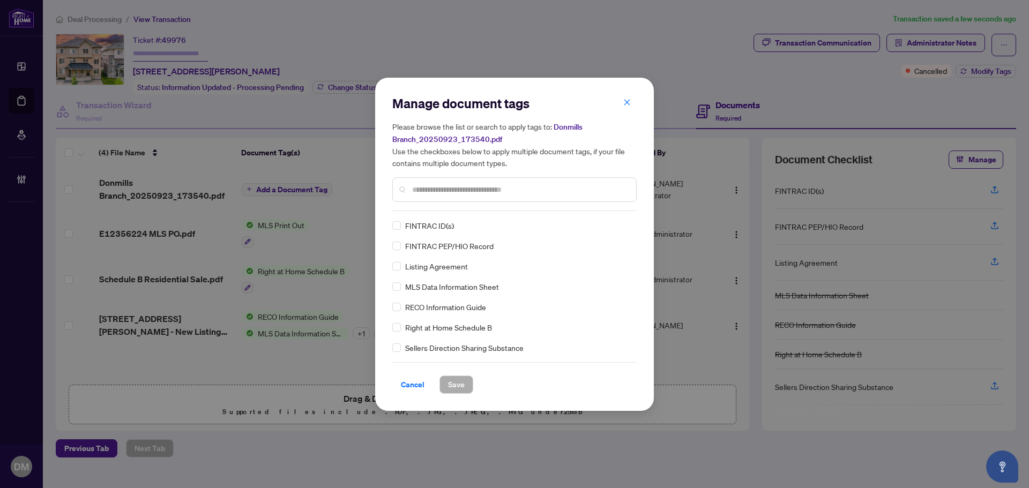
click at [469, 193] on input "text" at bounding box center [519, 190] width 215 height 12
click at [498, 184] on input "text" at bounding box center [519, 190] width 215 height 12
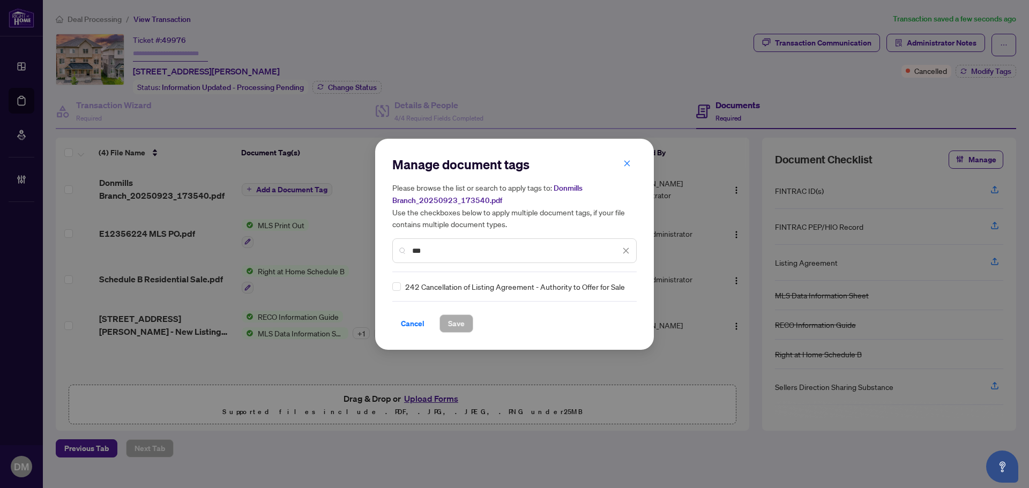
type input "***"
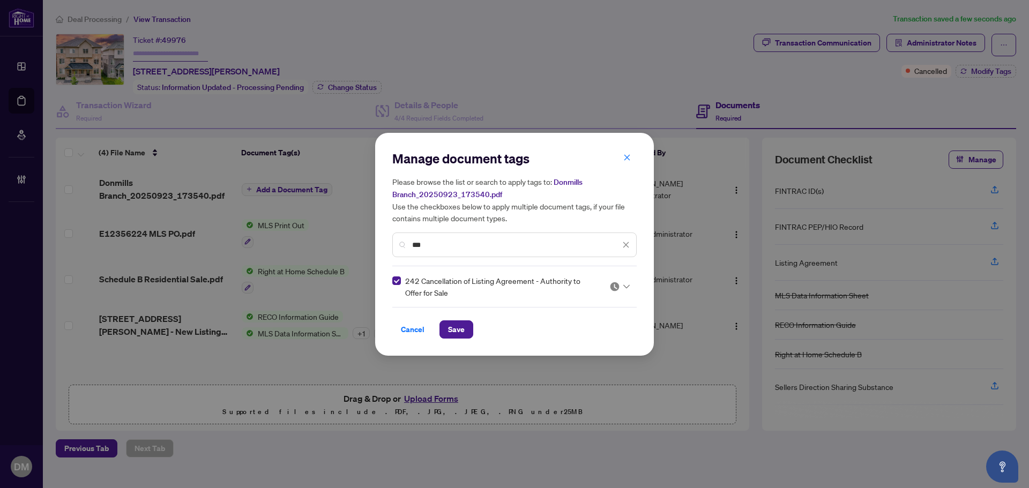
click at [618, 285] on img at bounding box center [614, 286] width 11 height 11
click at [581, 339] on div "Approved" at bounding box center [587, 339] width 69 height 12
click at [466, 332] on button "Save" at bounding box center [456, 329] width 34 height 18
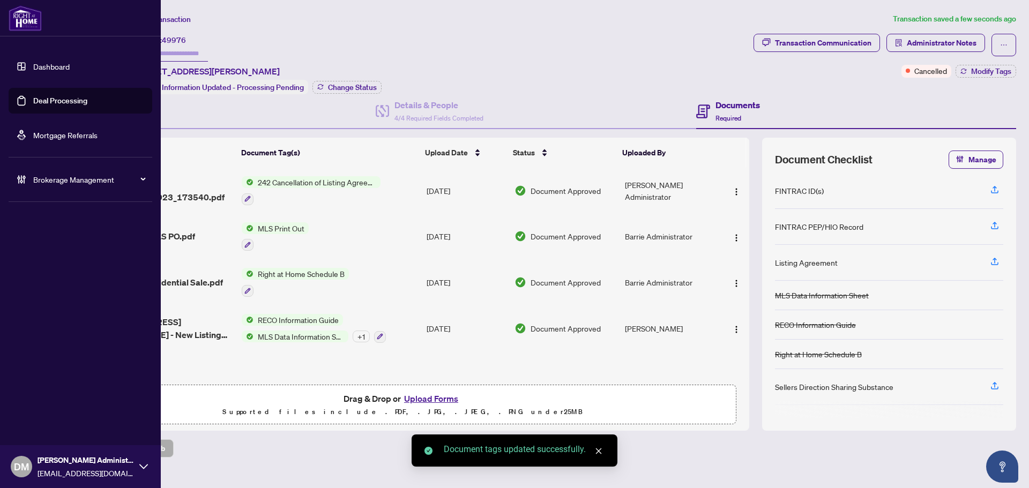
click at [33, 62] on link "Dashboard" at bounding box center [51, 67] width 36 height 10
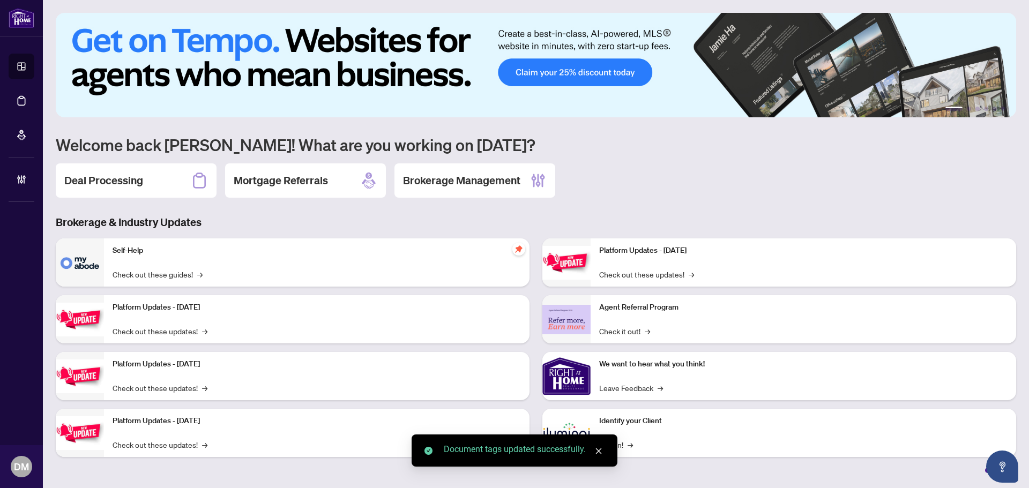
click at [176, 189] on div "Deal Processing" at bounding box center [136, 180] width 161 height 34
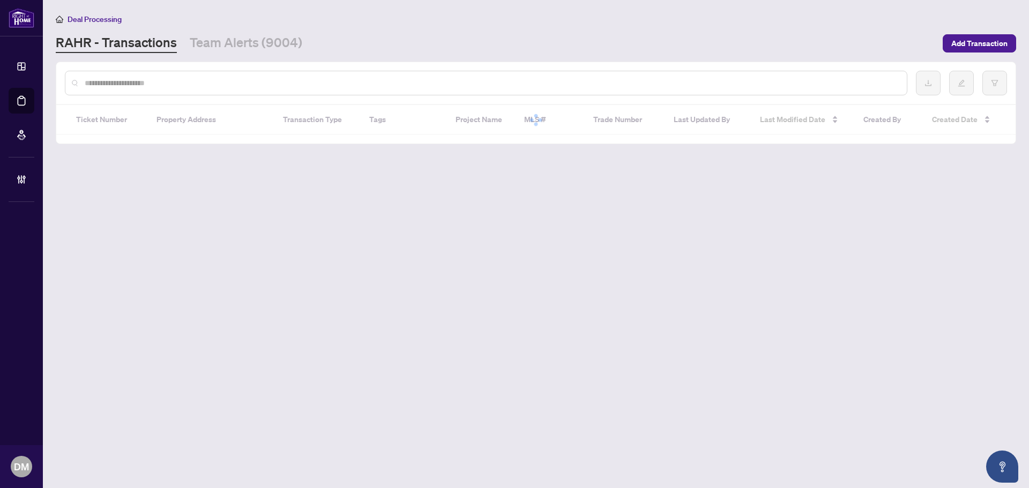
drag, startPoint x: 247, startPoint y: 42, endPoint x: 646, endPoint y: 180, distance: 421.8
click at [247, 41] on link "Team Alerts (9004)" at bounding box center [246, 43] width 113 height 19
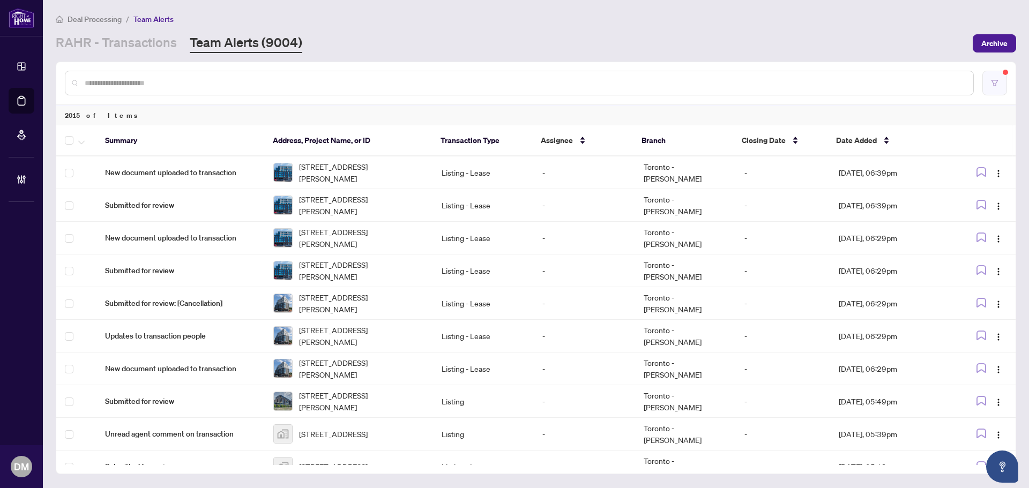
click at [994, 87] on button "button" at bounding box center [994, 83] width 25 height 25
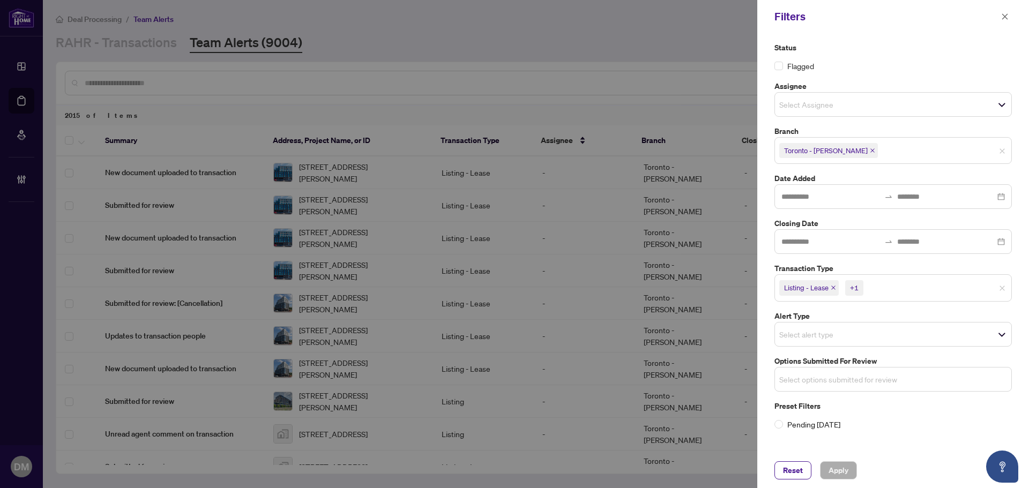
click at [848, 382] on input "search" at bounding box center [816, 379] width 75 height 13
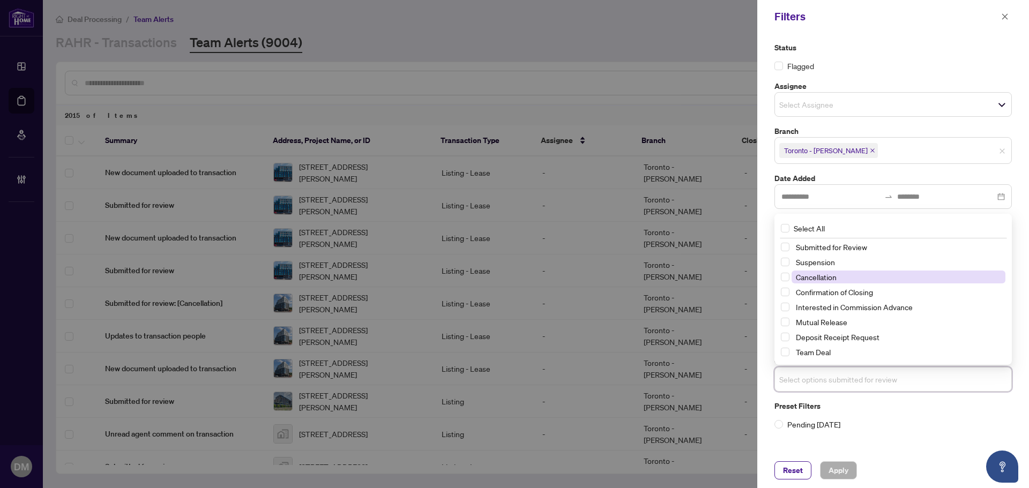
click at [833, 272] on span "Cancellation" at bounding box center [816, 277] width 41 height 10
click at [835, 263] on span "Suspension" at bounding box center [899, 262] width 214 height 13
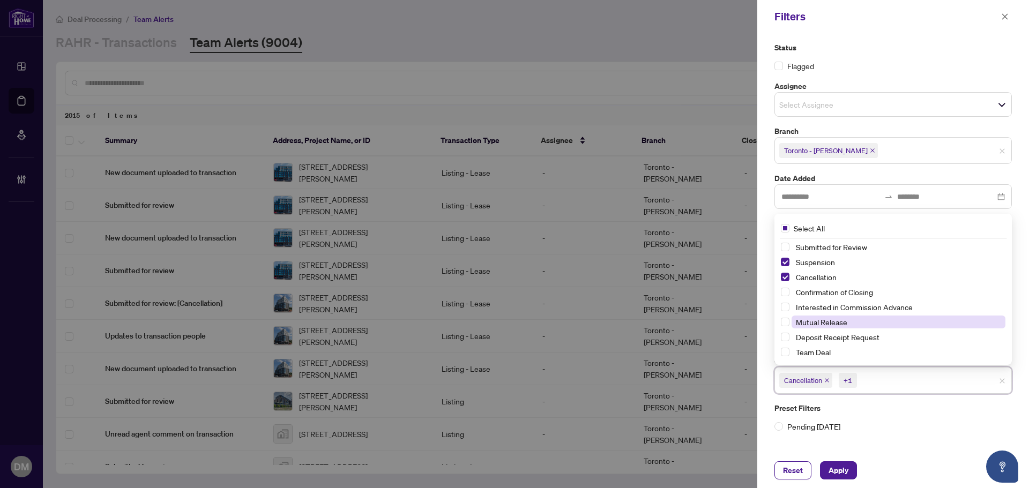
click at [845, 326] on span "Mutual Release" at bounding box center [821, 322] width 51 height 10
click at [833, 477] on span "Apply" at bounding box center [839, 470] width 20 height 17
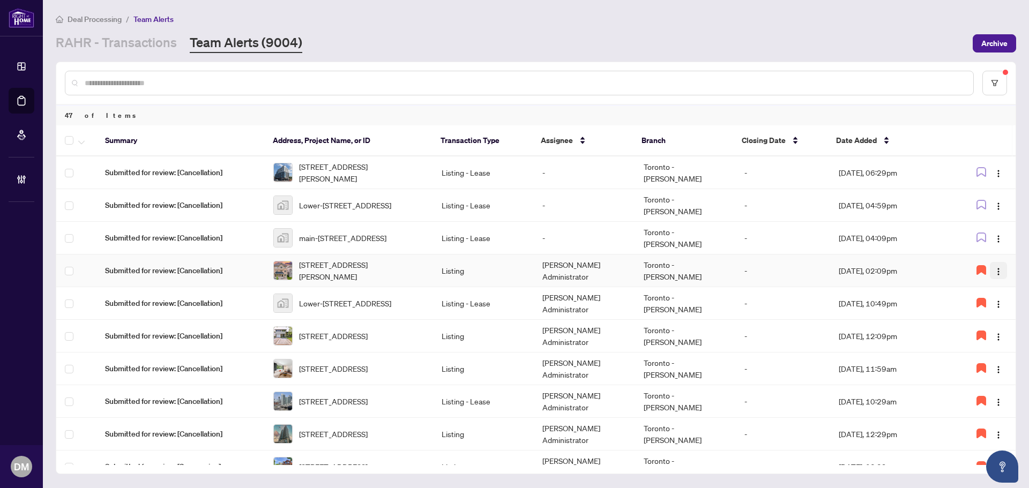
click at [994, 269] on img "button" at bounding box center [998, 271] width 9 height 9
click at [986, 331] on span "Complete Item" at bounding box center [968, 326] width 55 height 12
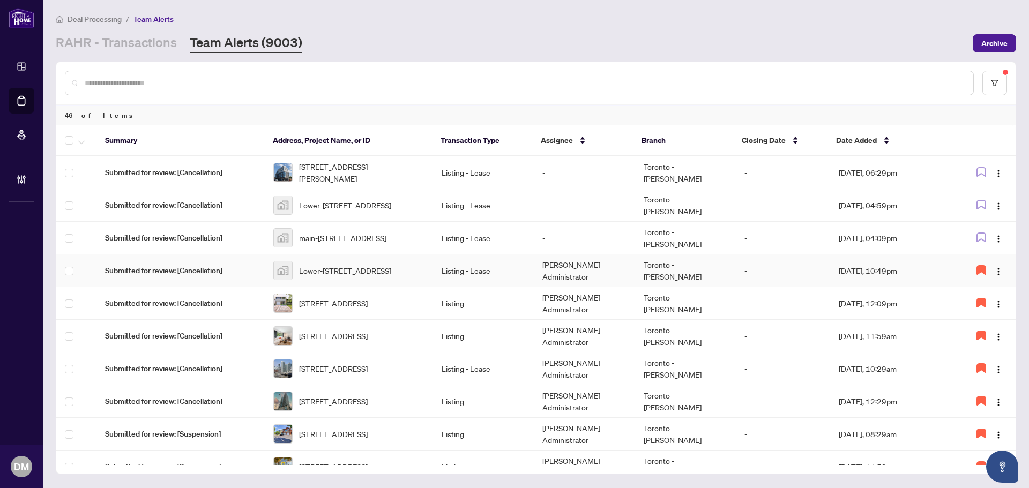
click at [943, 272] on td "Sep/22/2025, 10:49pm" at bounding box center [890, 271] width 121 height 33
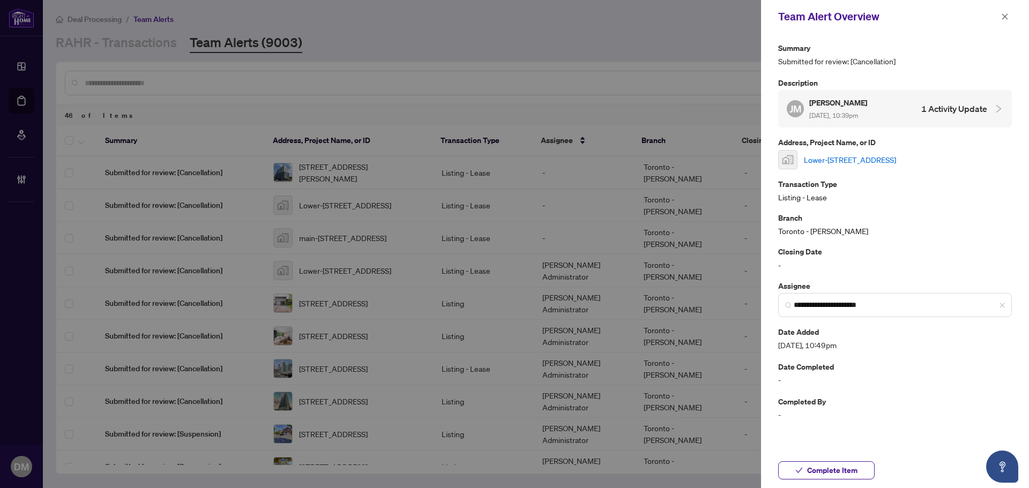
click at [896, 164] on link "Lower-[STREET_ADDRESS]" at bounding box center [850, 160] width 92 height 12
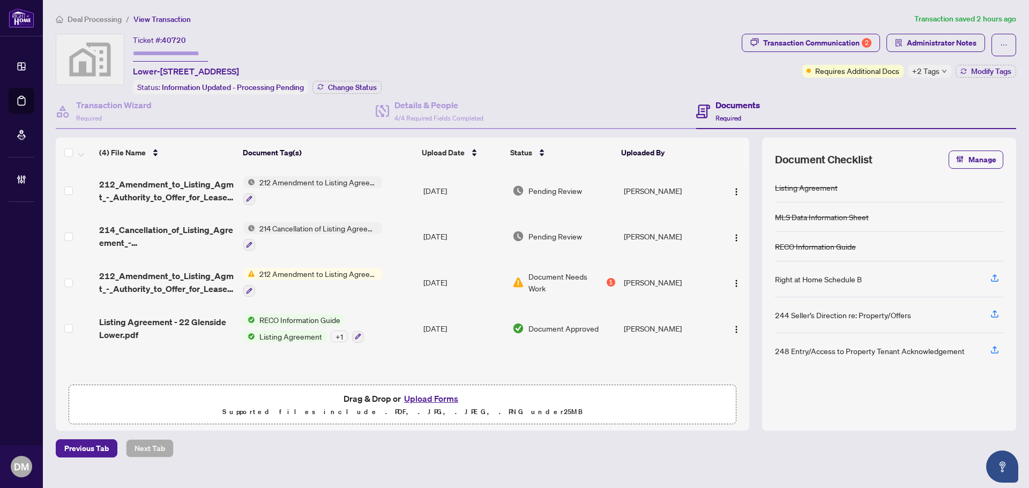
click at [949, 74] on div "+2 Tags" at bounding box center [929, 71] width 43 height 13
click at [564, 27] on div "Deal Processing / View Transaction Transaction saved 2 hours ago Ticket #: 4072…" at bounding box center [535, 235] width 969 height 445
click at [501, 48] on div "Ticket #: [STREET_ADDRESS] Status: Information Updated - Processing Pending Cha…" at bounding box center [397, 64] width 682 height 61
click at [362, 21] on ol "Deal Processing / View Transaction" at bounding box center [483, 19] width 854 height 12
click at [936, 74] on span "+2 Tags" at bounding box center [925, 71] width 27 height 12
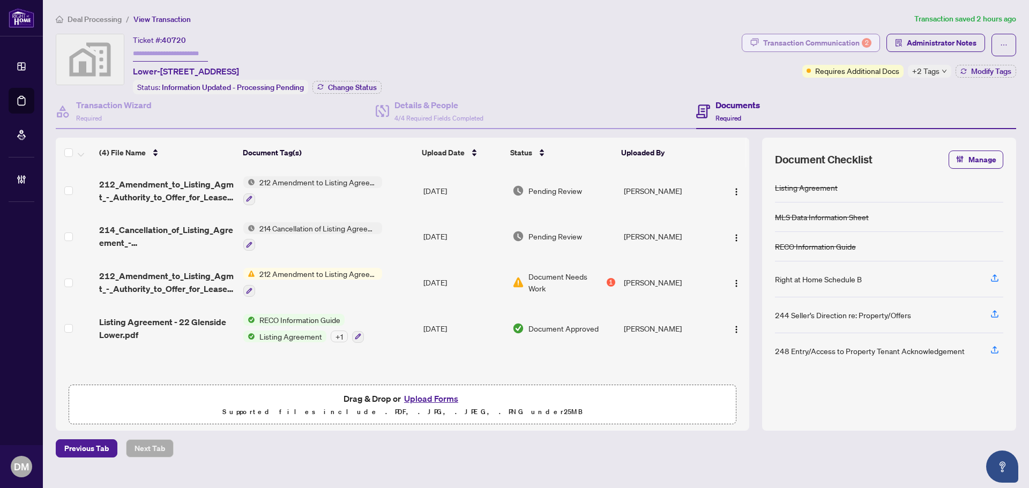
click at [786, 47] on div "Transaction Communication 2" at bounding box center [817, 42] width 108 height 17
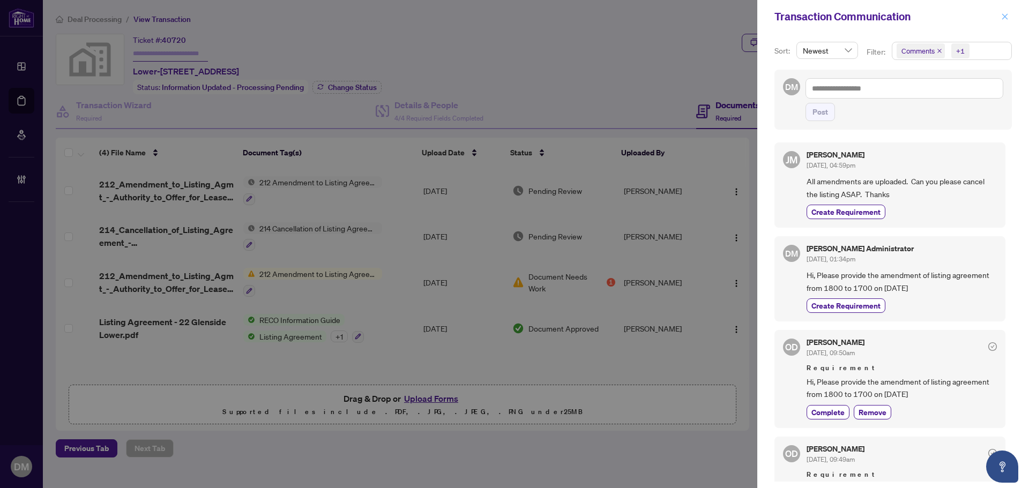
click at [1003, 13] on icon "close" at bounding box center [1005, 17] width 8 height 8
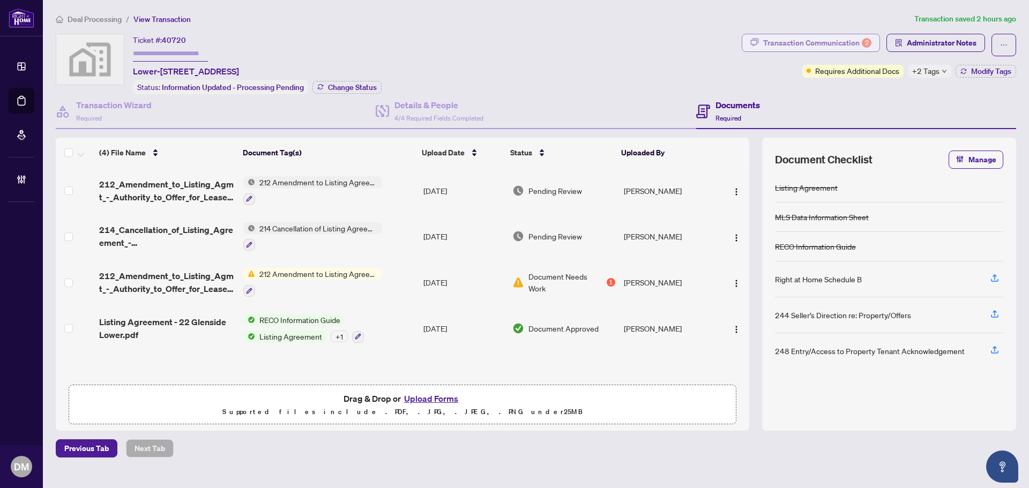
click at [846, 44] on div "Transaction Communication 2" at bounding box center [817, 42] width 108 height 17
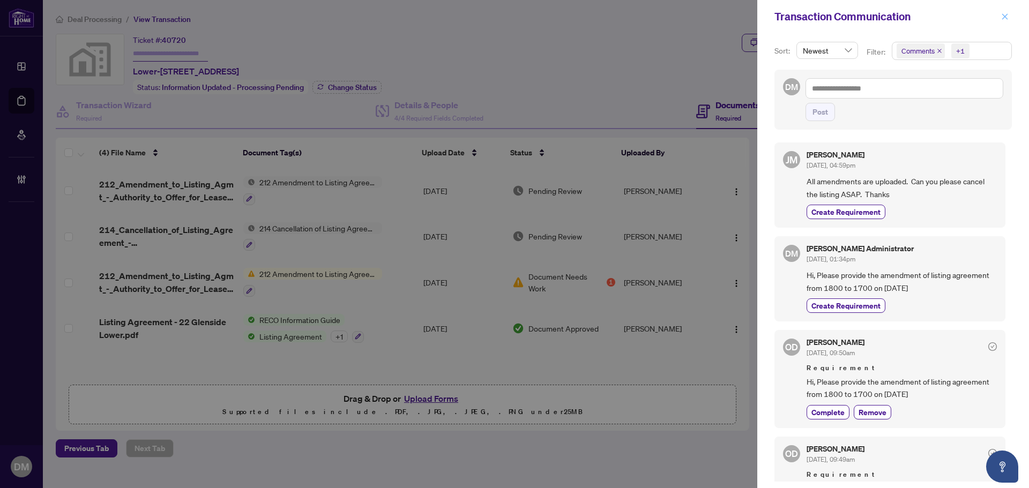
click at [1005, 15] on icon "close" at bounding box center [1005, 17] width 8 height 8
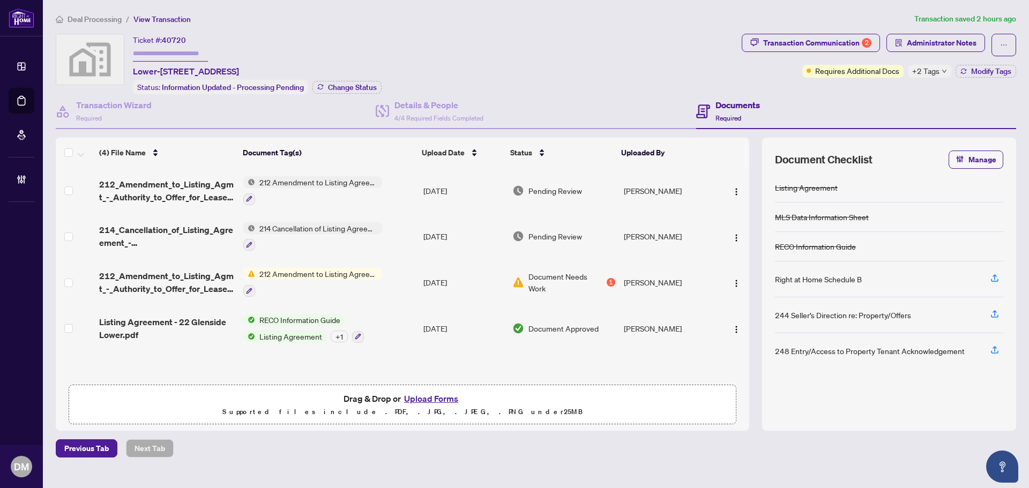
click at [339, 337] on div "+ 1" at bounding box center [339, 337] width 17 height 12
click at [339, 336] on div "+ 1" at bounding box center [339, 337] width 17 height 12
click at [649, 188] on td "[PERSON_NAME]" at bounding box center [669, 191] width 98 height 46
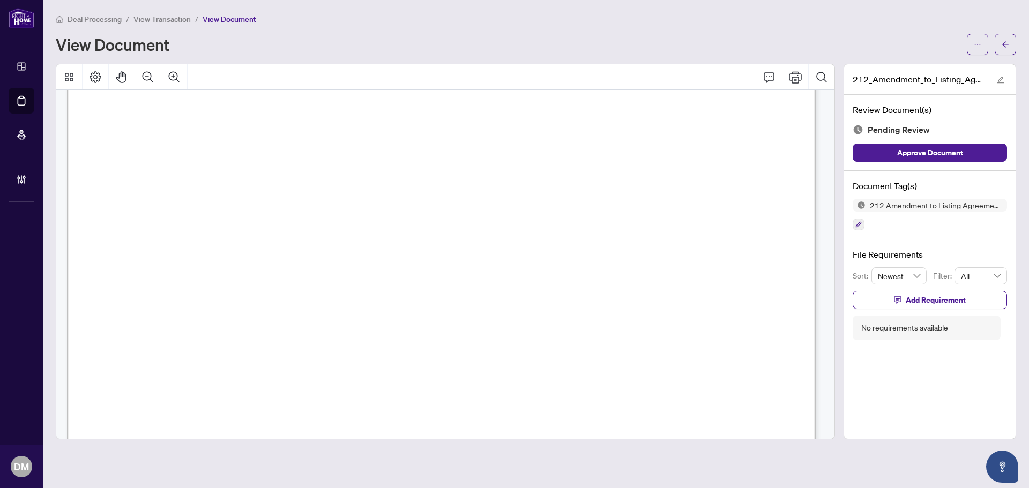
scroll to position [161, 0]
click at [861, 223] on icon "button" at bounding box center [858, 224] width 6 height 6
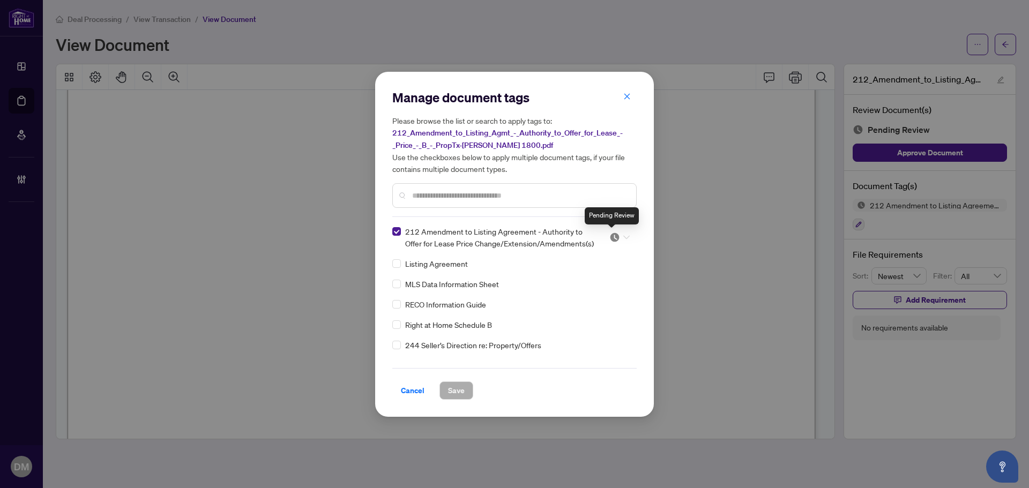
click at [615, 237] on img at bounding box center [614, 237] width 11 height 11
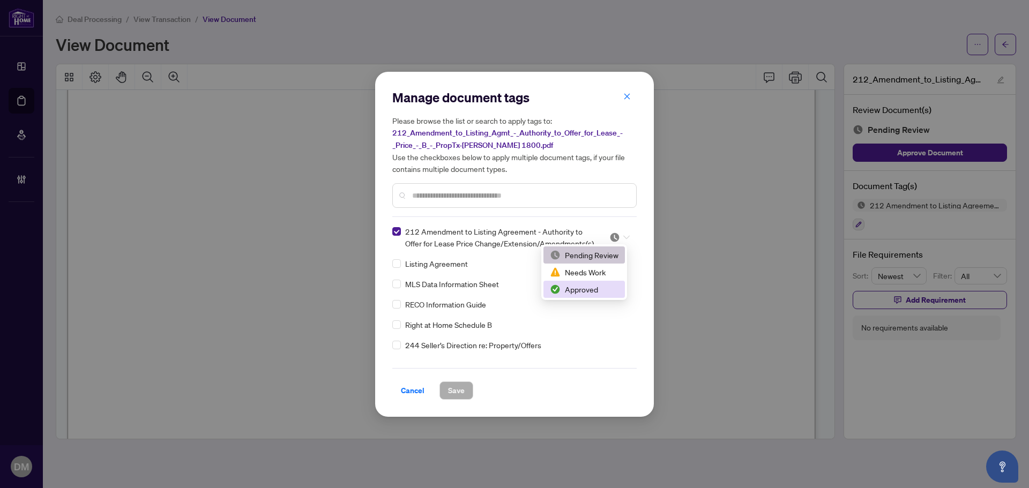
drag, startPoint x: 579, startPoint y: 288, endPoint x: 564, endPoint y: 303, distance: 21.2
click at [579, 288] on div "Approved" at bounding box center [584, 289] width 69 height 12
click at [460, 390] on span "Save" at bounding box center [456, 390] width 17 height 17
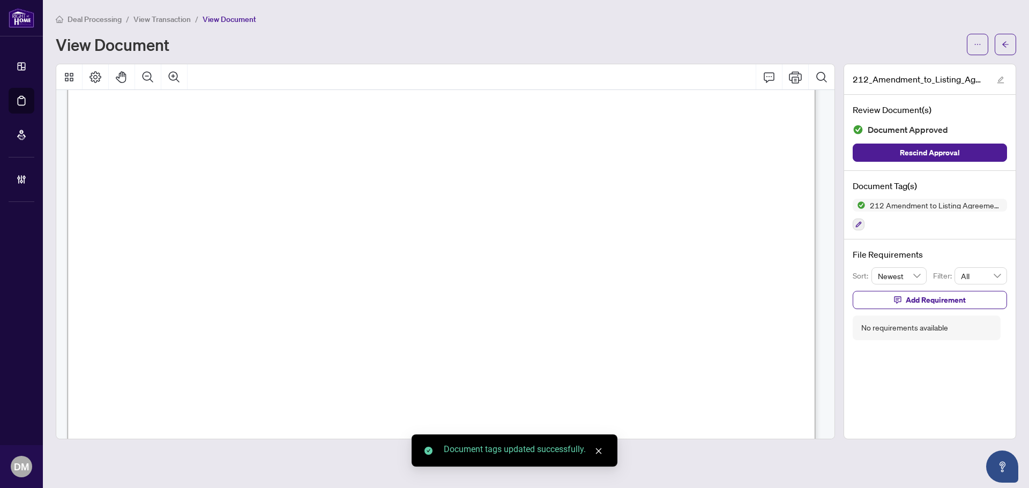
click at [1005, 44] on icon "arrow-left" at bounding box center [1006, 45] width 8 height 8
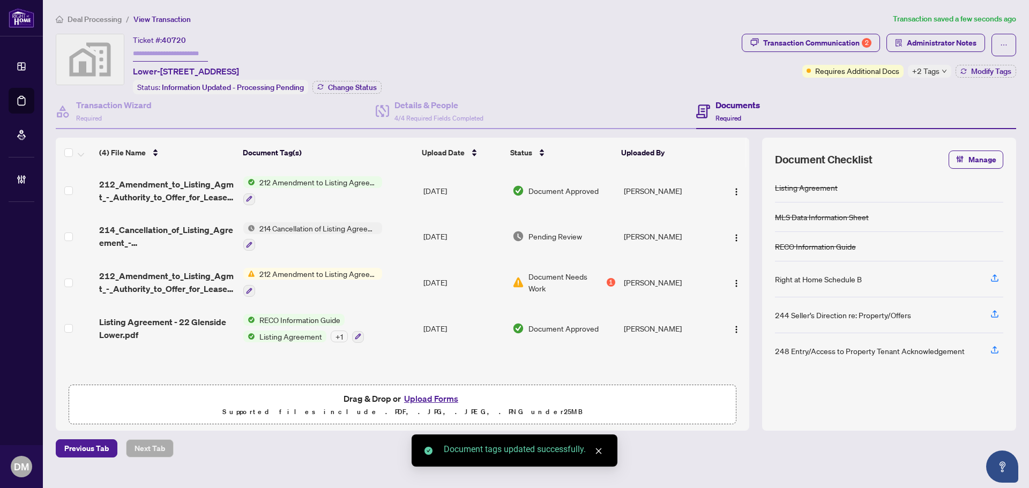
click at [805, 31] on div "Deal Processing / View Transaction Transaction saved a few seconds ago Ticket #…" at bounding box center [535, 235] width 969 height 445
click at [812, 39] on div "Transaction Communication 2" at bounding box center [817, 42] width 108 height 17
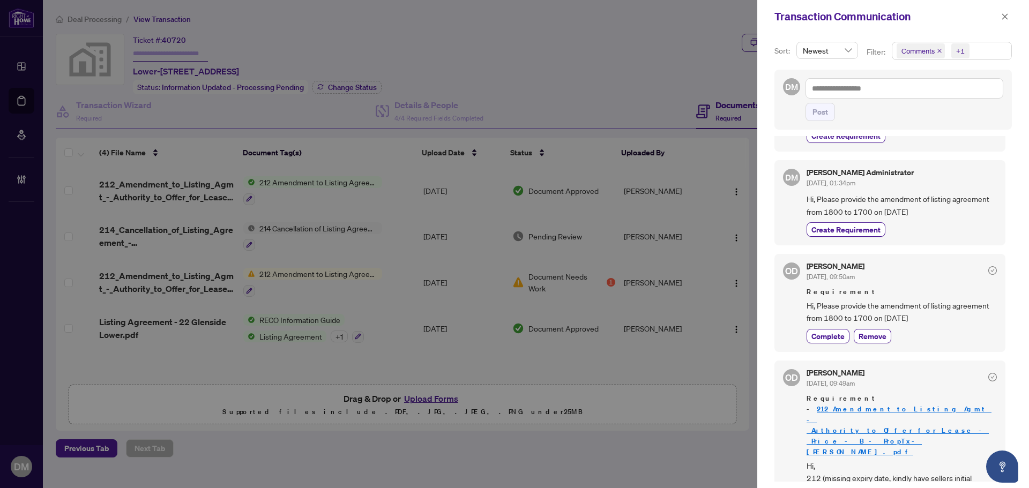
scroll to position [2, 0]
click at [1004, 15] on icon "close" at bounding box center [1005, 17] width 8 height 8
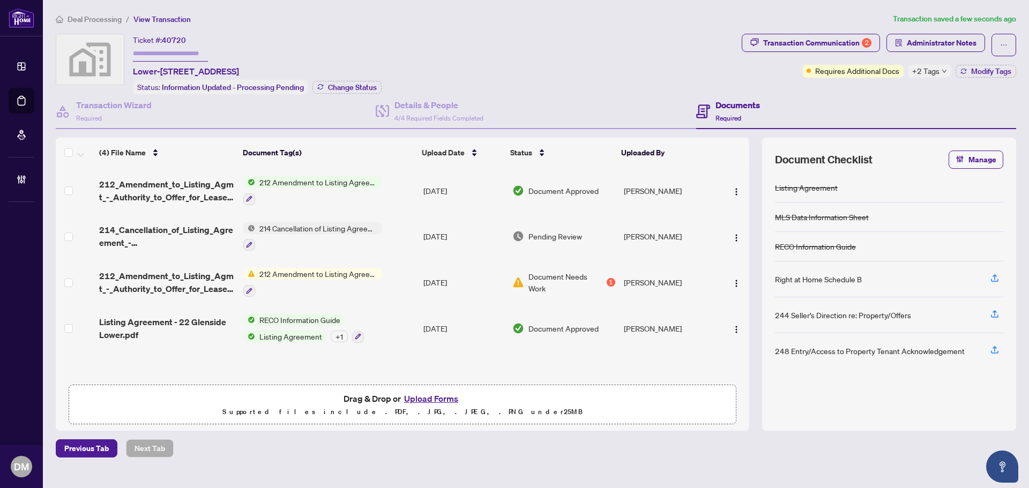
click at [636, 288] on td "[PERSON_NAME]" at bounding box center [669, 282] width 98 height 46
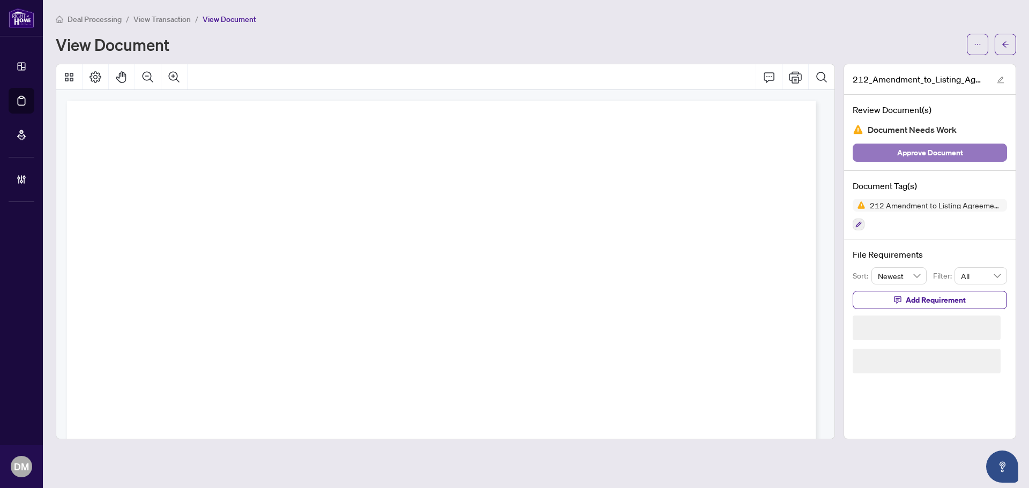
click at [929, 156] on span "Approve Document" at bounding box center [930, 152] width 66 height 17
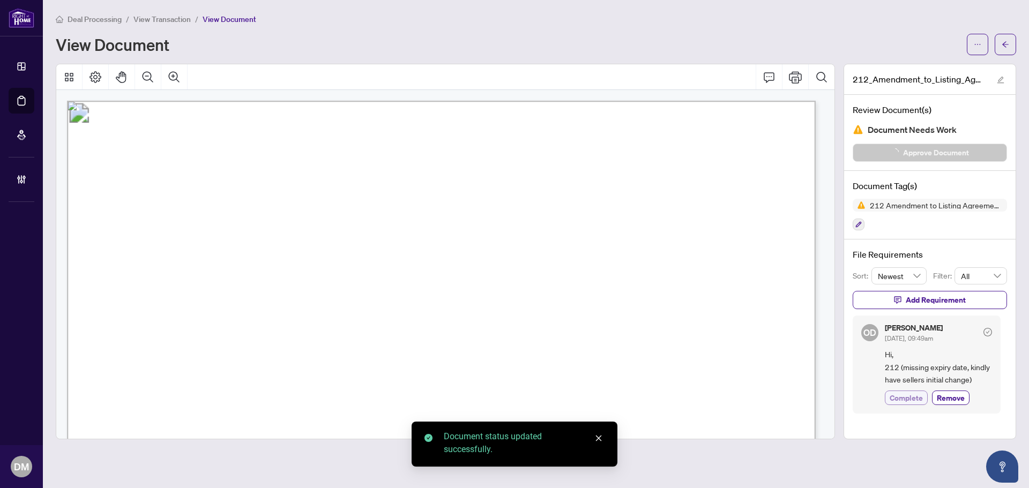
click at [907, 402] on span "Complete" at bounding box center [906, 397] width 33 height 11
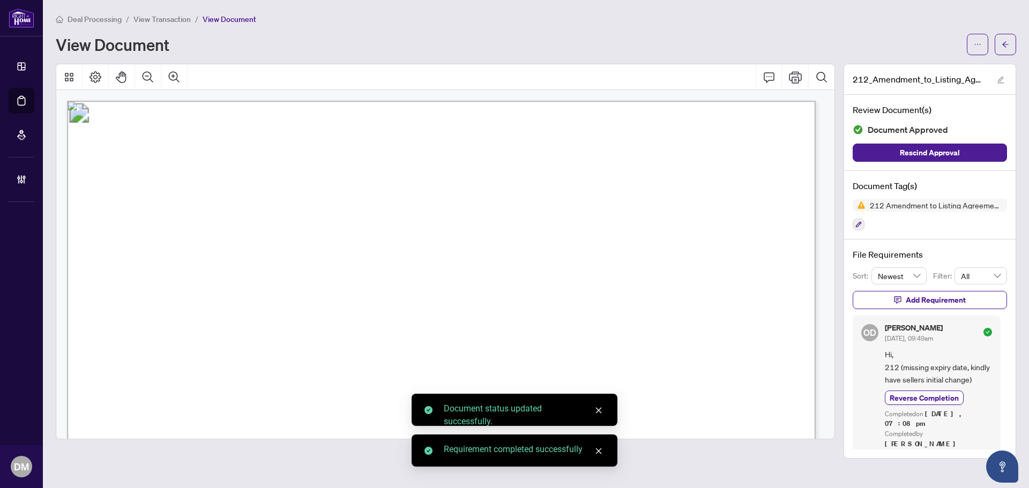
click at [1009, 42] on icon "arrow-left" at bounding box center [1006, 45] width 8 height 8
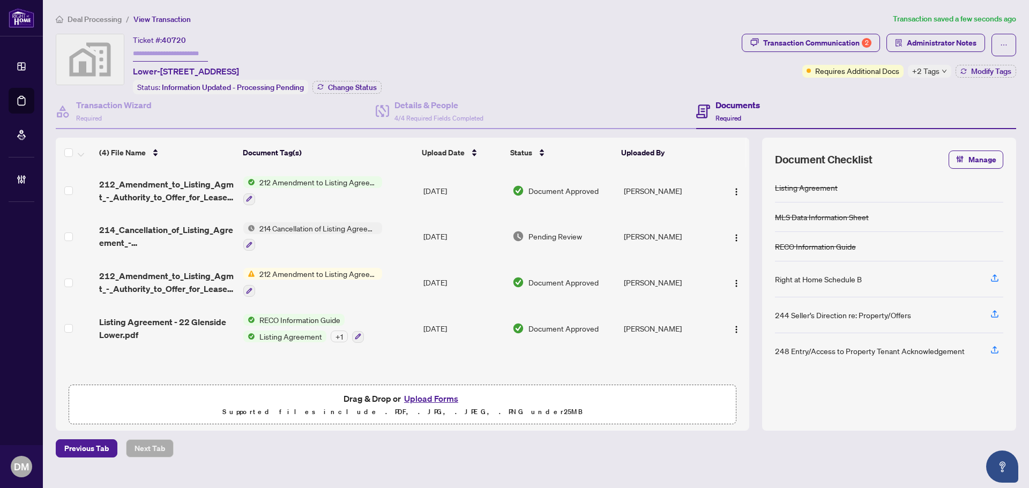
click at [416, 273] on td "212 Amendment to Listing Agreement - Authority to Offer for Lease Price Change/…" at bounding box center [329, 282] width 180 height 46
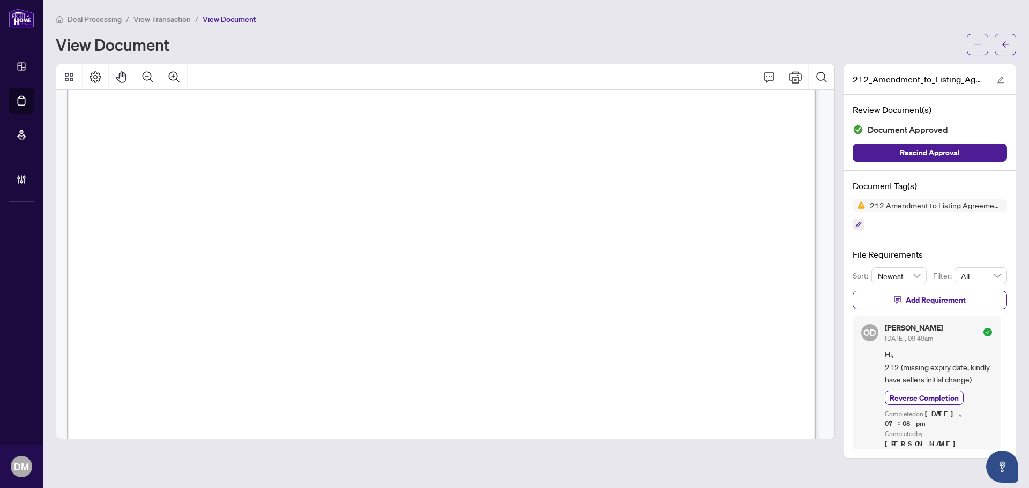
scroll to position [54, 0]
click at [917, 404] on span "Reverse Completion" at bounding box center [924, 397] width 69 height 11
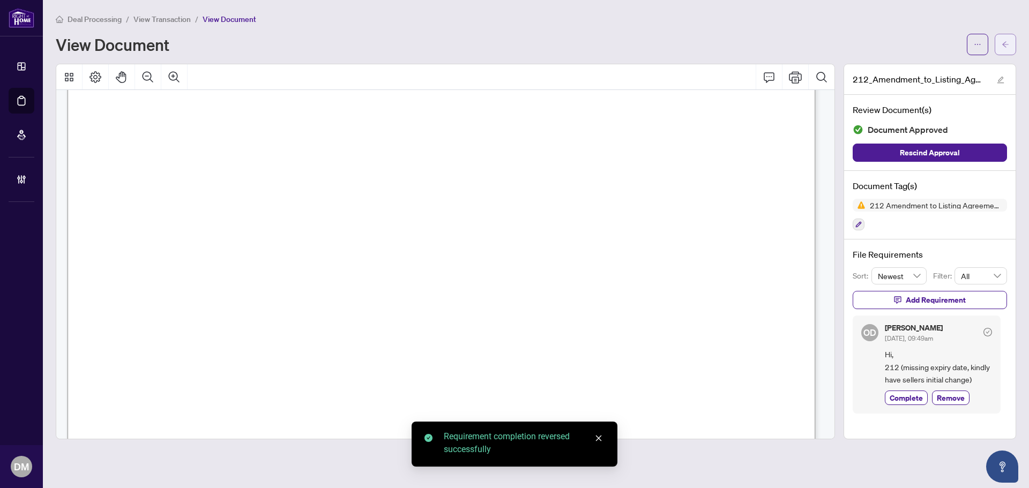
click at [1005, 47] on icon "arrow-left" at bounding box center [1006, 45] width 8 height 8
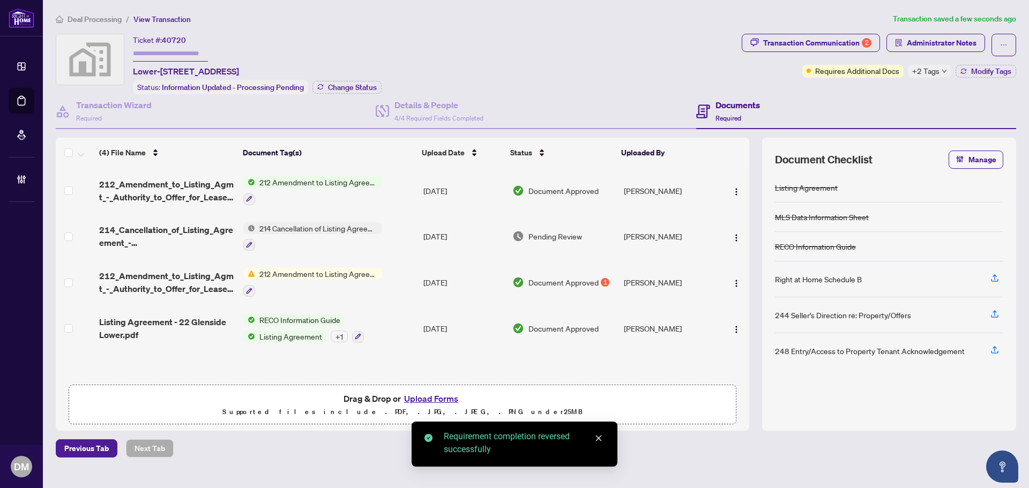
click at [656, 195] on td "[PERSON_NAME]" at bounding box center [669, 191] width 98 height 46
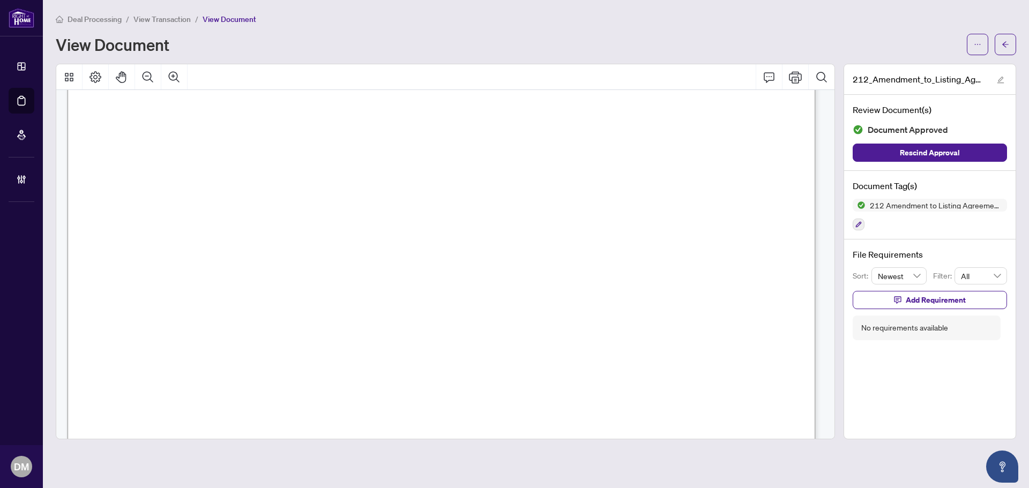
scroll to position [54, 0]
click at [999, 40] on button "button" at bounding box center [1005, 44] width 21 height 21
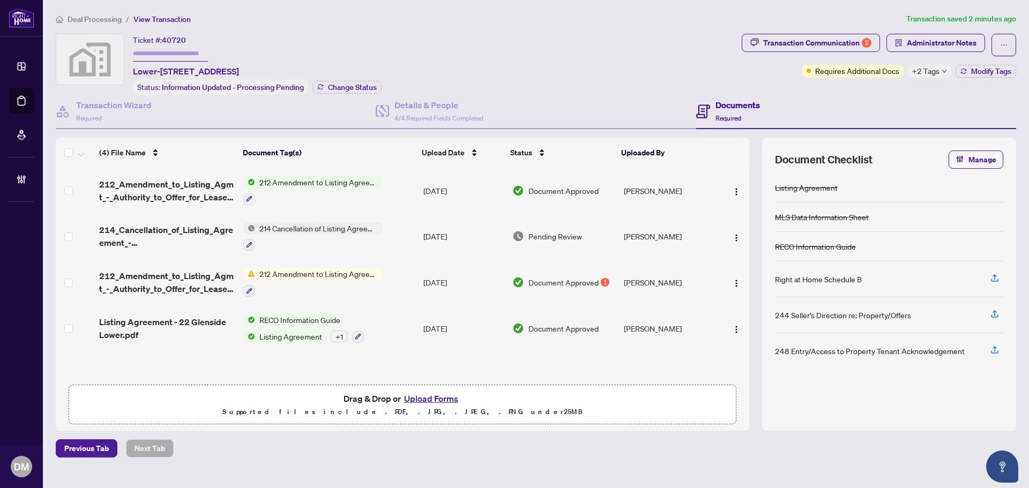
click at [840, 53] on span "Transaction Communication 2" at bounding box center [811, 45] width 138 height 23
click at [836, 54] on span "Transaction Communication 2" at bounding box center [811, 45] width 138 height 23
click at [842, 49] on div "Transaction Communication 2" at bounding box center [817, 42] width 108 height 17
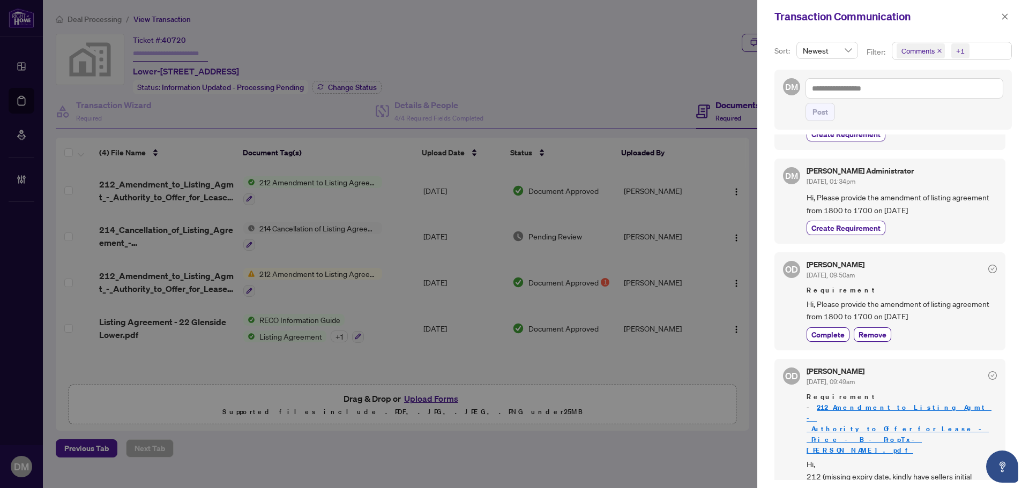
scroll to position [2, 0]
drag, startPoint x: 805, startPoint y: 422, endPoint x: 849, endPoint y: 442, distance: 48.0
click at [849, 442] on div "OD [PERSON_NAME] [DATE], 09:49am Requirement - 212_Amendment_to_Listing_Agmt_-_…" at bounding box center [889, 441] width 231 height 164
copy span "Hi, 212 (missing expiry date, kindly have sellers initial change)"
click at [1009, 19] on button "button" at bounding box center [1005, 16] width 14 height 13
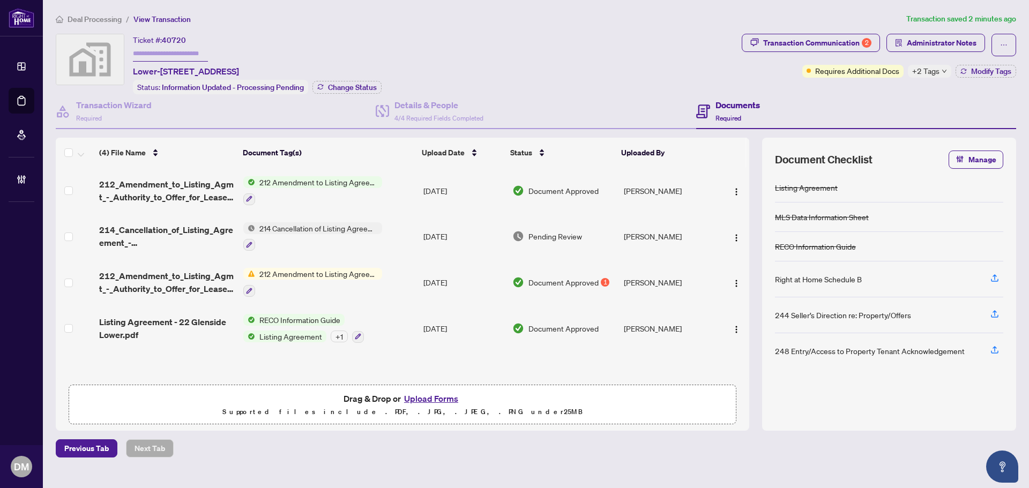
click at [474, 274] on td "[DATE]" at bounding box center [463, 282] width 89 height 46
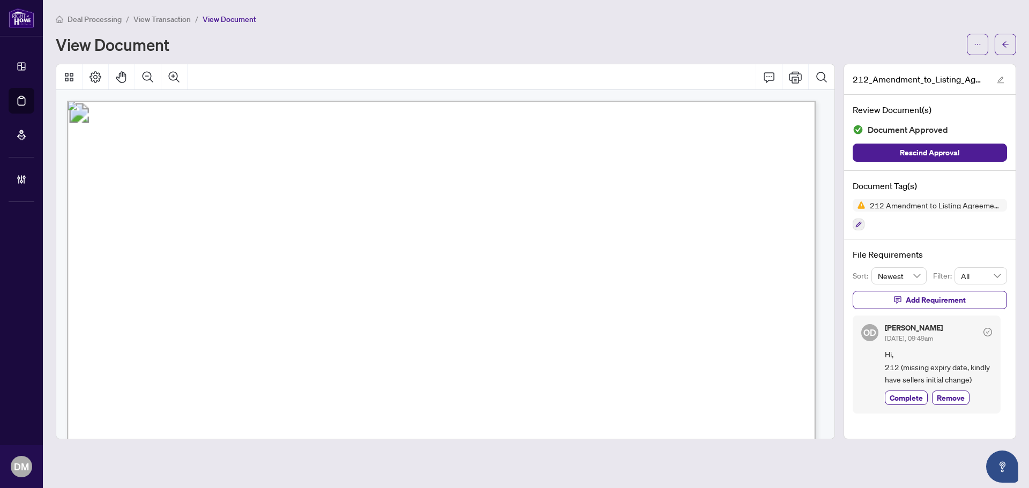
scroll to position [54, 0]
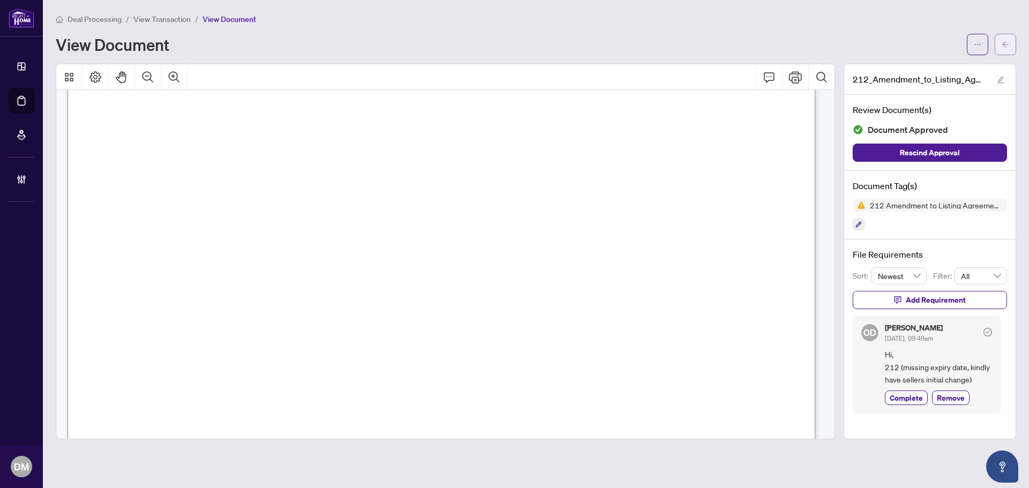
click at [1011, 42] on button "button" at bounding box center [1005, 44] width 21 height 21
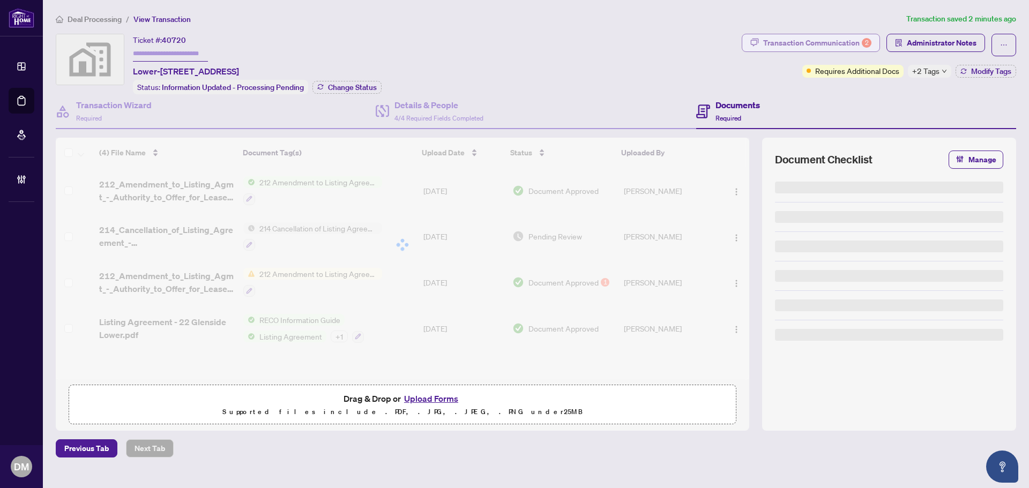
click at [809, 37] on div "Transaction Communication 2" at bounding box center [817, 42] width 108 height 17
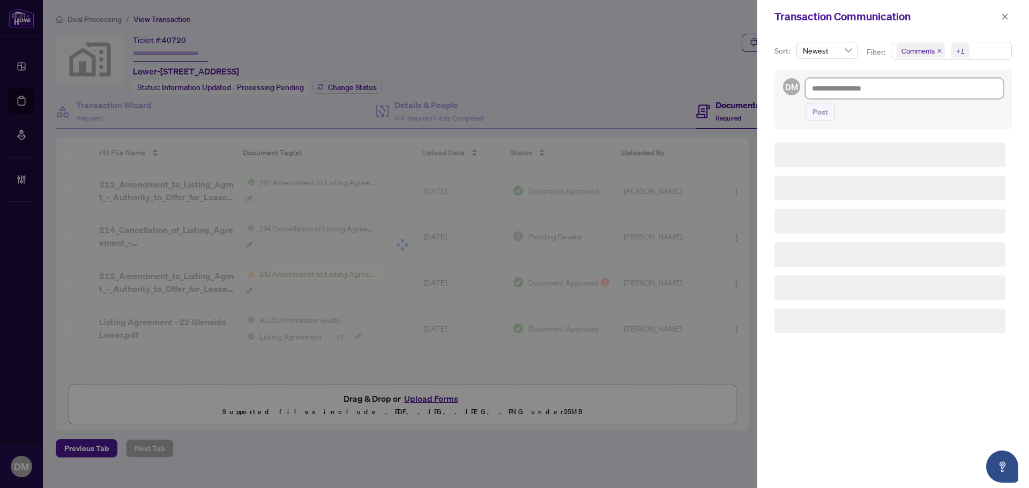
click at [852, 87] on textarea at bounding box center [904, 88] width 198 height 20
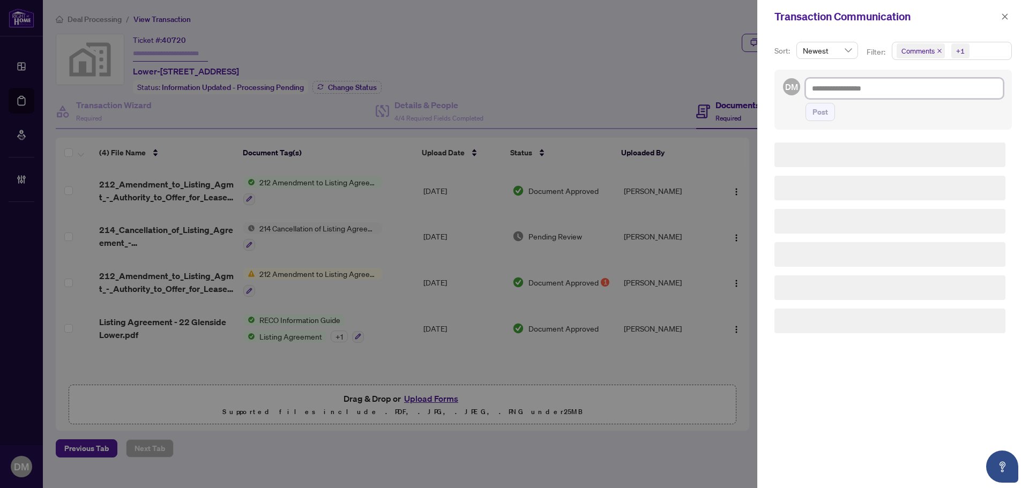
paste textarea "**********"
type textarea "**********"
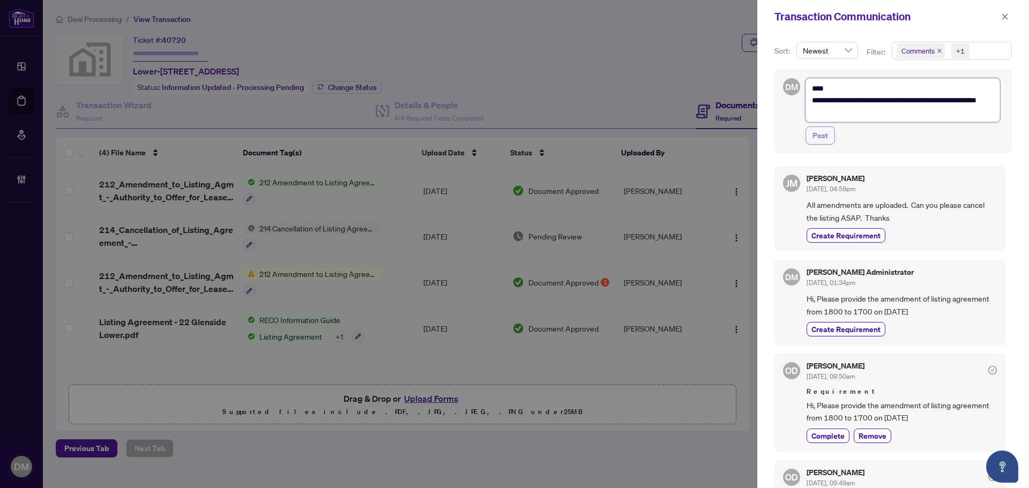
type textarea "**********"
click at [826, 130] on span "Post" at bounding box center [820, 135] width 16 height 17
type textarea "**********"
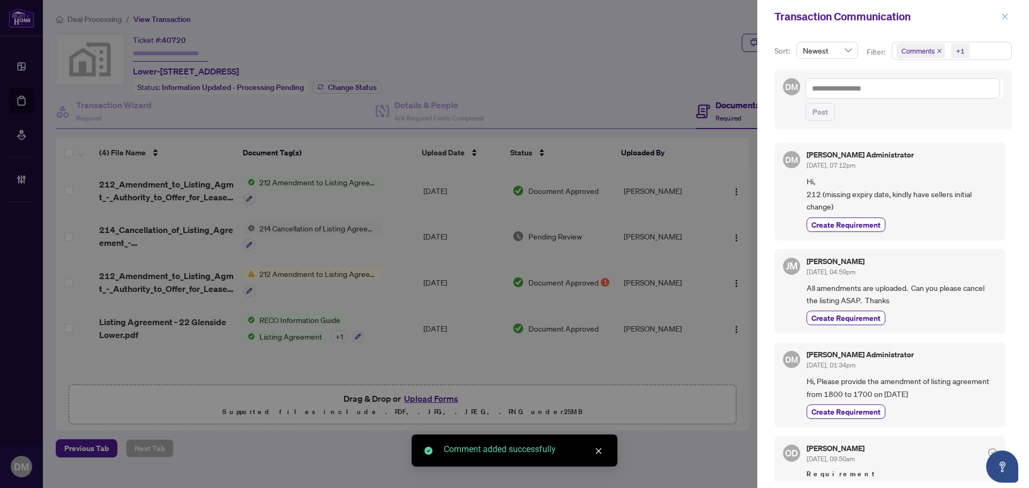
click at [1002, 17] on icon "close" at bounding box center [1005, 17] width 8 height 8
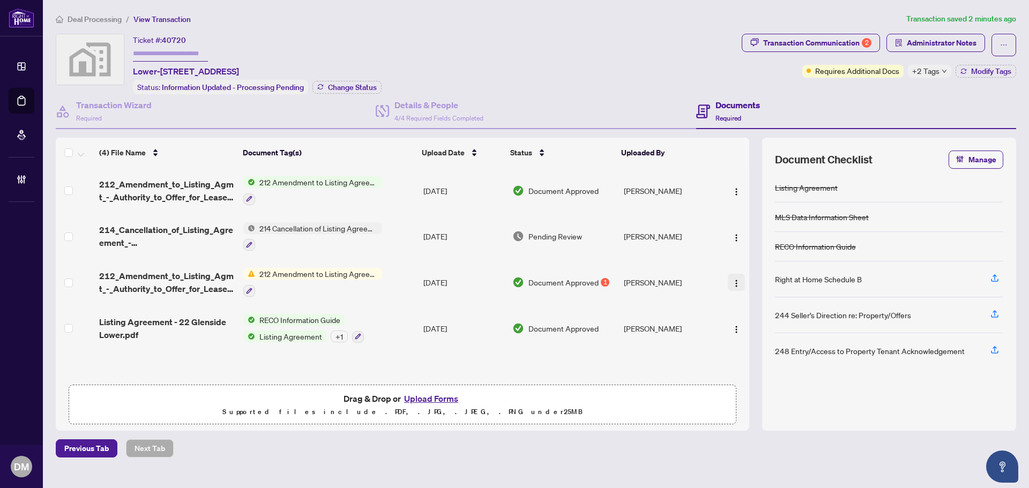
click at [739, 285] on button "button" at bounding box center [736, 282] width 17 height 17
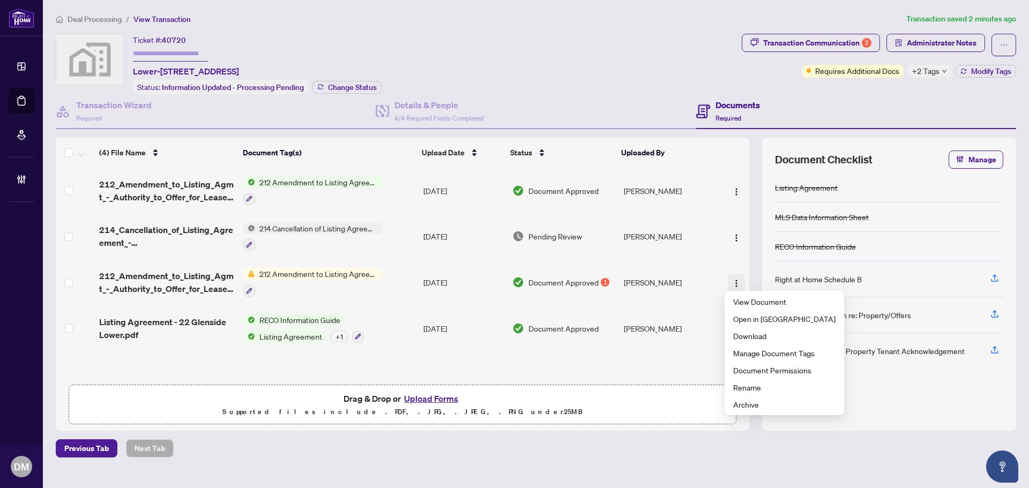
click at [740, 283] on button "button" at bounding box center [736, 282] width 17 height 17
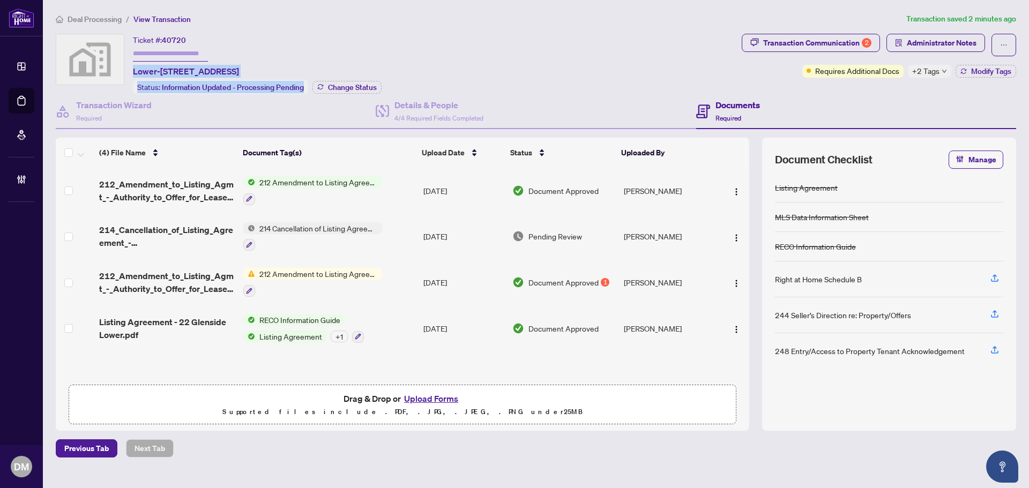
drag, startPoint x: 131, startPoint y: 69, endPoint x: 330, endPoint y: 66, distance: 199.4
click at [330, 66] on div "Ticket #: 40720 Lower-22 Glenside Avenue, Toronto, ON, Canada Status: Informati…" at bounding box center [397, 64] width 682 height 61
copy div "Lower-22 Glenside Avenue, Toronto, ON, Canada Status: Information Updated - Pro…"
click at [732, 238] on img "button" at bounding box center [736, 238] width 9 height 9
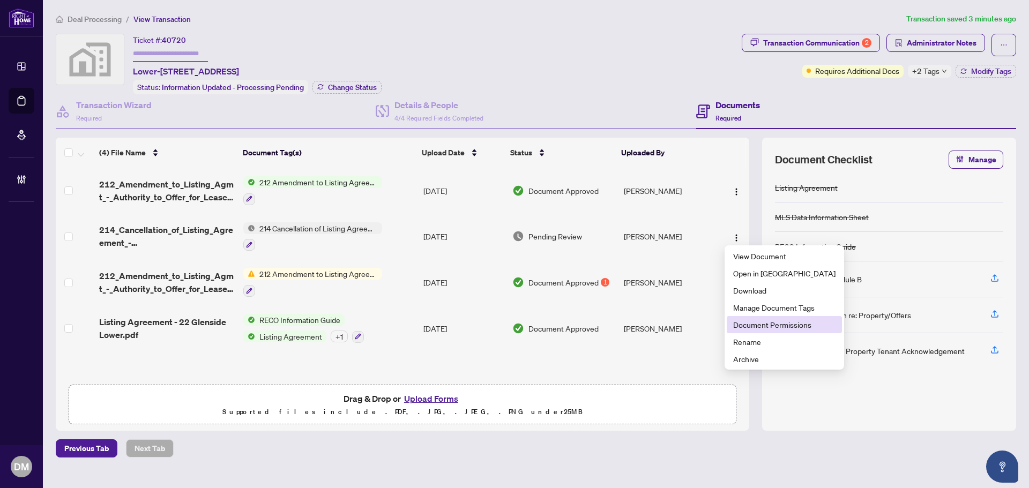
click at [783, 323] on span "Document Permissions" at bounding box center [784, 325] width 102 height 12
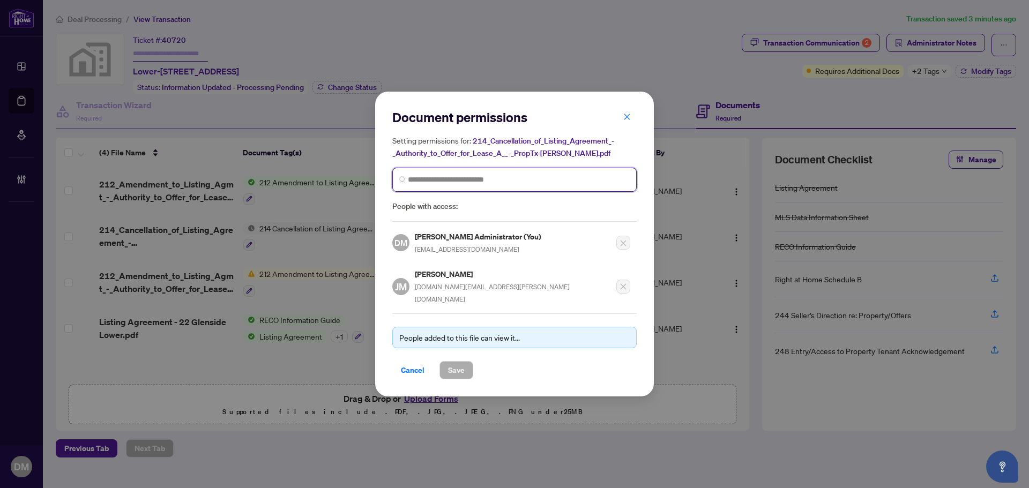
click at [544, 185] on input "search" at bounding box center [519, 179] width 222 height 11
click at [409, 362] on span "Cancel" at bounding box center [413, 370] width 24 height 17
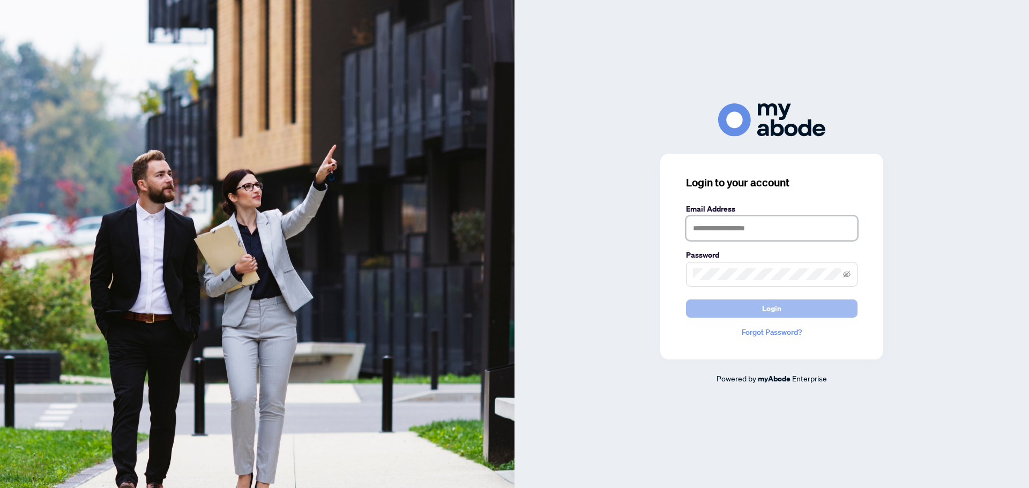
type input "**********"
click at [825, 310] on button "Login" at bounding box center [771, 309] width 171 height 18
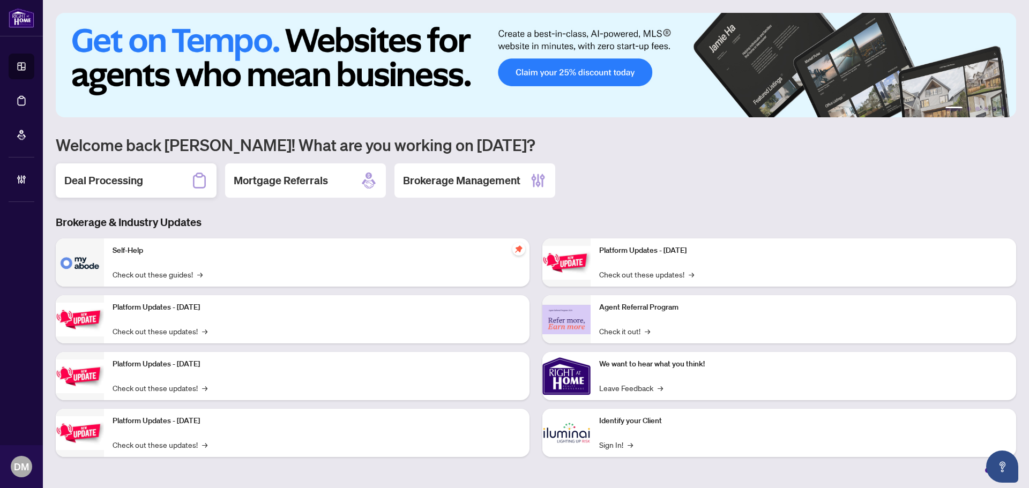
click at [127, 193] on div "Deal Processing" at bounding box center [136, 180] width 161 height 34
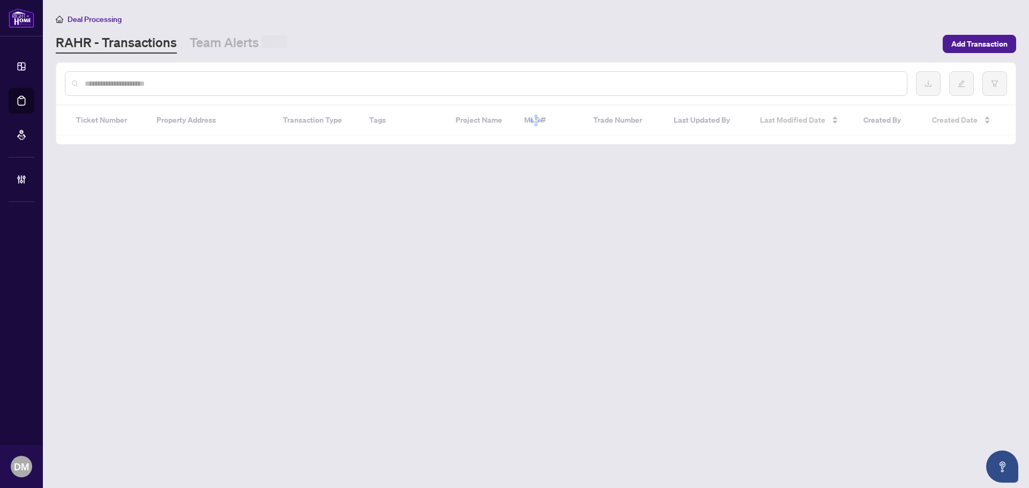
click at [271, 88] on input "text" at bounding box center [492, 84] width 814 height 12
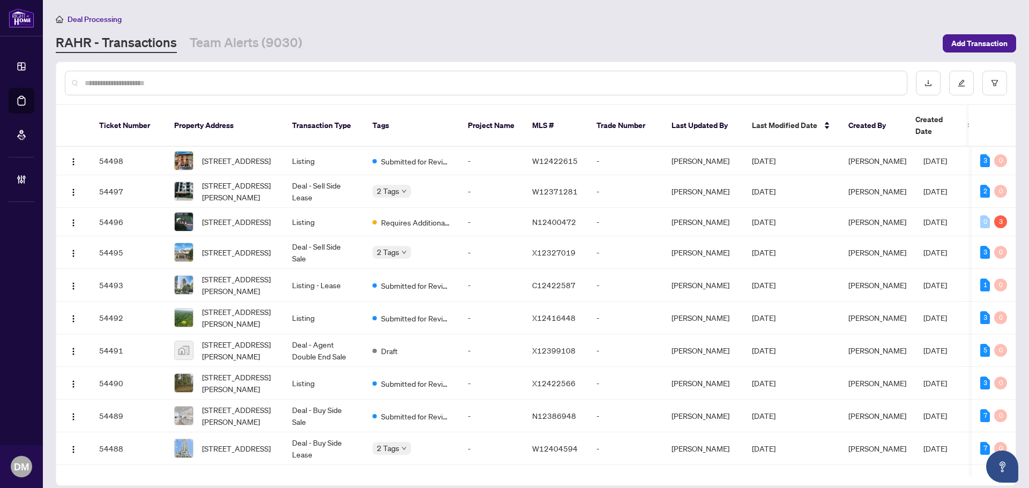
click at [282, 83] on input "text" at bounding box center [492, 83] width 814 height 12
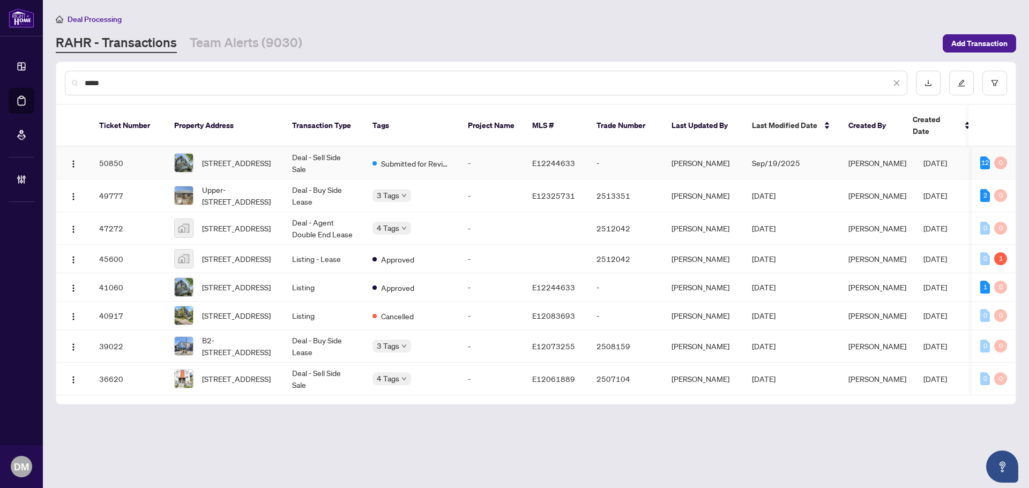
type input "*****"
click at [349, 147] on td "Deal - Sell Side Sale" at bounding box center [323, 163] width 80 height 33
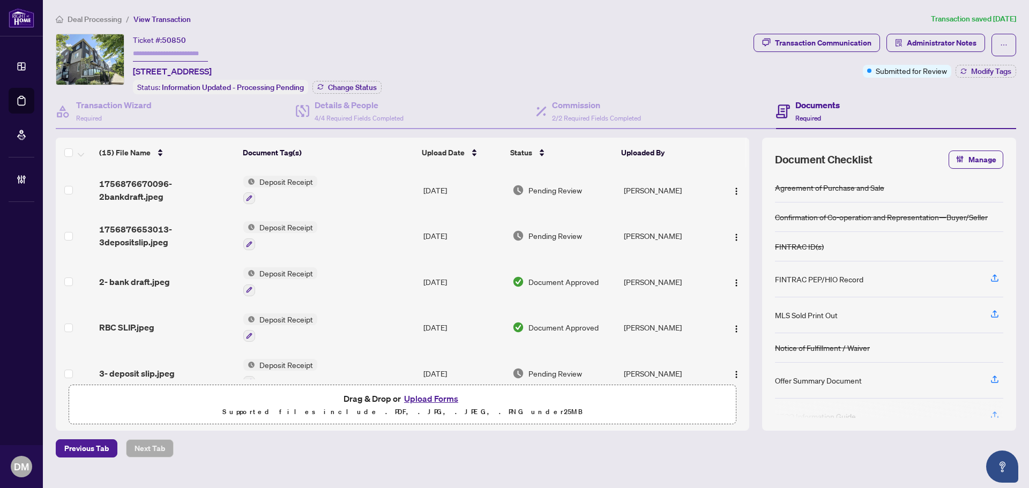
scroll to position [477, 0]
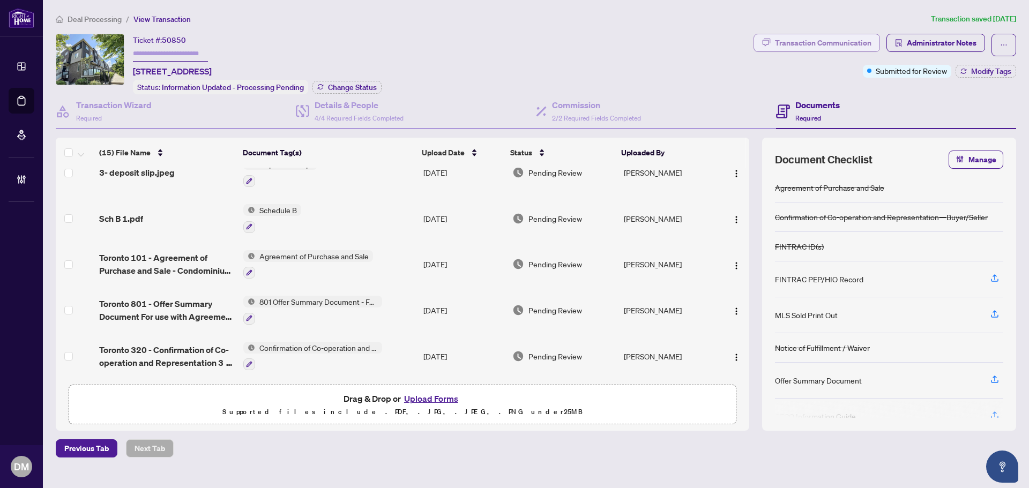
click at [841, 40] on div "Transaction Communication" at bounding box center [823, 42] width 96 height 17
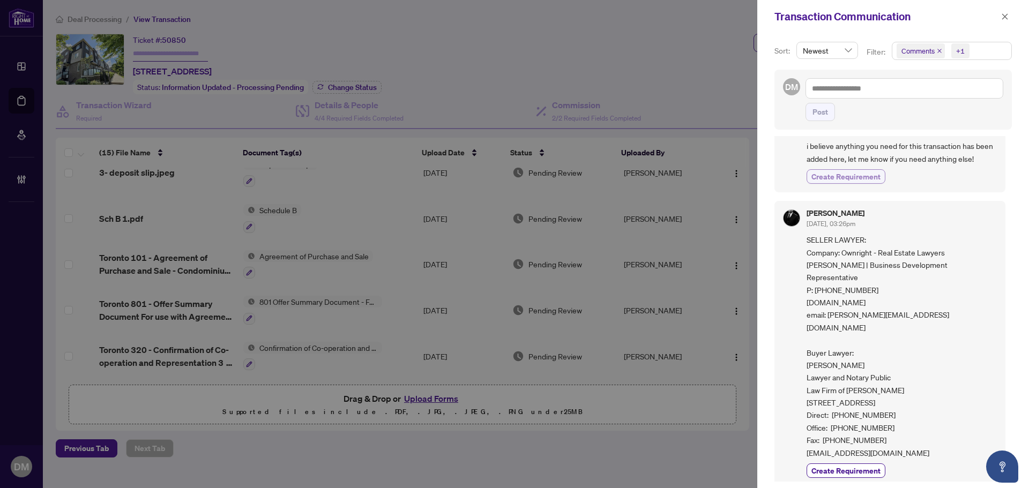
scroll to position [0, 0]
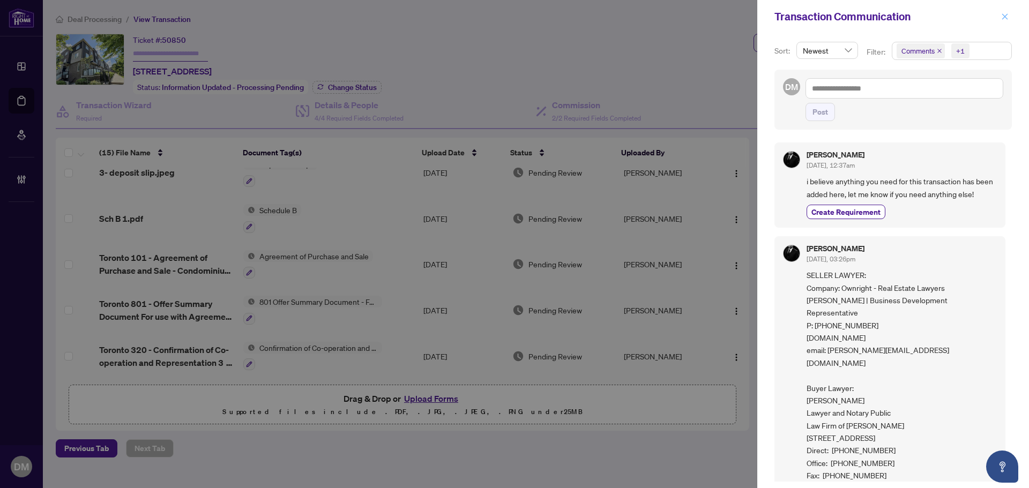
click at [1008, 10] on span "button" at bounding box center [1005, 16] width 8 height 17
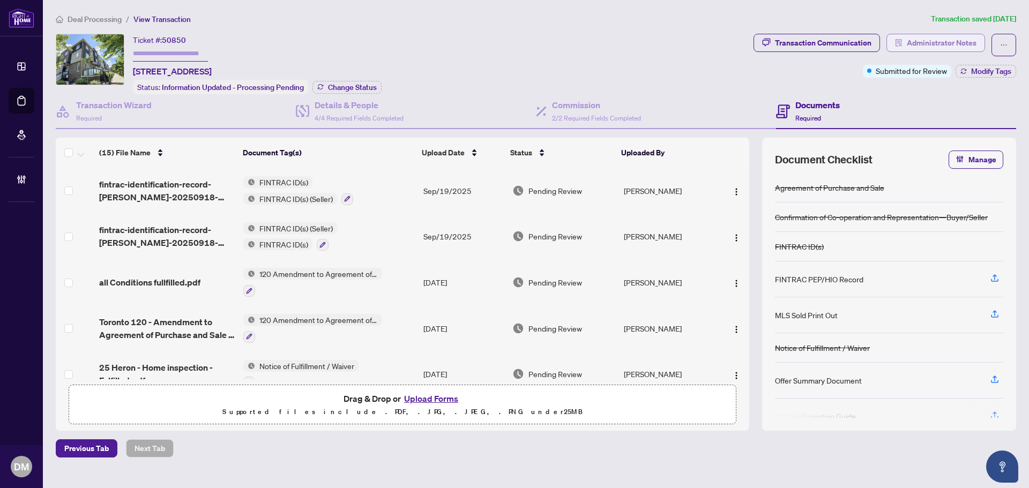
click at [920, 40] on span "Administrator Notes" at bounding box center [942, 42] width 70 height 17
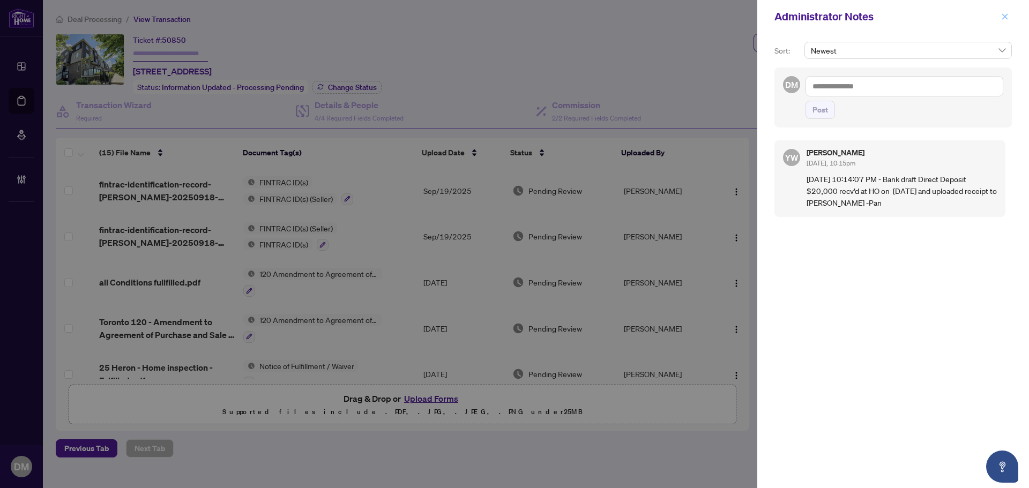
click at [1001, 16] on icon "close" at bounding box center [1005, 17] width 8 height 8
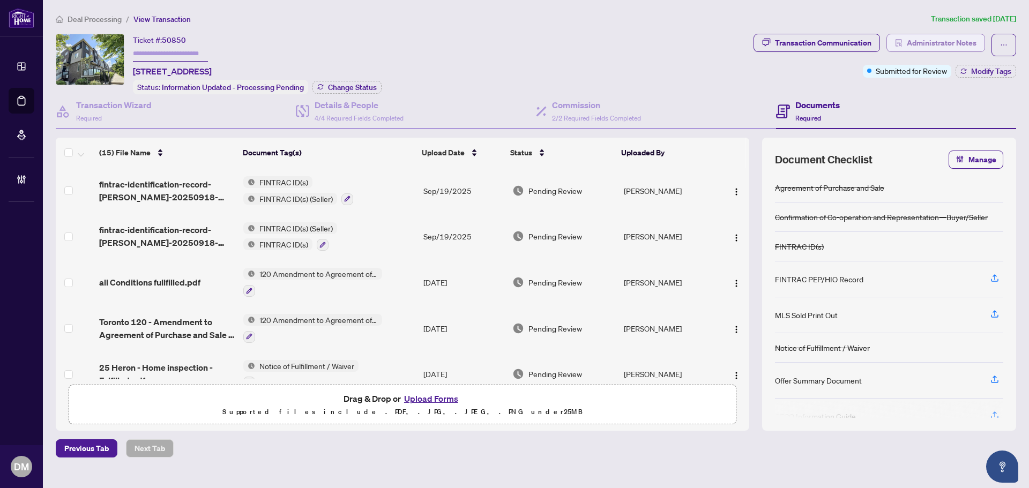
click at [929, 44] on span "Administrator Notes" at bounding box center [942, 42] width 70 height 17
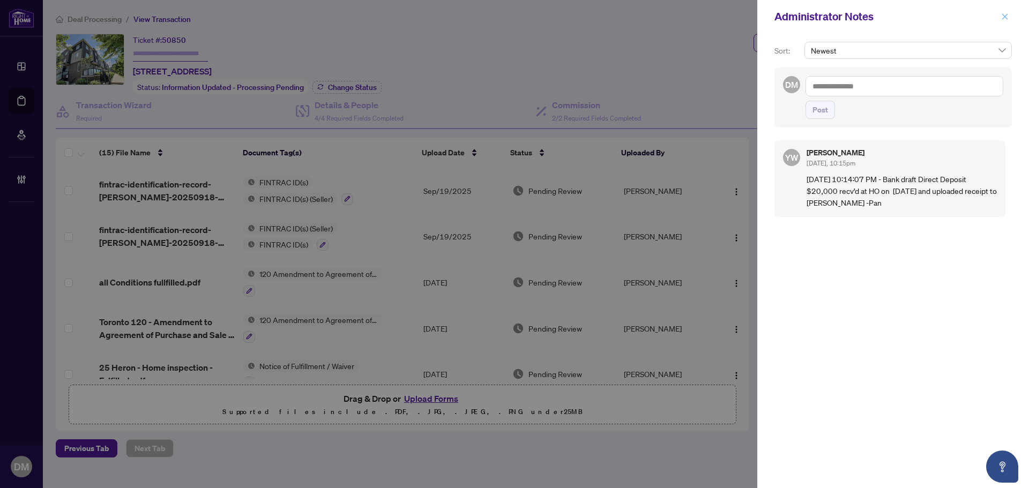
click at [1001, 13] on icon "close" at bounding box center [1005, 17] width 8 height 8
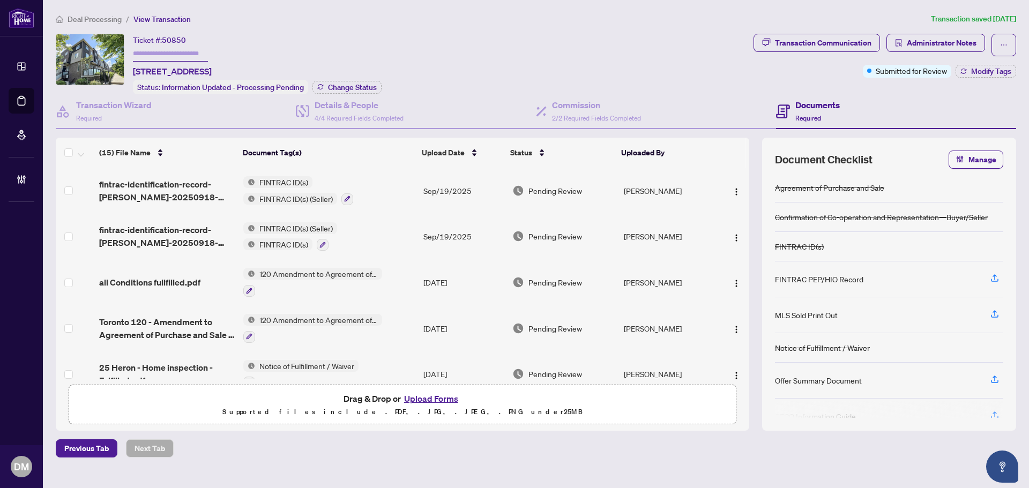
drag, startPoint x: 131, startPoint y: 70, endPoint x: 346, endPoint y: 67, distance: 214.9
click at [346, 66] on div "Ticket #: 50850 [STREET_ADDRESS] Status: Information Updated - Processing Pendi…" at bounding box center [402, 64] width 693 height 61
copy span "[STREET_ADDRESS]"
click at [489, 34] on div "Ticket #: 50850 [STREET_ADDRESS] Status: Information Updated - Processing Pendi…" at bounding box center [402, 64] width 693 height 61
click at [920, 48] on span "Administrator Notes" at bounding box center [942, 42] width 70 height 17
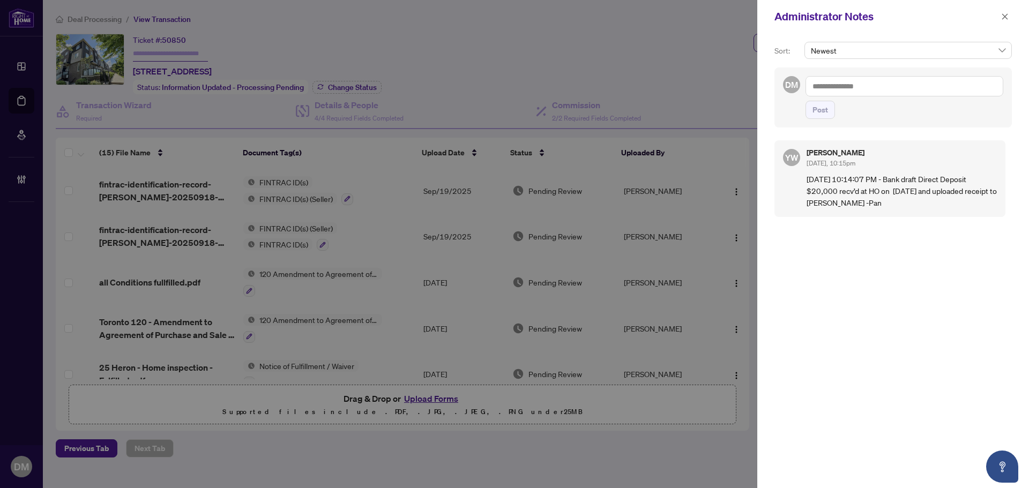
drag, startPoint x: 880, startPoint y: 95, endPoint x: 884, endPoint y: 88, distance: 8.2
click at [881, 94] on textarea at bounding box center [904, 86] width 198 height 20
click at [1005, 16] on icon "close" at bounding box center [1005, 17] width 8 height 8
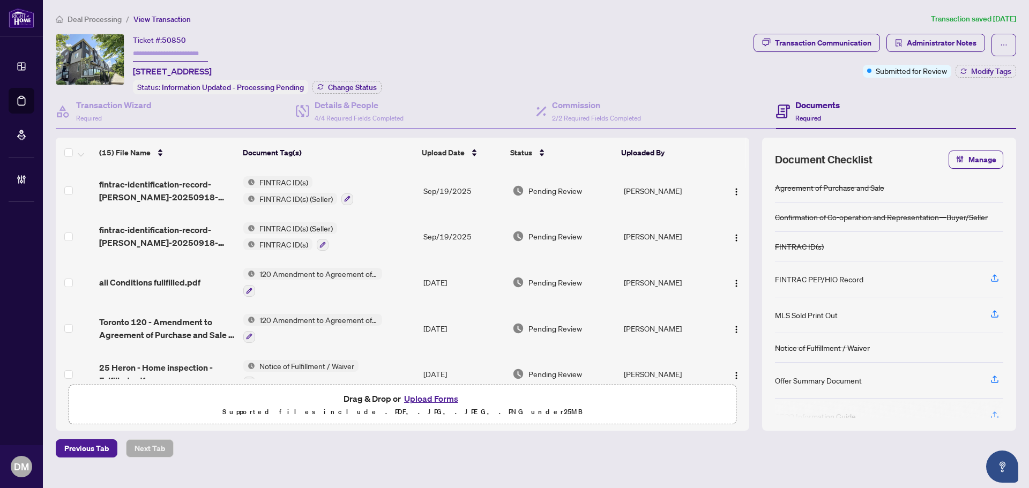
drag, startPoint x: 131, startPoint y: 71, endPoint x: 352, endPoint y: 64, distance: 221.4
click at [352, 64] on div "Ticket #: 50850 [STREET_ADDRESS] Status: Information Updated - Processing Pendi…" at bounding box center [402, 64] width 693 height 61
copy span "[STREET_ADDRESS]"
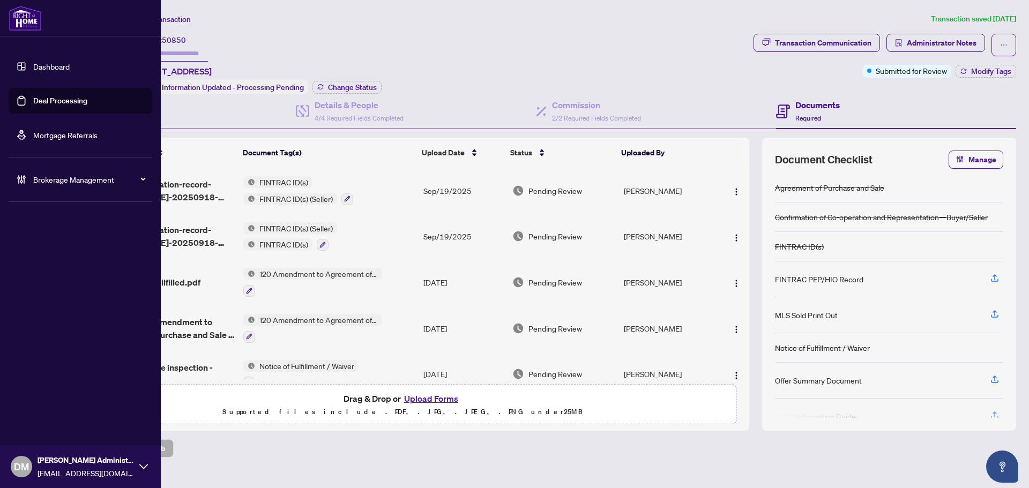
click at [33, 71] on link "Dashboard" at bounding box center [51, 67] width 36 height 10
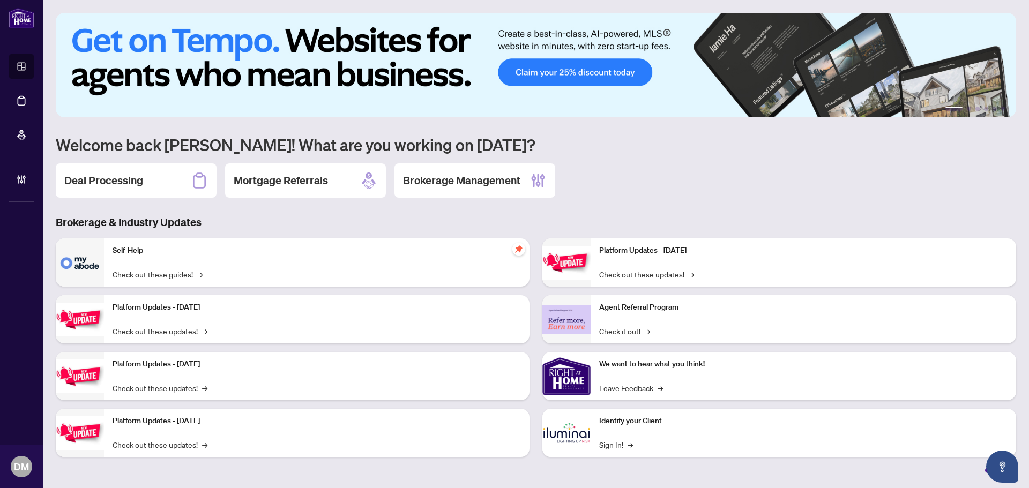
click at [113, 162] on div "1 2 3 4 5 6 Welcome back [PERSON_NAME]! What are you working on [DATE]? Deal Pr…" at bounding box center [536, 243] width 960 height 460
click at [134, 174] on h2 "Deal Processing" at bounding box center [103, 180] width 79 height 15
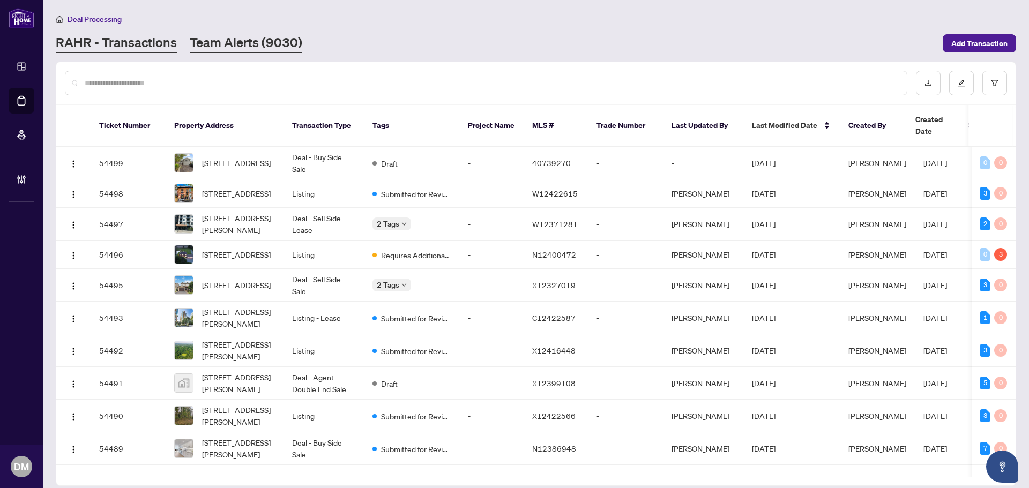
click at [253, 49] on link "Team Alerts (9030)" at bounding box center [246, 43] width 113 height 19
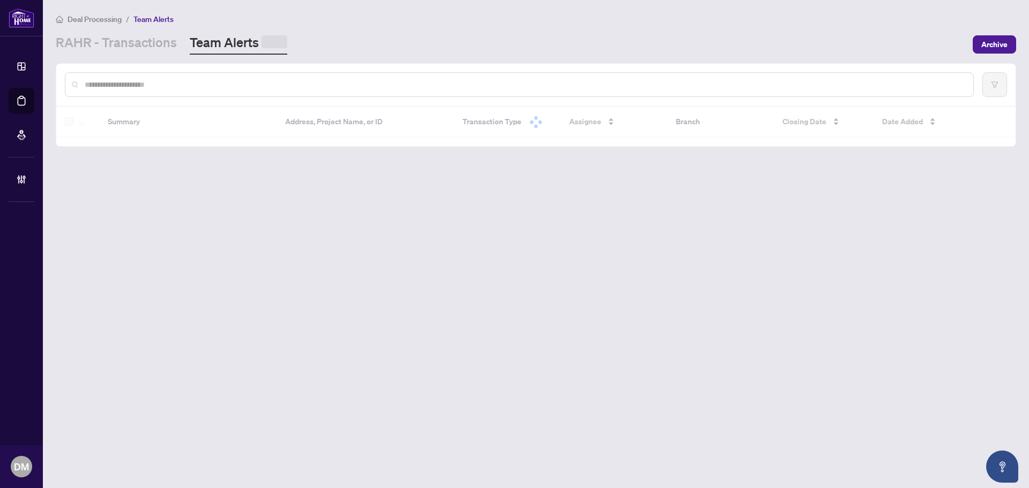
click at [519, 34] on div "[PERSON_NAME] - Transactions Team Alerts" at bounding box center [511, 44] width 911 height 21
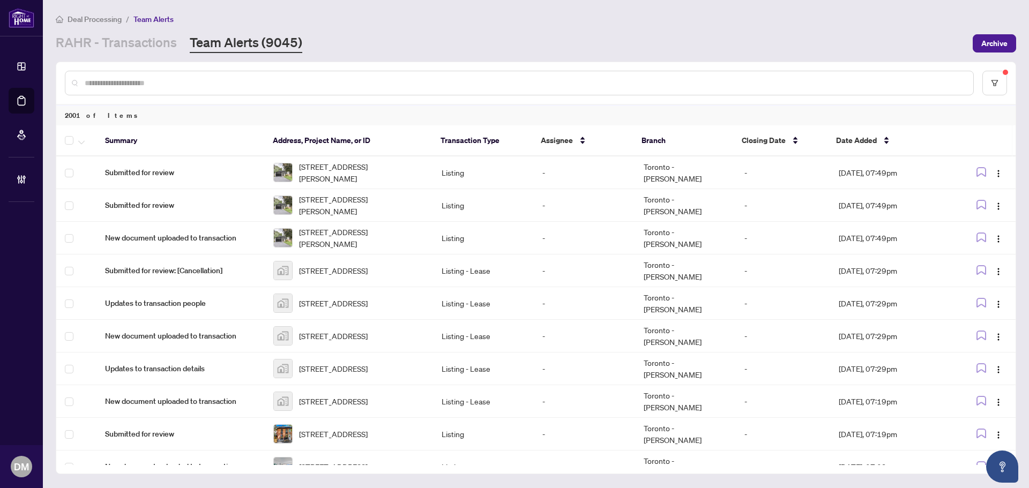
click at [884, 51] on div "[PERSON_NAME] - Transactions Team Alerts (9045)" at bounding box center [511, 43] width 911 height 19
click at [1003, 82] on button "button" at bounding box center [994, 83] width 25 height 25
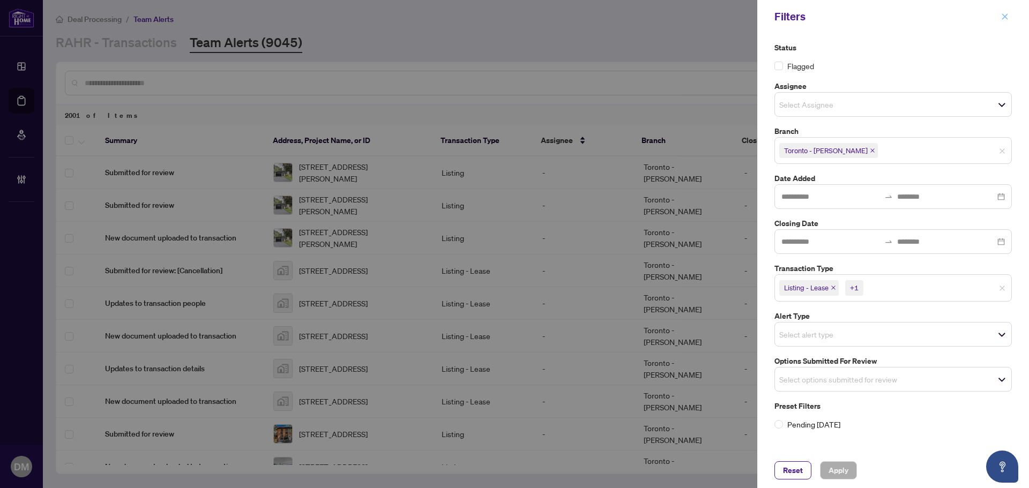
click at [1002, 16] on icon "close" at bounding box center [1005, 17] width 8 height 8
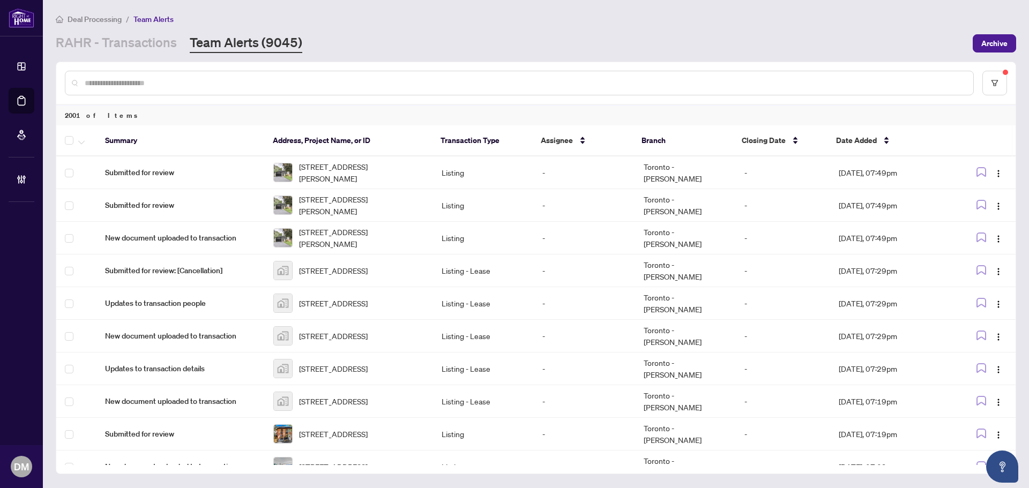
click at [114, 56] on main "Deal Processing / Team Alerts [PERSON_NAME] - Transactions Team Alerts (9045) A…" at bounding box center [536, 244] width 986 height 488
click at [125, 47] on link "RAHR - Transactions" at bounding box center [116, 43] width 121 height 19
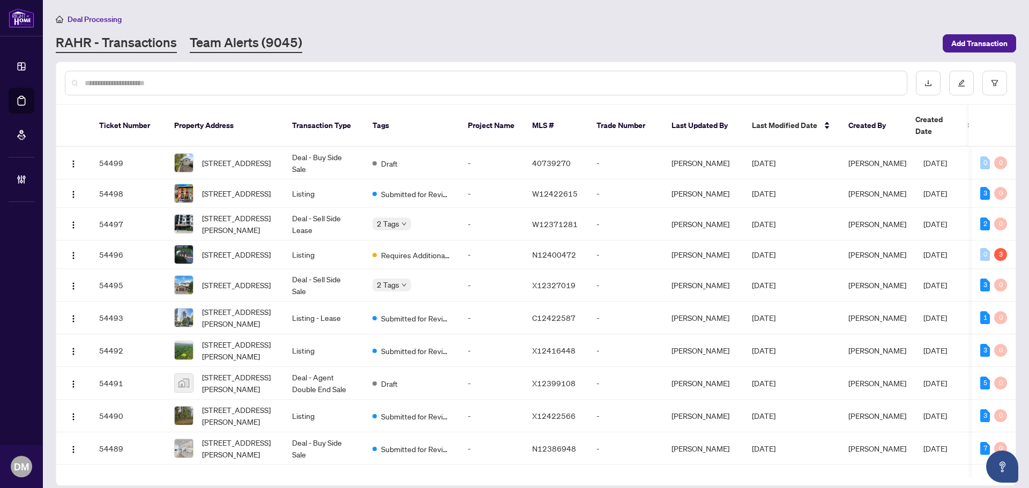
click at [280, 36] on link "Team Alerts (9045)" at bounding box center [246, 43] width 113 height 19
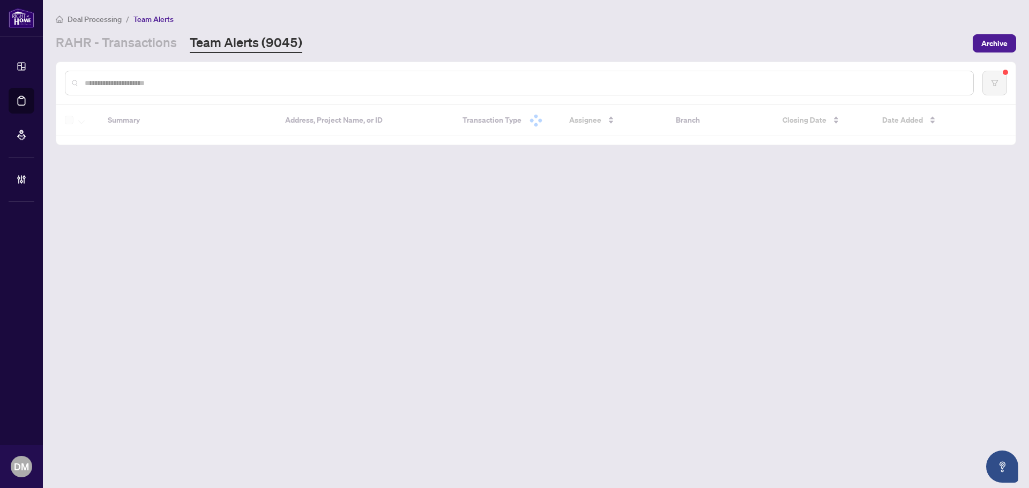
click at [763, 40] on div "[PERSON_NAME] - Transactions Team Alerts (9045)" at bounding box center [511, 43] width 911 height 19
click at [832, 43] on div "[PERSON_NAME] - Transactions Team Alerts (9045)" at bounding box center [511, 43] width 911 height 19
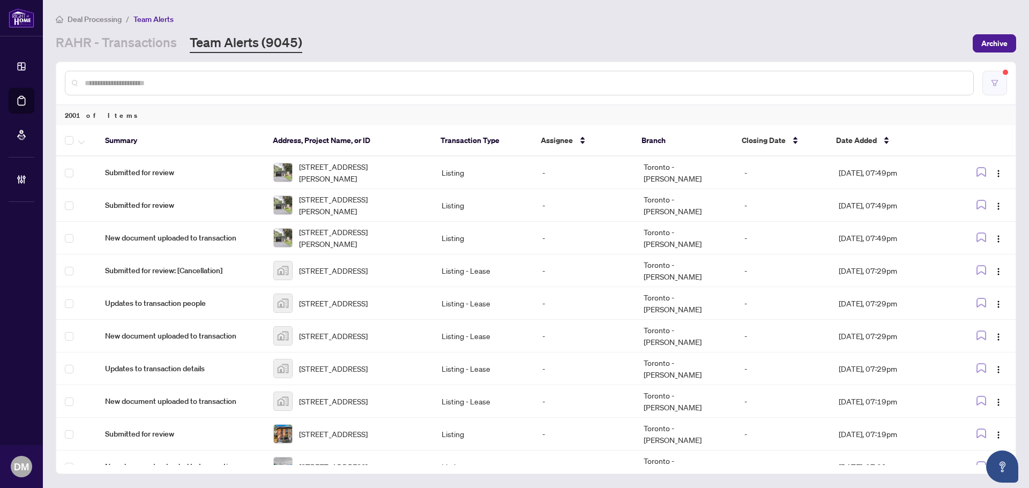
click at [997, 74] on button "button" at bounding box center [994, 83] width 25 height 25
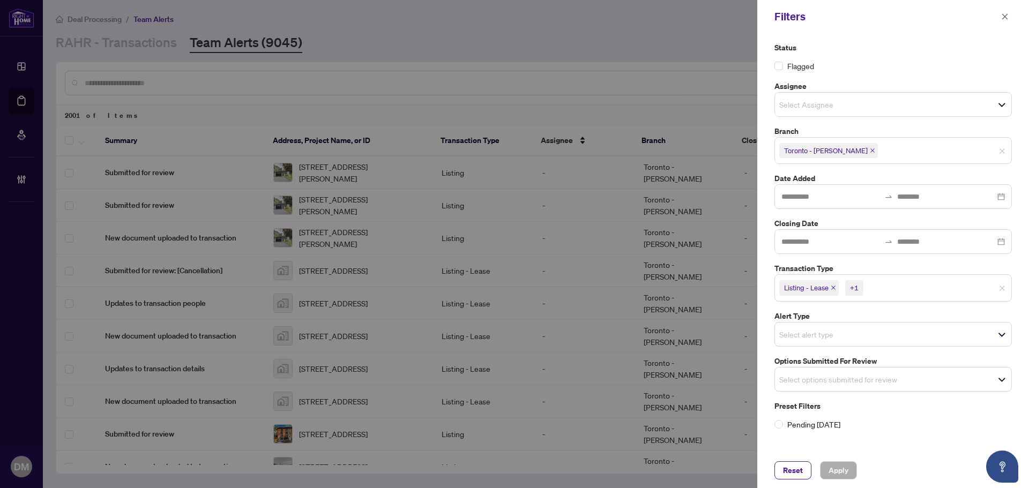
click at [875, 319] on label "Alert Type" at bounding box center [892, 316] width 237 height 12
click at [916, 298] on div "Listing - Lease +1" at bounding box center [892, 287] width 237 height 27
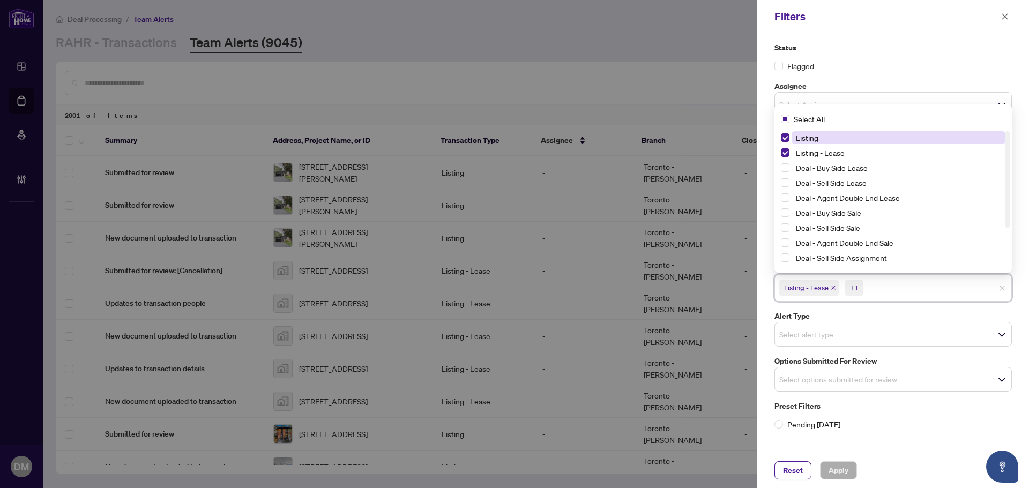
click at [887, 308] on div "Status Flagged Assignee Select Assignee Branch [GEOGRAPHIC_DATA] - [PERSON_NAME…" at bounding box center [893, 236] width 244 height 389
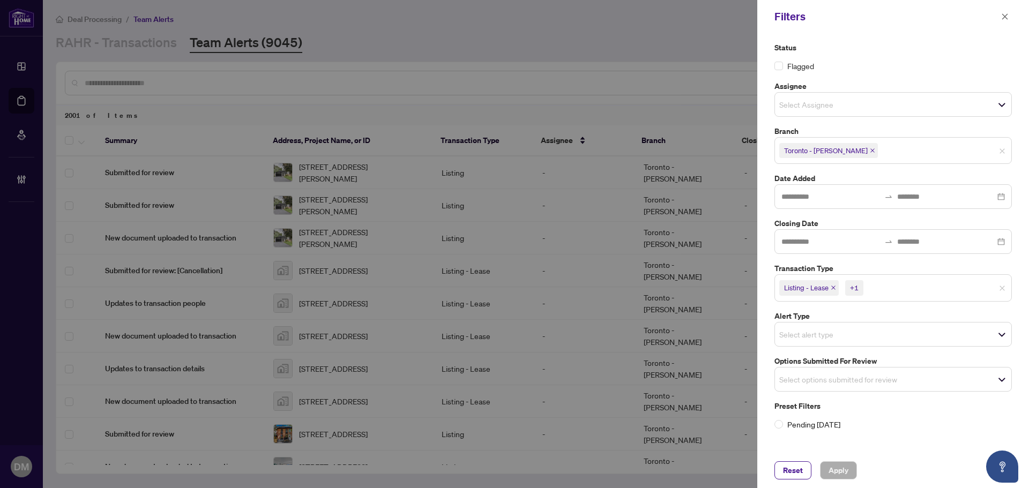
click at [906, 303] on div "Status Flagged Assignee Select Assignee Branch [GEOGRAPHIC_DATA] - [PERSON_NAME…" at bounding box center [893, 236] width 244 height 389
click at [885, 322] on div "Alert Type Select alert type" at bounding box center [893, 328] width 244 height 36
click at [867, 341] on span "Select alert type" at bounding box center [893, 334] width 236 height 15
click at [936, 353] on div "Status Flagged Assignee Select Assignee Branch [GEOGRAPHIC_DATA] - [PERSON_NAME…" at bounding box center [893, 236] width 244 height 389
click at [1008, 21] on span "button" at bounding box center [1005, 16] width 8 height 17
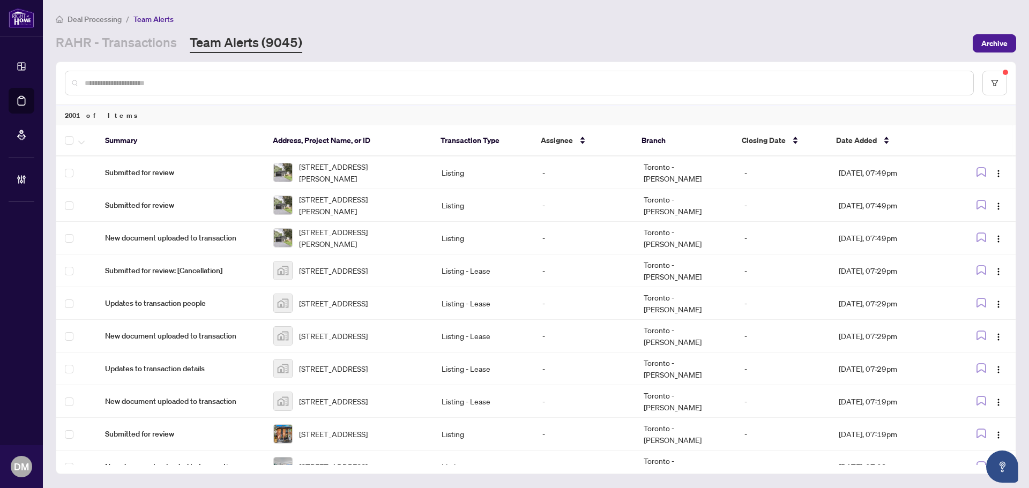
click at [746, 50] on div "[PERSON_NAME] - Transactions Team Alerts (9045)" at bounding box center [511, 43] width 911 height 19
click at [889, 41] on div "[PERSON_NAME] - Transactions Team Alerts (9045)" at bounding box center [511, 43] width 911 height 19
click at [1004, 79] on button "button" at bounding box center [994, 83] width 25 height 25
